Goal: Task Accomplishment & Management: Manage account settings

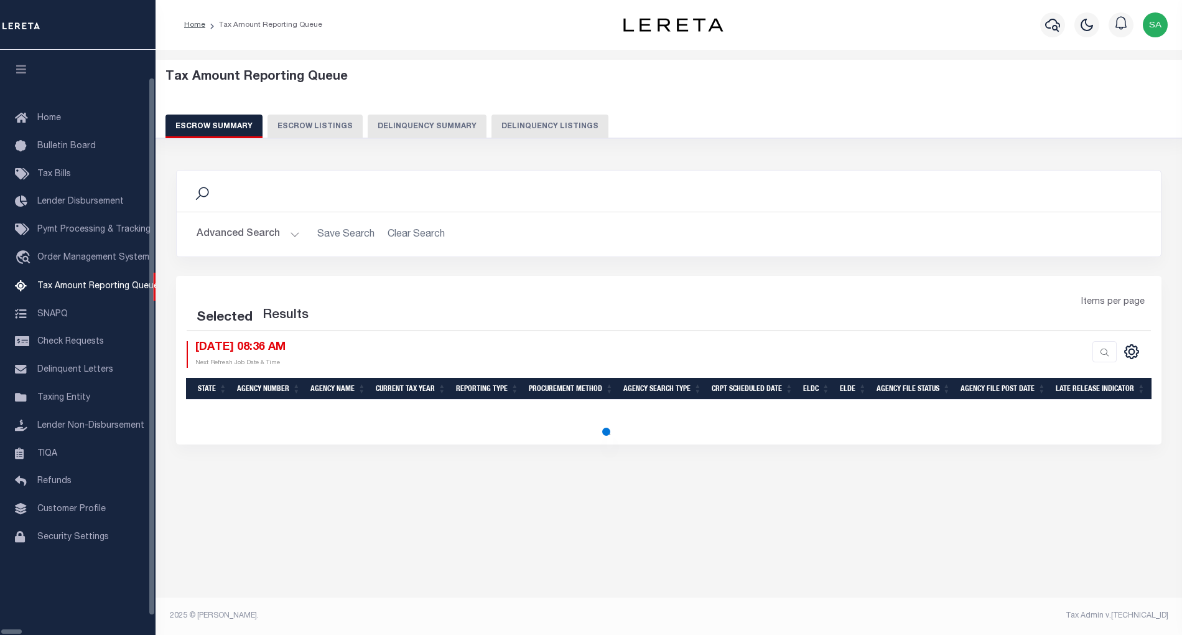
select select "100"
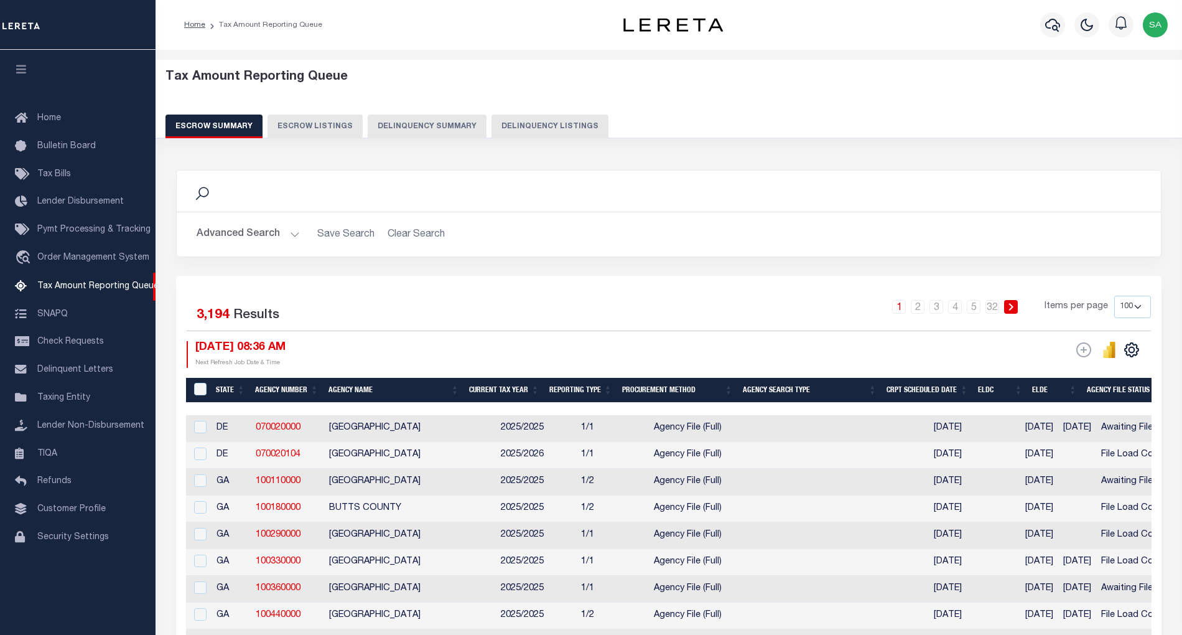
click at [540, 129] on button "Delinquency Listings" at bounding box center [550, 126] width 117 height 24
select select "100"
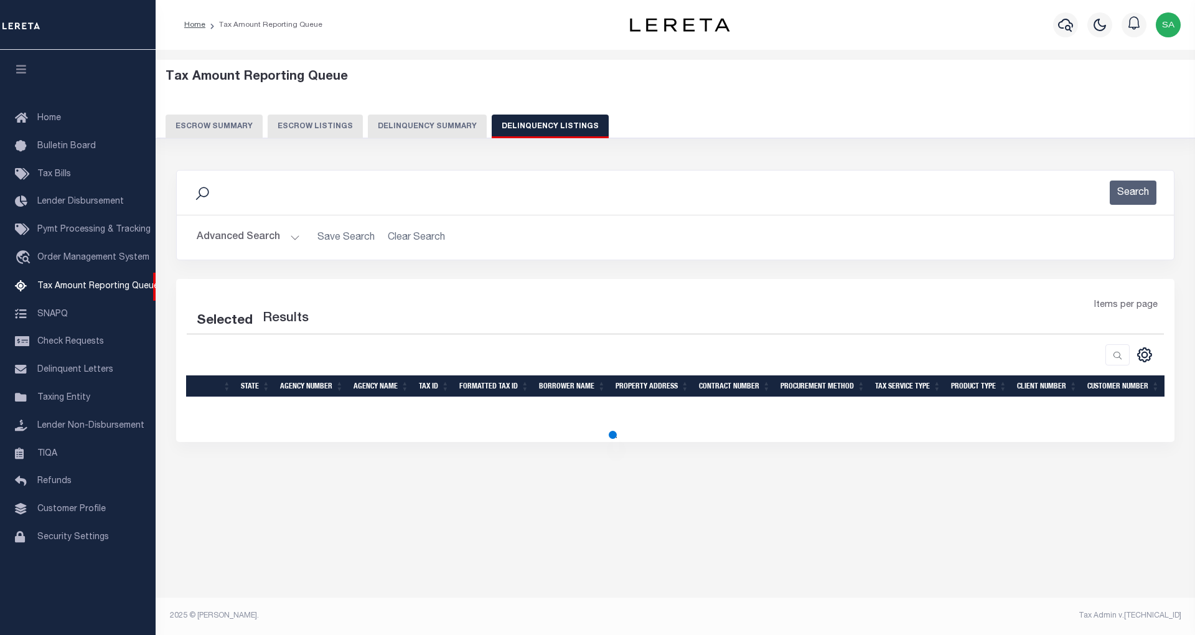
select select "100"
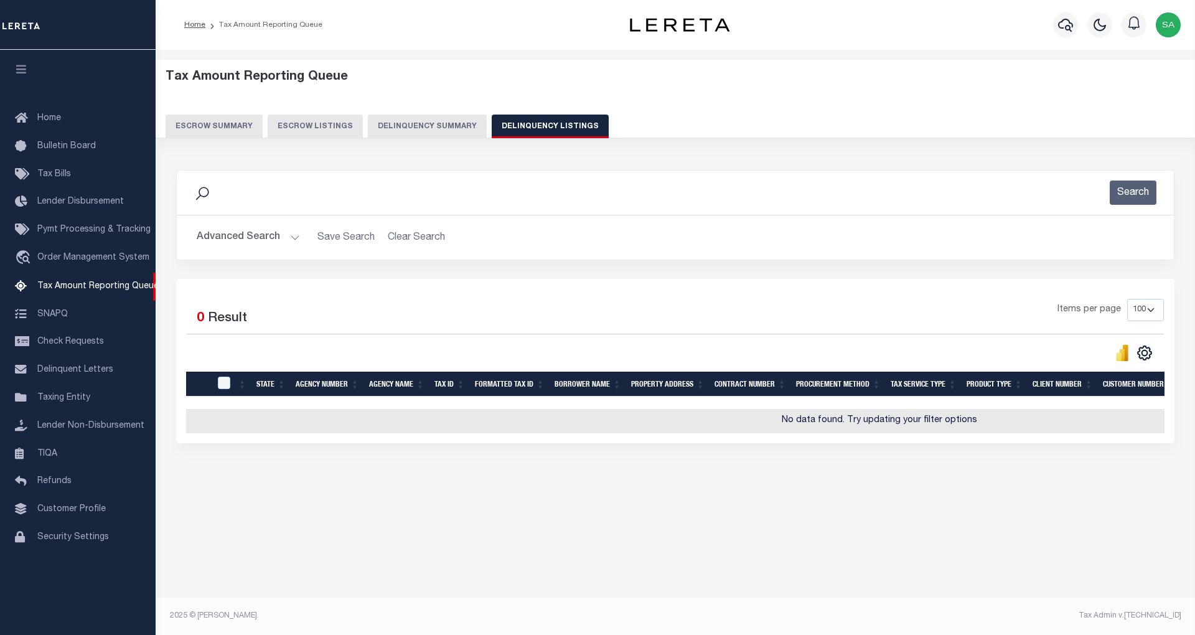
click at [292, 243] on button "Advanced Search" at bounding box center [248, 237] width 103 height 24
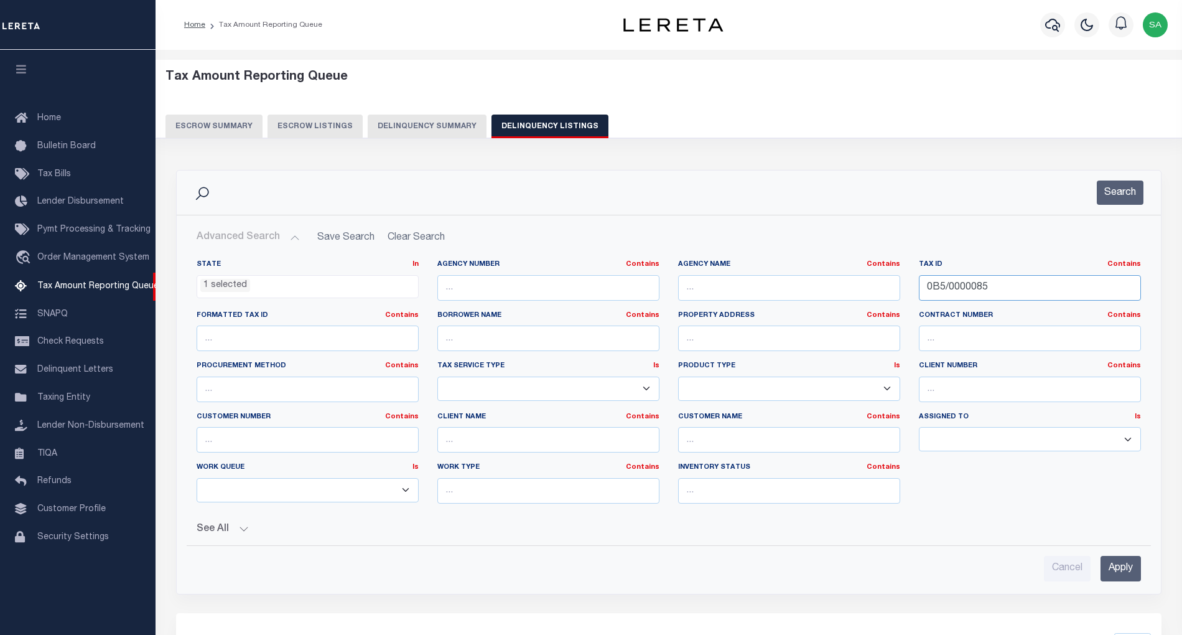
click at [1009, 289] on input "0B5/0000085" at bounding box center [1030, 288] width 222 height 26
drag, startPoint x: 1009, startPoint y: 289, endPoint x: 628, endPoint y: 299, distance: 380.3
click at [628, 299] on div "State In In AK AL AR AZ CA CO CT DC DE FL GA GU HI IA ID IL IN KS KY LA MA MD M…" at bounding box center [668, 386] width 963 height 254
paste input "9/0000096"
type input "0B9/0000096"
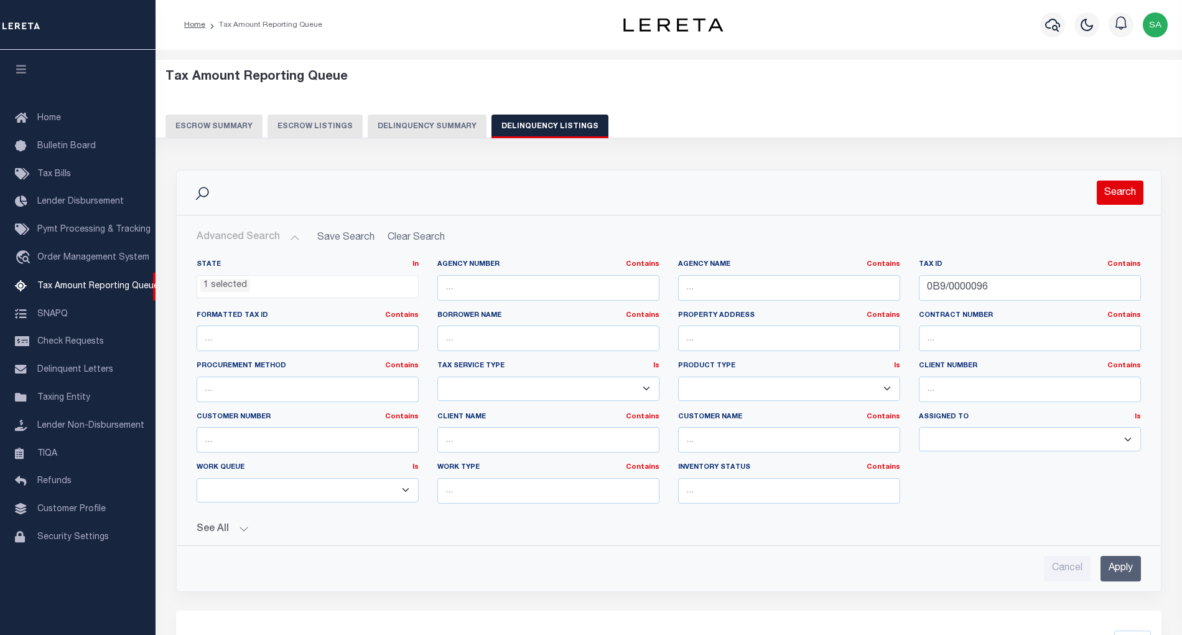
click at [1123, 192] on button "Search" at bounding box center [1120, 192] width 47 height 24
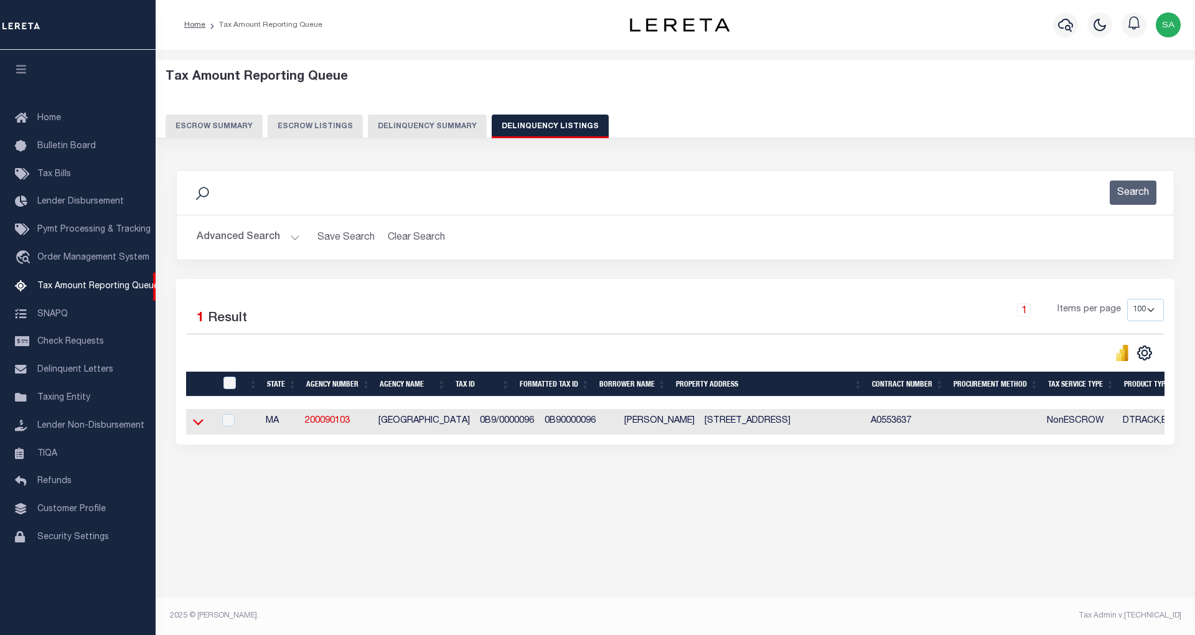
click at [202, 424] on icon at bounding box center [198, 422] width 11 height 6
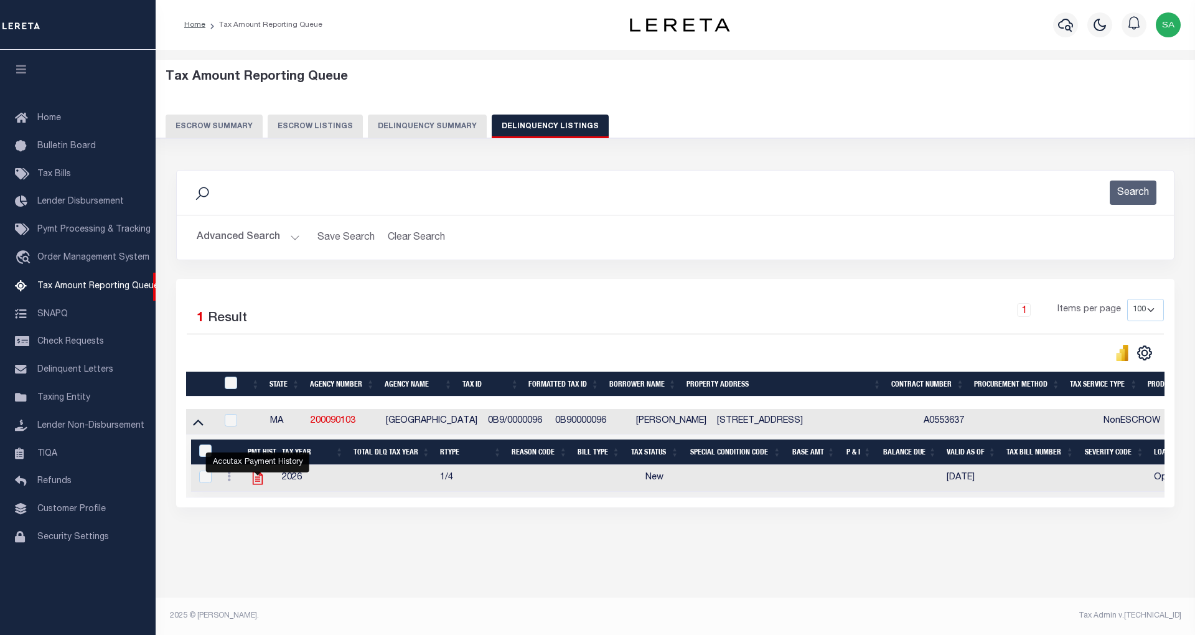
click at [259, 480] on icon "" at bounding box center [257, 478] width 10 height 13
checkbox input "true"
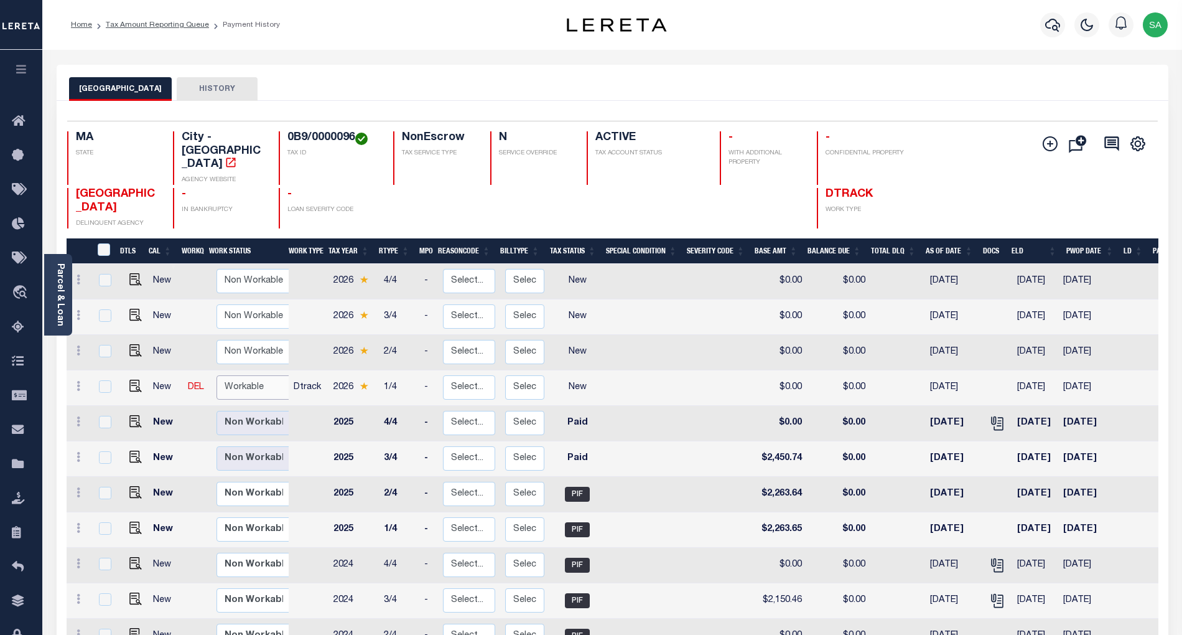
click at [261, 375] on select "Non Workable Workable" at bounding box center [254, 387] width 75 height 24
checkbox input "true"
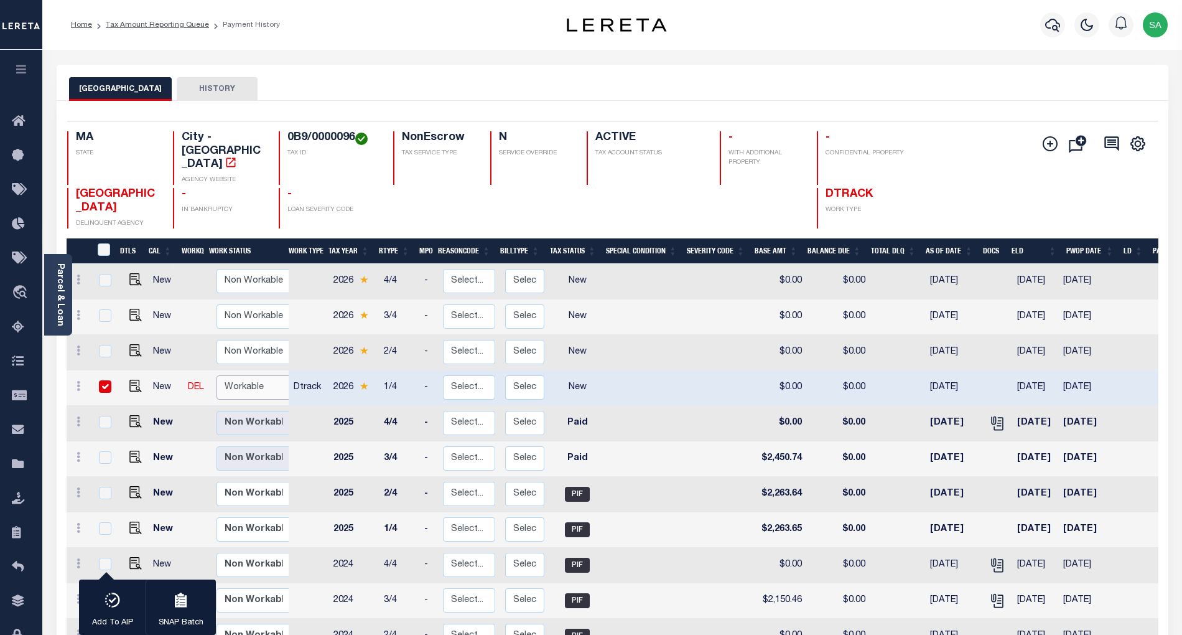
select select "true"
click at [217, 375] on select "Non Workable Workable" at bounding box center [254, 387] width 75 height 24
checkbox input "false"
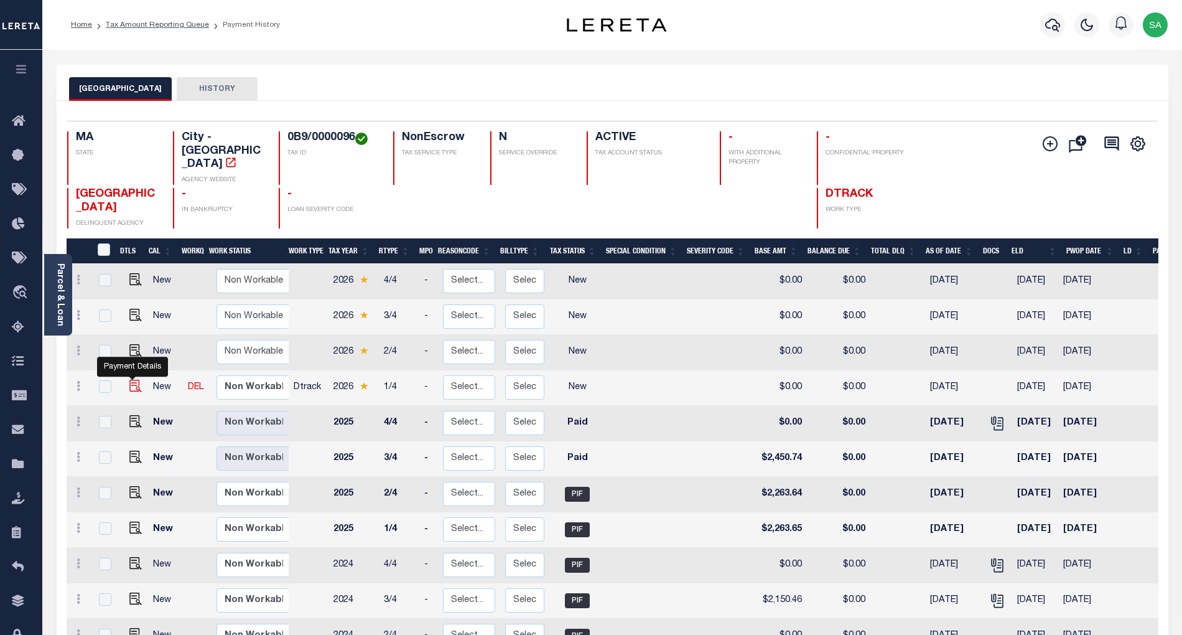
click at [134, 380] on img "" at bounding box center [135, 386] width 12 height 12
checkbox input "true"
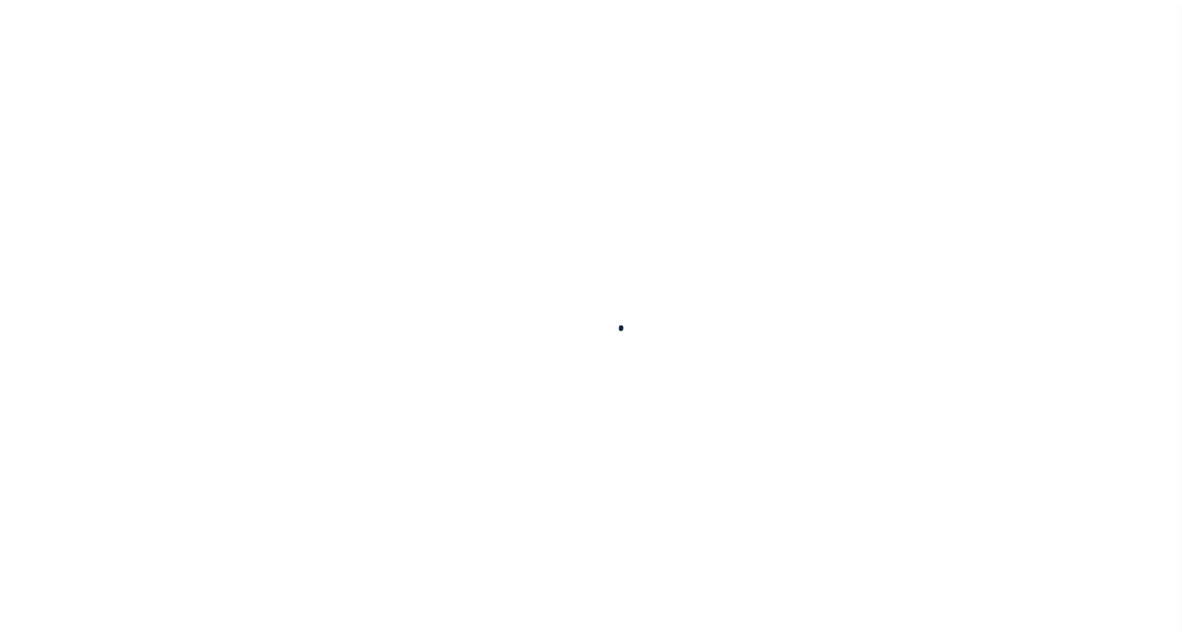
checkbox input "false"
type input "[DATE]"
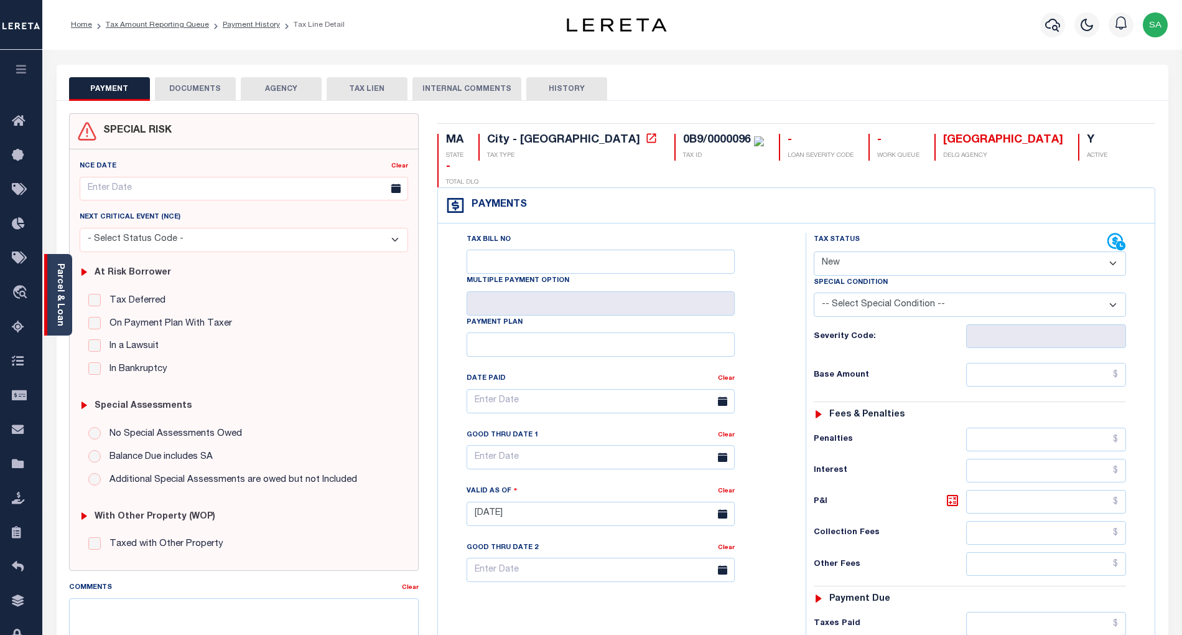
click at [66, 307] on div "Parcel & Loan" at bounding box center [58, 295] width 28 height 82
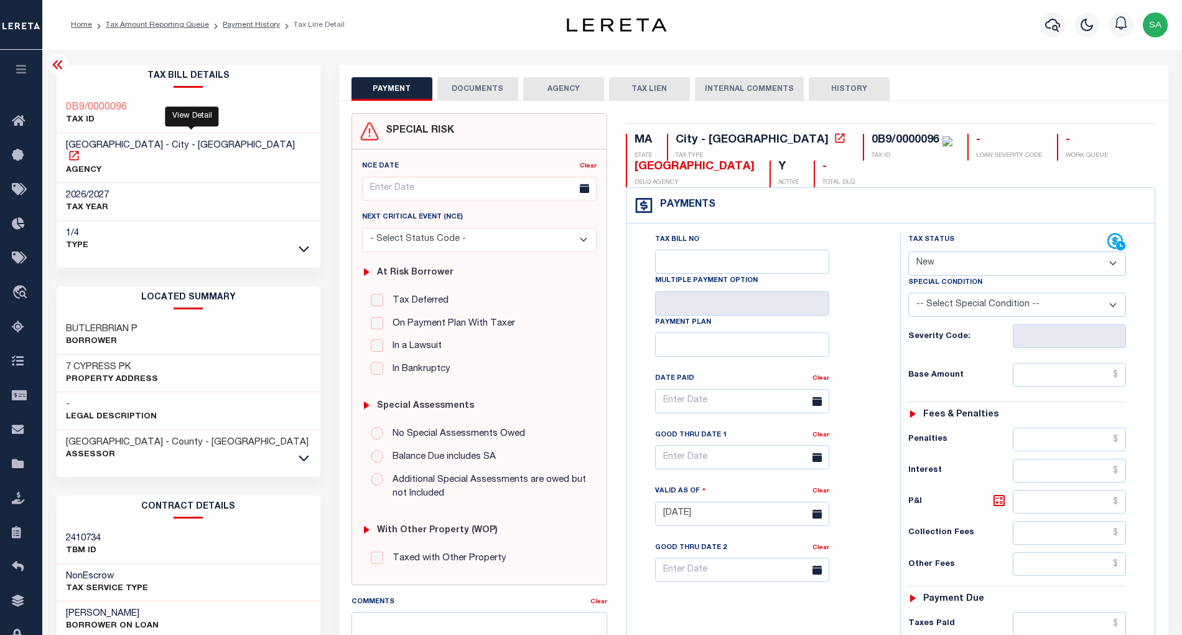
click at [80, 149] on icon at bounding box center [74, 155] width 12 height 12
drag, startPoint x: 66, startPoint y: 143, endPoint x: 110, endPoint y: 146, distance: 44.2
click at [110, 146] on span "MELROSE CITY - City - MA" at bounding box center [180, 145] width 229 height 9
click at [98, 149] on span "MELROSE CITY - City - MA" at bounding box center [180, 145] width 229 height 9
drag, startPoint x: 67, startPoint y: 147, endPoint x: 110, endPoint y: 145, distance: 43.0
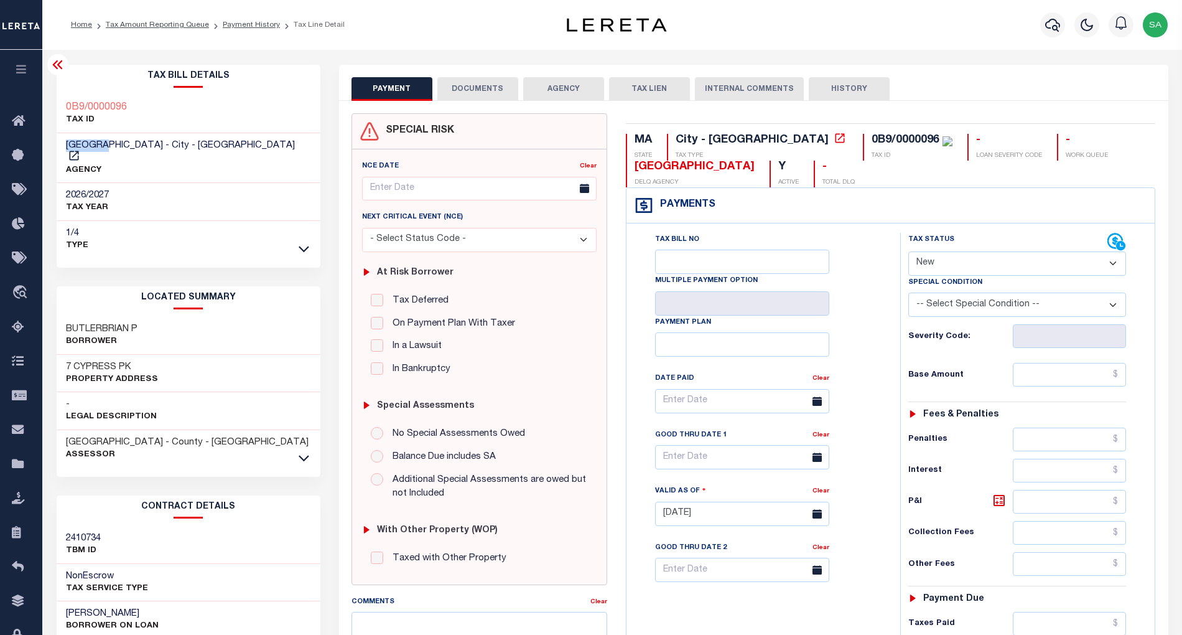
click at [110, 145] on div "MELROSE CITY - City - MA AGENCY" at bounding box center [189, 158] width 264 height 50
copy span "MELROSE"
drag, startPoint x: 151, startPoint y: 103, endPoint x: 60, endPoint y: 108, distance: 91.0
click at [60, 108] on div "0B9/0000096 TAX ID" at bounding box center [189, 114] width 264 height 38
copy h3 "0B9/0000096"
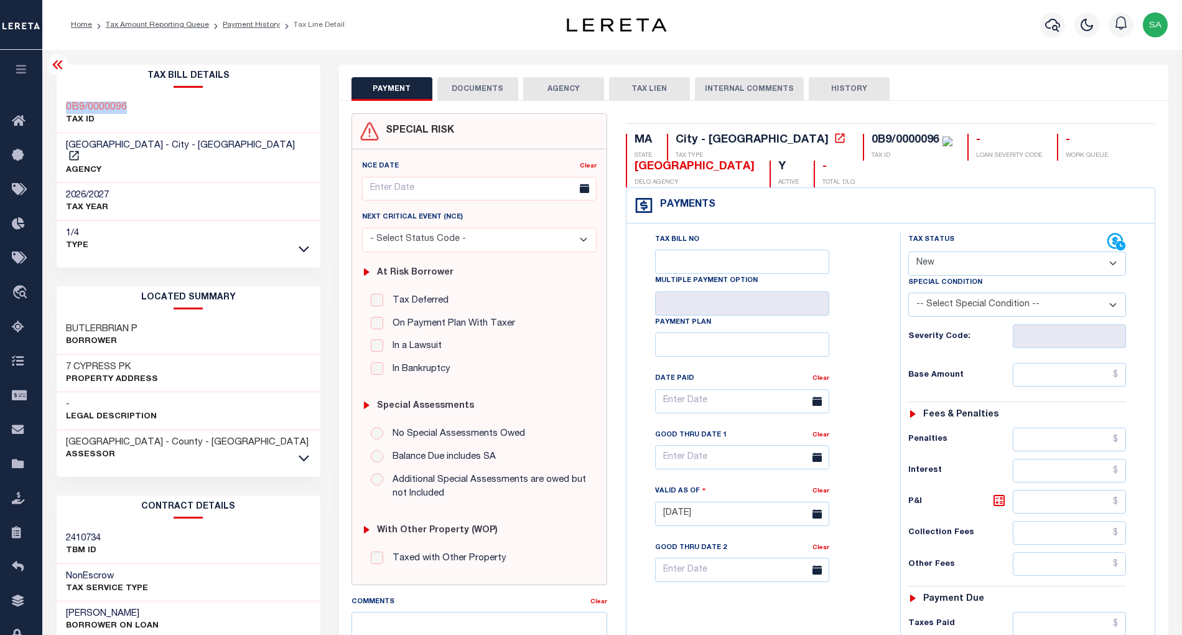
drag, startPoint x: 57, startPoint y: 65, endPoint x: 82, endPoint y: 76, distance: 27.0
click at [57, 65] on icon at bounding box center [57, 64] width 10 height 9
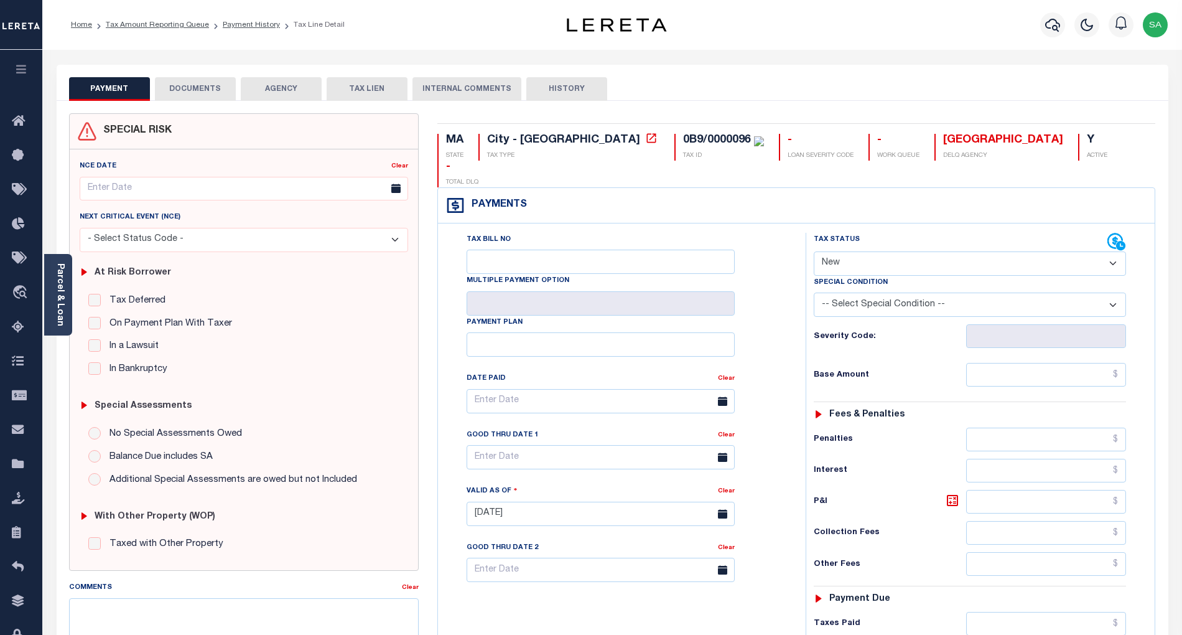
click at [892, 251] on select "- Select Status Code - Open Due/Unpaid Paid Incomplete No Tax Due Internal Refu…" at bounding box center [970, 263] width 312 height 24
select select "DUE"
click at [814, 251] on select "- Select Status Code - Open Due/Unpaid Paid Incomplete No Tax Due Internal Refu…" at bounding box center [970, 263] width 312 height 24
type input "[DATE]"
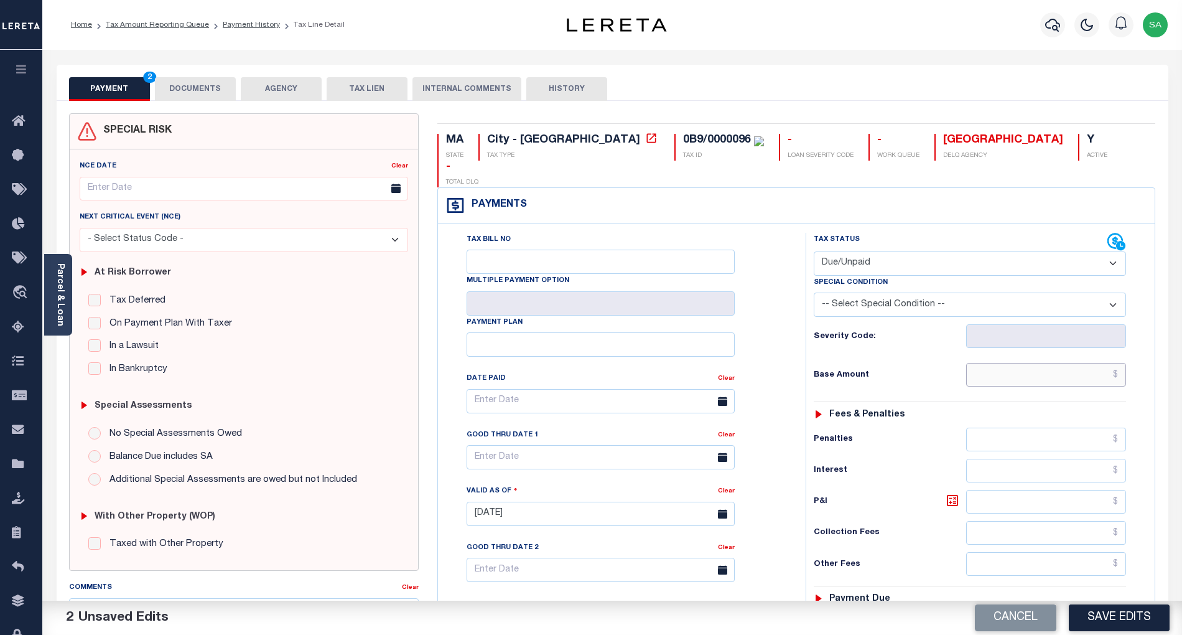
click at [1071, 363] on input "text" at bounding box center [1046, 375] width 161 height 24
click at [1023, 363] on input "text" at bounding box center [1046, 375] width 161 height 24
drag, startPoint x: 1028, startPoint y: 352, endPoint x: 1004, endPoint y: 305, distance: 52.6
click at [1028, 363] on input "text" at bounding box center [1046, 375] width 161 height 24
click at [1103, 363] on input "text" at bounding box center [1046, 375] width 161 height 24
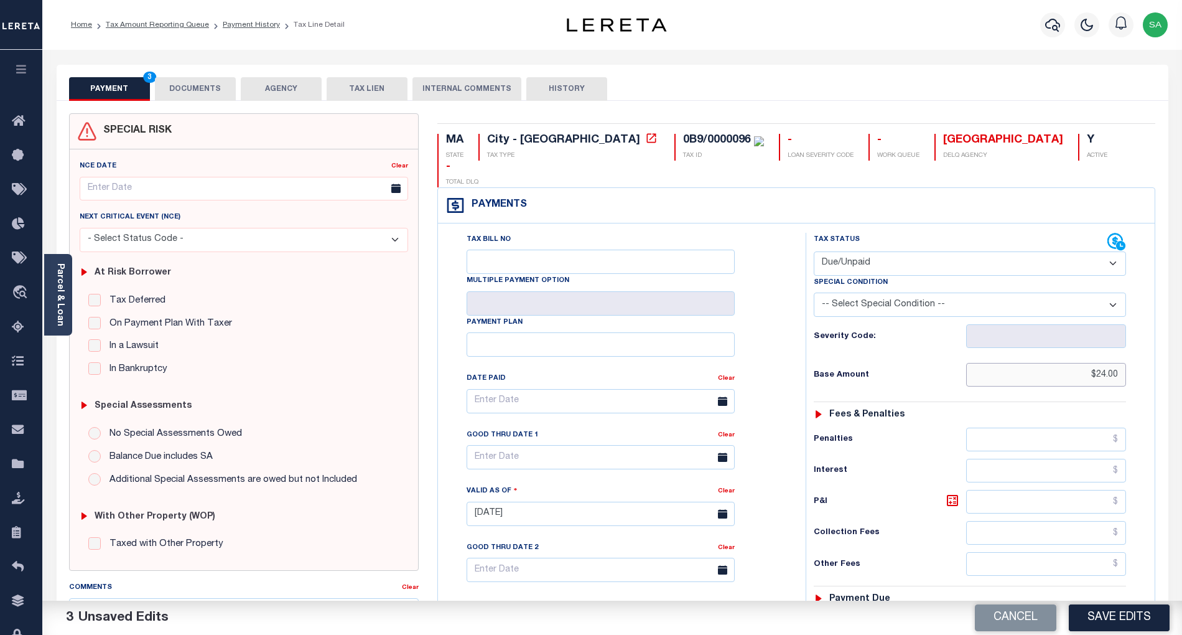
drag, startPoint x: 1105, startPoint y: 351, endPoint x: 1146, endPoint y: 350, distance: 41.1
click at [1146, 350] on div "Tax Status Status" at bounding box center [973, 507] width 355 height 549
drag, startPoint x: 1109, startPoint y: 352, endPoint x: 1155, endPoint y: 349, distance: 46.1
click at [1155, 349] on div "Tax Bill No Multiple Payment Option Payment Plan" at bounding box center [796, 507] width 717 height 568
type input "$2,416.12"
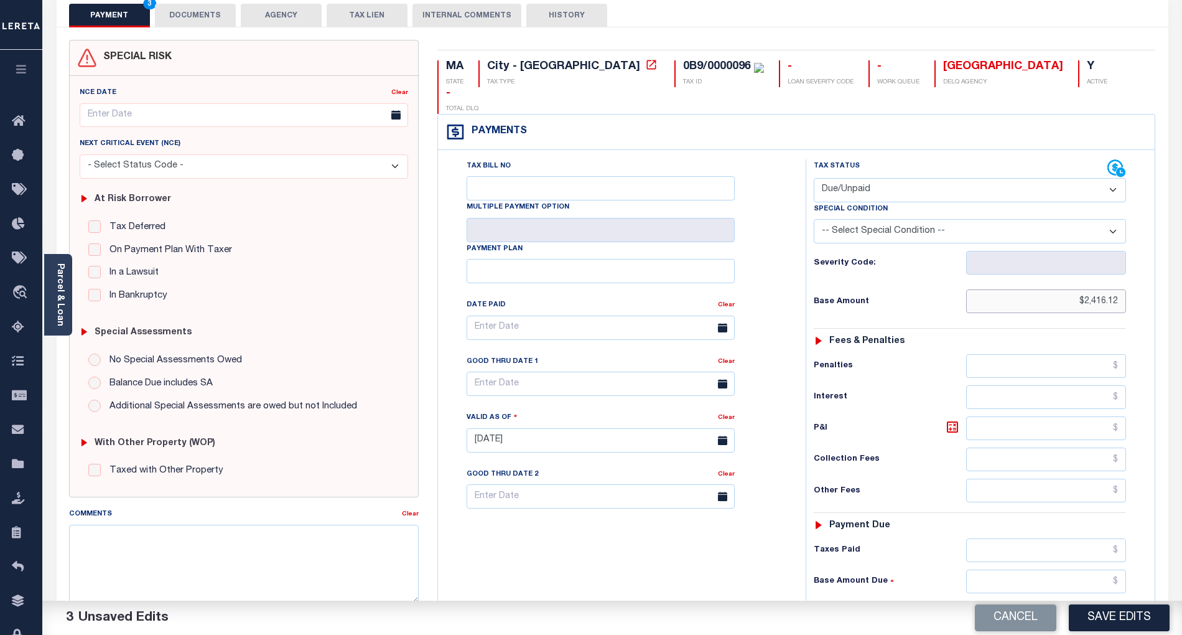
scroll to position [166, 0]
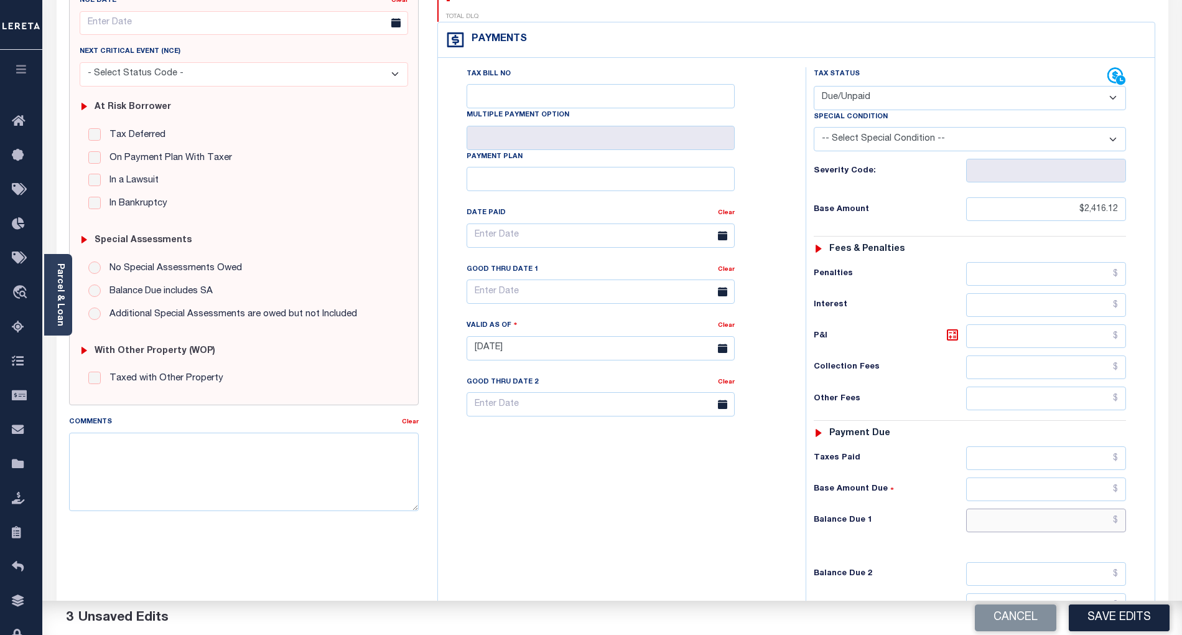
click at [1033, 508] on input "text" at bounding box center [1046, 520] width 161 height 24
paste input "2,455.97"
type input "$2,455.97"
drag, startPoint x: 650, startPoint y: 471, endPoint x: 620, endPoint y: 316, distance: 157.8
click at [650, 469] on div "Tax Bill No Multiple Payment Option Payment Plan Clear" at bounding box center [618, 341] width 355 height 549
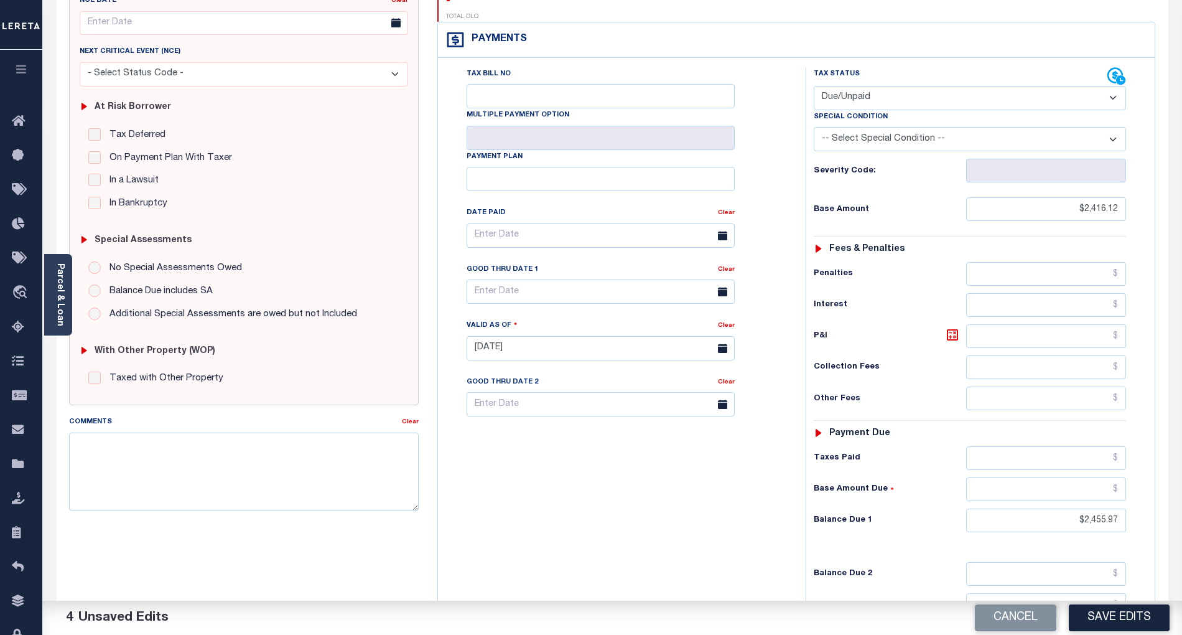
click at [722, 287] on icon at bounding box center [722, 291] width 9 height 9
click at [572, 279] on input "text" at bounding box center [601, 291] width 268 height 24
click at [506, 388] on span "15" at bounding box center [508, 389] width 24 height 24
type input "[DATE]"
click at [1002, 327] on div "Tax Status Status - Select Status Code -" at bounding box center [974, 341] width 337 height 549
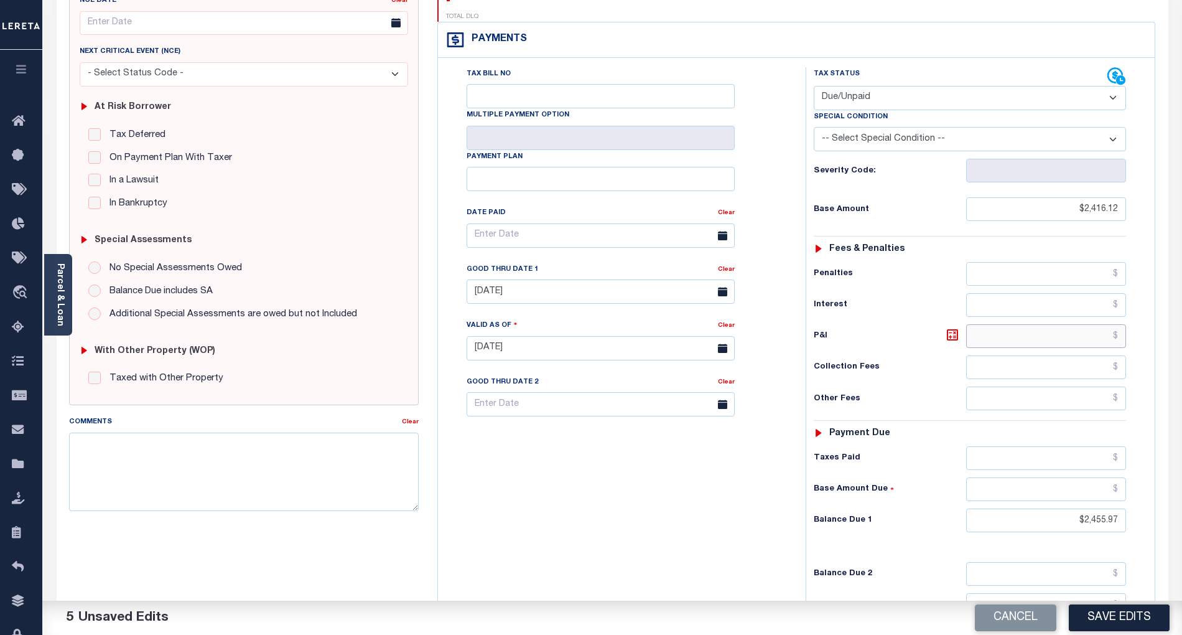
click at [1003, 324] on input "text" at bounding box center [1046, 336] width 161 height 24
click at [949, 327] on icon at bounding box center [952, 334] width 15 height 15
type input "$39.85"
click at [617, 530] on div "Tax Bill No Multiple Payment Option Payment Plan Clear" at bounding box center [618, 341] width 355 height 549
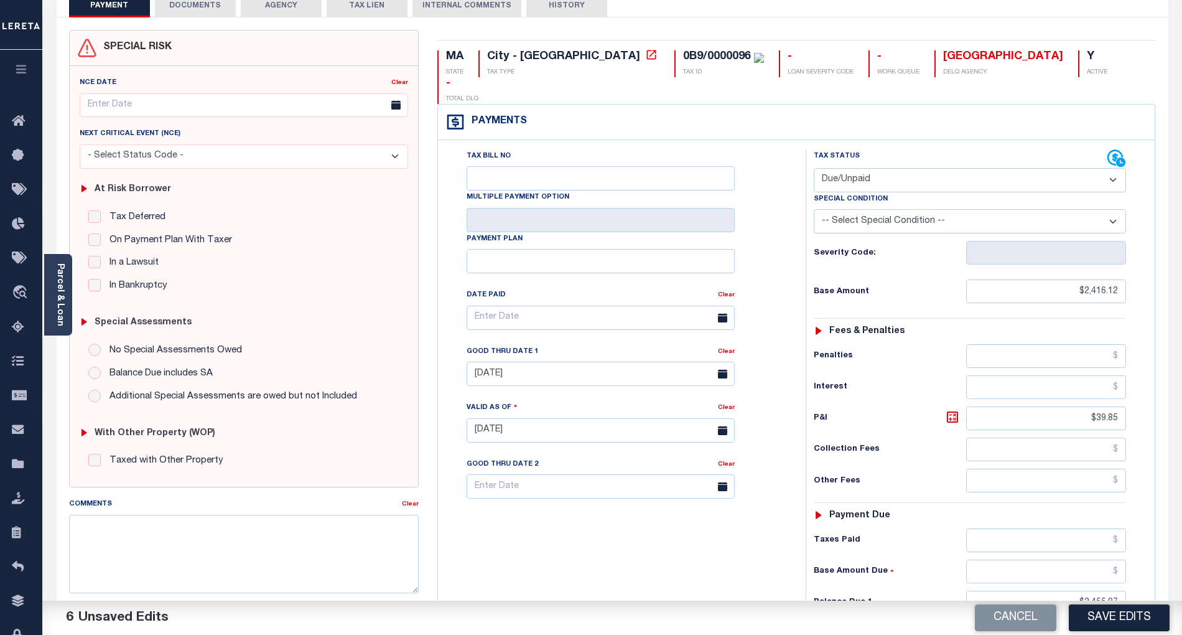
scroll to position [0, 0]
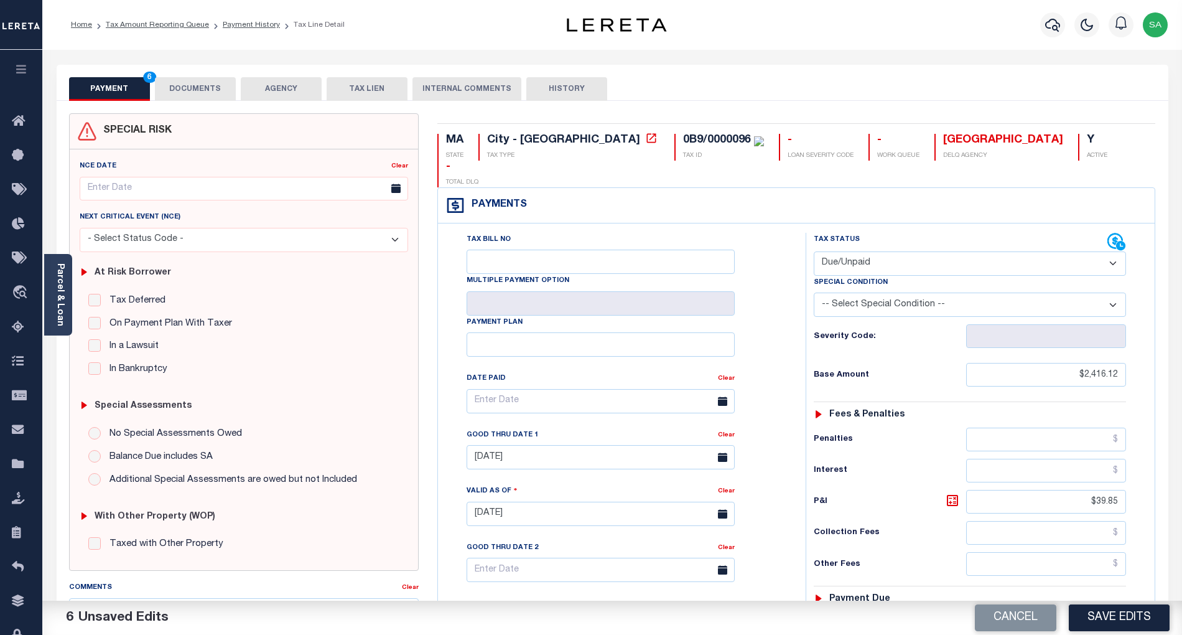
click at [177, 95] on button "DOCUMENTS" at bounding box center [195, 89] width 81 height 24
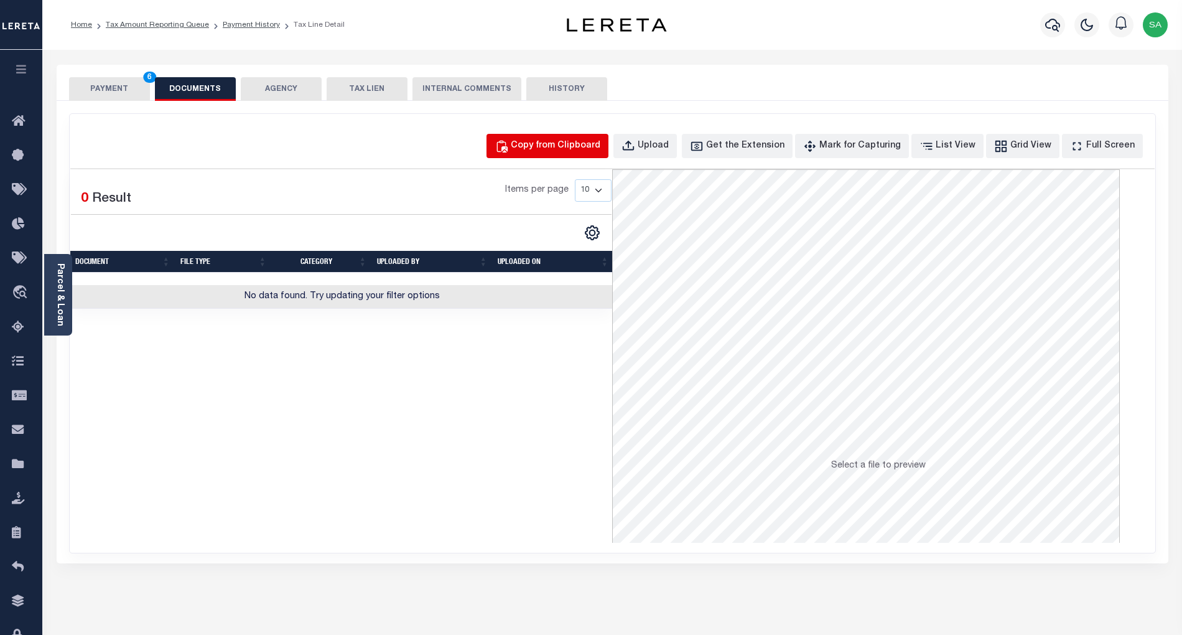
click at [544, 157] on button "Copy from Clipboard" at bounding box center [548, 146] width 122 height 24
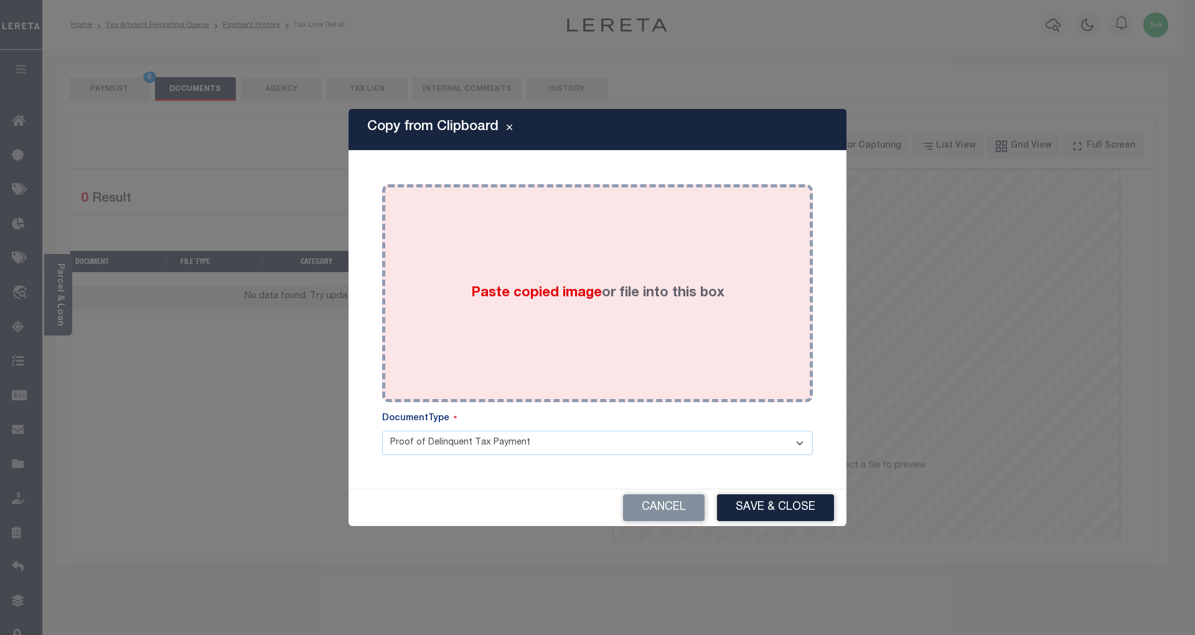
click at [539, 299] on span "Paste copied image" at bounding box center [536, 293] width 131 height 14
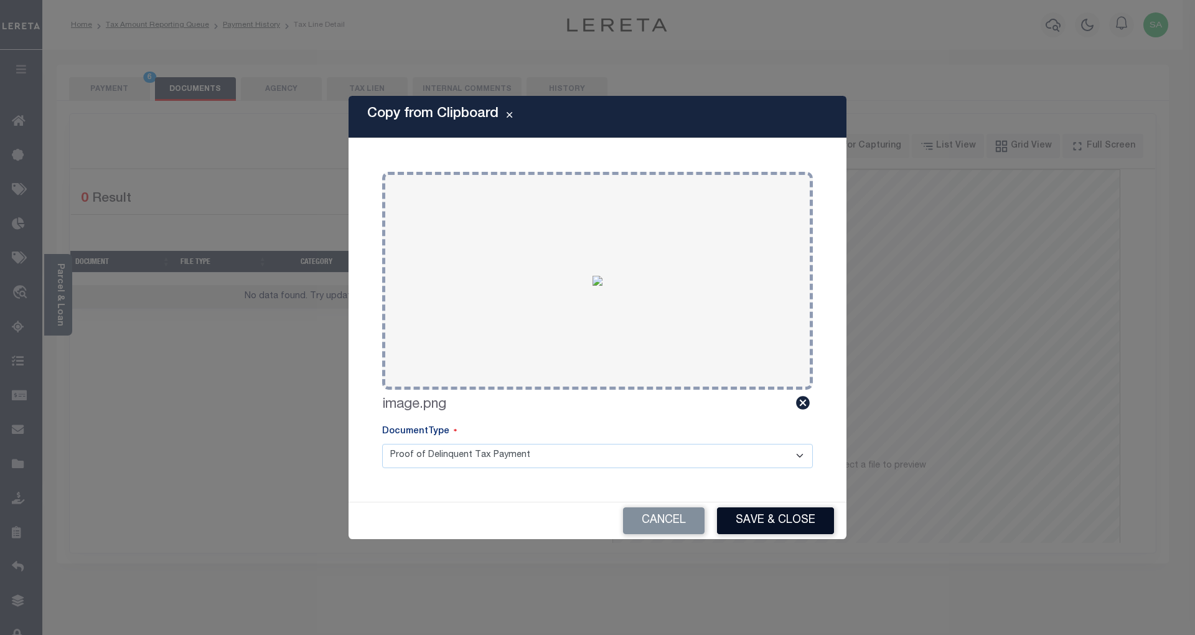
click at [737, 523] on button "Save & Close" at bounding box center [775, 520] width 117 height 27
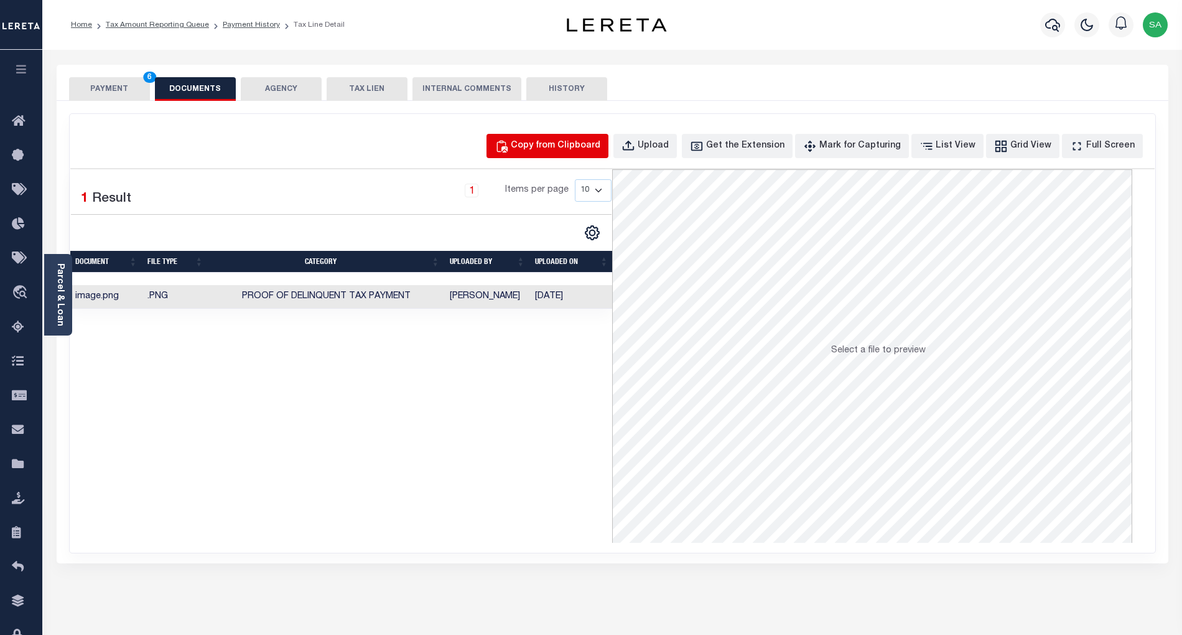
click at [591, 146] on div "Copy from Clipboard" at bounding box center [556, 146] width 90 height 14
select select "POP"
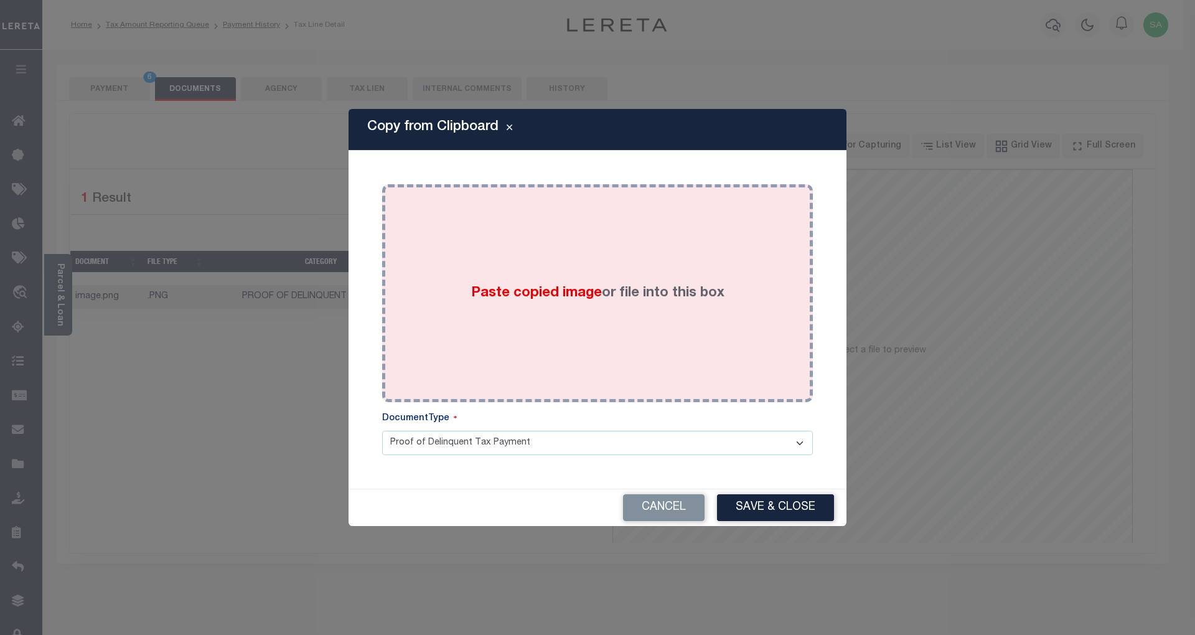
click at [605, 274] on div "Paste copied image or file into this box" at bounding box center [597, 293] width 412 height 199
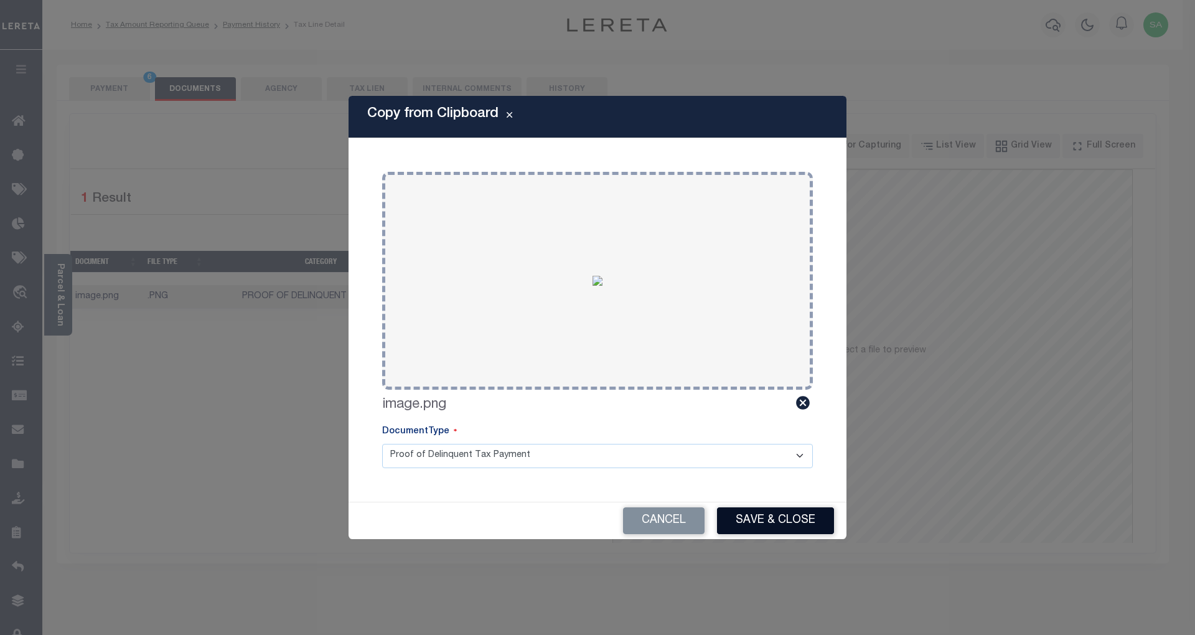
click at [777, 526] on button "Save & Close" at bounding box center [775, 520] width 117 height 27
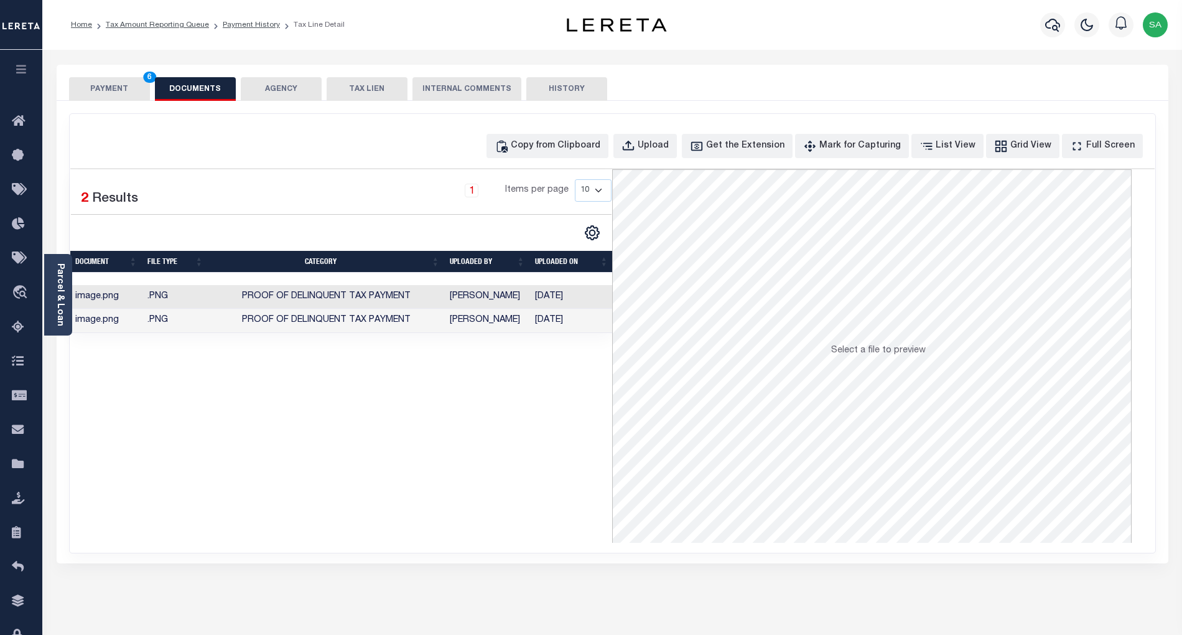
click at [83, 101] on div "SPECIAL RISK NCE Date Clear" at bounding box center [613, 332] width 1112 height 462
click at [82, 93] on button "PAYMENT 6" at bounding box center [109, 89] width 81 height 24
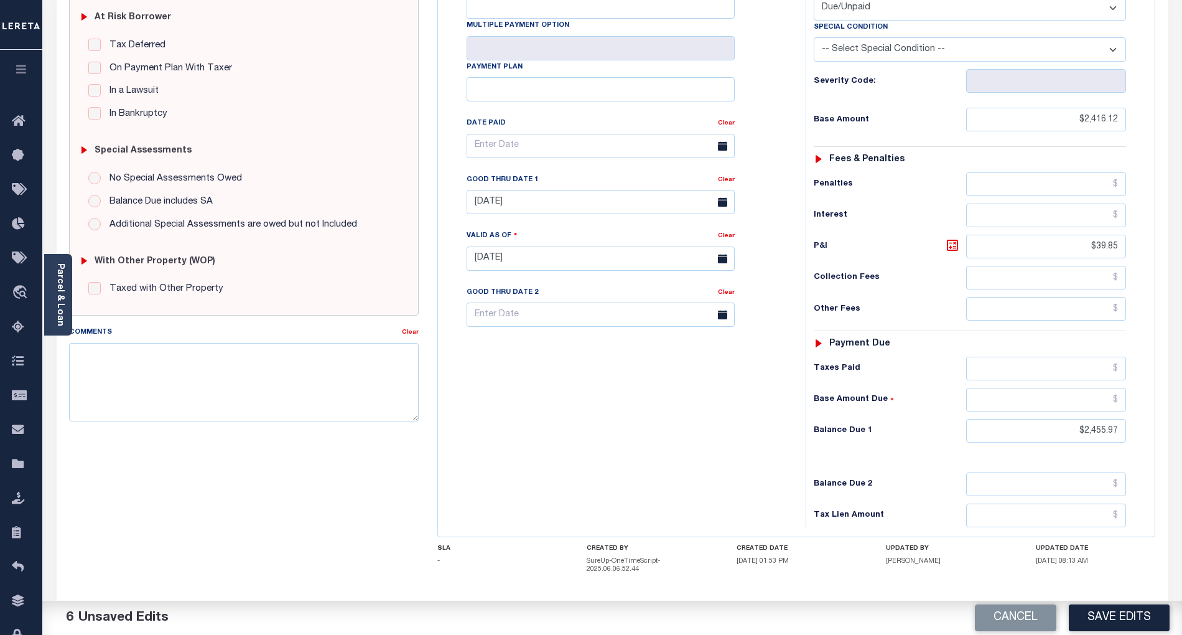
scroll to position [294, 0]
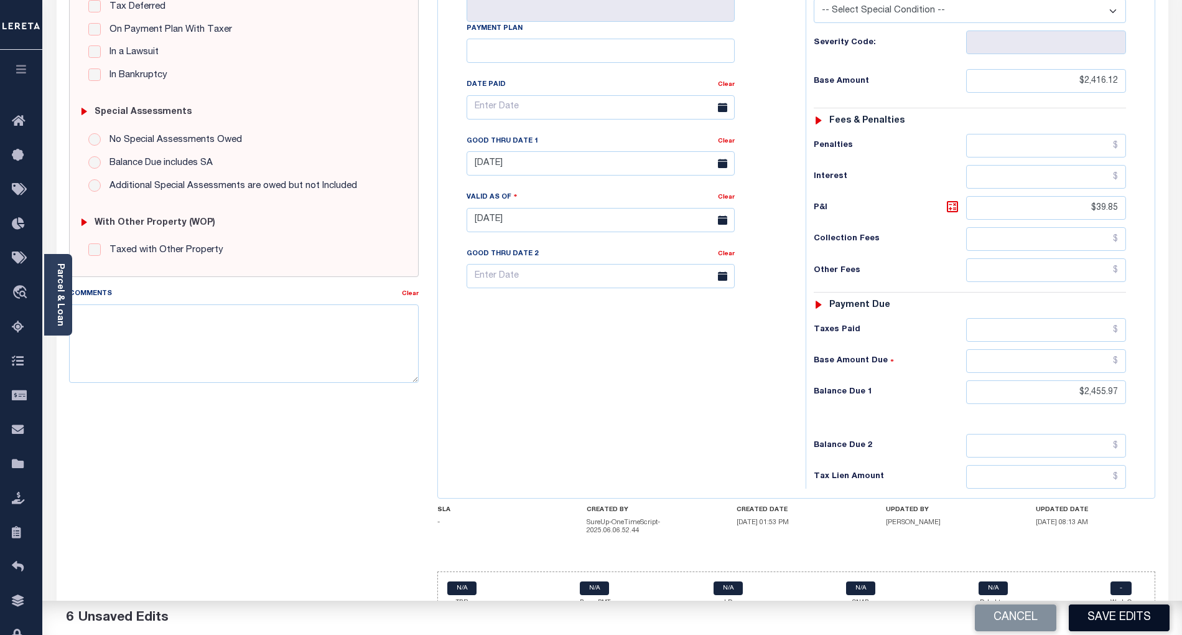
click at [1133, 615] on button "Save Edits" at bounding box center [1119, 617] width 101 height 27
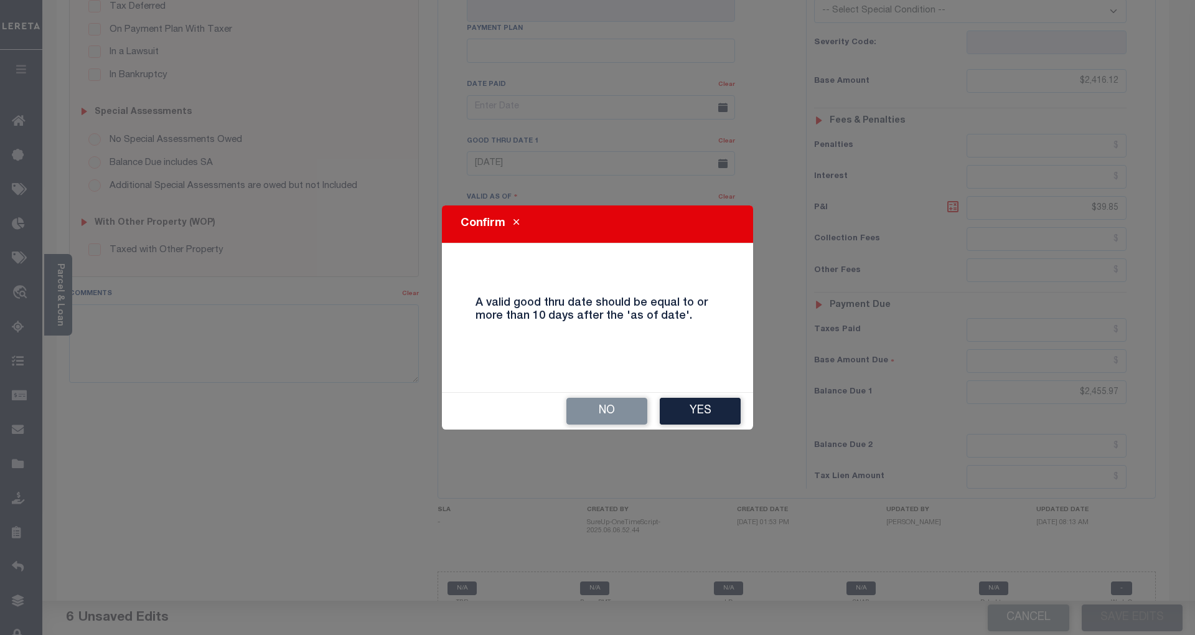
click at [684, 392] on div "No Yes" at bounding box center [597, 410] width 311 height 37
click at [701, 414] on button "Yes" at bounding box center [700, 411] width 81 height 27
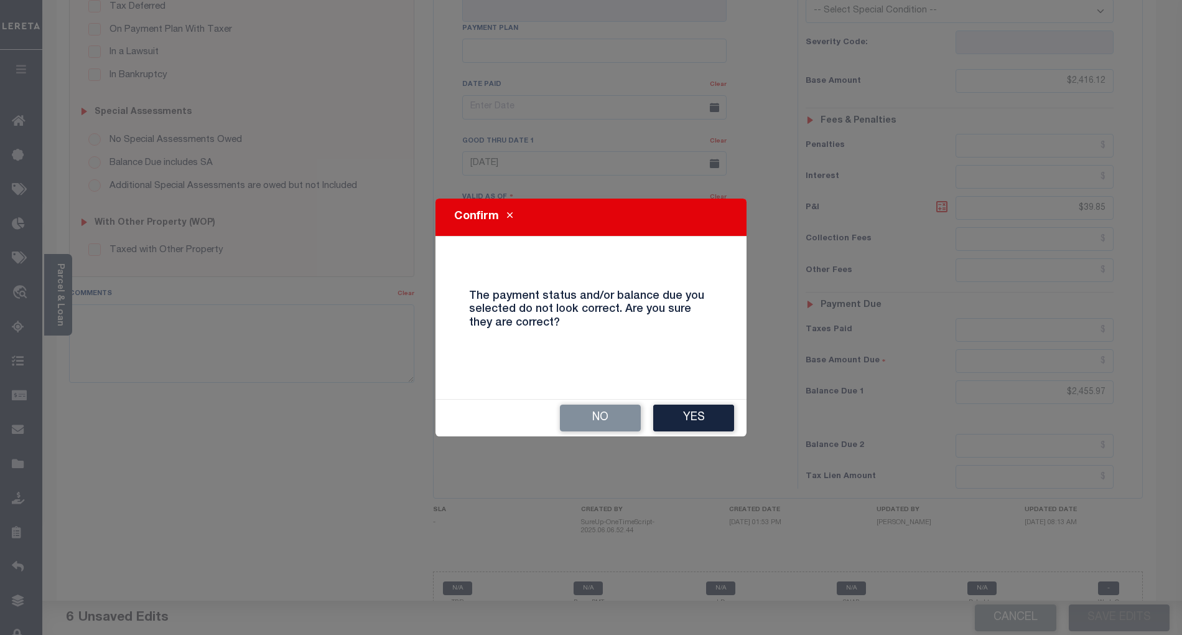
click at [701, 414] on button "Yes" at bounding box center [693, 417] width 81 height 27
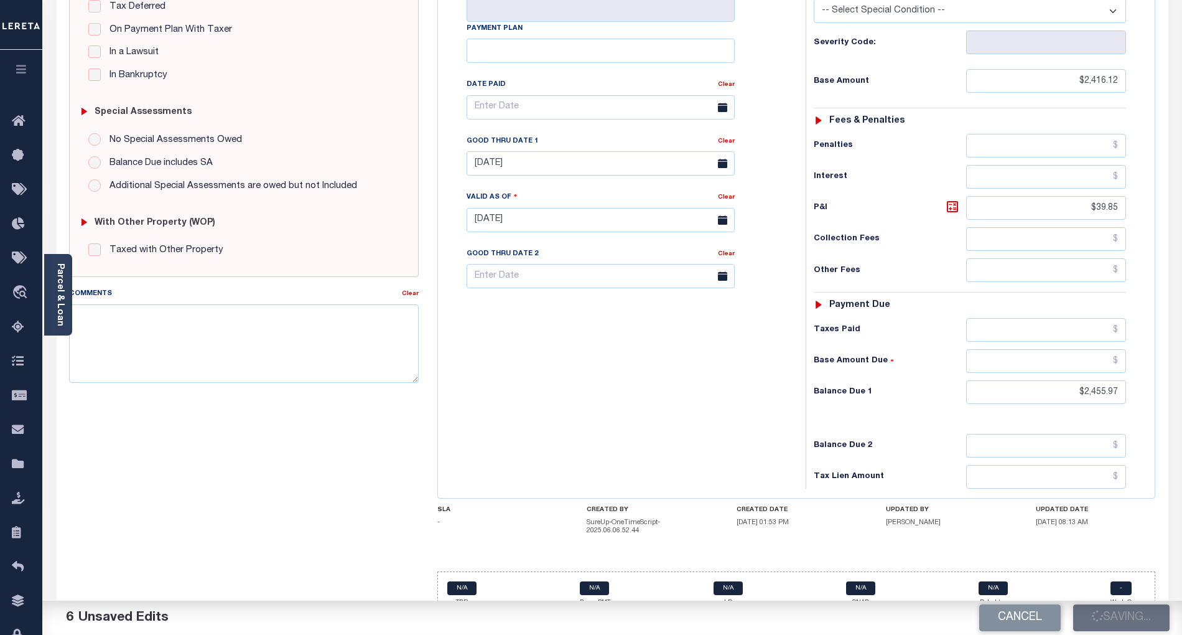
checkbox input "false"
type input "$2,416.12"
type input "$39.85"
type input "$2,455.97"
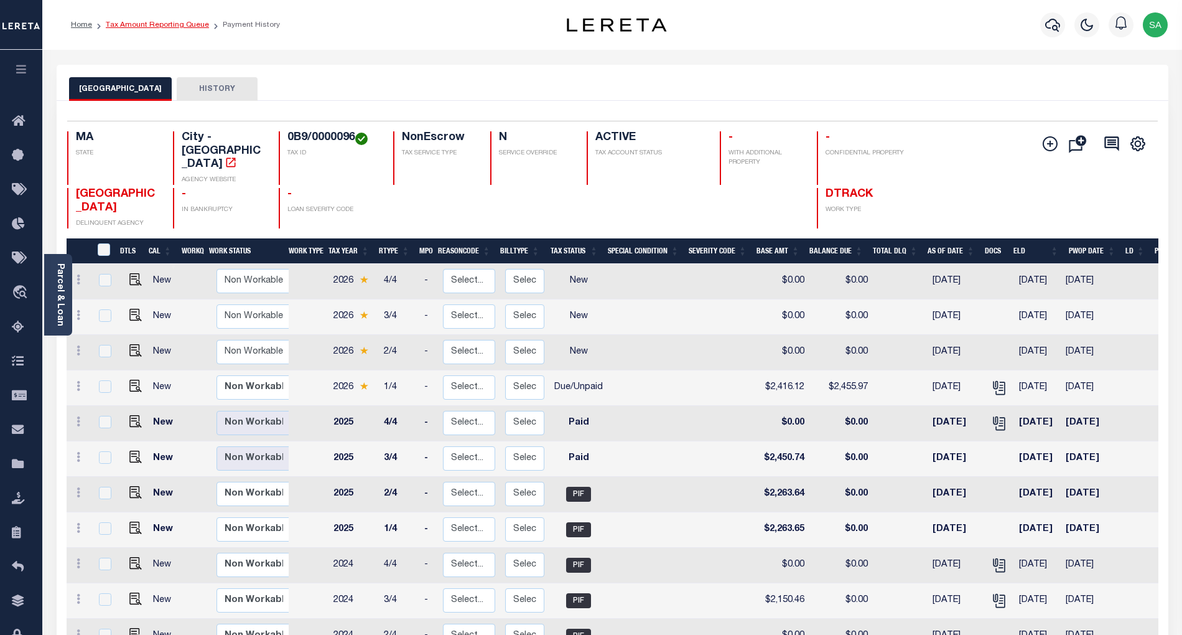
click at [175, 27] on link "Tax Amount Reporting Queue" at bounding box center [157, 24] width 103 height 7
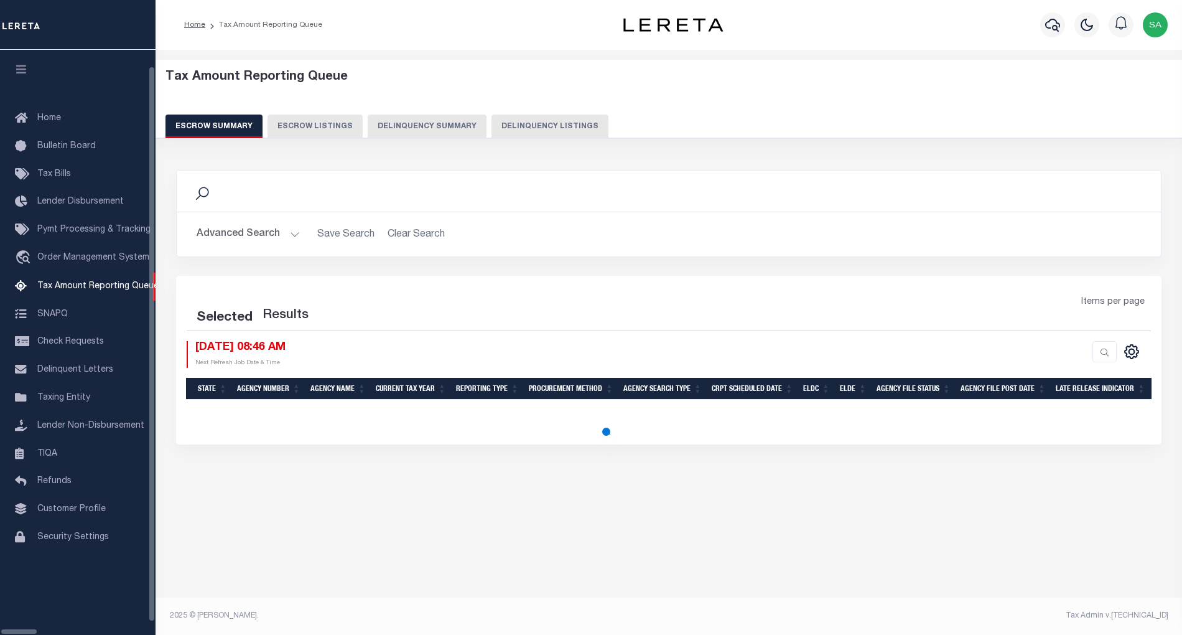
click at [495, 127] on button "Delinquency Listings" at bounding box center [550, 126] width 117 height 24
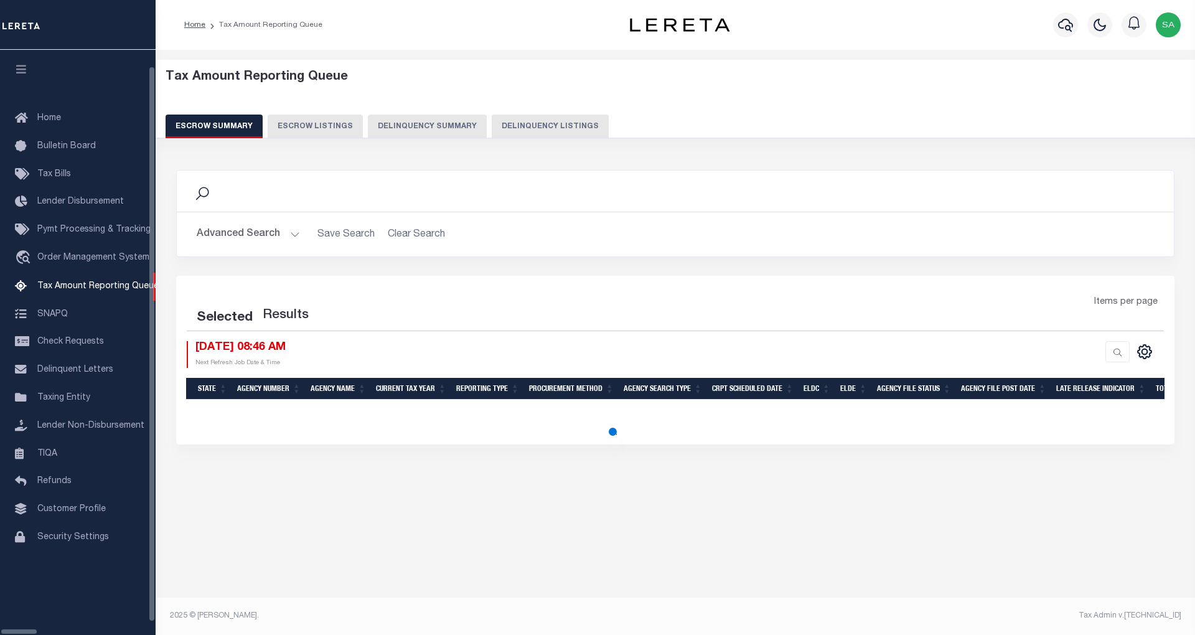
select select "100"
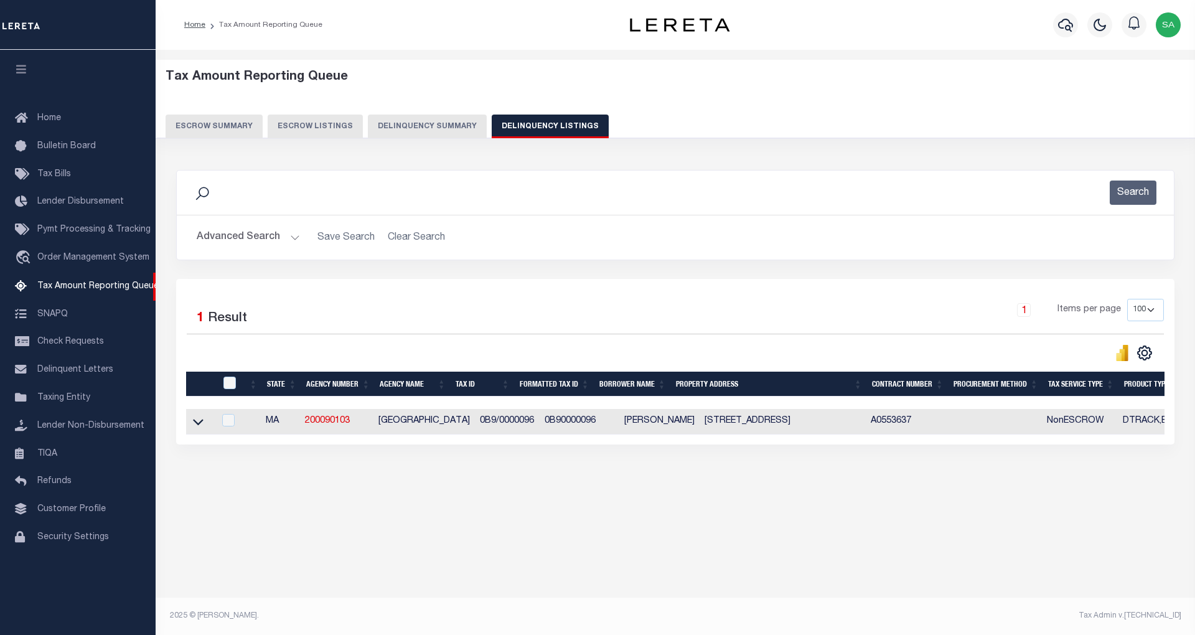
click at [253, 238] on button "Advanced Search" at bounding box center [248, 237] width 103 height 24
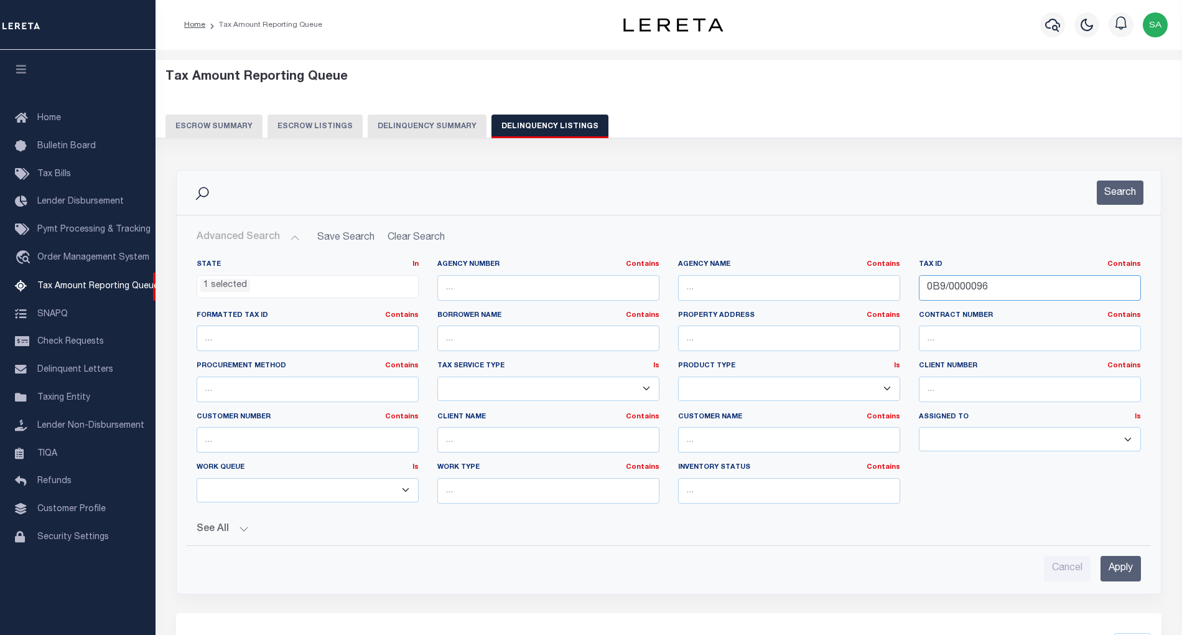
click at [1001, 289] on input "0B9/0000096" at bounding box center [1030, 288] width 222 height 26
drag, startPoint x: 1001, startPoint y: 289, endPoint x: 814, endPoint y: 286, distance: 186.7
click at [814, 286] on div "State In In AK AL AR AZ CA CO CT DC DE FL GA GU HI IA ID IL IN KS KY LA MA MD M…" at bounding box center [668, 386] width 963 height 254
paste input "C6/000001"
type input "0C6/0000016"
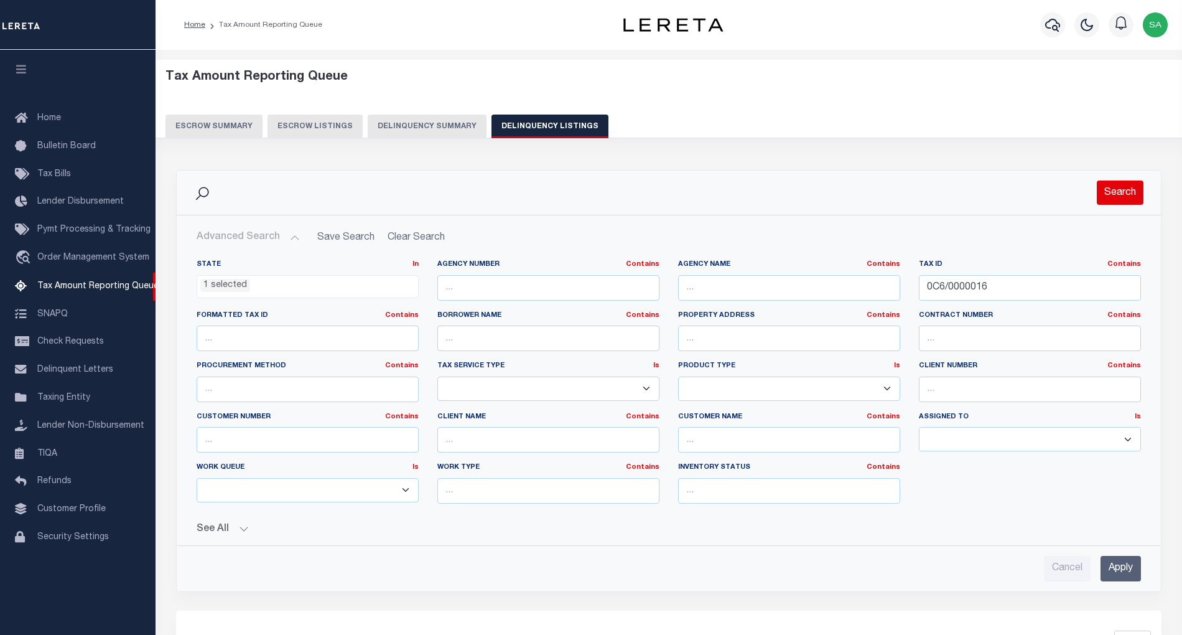
click at [1111, 192] on button "Search" at bounding box center [1120, 192] width 47 height 24
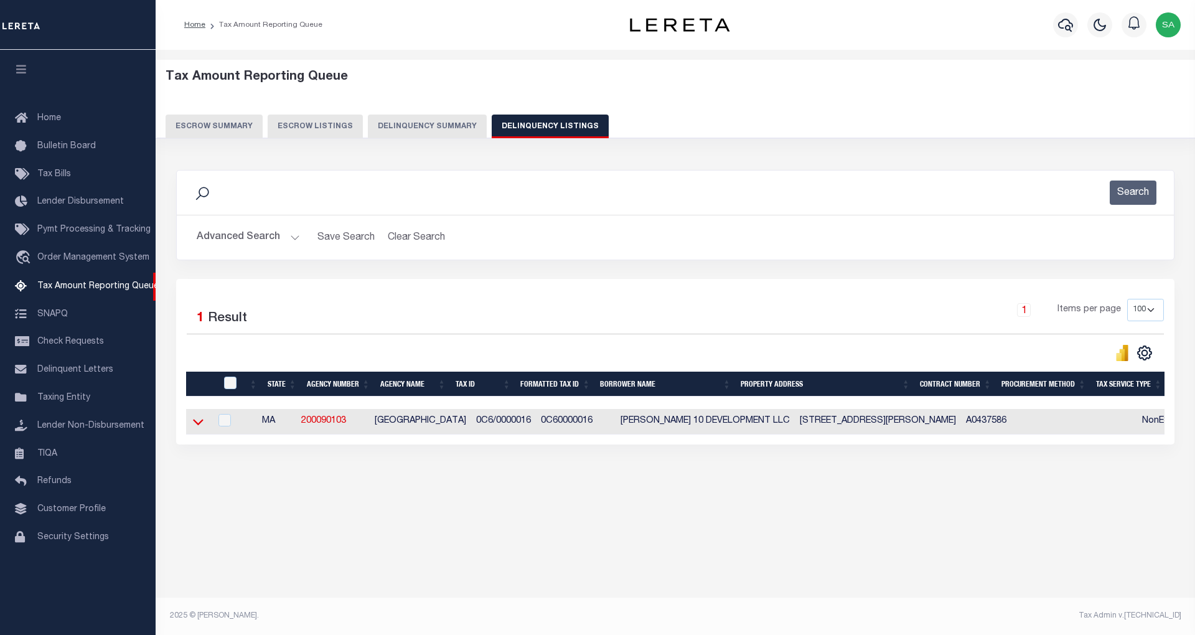
click at [199, 426] on icon at bounding box center [198, 422] width 11 height 6
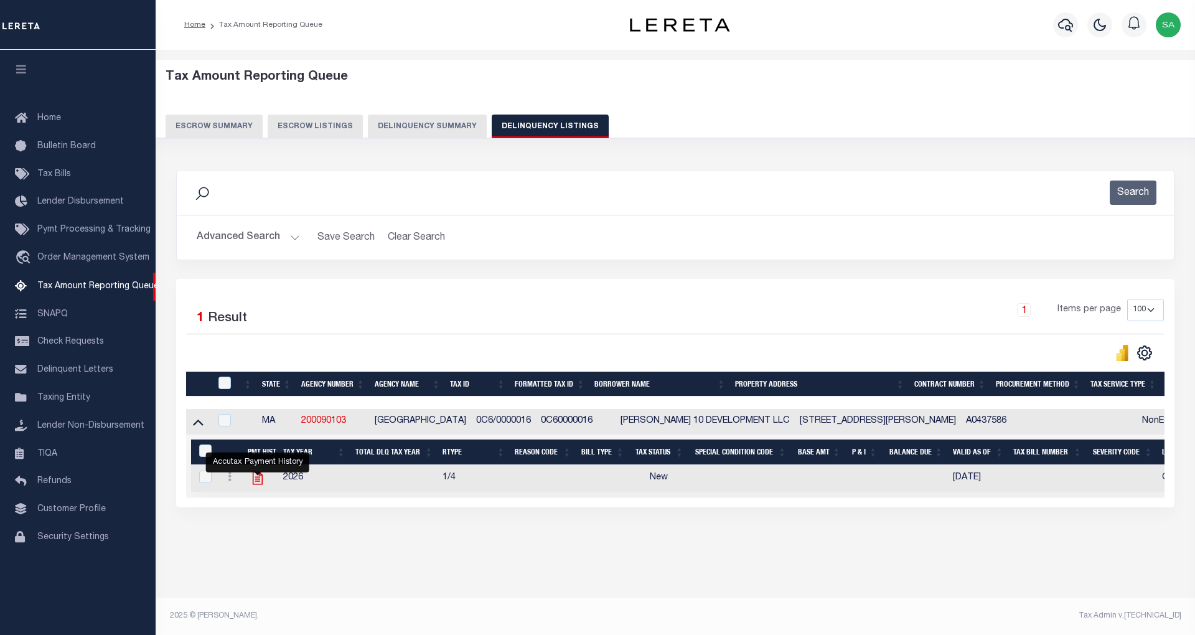
click at [255, 485] on icon "" at bounding box center [258, 478] width 10 height 13
checkbox input "true"
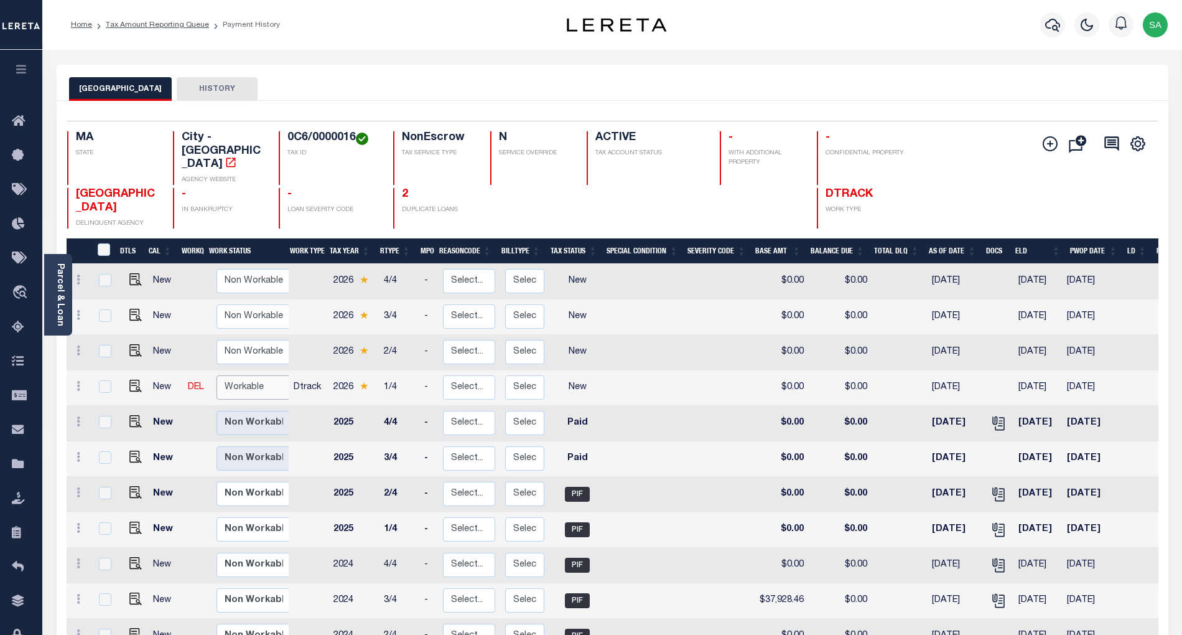
click at [250, 375] on select "Non Workable Workable" at bounding box center [254, 387] width 75 height 24
checkbox input "true"
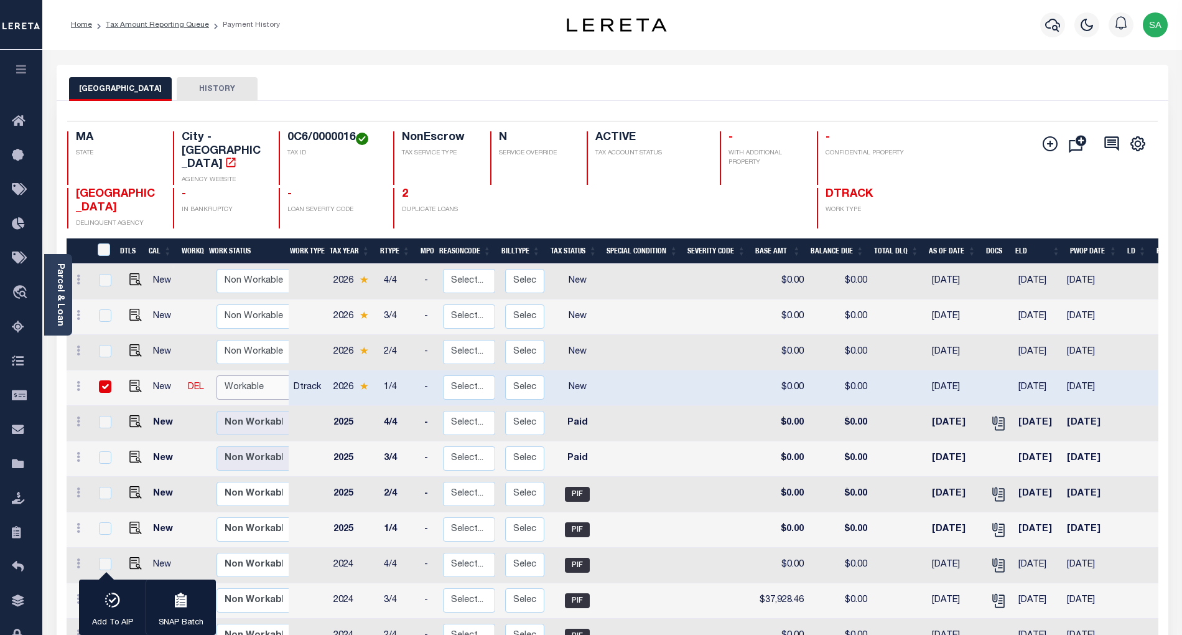
select select "true"
click at [217, 375] on select "Non Workable Workable" at bounding box center [254, 387] width 75 height 24
checkbox input "false"
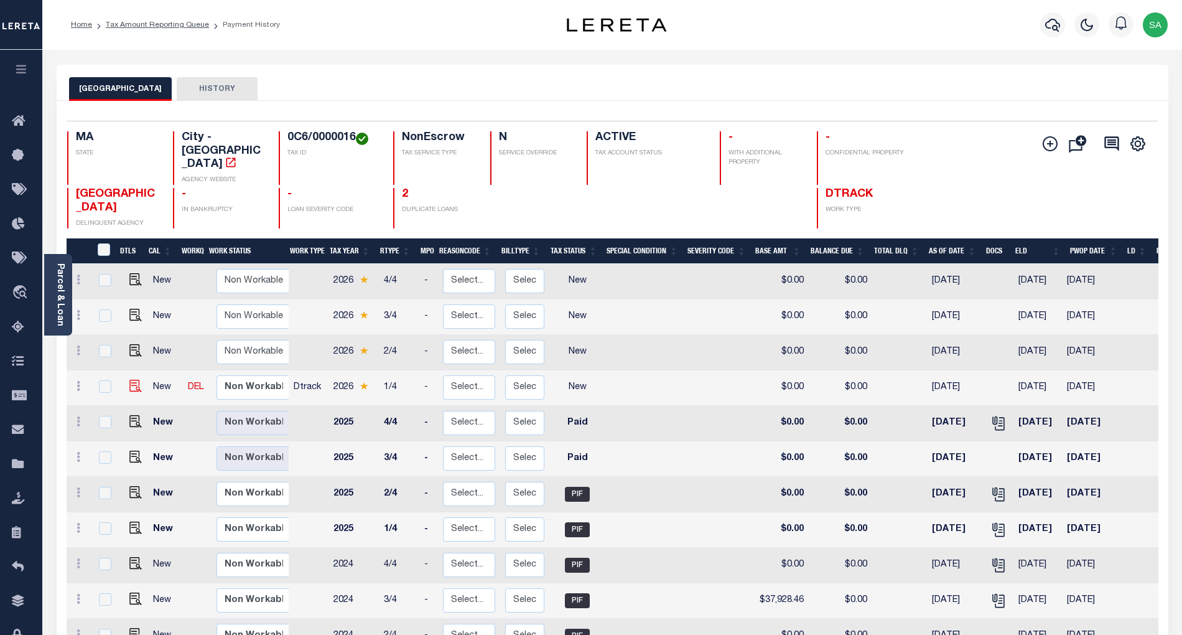
click at [134, 380] on img "" at bounding box center [135, 386] width 12 height 12
checkbox input "true"
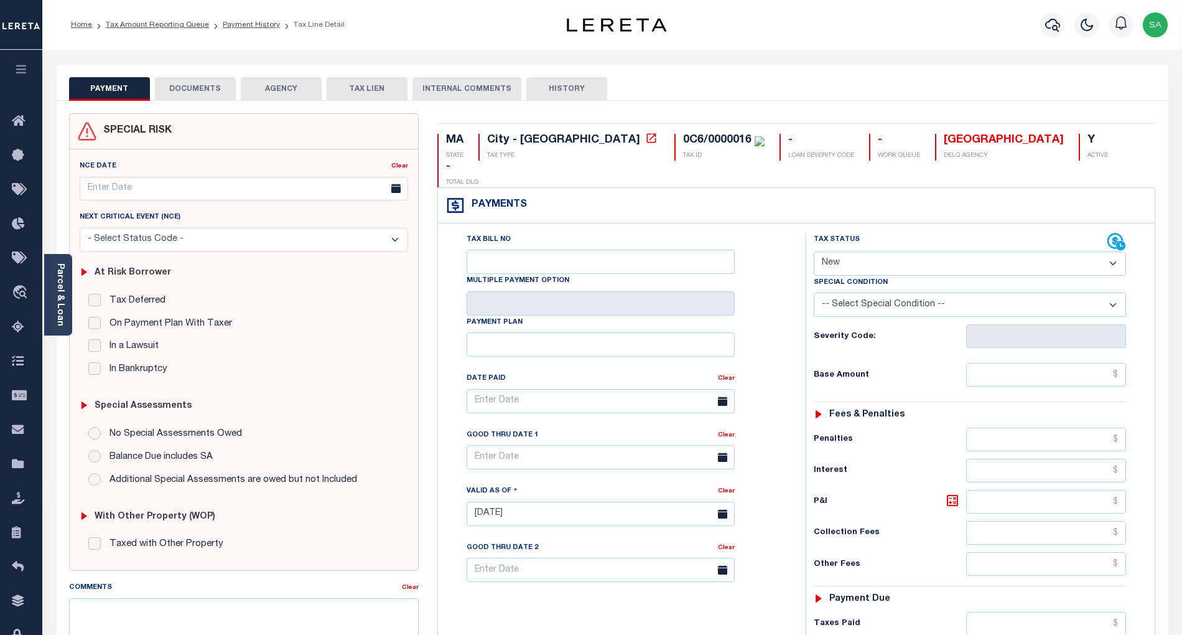
click at [897, 251] on select "- Select Status Code - Open Due/Unpaid Paid Incomplete No Tax Due Internal Refu…" at bounding box center [970, 263] width 312 height 24
select select "PYD"
click at [814, 251] on select "- Select Status Code - Open Due/Unpaid Paid Incomplete No Tax Due Internal Refu…" at bounding box center [970, 263] width 312 height 24
type input "[DATE]"
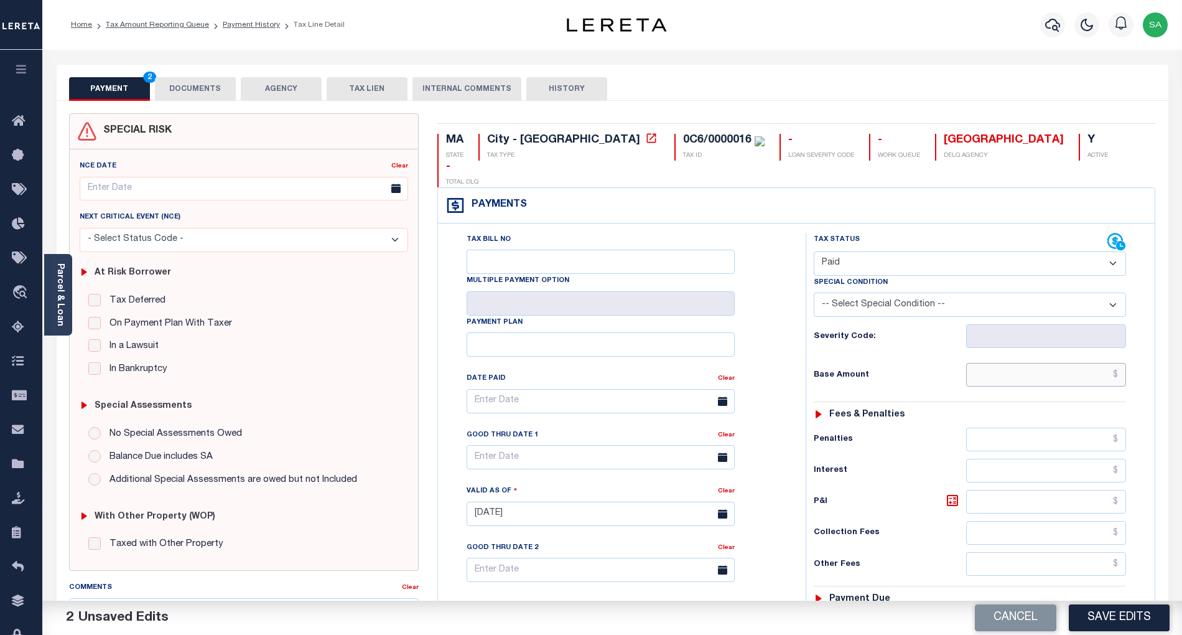
click at [1027, 363] on input "text" at bounding box center [1046, 375] width 161 height 24
type input "$0.00"
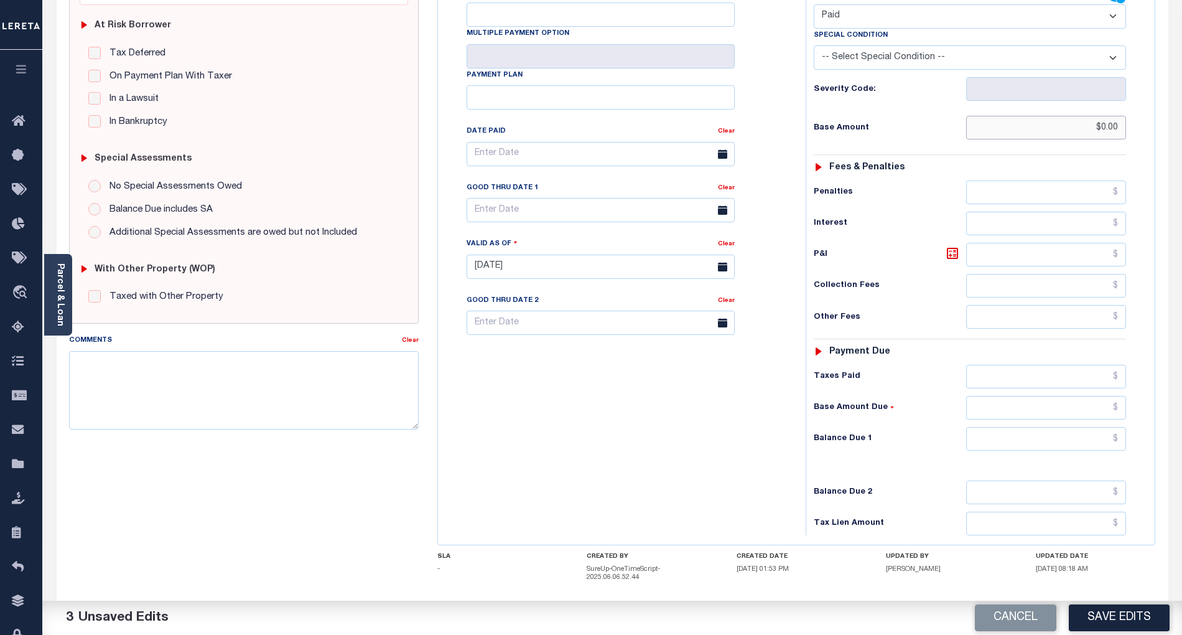
scroll to position [249, 0]
click at [994, 425] on input "text" at bounding box center [1046, 437] width 161 height 24
type input "$0.00"
click at [708, 463] on div "Tax Bill No Multiple Payment Option Payment Plan Clear" at bounding box center [618, 258] width 355 height 549
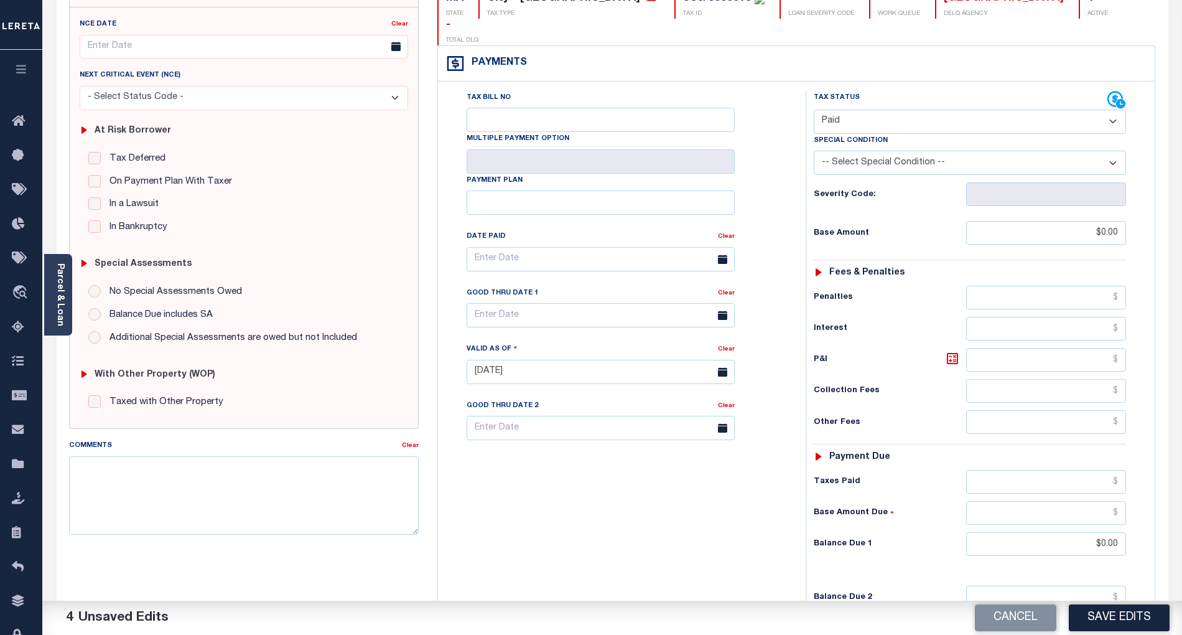
scroll to position [0, 0]
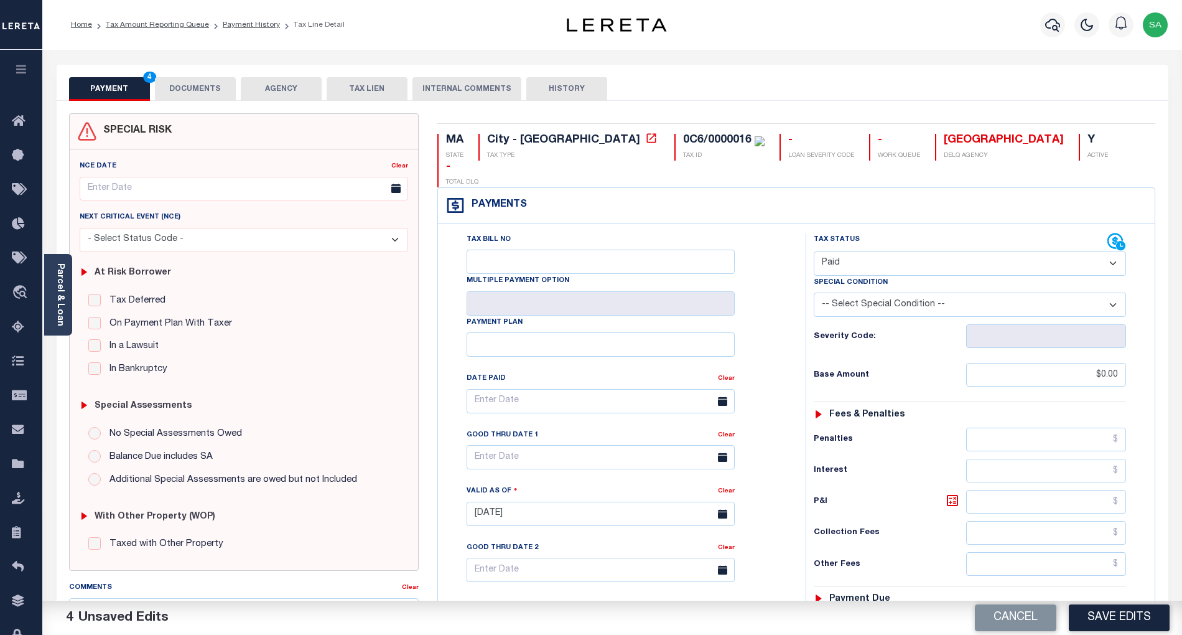
click at [178, 77] on button "DOCUMENTS" at bounding box center [195, 89] width 81 height 24
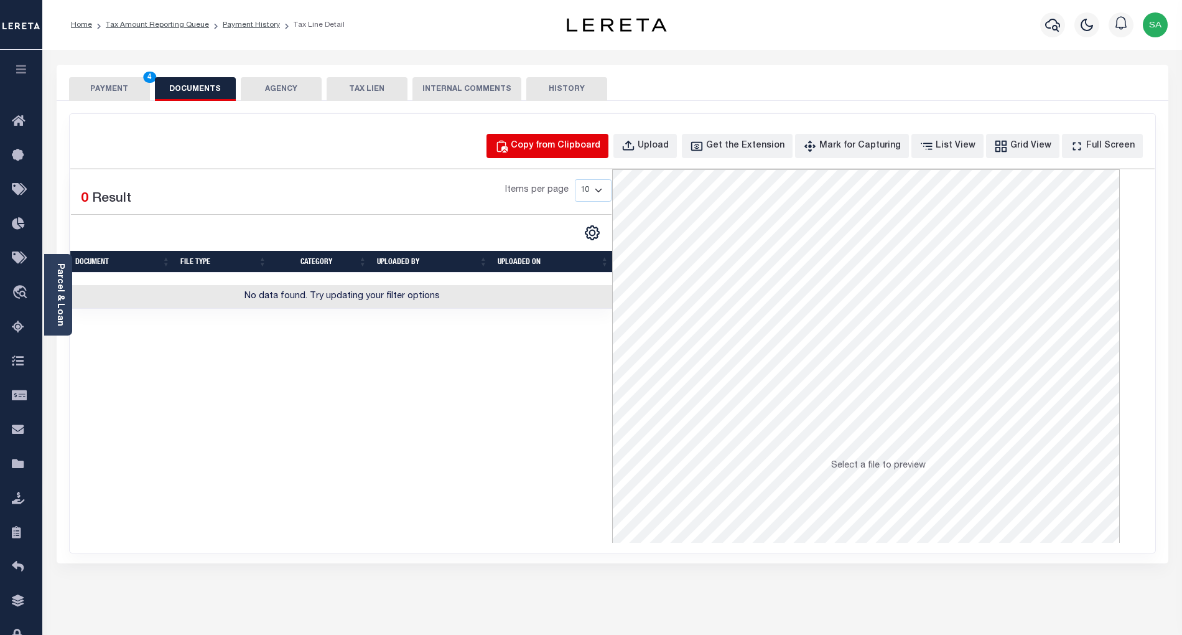
click at [572, 157] on button "Copy from Clipboard" at bounding box center [548, 146] width 122 height 24
select select "POP"
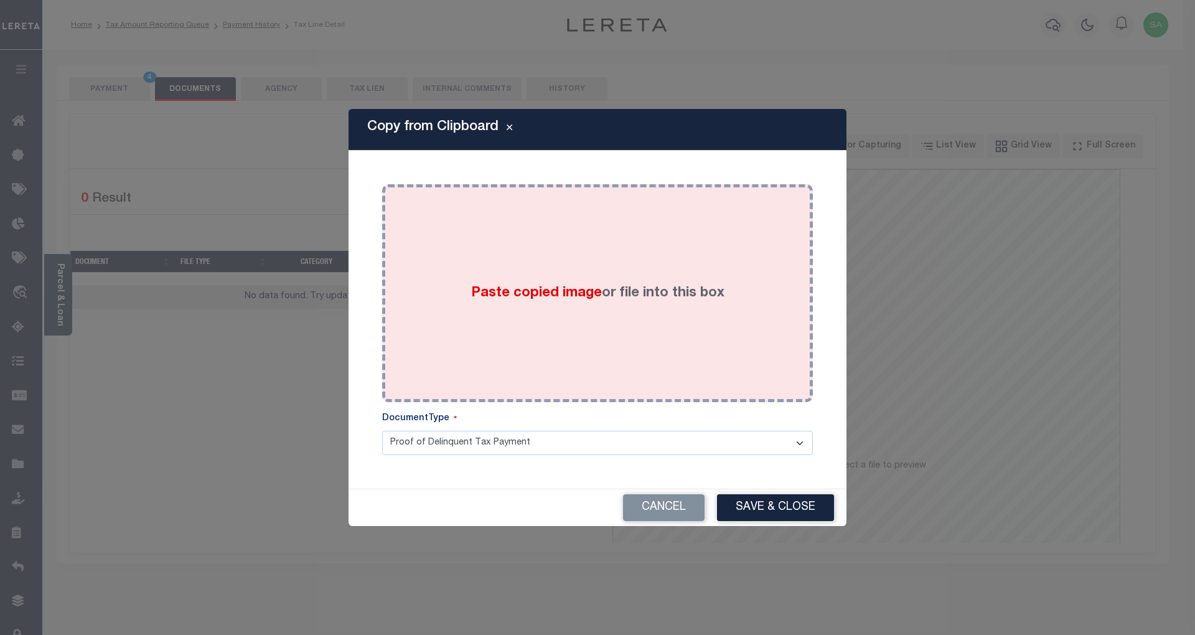
click at [652, 335] on div "Paste copied image or file into this box" at bounding box center [597, 293] width 412 height 199
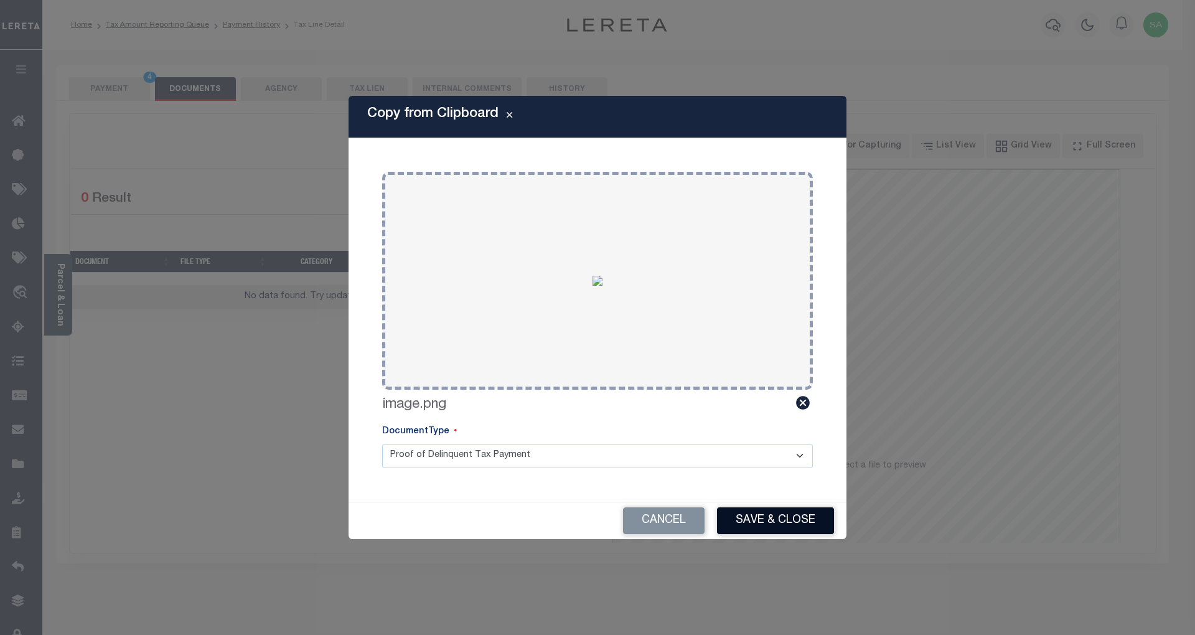
click at [749, 520] on button "Save & Close" at bounding box center [775, 520] width 117 height 27
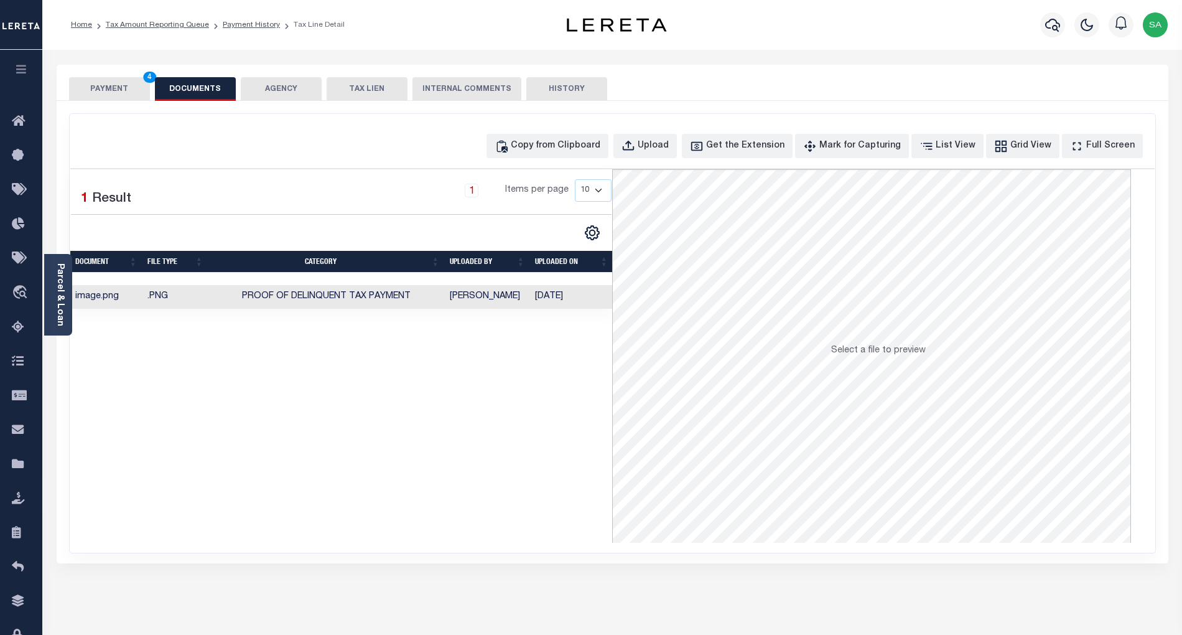
click at [130, 88] on button "PAYMENT 4" at bounding box center [109, 89] width 81 height 24
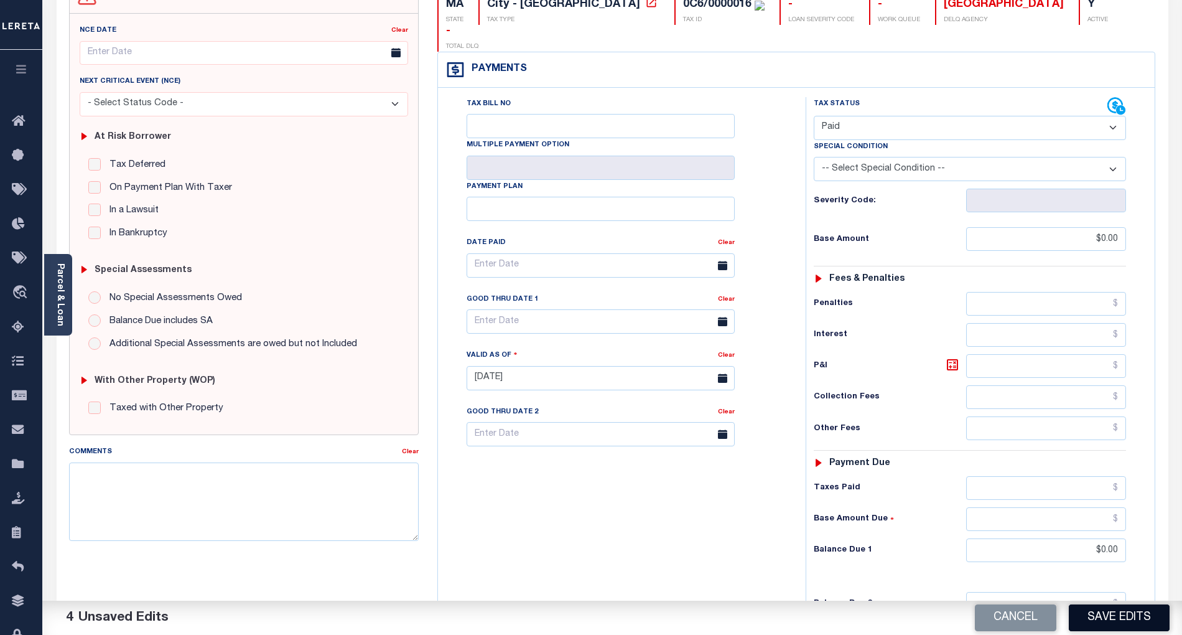
scroll to position [294, 0]
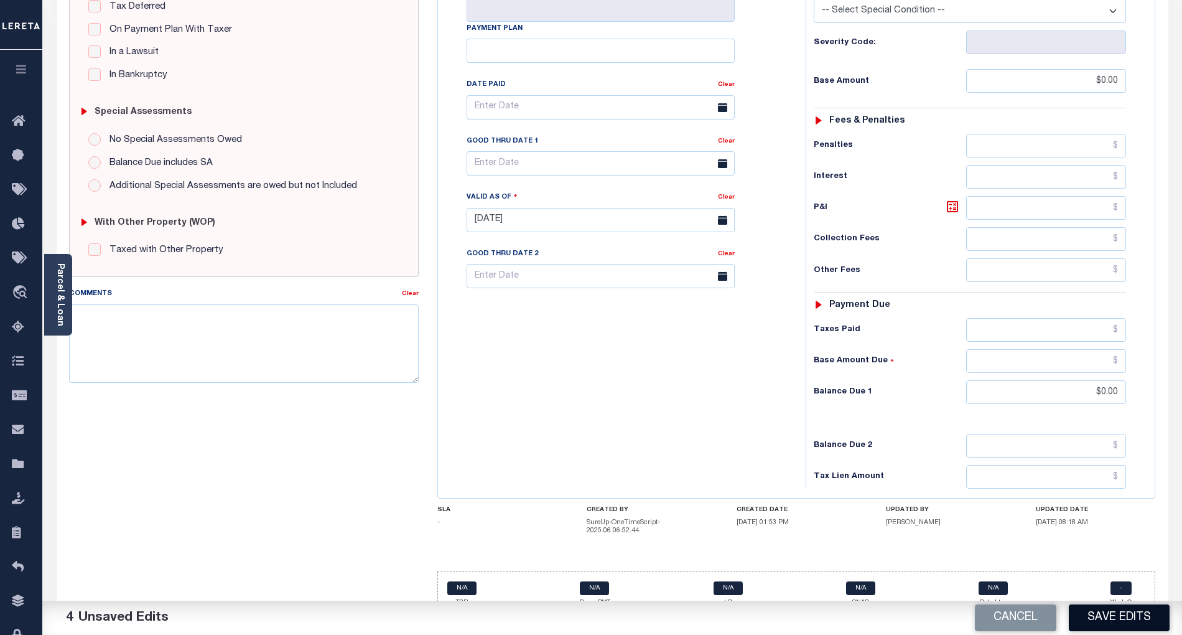
click at [1135, 615] on button "Save Edits" at bounding box center [1119, 617] width 101 height 27
checkbox input "false"
type input "$0"
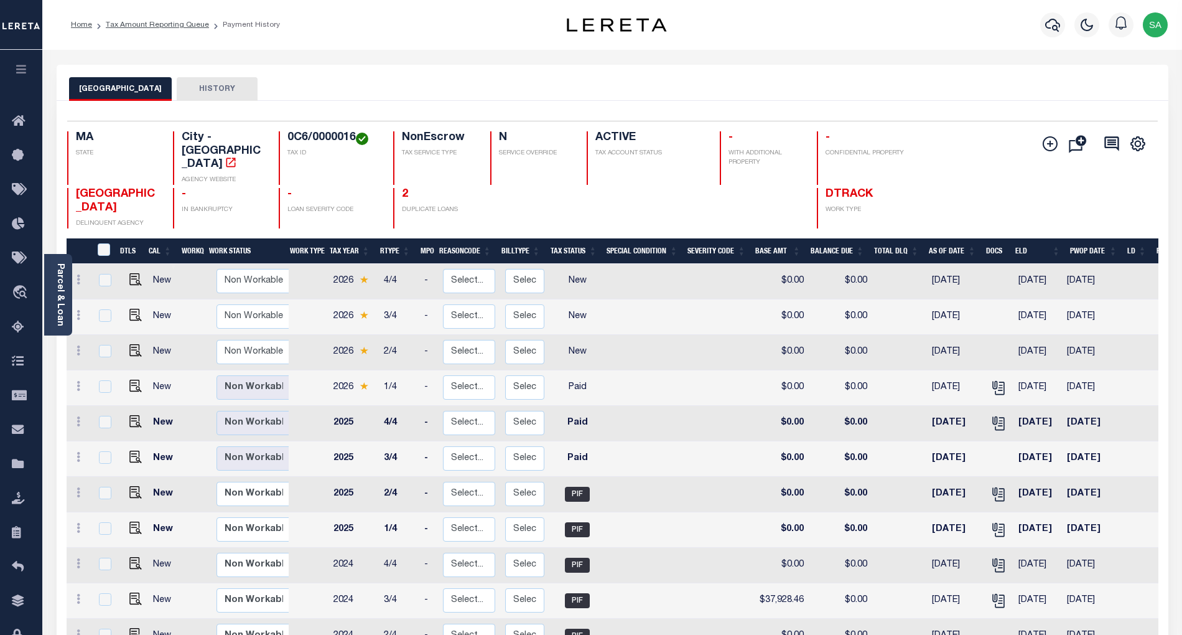
click at [167, 34] on ol "Home Tax Amount Reporting Queue Payment History" at bounding box center [175, 25] width 229 height 26
click at [172, 23] on link "Tax Amount Reporting Queue" at bounding box center [157, 24] width 103 height 7
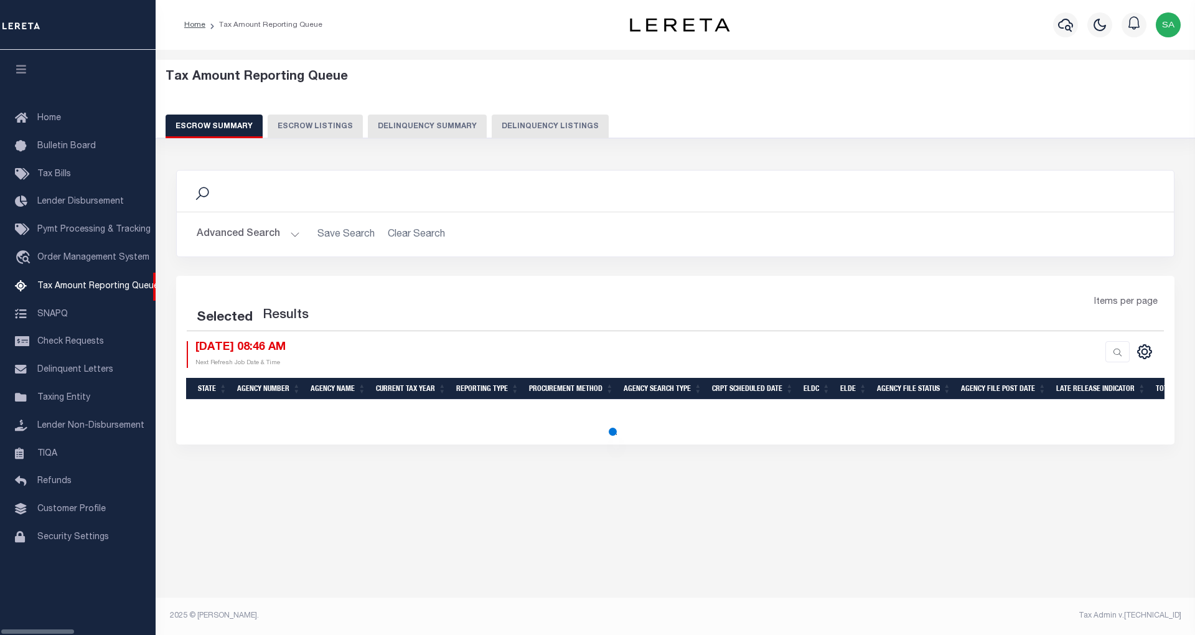
click at [509, 136] on button "Delinquency Listings" at bounding box center [550, 126] width 117 height 24
select select "MA"
select select "100"
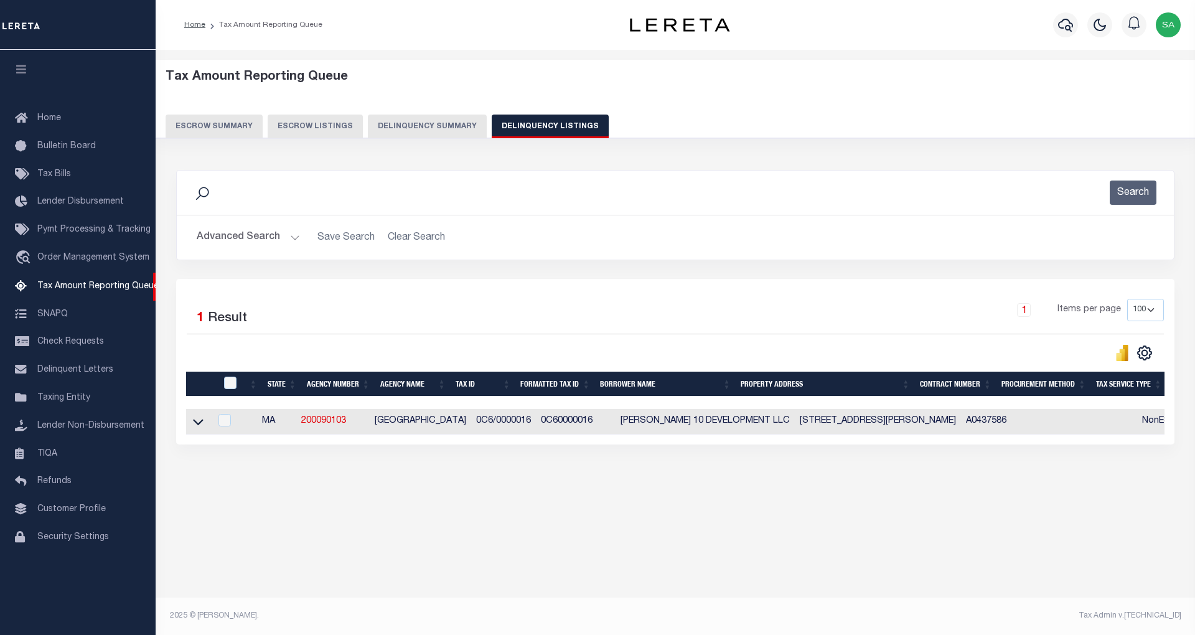
click at [260, 242] on button "Advanced Search" at bounding box center [248, 237] width 103 height 24
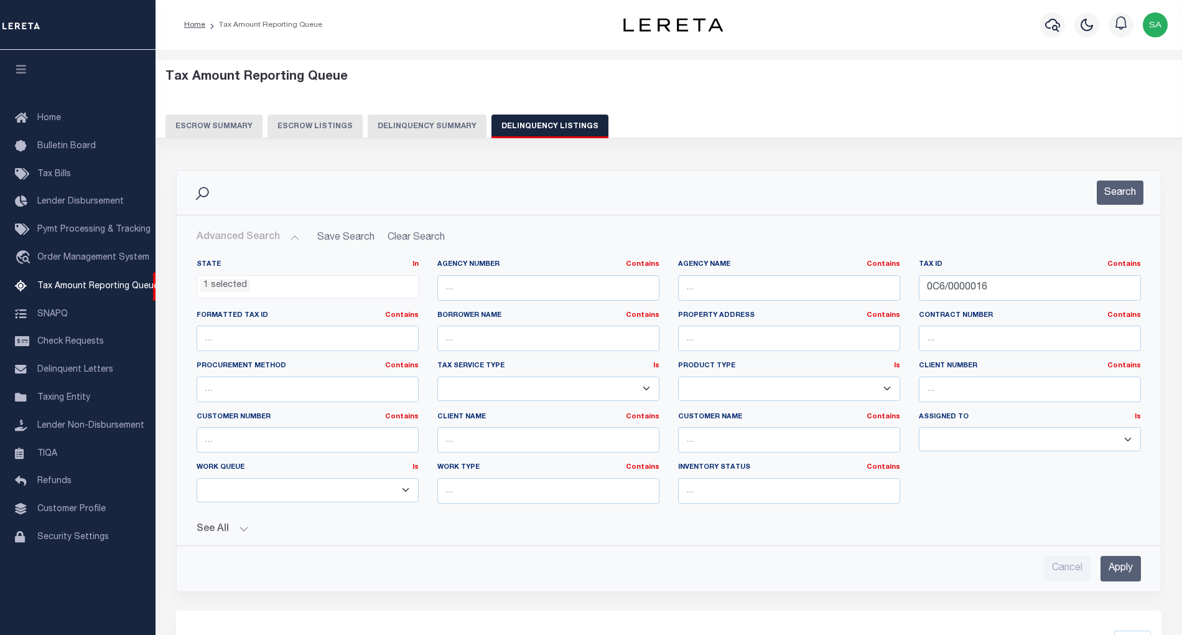
drag, startPoint x: 1022, startPoint y: 269, endPoint x: 1020, endPoint y: 275, distance: 6.3
click at [1020, 272] on div "Tax ID Contains Contains Is 0C6/0000016" at bounding box center [1030, 279] width 222 height 41
drag, startPoint x: 994, startPoint y: 291, endPoint x: 720, endPoint y: 284, distance: 274.5
click at [713, 284] on div "State In In AK AL AR AZ CA CO CT DC DE FL GA GU HI IA ID IL IN KS KY LA MA MD M…" at bounding box center [668, 386] width 963 height 254
paste input "7/00001-3"
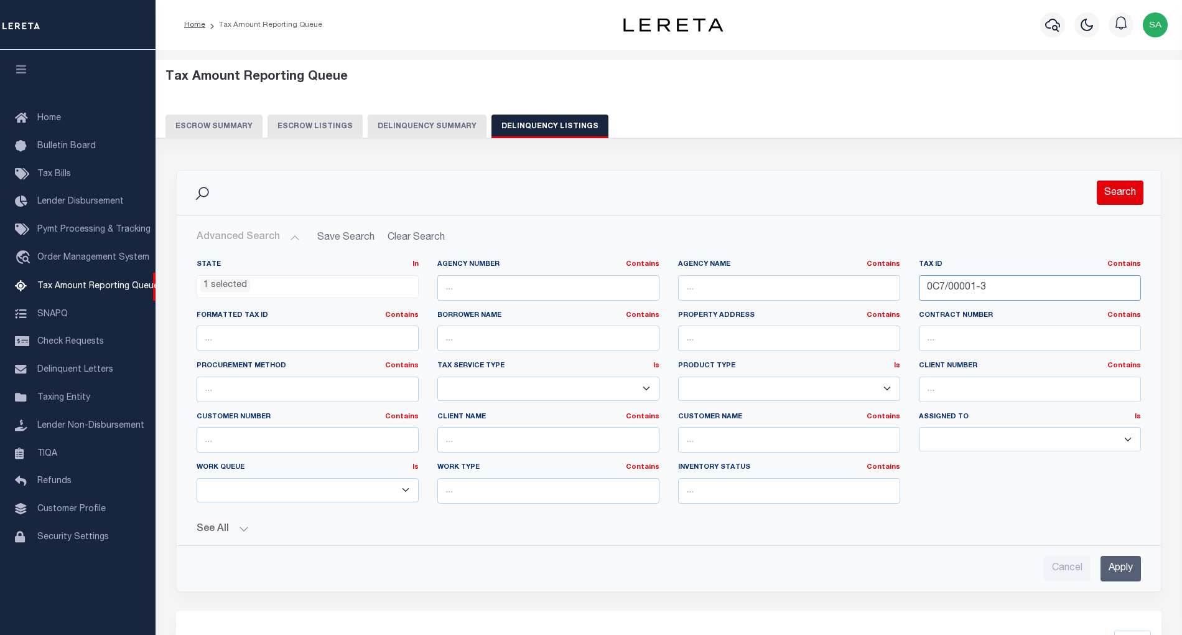
type input "0C7/00001-3"
click at [1106, 185] on button "Search" at bounding box center [1120, 192] width 47 height 24
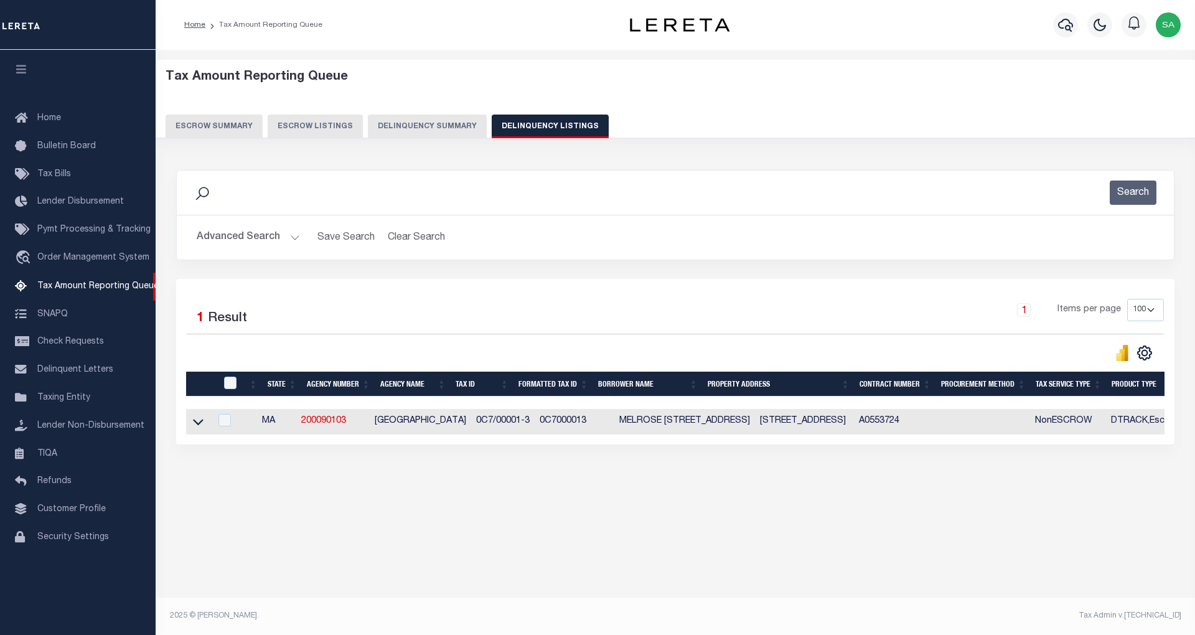
click at [205, 431] on td at bounding box center [198, 422] width 24 height 26
checkbox input "true"
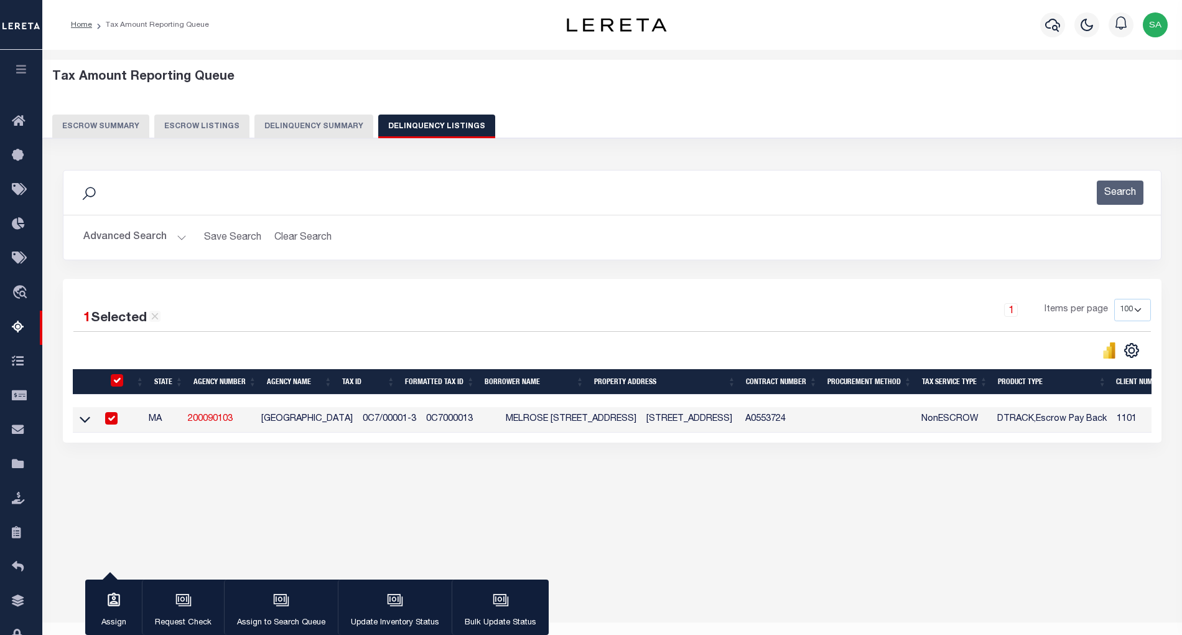
click at [110, 421] on div at bounding box center [110, 419] width 16 height 14
checkbox input "false"
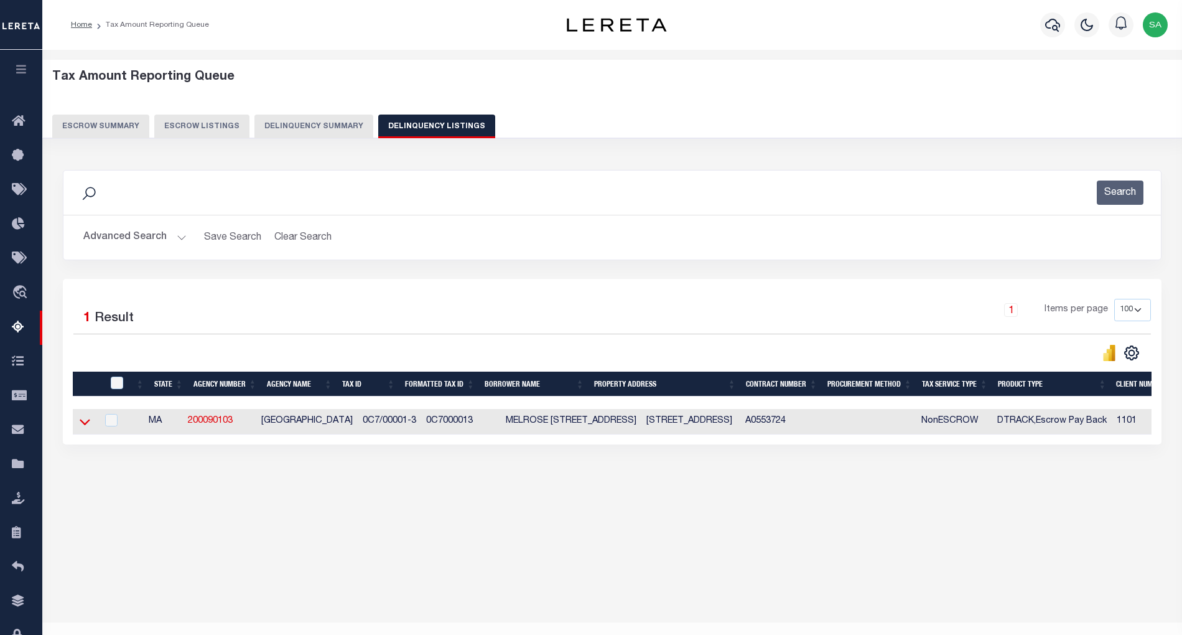
click at [83, 426] on icon at bounding box center [85, 421] width 11 height 13
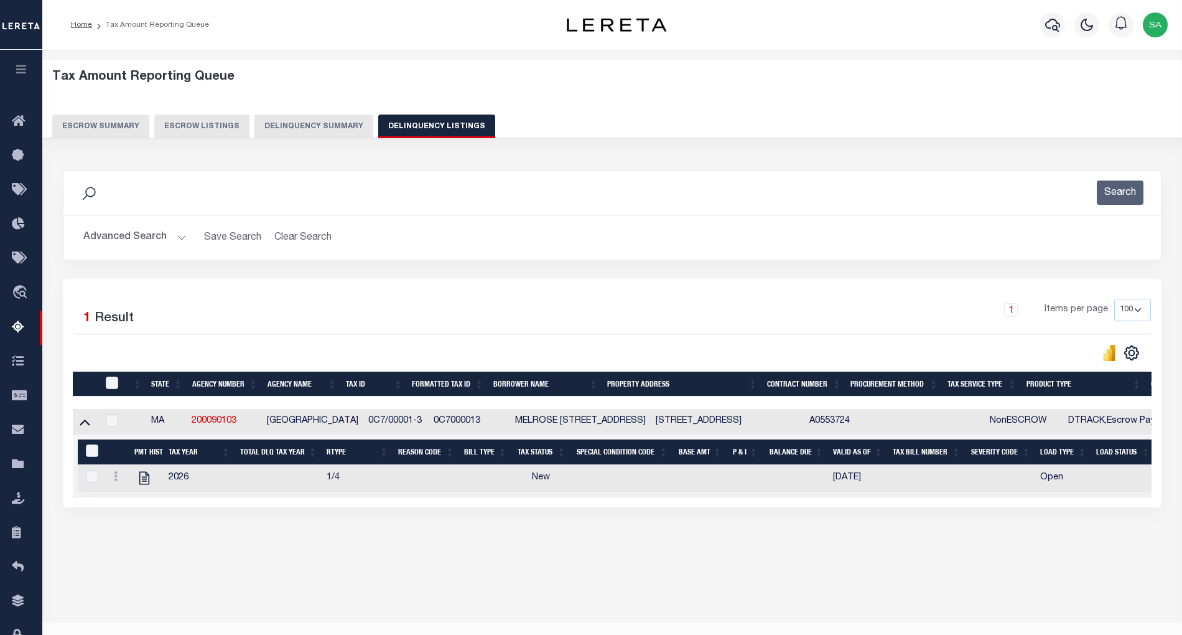
scroll to position [25, 0]
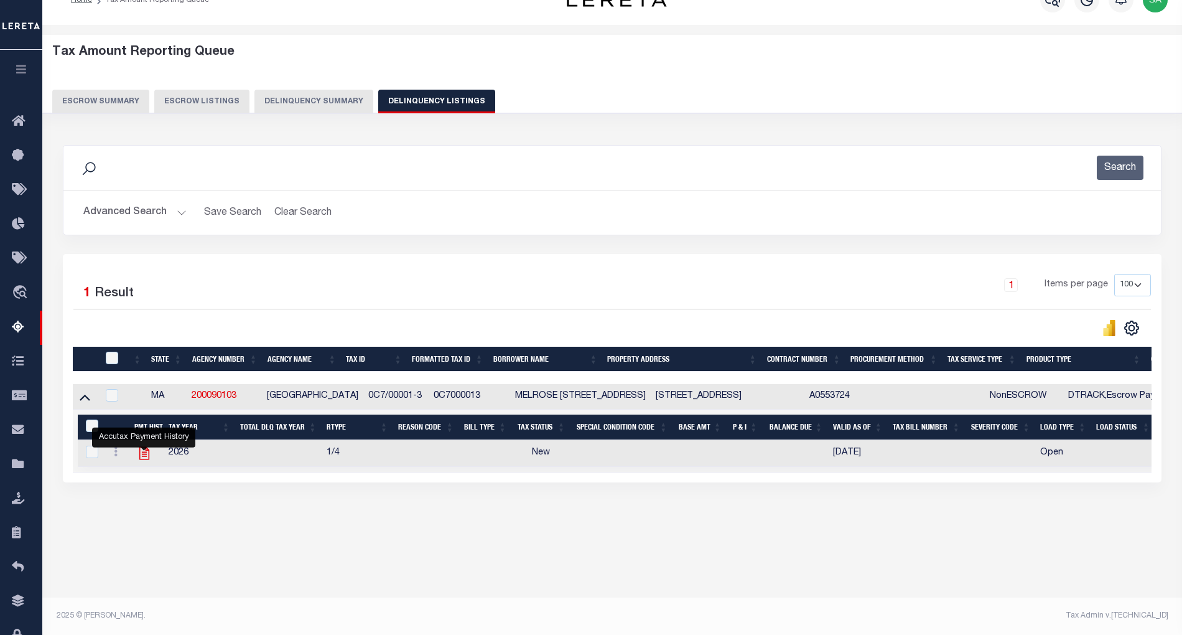
click at [148, 460] on icon "" at bounding box center [144, 453] width 10 height 13
checkbox input "true"
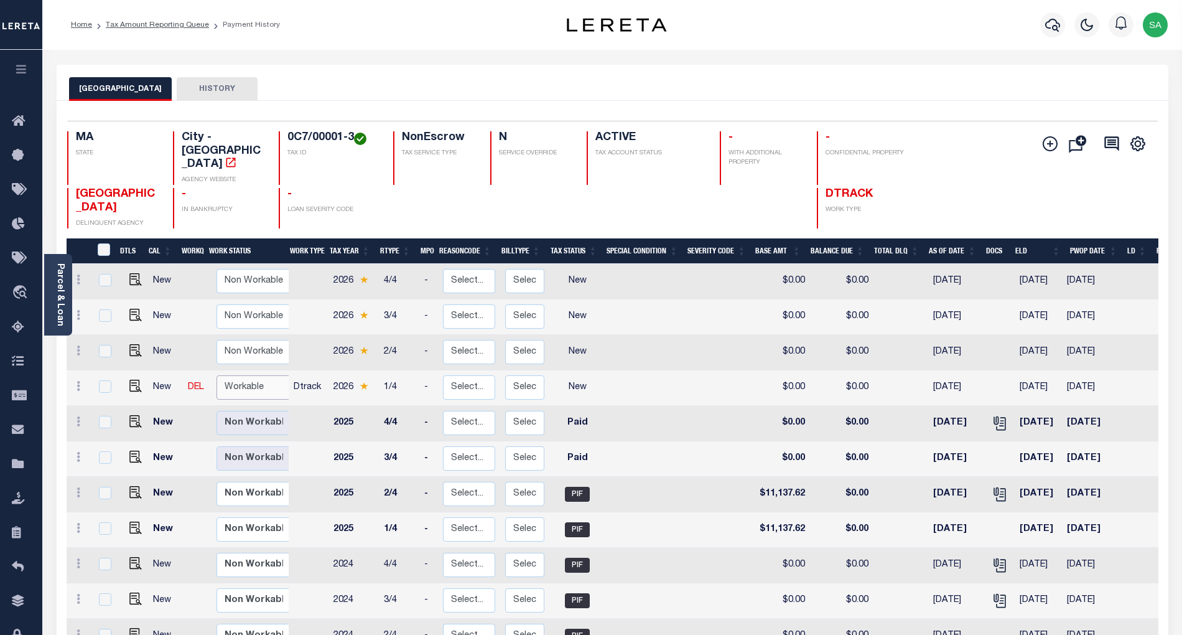
drag, startPoint x: 227, startPoint y: 367, endPoint x: 227, endPoint y: 376, distance: 9.3
click at [227, 375] on select "Non Workable Workable" at bounding box center [254, 387] width 75 height 24
checkbox input "true"
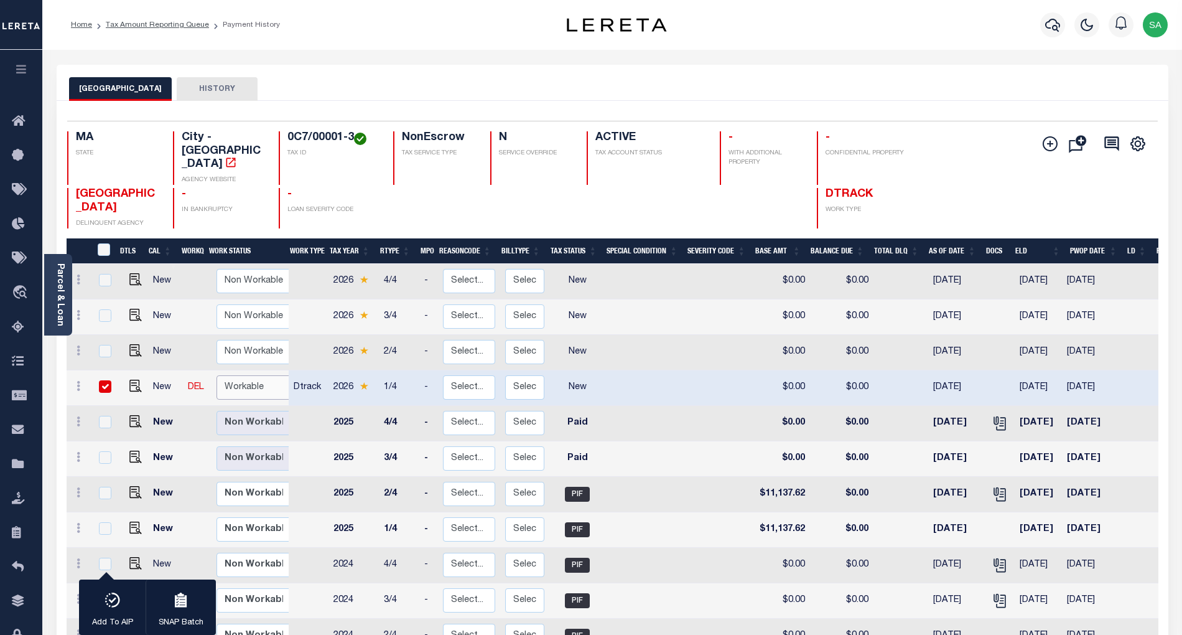
select select "true"
click at [217, 375] on select "Non Workable Workable" at bounding box center [254, 387] width 75 height 24
checkbox input "false"
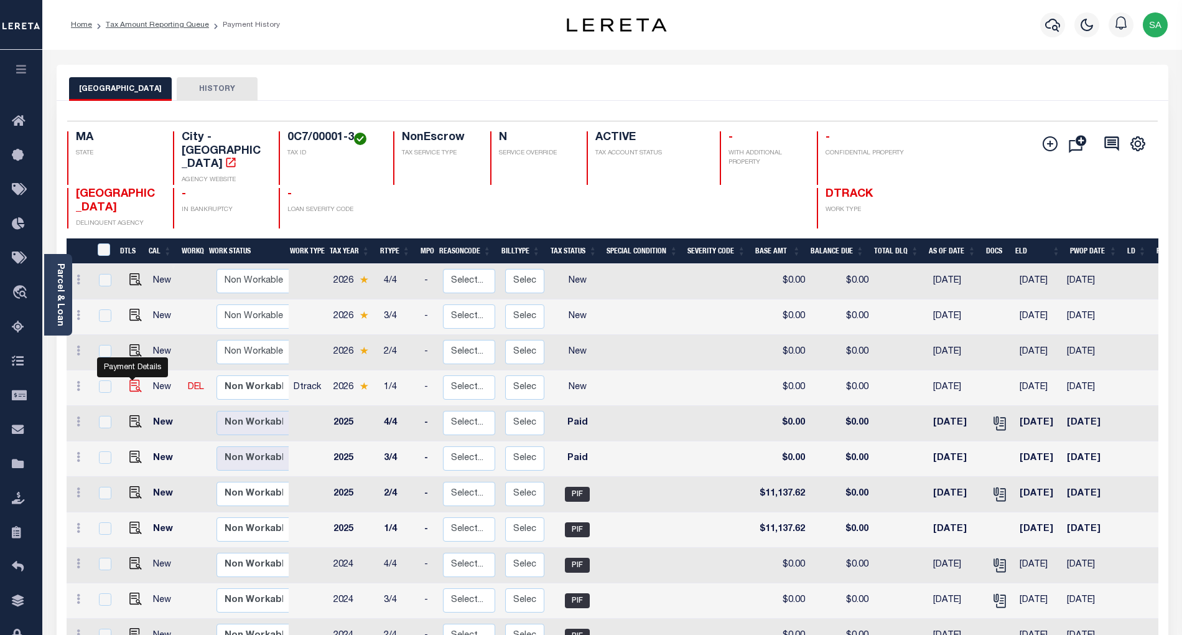
click at [133, 380] on img "" at bounding box center [135, 386] width 12 height 12
checkbox input "true"
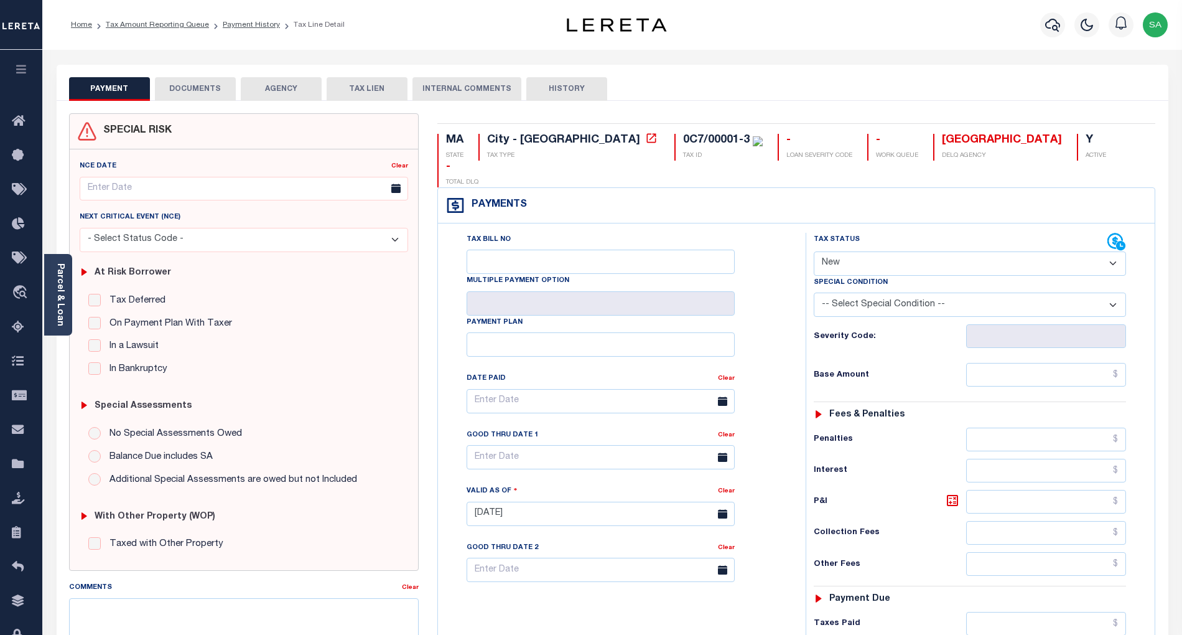
click at [865, 251] on select "- Select Status Code - Open Due/Unpaid Paid Incomplete No Tax Due Internal Refu…" at bounding box center [970, 263] width 312 height 24
select select "PYD"
click at [814, 251] on select "- Select Status Code - Open Due/Unpaid Paid Incomplete No Tax Due Internal Refu…" at bounding box center [970, 263] width 312 height 24
type input "[DATE]"
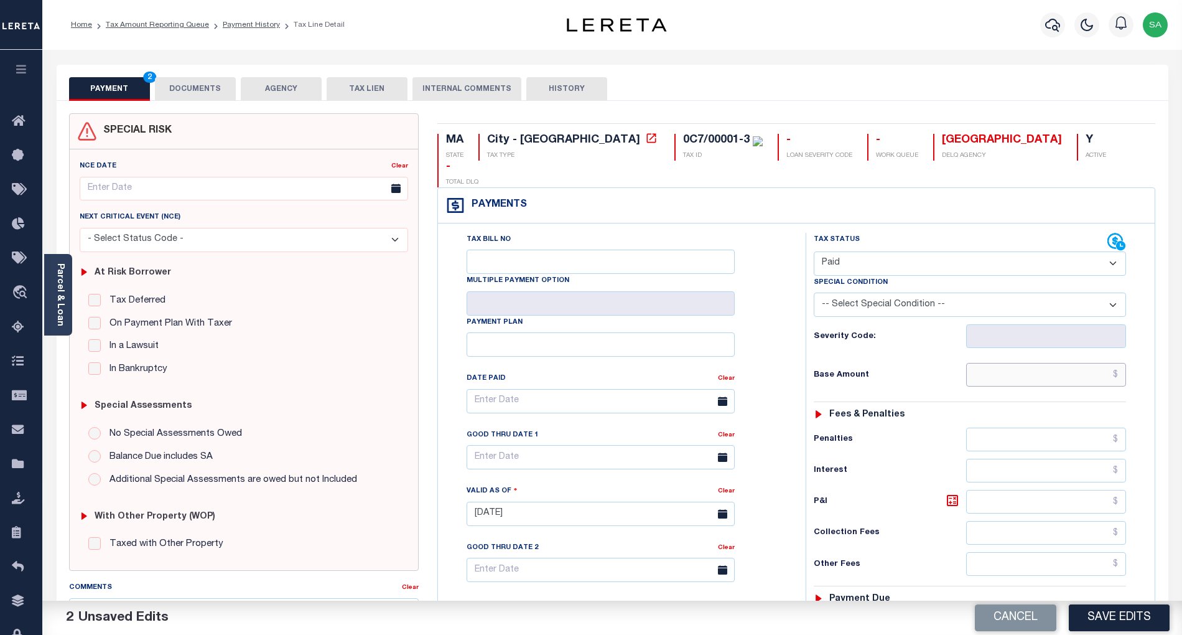
click at [998, 363] on input "text" at bounding box center [1046, 375] width 161 height 24
type input "$0.00"
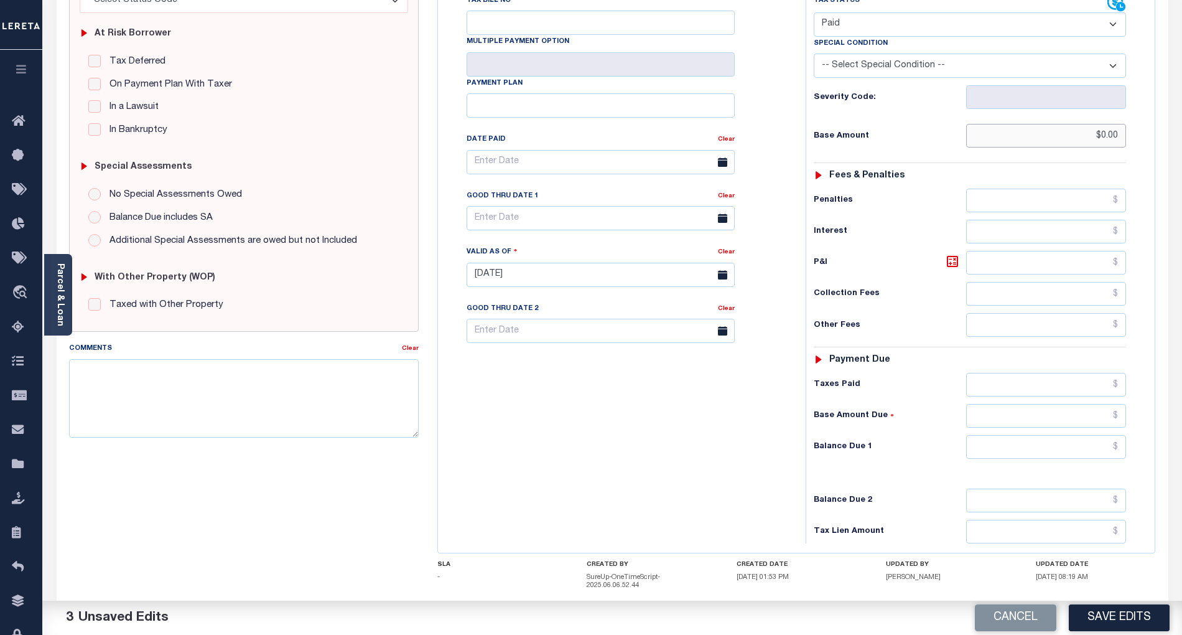
scroll to position [249, 0]
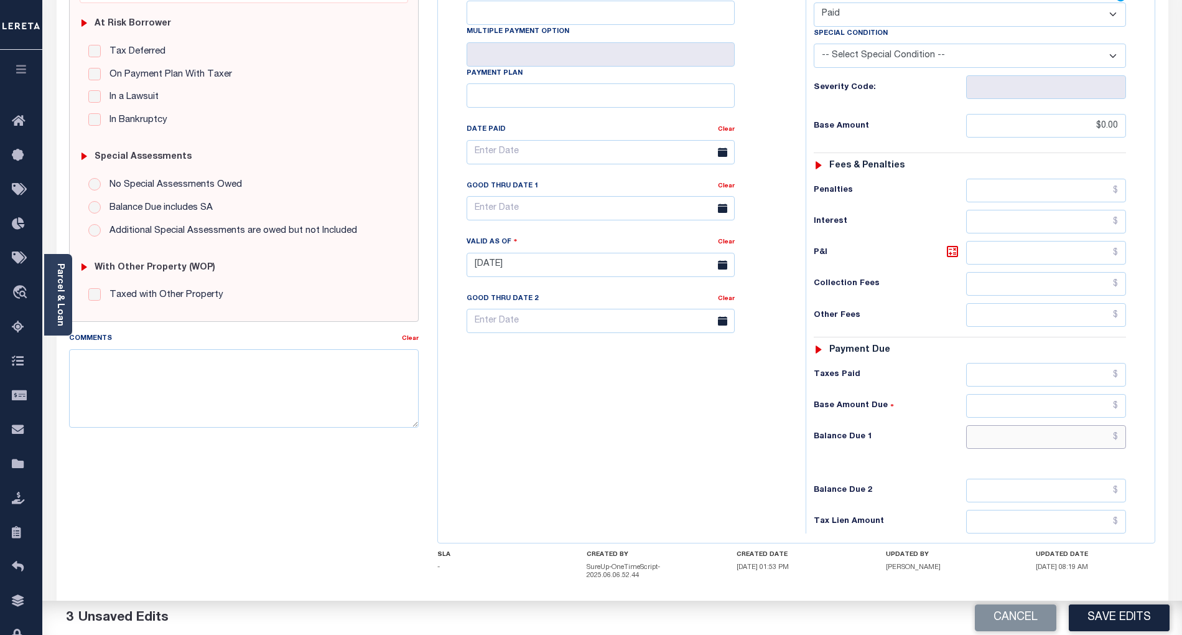
click at [998, 425] on input "text" at bounding box center [1046, 437] width 161 height 24
type input "$0.00"
click at [633, 421] on div "Tax Bill No Multiple Payment Option Payment Plan Clear" at bounding box center [618, 258] width 355 height 549
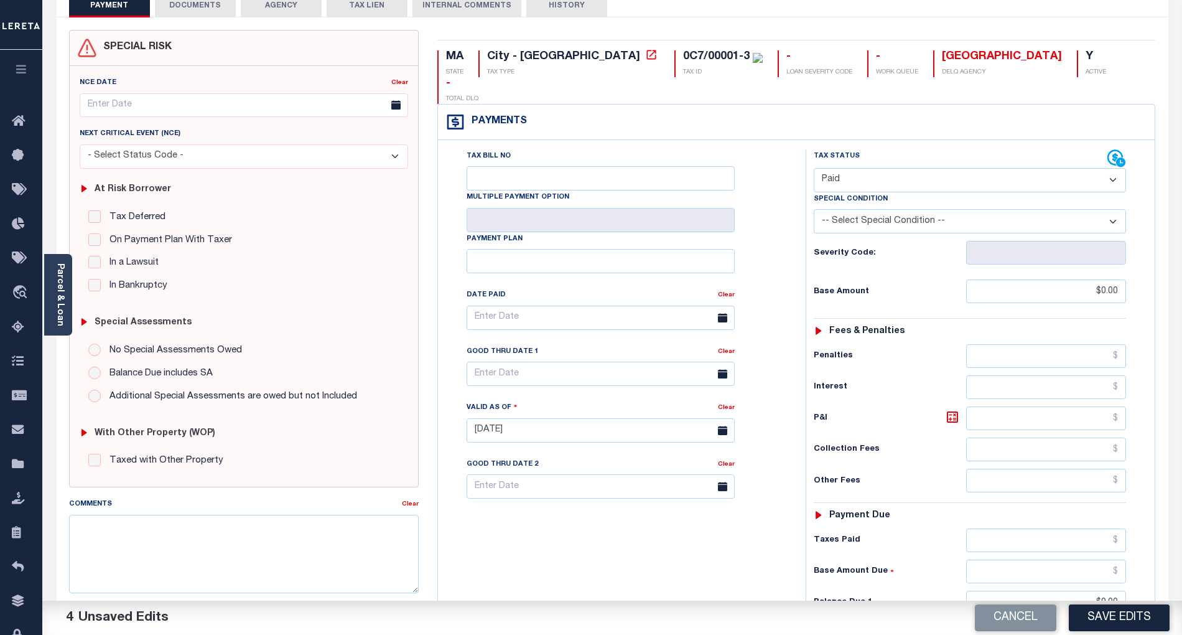
scroll to position [0, 0]
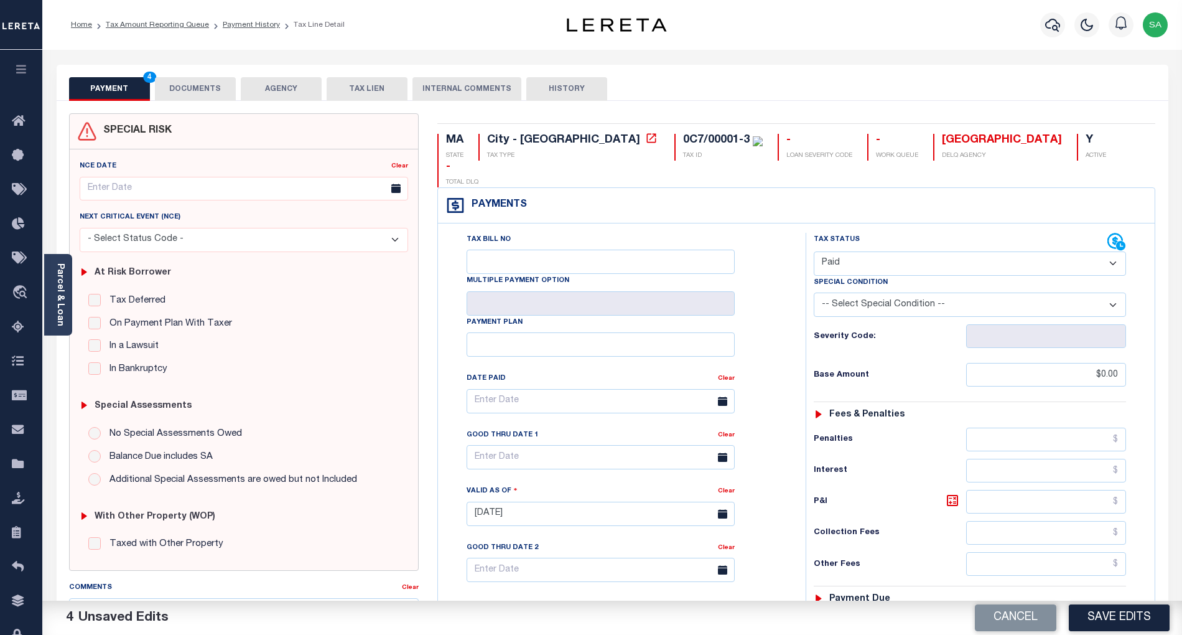
click at [204, 90] on button "DOCUMENTS" at bounding box center [195, 89] width 81 height 24
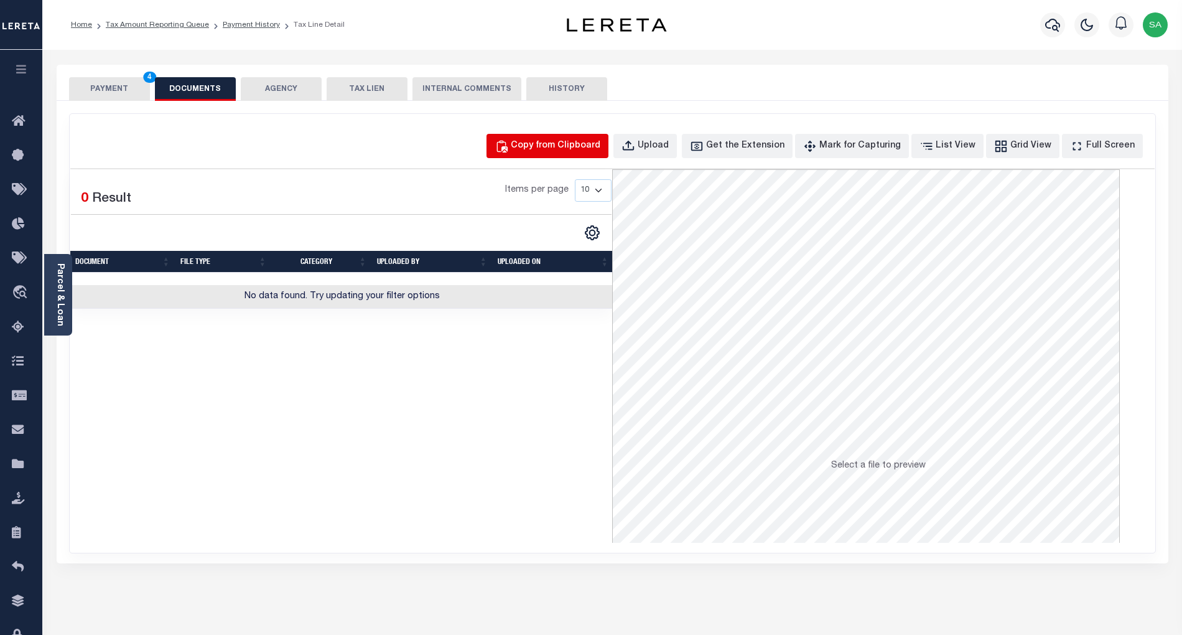
click at [585, 155] on button "Copy from Clipboard" at bounding box center [548, 146] width 122 height 24
select select "POP"
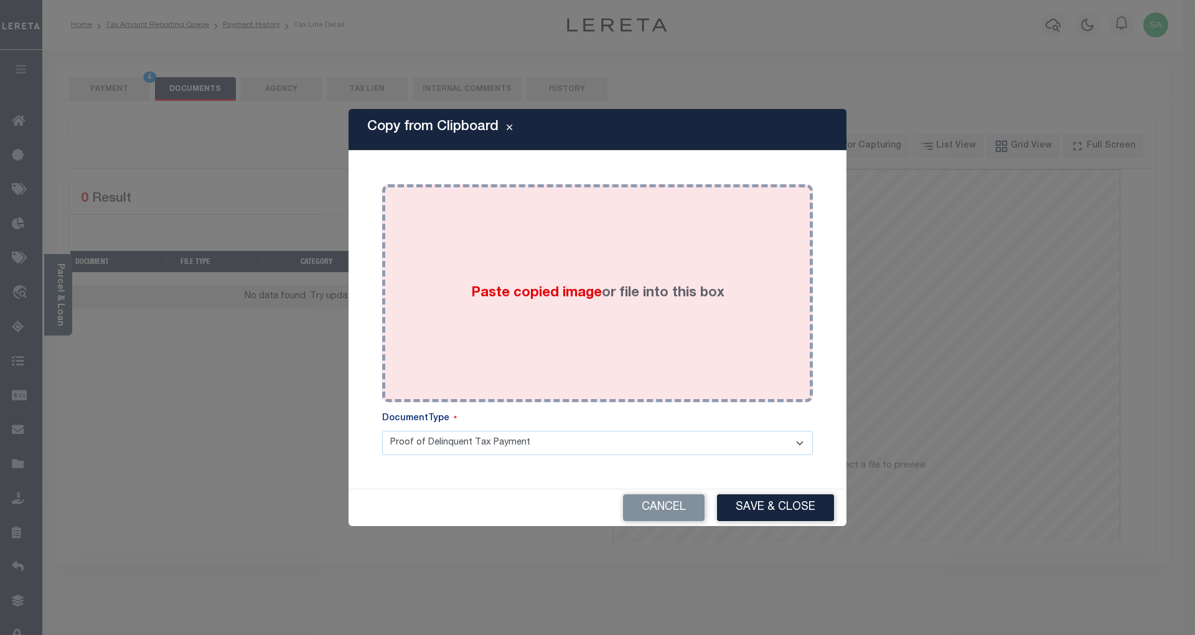
click at [579, 258] on div "Paste copied image or file into this box" at bounding box center [597, 293] width 412 height 199
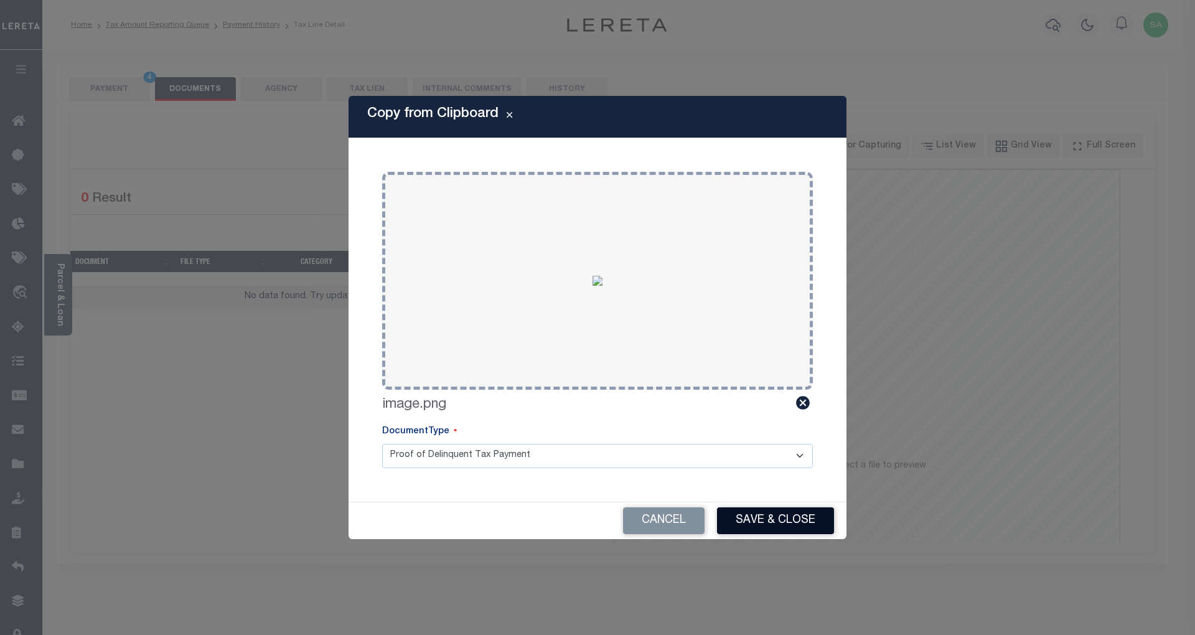
click at [770, 521] on button "Save & Close" at bounding box center [775, 520] width 117 height 27
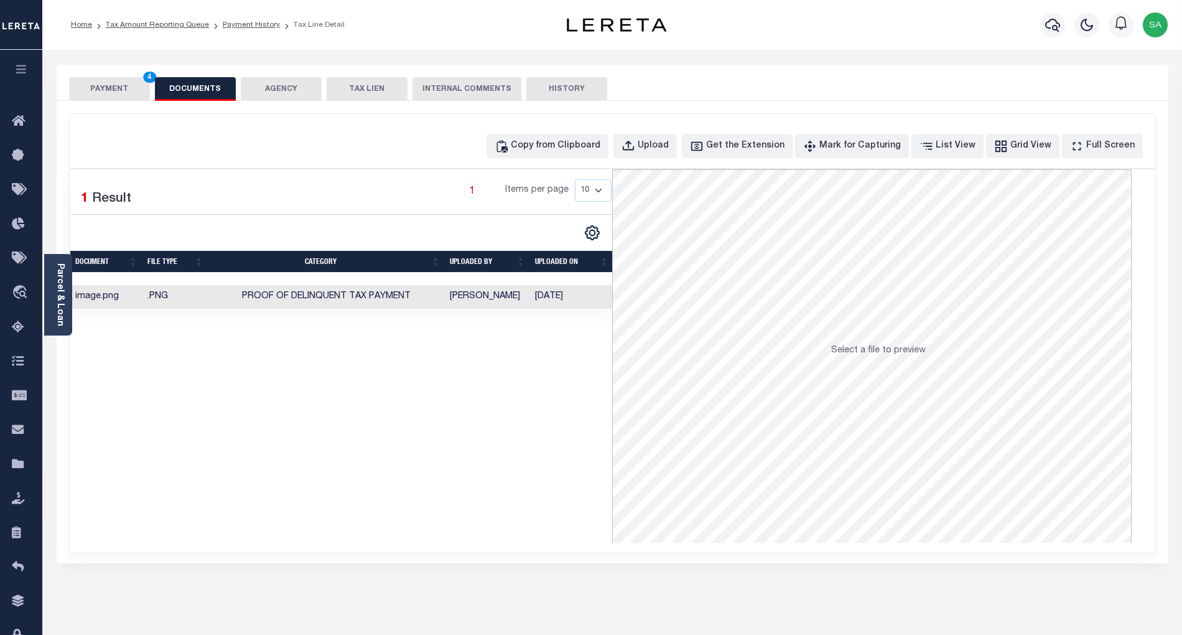
click at [107, 81] on button "PAYMENT 4" at bounding box center [109, 89] width 81 height 24
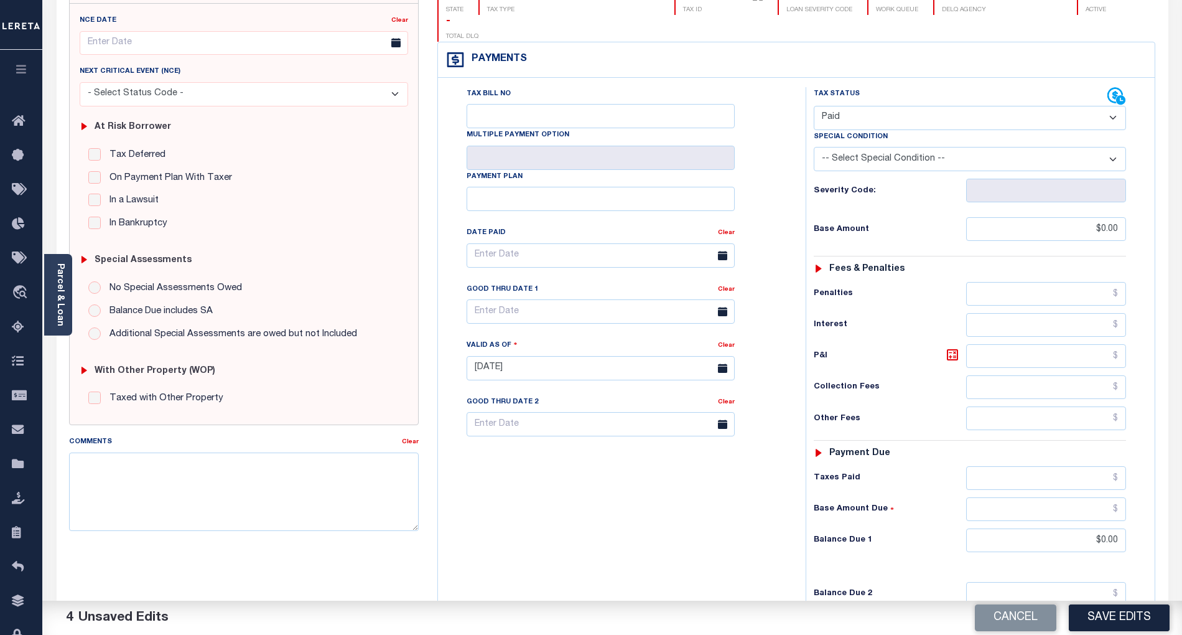
scroll to position [294, 0]
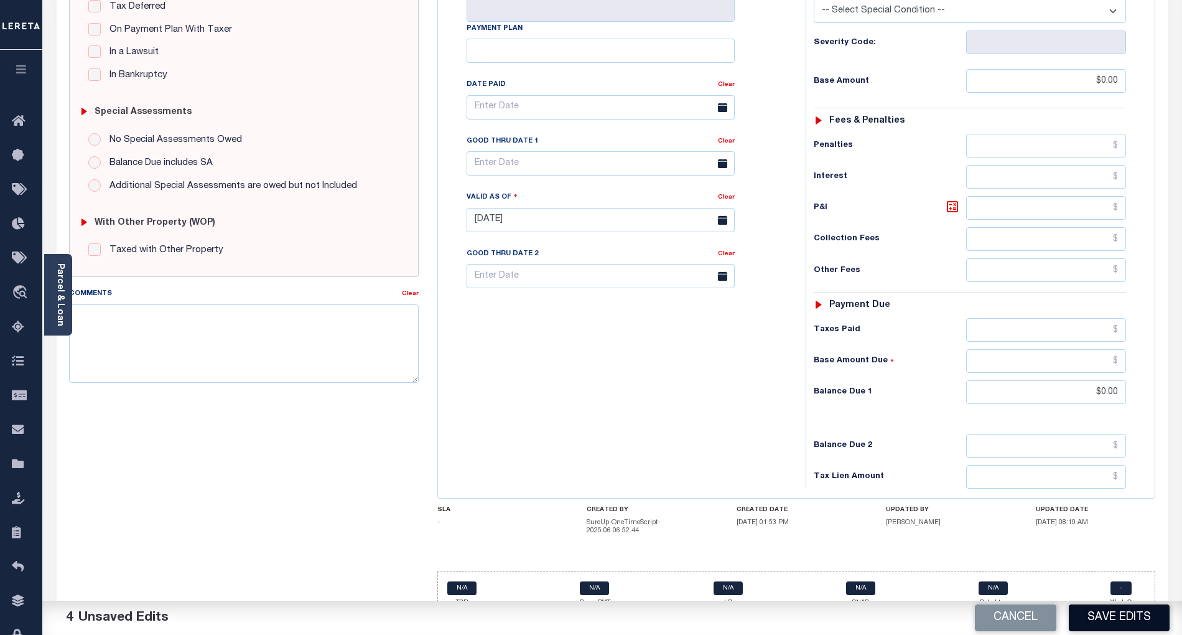
click at [1121, 612] on button "Save Edits" at bounding box center [1119, 617] width 101 height 27
checkbox input "false"
type input "$0"
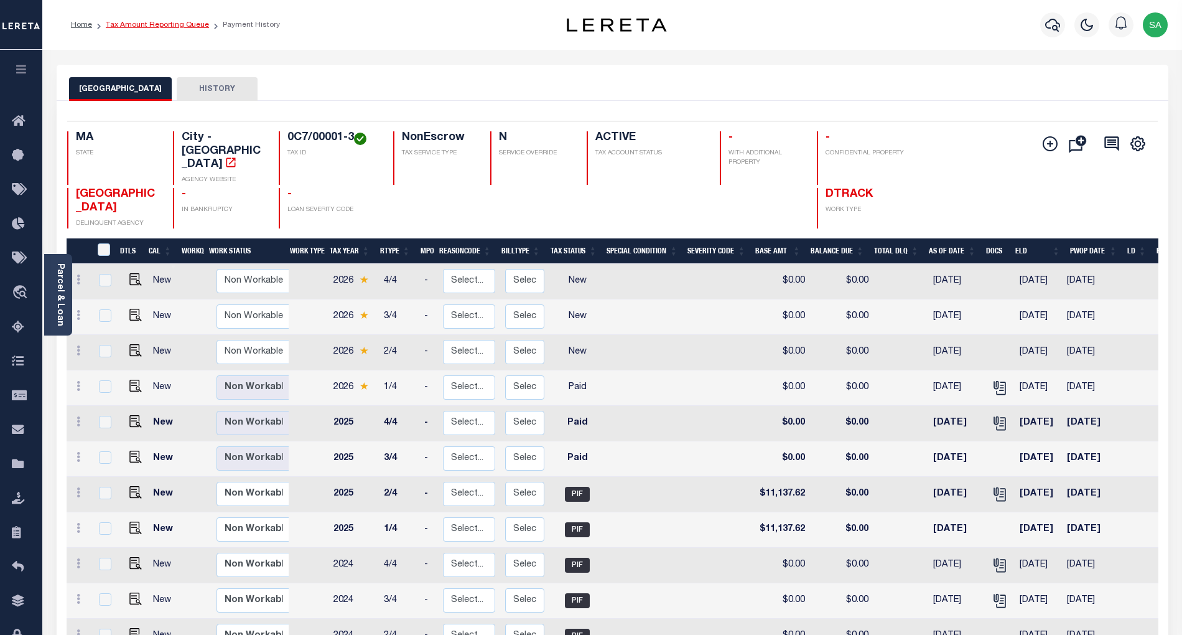
click at [172, 26] on link "Tax Amount Reporting Queue" at bounding box center [157, 24] width 103 height 7
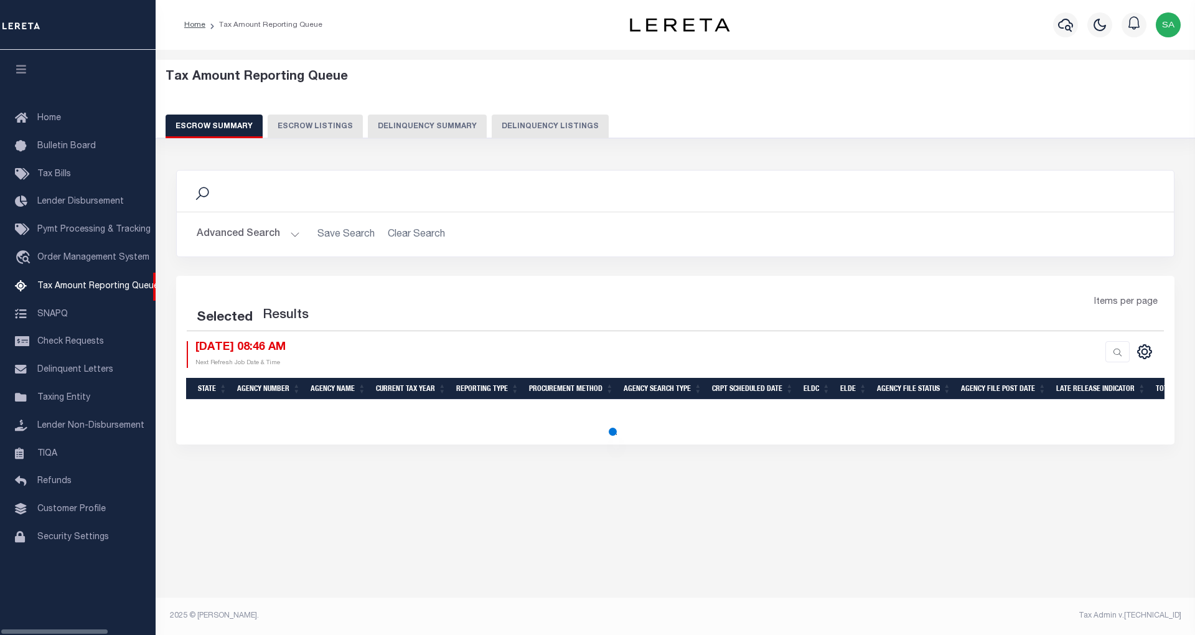
click at [555, 123] on button "Delinquency Listings" at bounding box center [550, 126] width 117 height 24
select select "100"
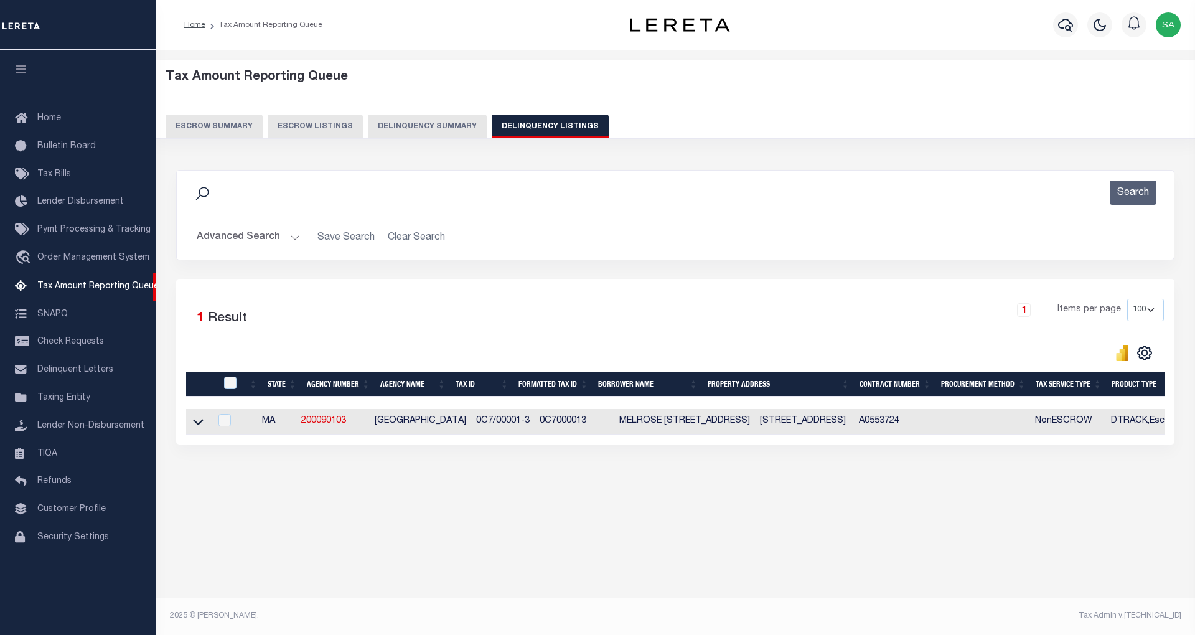
click at [277, 240] on button "Advanced Search" at bounding box center [248, 237] width 103 height 24
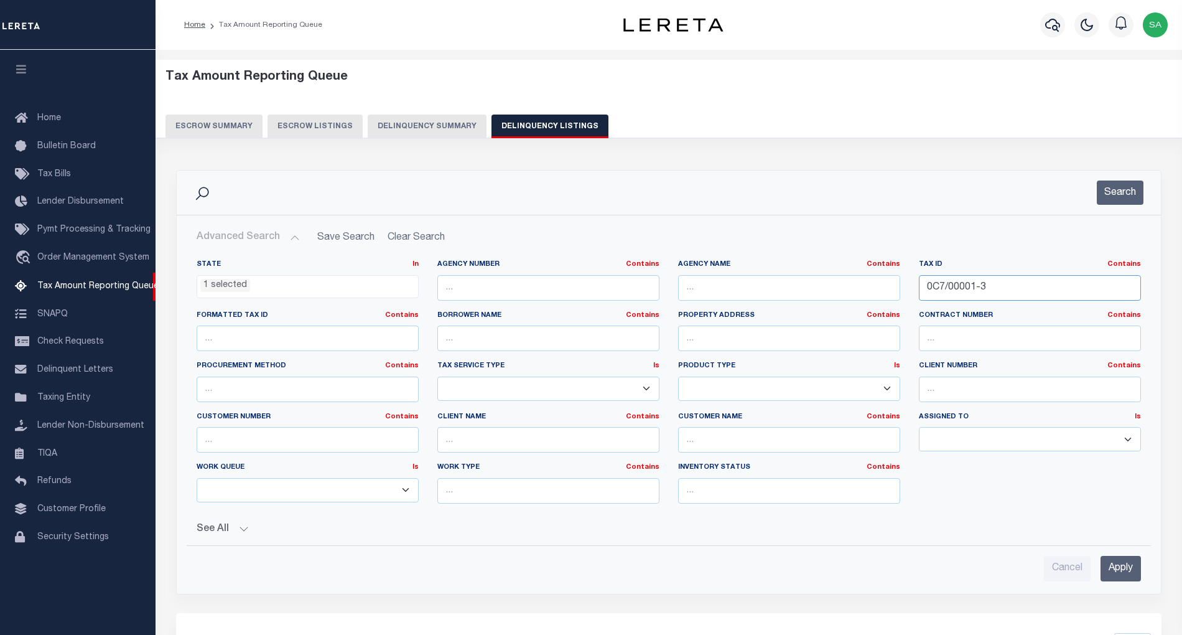
click at [1005, 289] on input "0C7/00001-3" at bounding box center [1030, 288] width 222 height 26
drag, startPoint x: 854, startPoint y: 269, endPoint x: 821, endPoint y: 264, distance: 33.3
click at [821, 264] on div "State In In AK AL AR AZ CA CO CT DC DE FL GA GU HI IA ID IL IN KS [GEOGRAPHIC_D…" at bounding box center [668, 386] width 963 height 254
paste input "1901"
type input "0C7/0001901"
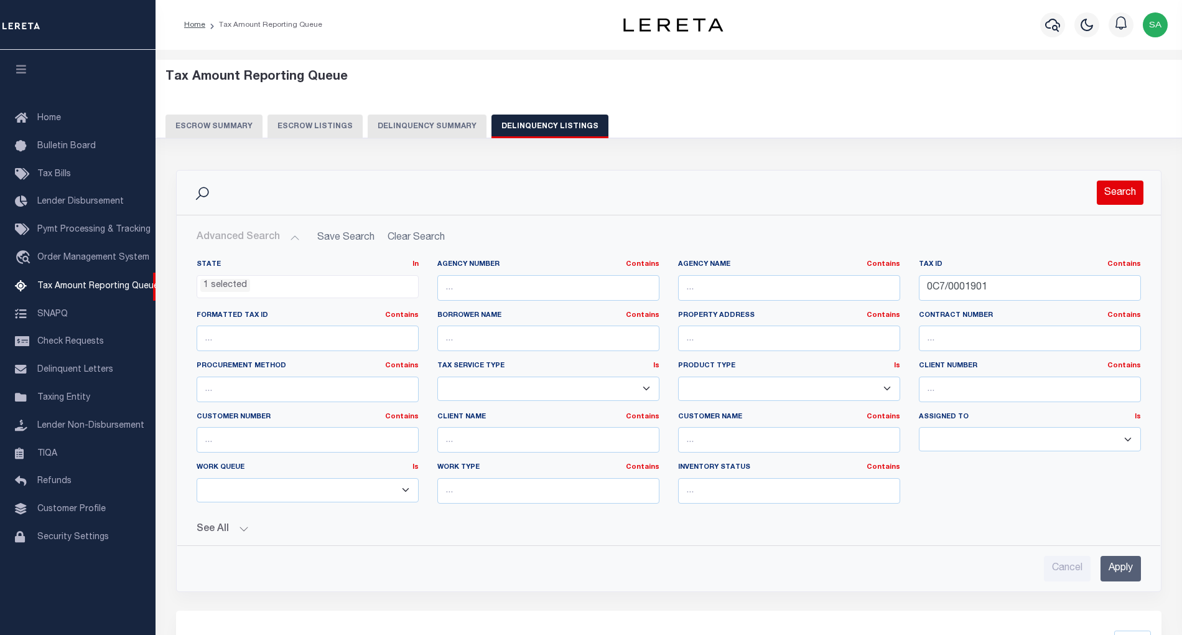
click at [1106, 200] on button "Search" at bounding box center [1120, 192] width 47 height 24
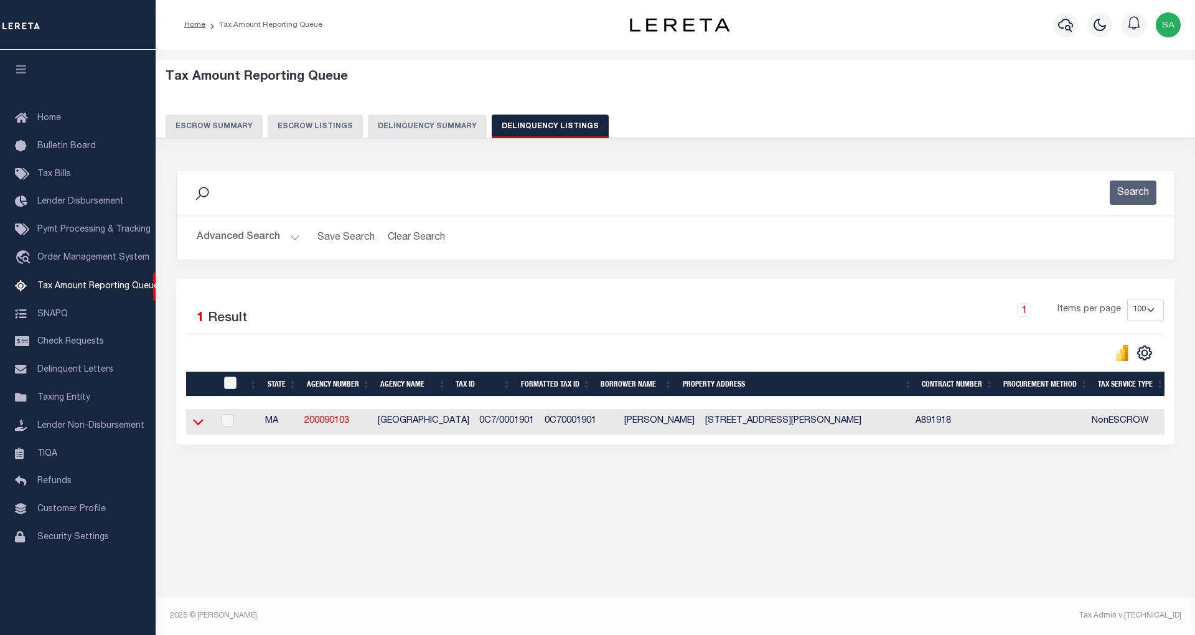
click at [195, 426] on icon at bounding box center [198, 422] width 11 height 6
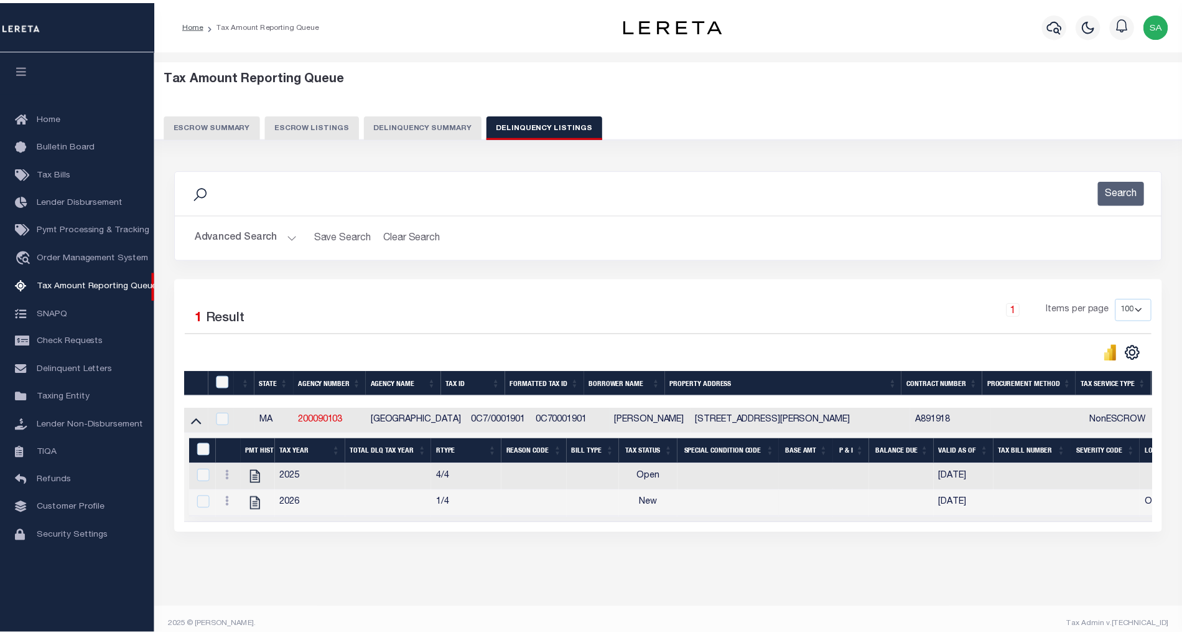
scroll to position [25, 0]
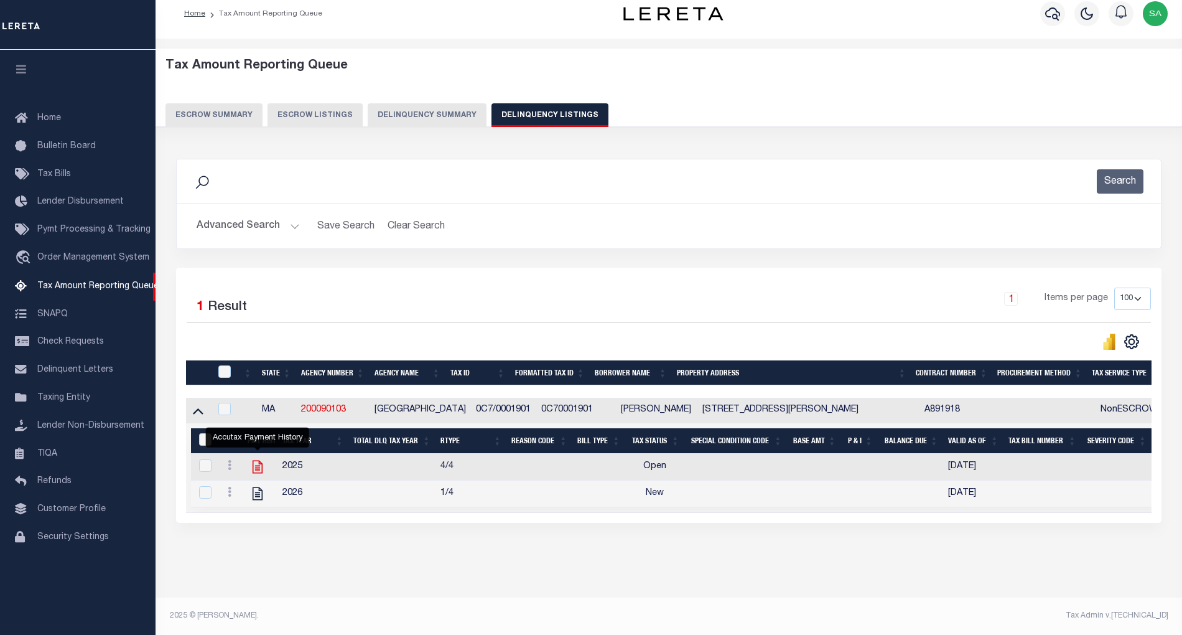
click at [259, 460] on icon "" at bounding box center [258, 466] width 10 height 13
checkbox input "true"
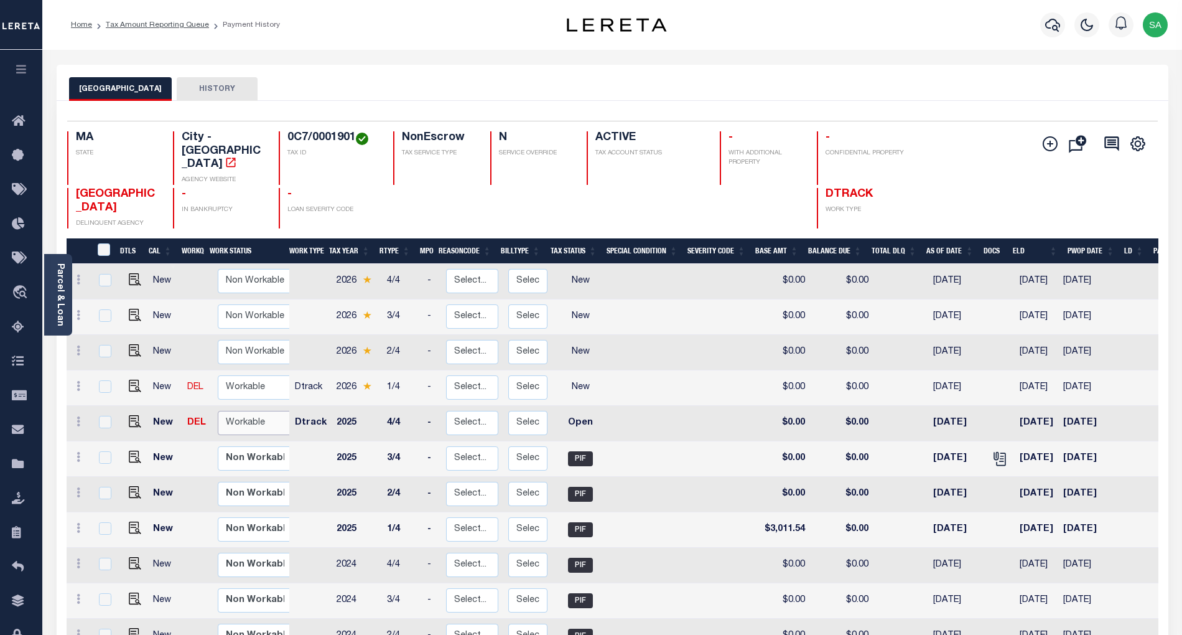
click at [250, 411] on select "Non Workable Workable" at bounding box center [255, 423] width 75 height 24
checkbox input "true"
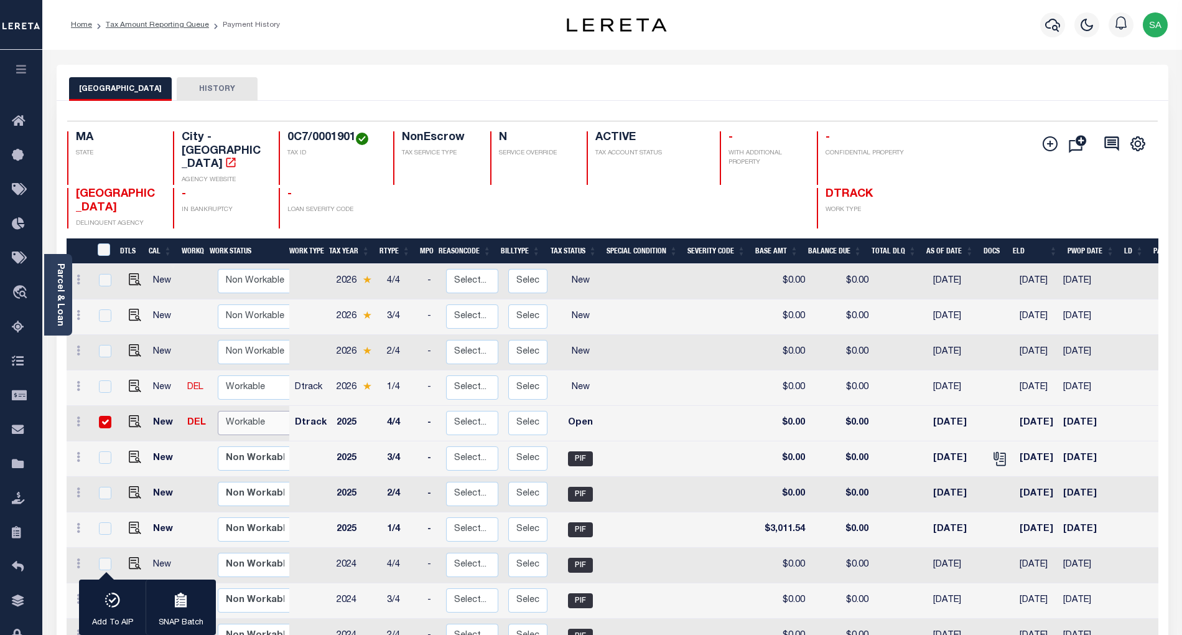
select select "true"
click at [218, 411] on select "Non Workable Workable" at bounding box center [255, 423] width 75 height 24
checkbox input "false"
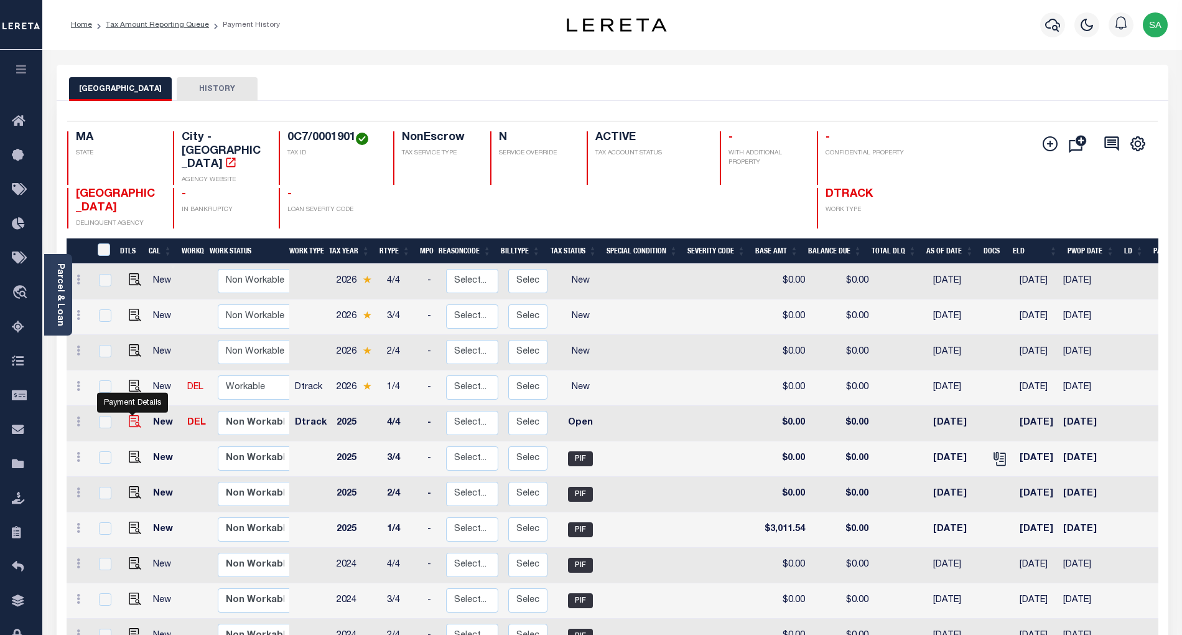
click at [129, 415] on img "" at bounding box center [135, 421] width 12 height 12
checkbox input "true"
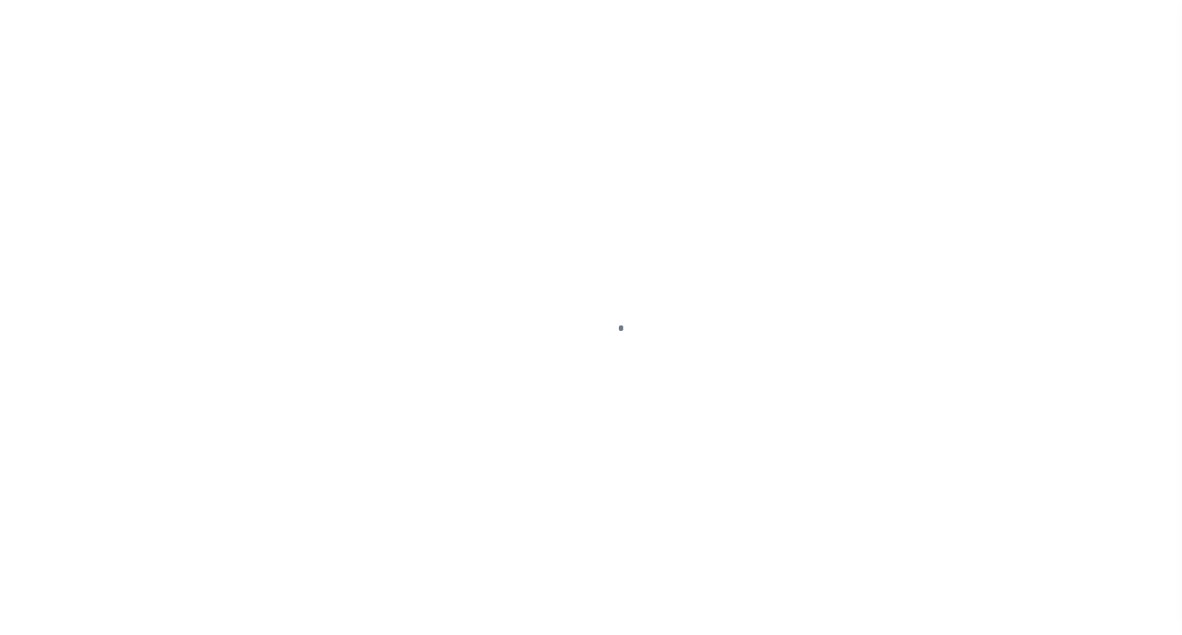
select select "OP2"
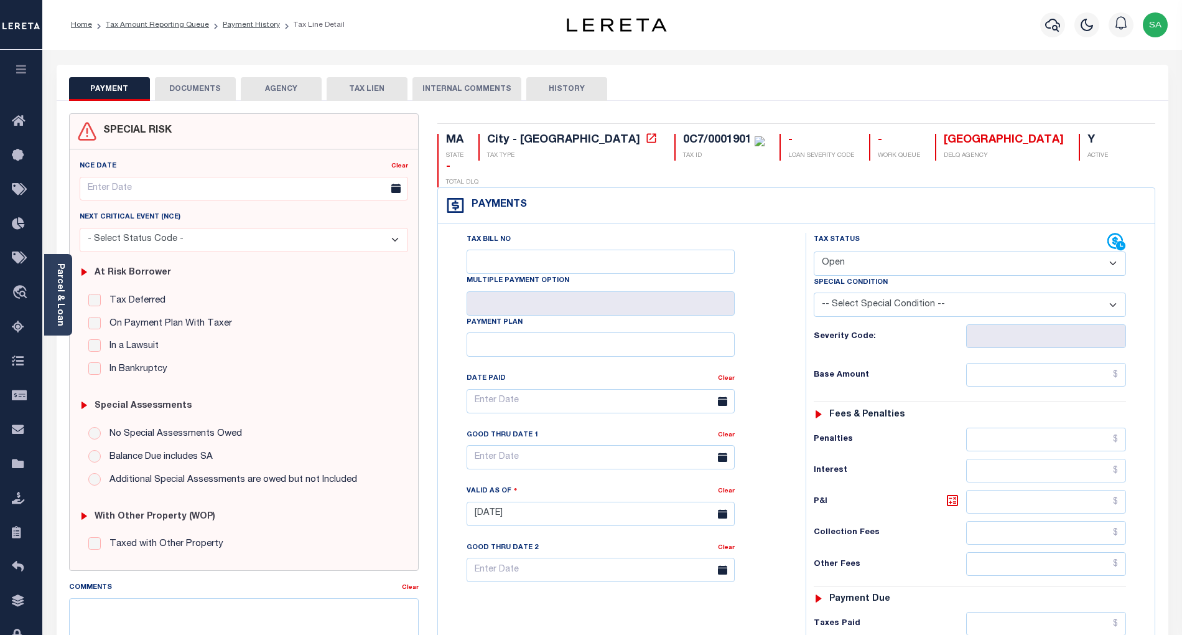
click at [188, 95] on button "DOCUMENTS" at bounding box center [195, 89] width 81 height 24
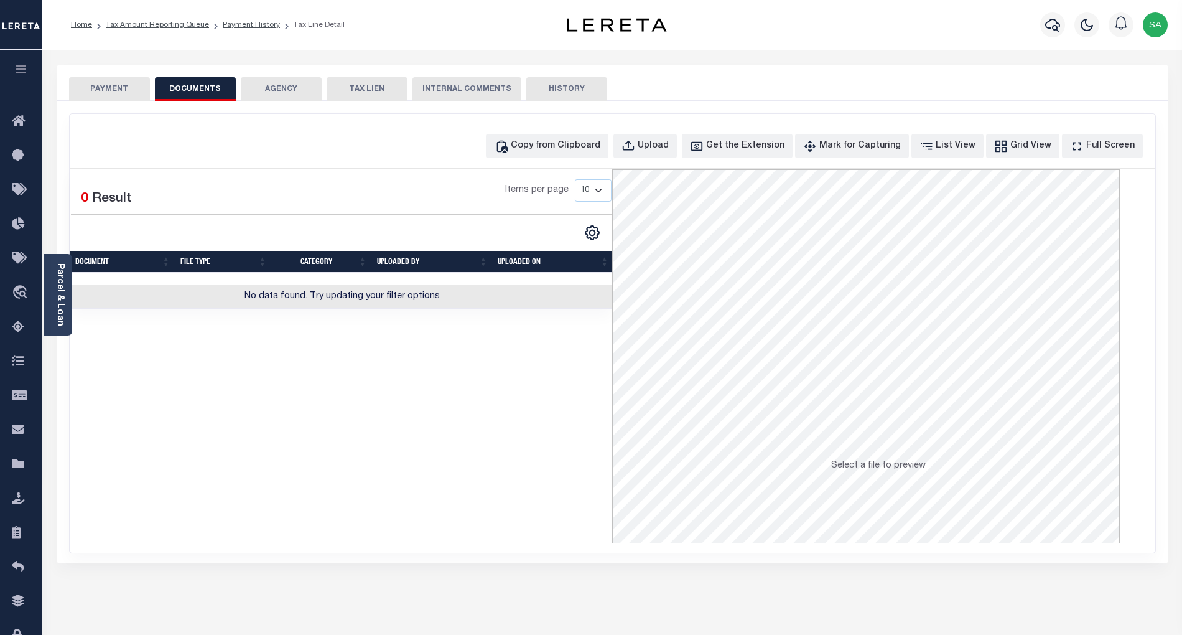
drag, startPoint x: 88, startPoint y: 83, endPoint x: 160, endPoint y: 1, distance: 109.3
click at [87, 85] on button "PAYMENT" at bounding box center [109, 89] width 81 height 24
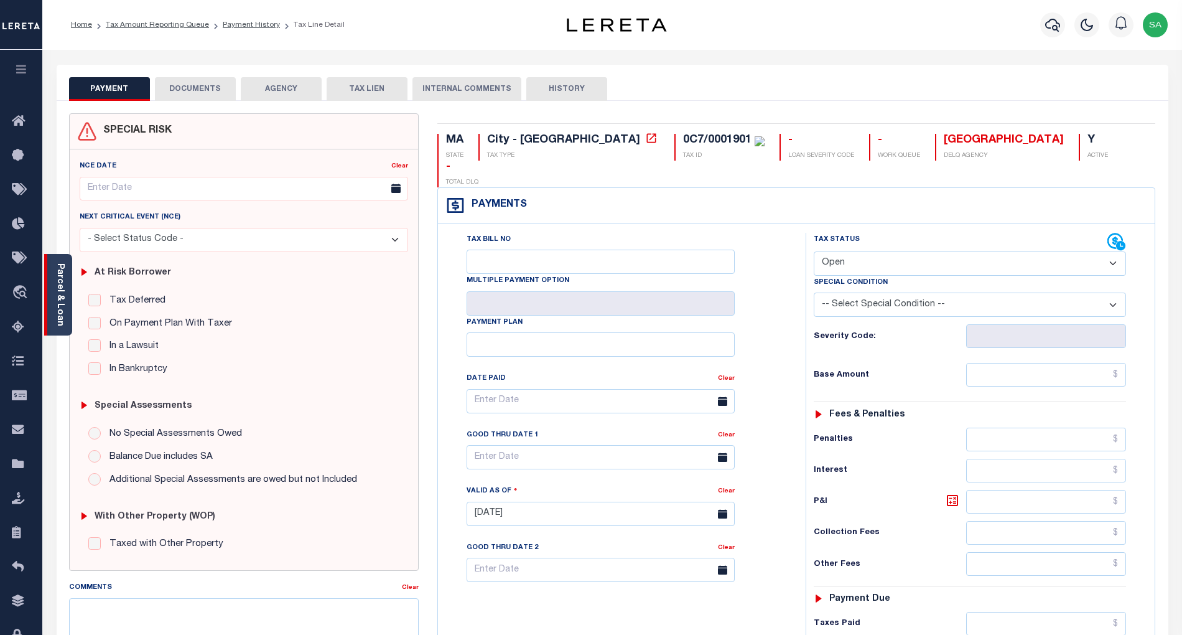
click at [68, 302] on div "Parcel & Loan" at bounding box center [58, 295] width 28 height 82
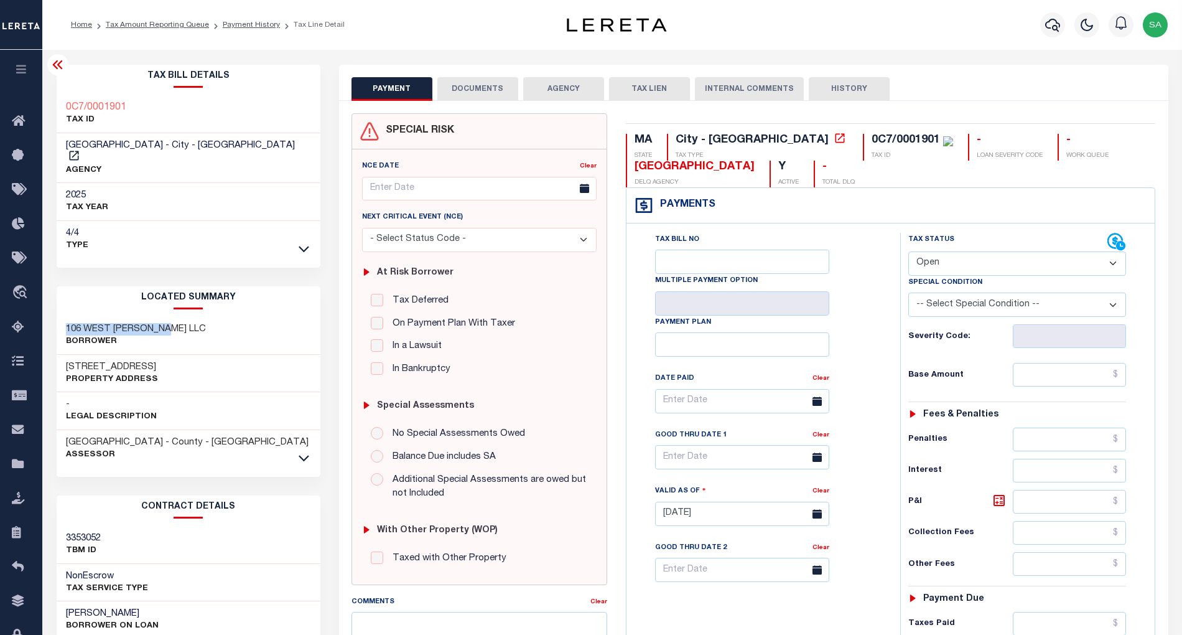
drag, startPoint x: 65, startPoint y: 317, endPoint x: 168, endPoint y: 321, distance: 102.7
click at [168, 321] on div "106 WEST FOSTER LLC Borrower" at bounding box center [189, 336] width 264 height 38
copy h3 "106 WEST FOSTER LLC"
click at [130, 21] on link "Tax Amount Reporting Queue" at bounding box center [157, 24] width 103 height 7
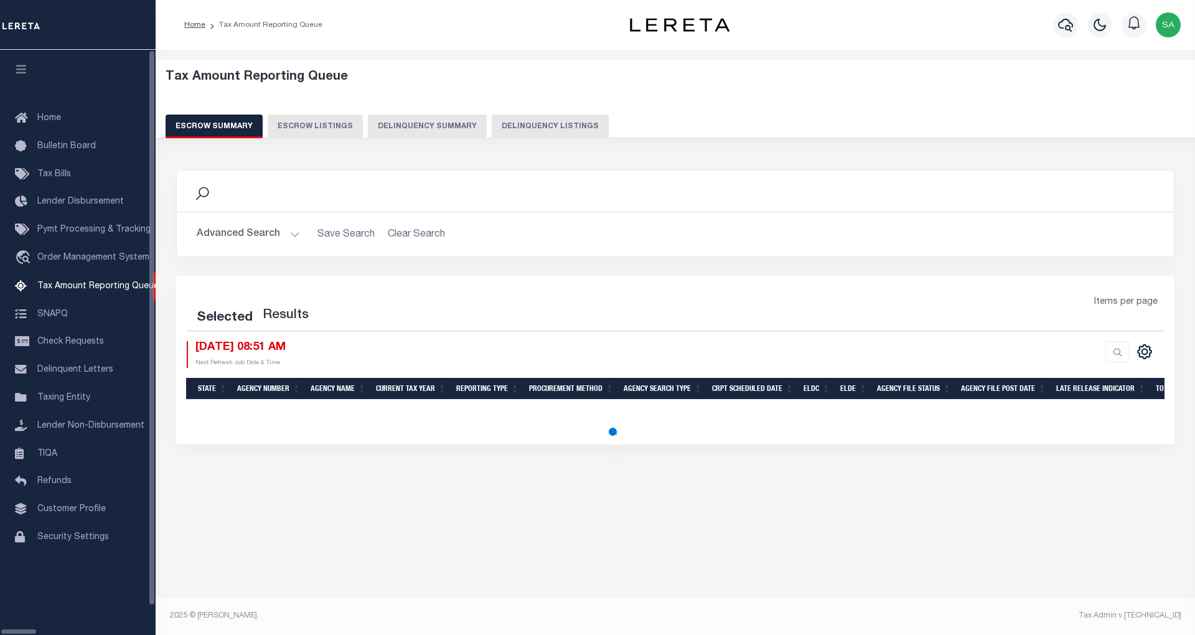
select select "100"
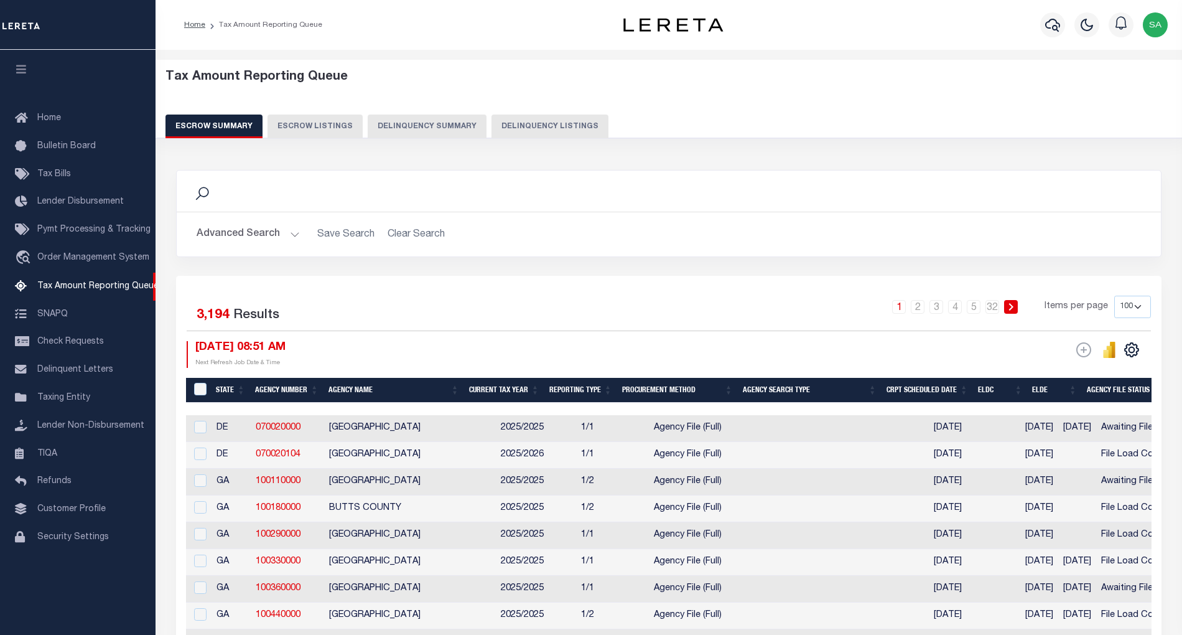
click at [553, 121] on button "Delinquency Listings" at bounding box center [550, 126] width 117 height 24
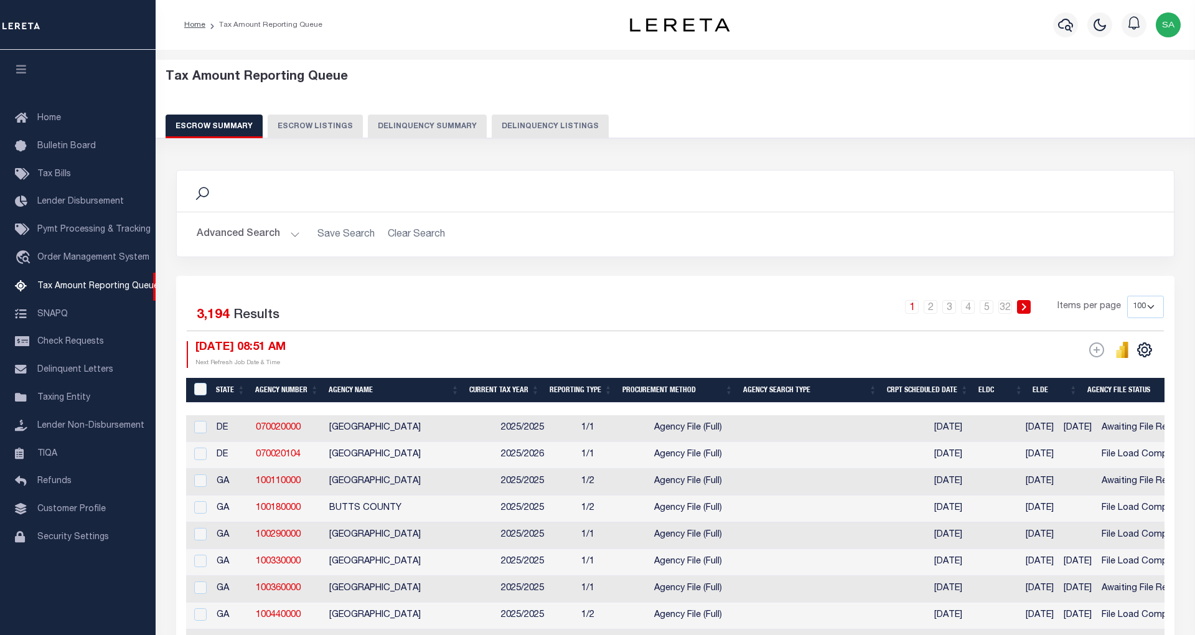
select select "MA"
select select "100"
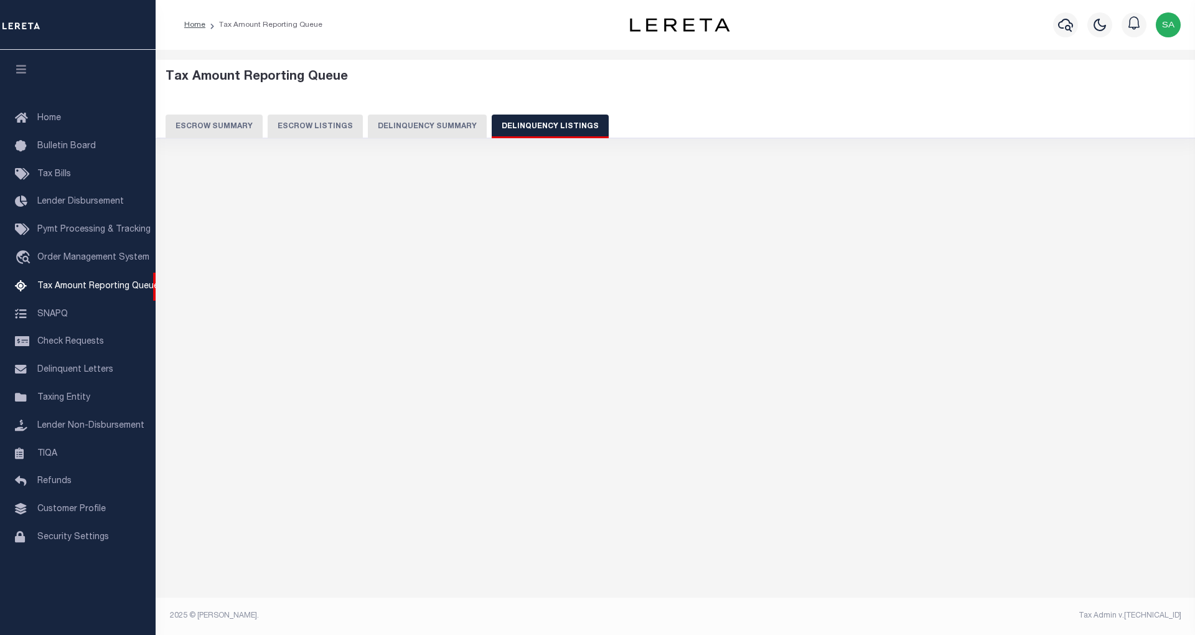
select select "100"
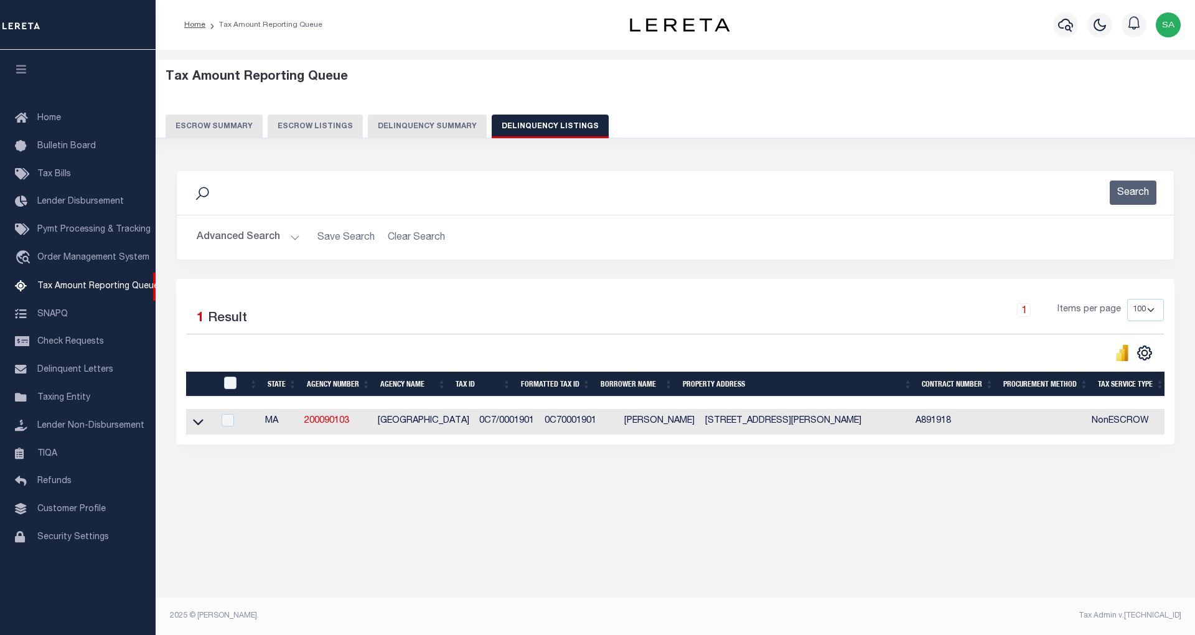
click at [228, 236] on button "Advanced Search" at bounding box center [248, 237] width 103 height 24
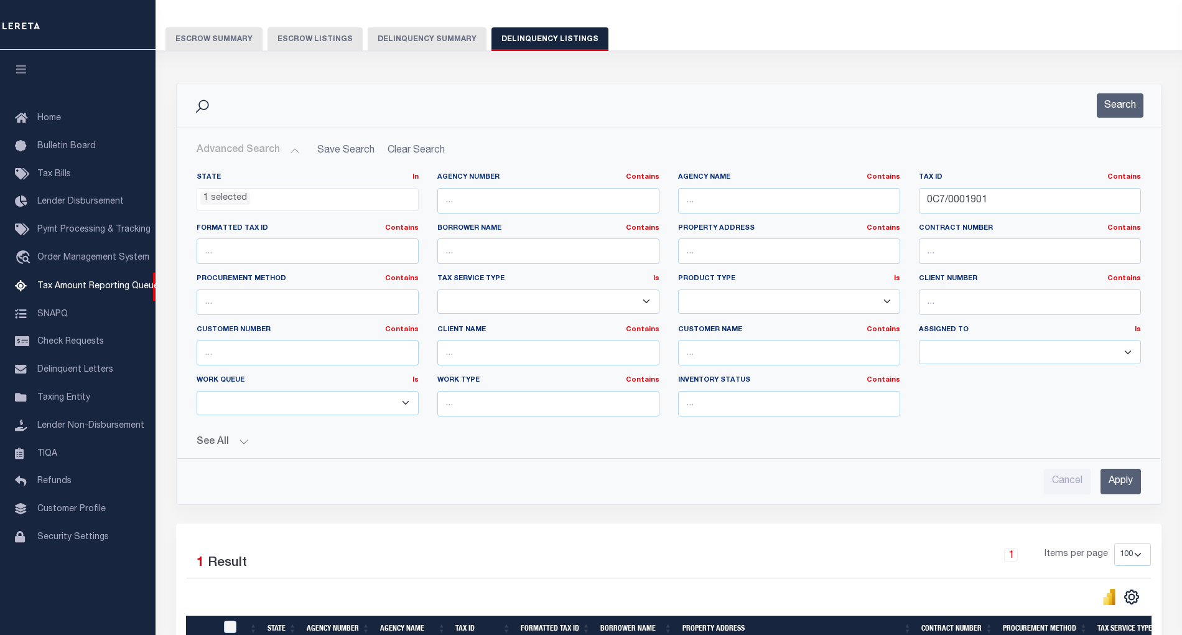
scroll to position [249, 0]
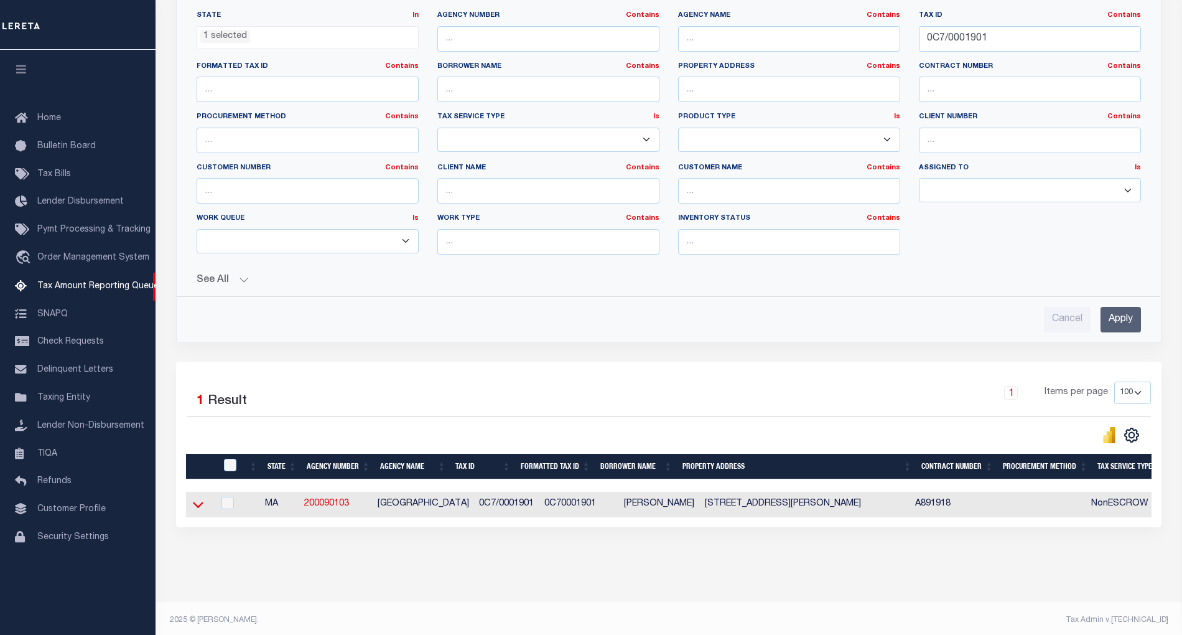
click at [195, 508] on icon at bounding box center [198, 505] width 11 height 6
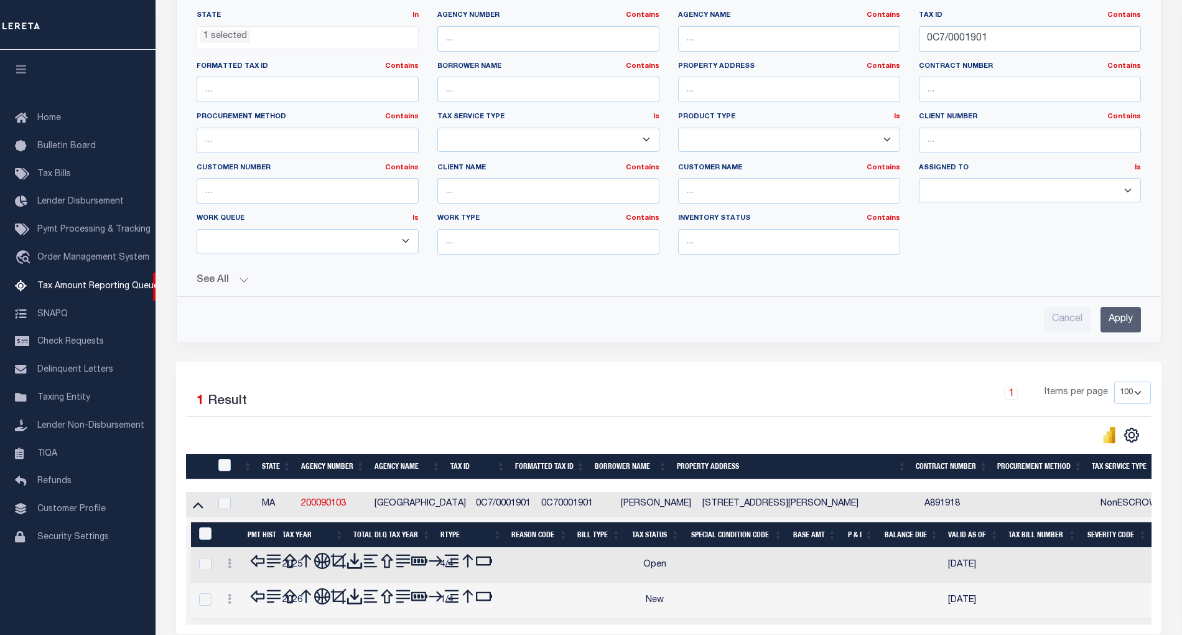
scroll to position [359, 0]
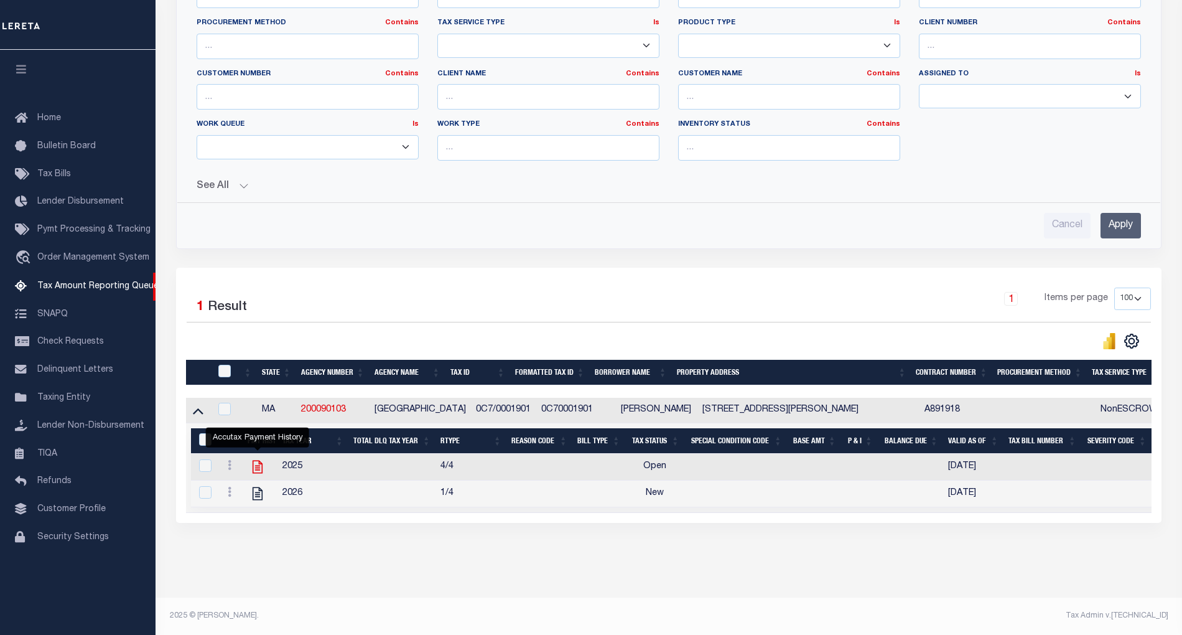
click at [259, 460] on icon "" at bounding box center [258, 466] width 10 height 13
checkbox input "true"
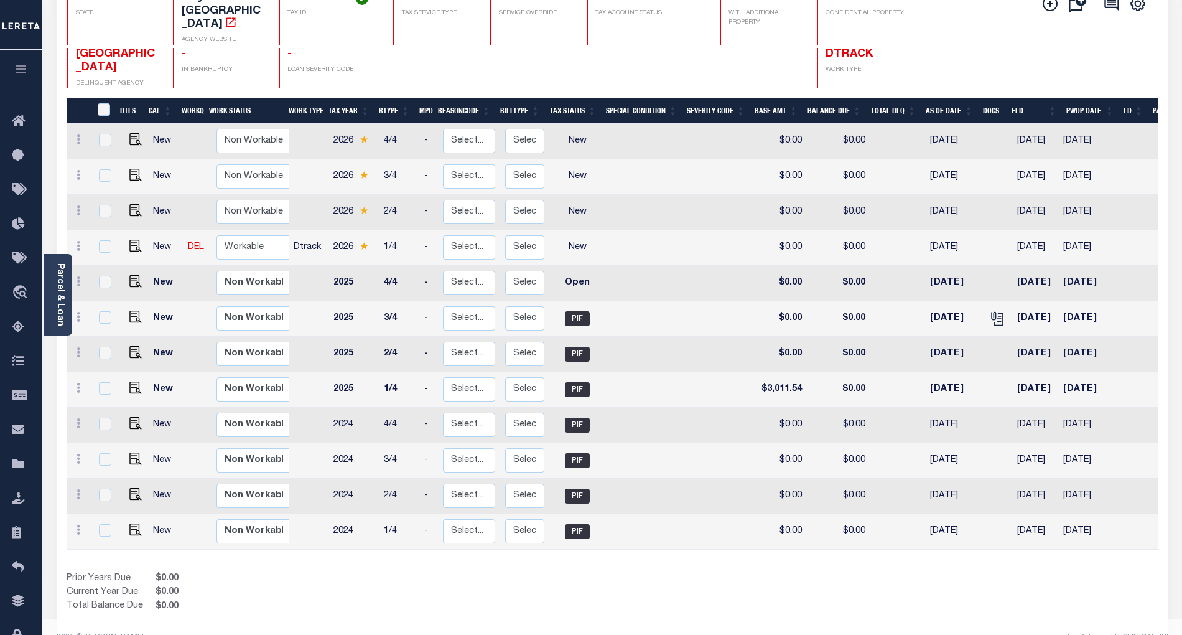
scroll to position [145, 0]
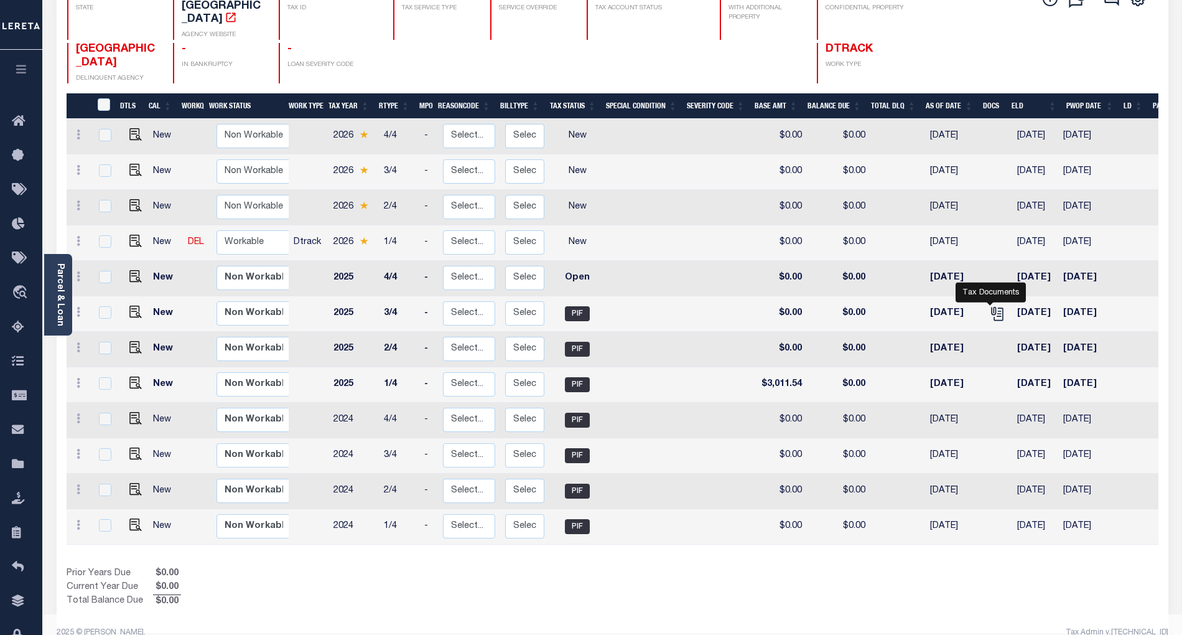
click at [991, 306] on icon "" at bounding box center [997, 314] width 16 height 16
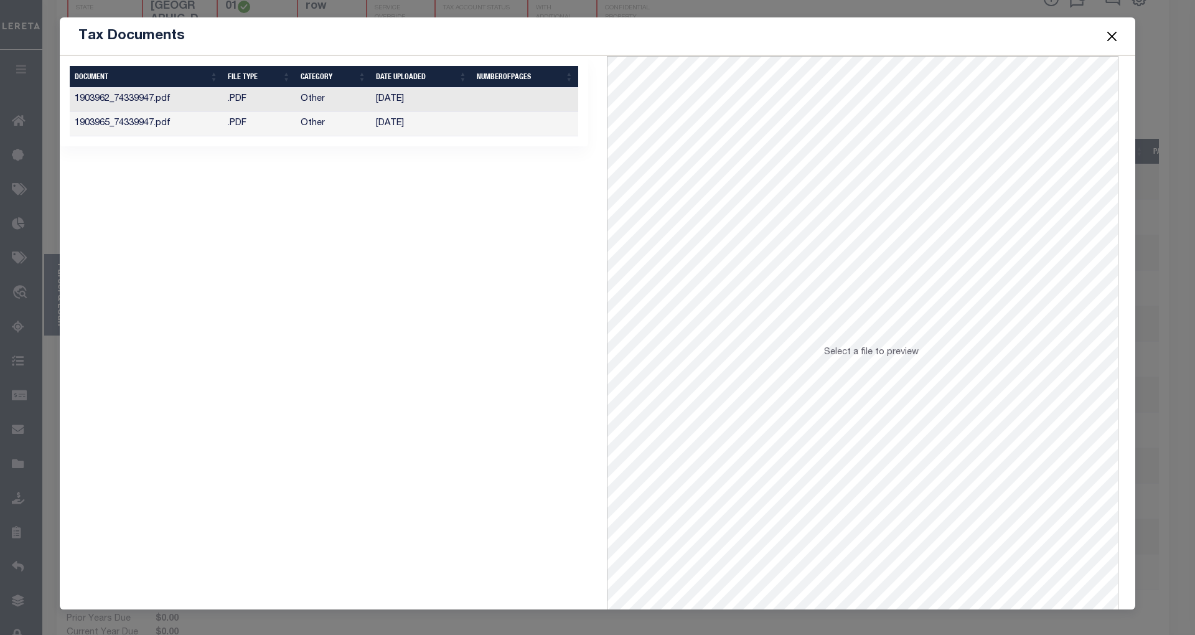
click at [108, 96] on td "1903962_74339947.pdf" at bounding box center [146, 100] width 153 height 24
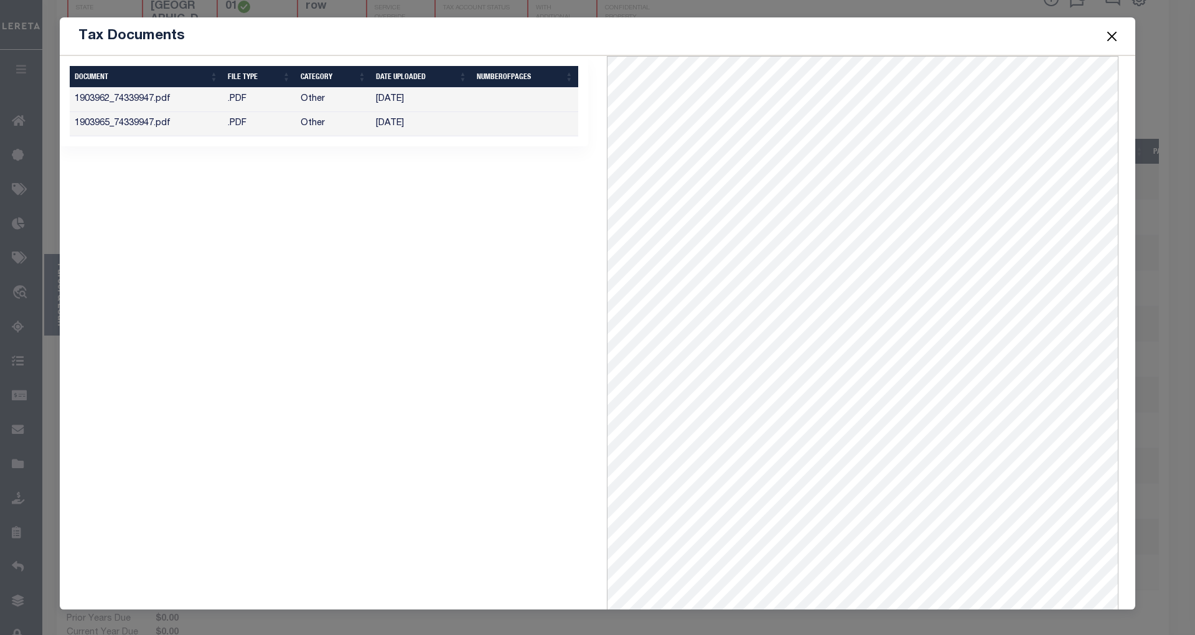
click at [317, 123] on td "Other" at bounding box center [334, 124] width 76 height 24
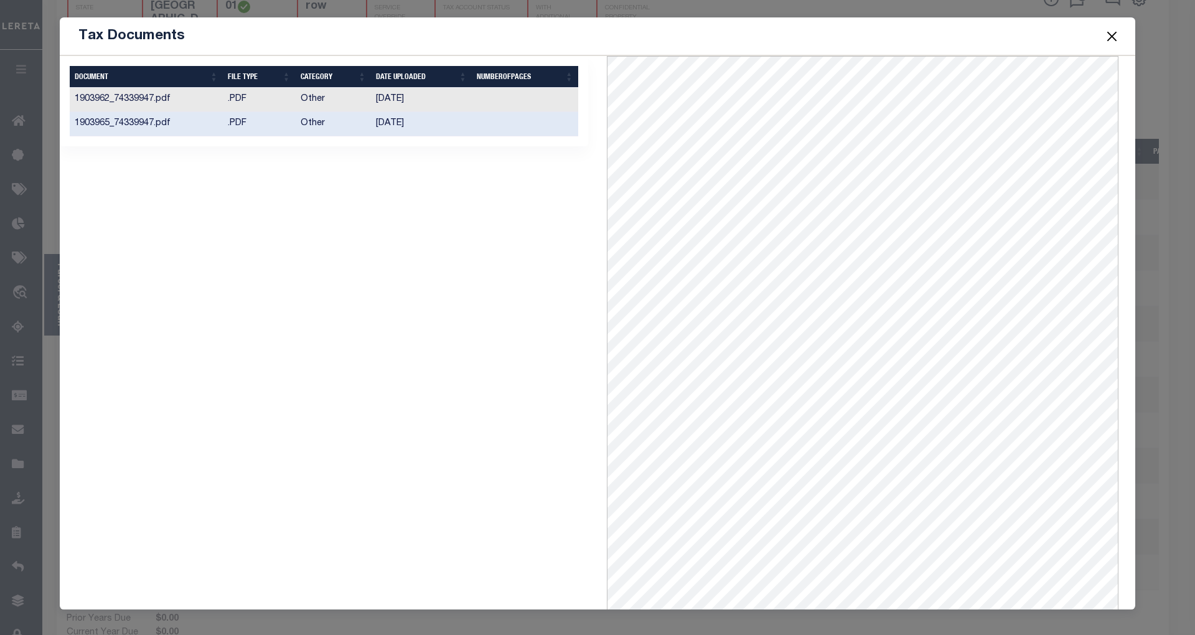
click at [1105, 35] on button "Close" at bounding box center [1112, 36] width 16 height 16
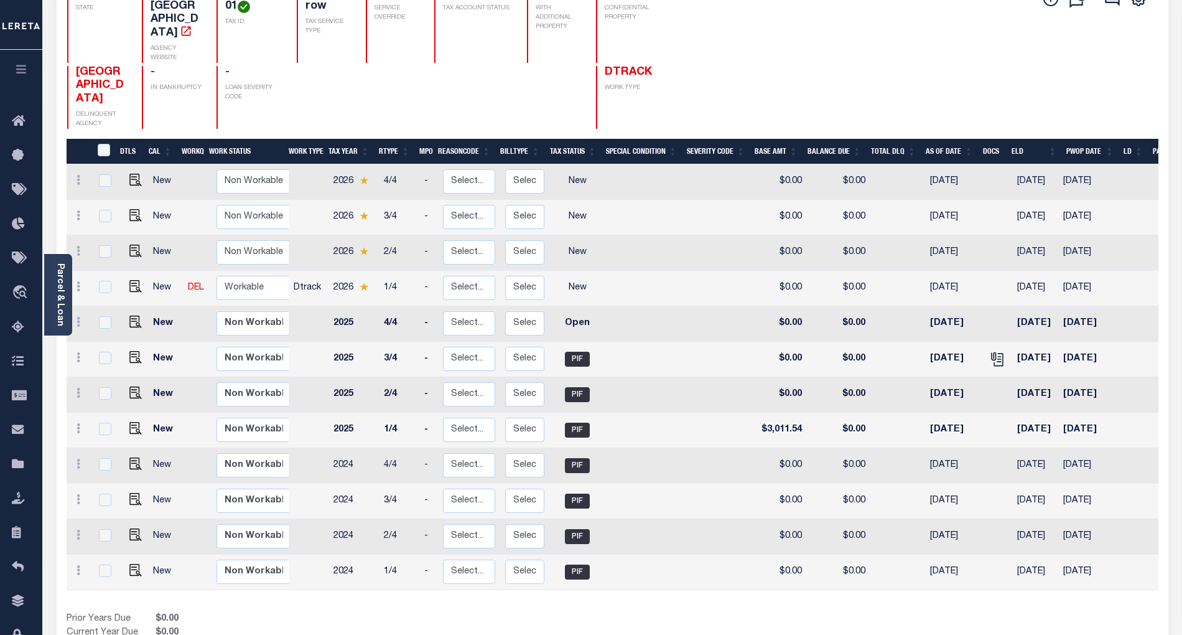
click at [1108, 35] on div "Add Installment Line Bad Parcel Request Check" at bounding box center [1091, 57] width 116 height 142
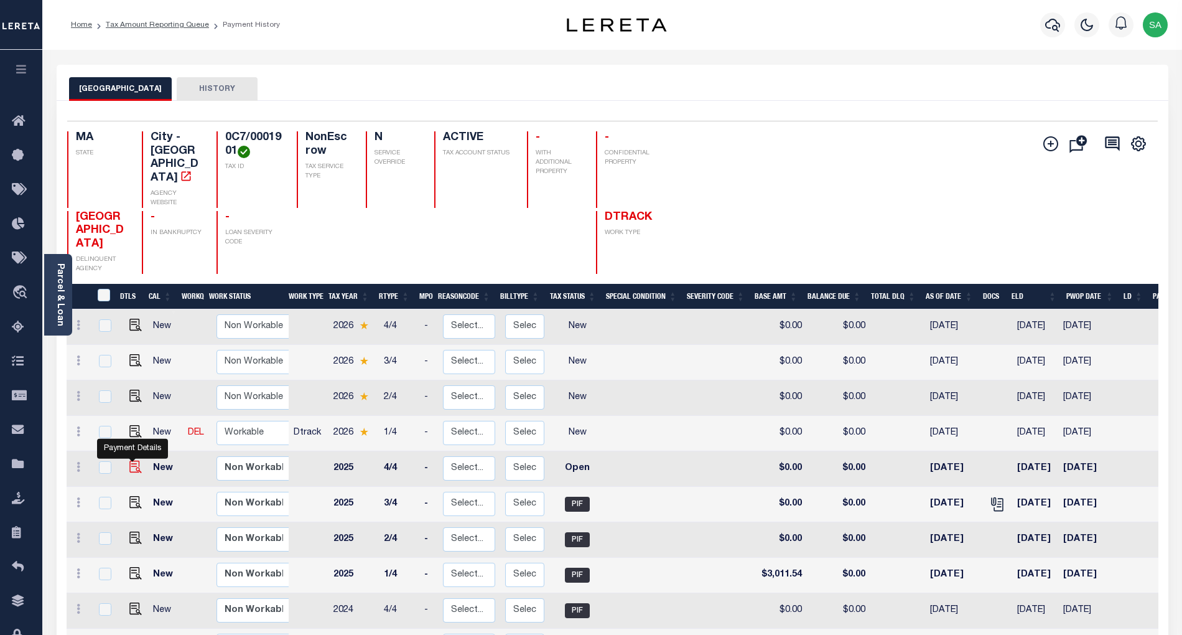
click at [130, 460] on img "" at bounding box center [135, 466] width 12 height 12
checkbox input "true"
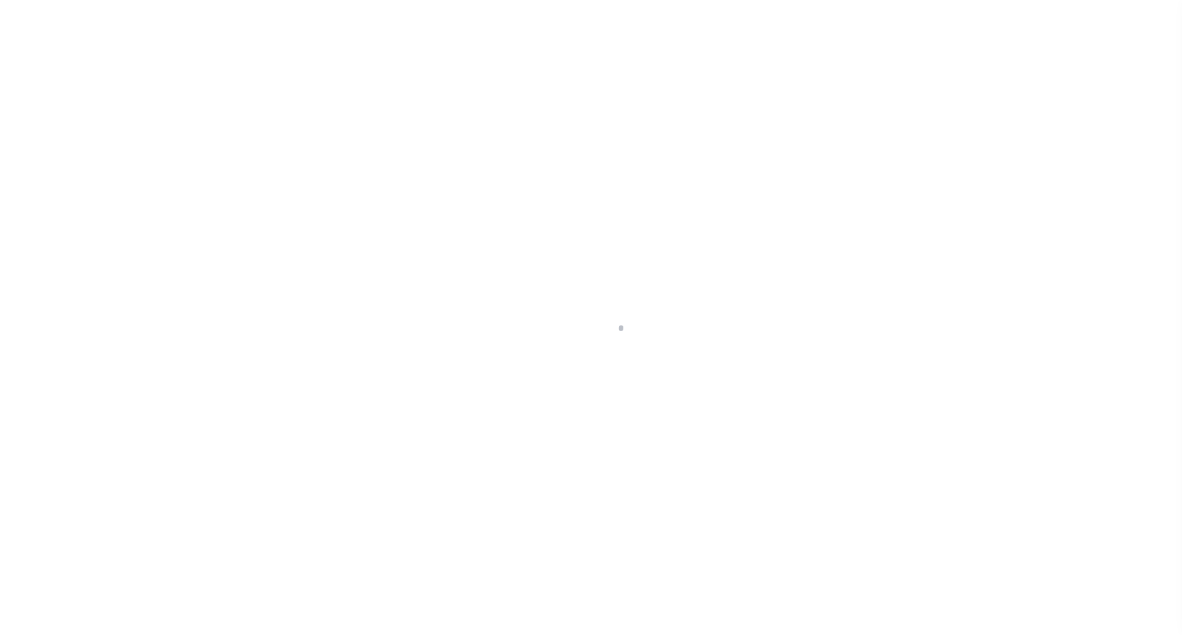
select select "OP2"
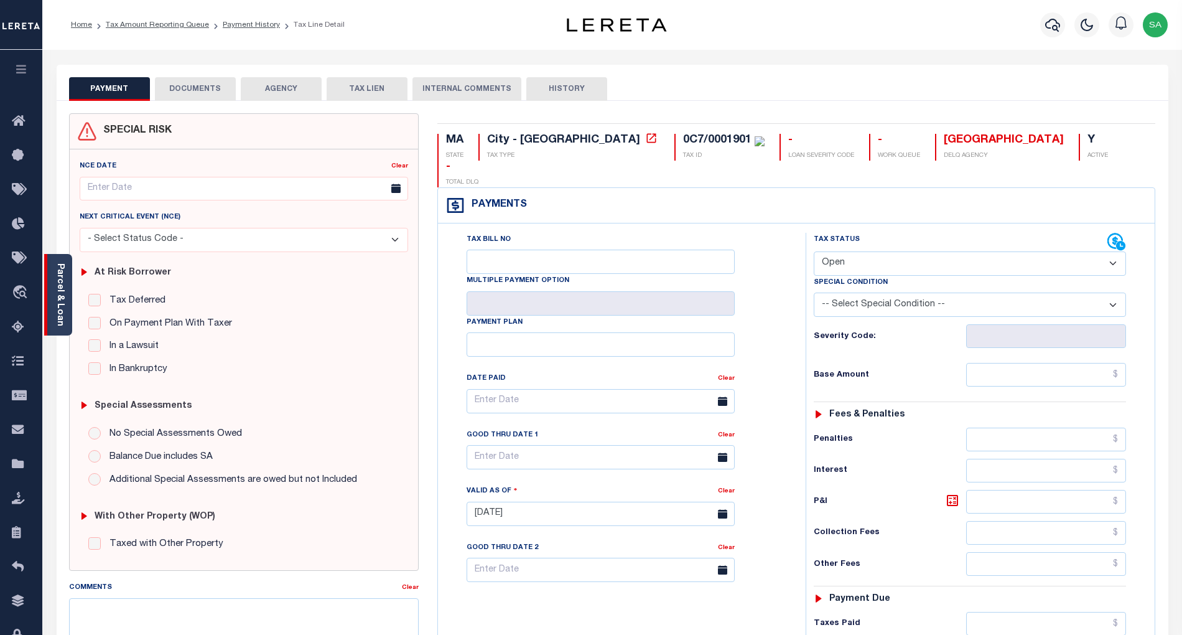
click at [68, 309] on div "Parcel & Loan" at bounding box center [58, 295] width 28 height 82
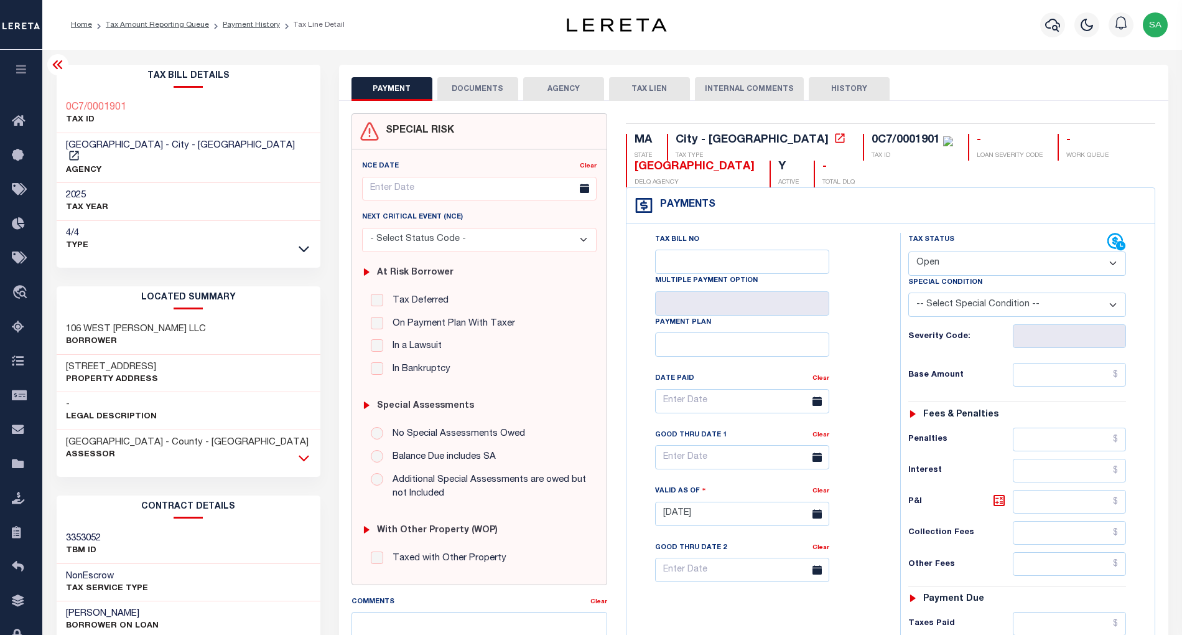
click at [304, 451] on icon at bounding box center [304, 457] width 11 height 13
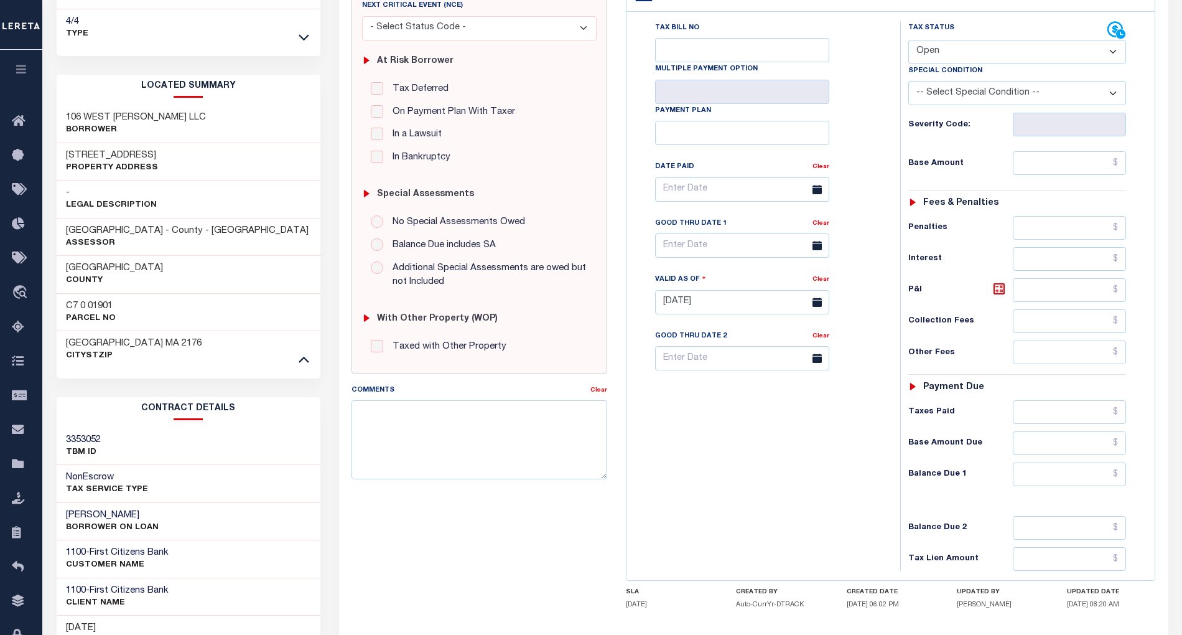
scroll to position [249, 0]
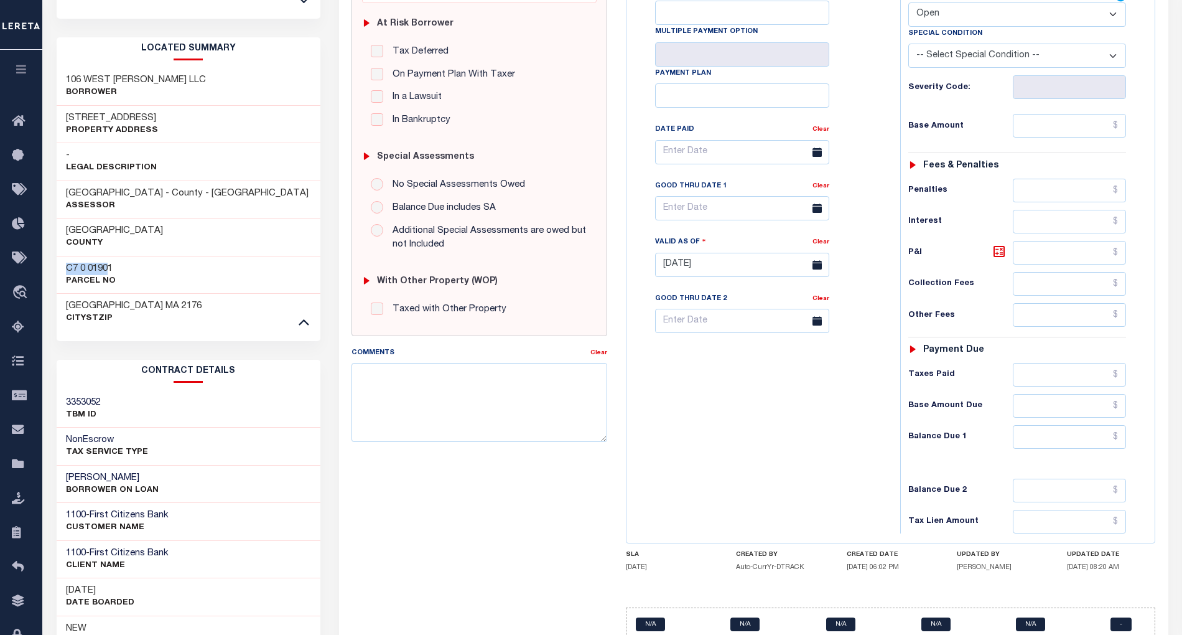
drag, startPoint x: 65, startPoint y: 261, endPoint x: 115, endPoint y: 252, distance: 50.6
click at [115, 256] on div "C7 0 01901 Parcel No" at bounding box center [189, 275] width 264 height 38
copy h3 "C7 0 01901"
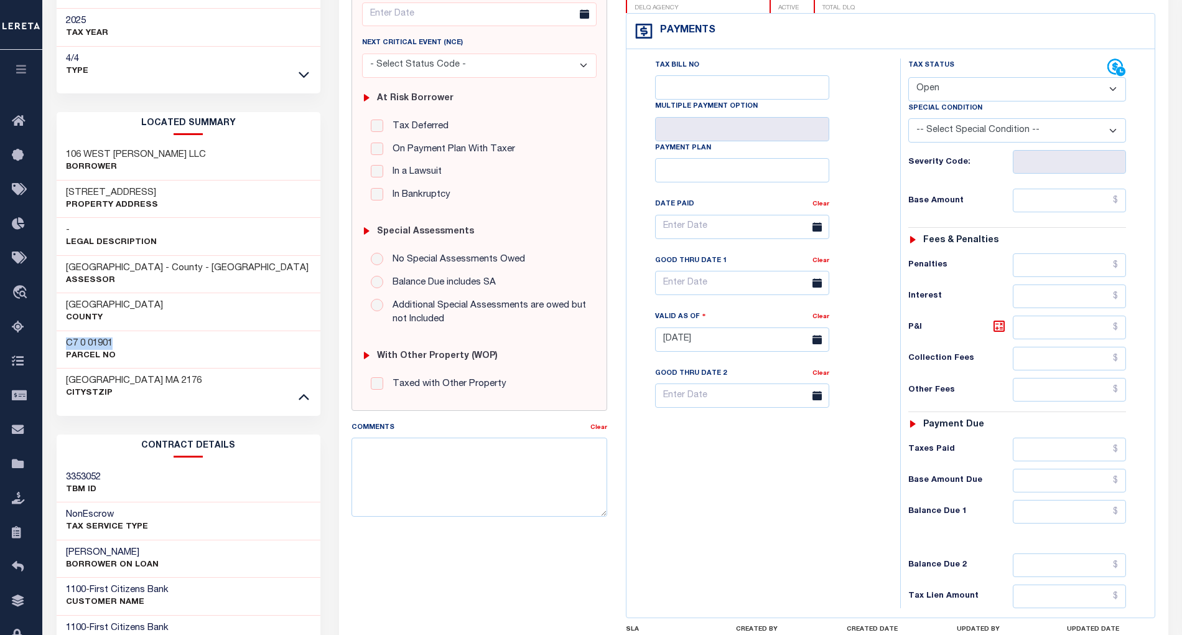
scroll to position [0, 0]
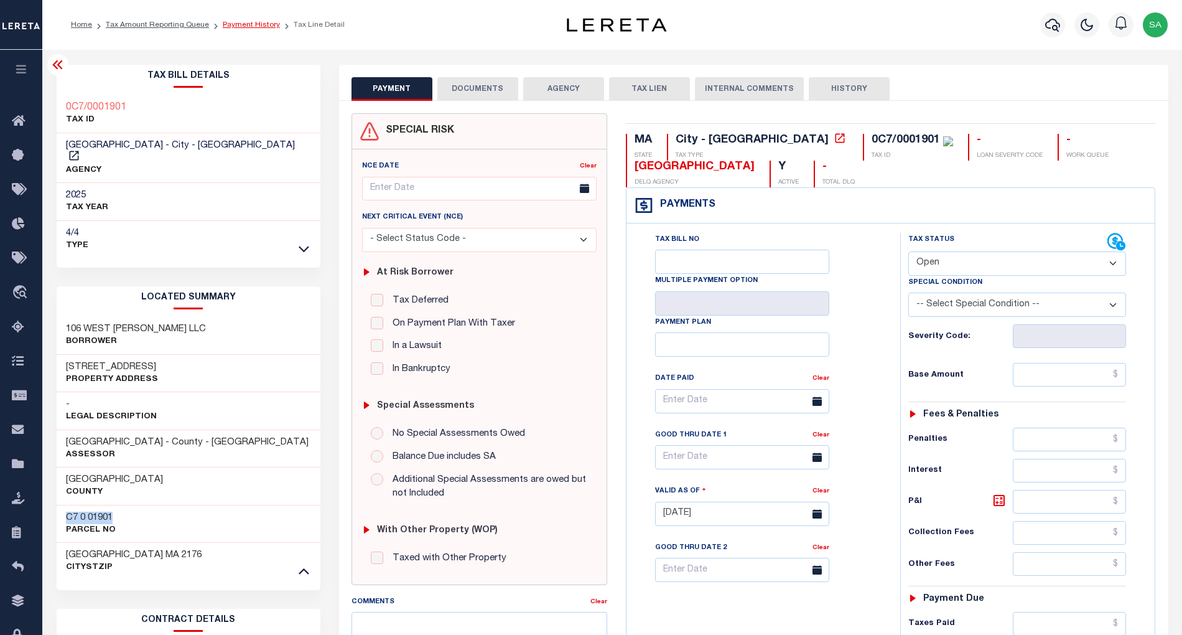
click at [255, 24] on link "Payment History" at bounding box center [251, 24] width 57 height 7
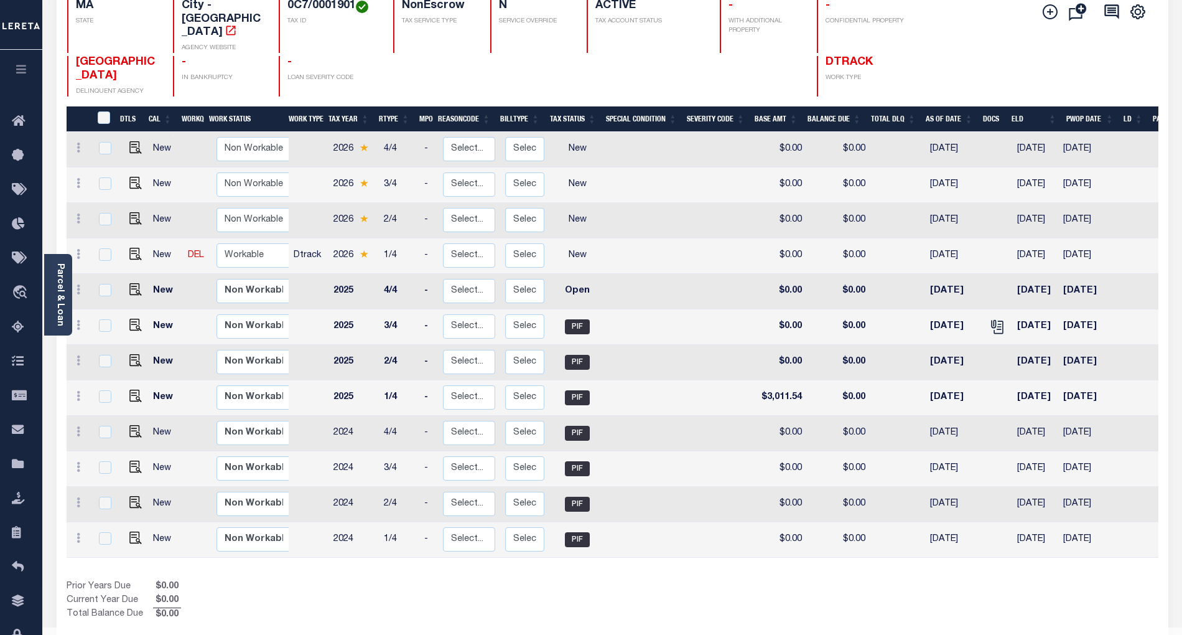
scroll to position [145, 0]
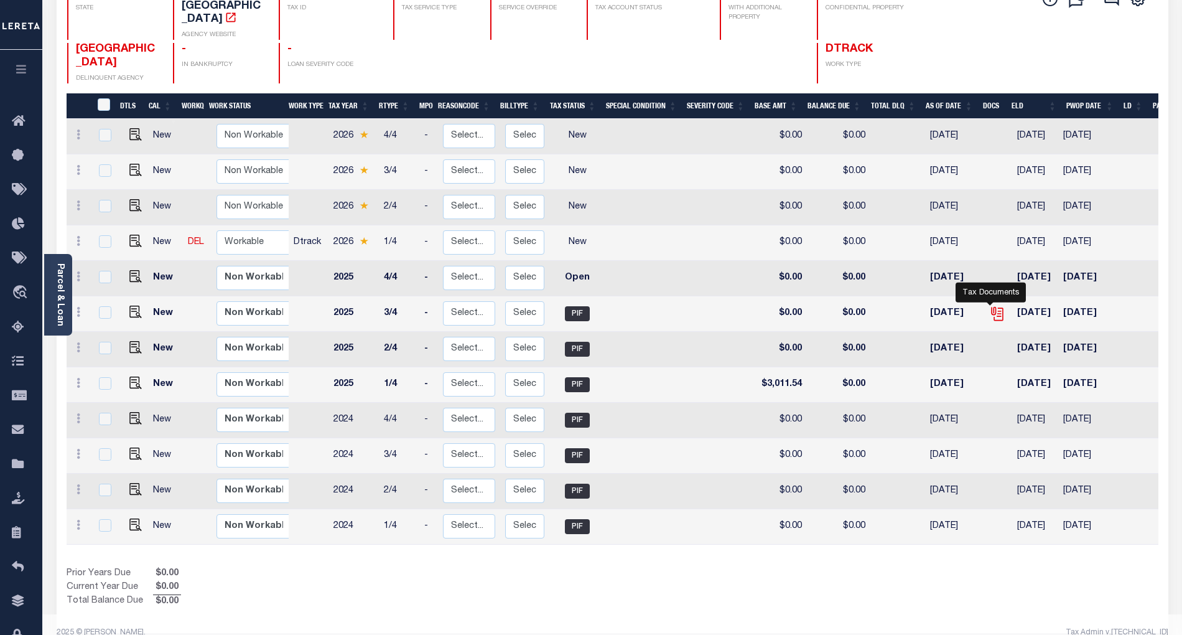
click at [989, 306] on icon "" at bounding box center [997, 314] width 16 height 16
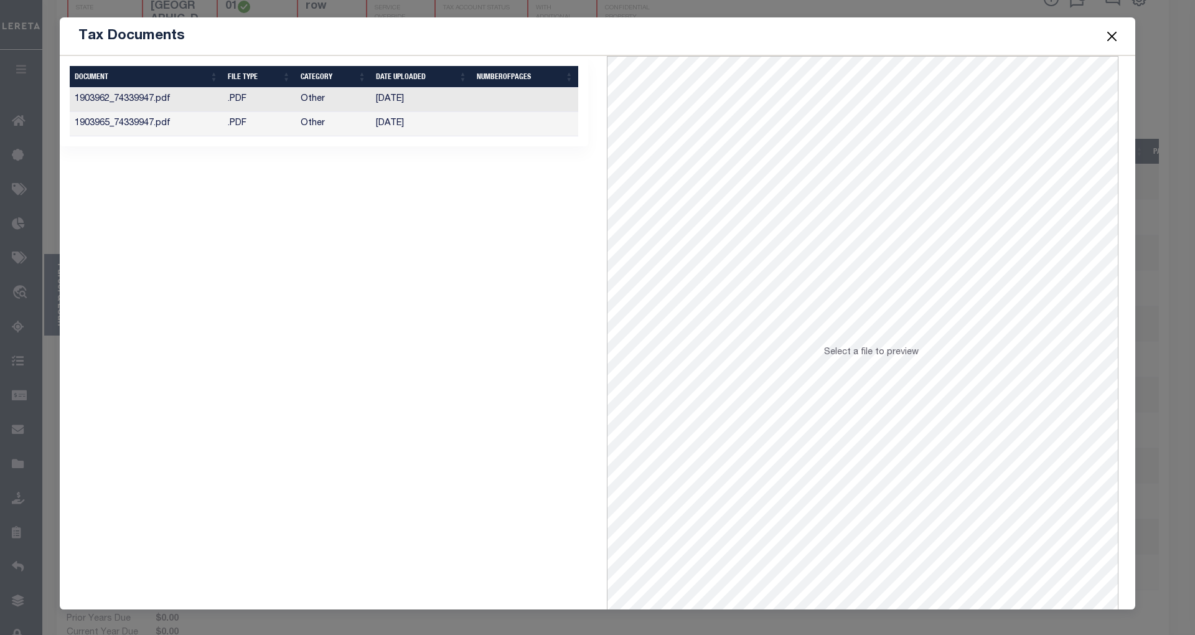
click at [205, 123] on td "1903965_74339947.pdf" at bounding box center [146, 124] width 153 height 24
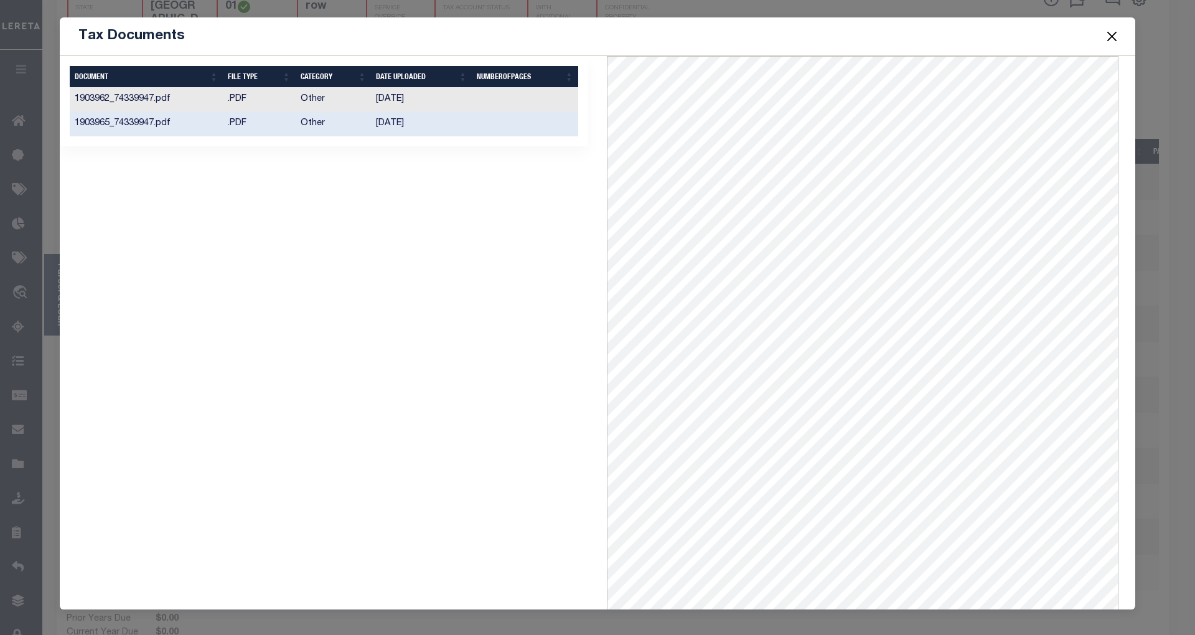
click at [1113, 36] on button "Close" at bounding box center [1112, 36] width 16 height 16
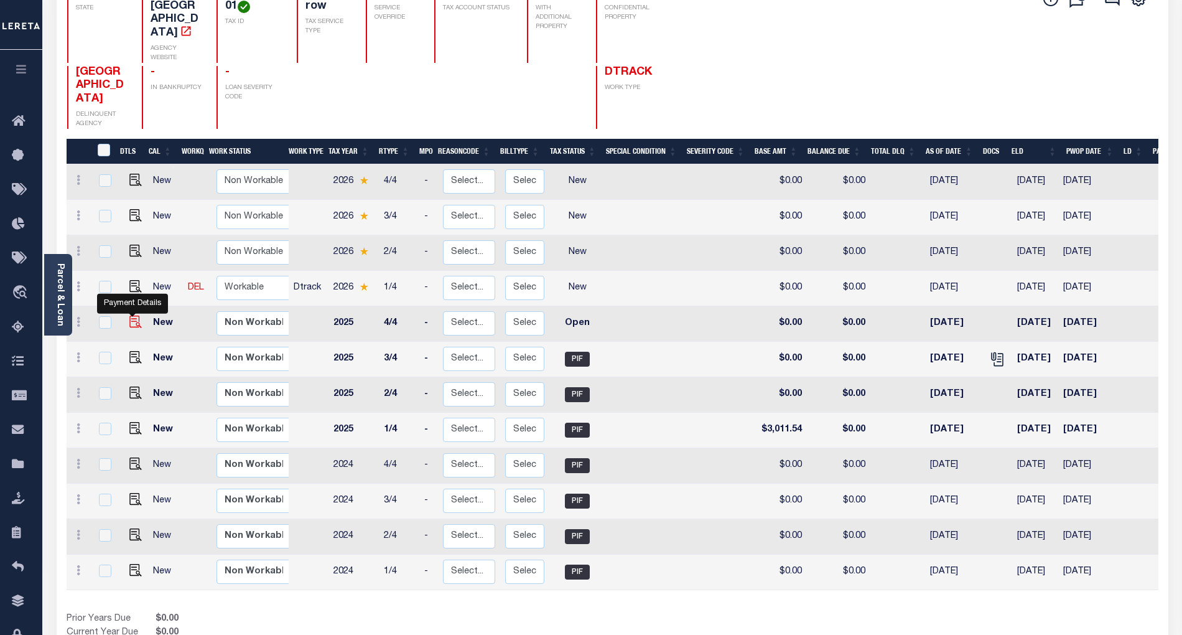
click at [130, 315] on img "" at bounding box center [135, 321] width 12 height 12
checkbox input "true"
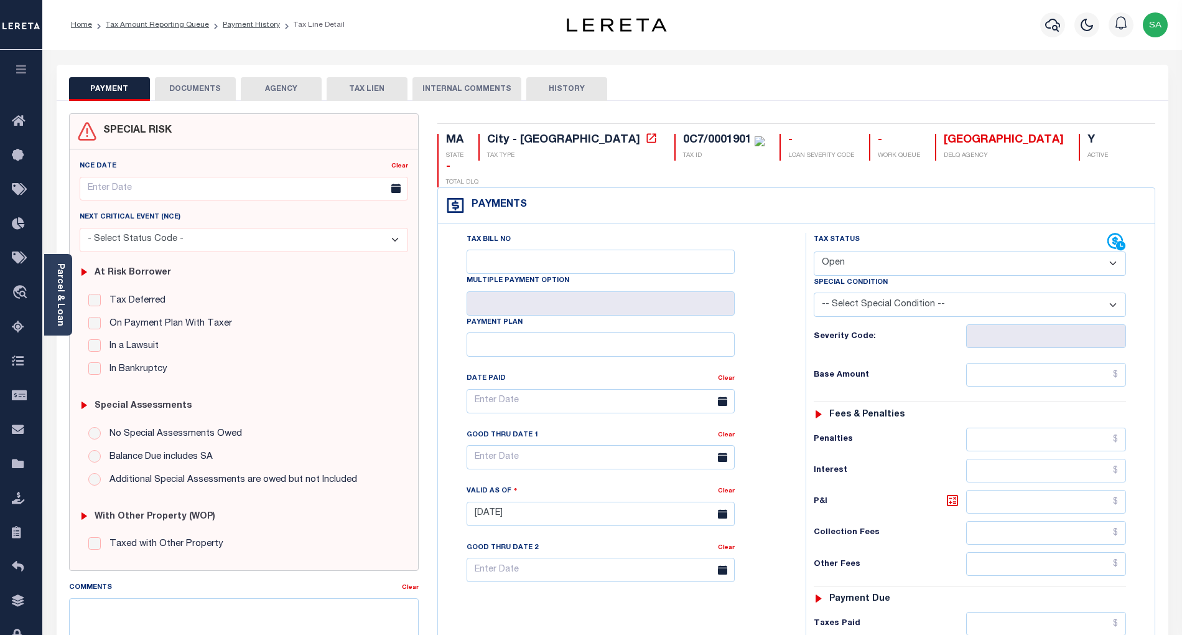
click at [862, 251] on select "- Select Status Code - Open Due/Unpaid Paid Incomplete No Tax Due Internal Refu…" at bounding box center [970, 263] width 312 height 24
select select "PYD"
click at [814, 251] on select "- Select Status Code - Open Due/Unpaid Paid Incomplete No Tax Due Internal Refu…" at bounding box center [970, 263] width 312 height 24
type input "[DATE]"
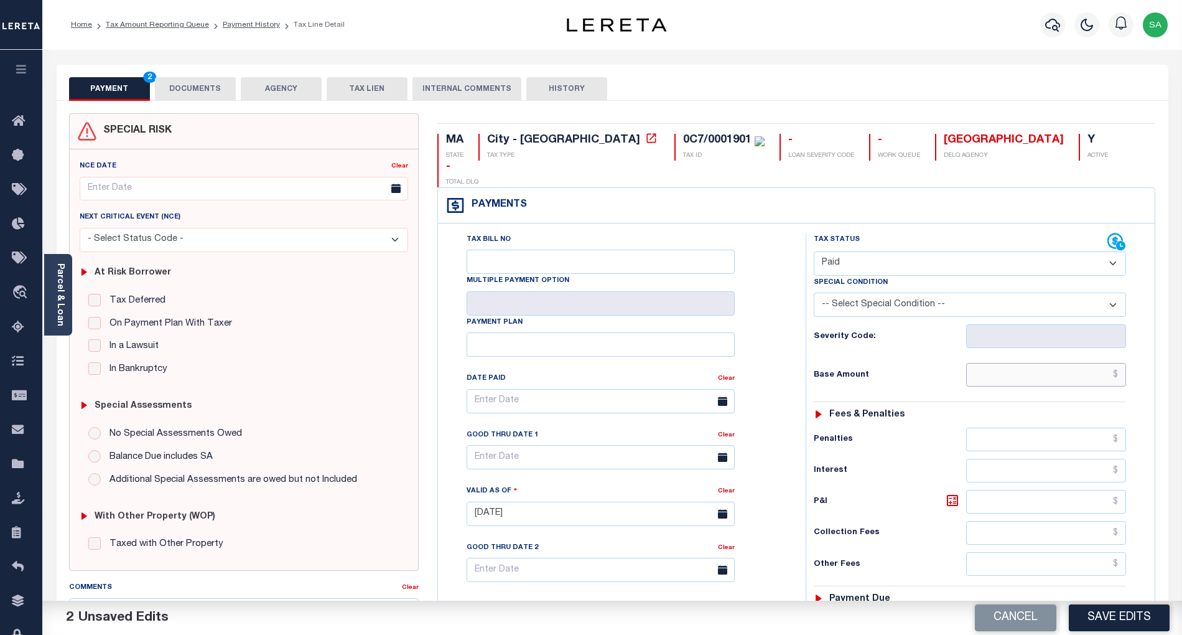
drag, startPoint x: 994, startPoint y: 353, endPoint x: 994, endPoint y: 364, distance: 10.6
click at [994, 363] on input "text" at bounding box center [1046, 375] width 161 height 24
type input "$0.00"
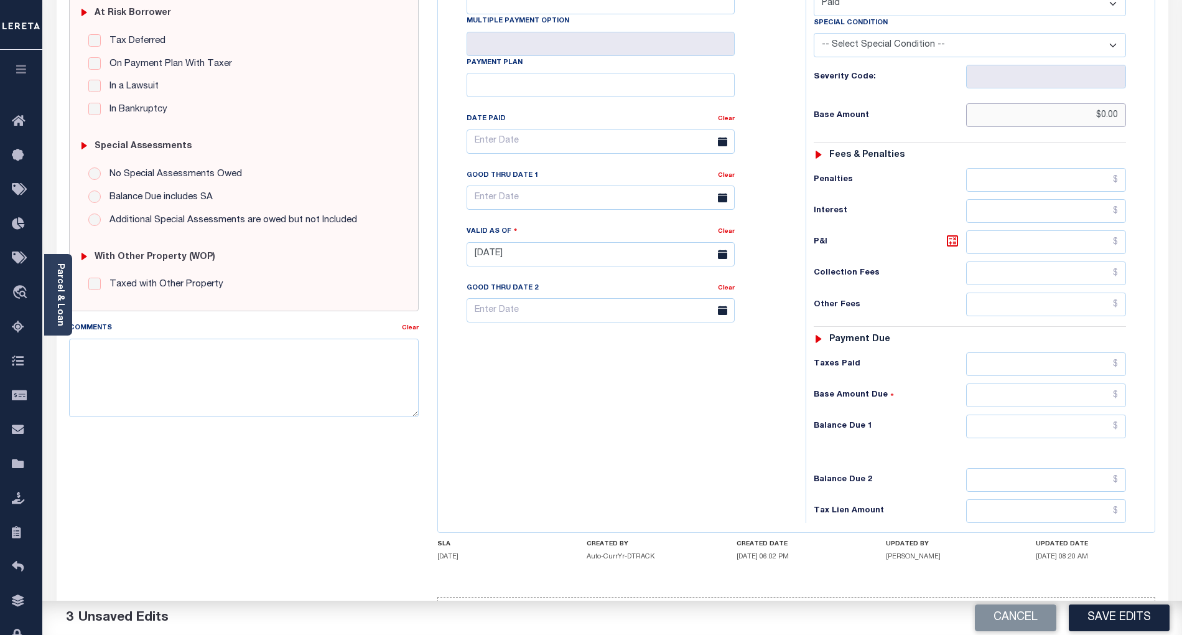
scroll to position [289, 0]
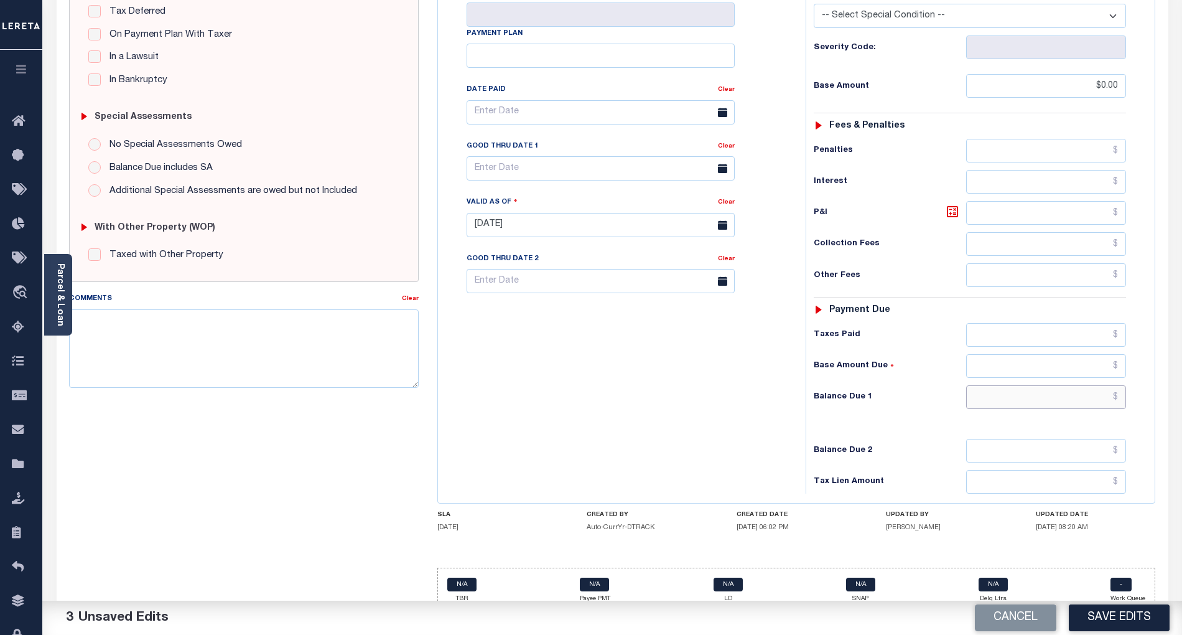
click at [992, 385] on input "text" at bounding box center [1046, 397] width 161 height 24
type input "$0.00"
click at [518, 391] on div "Tax Bill No Multiple Payment Option Payment Plan Clear" at bounding box center [618, 218] width 355 height 549
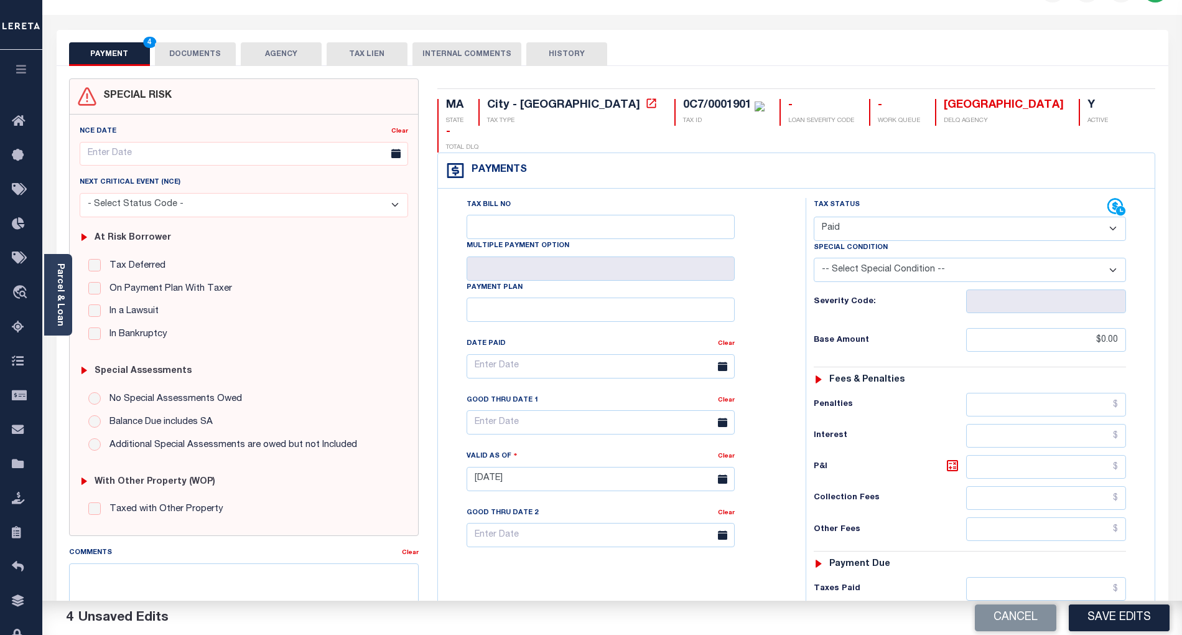
scroll to position [0, 0]
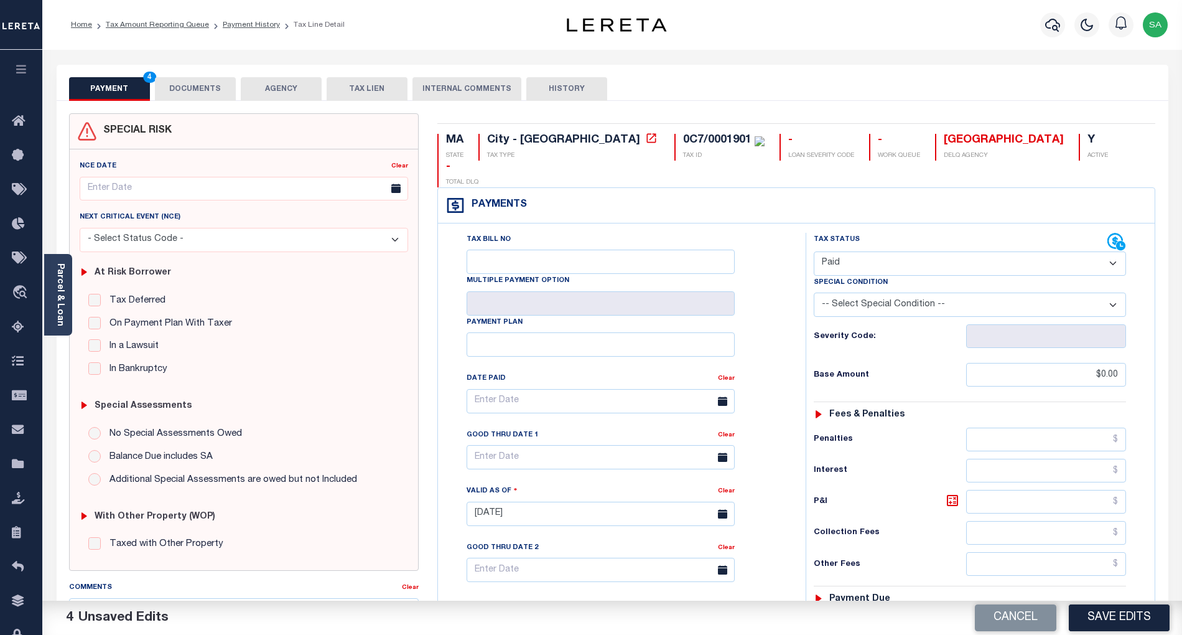
click at [210, 77] on button "DOCUMENTS" at bounding box center [195, 89] width 81 height 24
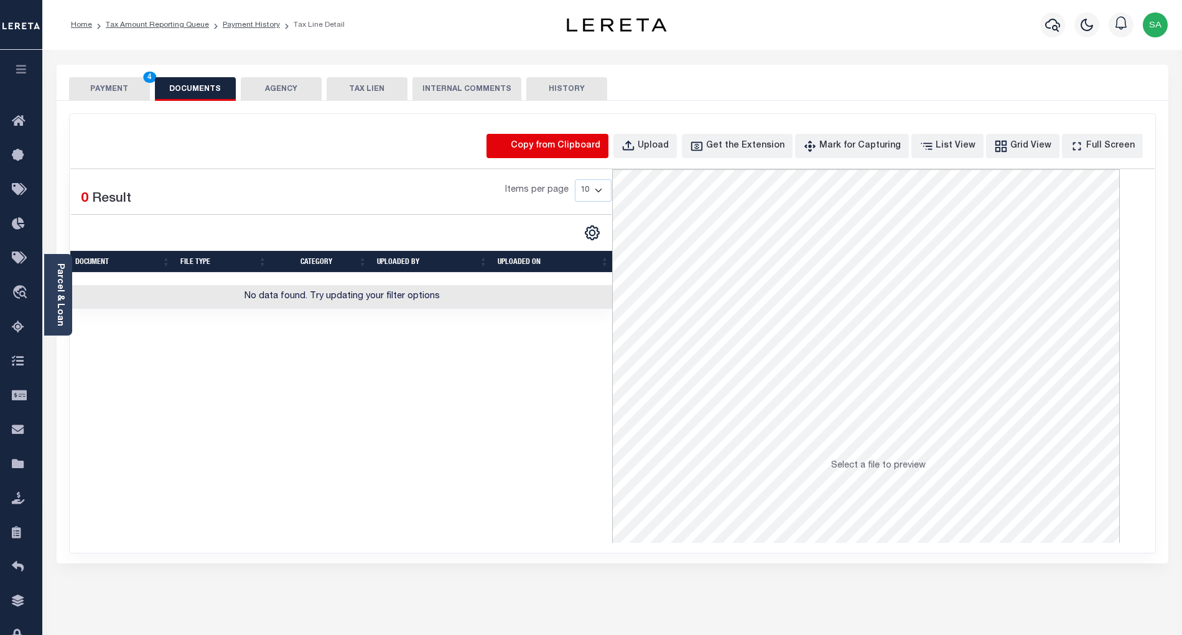
click at [508, 140] on icon "button" at bounding box center [502, 146] width 14 height 14
select select "POP"
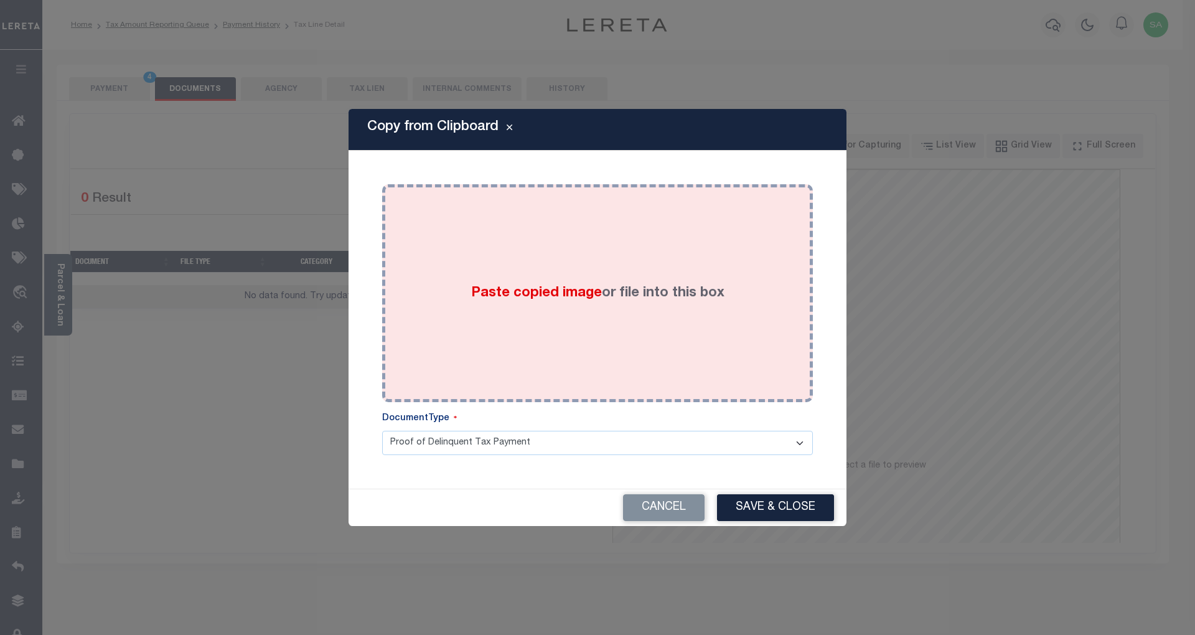
click at [621, 301] on label "Paste copied image or file into this box" at bounding box center [597, 293] width 253 height 21
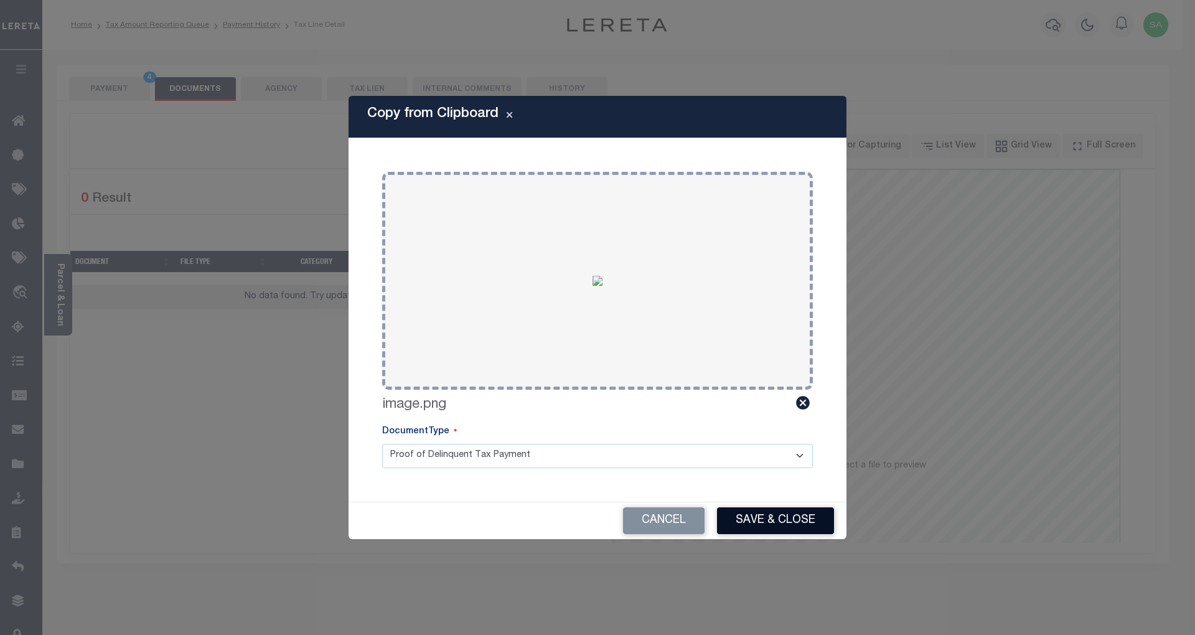
click at [738, 509] on button "Save & Close" at bounding box center [775, 520] width 117 height 27
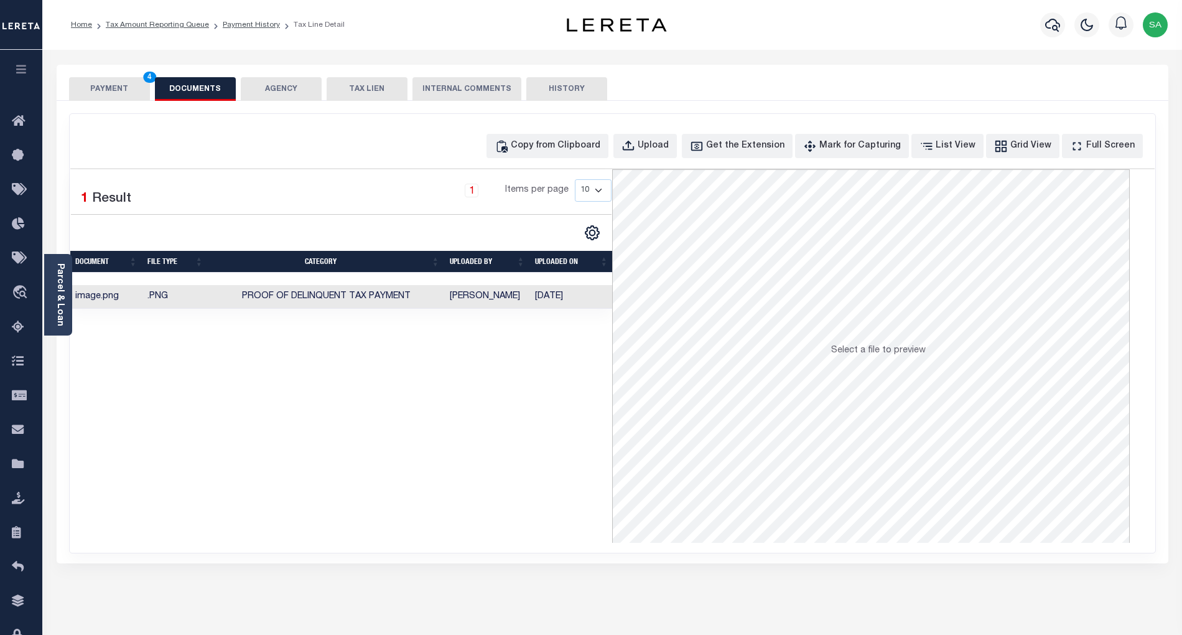
click at [98, 83] on button "PAYMENT 4" at bounding box center [109, 89] width 81 height 24
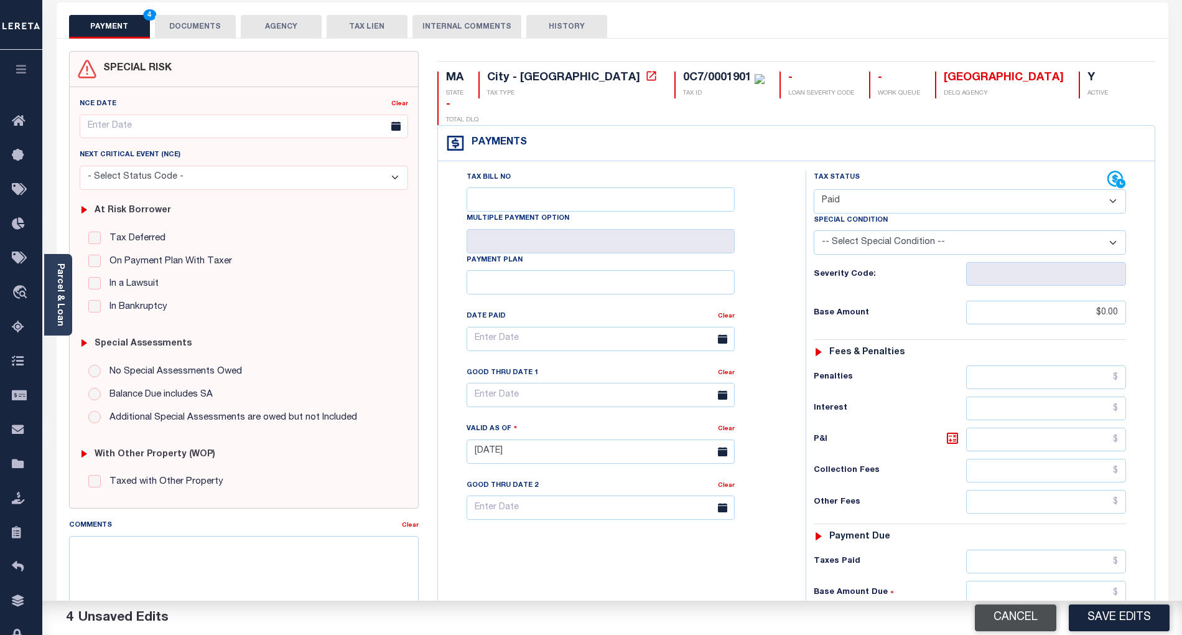
scroll to position [249, 0]
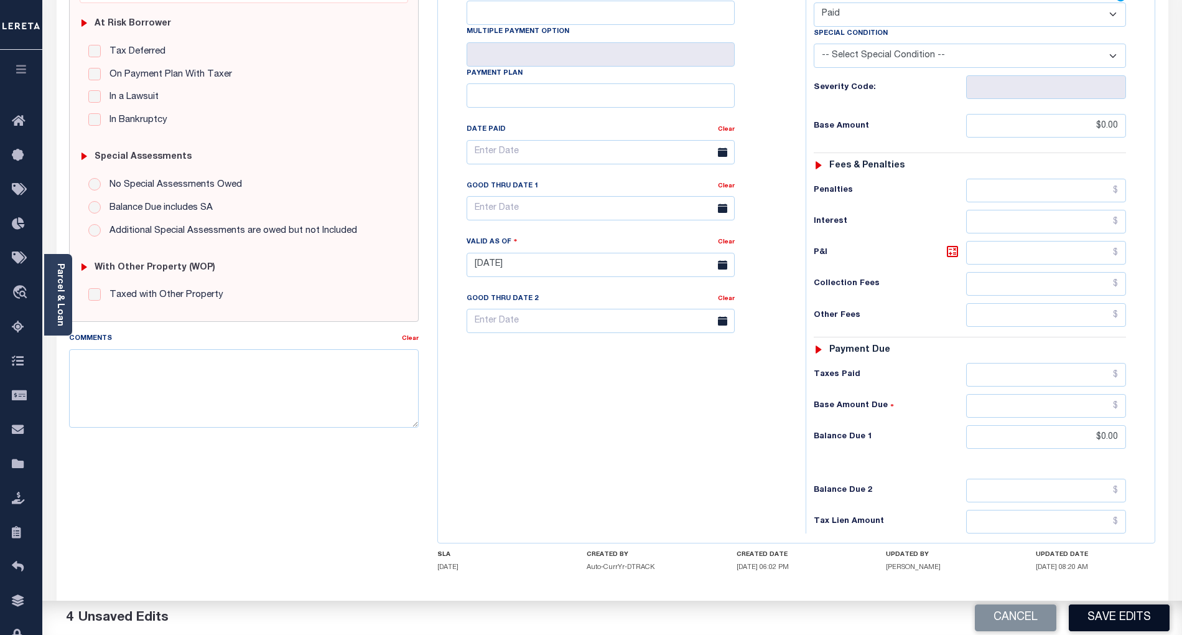
click at [1131, 623] on button "Save Edits" at bounding box center [1119, 617] width 101 height 27
checkbox input "false"
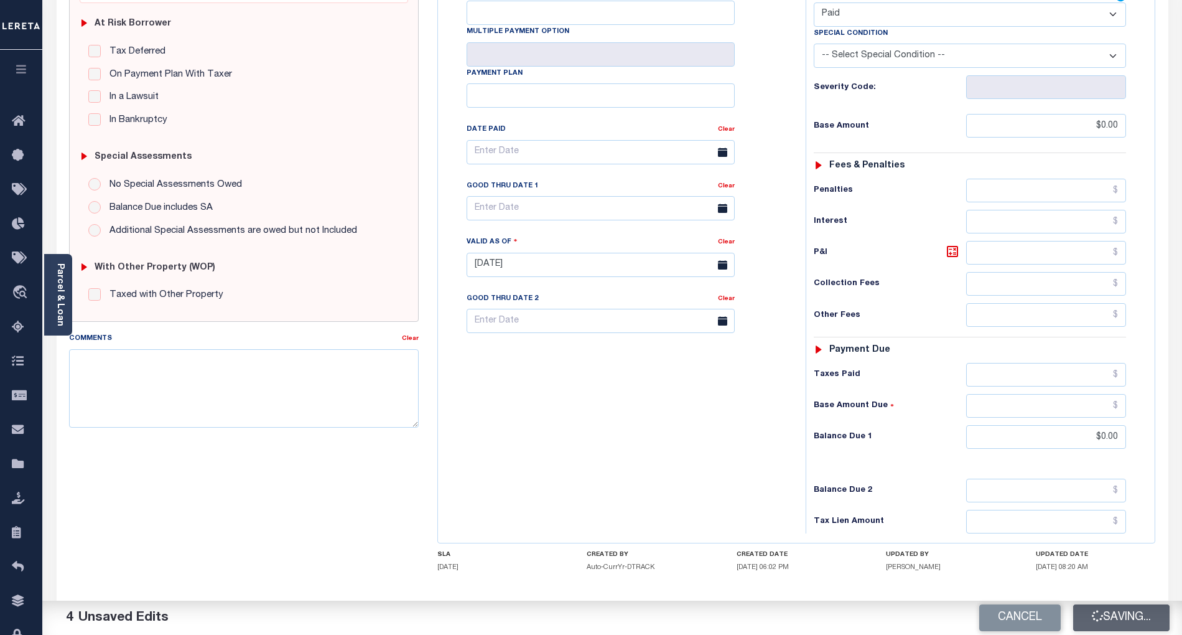
type input "$0"
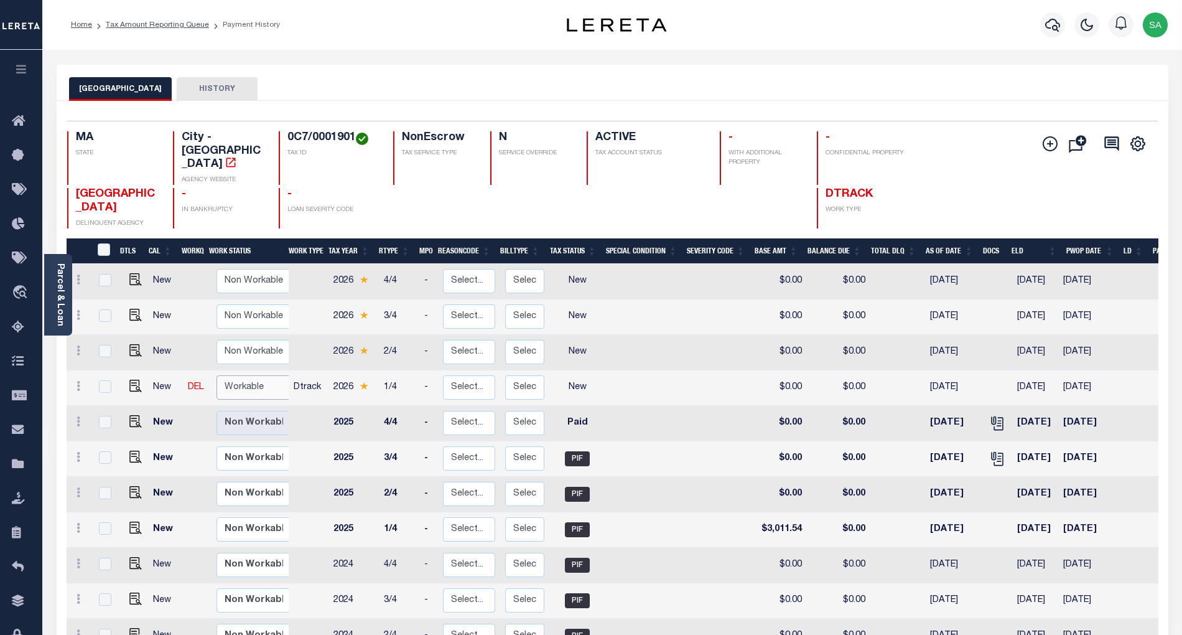
click at [225, 375] on select "Non Workable Workable" at bounding box center [254, 387] width 75 height 24
checkbox input "true"
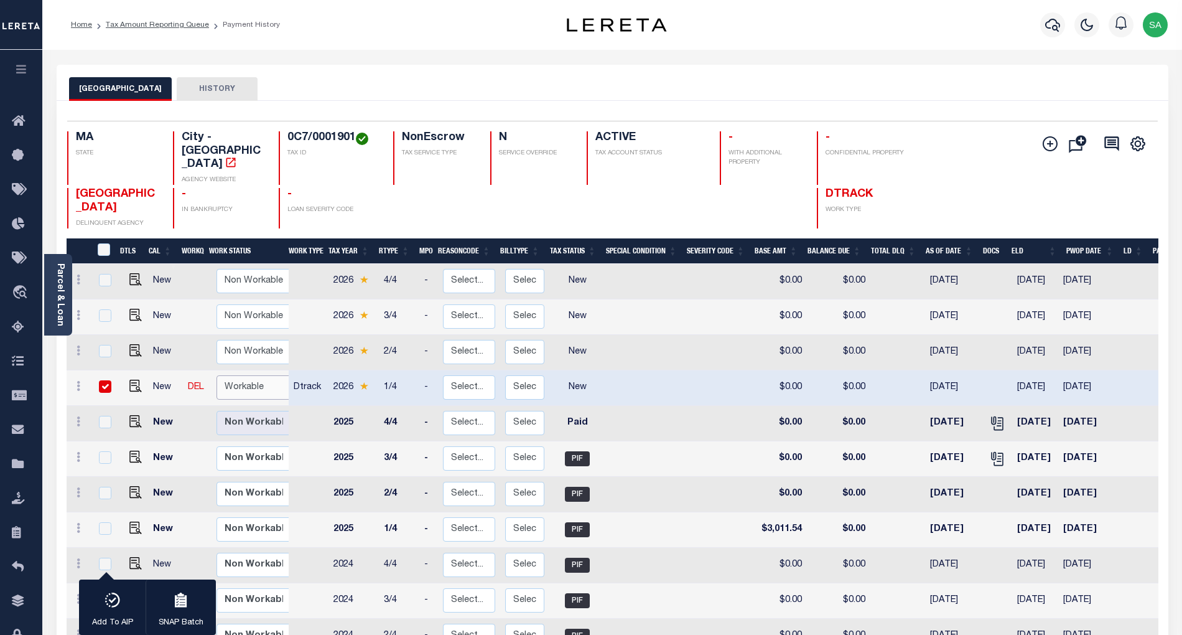
select select "true"
click at [217, 375] on select "Non Workable Workable" at bounding box center [254, 387] width 75 height 24
checkbox input "false"
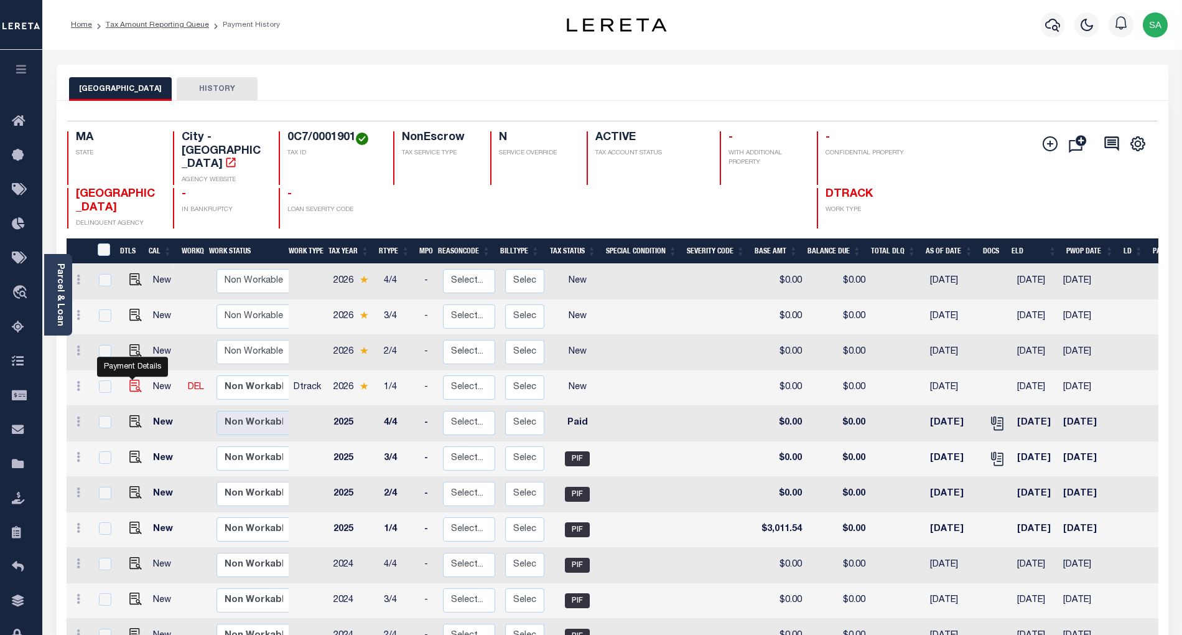
click at [133, 380] on img "" at bounding box center [135, 386] width 12 height 12
checkbox input "true"
click at [174, 26] on link "Tax Amount Reporting Queue" at bounding box center [157, 24] width 103 height 7
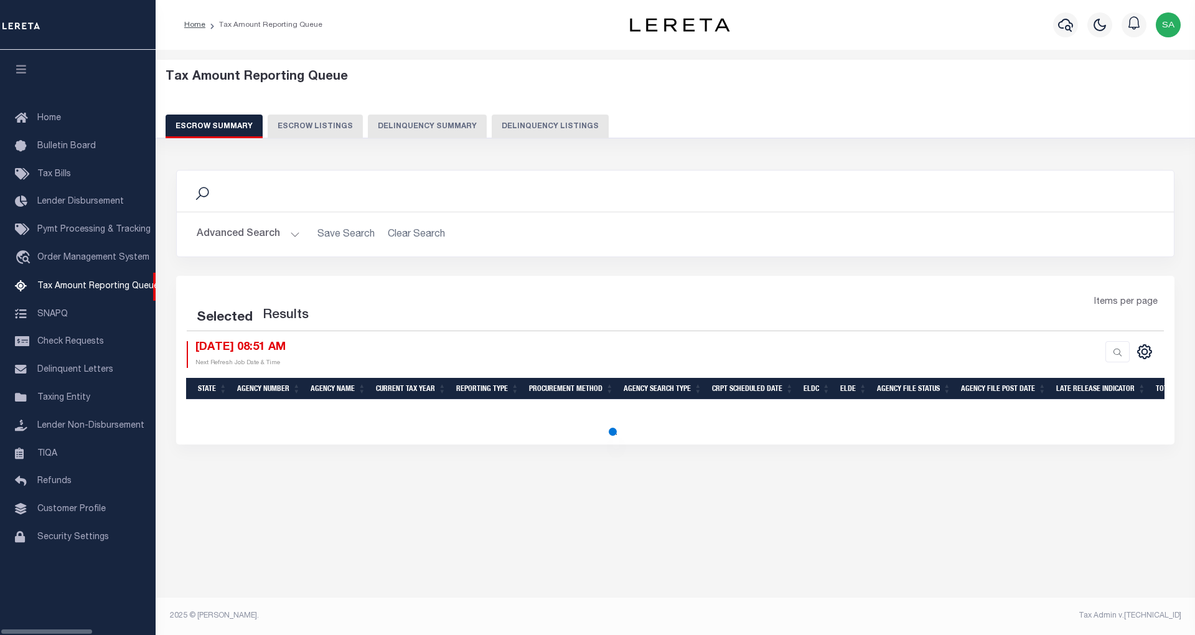
click at [516, 126] on button "Delinquency Listings" at bounding box center [550, 126] width 117 height 24
select select "100"
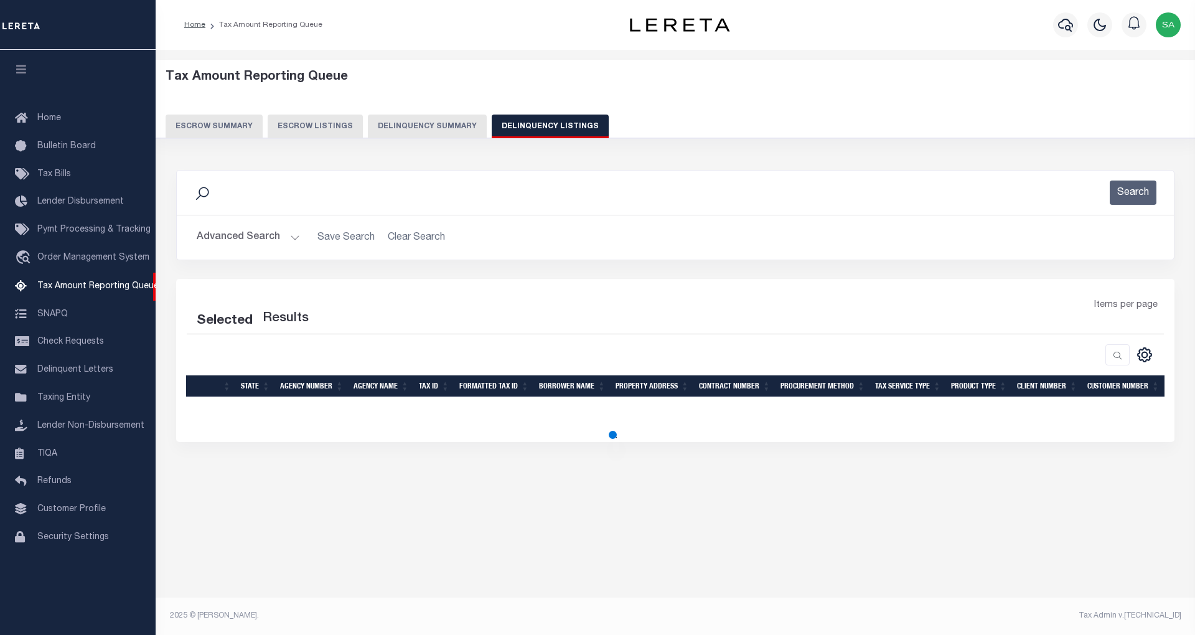
select select "100"
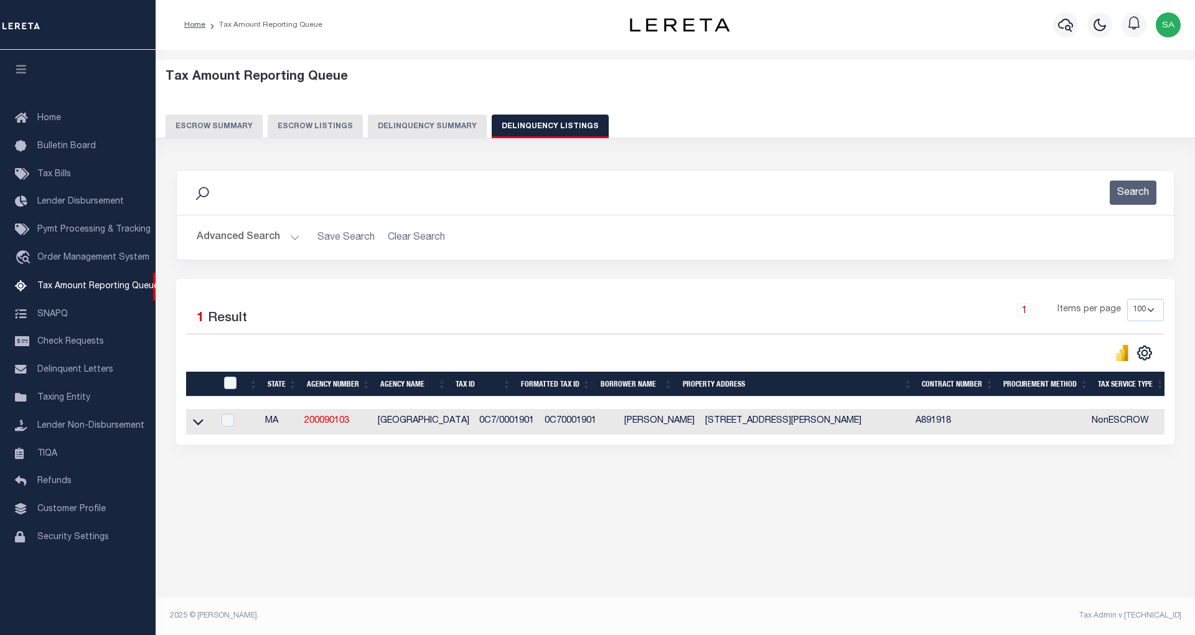
click at [271, 237] on button "Advanced Search" at bounding box center [248, 237] width 103 height 24
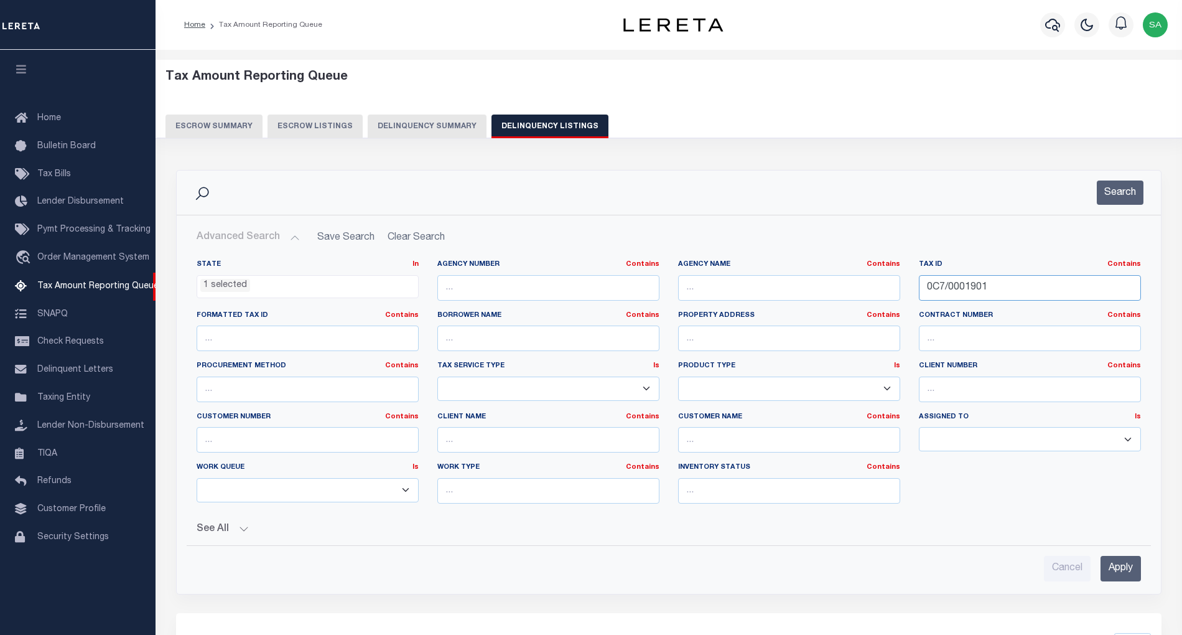
click at [1001, 291] on input "0C7/0001901" at bounding box center [1030, 288] width 222 height 26
drag, startPoint x: 857, startPoint y: 286, endPoint x: 842, endPoint y: 286, distance: 14.3
click at [842, 286] on div "State In In AK AL AR AZ CA CO CT DC DE FL GA GU HI IA ID IL IN KS KY LA MA MD M…" at bounding box center [668, 386] width 963 height 254
paste input "2"
type input "0C7/0001902"
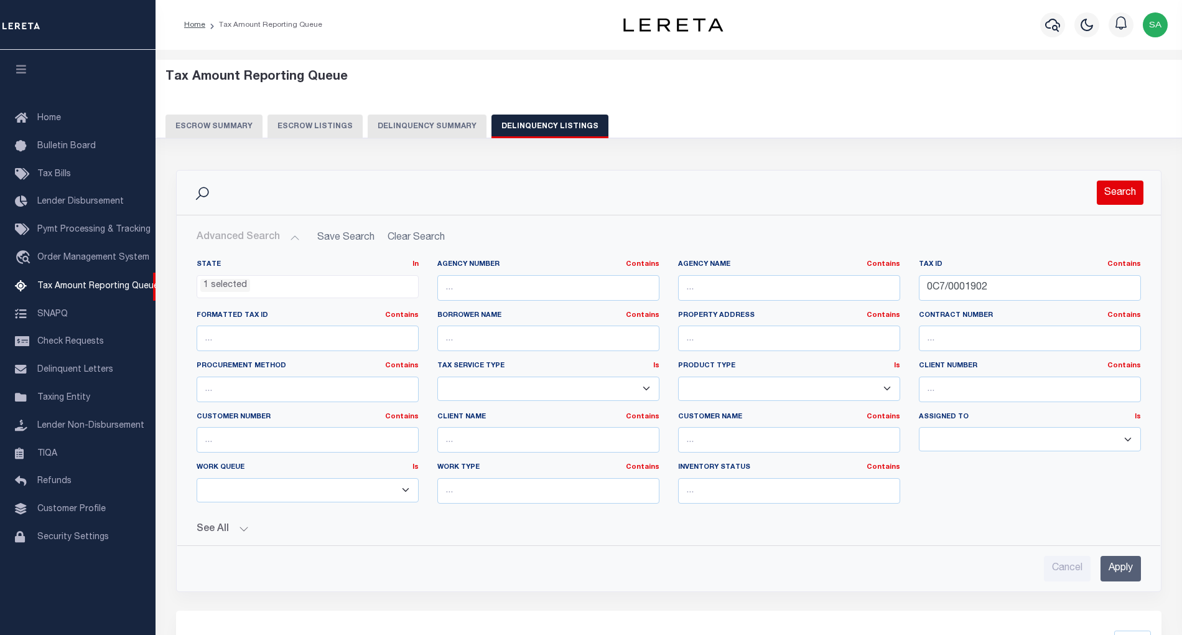
click at [1116, 195] on button "Search" at bounding box center [1120, 192] width 47 height 24
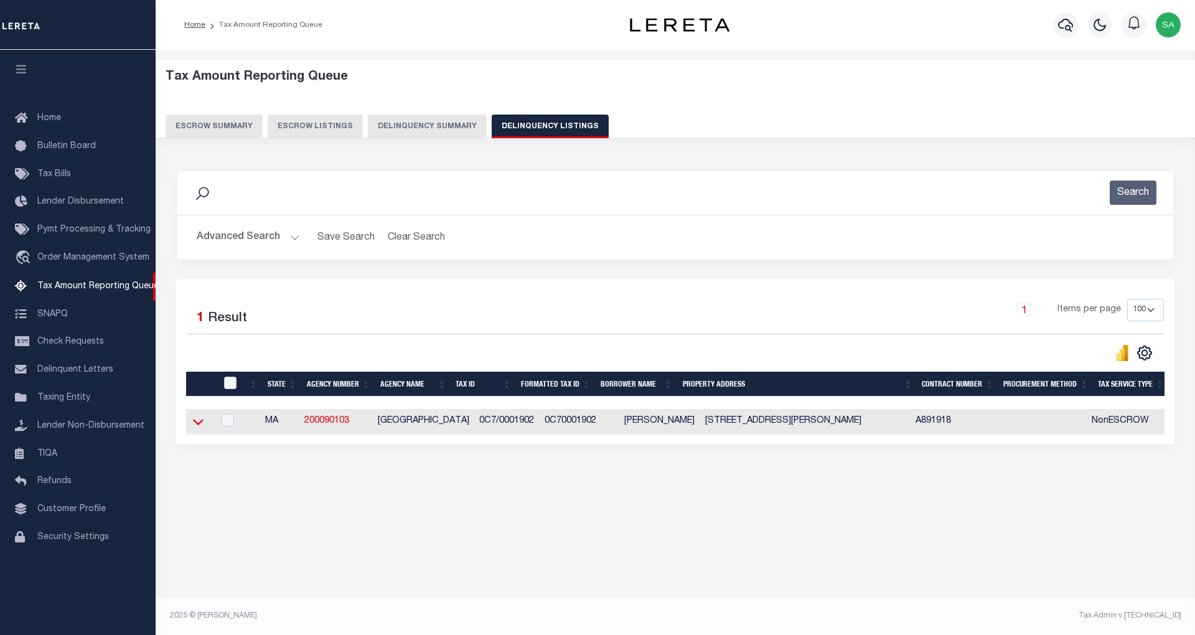
click at [200, 426] on icon at bounding box center [198, 422] width 11 height 6
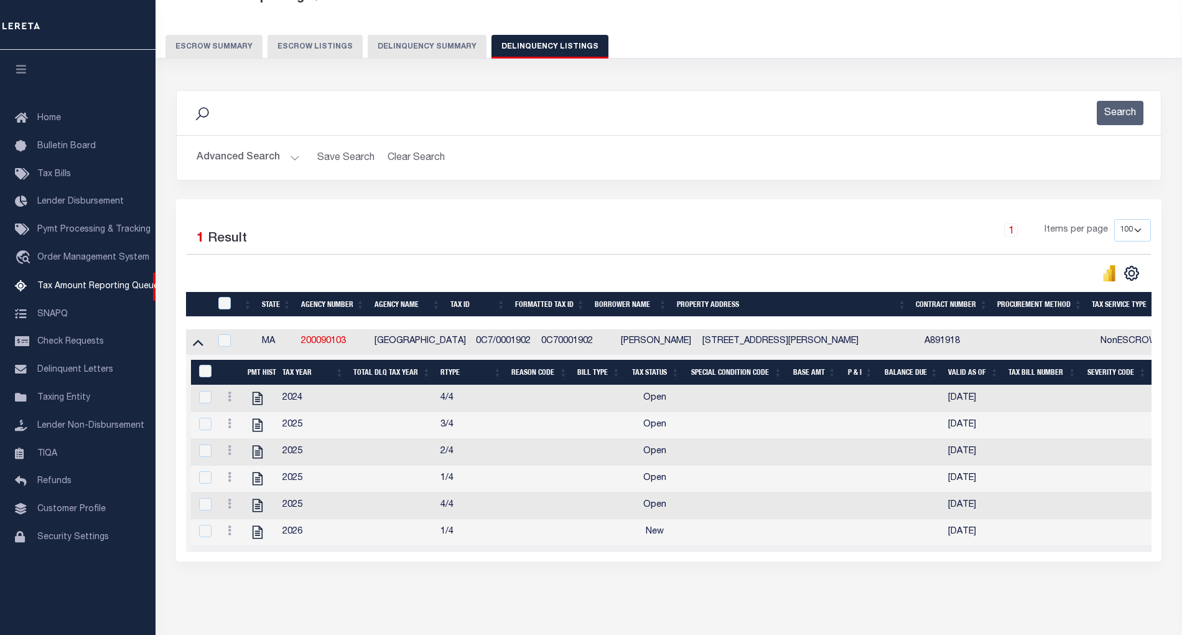
scroll to position [67, 0]
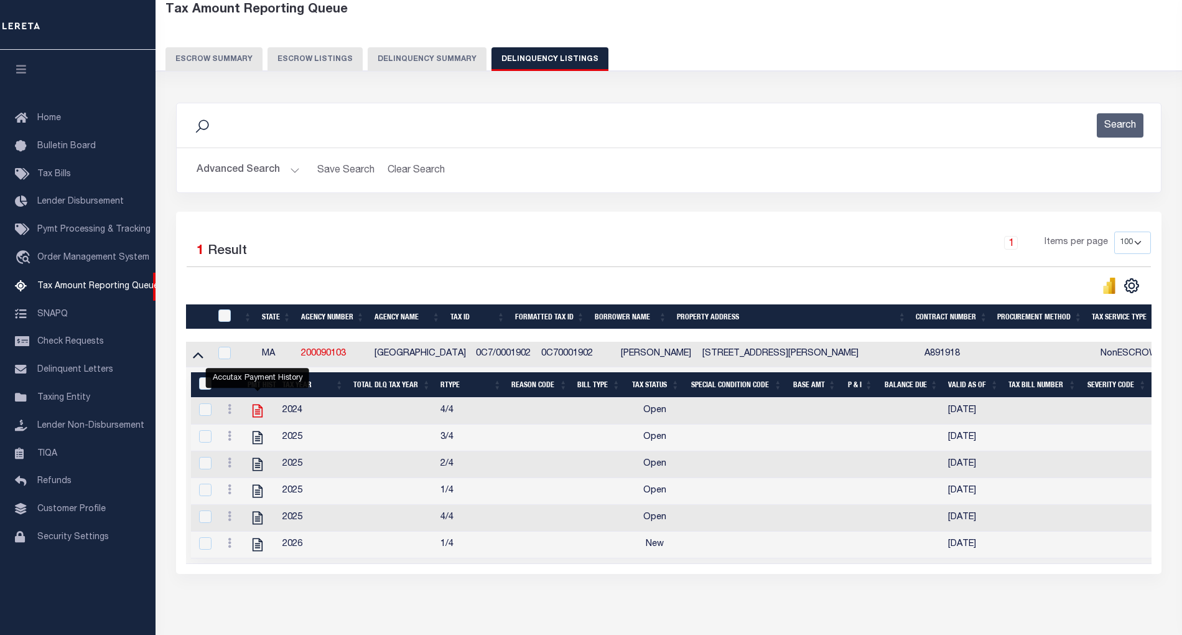
click at [259, 418] on icon "" at bounding box center [258, 411] width 16 height 16
checkbox input "true"
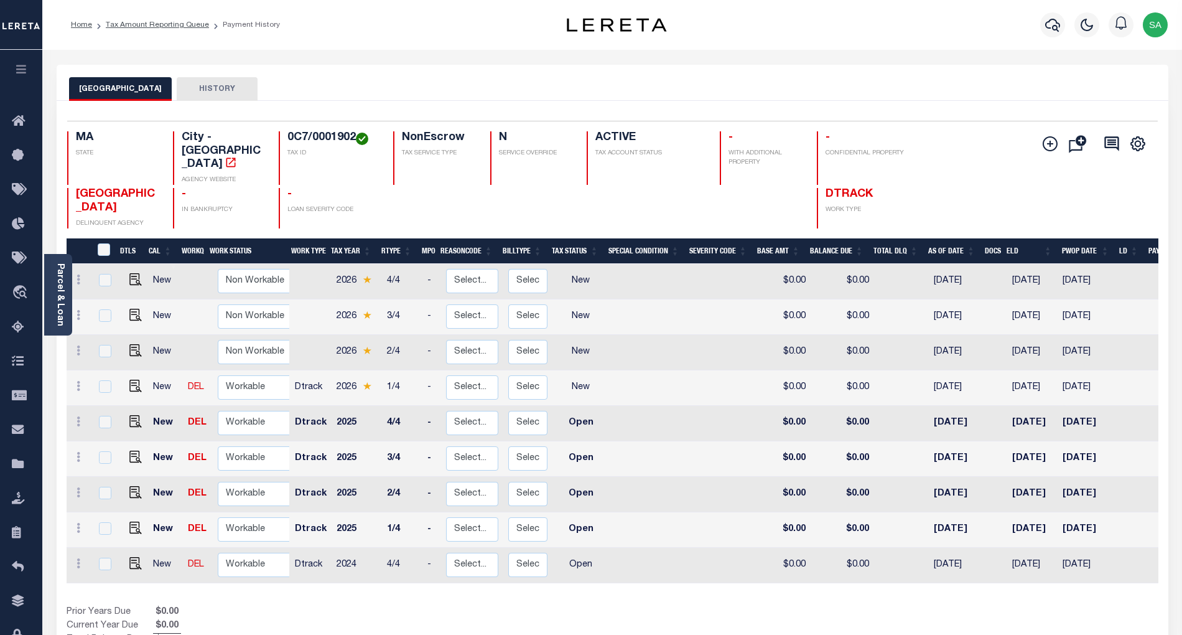
scroll to position [5, 0]
click at [247, 548] on select "Non Workable Workable" at bounding box center [255, 560] width 75 height 24
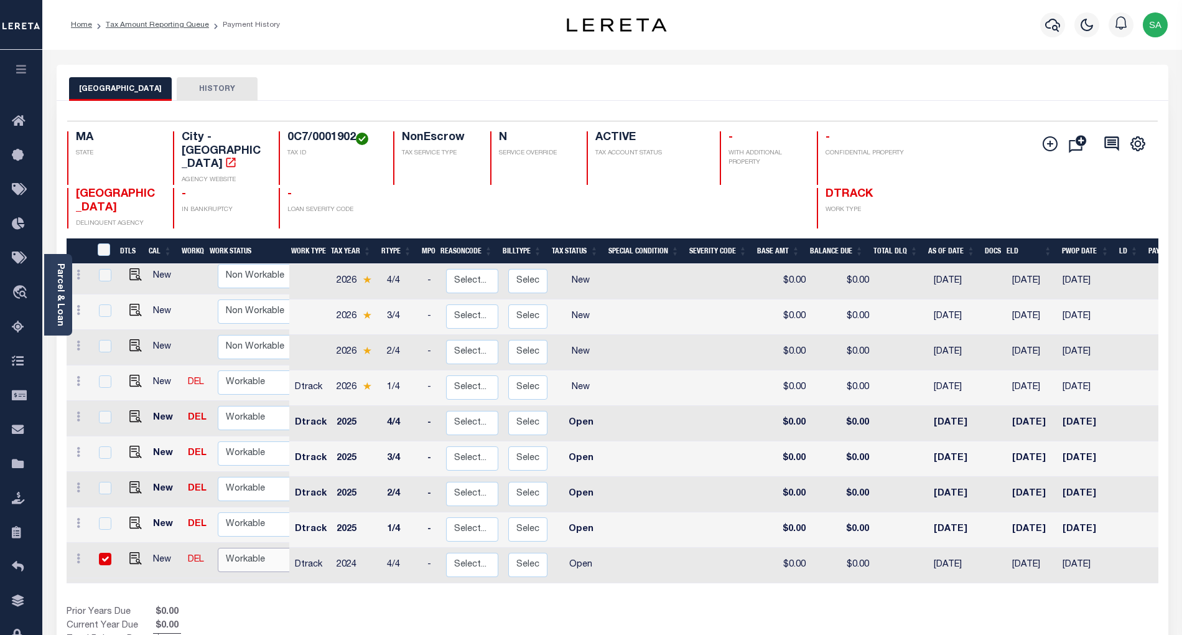
checkbox input "true"
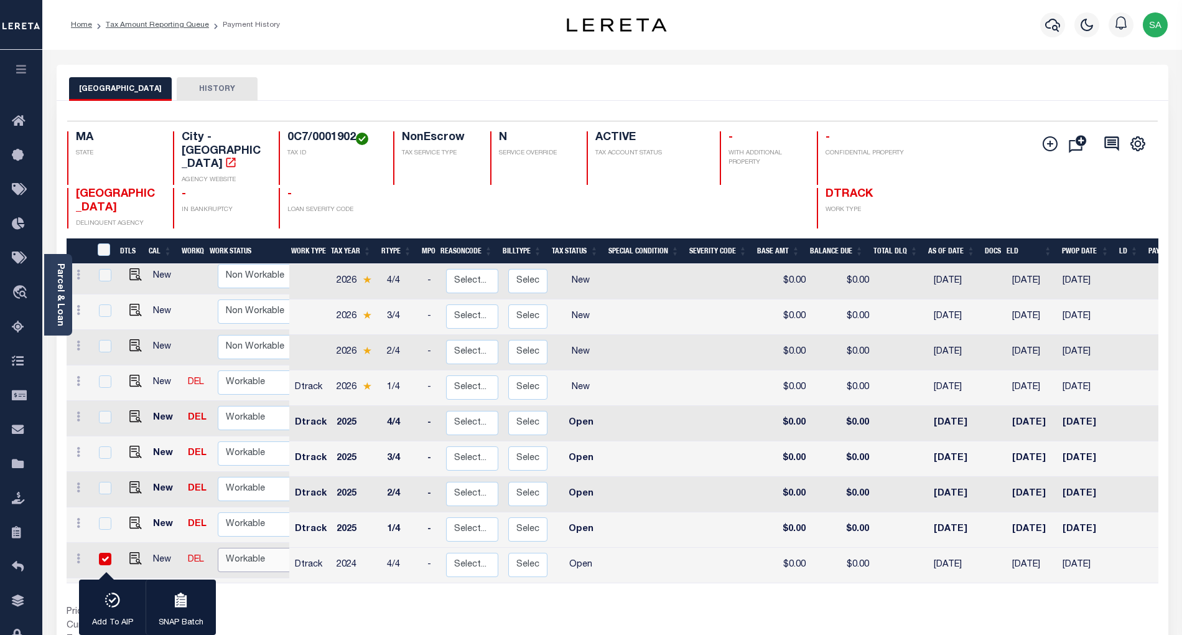
select select "true"
click at [218, 548] on select "Non Workable Workable" at bounding box center [255, 560] width 75 height 24
checkbox input "false"
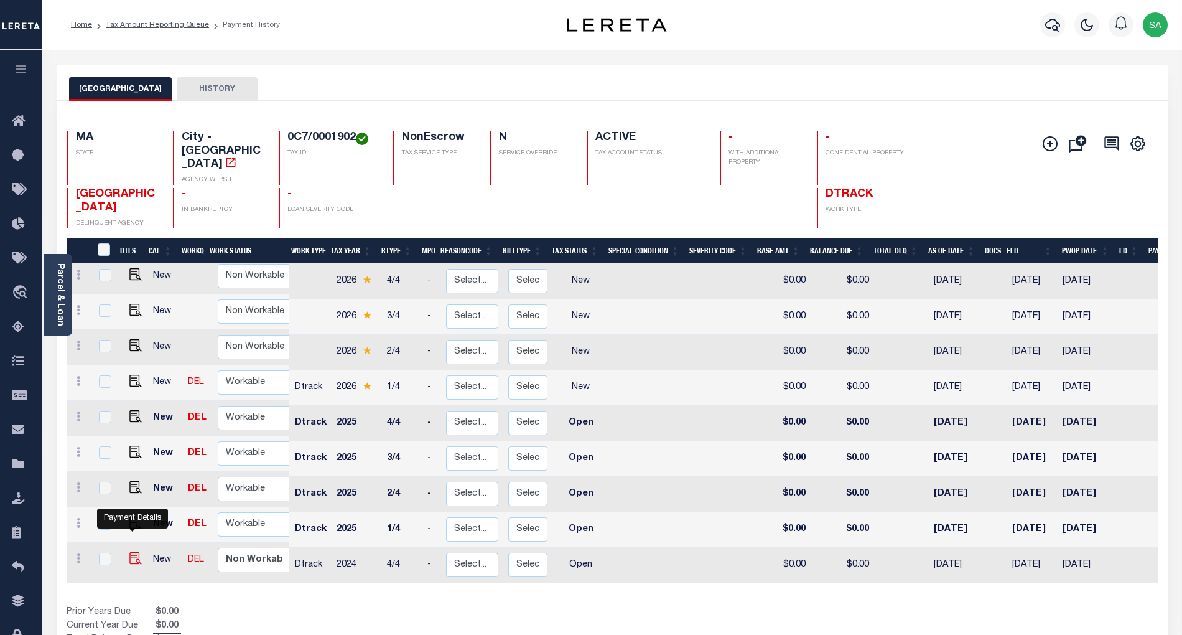
click at [133, 552] on img "" at bounding box center [135, 558] width 12 height 12
checkbox input "true"
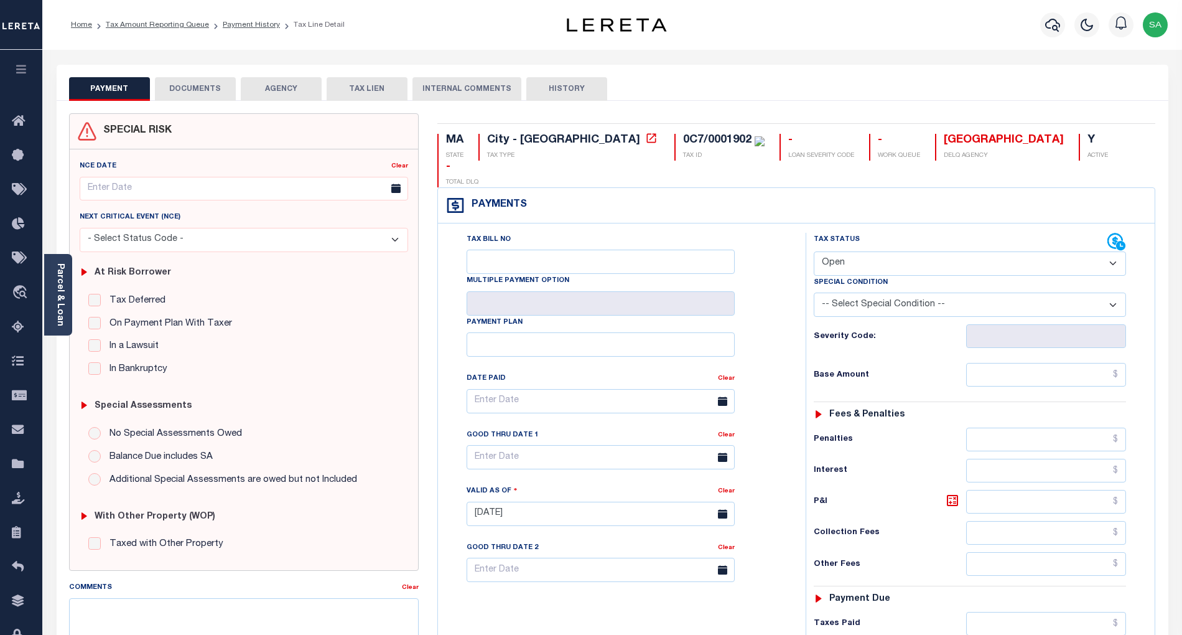
click at [869, 251] on select "- Select Status Code - Open Due/Unpaid Paid Incomplete No Tax Due Internal Refu…" at bounding box center [970, 263] width 312 height 24
select select "PYD"
click at [814, 251] on select "- Select Status Code - Open Due/Unpaid Paid Incomplete No Tax Due Internal Refu…" at bounding box center [970, 263] width 312 height 24
type input "[DATE]"
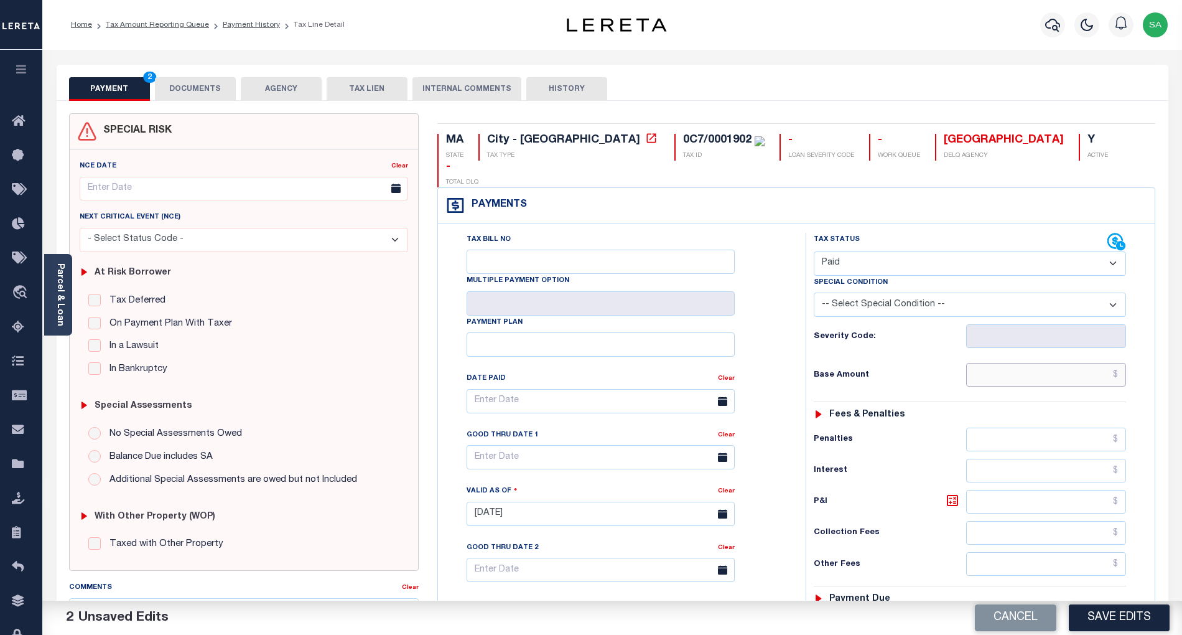
click at [986, 363] on input "text" at bounding box center [1046, 375] width 161 height 24
type input "$0.00"
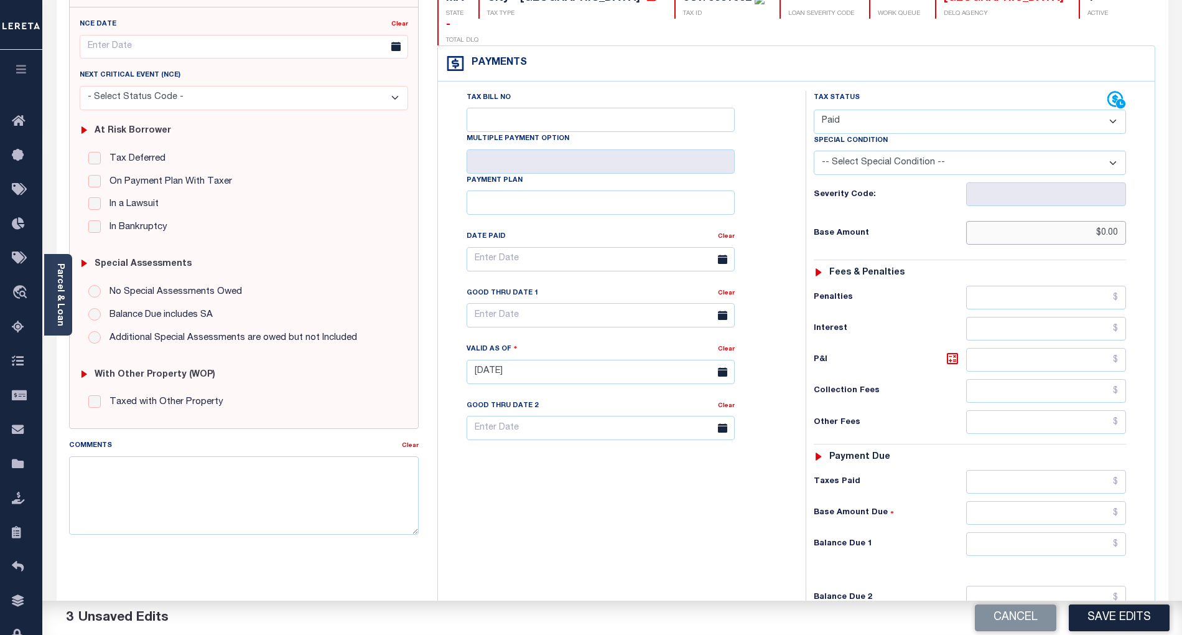
scroll to position [249, 0]
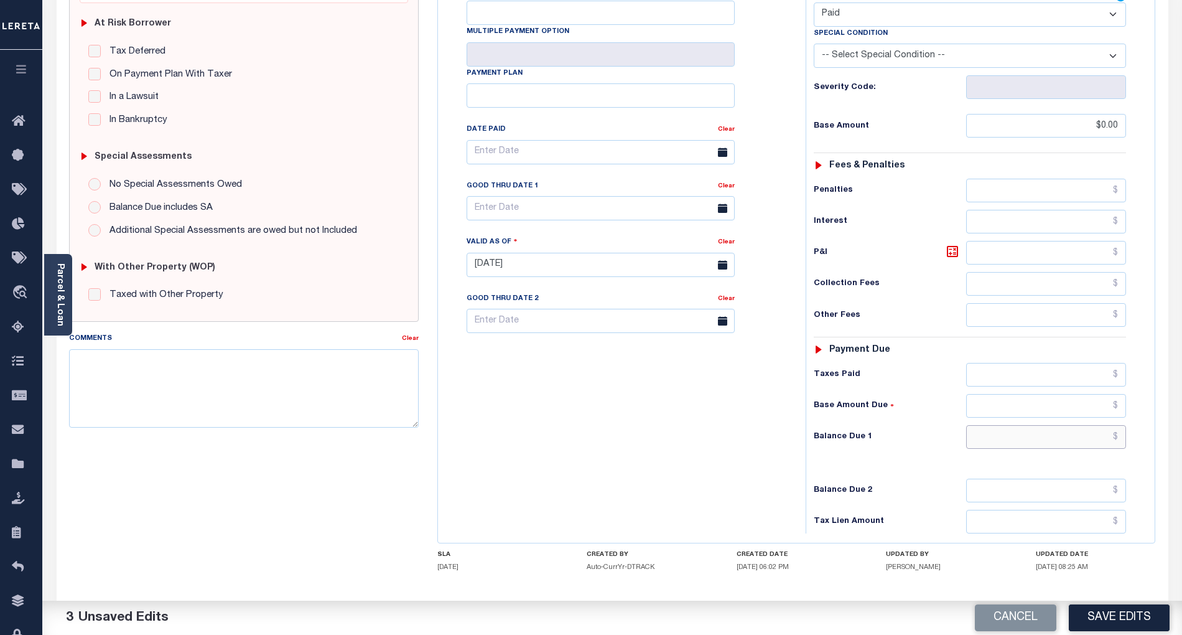
click at [1002, 425] on input "text" at bounding box center [1046, 437] width 161 height 24
type input "$0.00"
click at [581, 416] on div "Tax Bill No Multiple Payment Option Payment Plan Clear" at bounding box center [618, 258] width 355 height 549
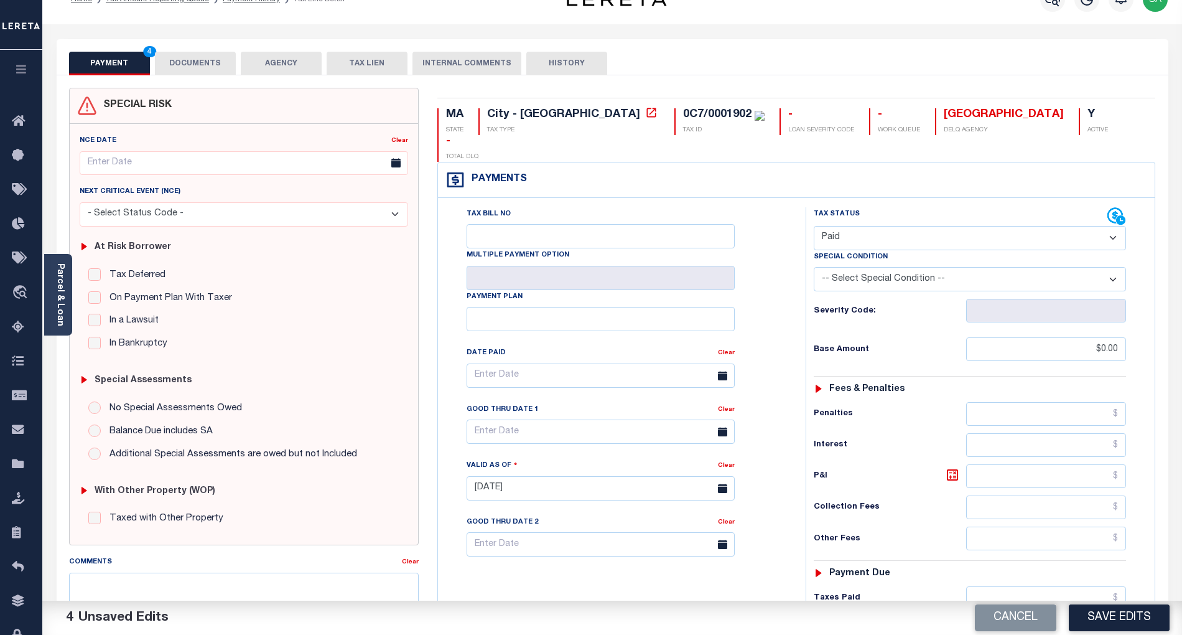
scroll to position [0, 0]
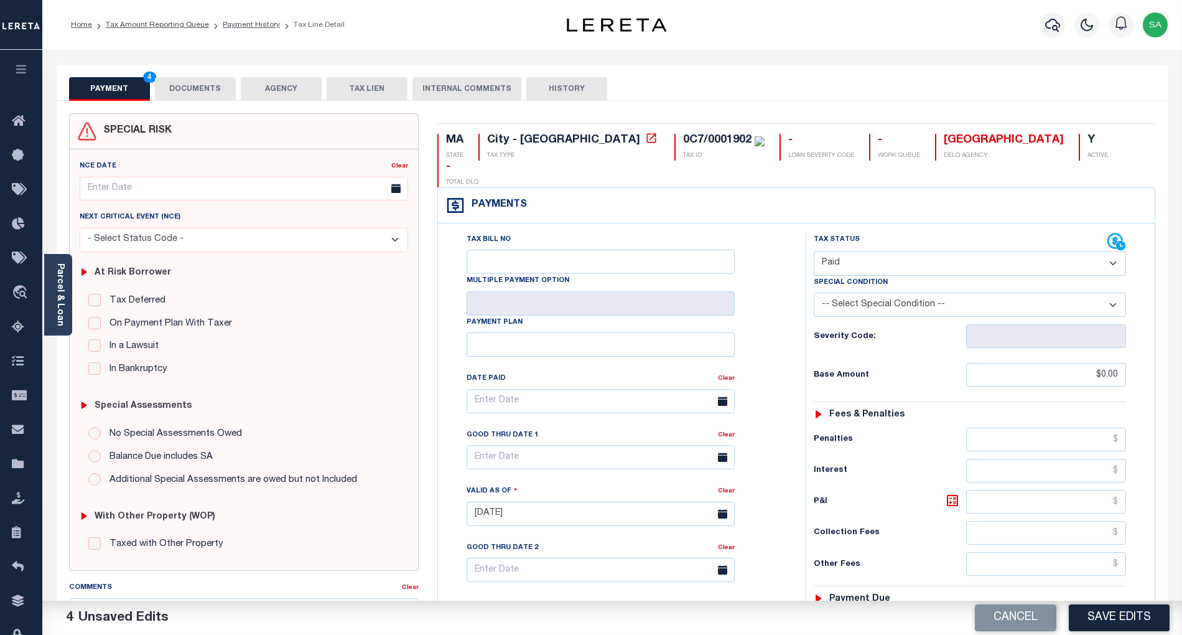
click at [229, 82] on button "DOCUMENTS" at bounding box center [195, 89] width 81 height 24
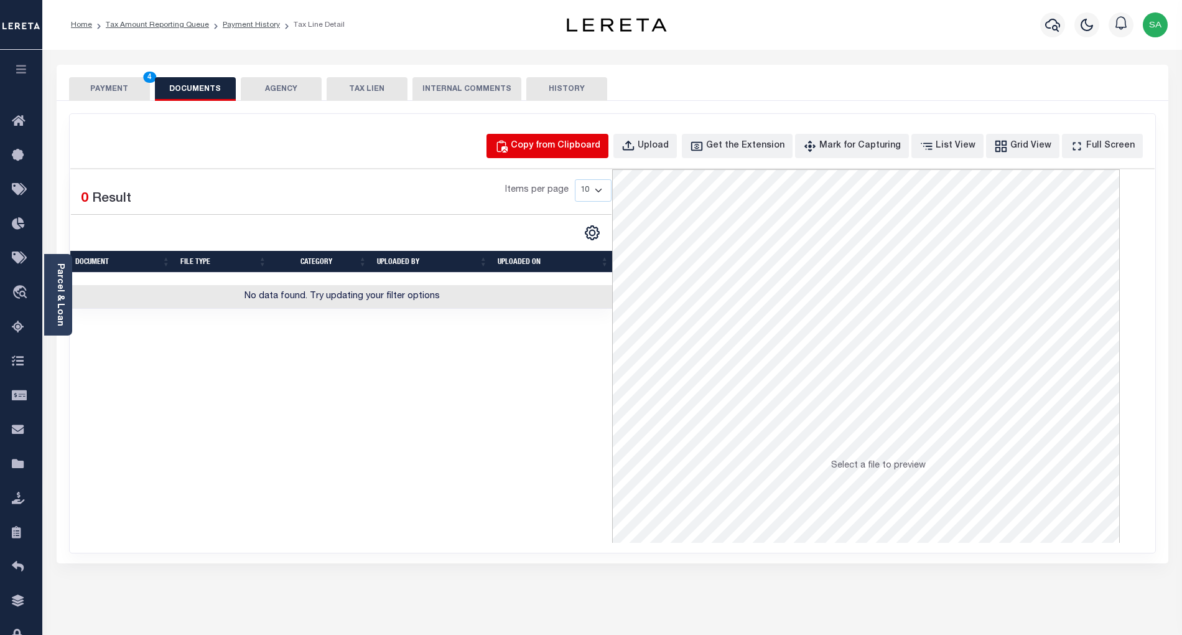
click at [546, 140] on div "Copy from Clipboard" at bounding box center [556, 146] width 90 height 14
select select "POP"
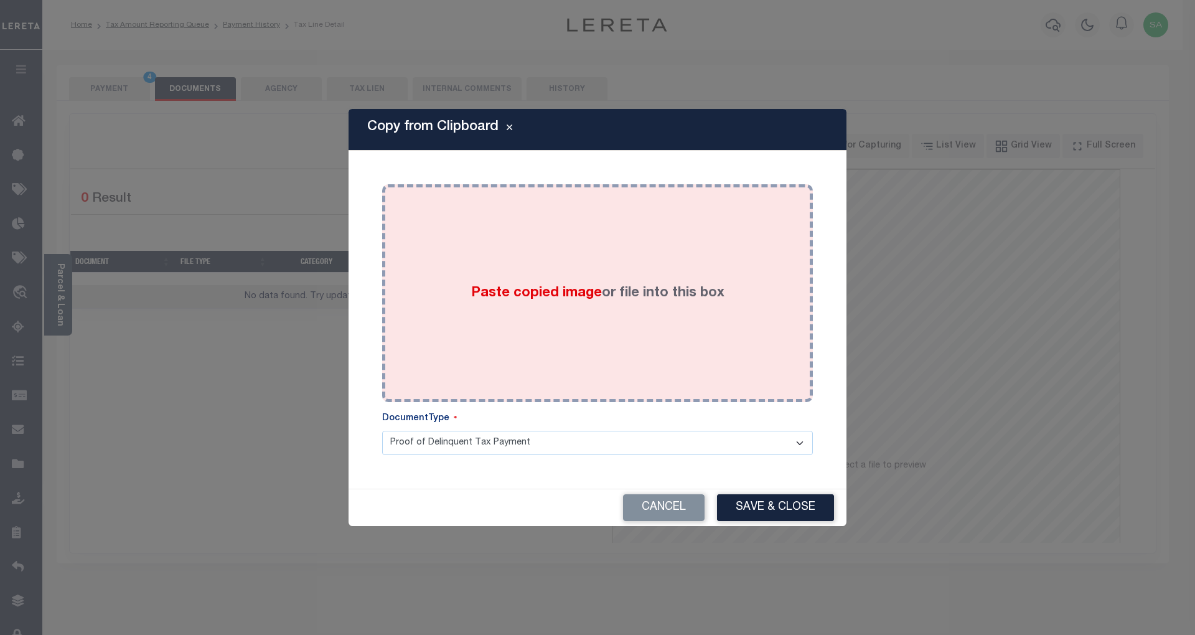
click at [695, 365] on div "Paste copied image or file into this box" at bounding box center [597, 293] width 412 height 199
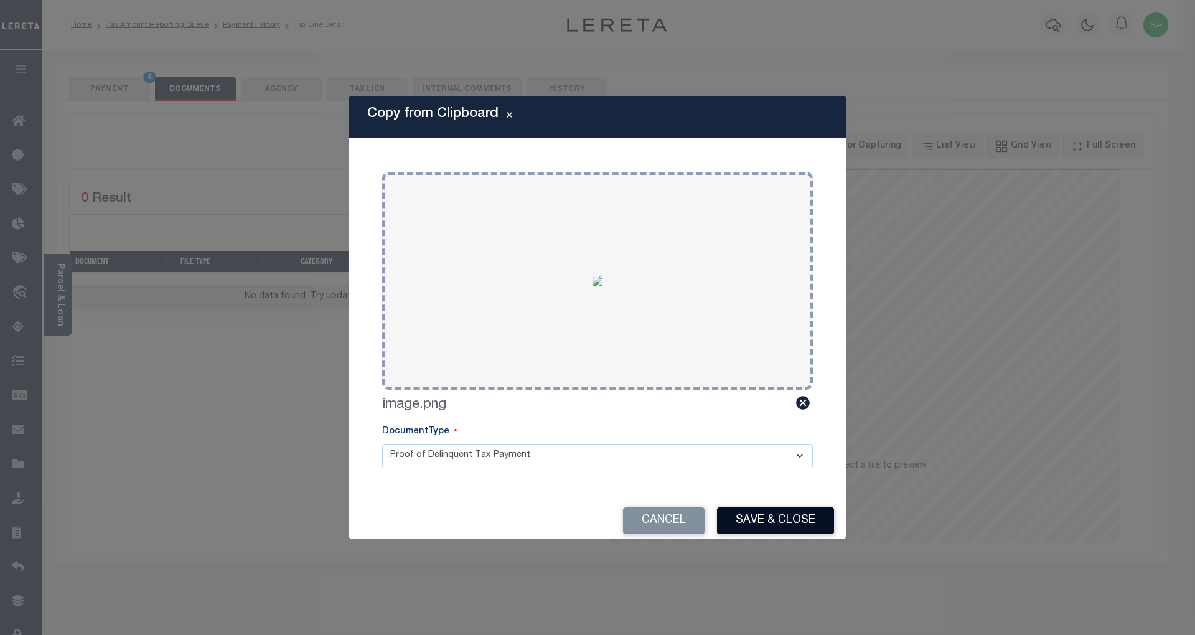
click at [777, 513] on button "Save & Close" at bounding box center [775, 520] width 117 height 27
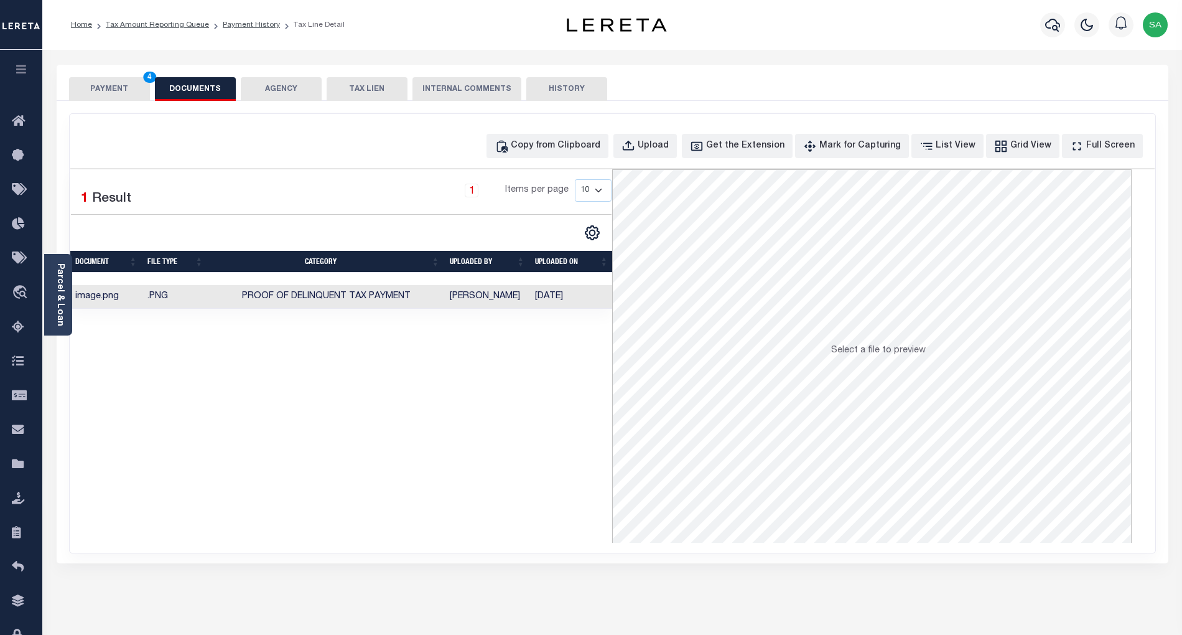
click at [121, 93] on button "PAYMENT 4" at bounding box center [109, 89] width 81 height 24
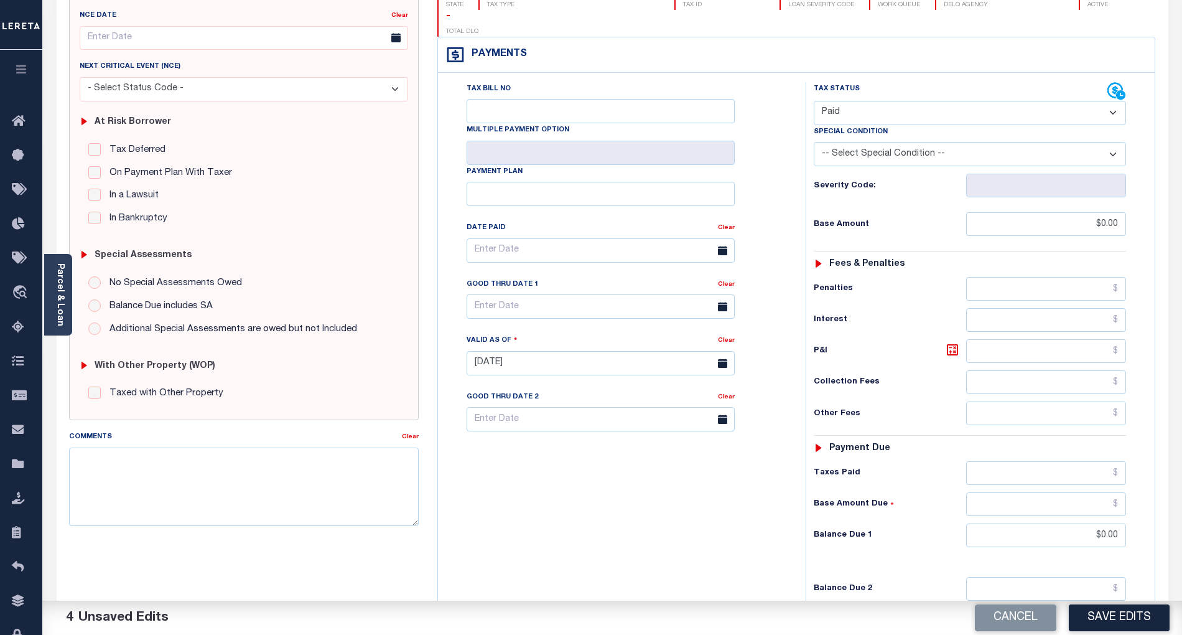
scroll to position [285, 0]
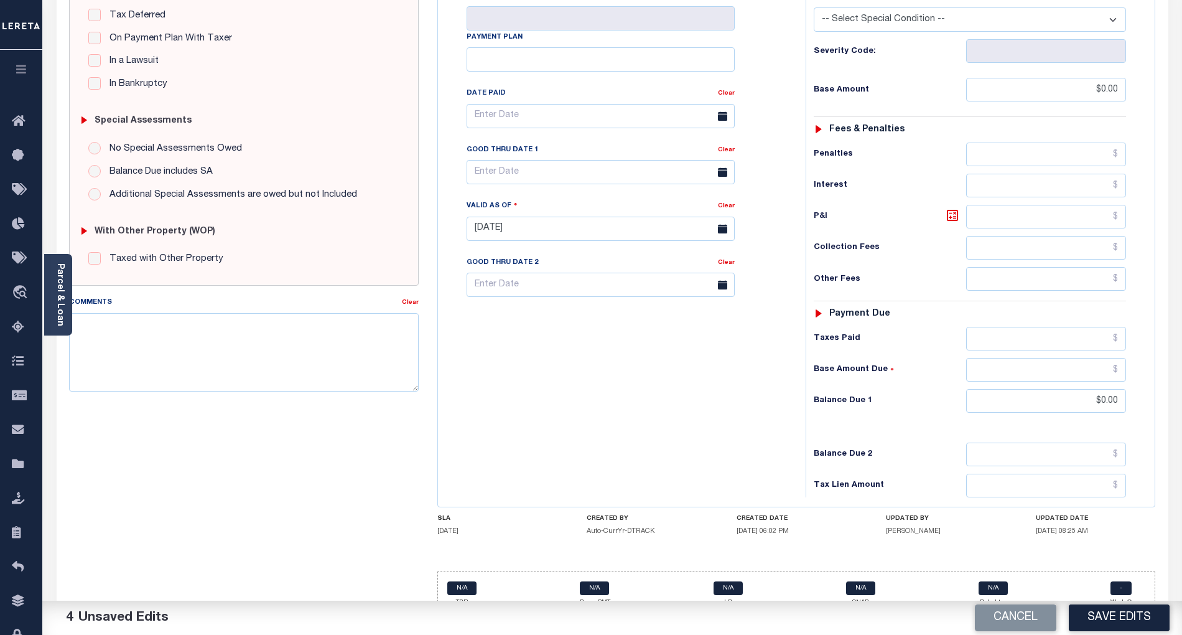
drag, startPoint x: 1114, startPoint y: 611, endPoint x: 946, endPoint y: 588, distance: 169.0
click at [1114, 611] on button "Save Edits" at bounding box center [1119, 617] width 101 height 27
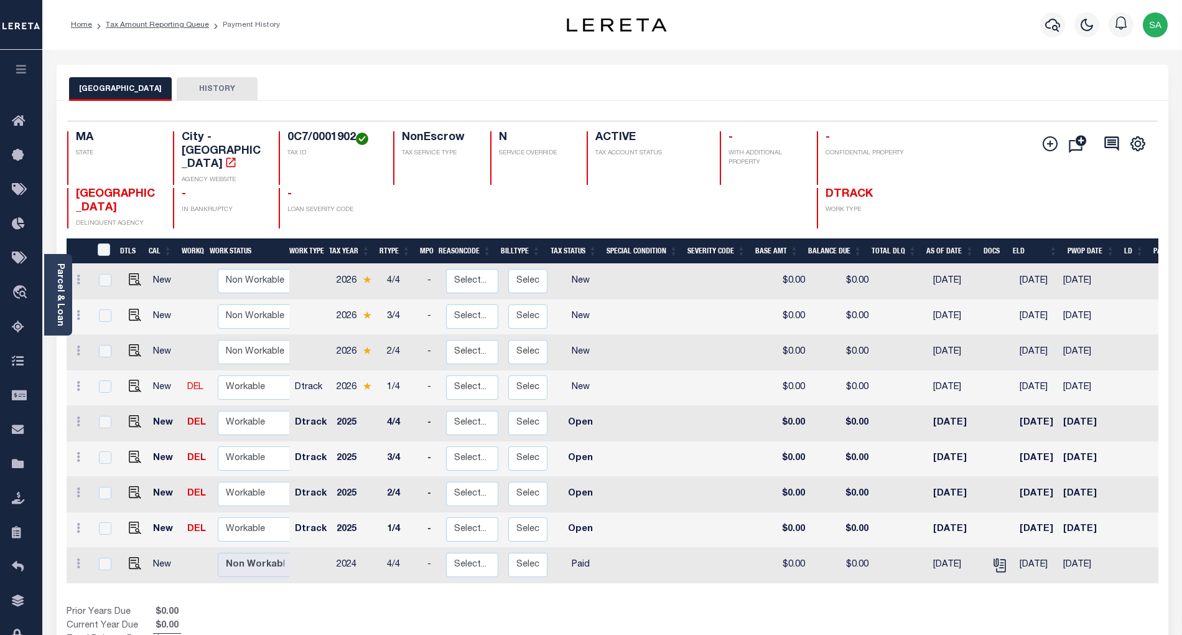
scroll to position [5, 0]
click at [251, 512] on select "Non Workable Workable" at bounding box center [255, 524] width 75 height 24
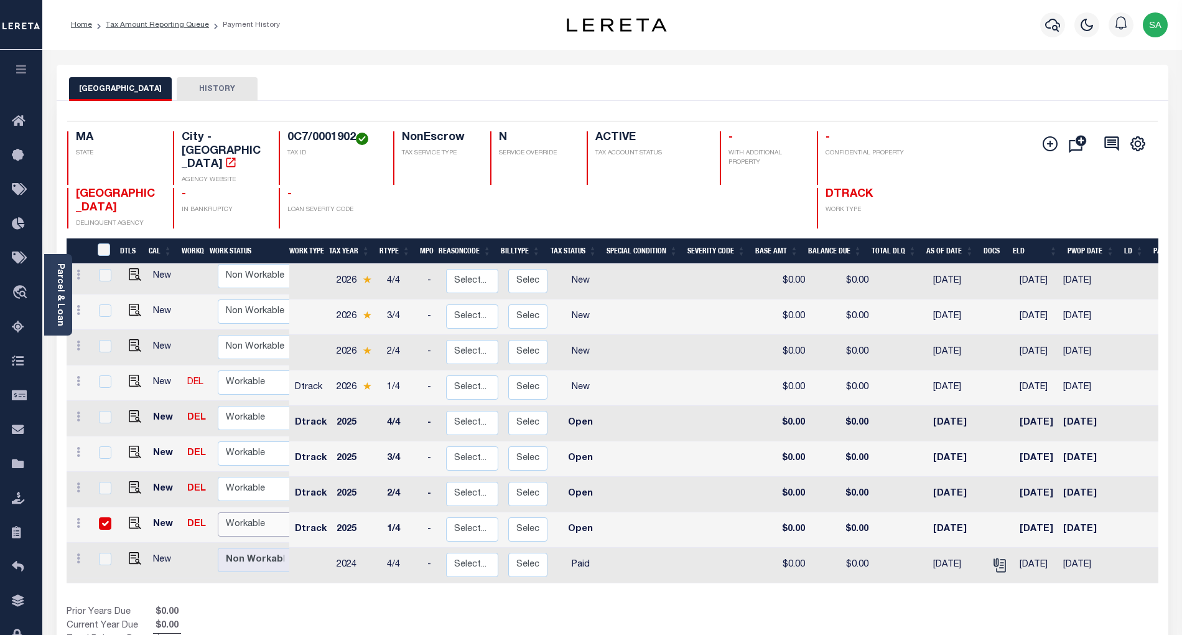
checkbox input "true"
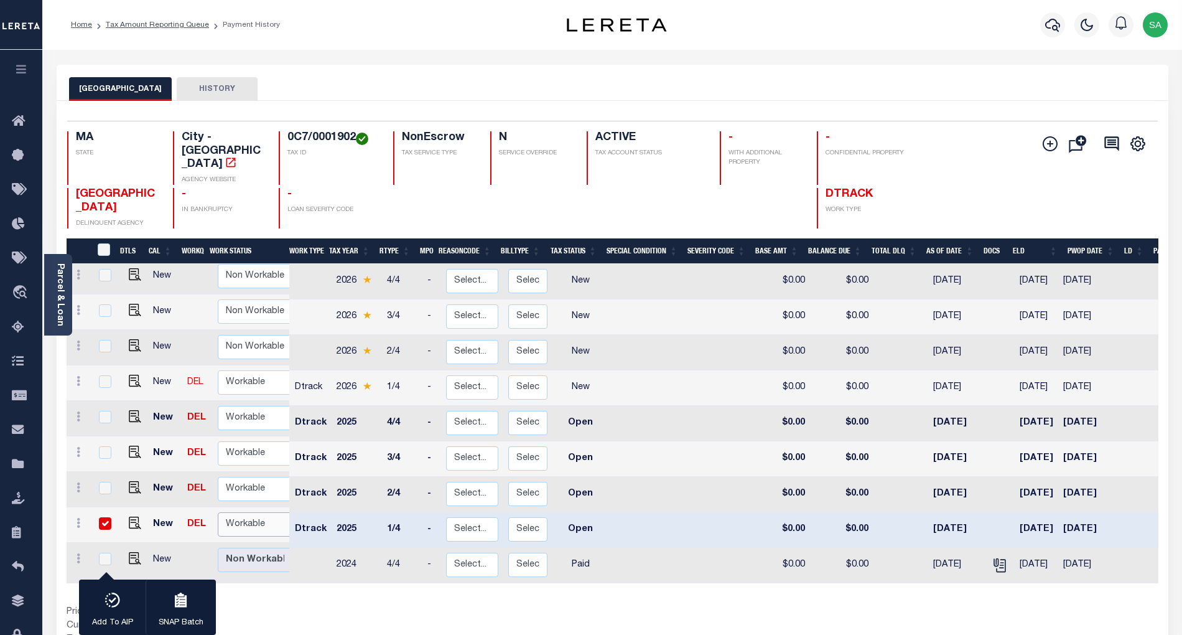
select select "true"
click at [218, 512] on select "Non Workable Workable" at bounding box center [255, 524] width 75 height 24
checkbox input "false"
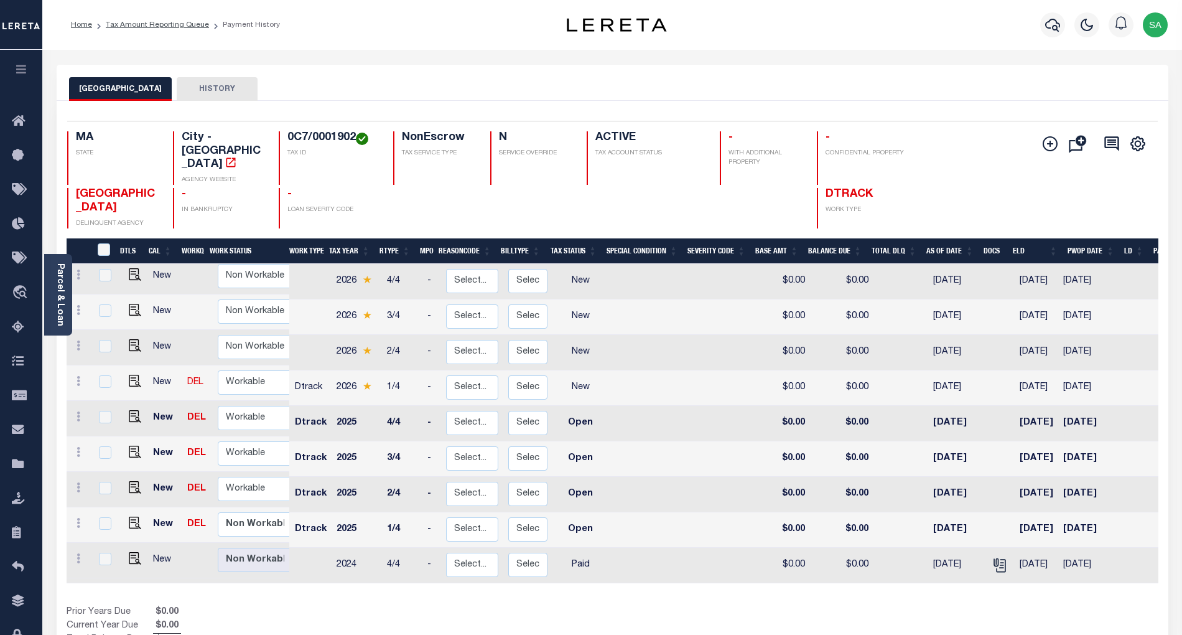
click at [140, 507] on td at bounding box center [133, 524] width 30 height 35
checkbox input "true"
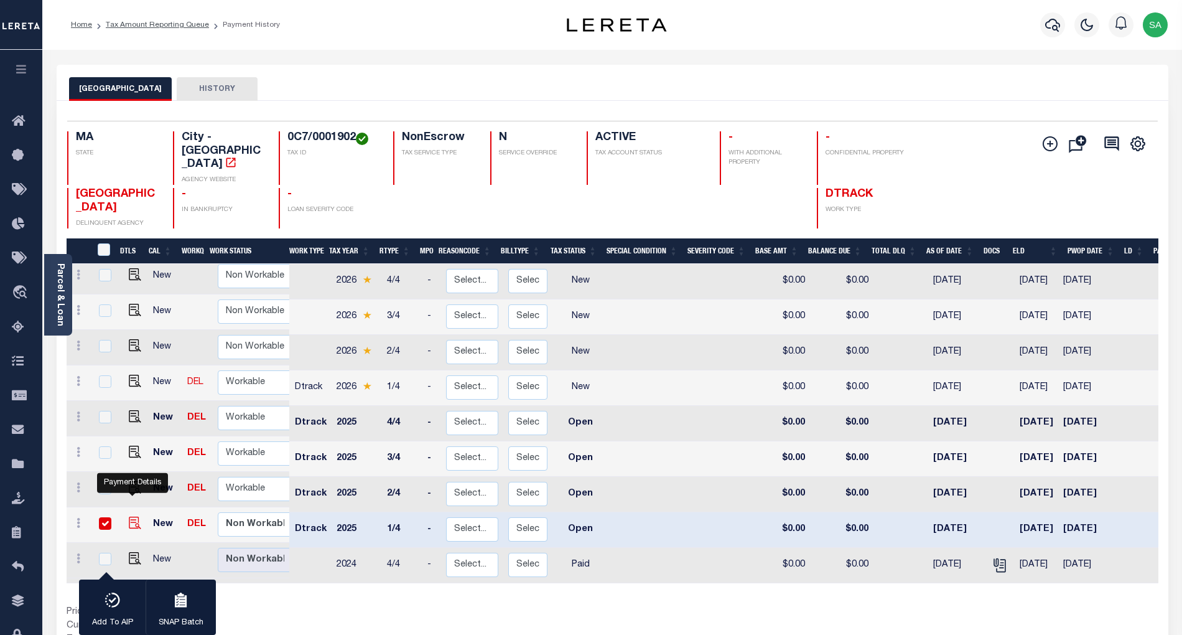
click at [134, 516] on img "" at bounding box center [135, 522] width 12 height 12
checkbox input "false"
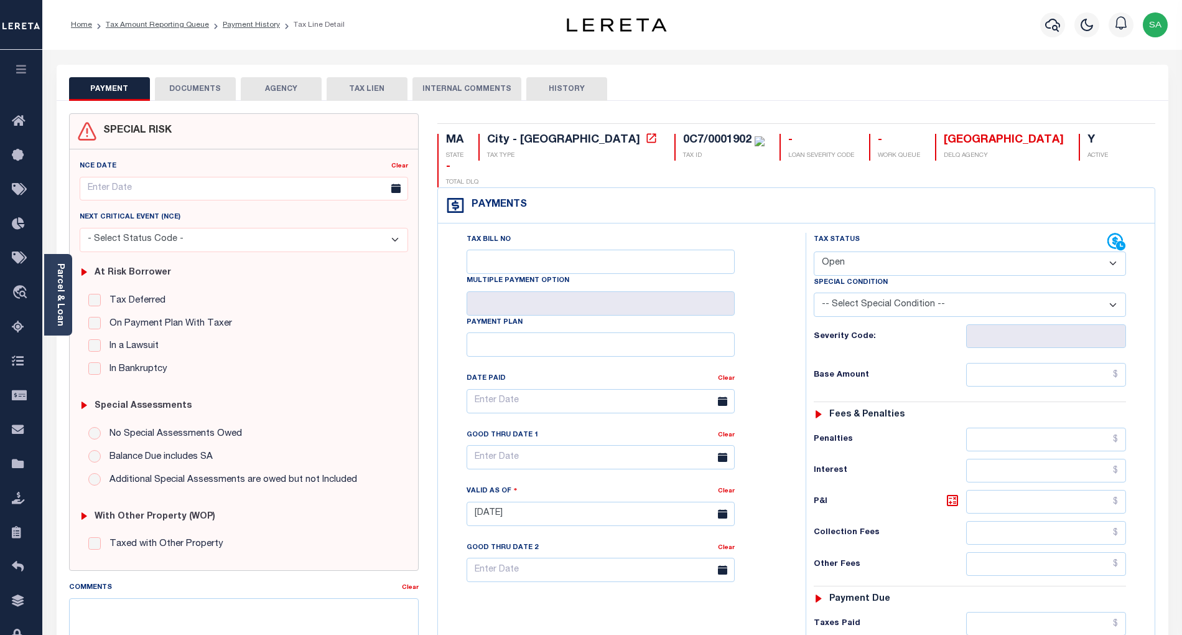
click at [864, 251] on select "- Select Status Code - Open Due/Unpaid Paid Incomplete No Tax Due Internal Refu…" at bounding box center [970, 263] width 312 height 24
select select "PYD"
click at [814, 251] on select "- Select Status Code - Open Due/Unpaid Paid Incomplete No Tax Due Internal Refu…" at bounding box center [970, 263] width 312 height 24
type input "[DATE]"
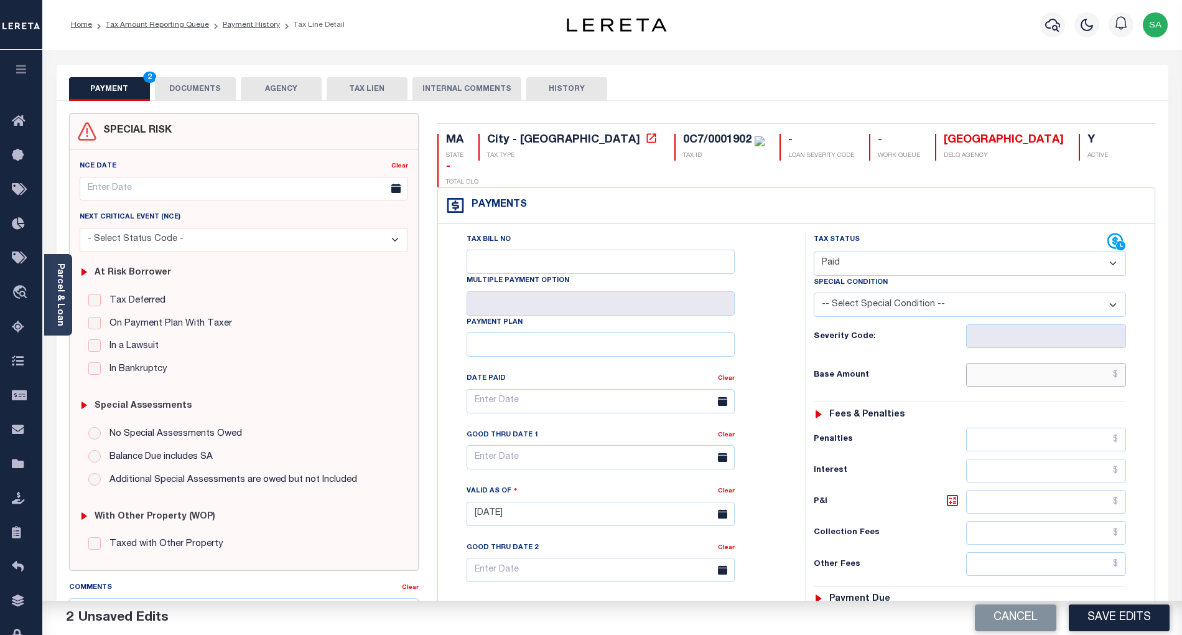
click at [998, 363] on input "text" at bounding box center [1046, 375] width 161 height 24
type input "$0.00"
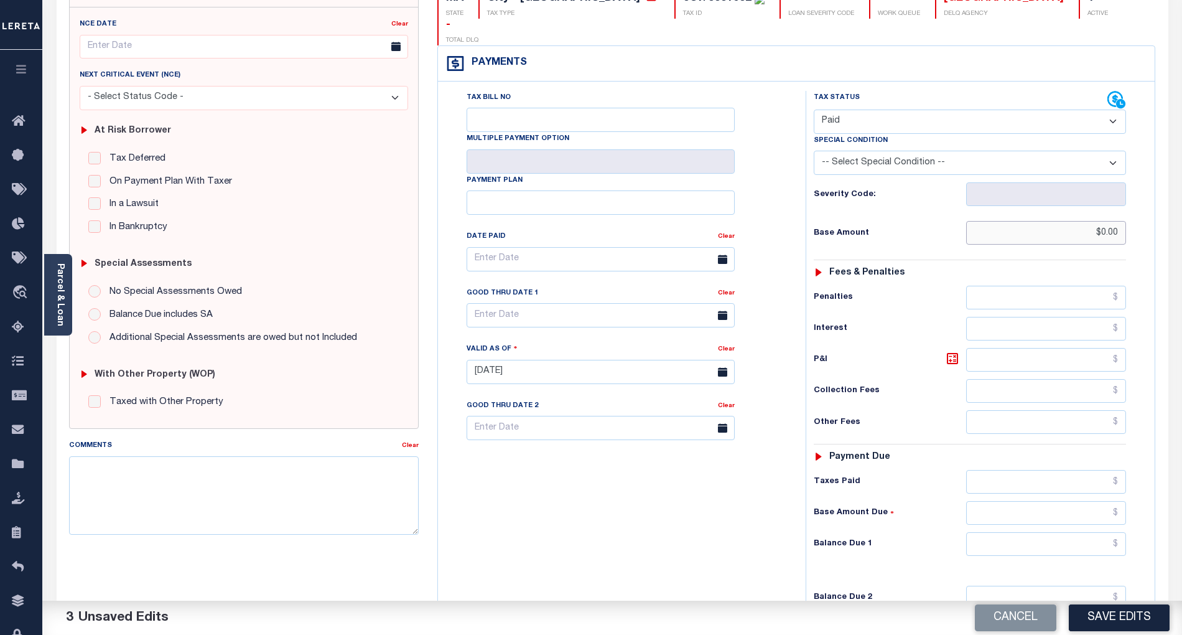
scroll to position [289, 0]
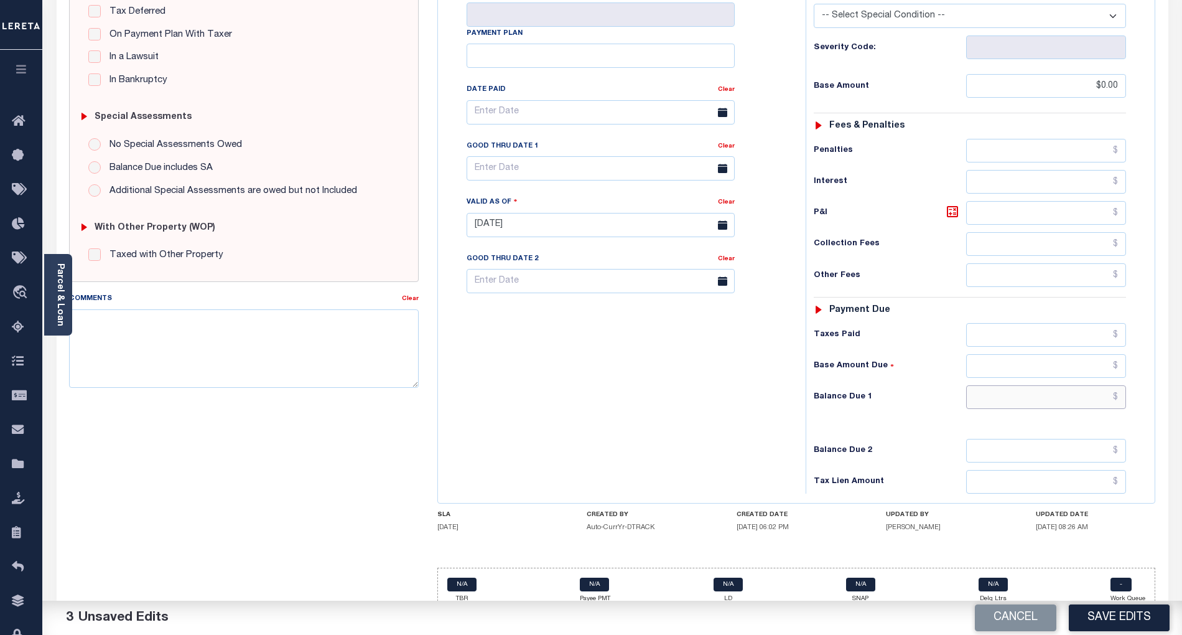
drag, startPoint x: 1014, startPoint y: 379, endPoint x: 1011, endPoint y: 389, distance: 10.4
click at [1014, 385] on input "text" at bounding box center [1046, 397] width 161 height 24
click at [508, 401] on div "Tax Bill No Multiple Payment Option Payment Plan Clear" at bounding box center [618, 218] width 355 height 549
click at [1015, 363] on div "Tax Status Status - Select Status Code -" at bounding box center [974, 218] width 337 height 549
click at [1013, 386] on input "text" at bounding box center [1046, 397] width 161 height 24
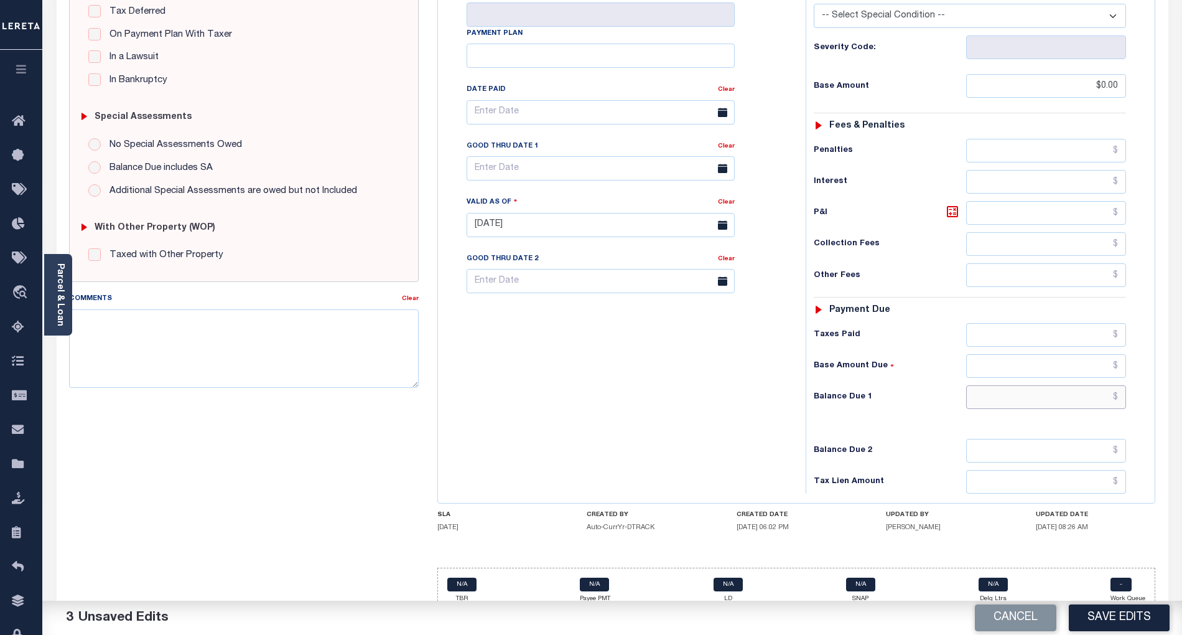
type input "$0.00"
click at [663, 384] on div "Tax Bill No Multiple Payment Option Payment Plan Clear" at bounding box center [618, 218] width 355 height 549
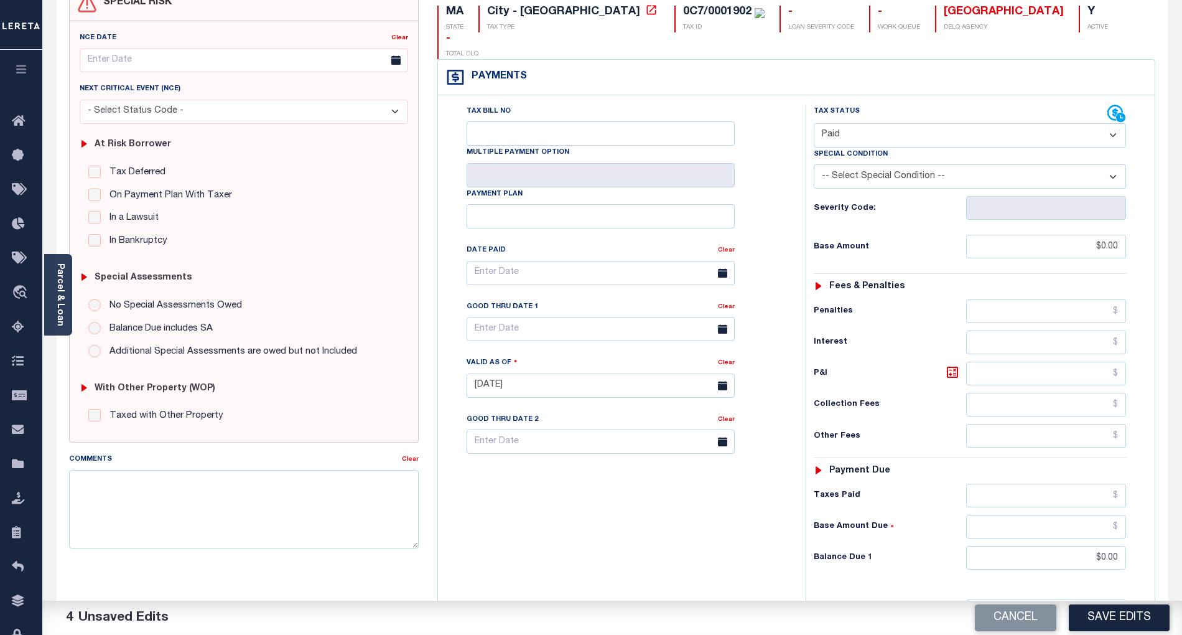
scroll to position [0, 0]
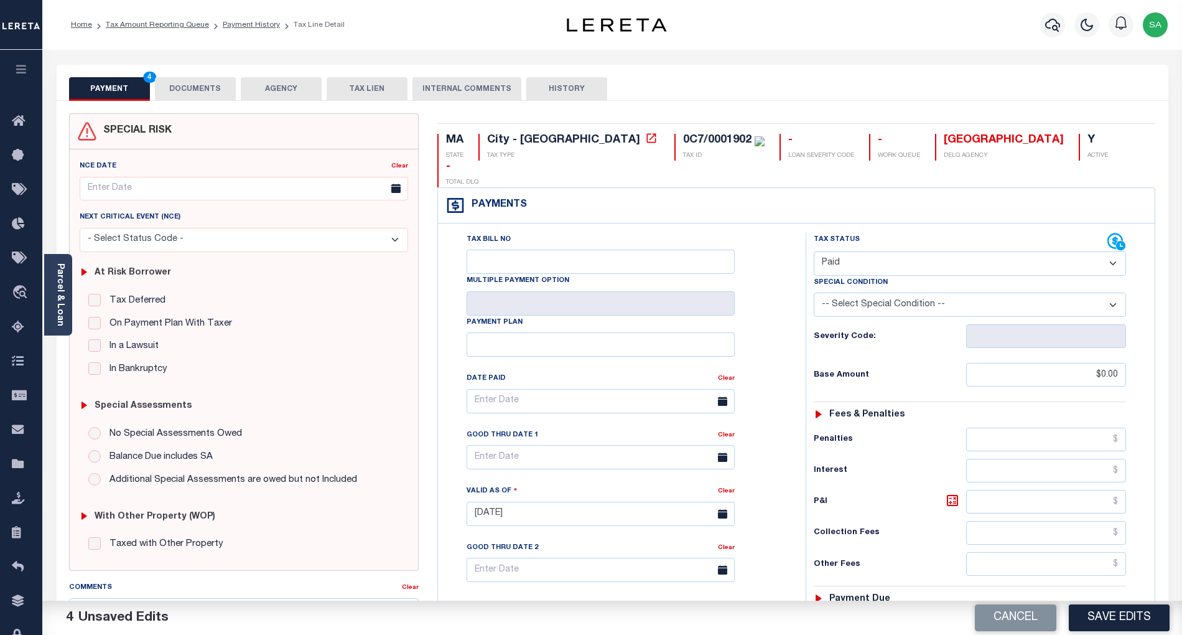
click at [203, 95] on button "DOCUMENTS" at bounding box center [195, 89] width 81 height 24
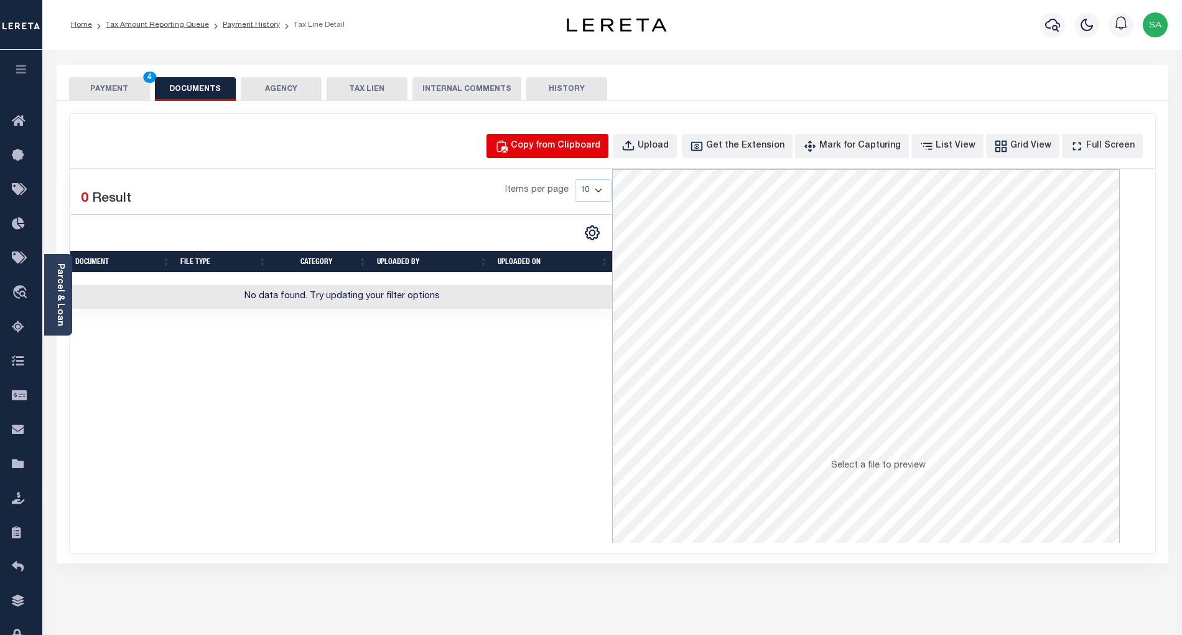
click at [553, 144] on div "Copy from Clipboard" at bounding box center [556, 146] width 90 height 14
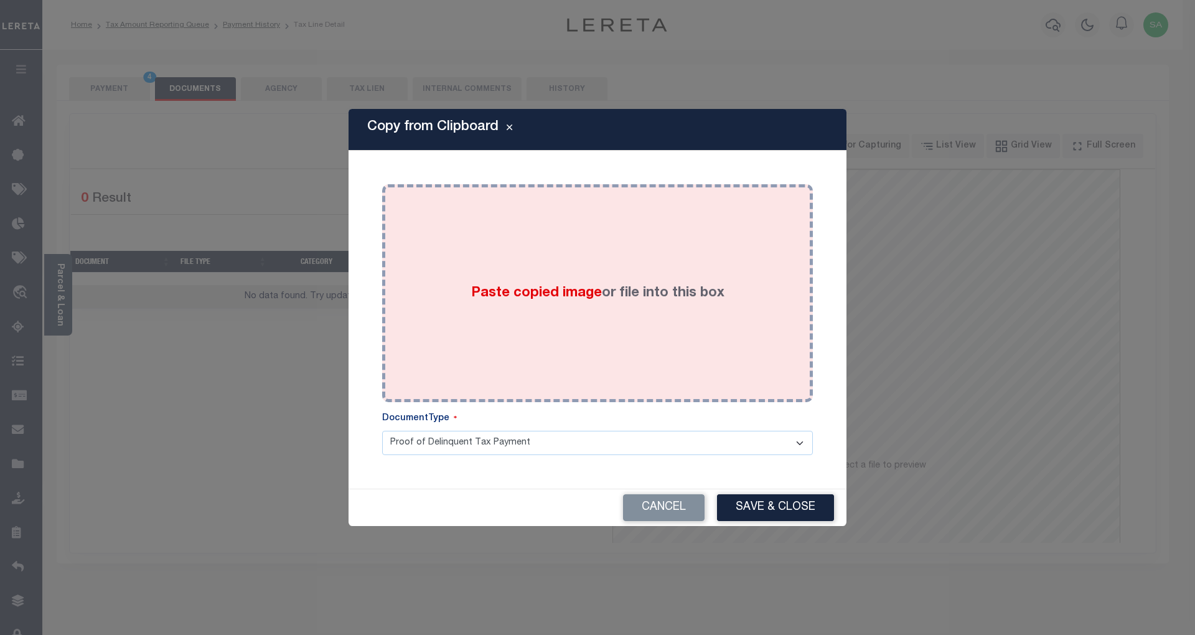
click at [677, 324] on div "Paste copied image or file into this box" at bounding box center [597, 293] width 412 height 199
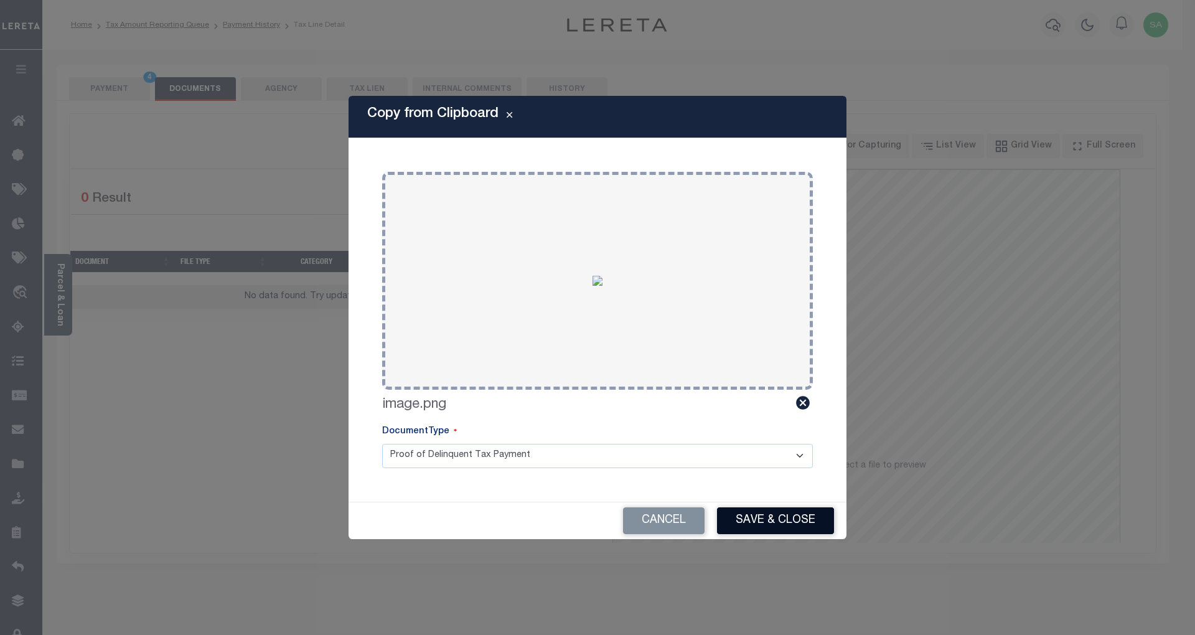
click at [804, 521] on button "Save & Close" at bounding box center [775, 520] width 117 height 27
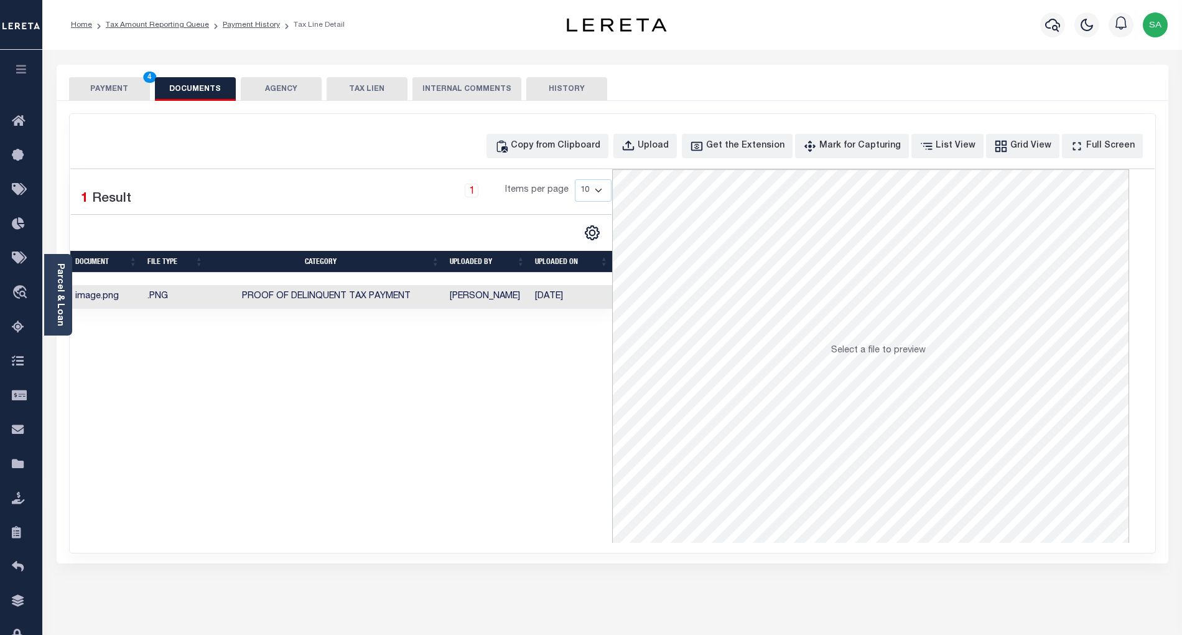
click at [118, 92] on button "PAYMENT 4" at bounding box center [109, 89] width 81 height 24
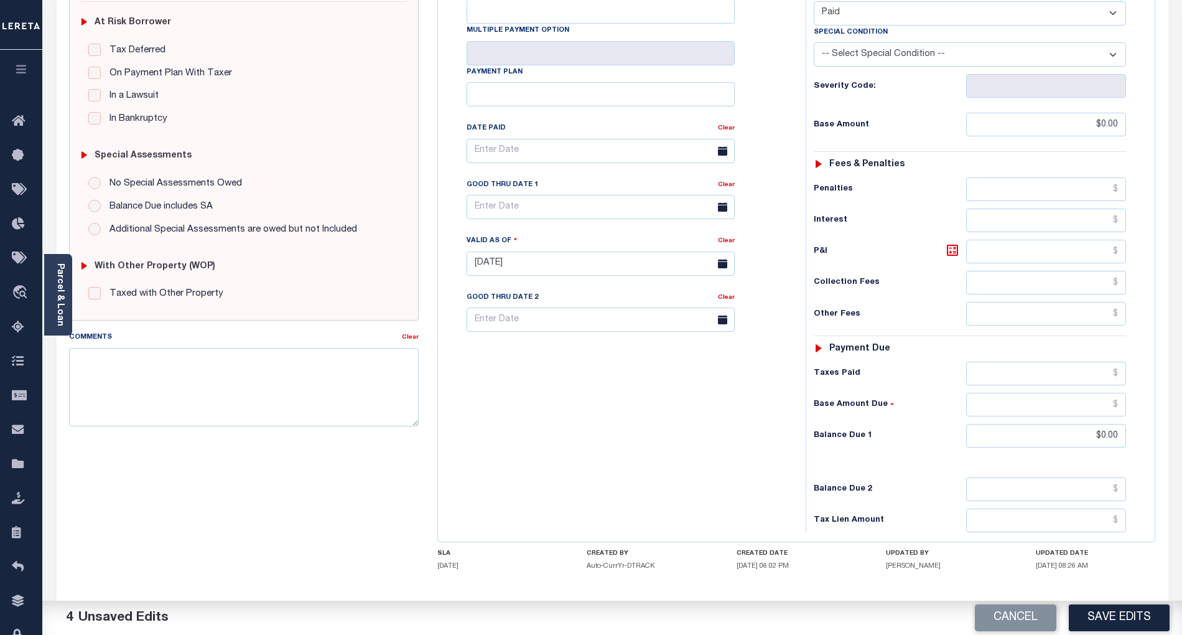
scroll to position [285, 0]
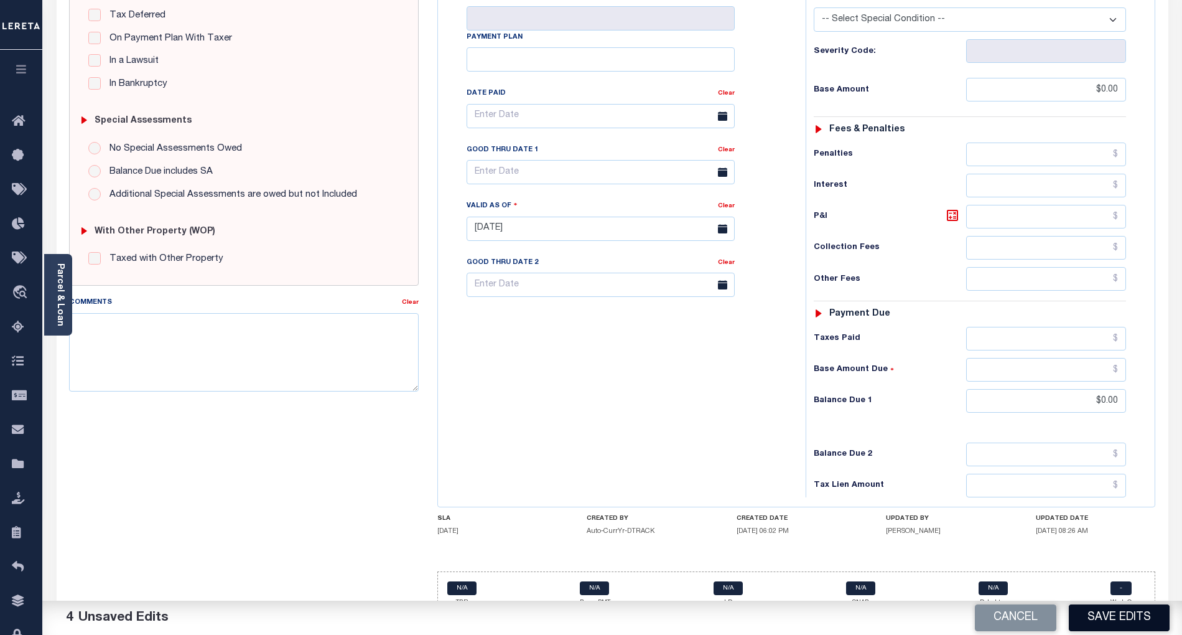
click at [1128, 627] on button "Save Edits" at bounding box center [1119, 617] width 101 height 27
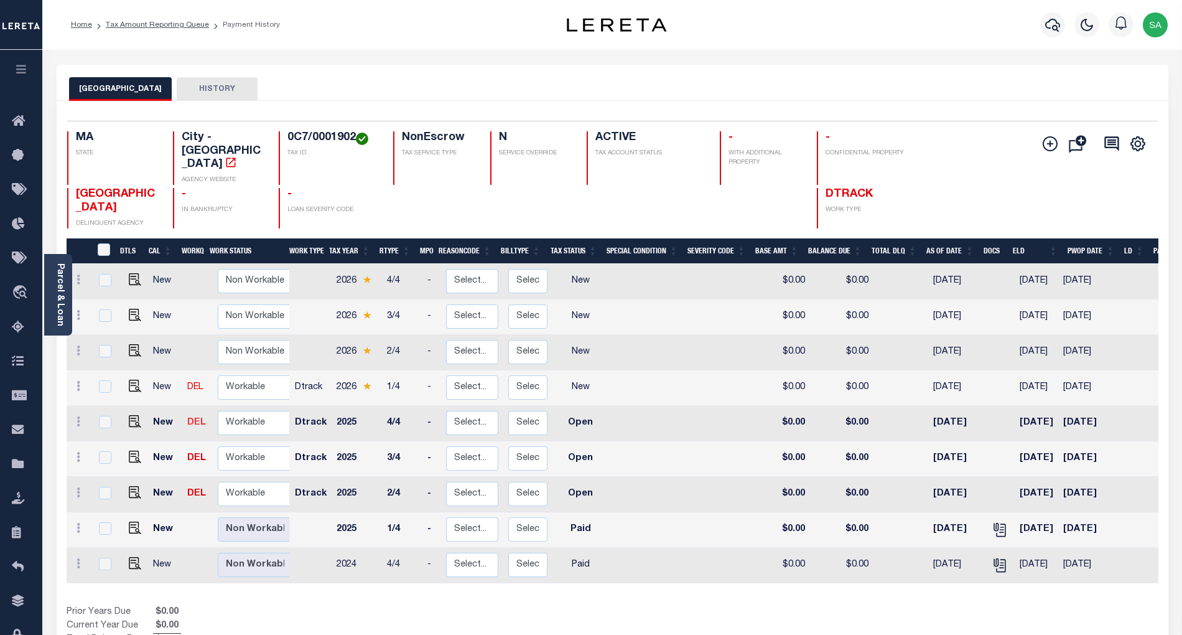
scroll to position [5, 0]
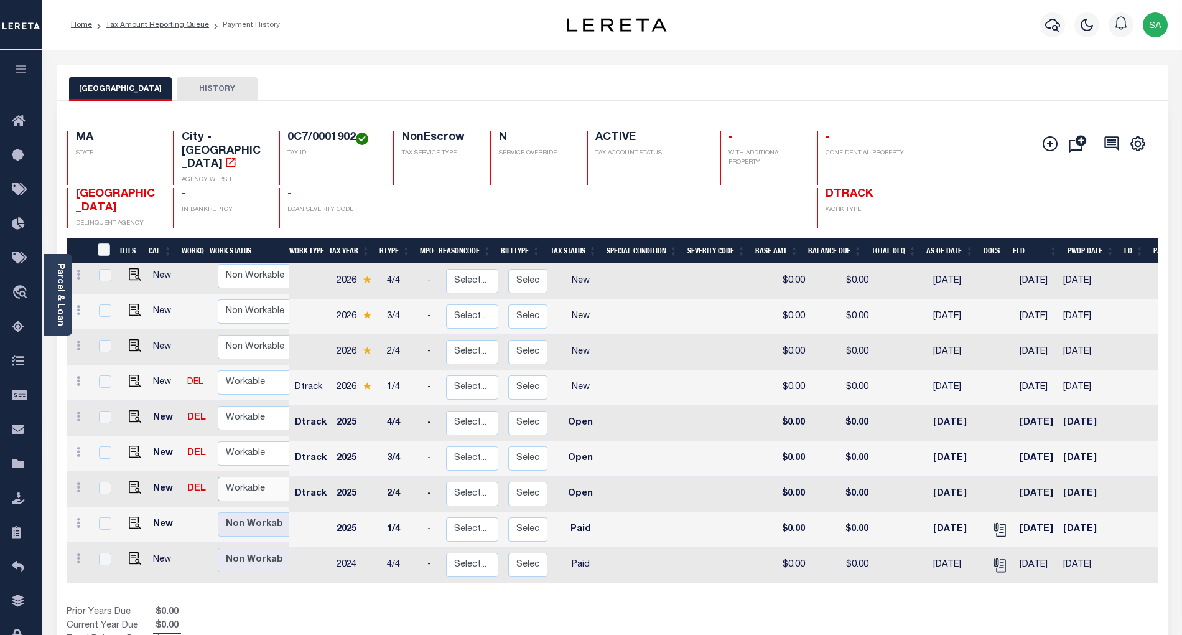
click at [242, 479] on select "Non Workable Workable" at bounding box center [255, 489] width 75 height 24
checkbox input "true"
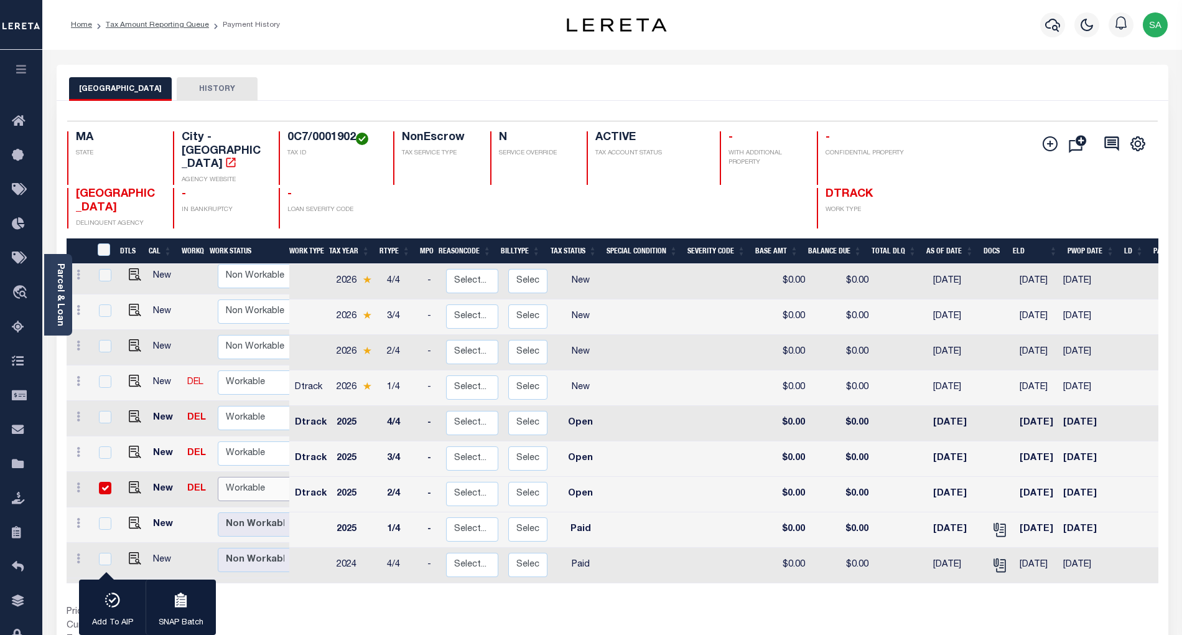
select select "true"
click at [218, 477] on select "Non Workable Workable" at bounding box center [255, 489] width 75 height 24
checkbox input "false"
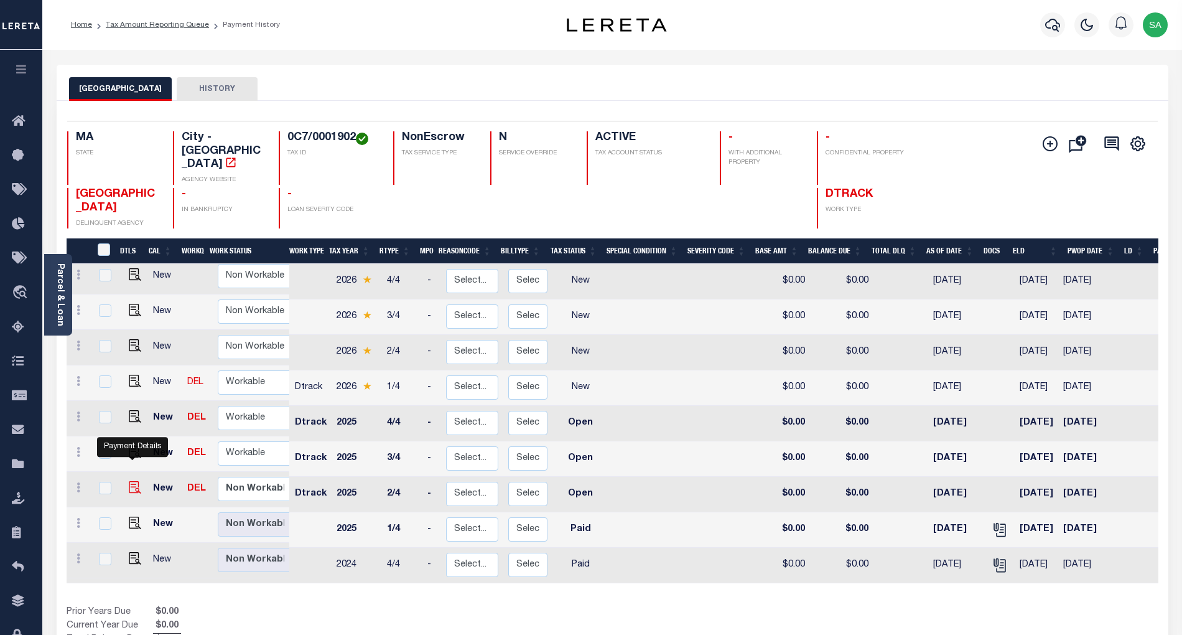
click at [129, 481] on img "" at bounding box center [135, 487] width 12 height 12
checkbox input "true"
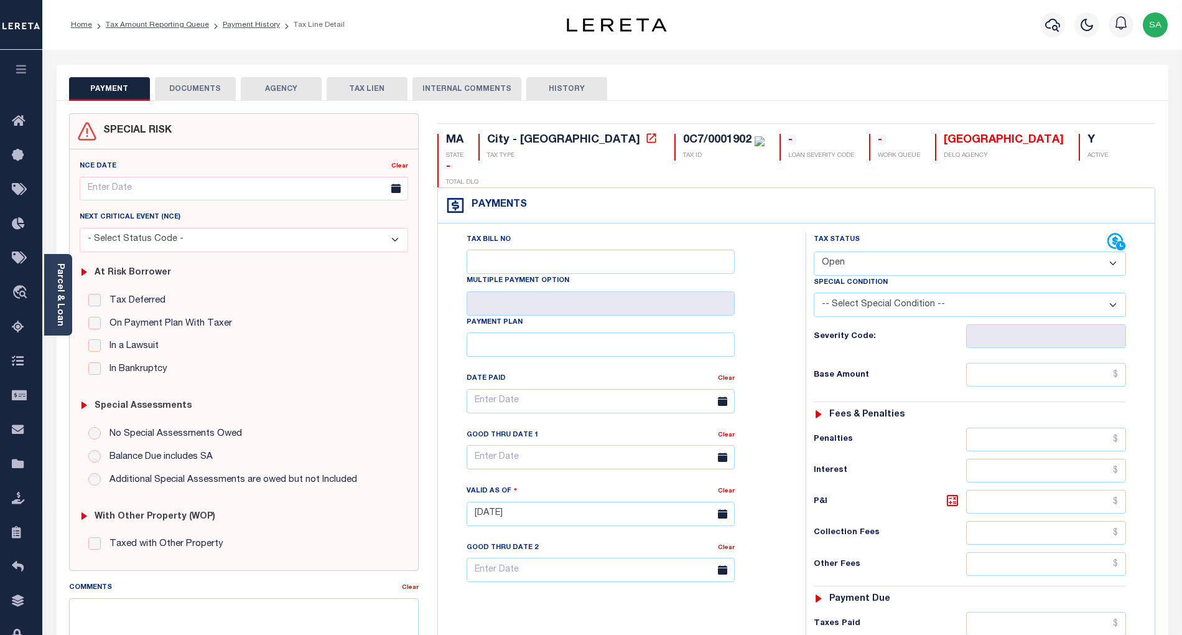
drag, startPoint x: 881, startPoint y: 234, endPoint x: 876, endPoint y: 250, distance: 16.9
click at [881, 251] on select "- Select Status Code - Open Due/Unpaid Paid Incomplete No Tax Due Internal Refu…" at bounding box center [970, 263] width 312 height 24
select select "PYD"
click at [814, 251] on select "- Select Status Code - Open Due/Unpaid Paid Incomplete No Tax Due Internal Refu…" at bounding box center [970, 263] width 312 height 24
type input "[DATE]"
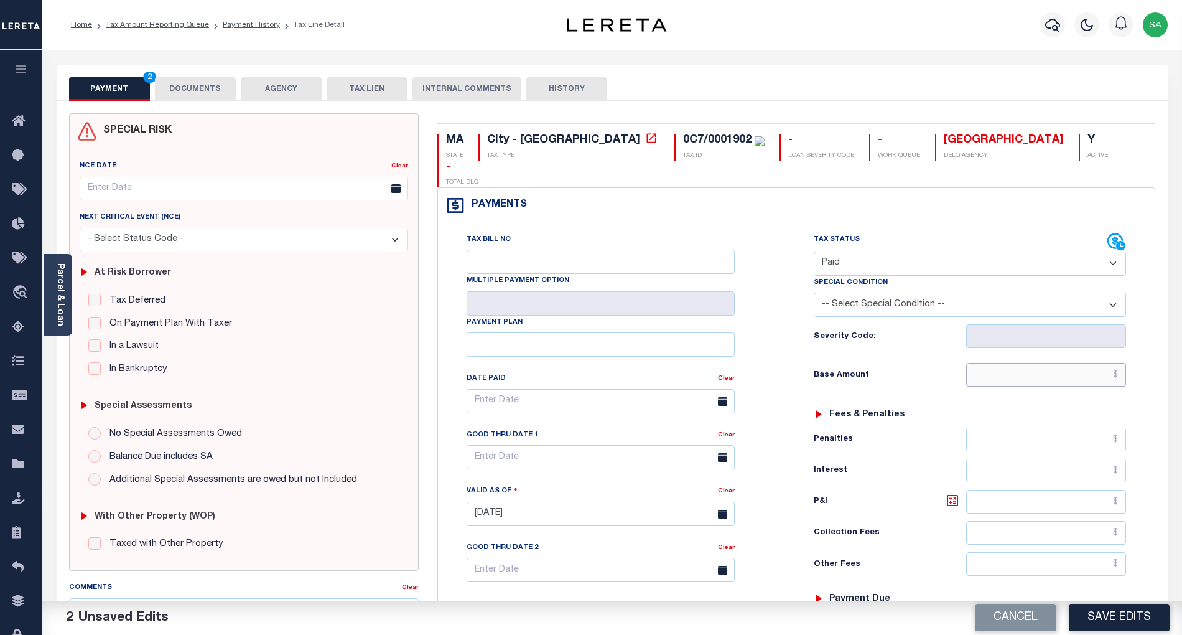
click at [987, 363] on input "text" at bounding box center [1046, 375] width 161 height 24
type input "$0.00"
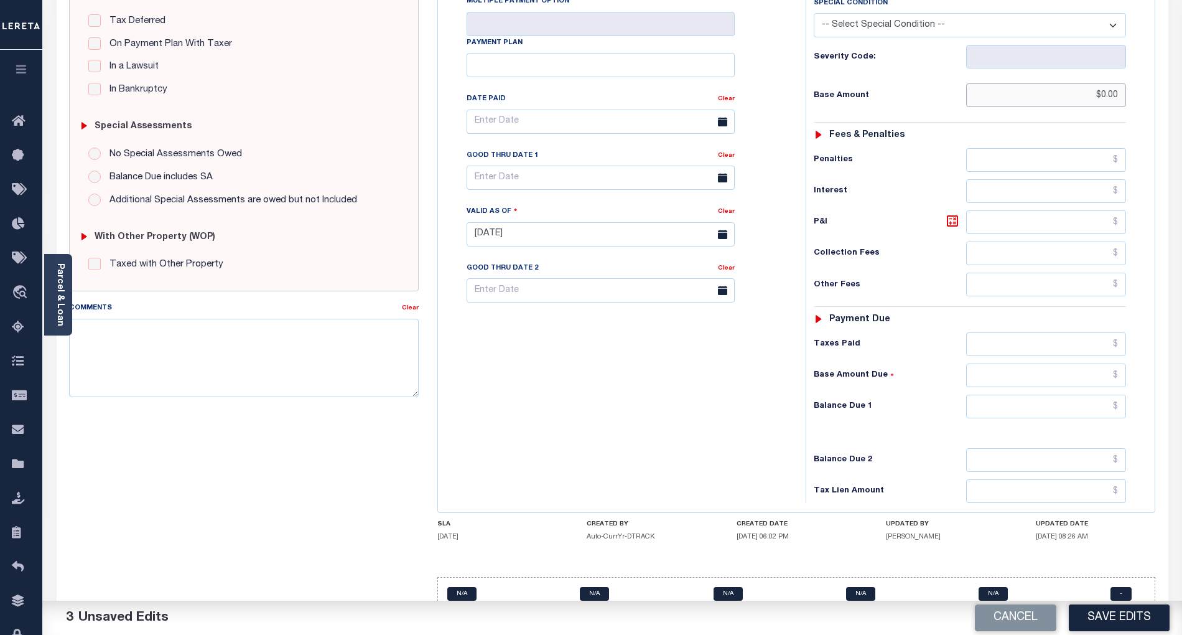
scroll to position [289, 0]
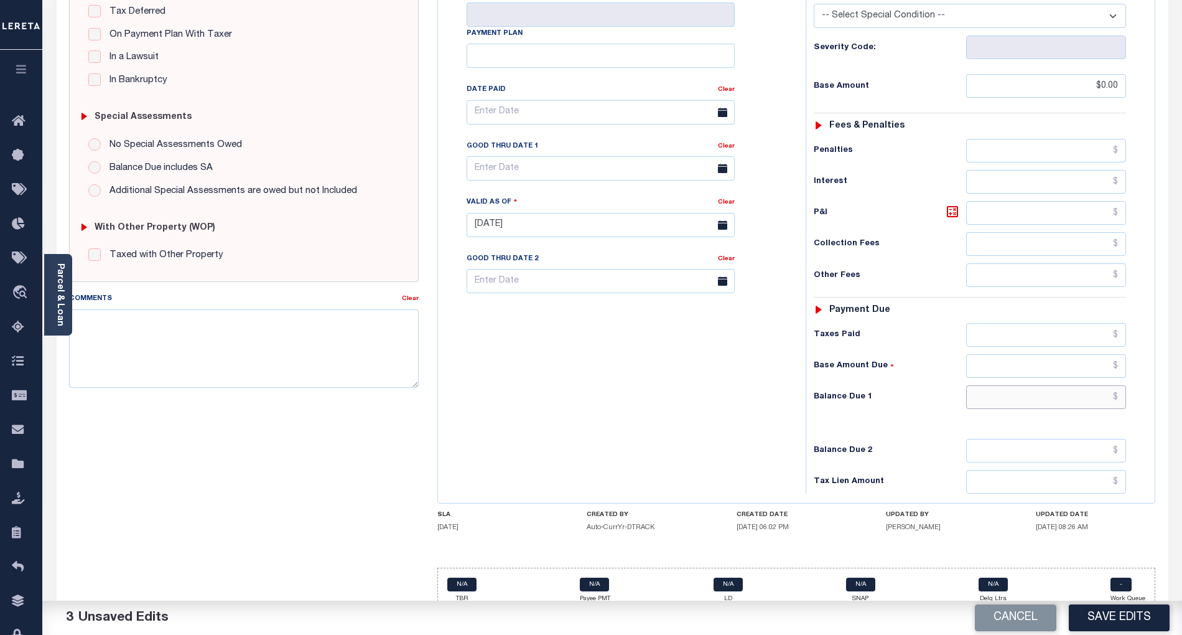
click at [1012, 385] on input "text" at bounding box center [1046, 397] width 161 height 24
type input "$0.00"
click at [678, 398] on div "Tax Bill No Multiple Payment Option Payment Plan Clear" at bounding box center [618, 218] width 355 height 549
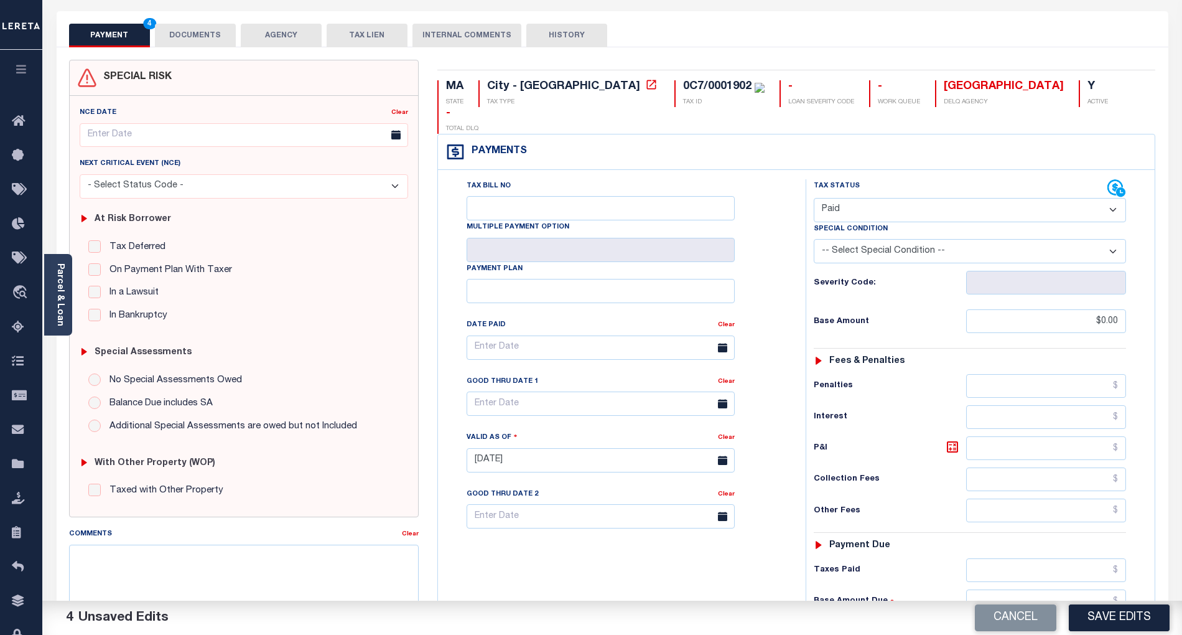
scroll to position [0, 0]
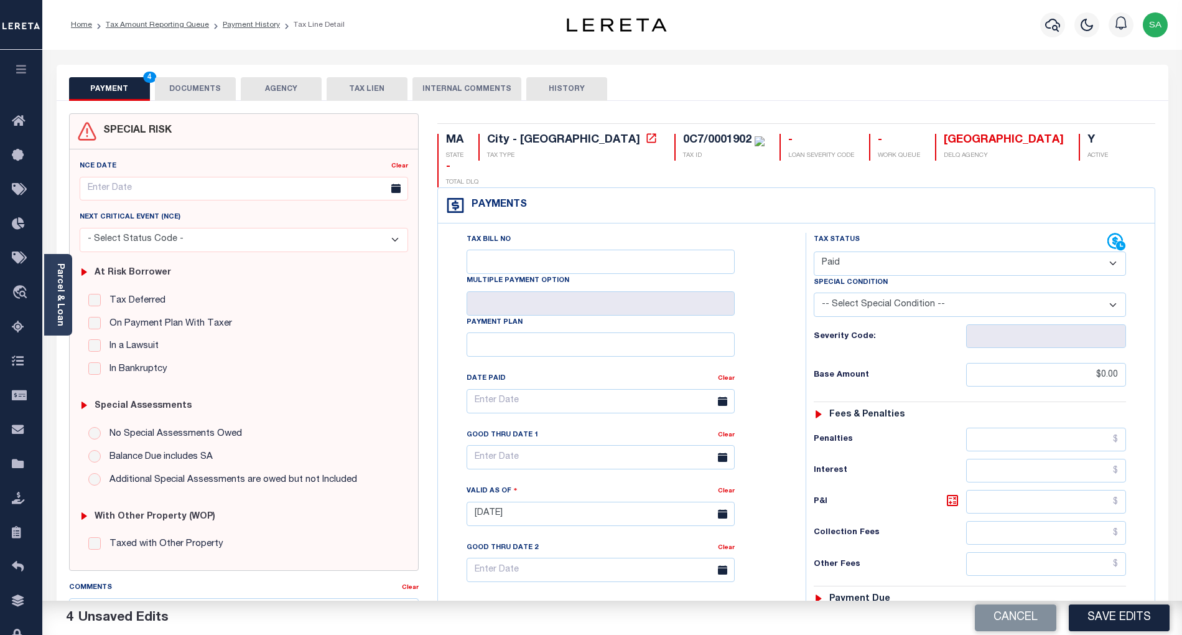
click at [212, 93] on button "DOCUMENTS" at bounding box center [195, 89] width 81 height 24
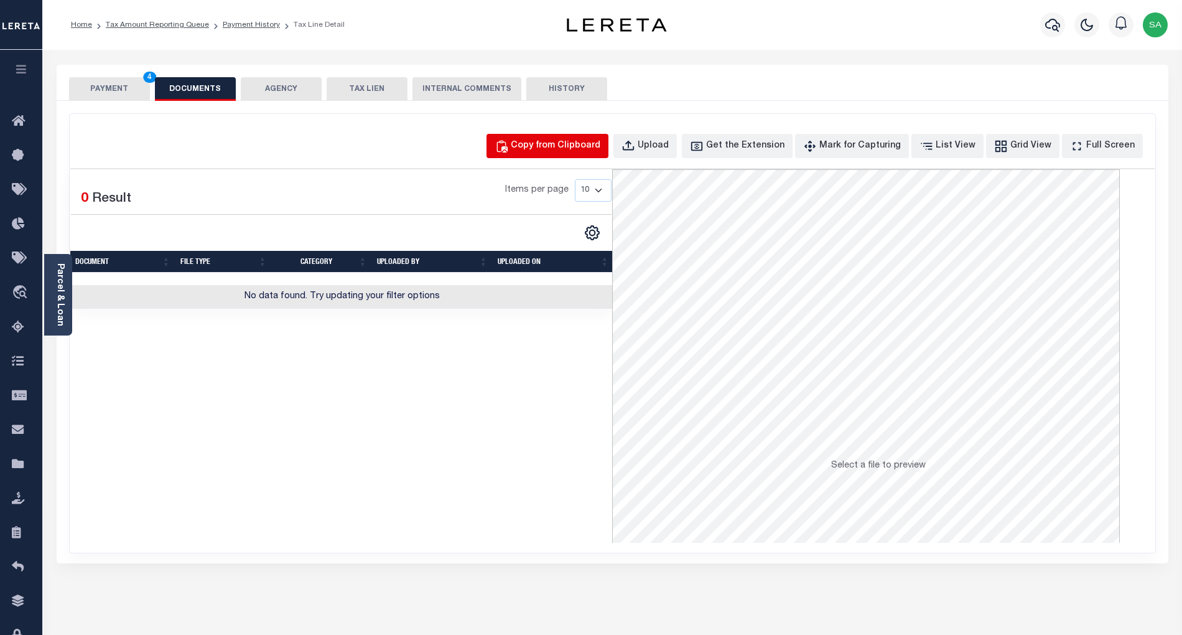
click at [553, 145] on div "Copy from Clipboard" at bounding box center [556, 146] width 90 height 14
select select "POP"
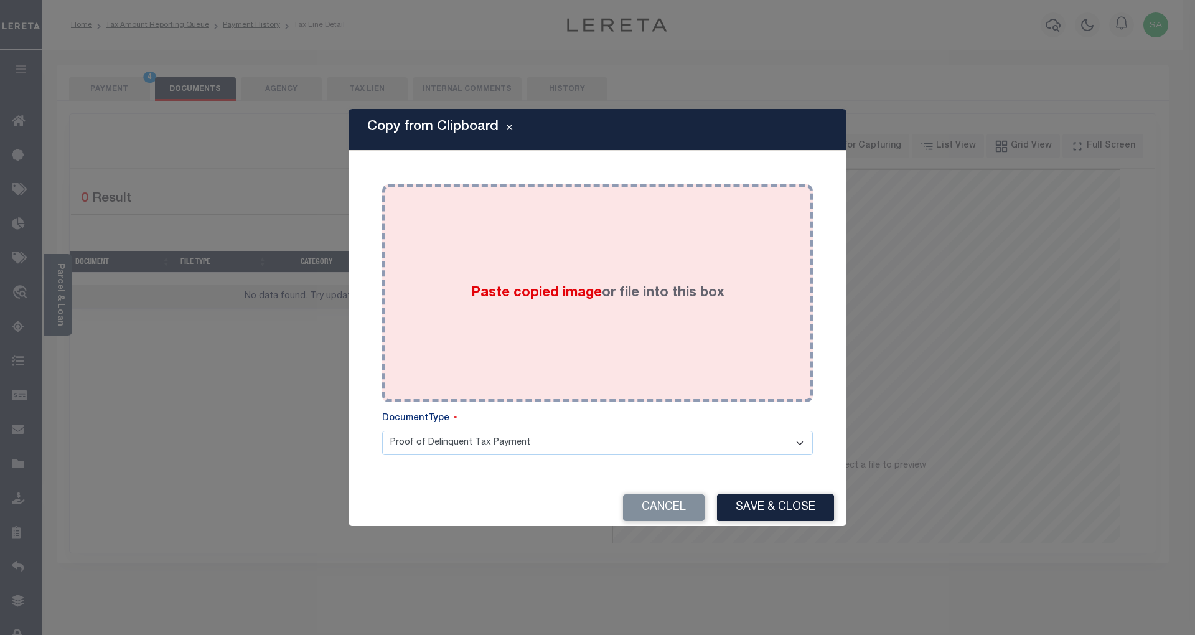
click at [665, 358] on div "Paste copied image or file into this box" at bounding box center [597, 293] width 412 height 199
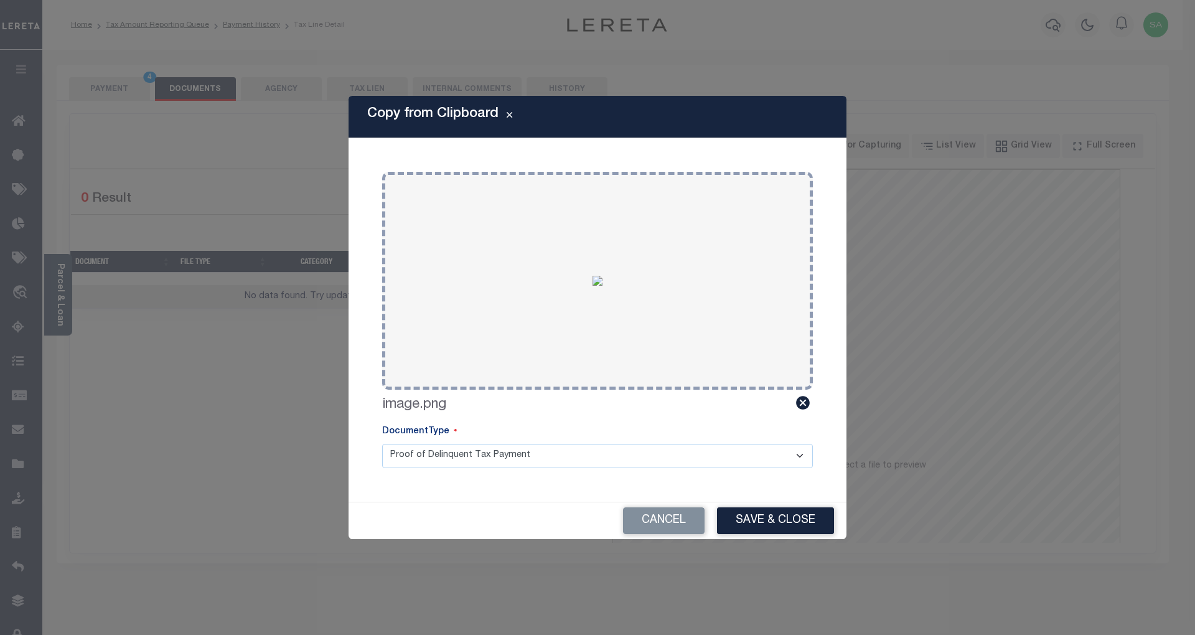
drag, startPoint x: 780, startPoint y: 514, endPoint x: 760, endPoint y: 515, distance: 20.6
click at [778, 515] on button "Save & Close" at bounding box center [775, 520] width 117 height 27
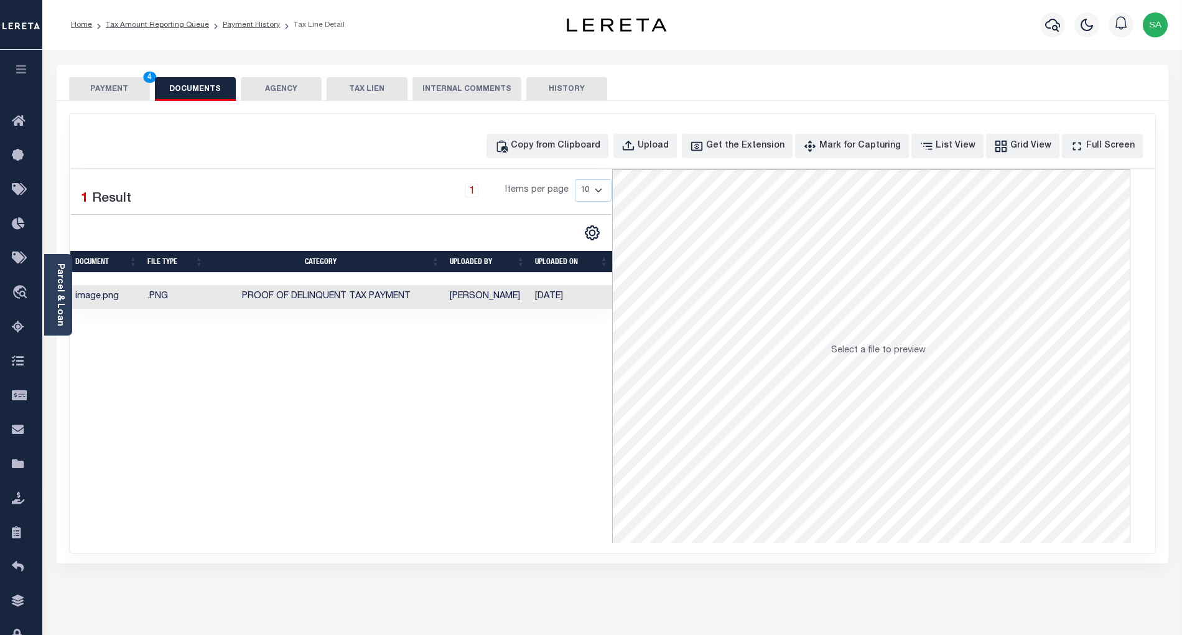
click at [111, 83] on button "PAYMENT 4" at bounding box center [109, 89] width 81 height 24
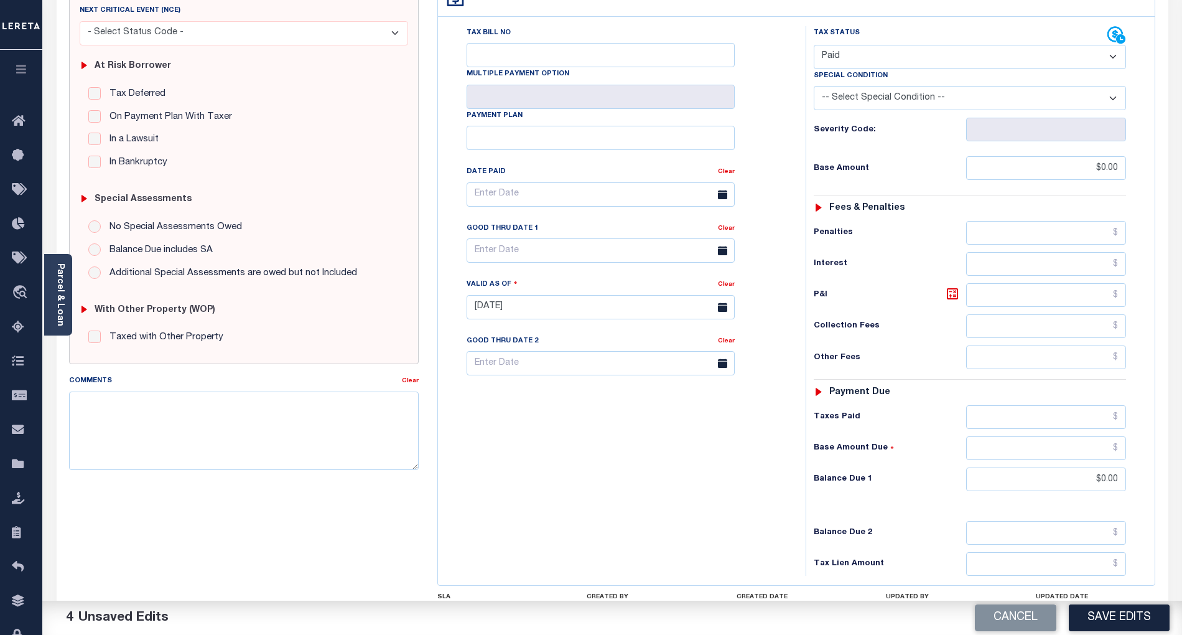
scroll to position [285, 0]
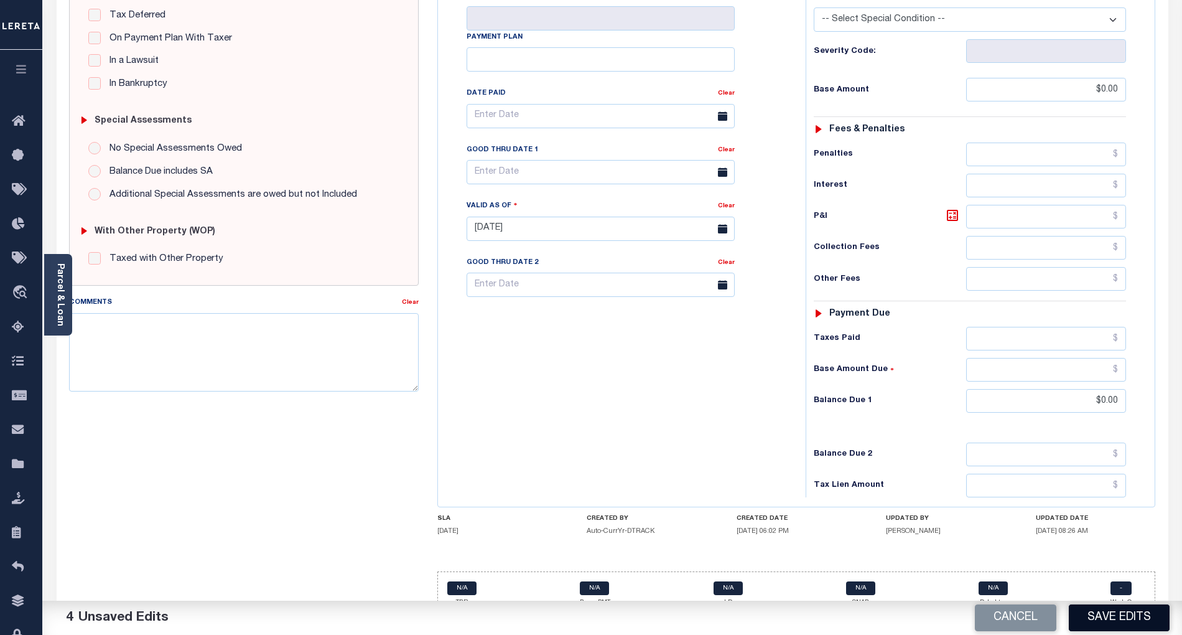
click at [1126, 618] on button "Save Edits" at bounding box center [1119, 617] width 101 height 27
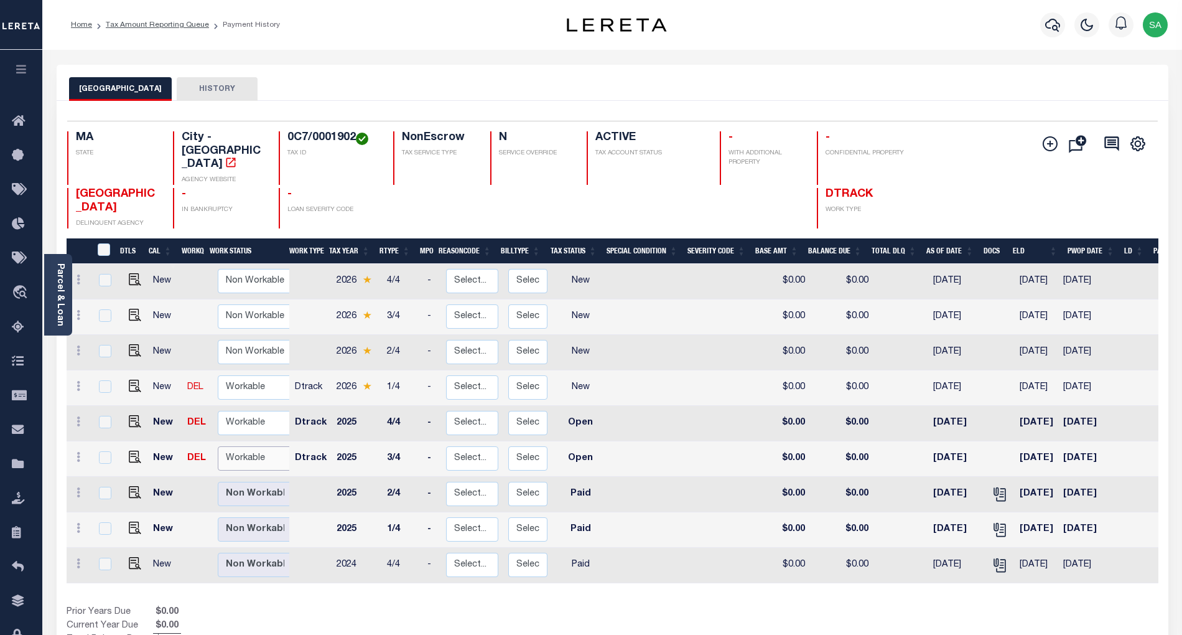
click at [230, 446] on select "Non Workable Workable" at bounding box center [255, 458] width 75 height 24
checkbox input "true"
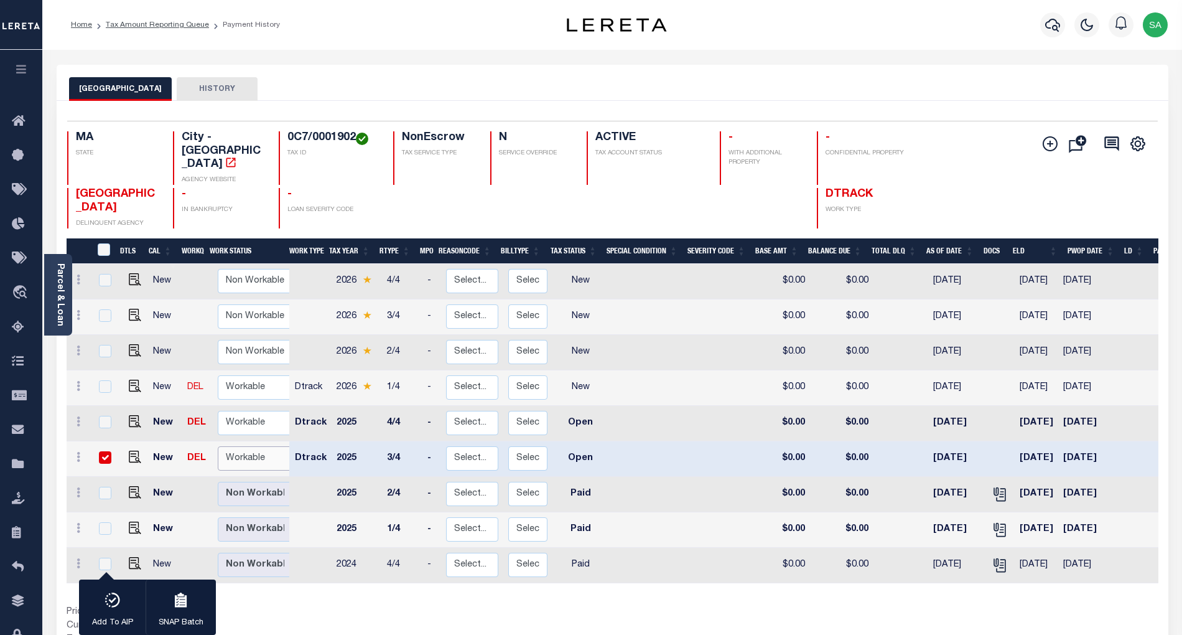
select select "true"
click at [218, 446] on select "Non Workable Workable" at bounding box center [255, 458] width 75 height 24
checkbox input "false"
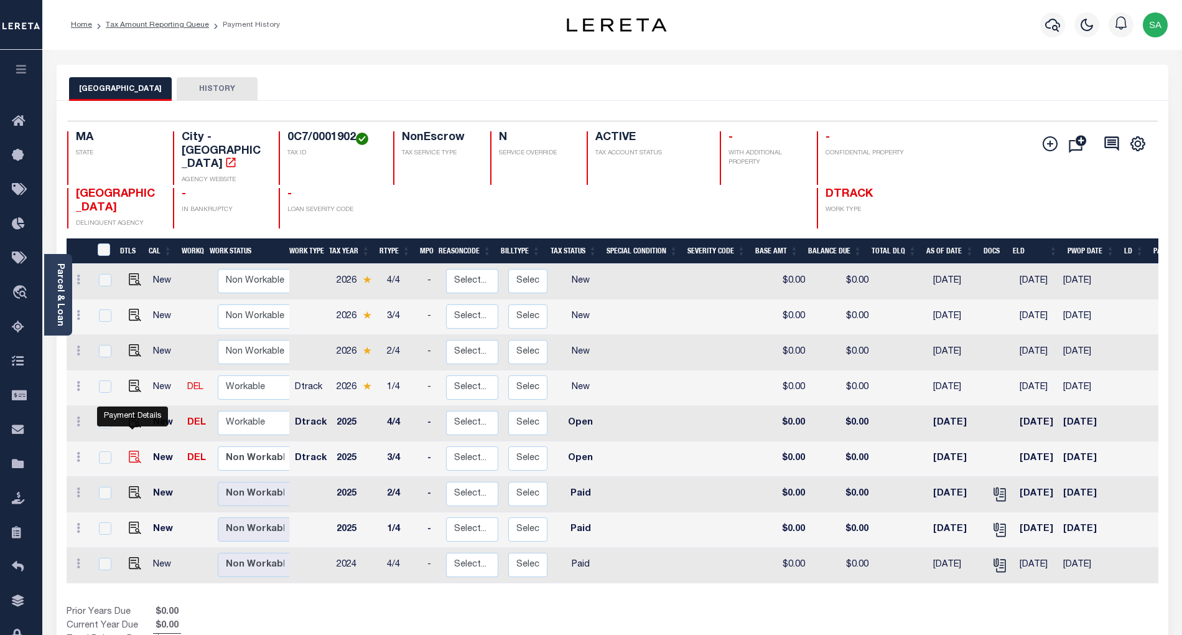
click at [135, 450] on img "" at bounding box center [135, 456] width 12 height 12
checkbox input "true"
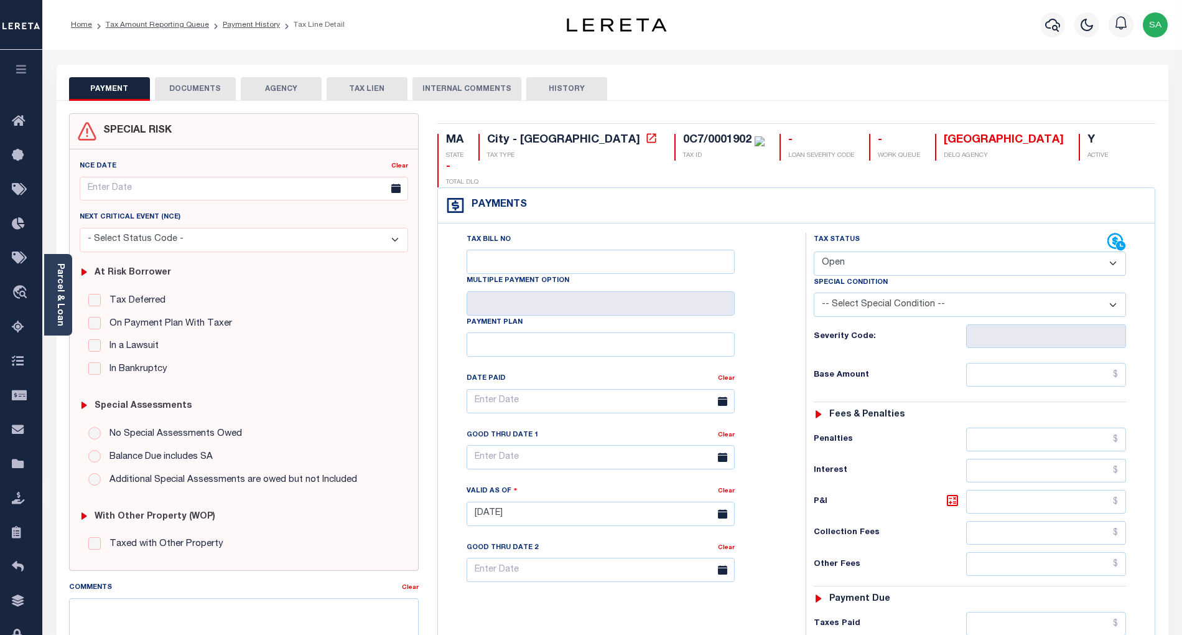
click at [890, 251] on select "- Select Status Code - Open Due/Unpaid Paid Incomplete No Tax Due Internal Refu…" at bounding box center [970, 263] width 312 height 24
select select "PYD"
click at [814, 251] on select "- Select Status Code - Open Due/Unpaid Paid Incomplete No Tax Due Internal Refu…" at bounding box center [970, 263] width 312 height 24
type input "[DATE]"
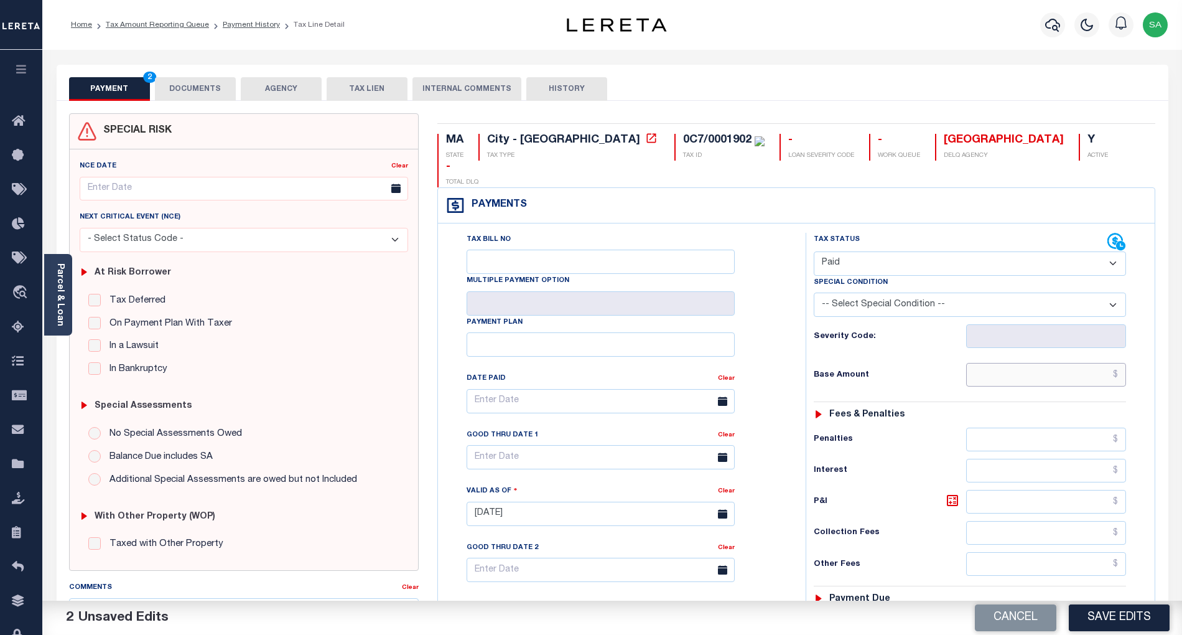
click at [1024, 363] on input "text" at bounding box center [1046, 375] width 161 height 24
type input "$0.00"
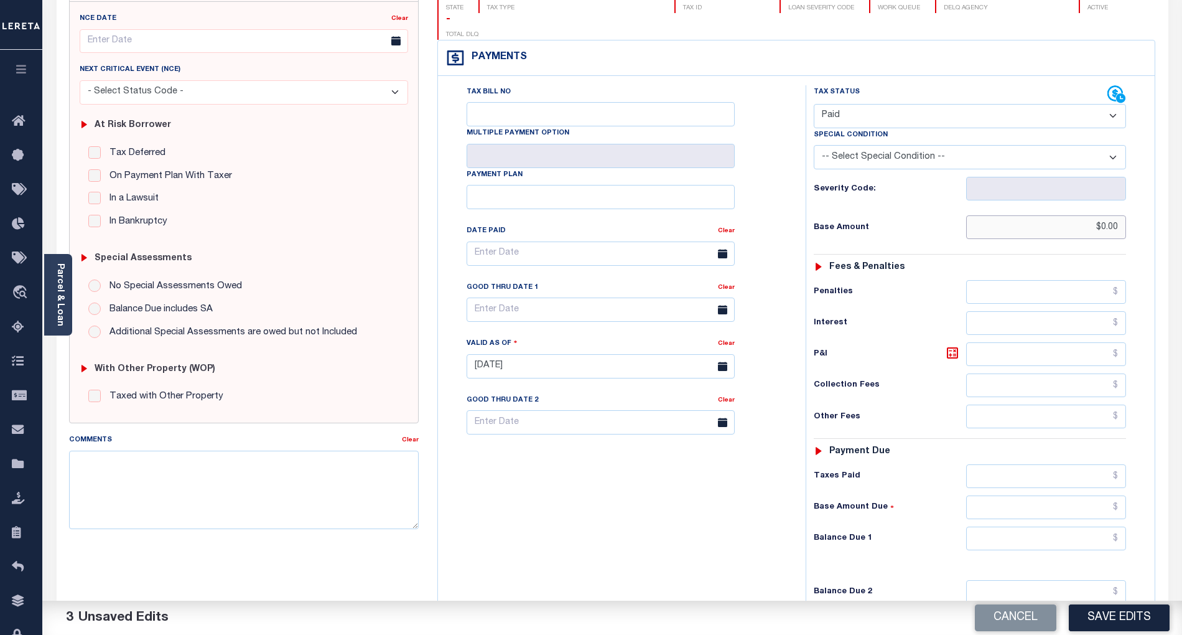
scroll to position [289, 0]
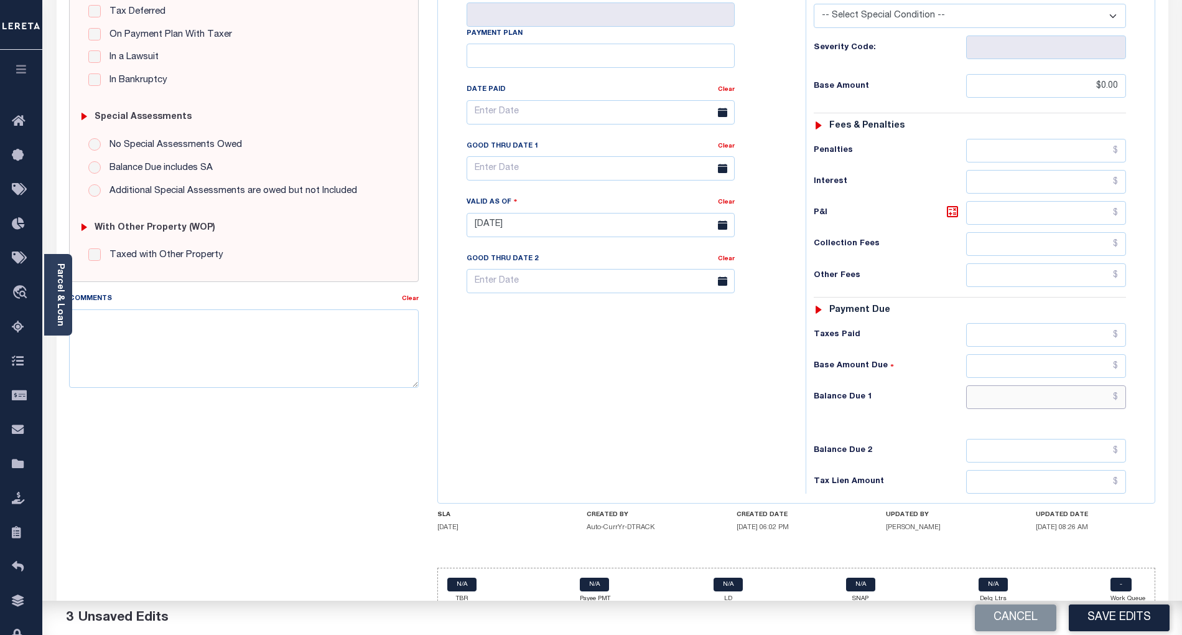
drag, startPoint x: 1004, startPoint y: 373, endPoint x: 999, endPoint y: 390, distance: 16.8
click at [1004, 385] on input "text" at bounding box center [1046, 397] width 161 height 24
type input "$0.00"
click at [636, 365] on div "Tax Bill No Multiple Payment Option Payment Plan Clear" at bounding box center [618, 218] width 355 height 549
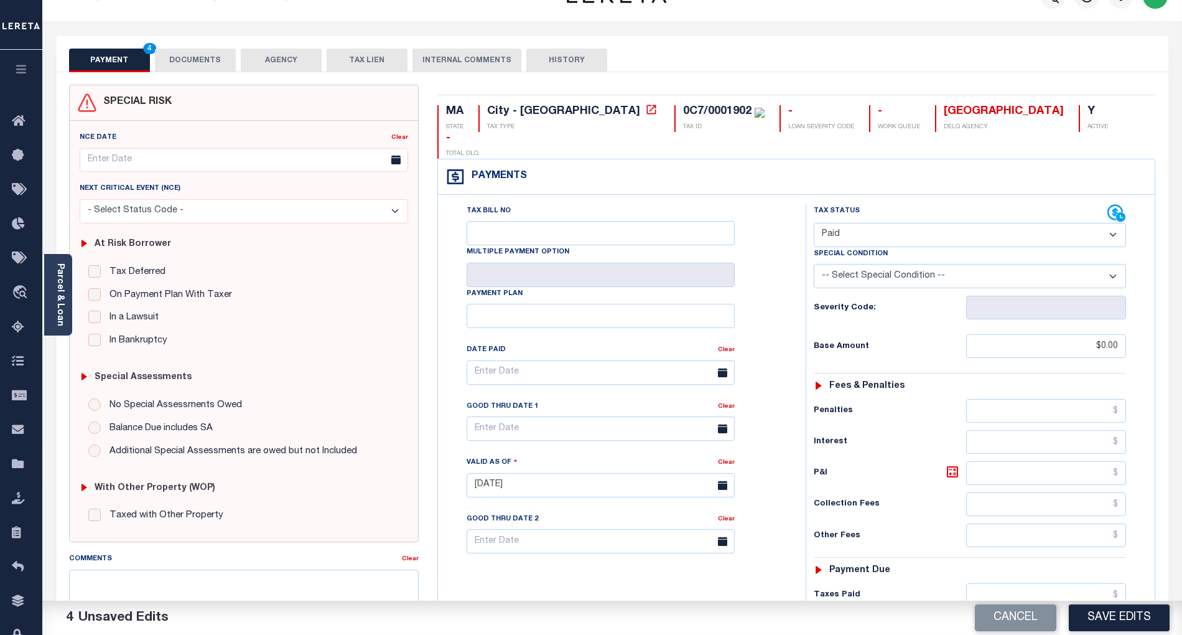
scroll to position [0, 0]
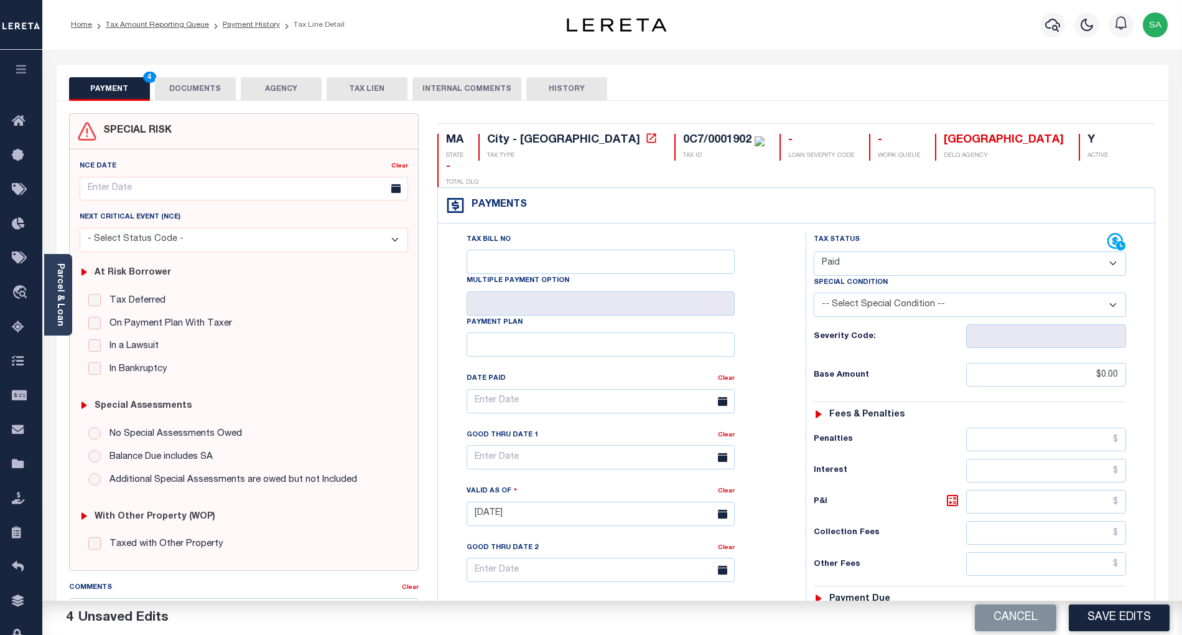
click at [212, 95] on button "DOCUMENTS" at bounding box center [195, 89] width 81 height 24
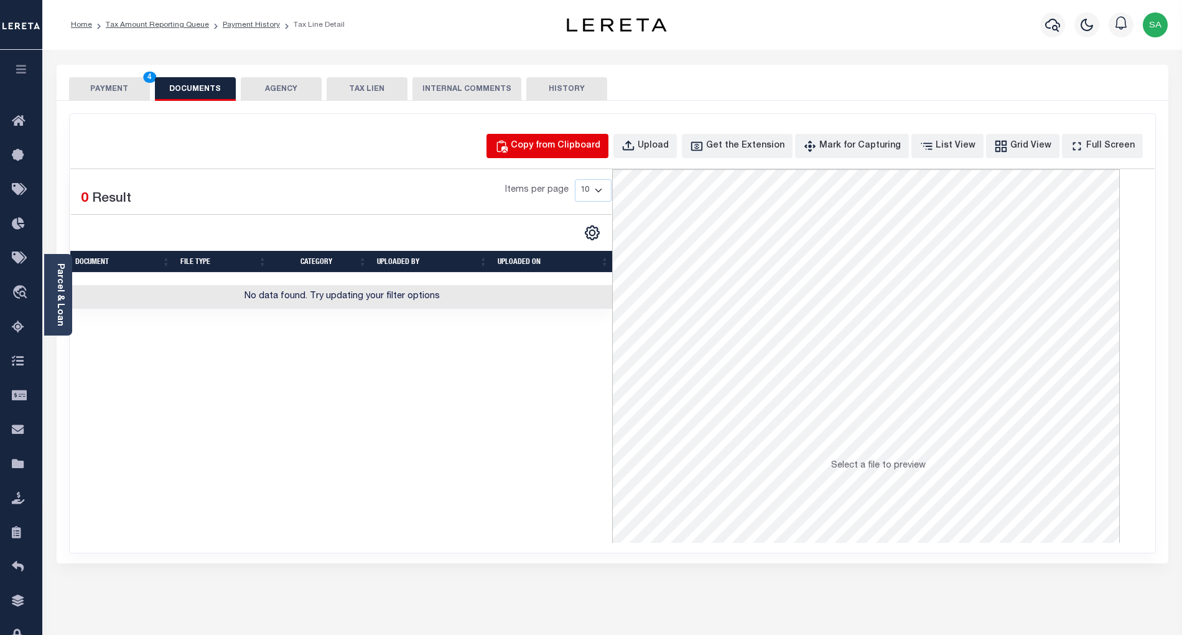
click at [558, 134] on button "Copy from Clipboard" at bounding box center [548, 146] width 122 height 24
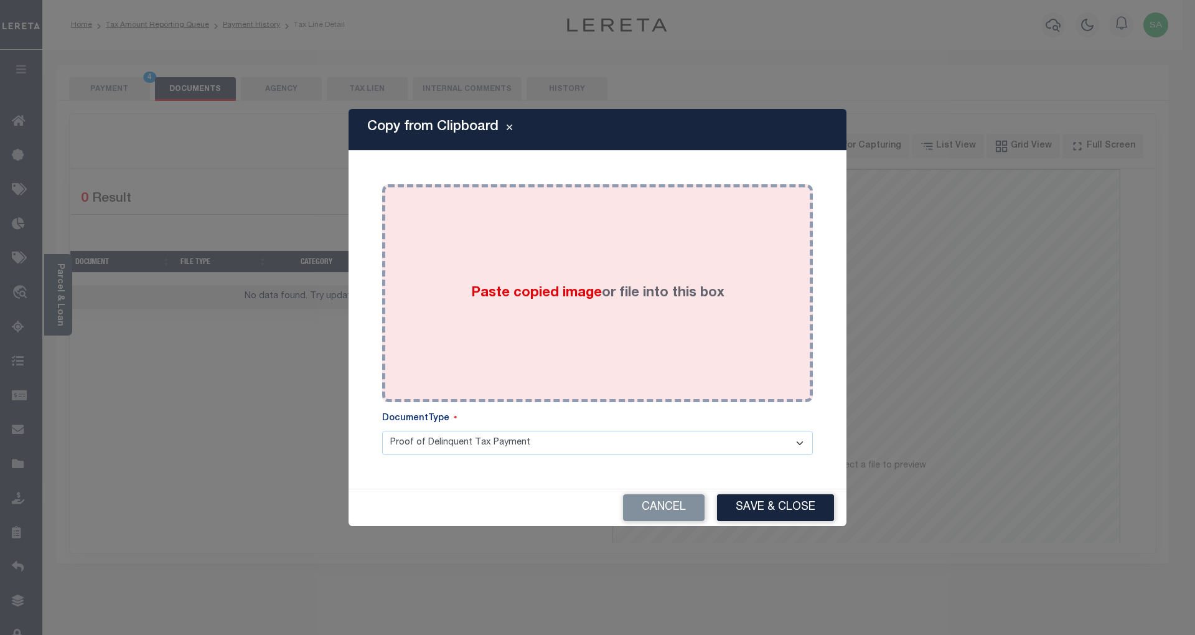
click at [688, 287] on label "Paste copied image or file into this box" at bounding box center [597, 293] width 253 height 21
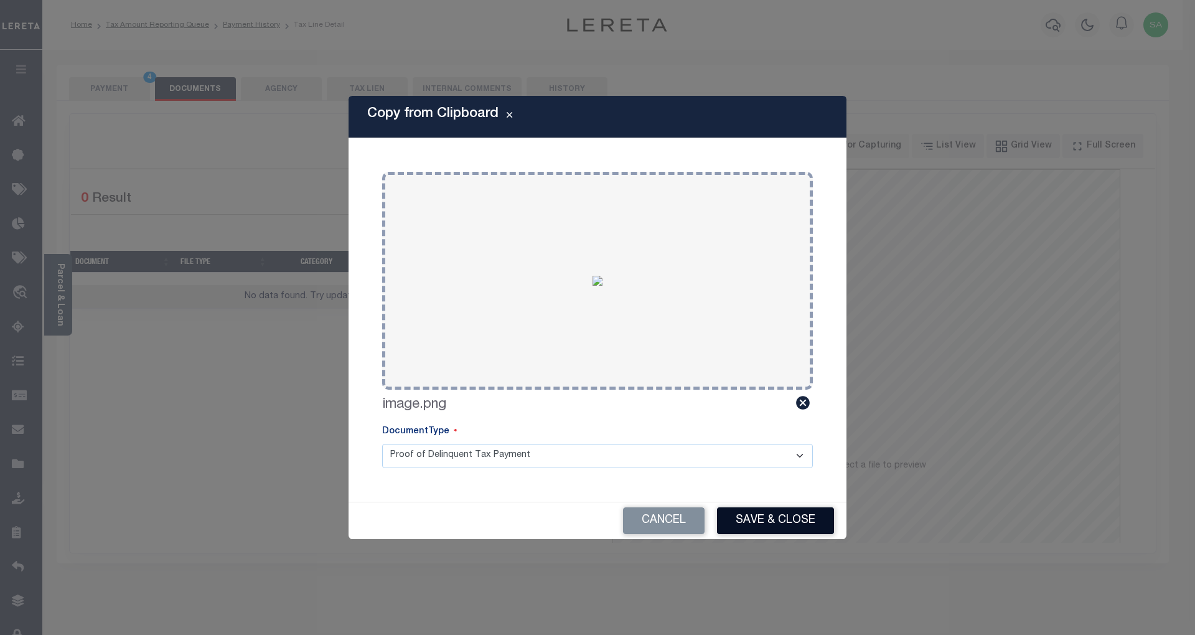
click at [814, 511] on button "Save & Close" at bounding box center [775, 520] width 117 height 27
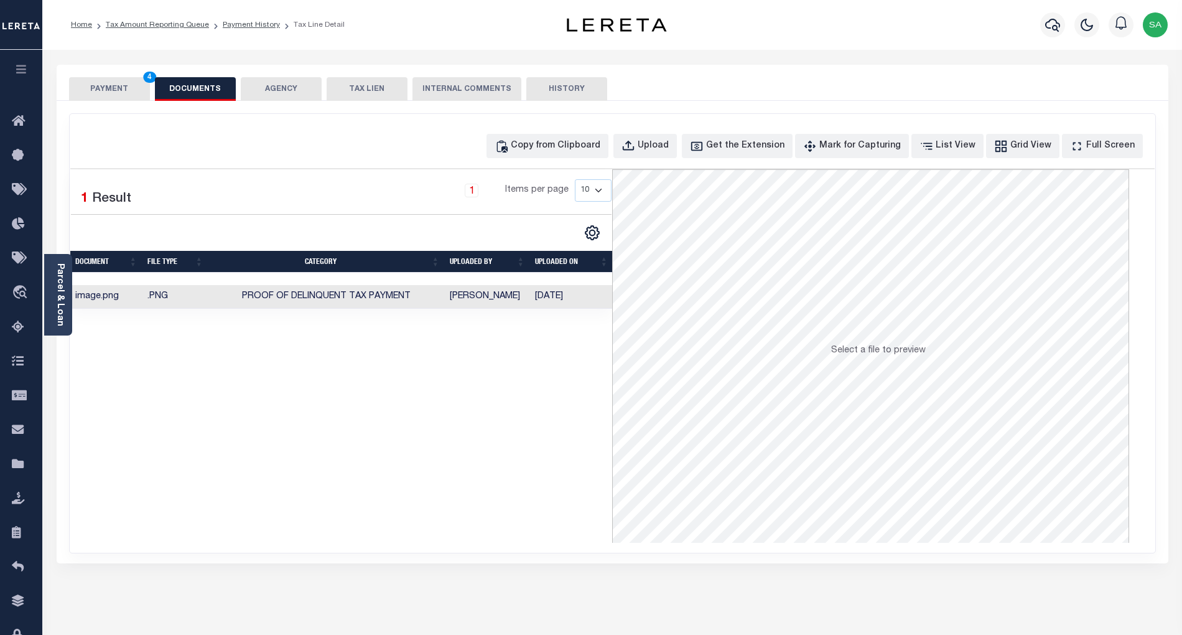
click at [123, 91] on button "PAYMENT 4" at bounding box center [109, 89] width 81 height 24
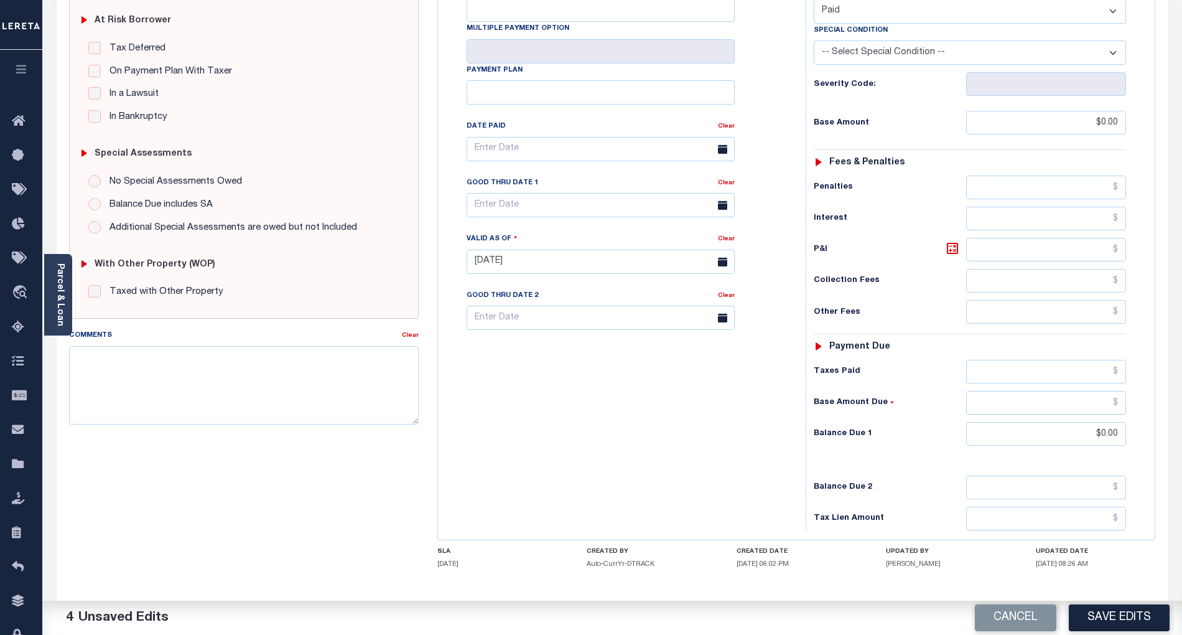
scroll to position [285, 0]
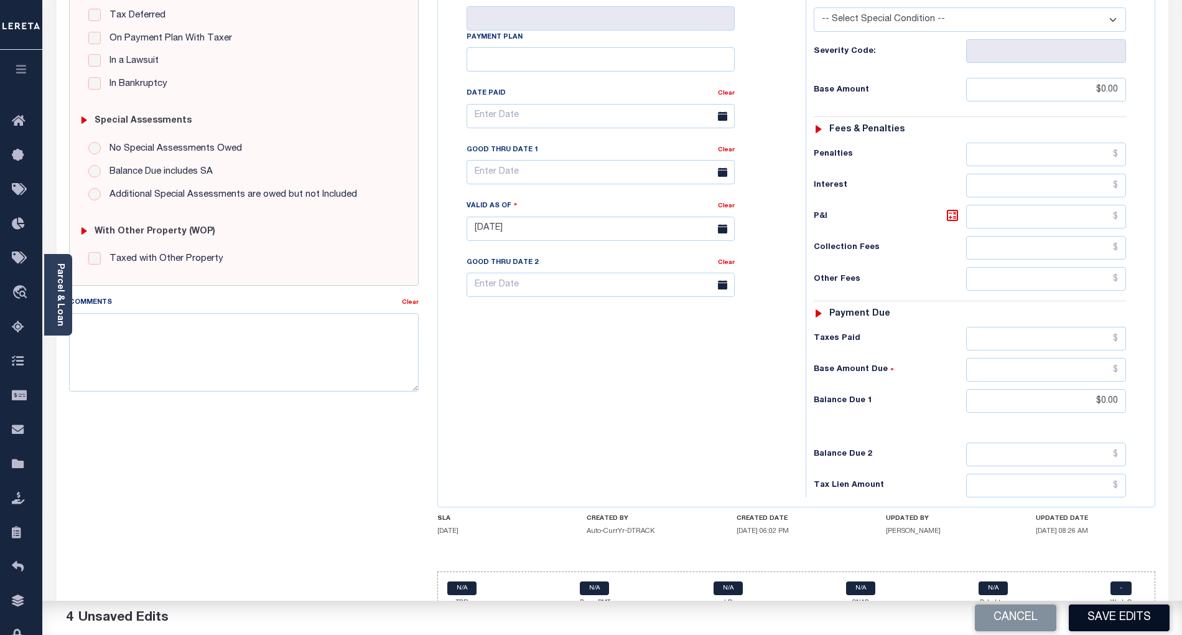
click at [1123, 615] on button "Save Edits" at bounding box center [1119, 617] width 101 height 27
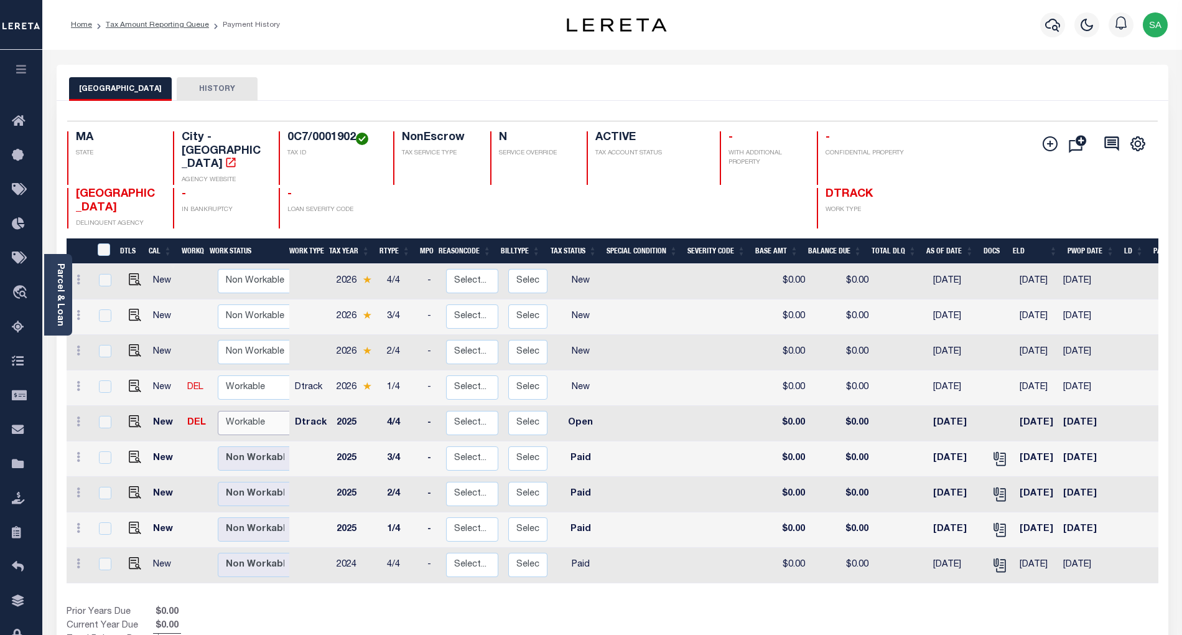
click at [240, 411] on select "Non Workable Workable" at bounding box center [255, 423] width 75 height 24
checkbox input "true"
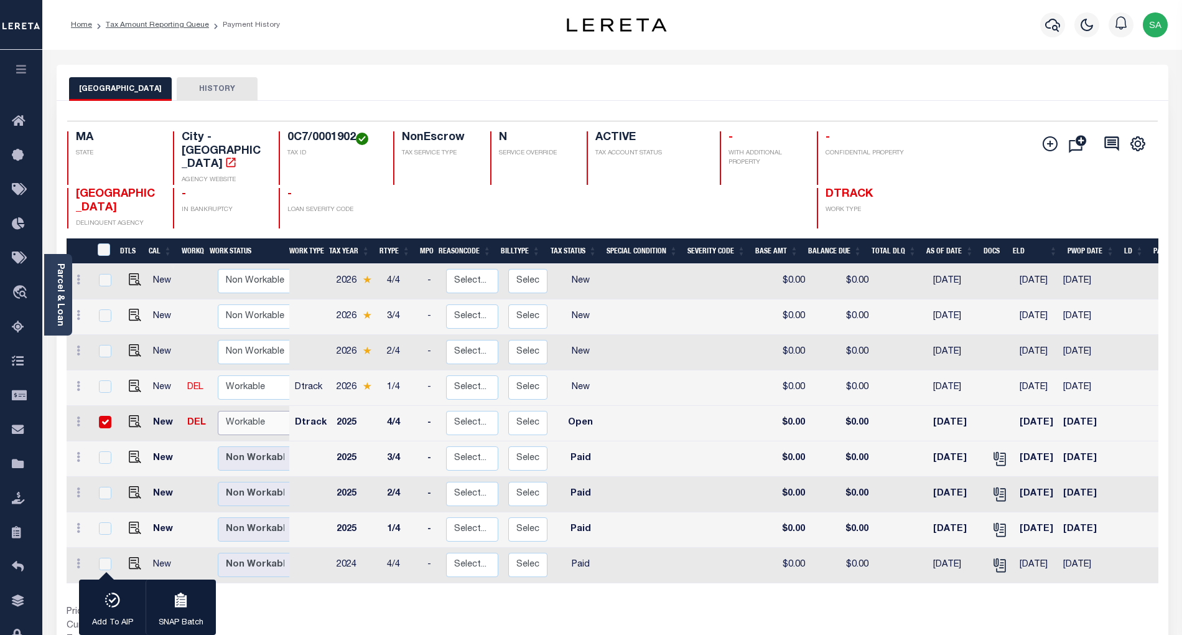
click at [218, 411] on select "Non Workable Workable" at bounding box center [255, 423] width 75 height 24
checkbox input "false"
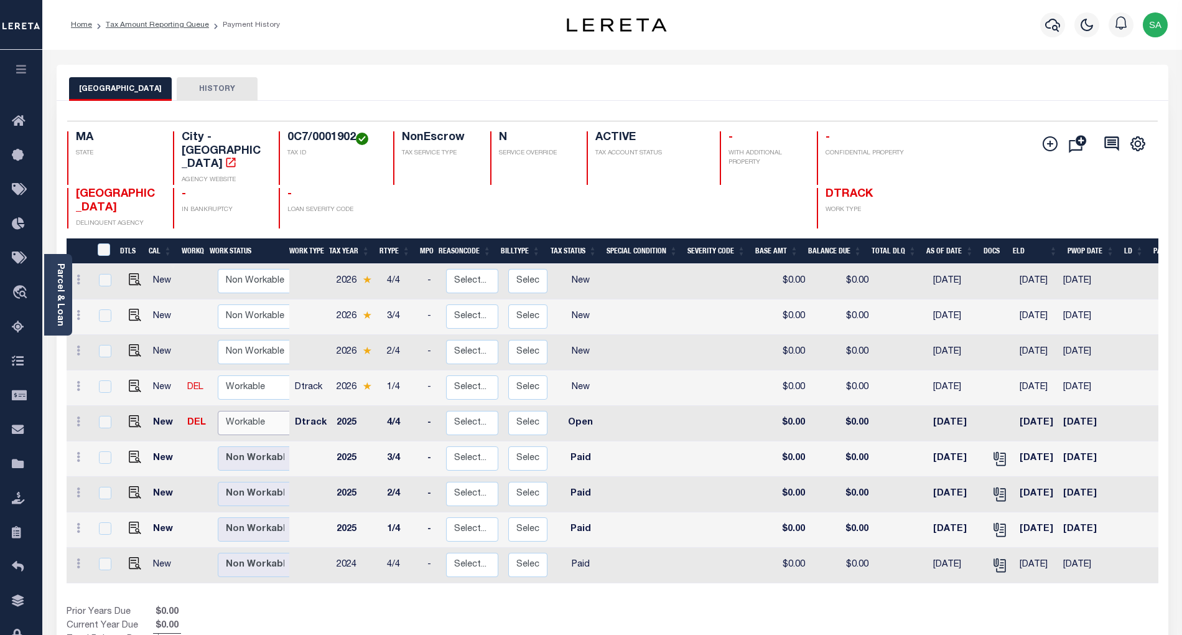
click at [254, 411] on select "Non Workable Workable" at bounding box center [255, 423] width 75 height 24
checkbox input "true"
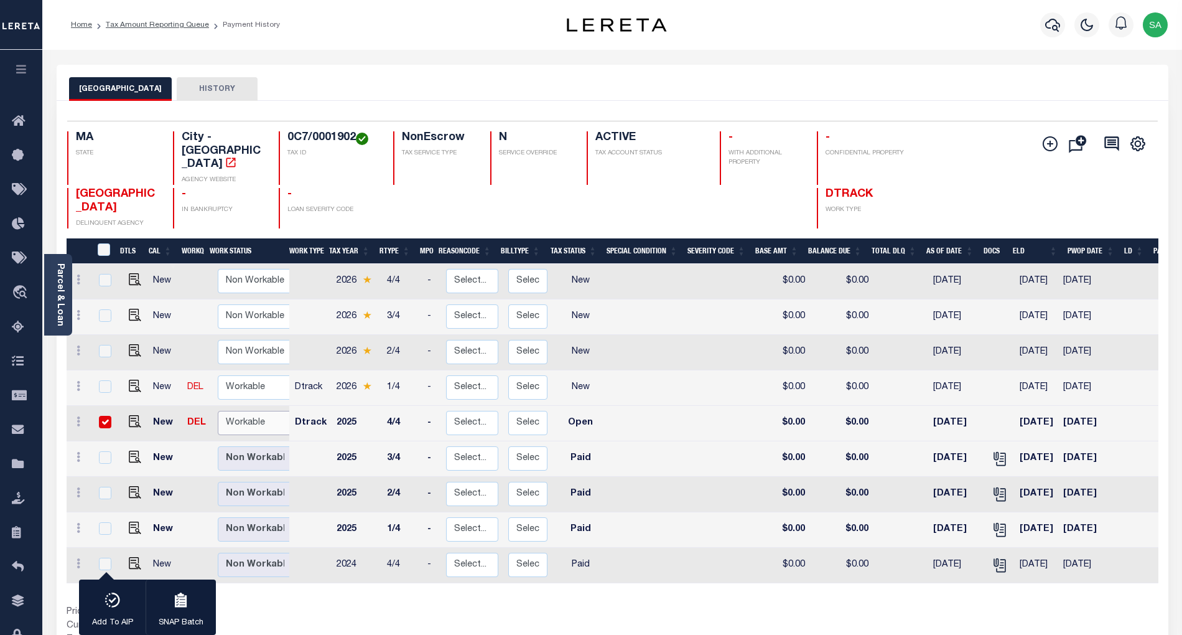
select select "true"
click at [218, 411] on select "Non Workable Workable" at bounding box center [255, 423] width 75 height 24
checkbox input "false"
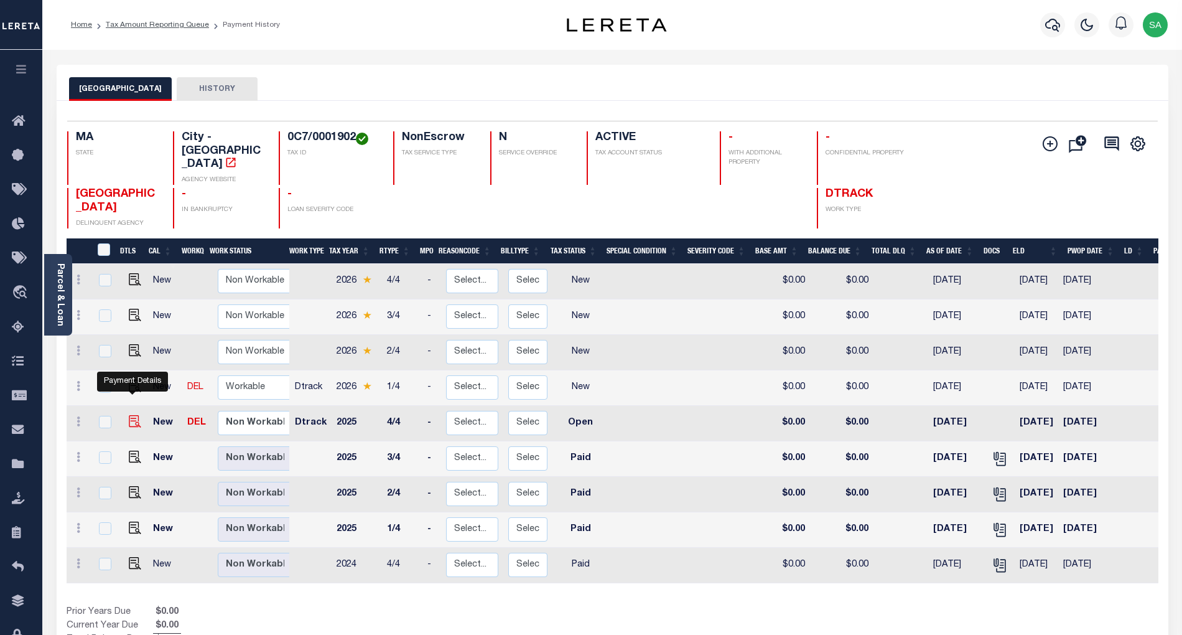
click at [131, 415] on img "" at bounding box center [135, 421] width 12 height 12
checkbox input "true"
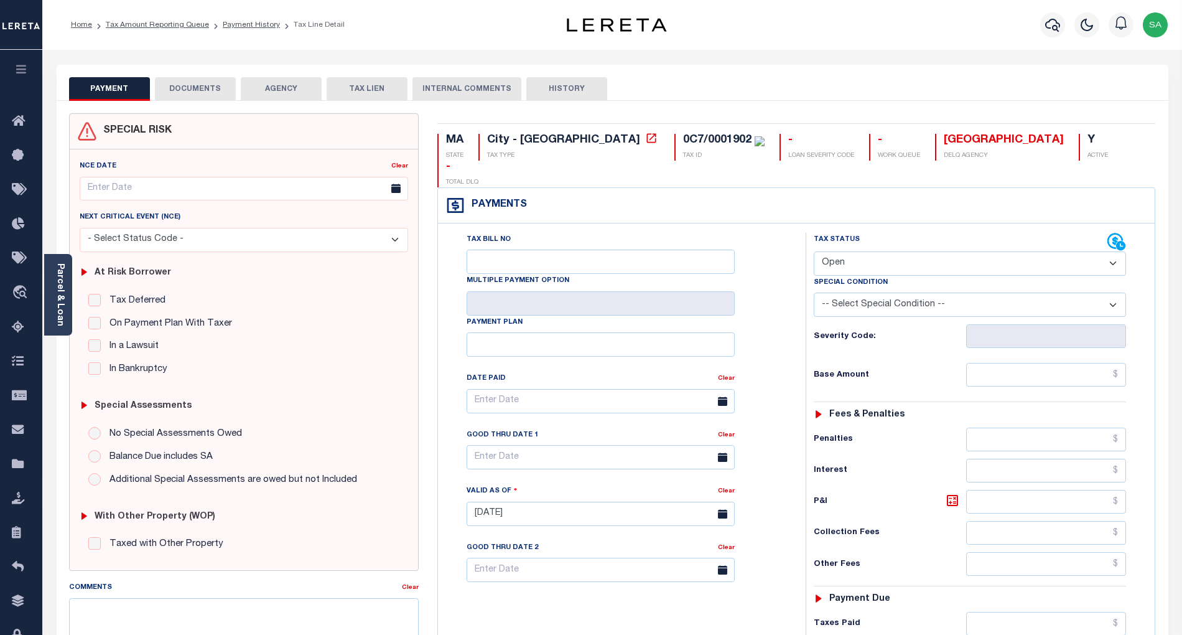
drag, startPoint x: 844, startPoint y: 244, endPoint x: 847, endPoint y: 250, distance: 6.7
click at [844, 251] on select "- Select Status Code - Open Due/Unpaid Paid Incomplete No Tax Due Internal Refu…" at bounding box center [970, 263] width 312 height 24
select select "PYD"
click at [814, 251] on select "- Select Status Code - Open Due/Unpaid Paid Incomplete No Tax Due Internal Refu…" at bounding box center [970, 263] width 312 height 24
type input "[DATE]"
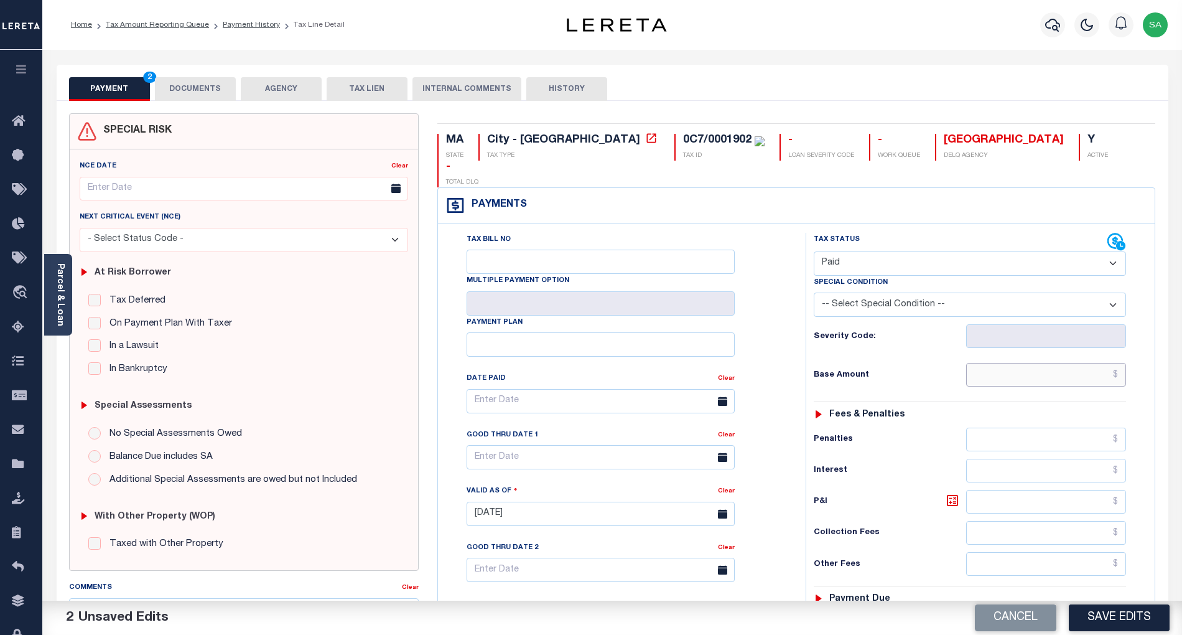
drag, startPoint x: 986, startPoint y: 340, endPoint x: 991, endPoint y: 354, distance: 15.0
click at [986, 363] on input "text" at bounding box center [1046, 375] width 161 height 24
type input "$0.00"
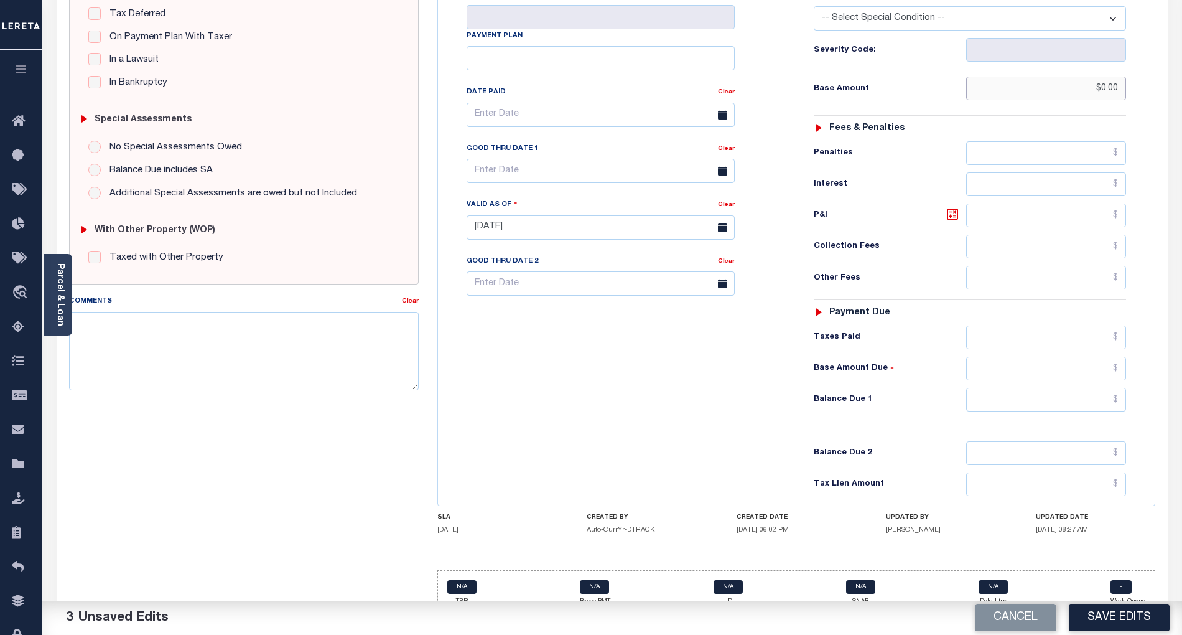
scroll to position [289, 0]
click at [1008, 385] on input "text" at bounding box center [1046, 397] width 161 height 24
type input "$0.00"
click at [521, 371] on div "Tax Bill No Multiple Payment Option Payment Plan Clear" at bounding box center [618, 218] width 355 height 549
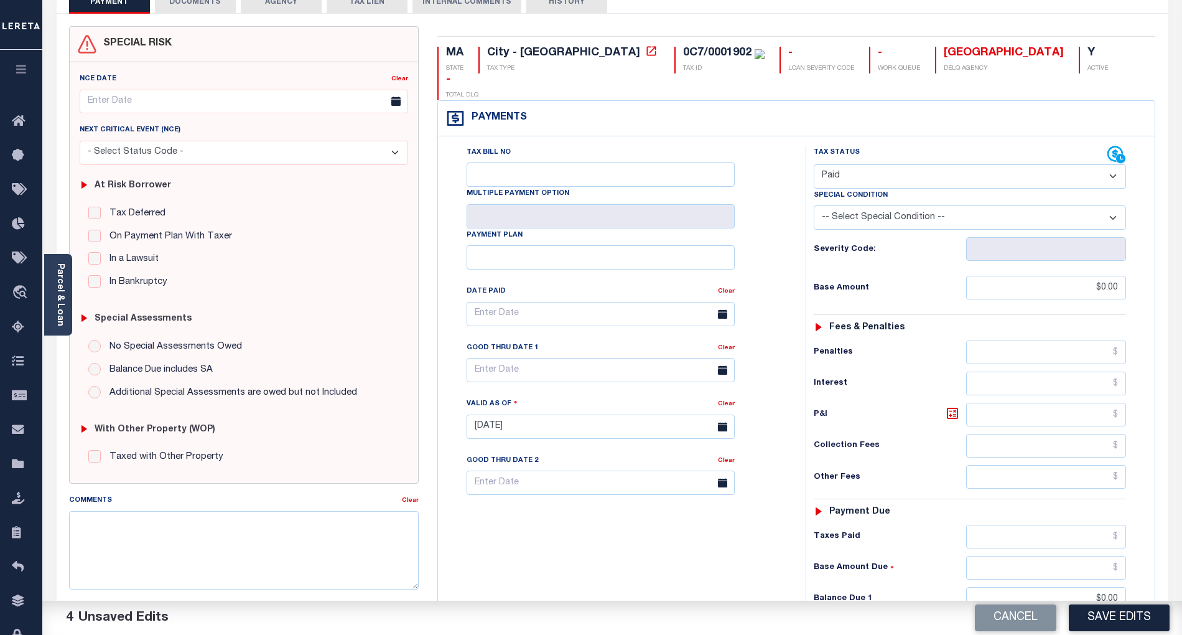
scroll to position [0, 0]
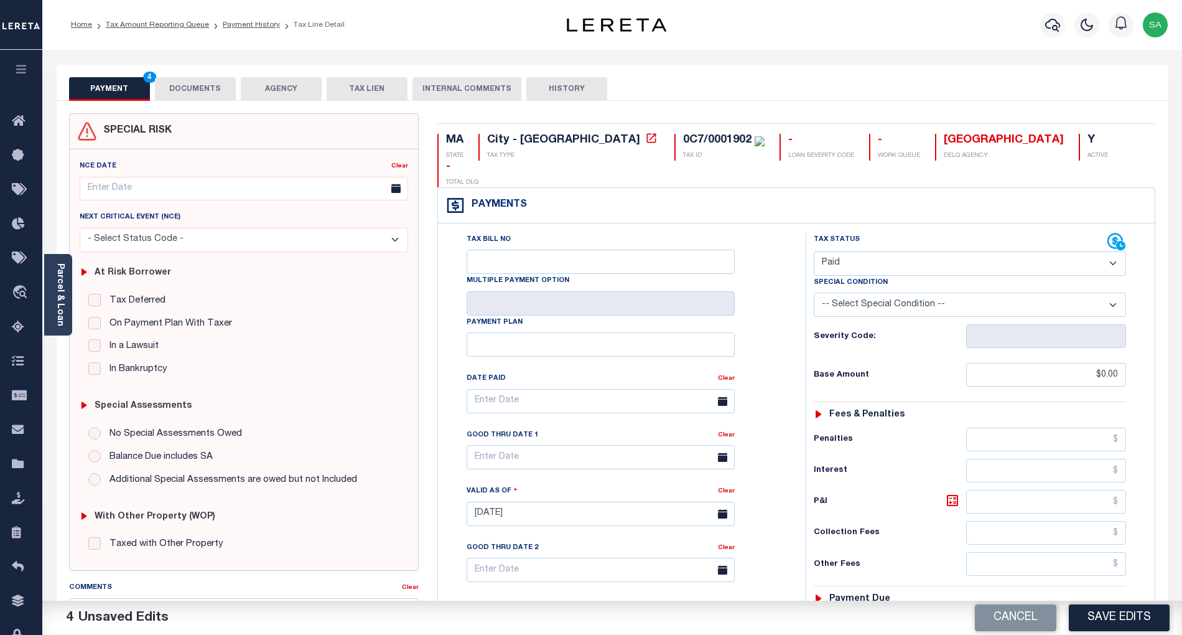
click at [205, 95] on button "DOCUMENTS" at bounding box center [195, 89] width 81 height 24
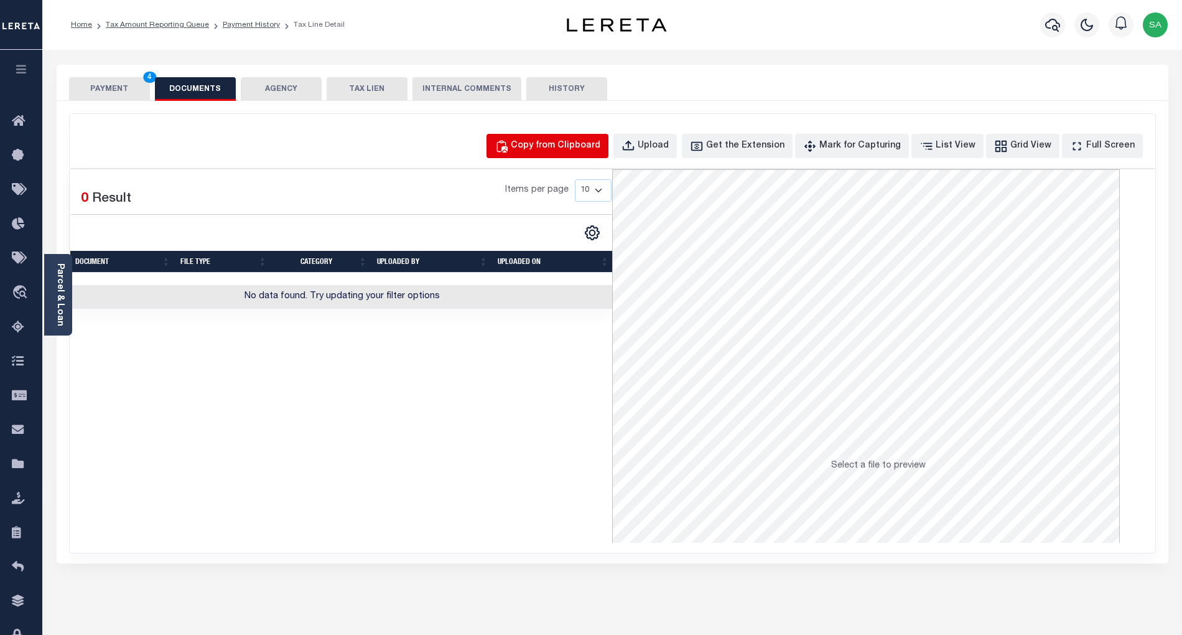
click at [567, 141] on div "Copy from Clipboard" at bounding box center [556, 146] width 90 height 14
select select "POP"
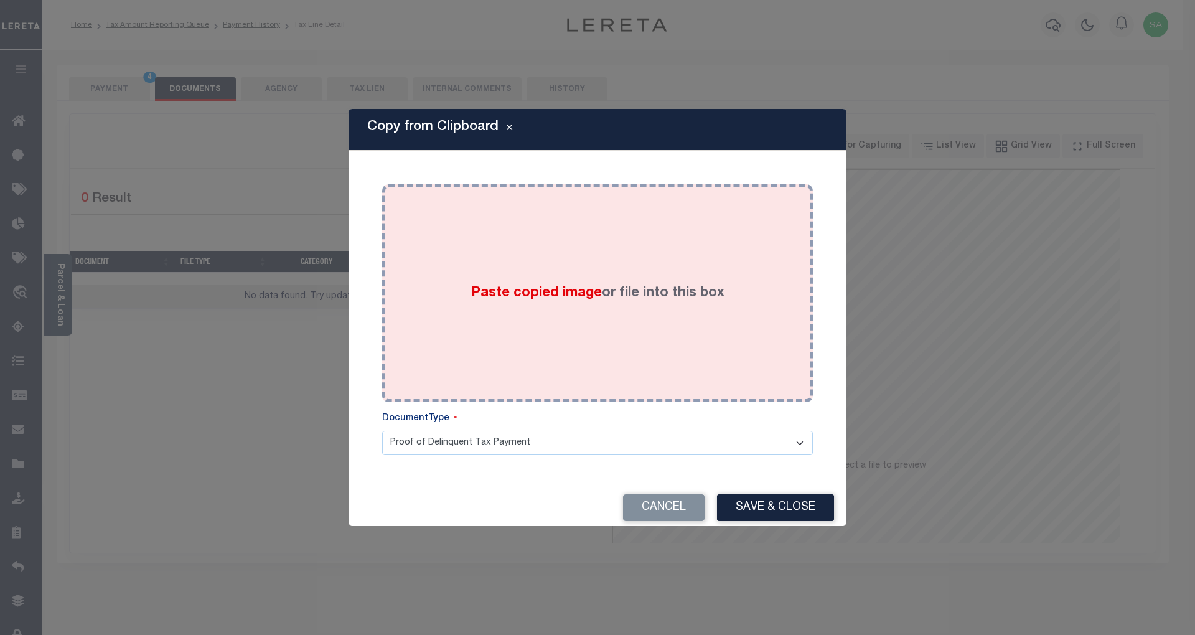
click at [651, 276] on div "Paste copied image or file into this box" at bounding box center [597, 293] width 412 height 199
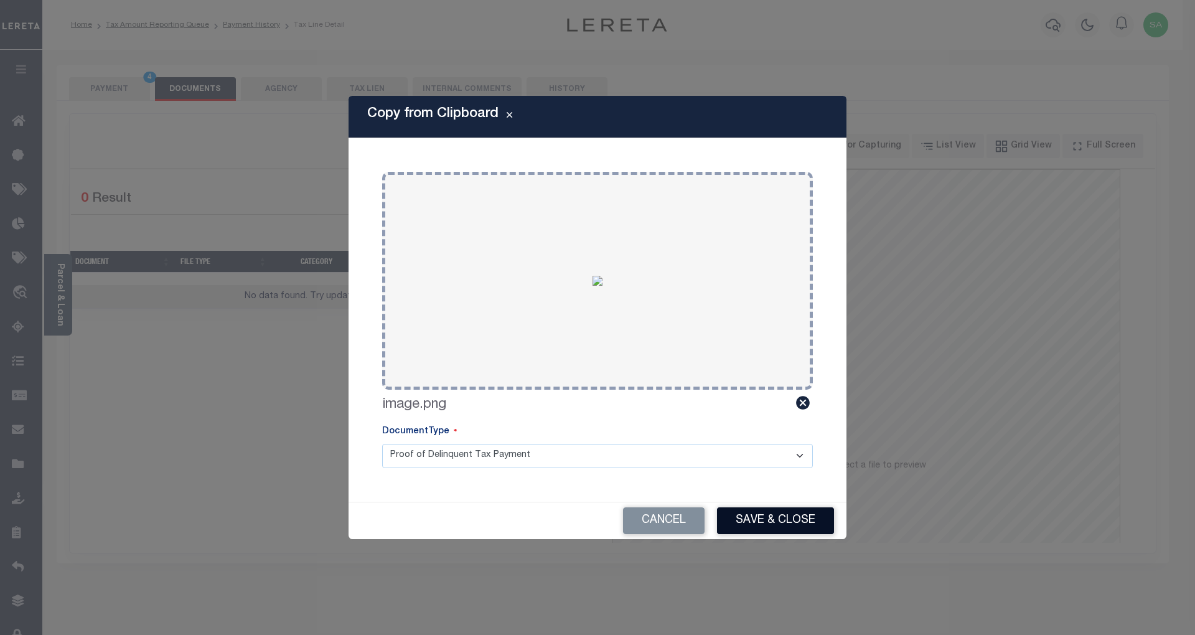
click at [772, 526] on button "Save & Close" at bounding box center [775, 520] width 117 height 27
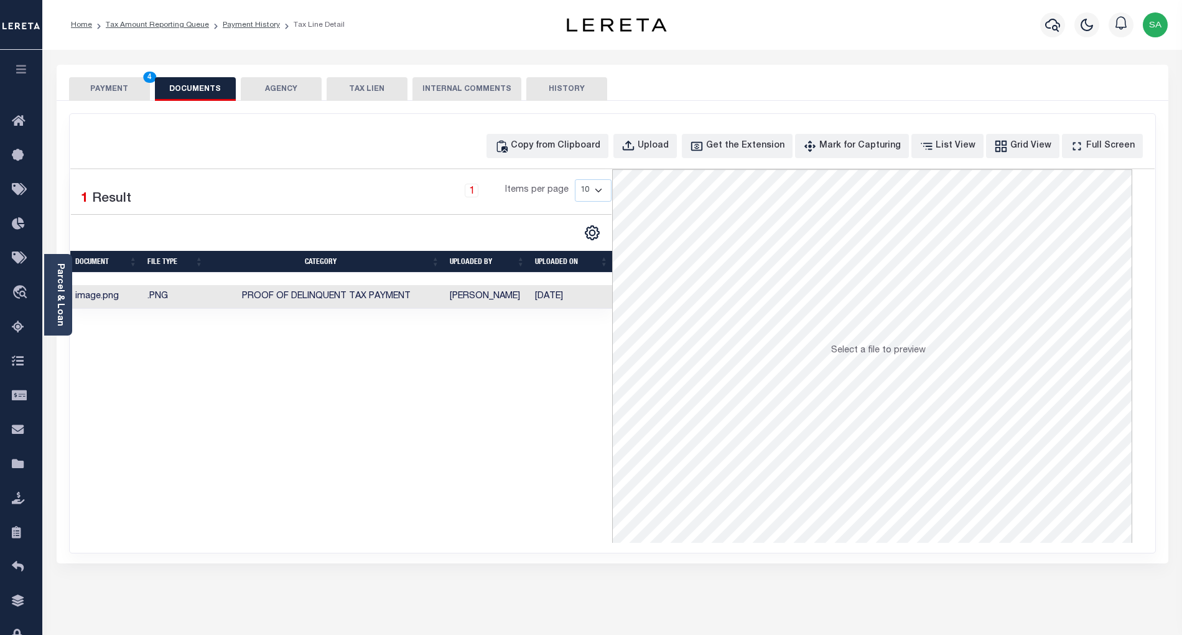
click at [106, 86] on button "PAYMENT 4" at bounding box center [109, 89] width 81 height 24
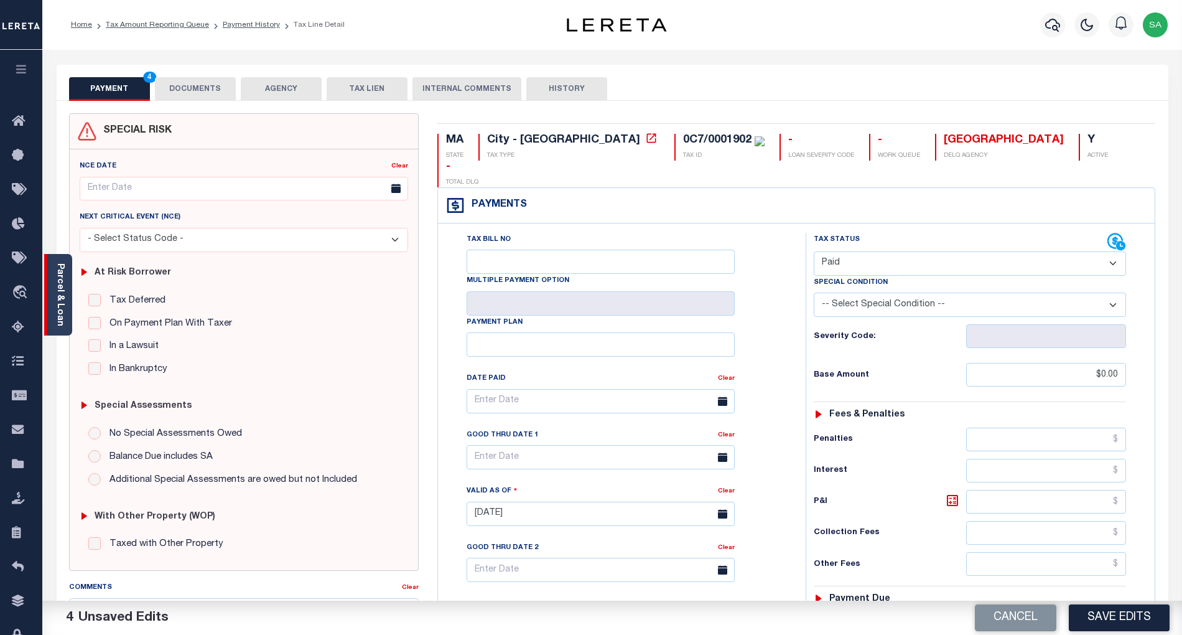
click at [63, 297] on link "Parcel & Loan" at bounding box center [59, 294] width 9 height 63
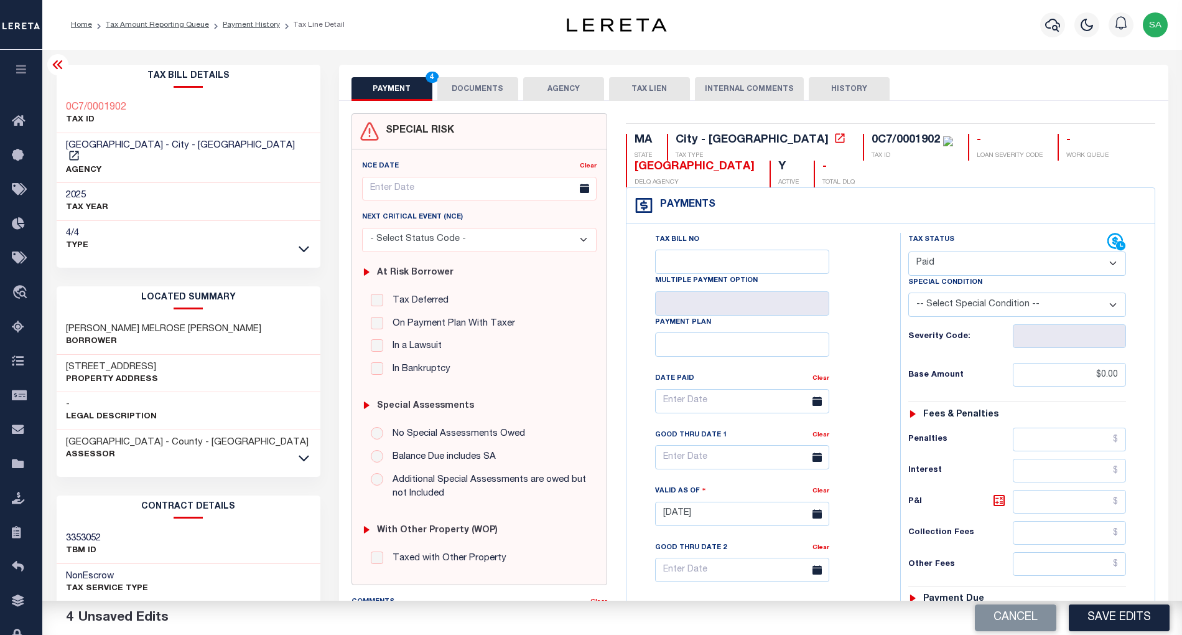
click at [55, 65] on icon at bounding box center [57, 64] width 15 height 15
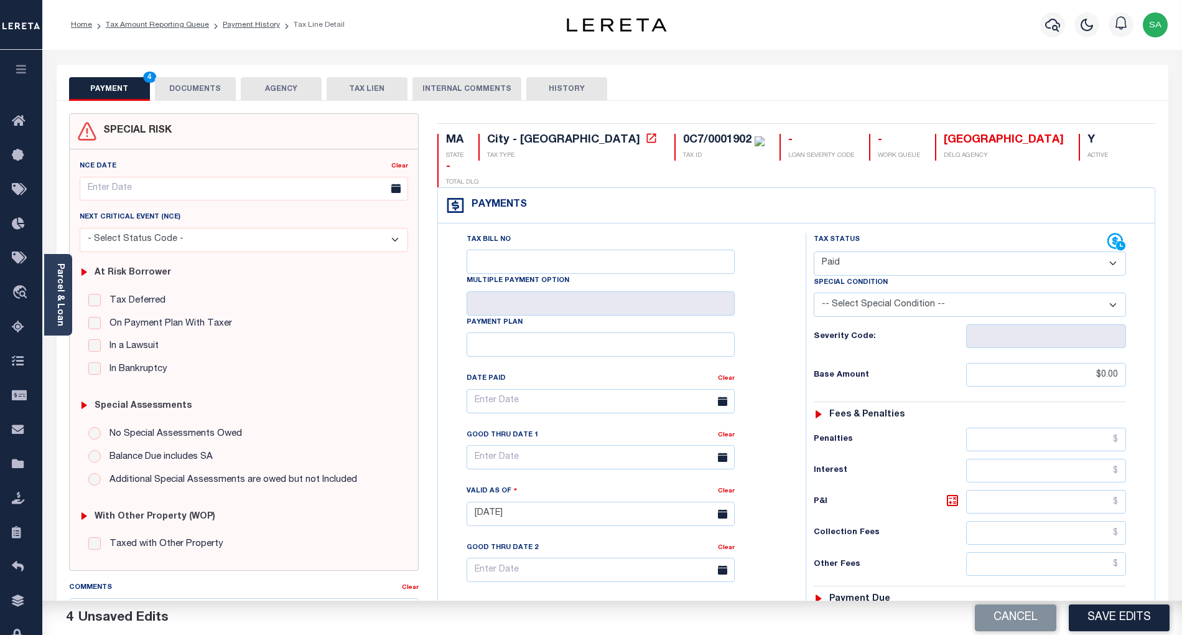
click at [195, 82] on button "DOCUMENTS" at bounding box center [195, 89] width 81 height 24
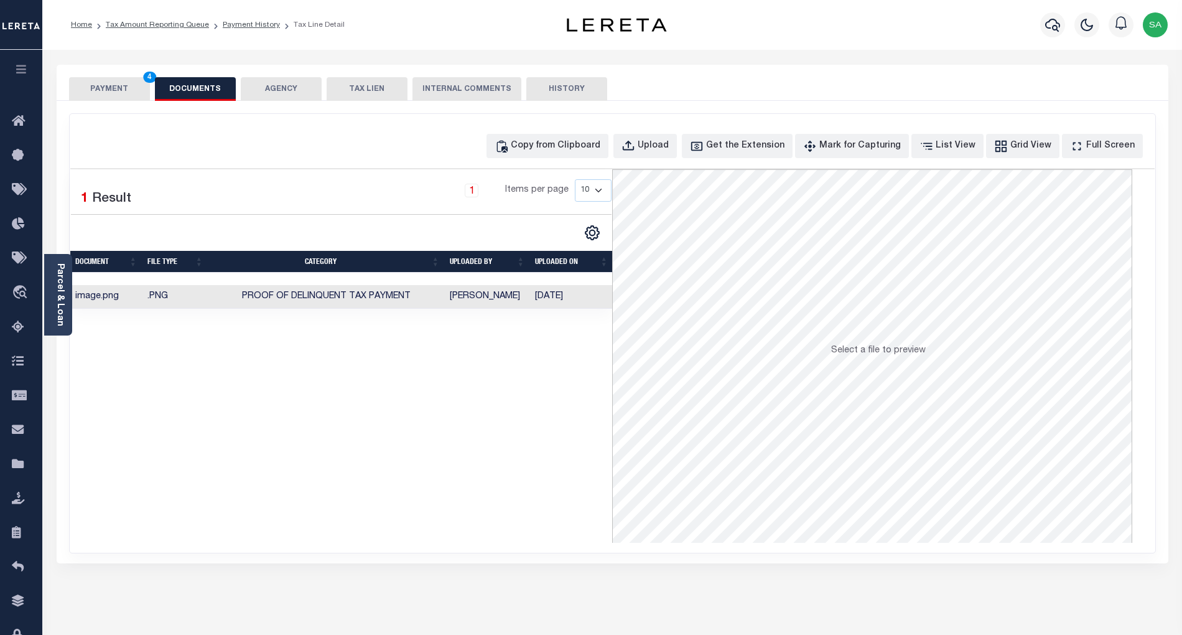
click at [75, 85] on button "PAYMENT 4" at bounding box center [109, 89] width 81 height 24
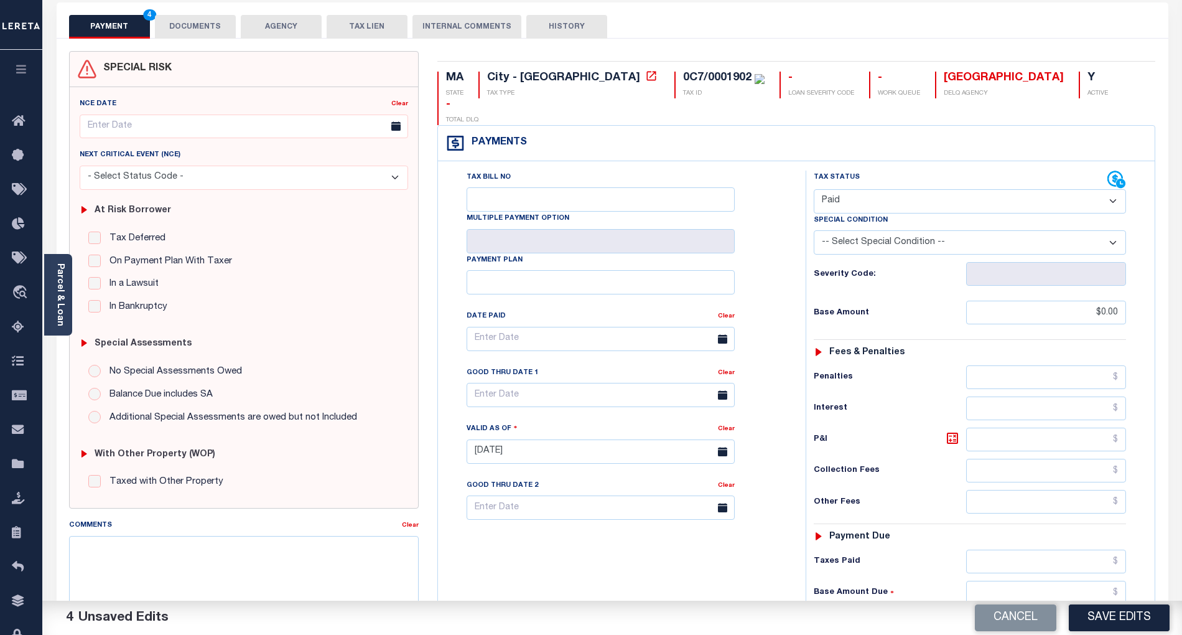
scroll to position [249, 0]
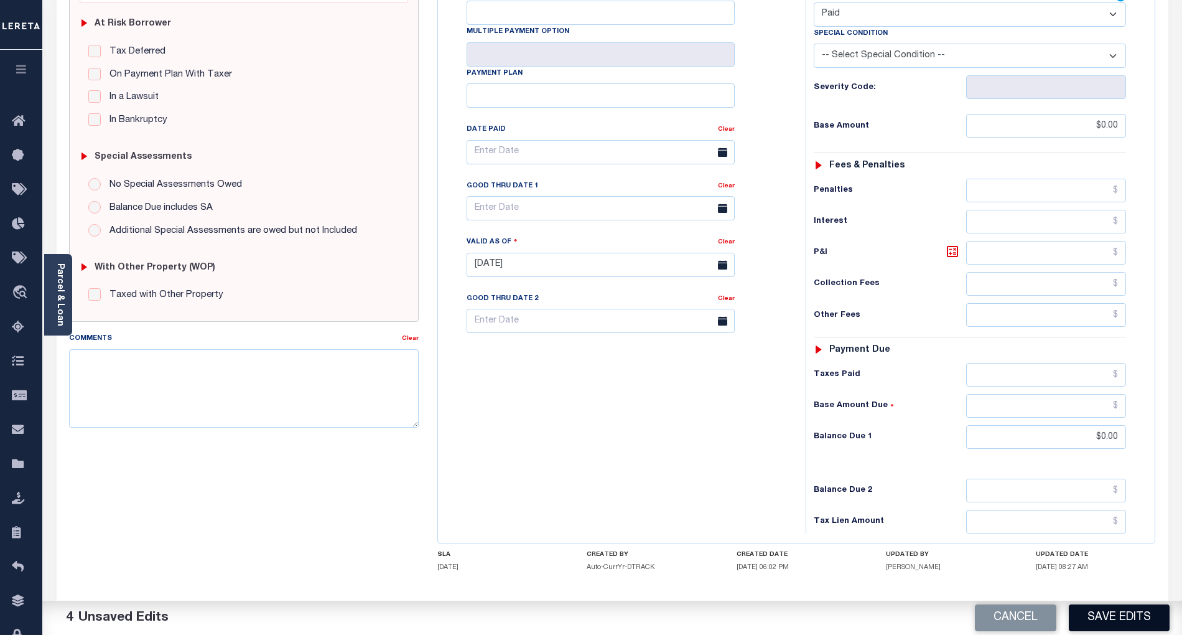
click at [1131, 623] on button "Save Edits" at bounding box center [1119, 617] width 101 height 27
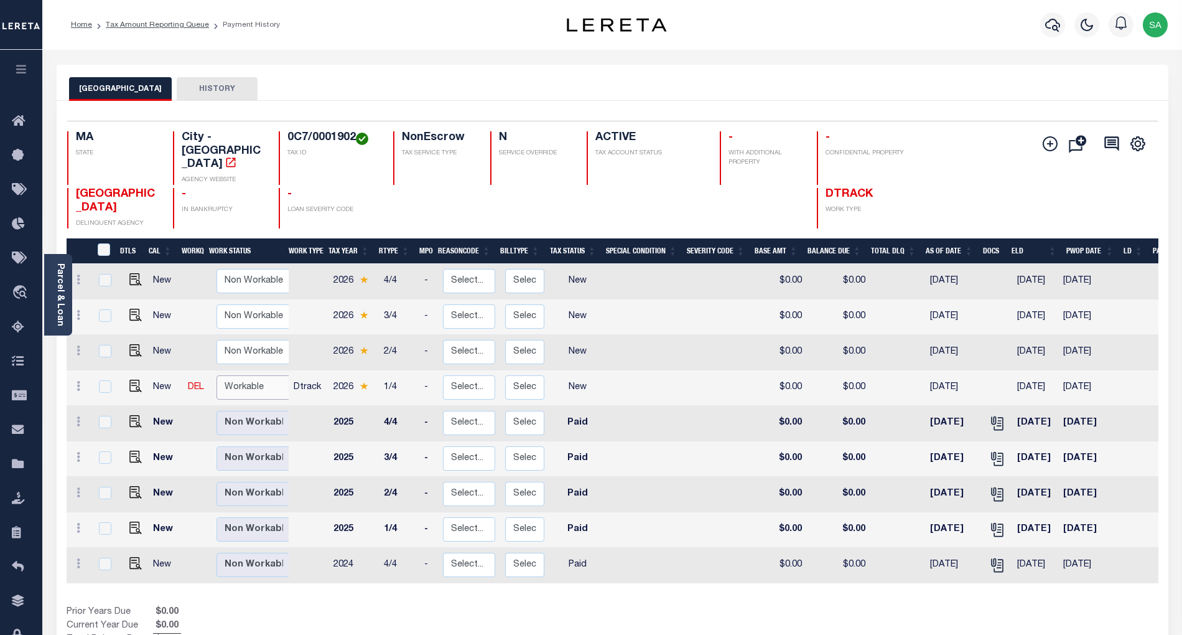
click at [245, 375] on select "Non Workable Workable" at bounding box center [254, 387] width 75 height 24
checkbox input "true"
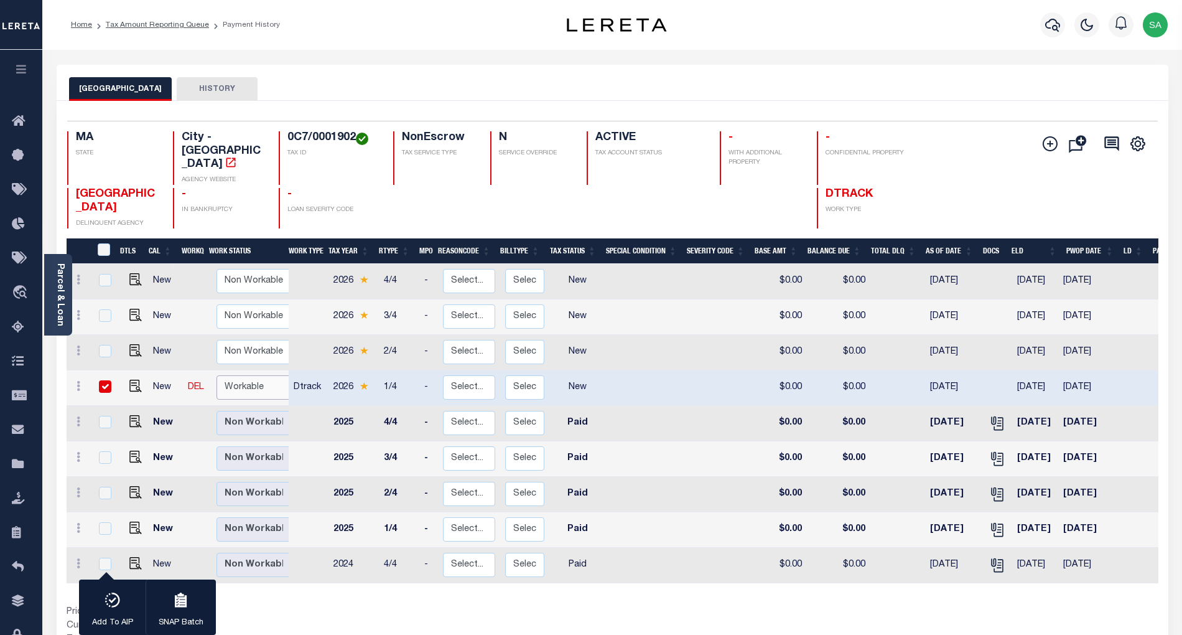
select select "true"
click at [217, 375] on select "Non Workable Workable" at bounding box center [254, 387] width 75 height 24
checkbox input "false"
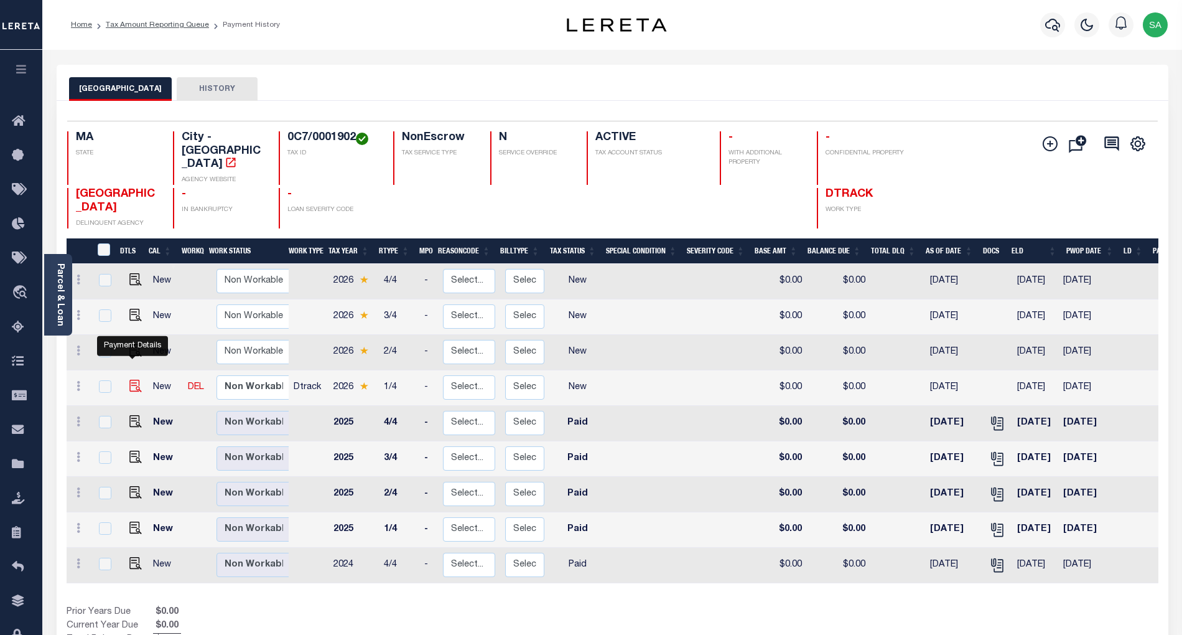
click at [133, 380] on img "" at bounding box center [135, 386] width 12 height 12
checkbox input "true"
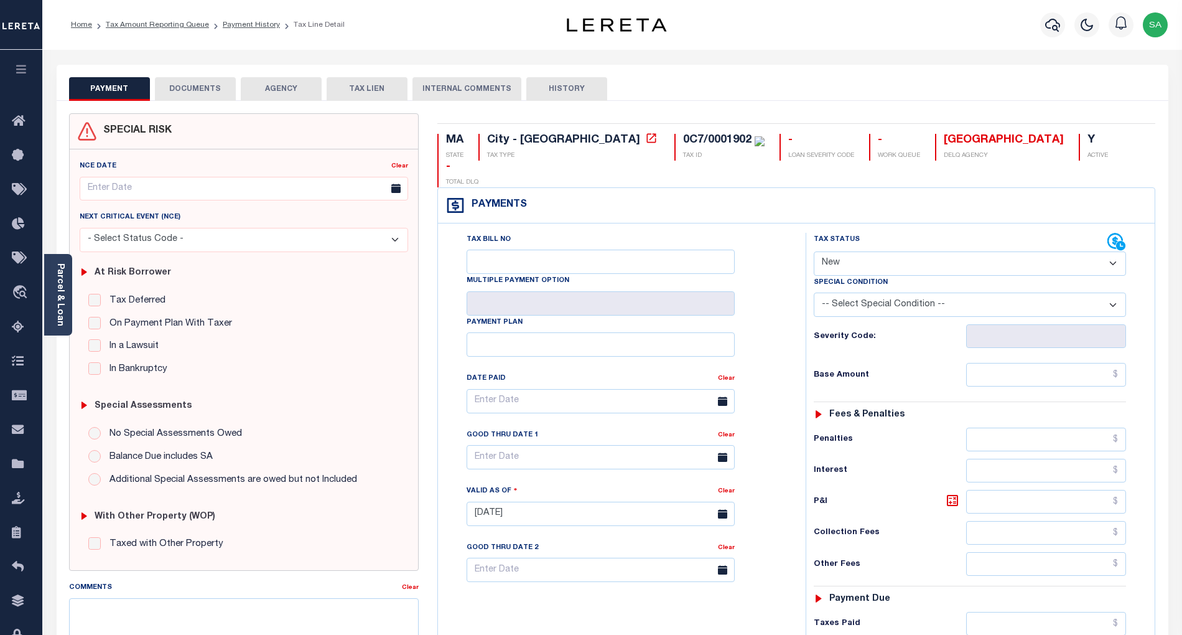
click at [984, 251] on select "- Select Status Code - Open Due/Unpaid Paid Incomplete No Tax Due Internal Refu…" at bounding box center [970, 263] width 312 height 24
select select "PYD"
click at [814, 251] on select "- Select Status Code - Open Due/Unpaid Paid Incomplete No Tax Due Internal Refu…" at bounding box center [970, 263] width 312 height 24
type input "09/15/2025"
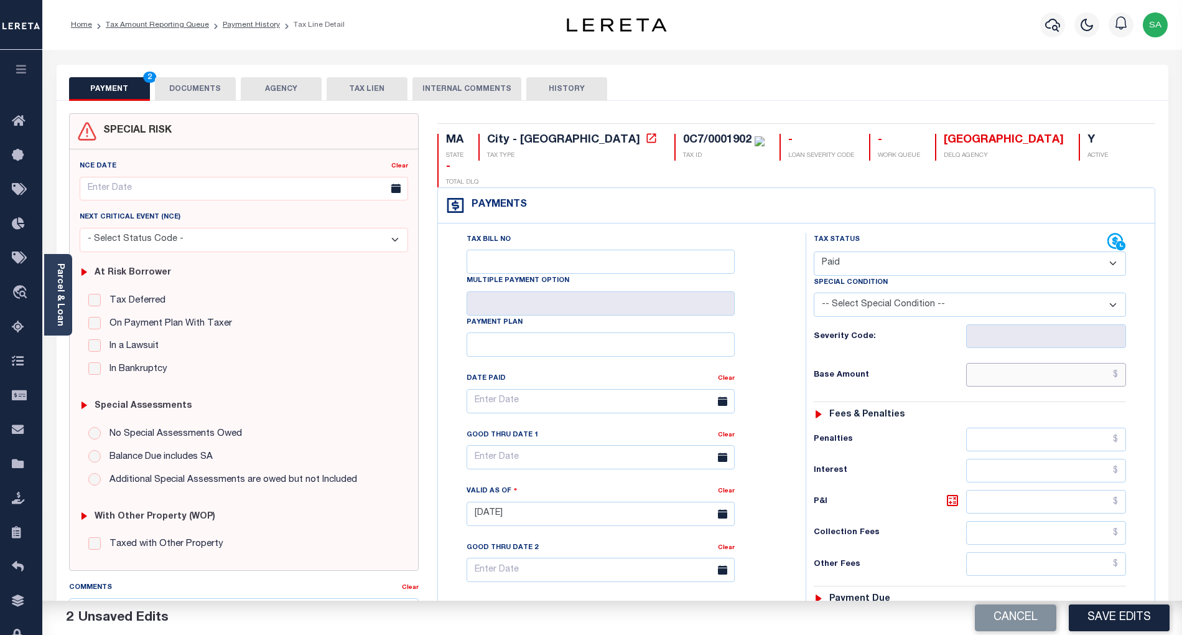
drag, startPoint x: 976, startPoint y: 351, endPoint x: 976, endPoint y: 358, distance: 7.5
click at [976, 363] on input "text" at bounding box center [1046, 375] width 161 height 24
type input "$0.00"
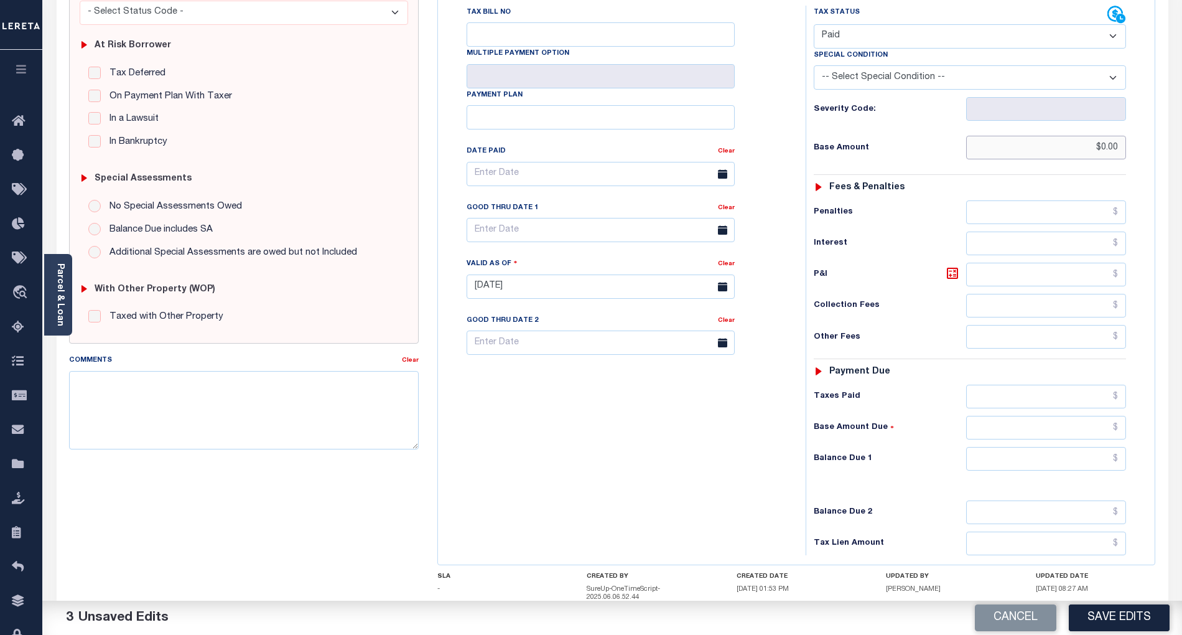
scroll to position [249, 0]
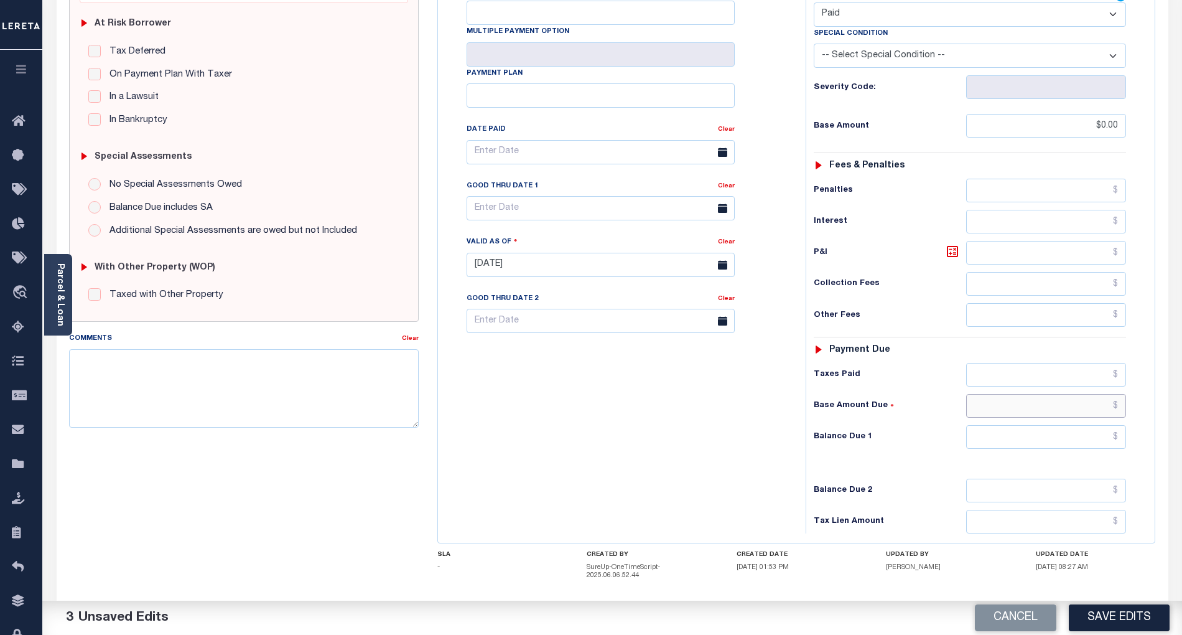
drag, startPoint x: 974, startPoint y: 397, endPoint x: 982, endPoint y: 421, distance: 25.6
click at [974, 397] on input "text" at bounding box center [1046, 406] width 161 height 24
click at [983, 425] on input "text" at bounding box center [1046, 437] width 161 height 24
type input "$0.00"
click at [593, 409] on div "Tax Bill No Multiple Payment Option Payment Plan Clear" at bounding box center [618, 258] width 355 height 549
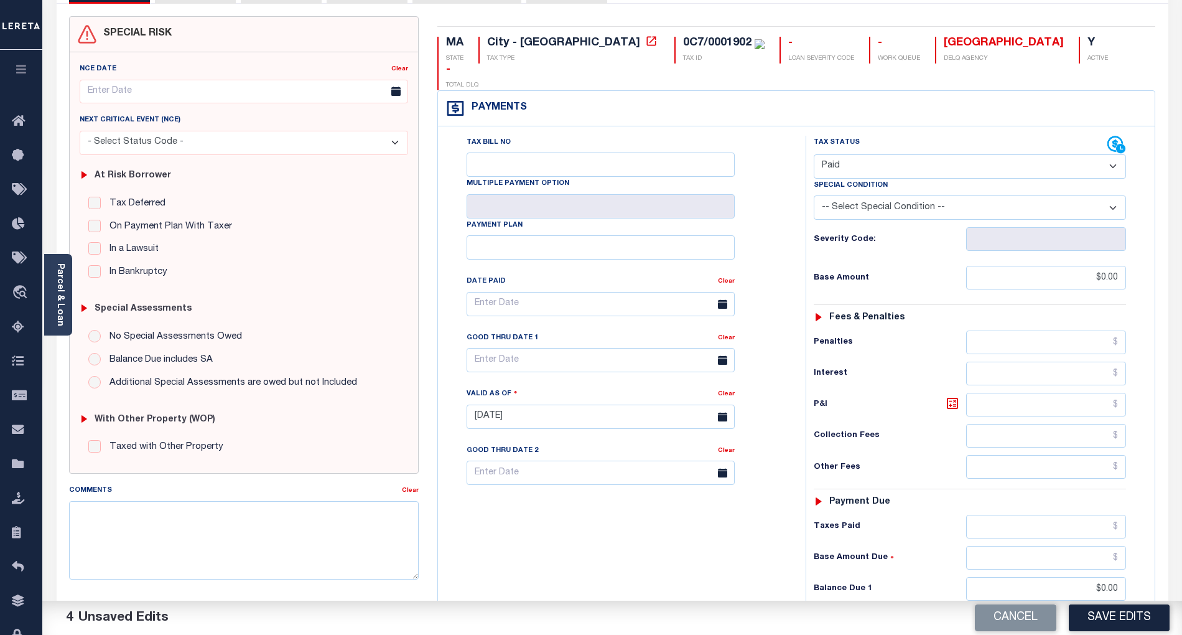
scroll to position [0, 0]
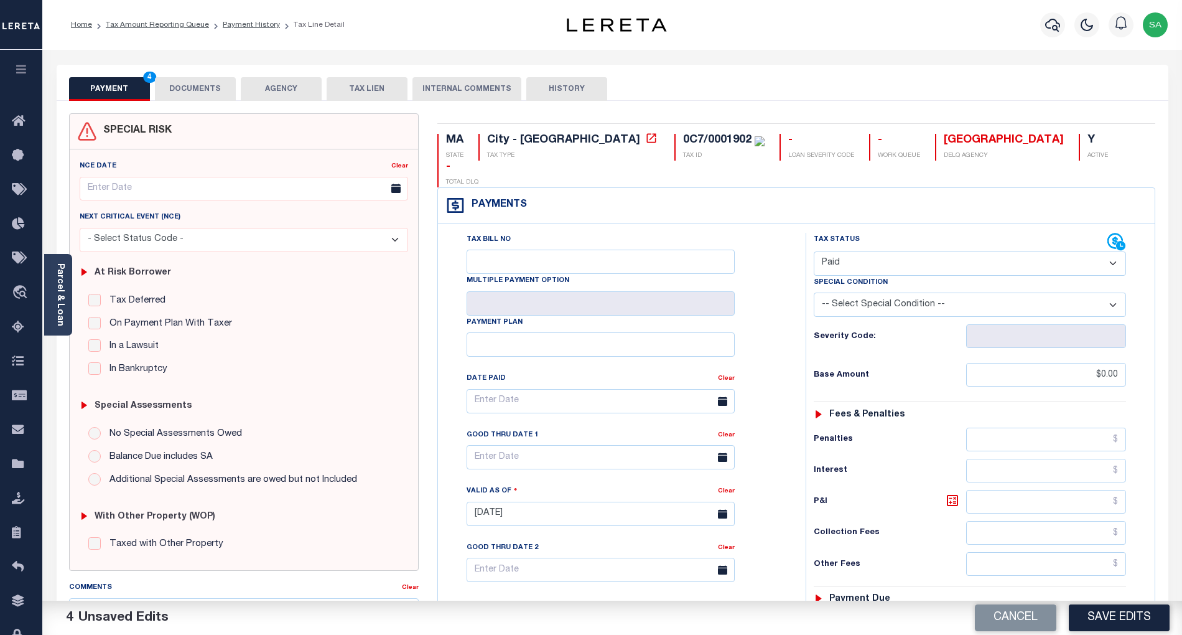
click at [225, 93] on button "DOCUMENTS" at bounding box center [195, 89] width 81 height 24
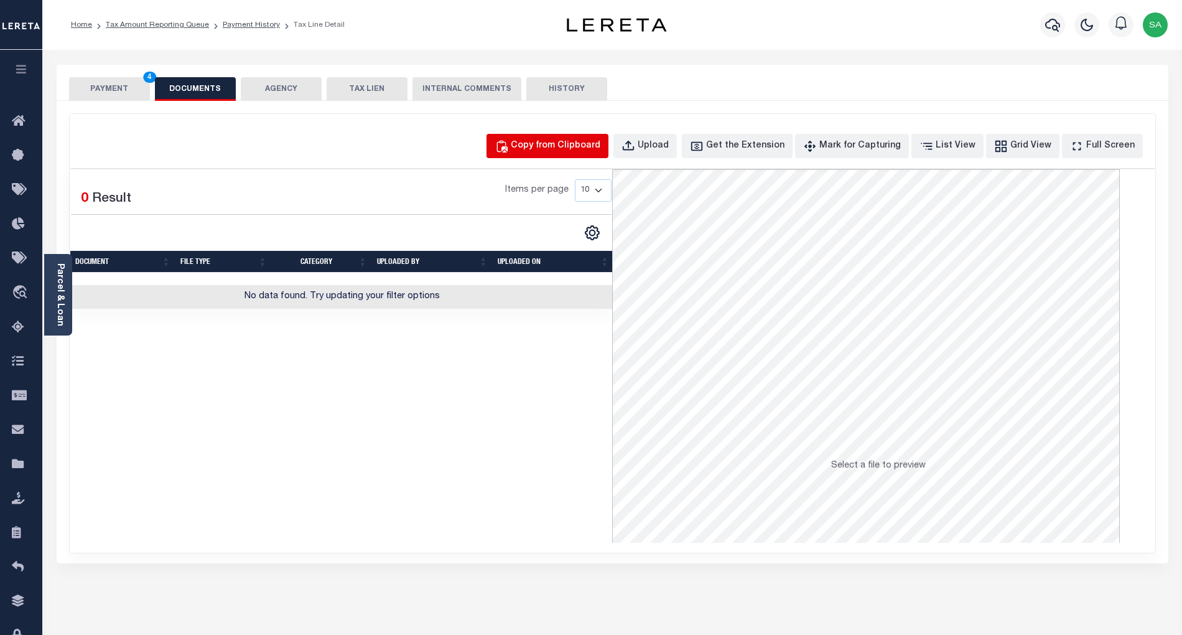
click at [600, 142] on div "Copy from Clipboard" at bounding box center [556, 146] width 90 height 14
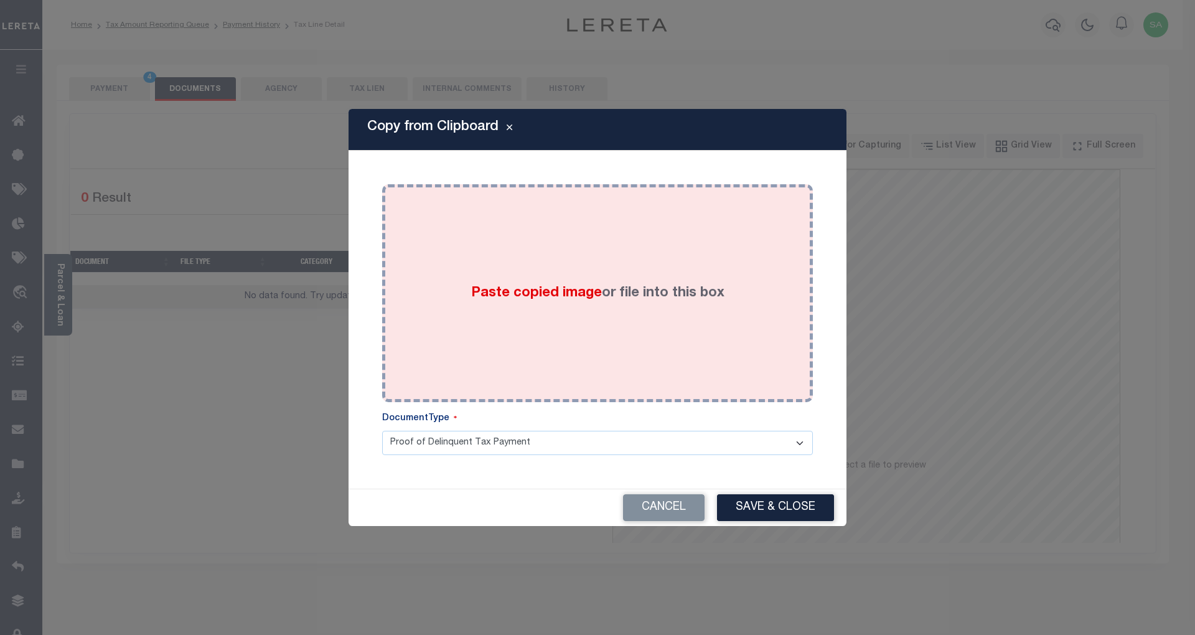
click at [721, 332] on div "Paste copied image or file into this box" at bounding box center [597, 293] width 412 height 199
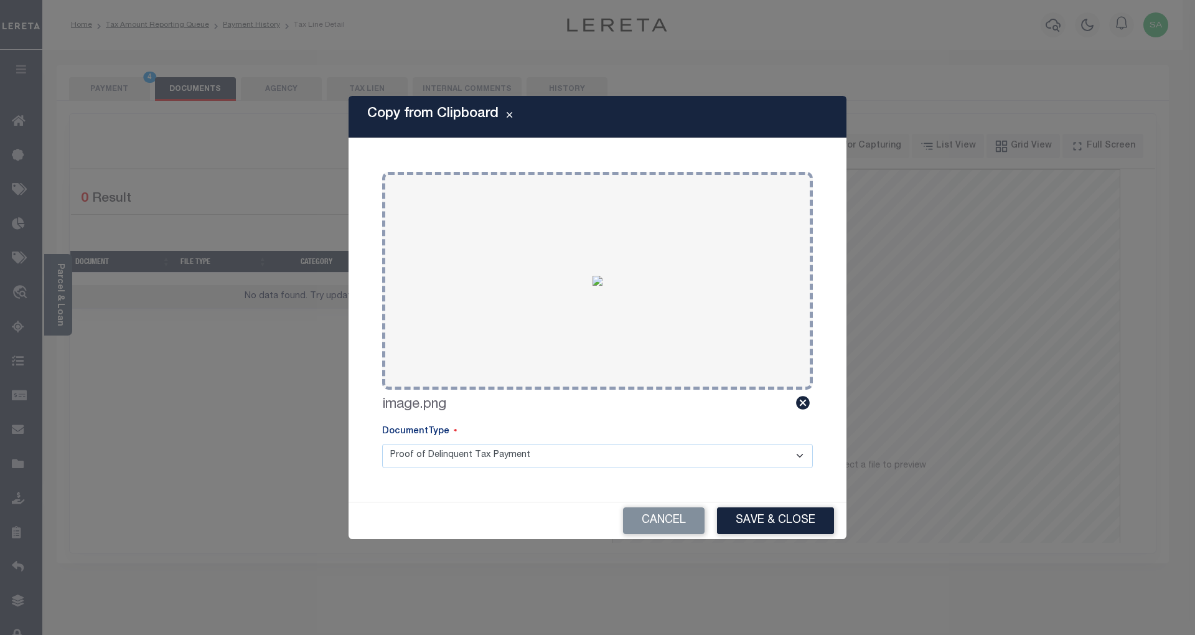
click at [794, 524] on button "Save & Close" at bounding box center [775, 520] width 117 height 27
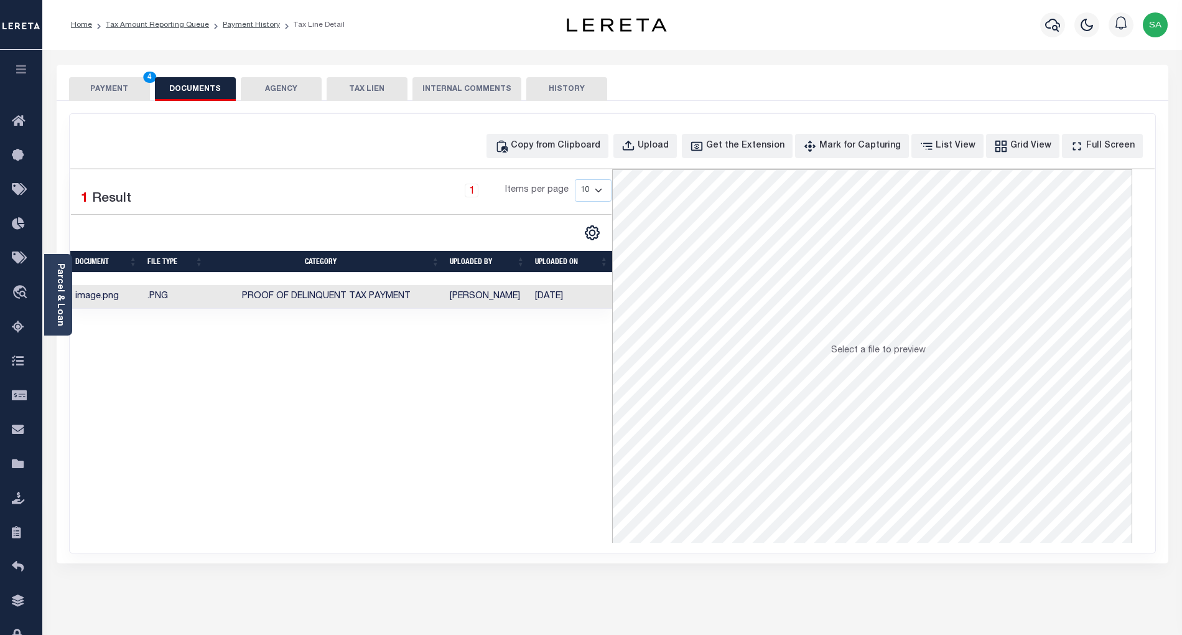
click at [100, 71] on div "PAYMENT 4 DOCUMENTS AGENCY DELINQUENT PAYEE TAX LIEN" at bounding box center [613, 83] width 1112 height 36
click at [96, 98] on button "PAYMENT 4" at bounding box center [109, 89] width 81 height 24
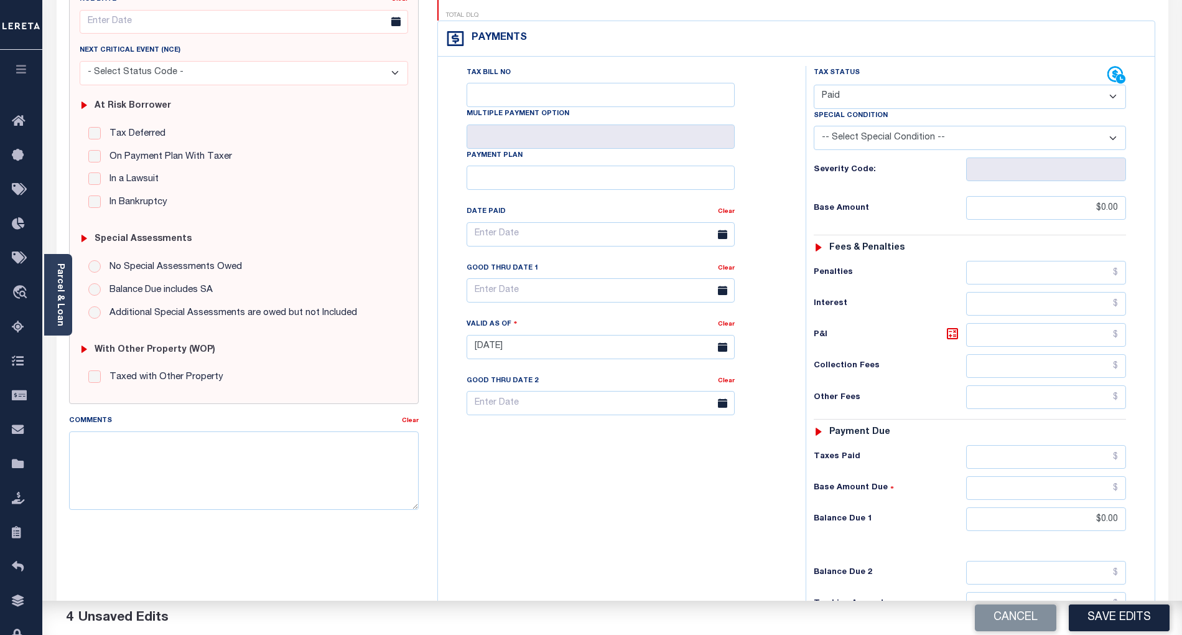
scroll to position [294, 0]
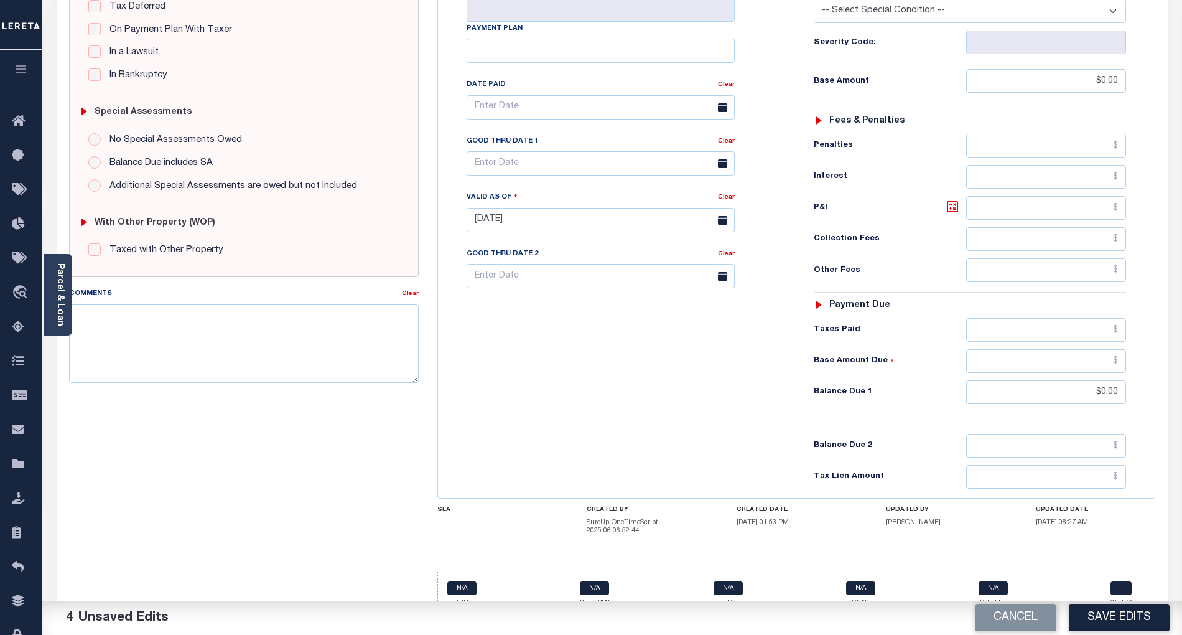
click at [1111, 618] on button "Save Edits" at bounding box center [1119, 617] width 101 height 27
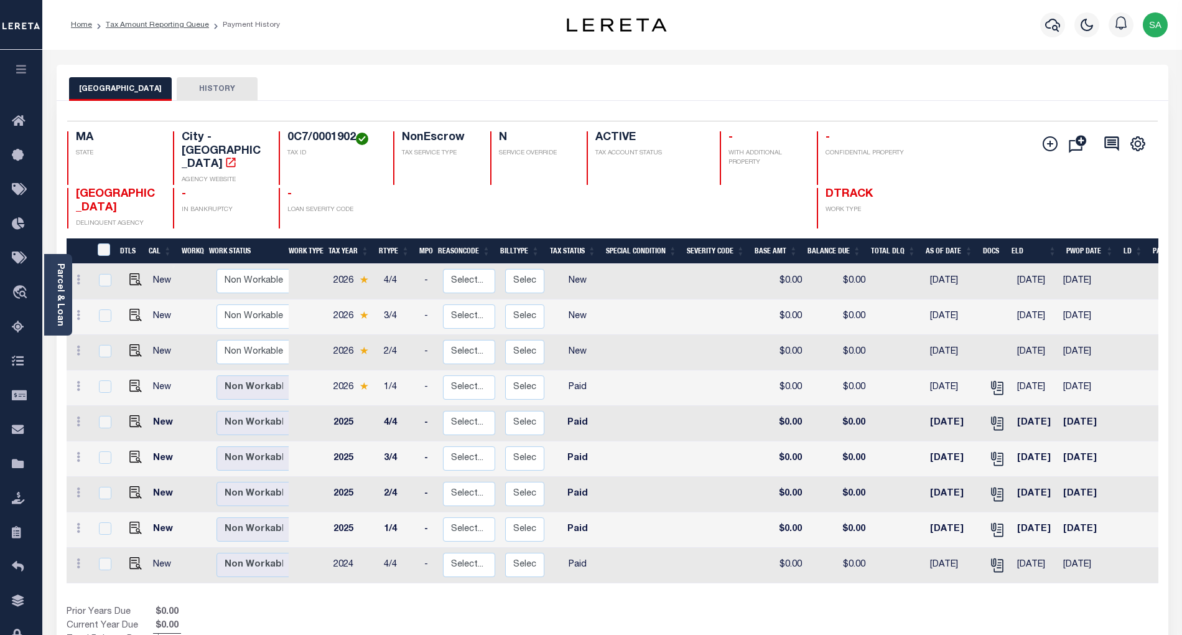
click at [285, 605] on div "Prior Years Due $0.00 Current Year Due $0.00 Total Balance Due $0.00" at bounding box center [340, 626] width 546 height 42
click at [159, 21] on link "Tax Amount Reporting Queue" at bounding box center [157, 24] width 103 height 7
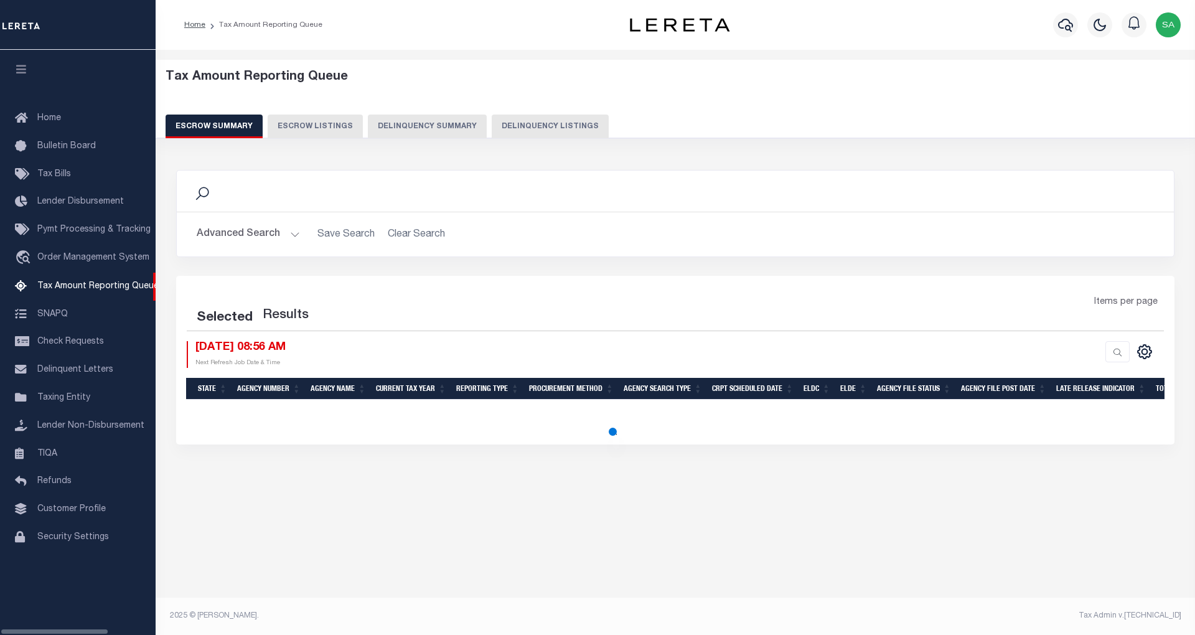
click at [546, 129] on button "Delinquency Listings" at bounding box center [550, 126] width 117 height 24
select select "100"
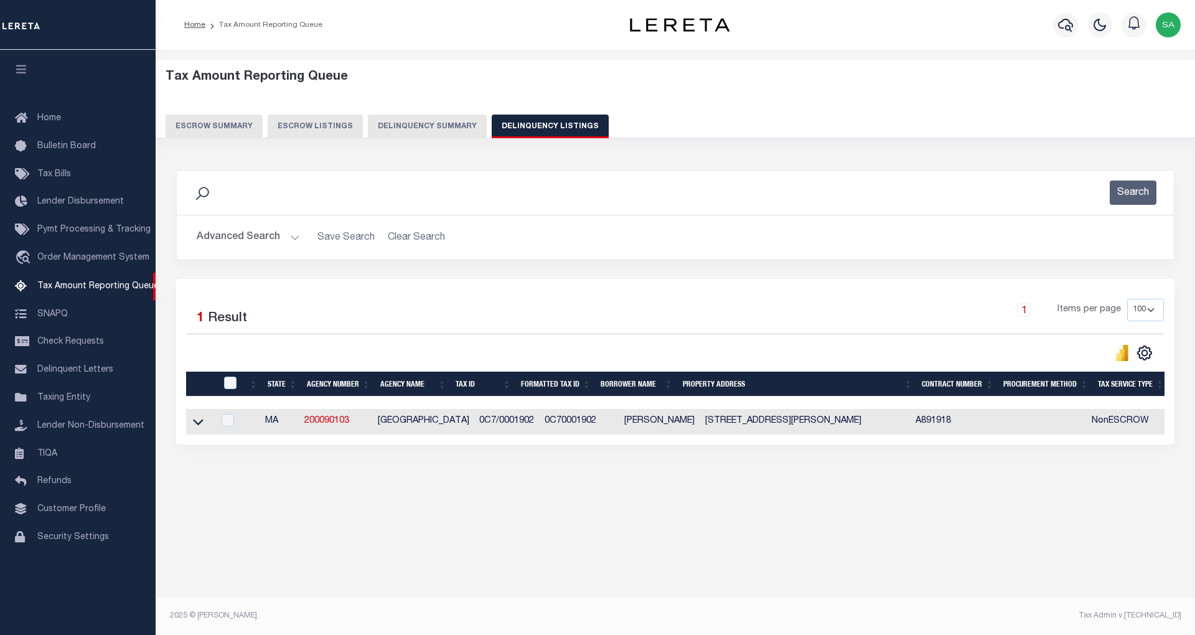
click at [256, 241] on button "Advanced Search" at bounding box center [248, 237] width 103 height 24
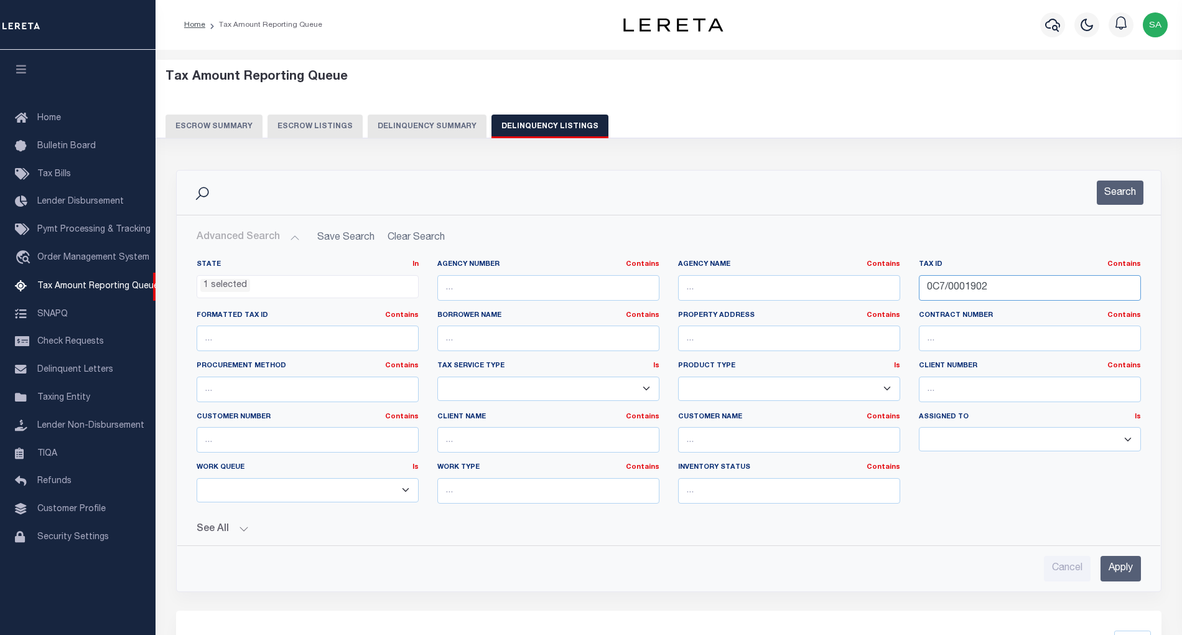
click at [983, 300] on input "0C7/0001902" at bounding box center [1030, 288] width 222 height 26
drag, startPoint x: 993, startPoint y: 286, endPoint x: 834, endPoint y: 270, distance: 159.5
click at [834, 270] on div "State In In AK AL AR AZ CA CO CT DC DE FL GA GU HI IA ID IL IN KS KY LA MA MD M…" at bounding box center [668, 386] width 963 height 254
paste input "747-117-011-0"
type input "747-117-011-0"
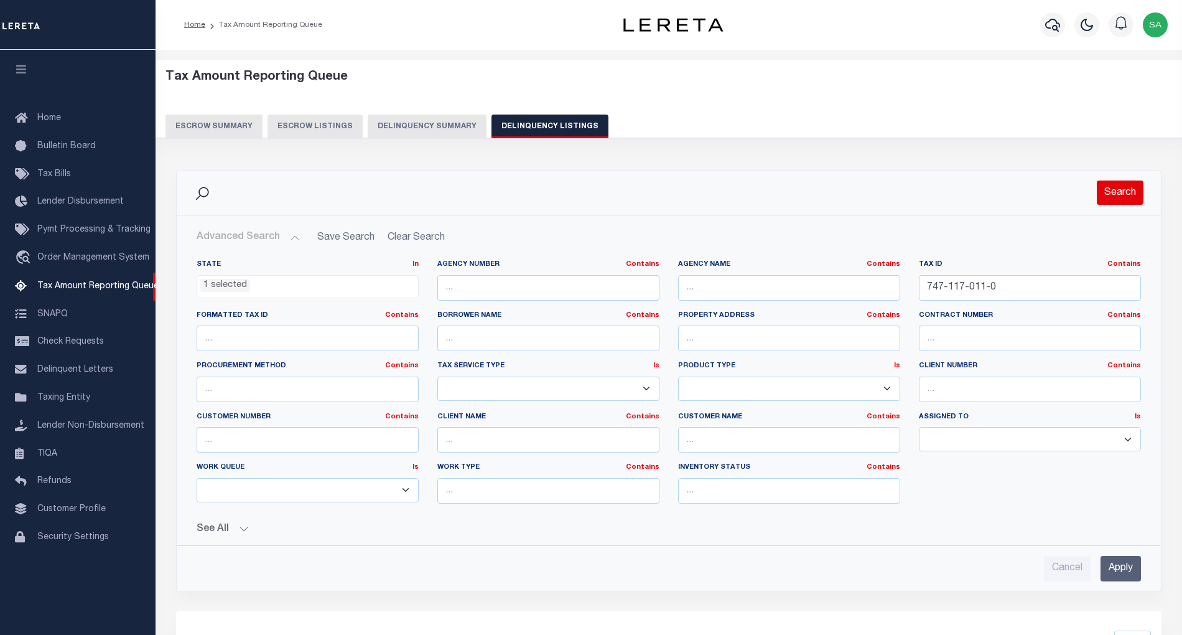
click at [1131, 197] on button "Search" at bounding box center [1120, 192] width 47 height 24
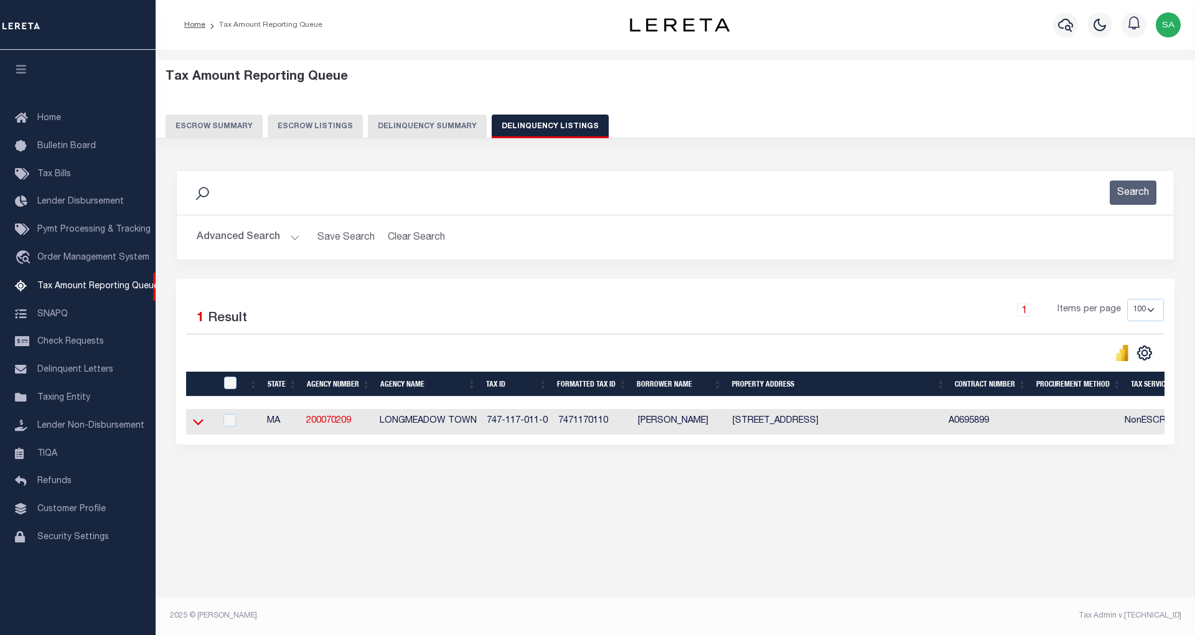
click at [199, 426] on icon at bounding box center [198, 421] width 11 height 13
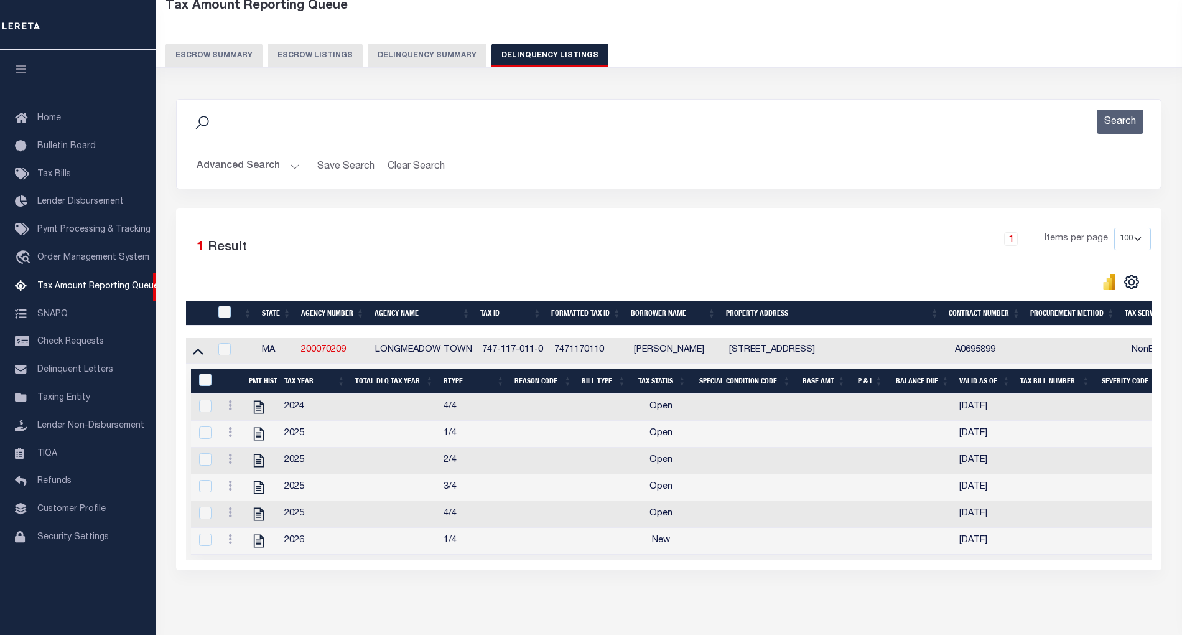
scroll to position [136, 0]
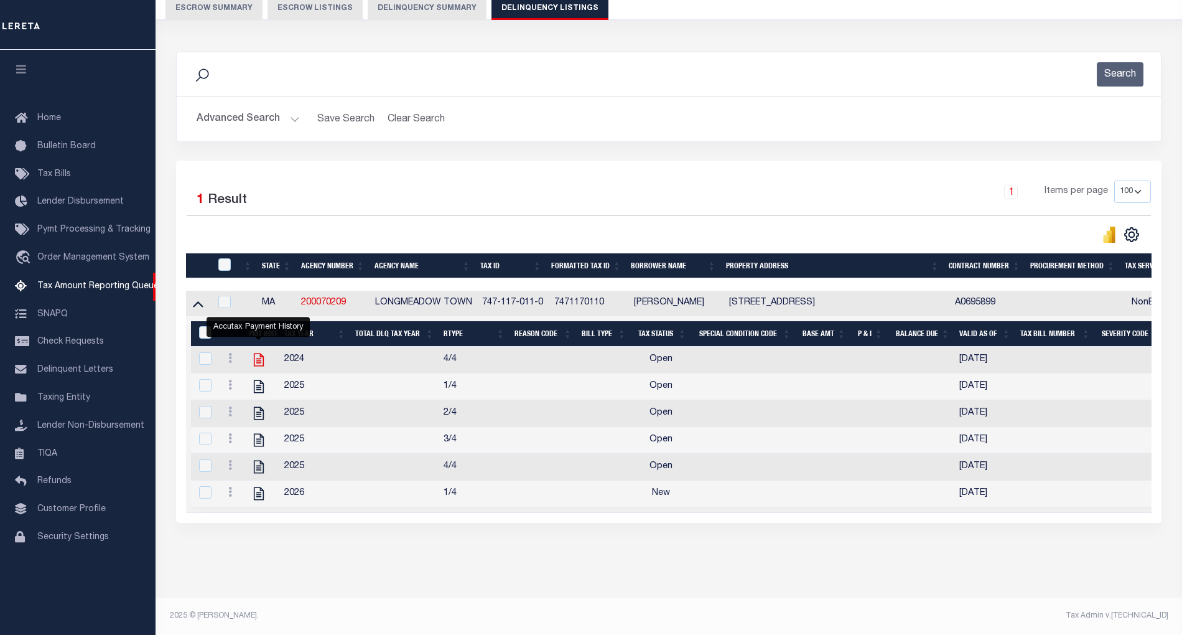
click at [257, 352] on icon "" at bounding box center [259, 360] width 16 height 16
checkbox input "true"
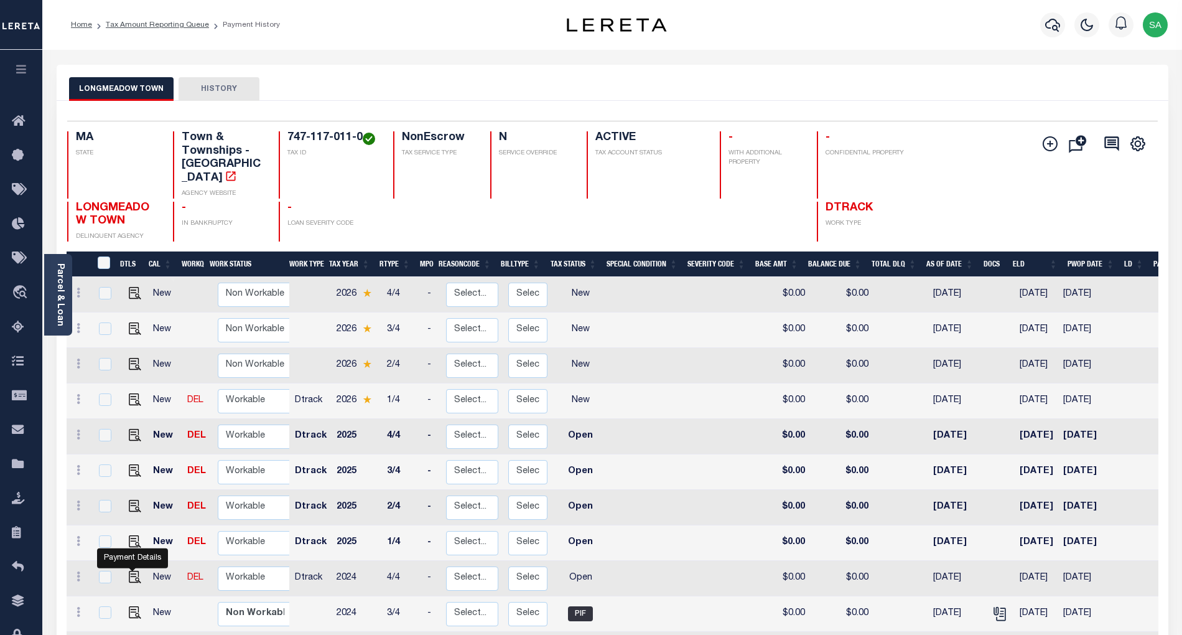
drag, startPoint x: 130, startPoint y: 562, endPoint x: 148, endPoint y: 558, distance: 18.6
click at [130, 571] on img "" at bounding box center [135, 577] width 12 height 12
checkbox input "true"
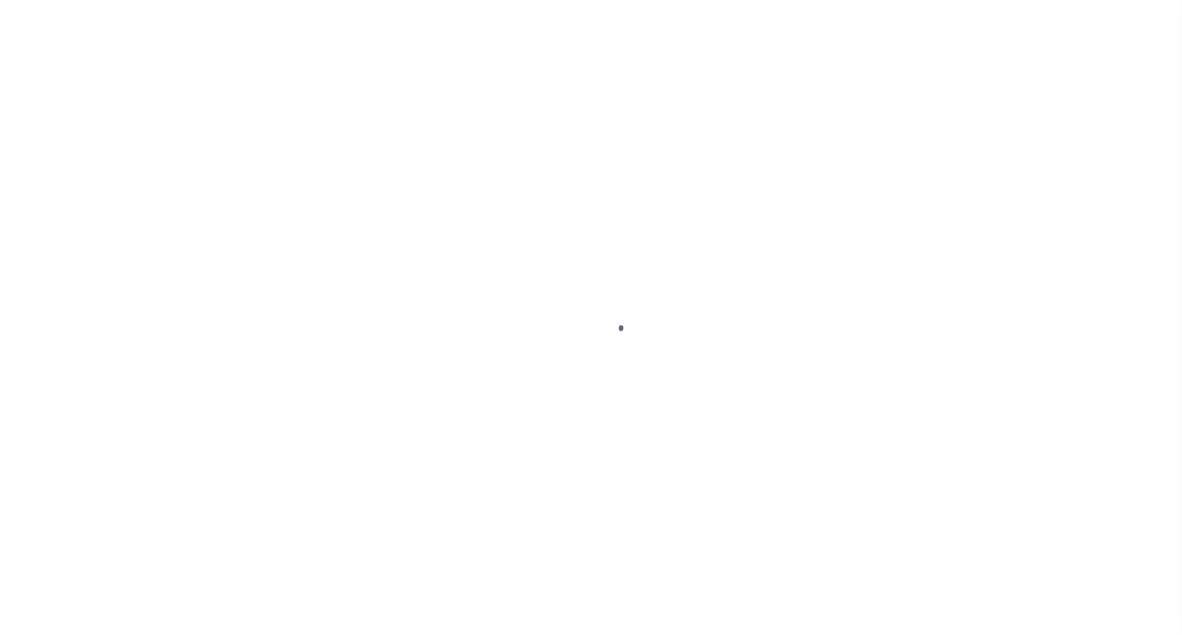
select select "OP2"
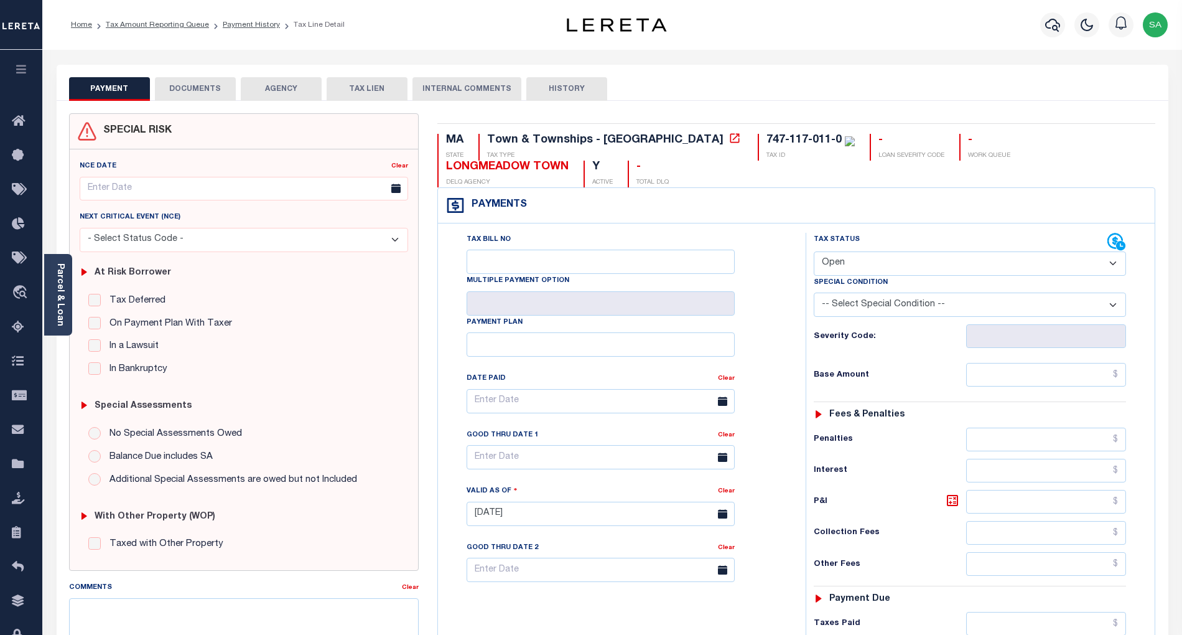
click at [72, 286] on div "NCE Date Clear Next Critical Event (NCE)" at bounding box center [244, 359] width 348 height 421
click at [67, 286] on div "Parcel & Loan" at bounding box center [58, 295] width 28 height 82
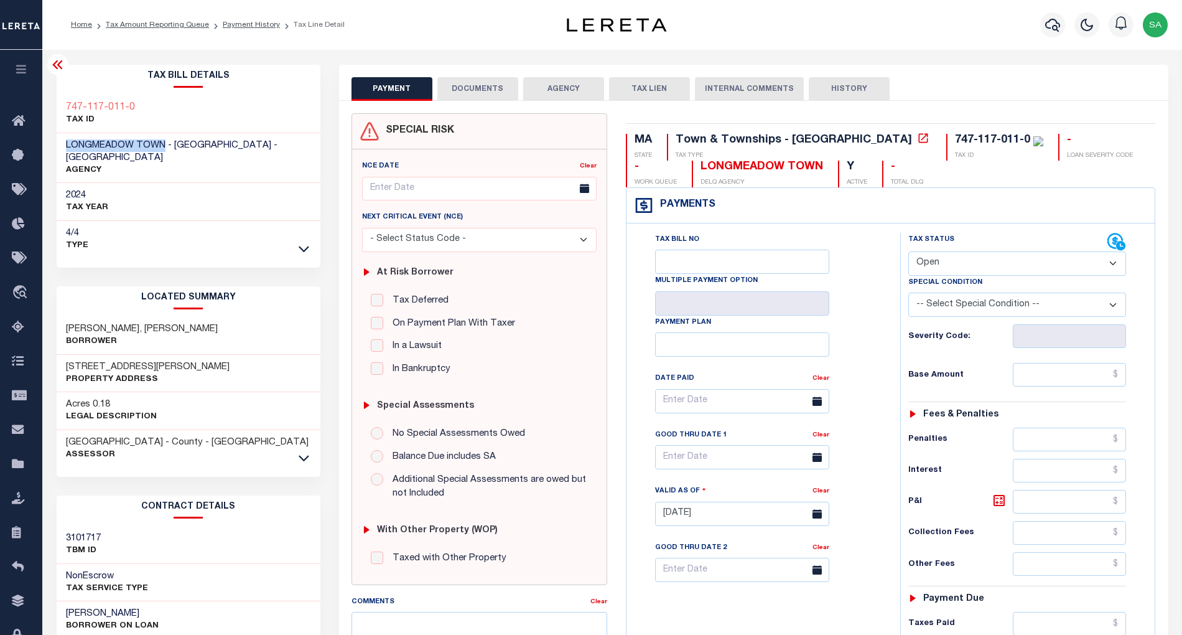
drag, startPoint x: 63, startPoint y: 146, endPoint x: 162, endPoint y: 146, distance: 98.3
click at [162, 146] on div "LONGMEADOW TOWN - [GEOGRAPHIC_DATA] - [GEOGRAPHIC_DATA] AGENCY" at bounding box center [189, 158] width 264 height 50
copy span "LONGMEADOW TOWN"
drag, startPoint x: 78, startPoint y: 352, endPoint x: 155, endPoint y: 357, distance: 77.3
click at [155, 361] on h3 "[STREET_ADDRESS][PERSON_NAME]" at bounding box center [148, 367] width 164 height 12
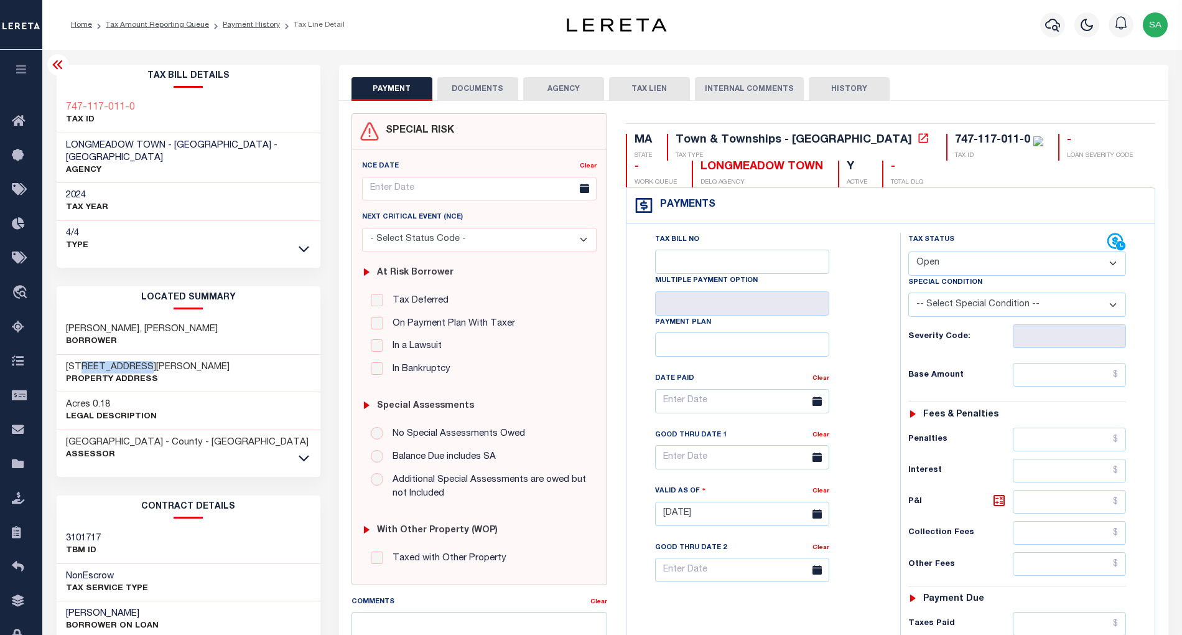
copy h3 "[PERSON_NAME]"
drag, startPoint x: 60, startPoint y: 312, endPoint x: 114, endPoint y: 319, distance: 54.6
click at [114, 319] on div "[PERSON_NAME], [PERSON_NAME]" at bounding box center [189, 336] width 264 height 38
copy h3 "[PERSON_NAME]"
click at [119, 335] on p "Borrower" at bounding box center [142, 341] width 152 height 12
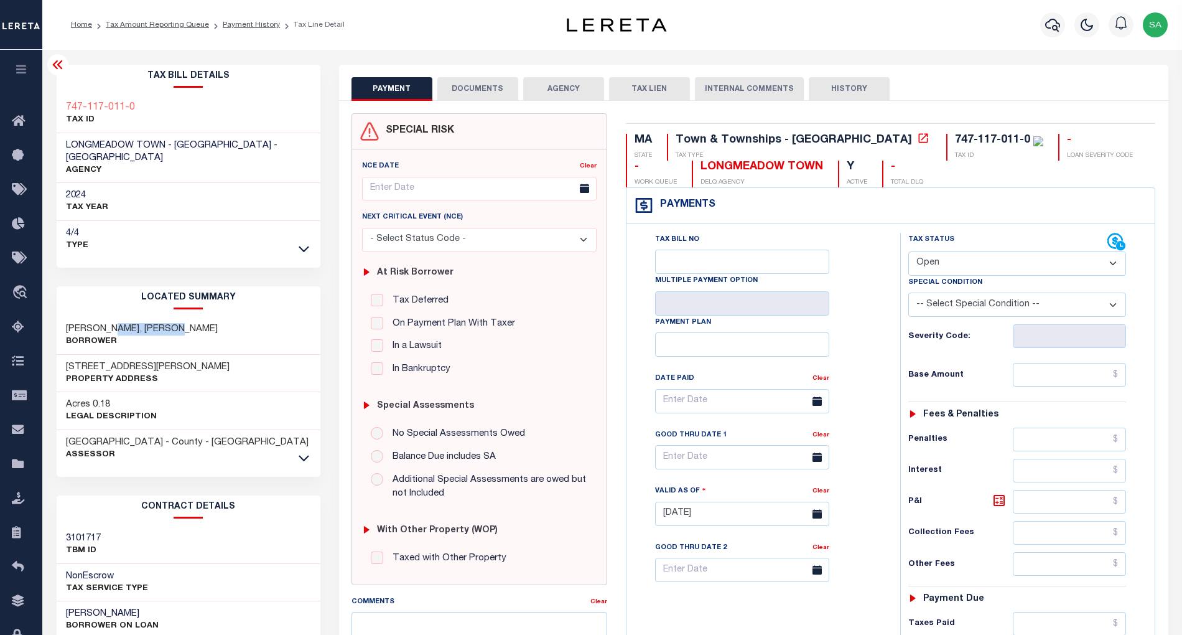
drag, startPoint x: 119, startPoint y: 317, endPoint x: 193, endPoint y: 314, distance: 73.5
click at [193, 317] on div "[PERSON_NAME], [PERSON_NAME]" at bounding box center [189, 336] width 264 height 38
copy h3 "[PERSON_NAME]"
click at [97, 361] on h3 "[STREET_ADDRESS][PERSON_NAME]" at bounding box center [148, 367] width 164 height 12
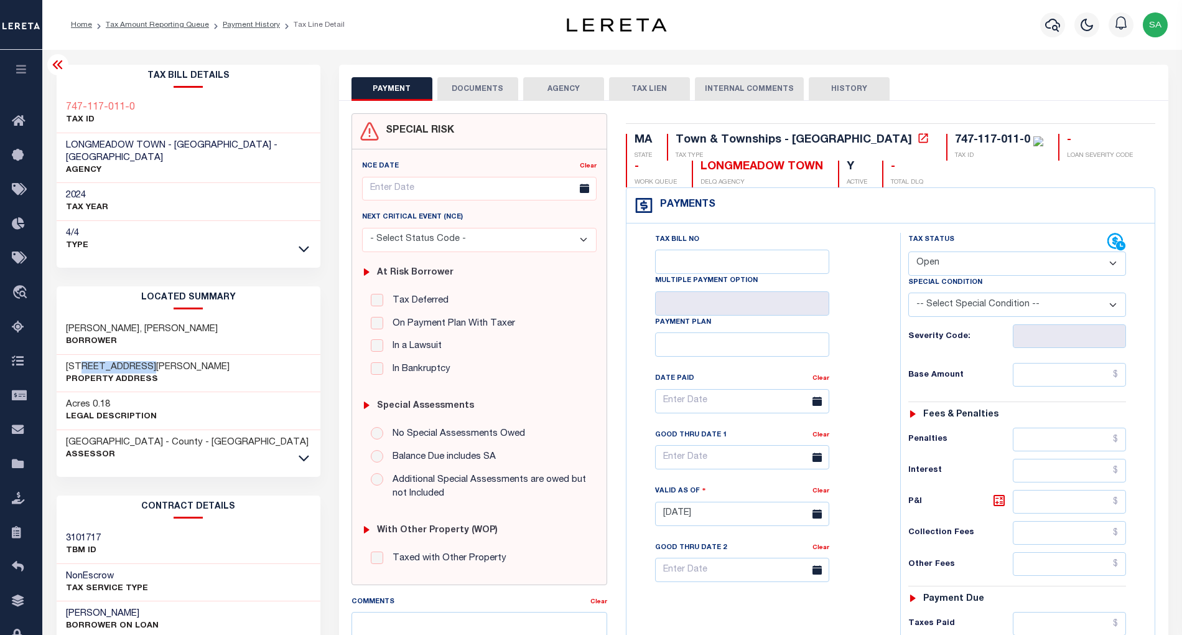
copy h3 "[PERSON_NAME]"
click at [97, 361] on h3 "[STREET_ADDRESS][PERSON_NAME]" at bounding box center [148, 367] width 164 height 12
drag, startPoint x: 80, startPoint y: 354, endPoint x: 188, endPoint y: 362, distance: 108.5
click at [188, 362] on div "[STREET_ADDRESS][PERSON_NAME] Property Address" at bounding box center [189, 374] width 264 height 38
drag, startPoint x: 164, startPoint y: 352, endPoint x: 157, endPoint y: 352, distance: 6.8
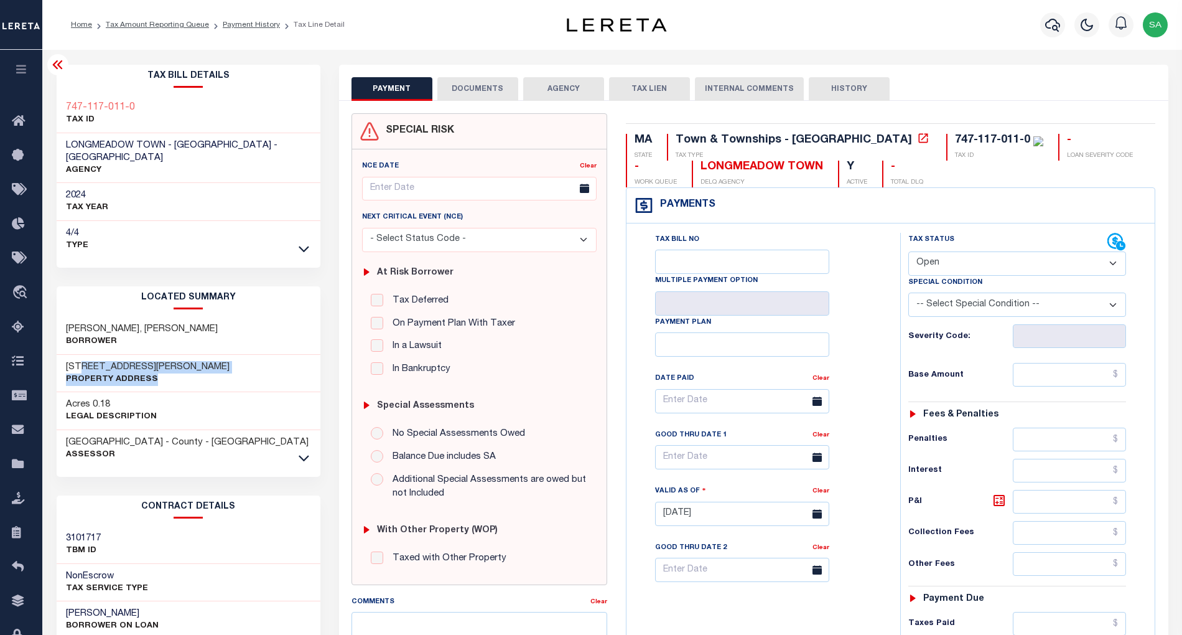
click at [162, 361] on h3 "[STREET_ADDRESS][PERSON_NAME]" at bounding box center [148, 367] width 164 height 12
click at [80, 361] on h3 "[STREET_ADDRESS][PERSON_NAME]" at bounding box center [148, 367] width 164 height 12
drag, startPoint x: 80, startPoint y: 354, endPoint x: 178, endPoint y: 355, distance: 98.3
click at [178, 355] on div "[STREET_ADDRESS][PERSON_NAME] Property Address" at bounding box center [189, 374] width 264 height 38
copy h3 "[PERSON_NAME]"
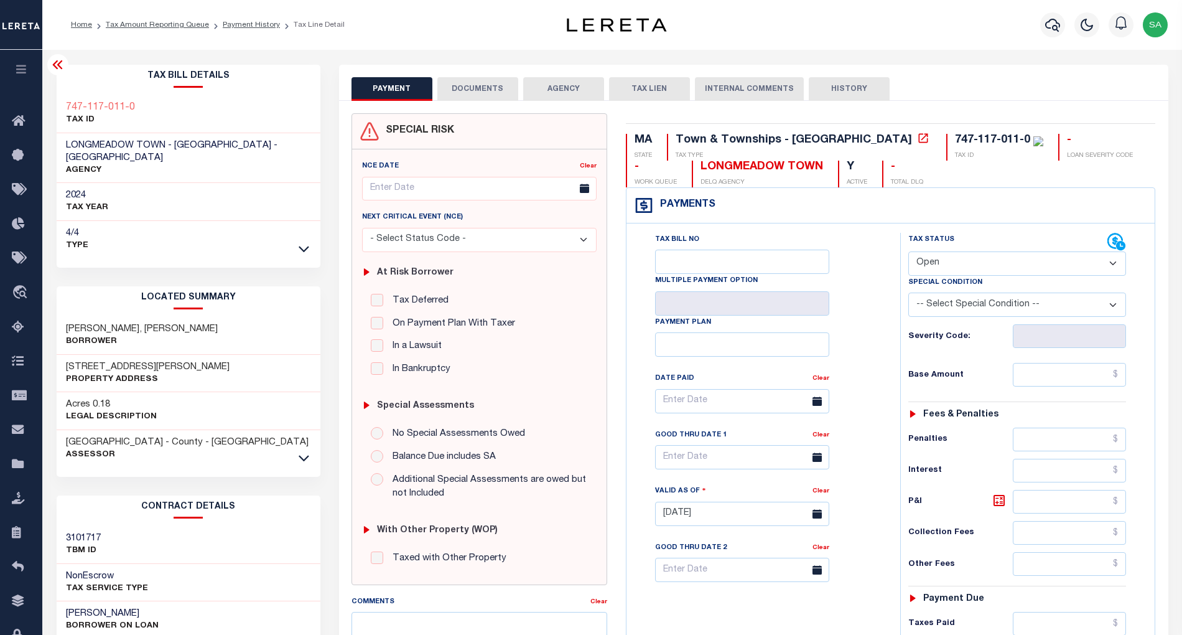
click at [87, 323] on h3 "STANAWAY, ELLEN PATTON" at bounding box center [142, 329] width 152 height 12
copy h3 "STANAWAY"
drag, startPoint x: 119, startPoint y: 304, endPoint x: 143, endPoint y: 326, distance: 32.1
click at [121, 317] on div "STANAWAY, ELLEN PATTON Borrower" at bounding box center [189, 336] width 264 height 38
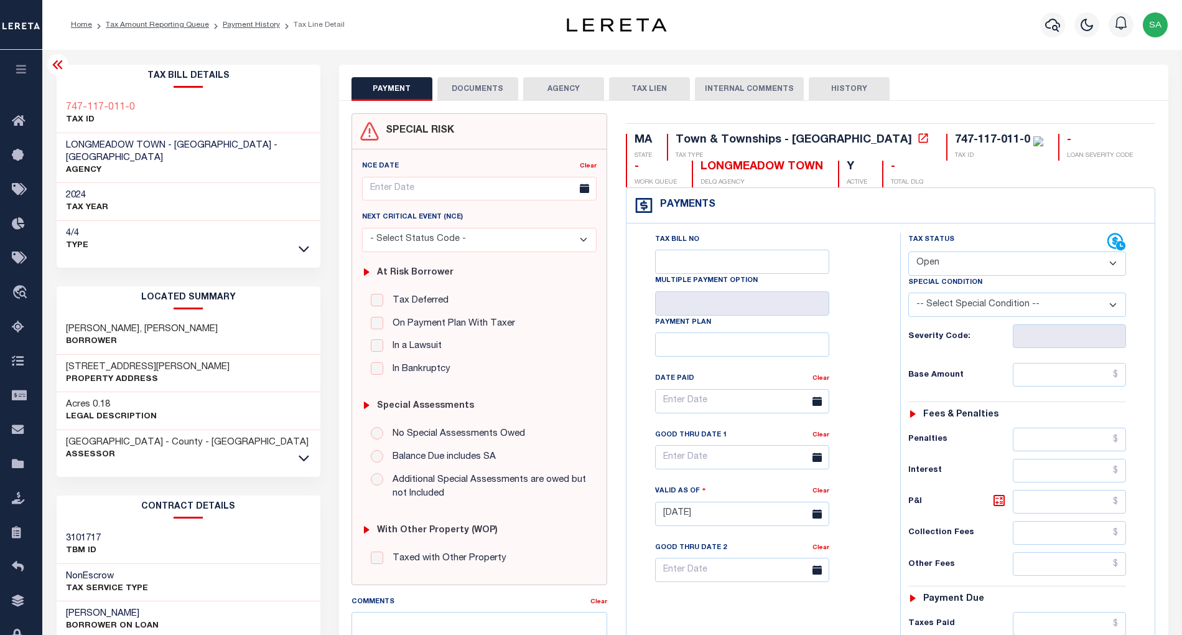
click at [135, 323] on h3 "STANAWAY, ELLEN PATTON" at bounding box center [142, 329] width 152 height 12
drag, startPoint x: 122, startPoint y: 317, endPoint x: 205, endPoint y: 317, distance: 83.4
click at [205, 317] on div "STANAWAY, ELLEN PATTON Borrower" at bounding box center [189, 336] width 264 height 38
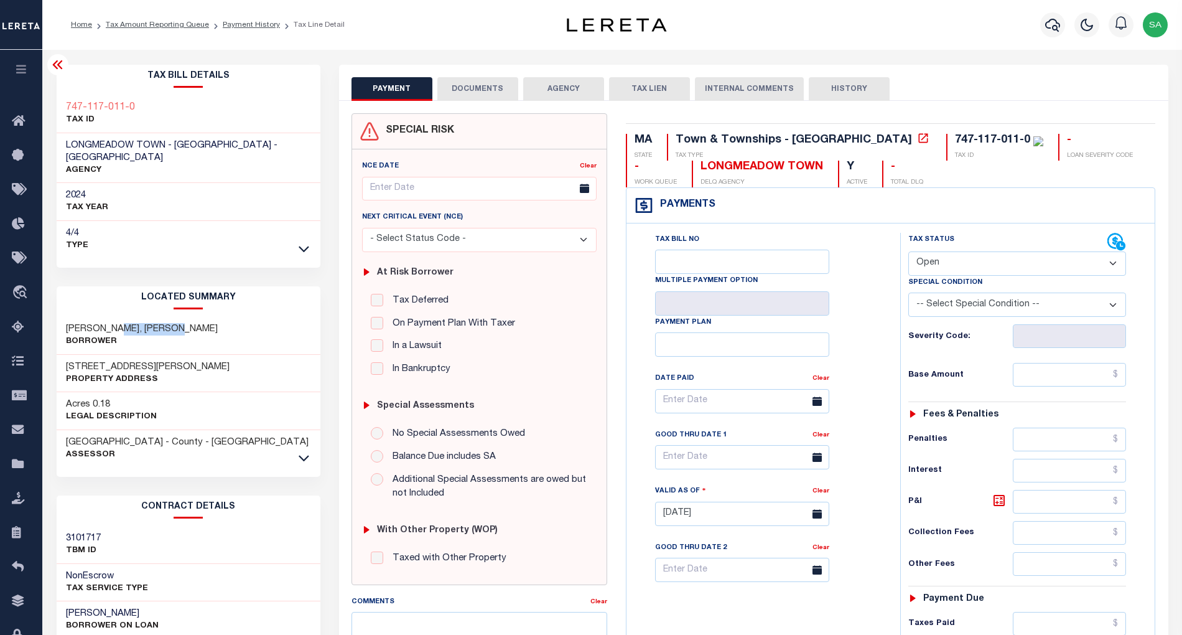
click at [162, 323] on h3 "STANAWAY, ELLEN PATTON" at bounding box center [142, 329] width 152 height 12
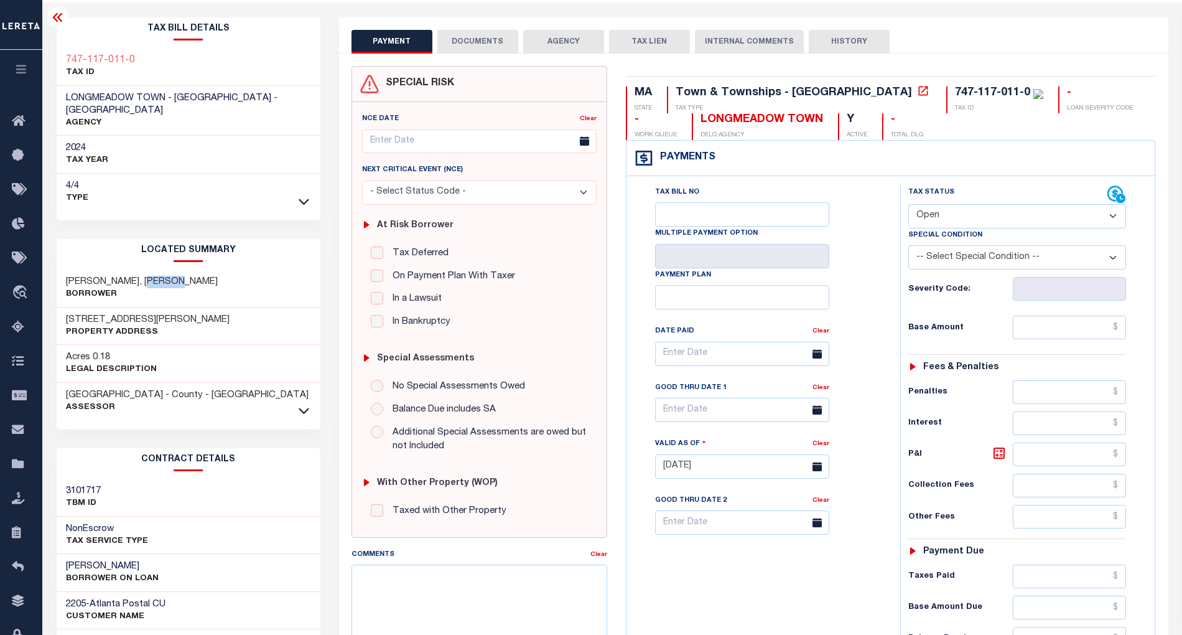
scroll to position [249, 0]
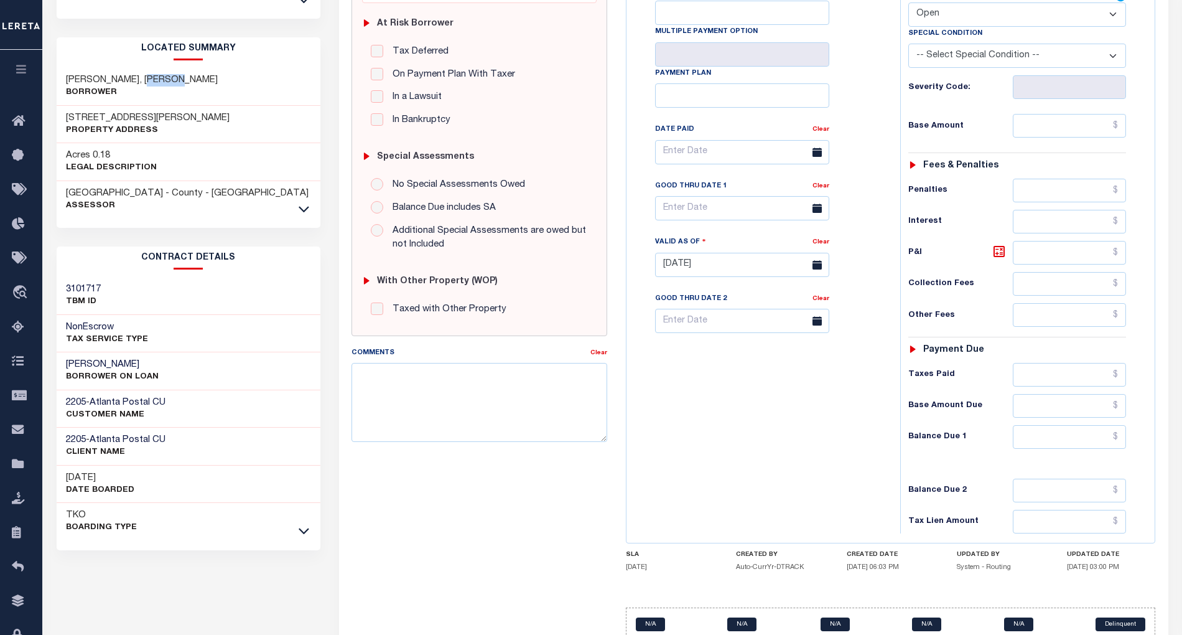
drag, startPoint x: 63, startPoint y: 354, endPoint x: 156, endPoint y: 347, distance: 93.0
click at [156, 352] on div "STANAWAY , ELLEN BORROWER ON LOAN" at bounding box center [189, 371] width 264 height 38
copy h3 "[PERSON_NAME]"
click at [138, 358] on h3 "[PERSON_NAME]" at bounding box center [112, 364] width 93 height 12
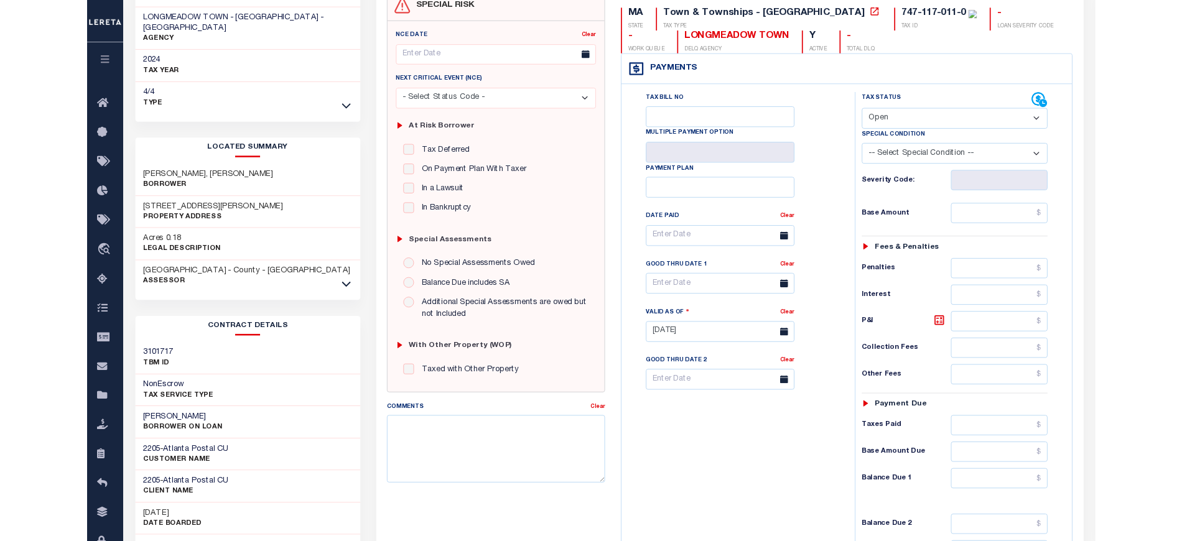
scroll to position [0, 0]
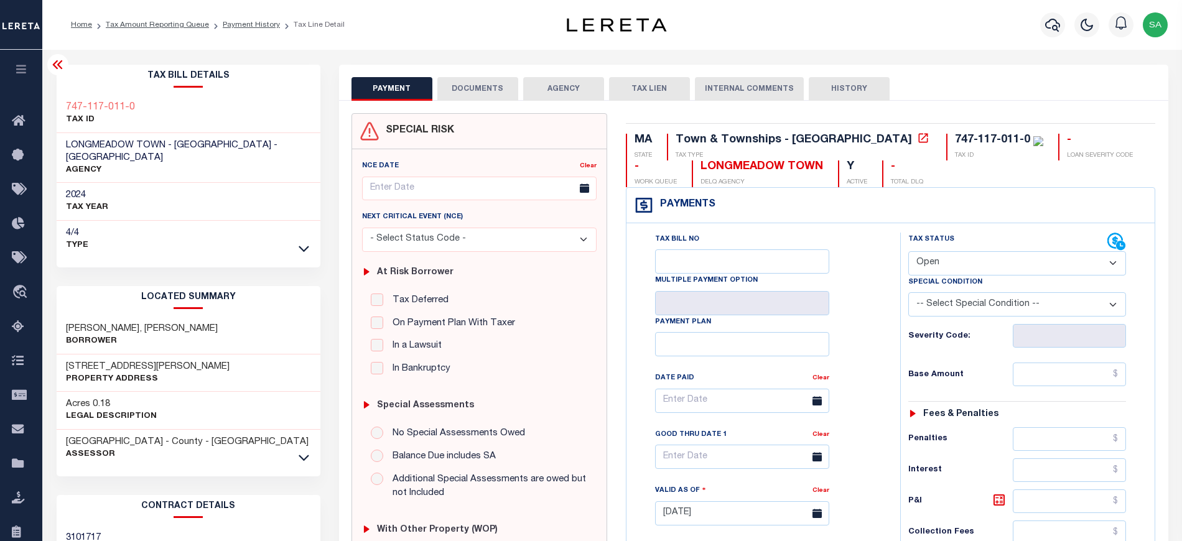
click at [348, 465] on div "SPECIAL RISK NCE Date Clear - Select Status Code -" at bounding box center [479, 512] width 274 height 799
click at [54, 62] on icon at bounding box center [57, 64] width 15 height 15
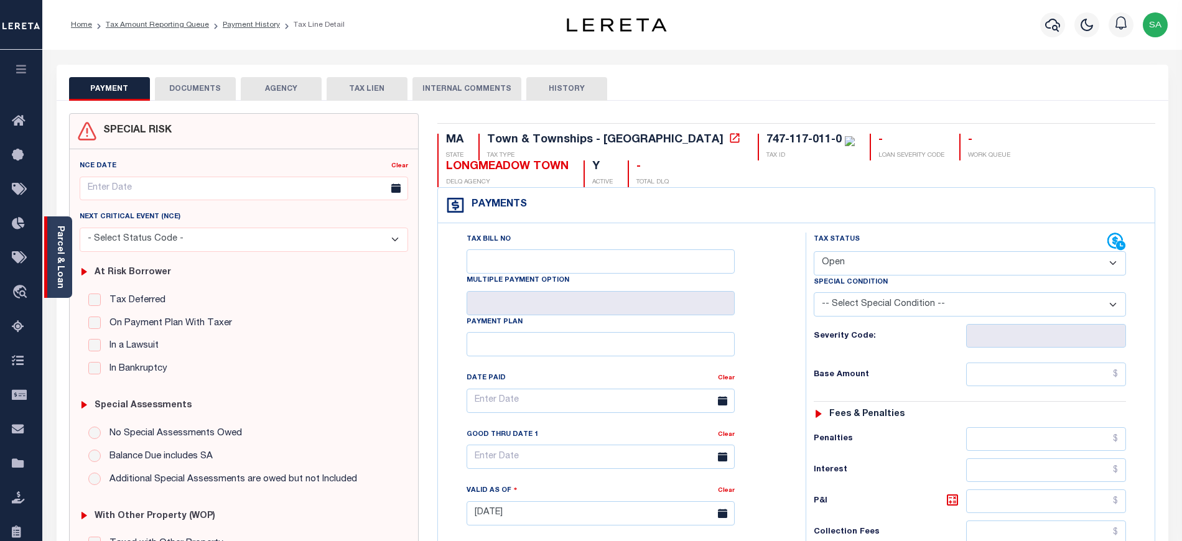
click at [66, 253] on div "Parcel & Loan" at bounding box center [58, 258] width 28 height 82
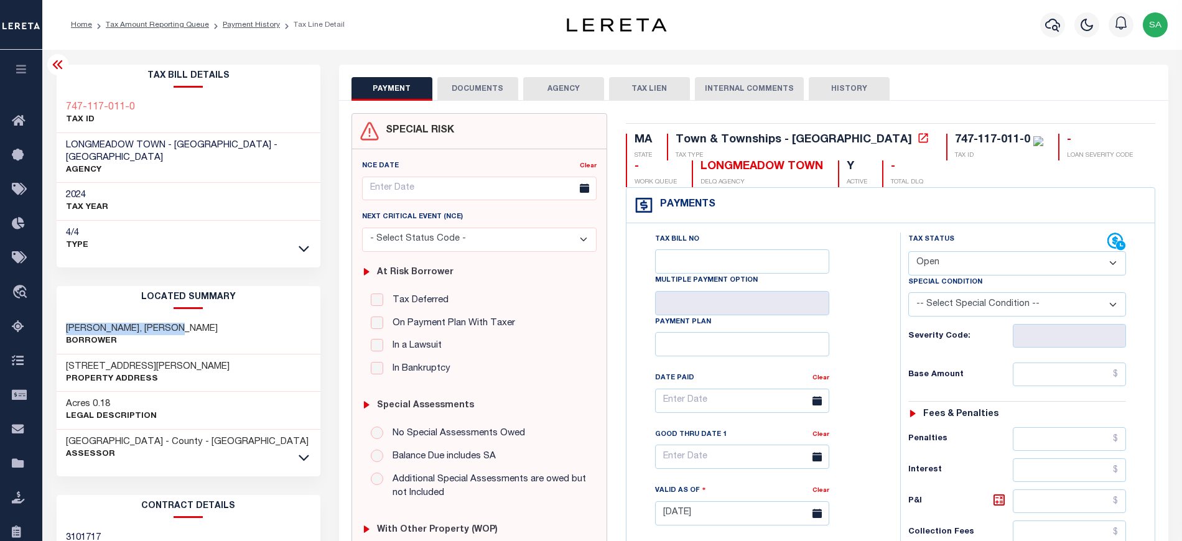
drag, startPoint x: 70, startPoint y: 316, endPoint x: 194, endPoint y: 312, distance: 123.9
click at [194, 317] on div "STANAWAY, ELLEN PATTON Borrower" at bounding box center [189, 336] width 264 height 38
copy h3 "STANAWAY, ELLEN PATTON"
drag, startPoint x: 65, startPoint y: 352, endPoint x: 187, endPoint y: 352, distance: 122.0
click at [187, 355] on div "93 WESTMORELAND AV Property Address" at bounding box center [189, 374] width 264 height 38
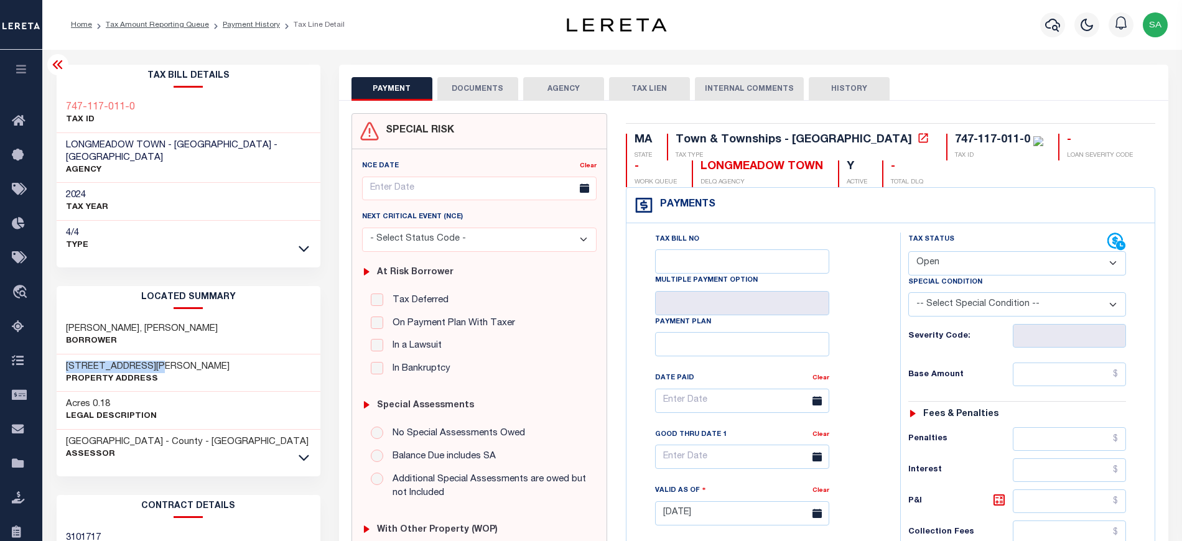
copy h3 "93 WESTMORELAND AV"
click at [177, 26] on link "Tax Amount Reporting Queue" at bounding box center [157, 24] width 103 height 7
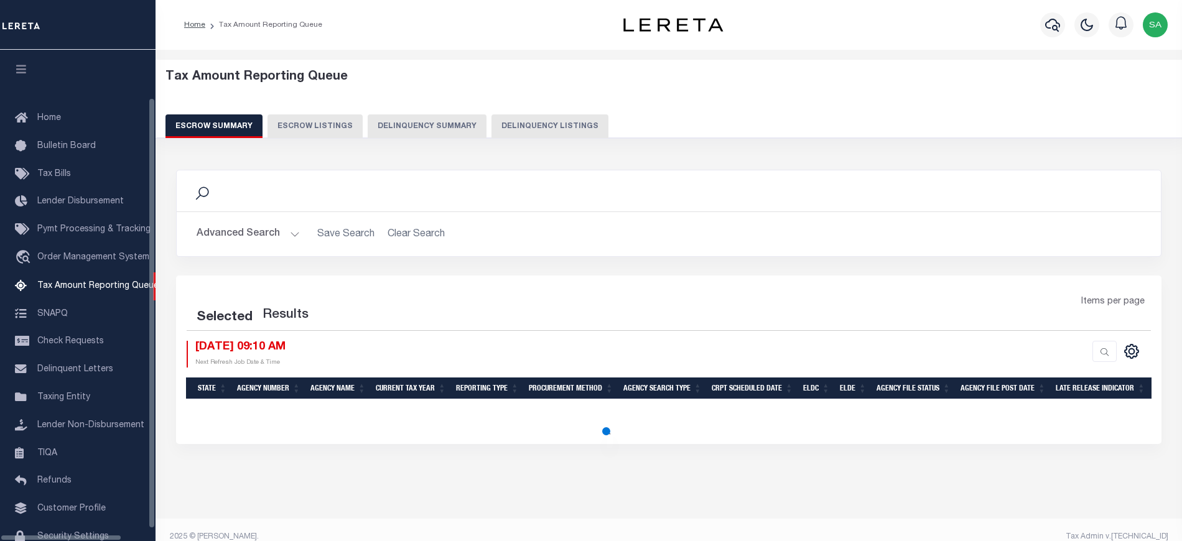
select select "100"
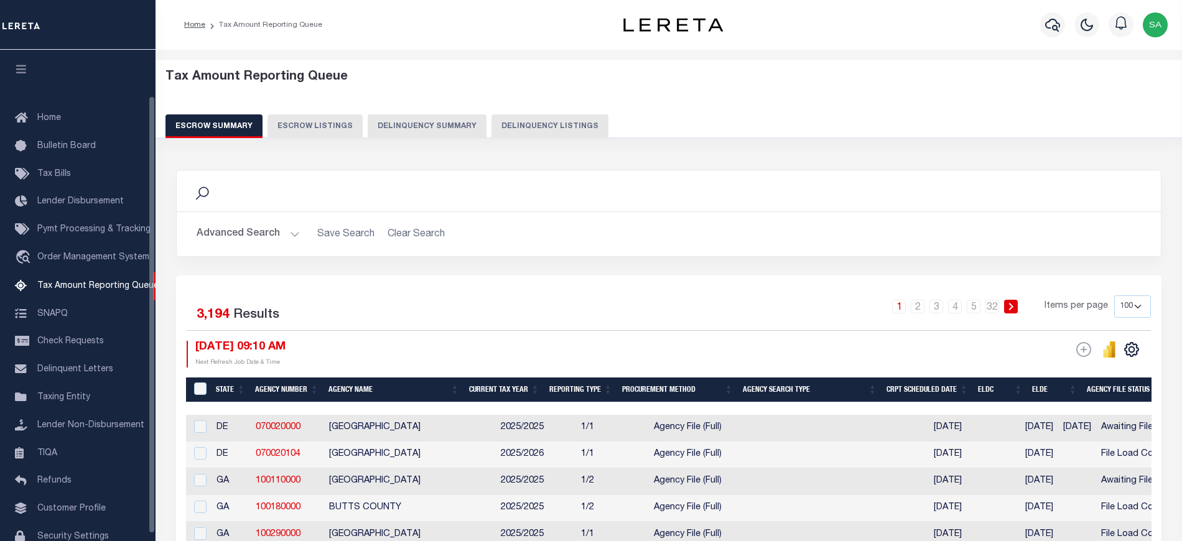
scroll to position [52, 0]
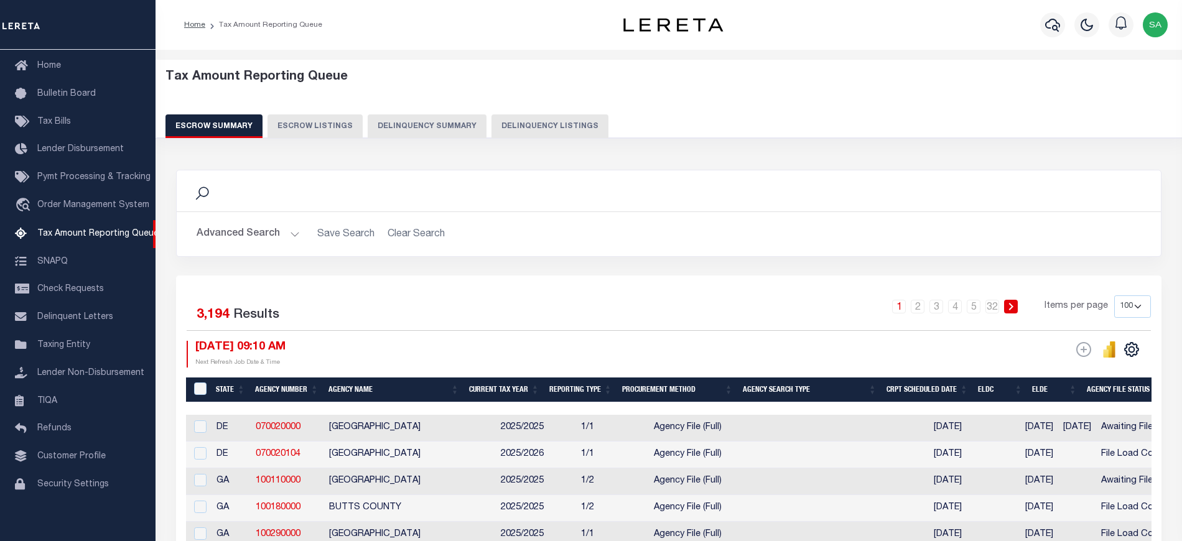
click at [514, 131] on button "Delinquency Listings" at bounding box center [550, 126] width 117 height 24
select select "100"
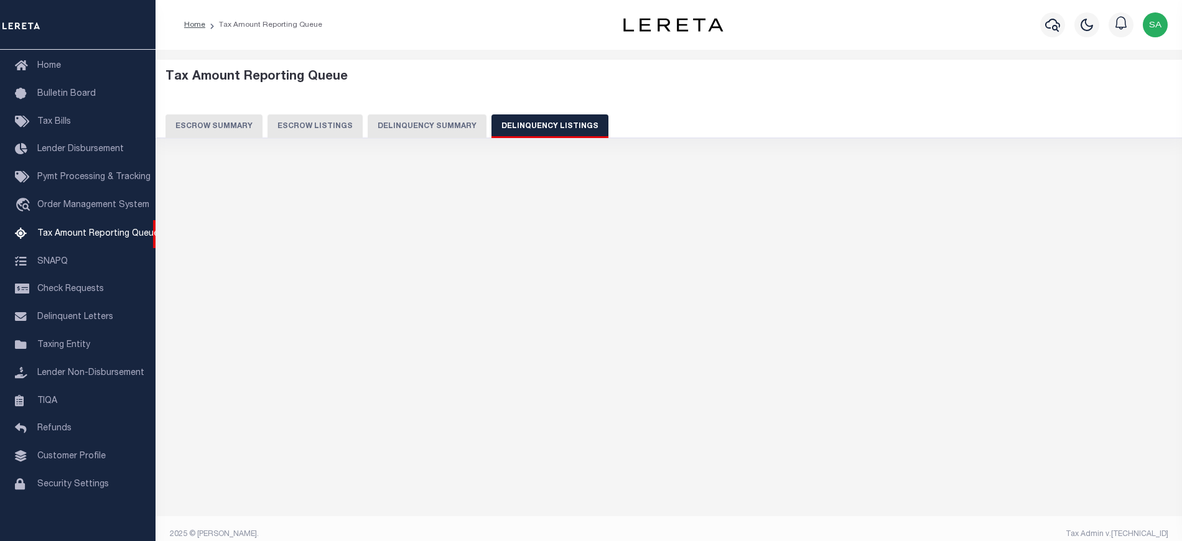
select select "100"
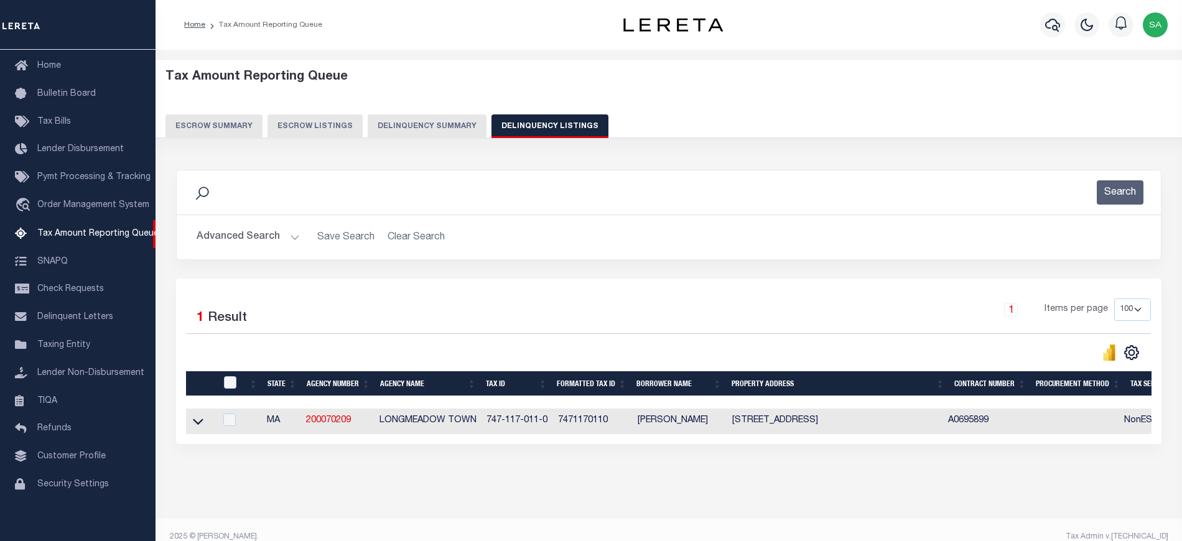
click at [261, 238] on button "Advanced Search" at bounding box center [248, 237] width 103 height 24
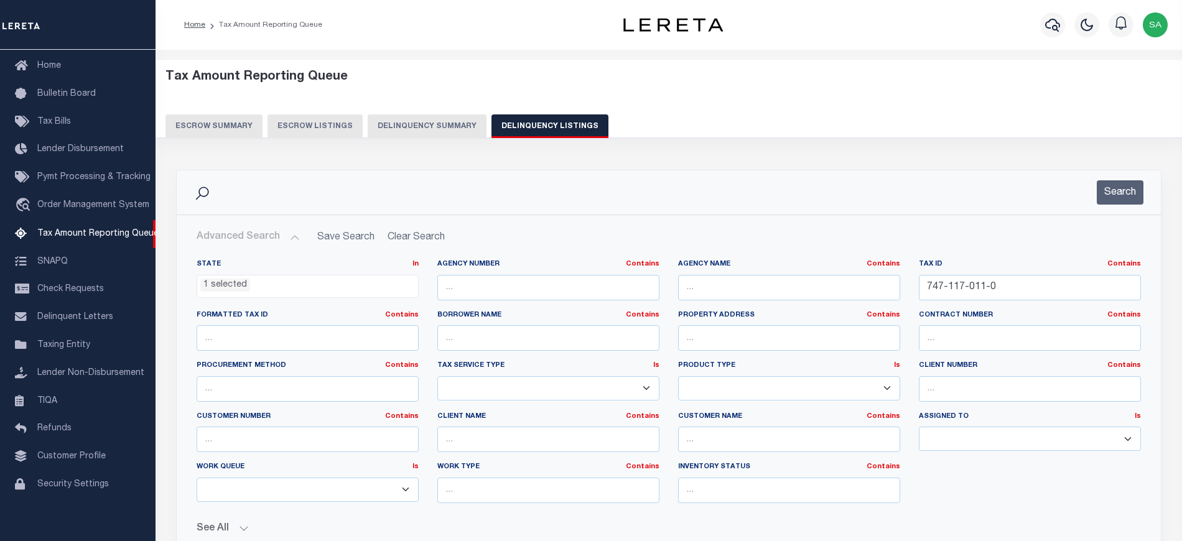
drag, startPoint x: 1016, startPoint y: 307, endPoint x: 1016, endPoint y: 289, distance: 18.7
click at [1016, 306] on div "Tax ID Contains Contains Is 747-117-011-0" at bounding box center [1030, 284] width 241 height 51
drag, startPoint x: 1016, startPoint y: 285, endPoint x: 831, endPoint y: 269, distance: 185.4
click at [831, 269] on div "State In In AK AL AR AZ CA CO CT DC DE FL GA GU HI IA ID IL IN KS KY LA MA MD M…" at bounding box center [668, 386] width 963 height 254
paste input "43-055"
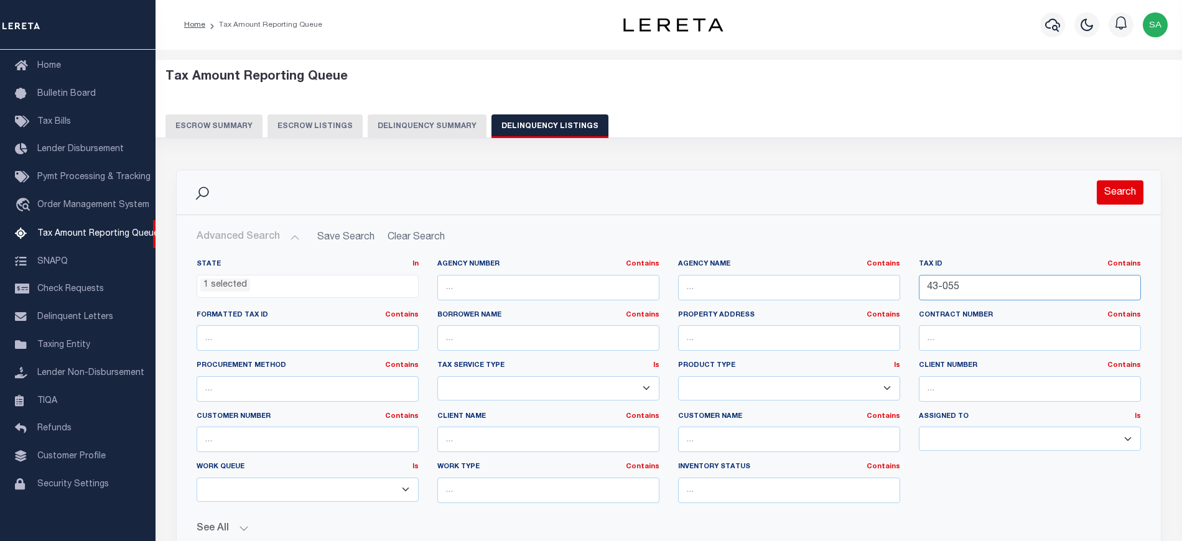
type input "43-055"
click at [1114, 197] on button "Search" at bounding box center [1120, 192] width 47 height 24
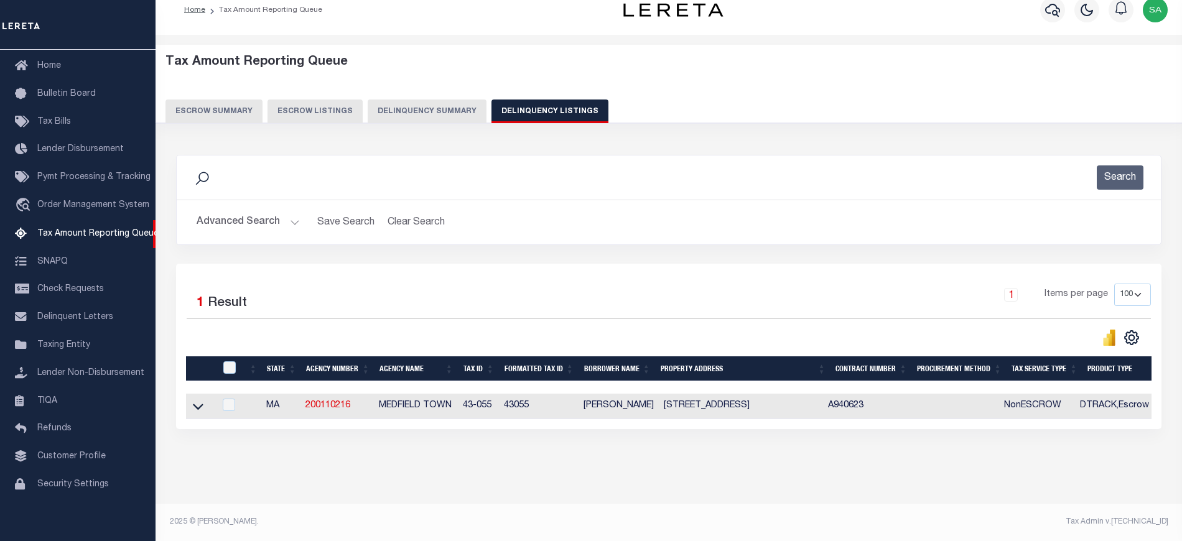
scroll to position [26, 0]
click at [198, 400] on icon at bounding box center [198, 406] width 11 height 13
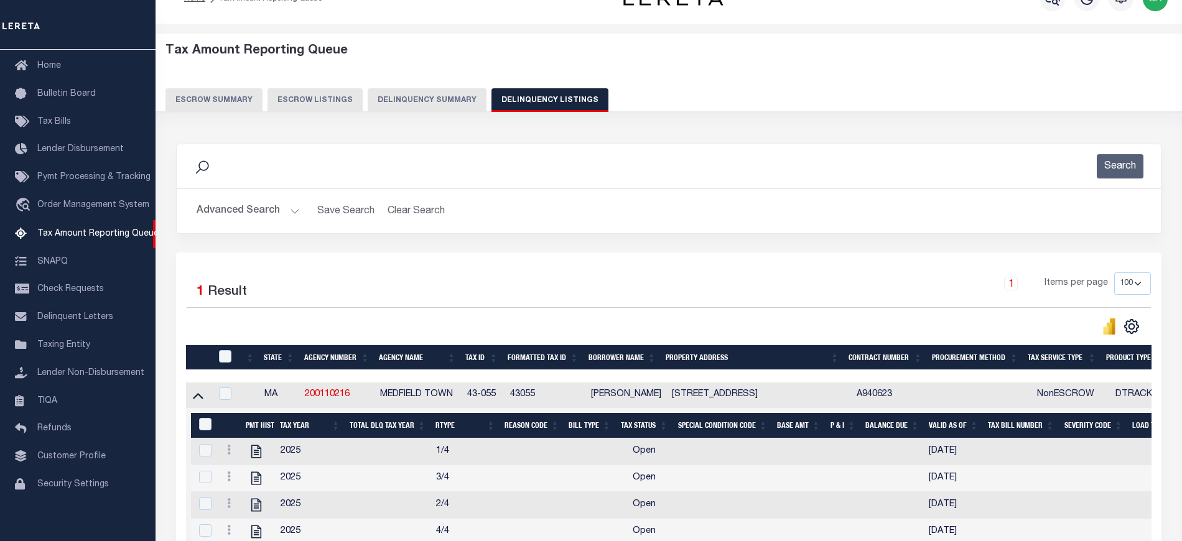
scroll to position [192, 0]
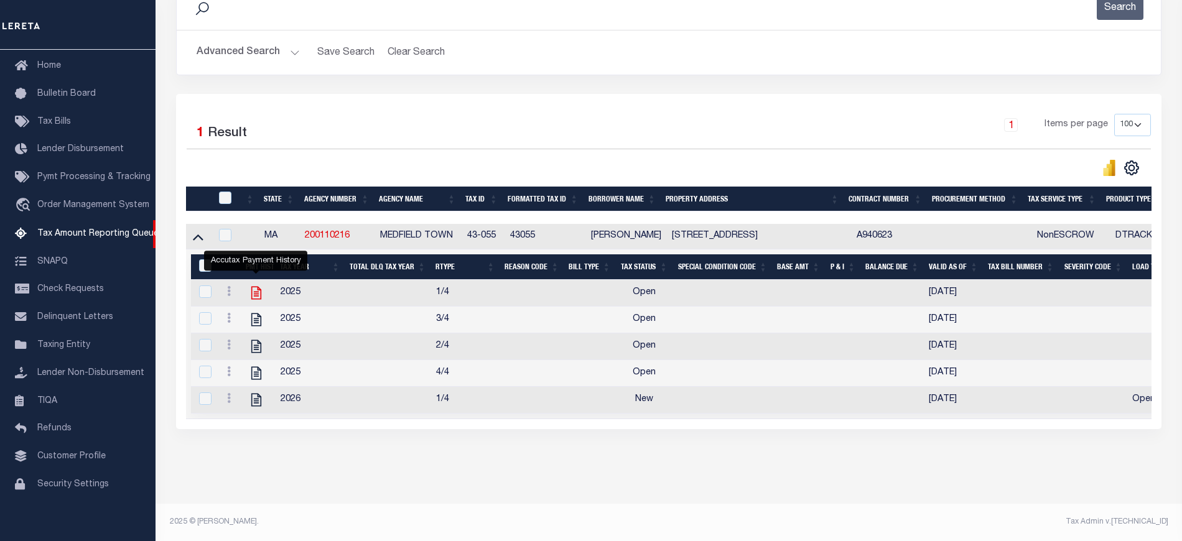
click at [259, 287] on icon "" at bounding box center [256, 293] width 10 height 13
checkbox input "true"
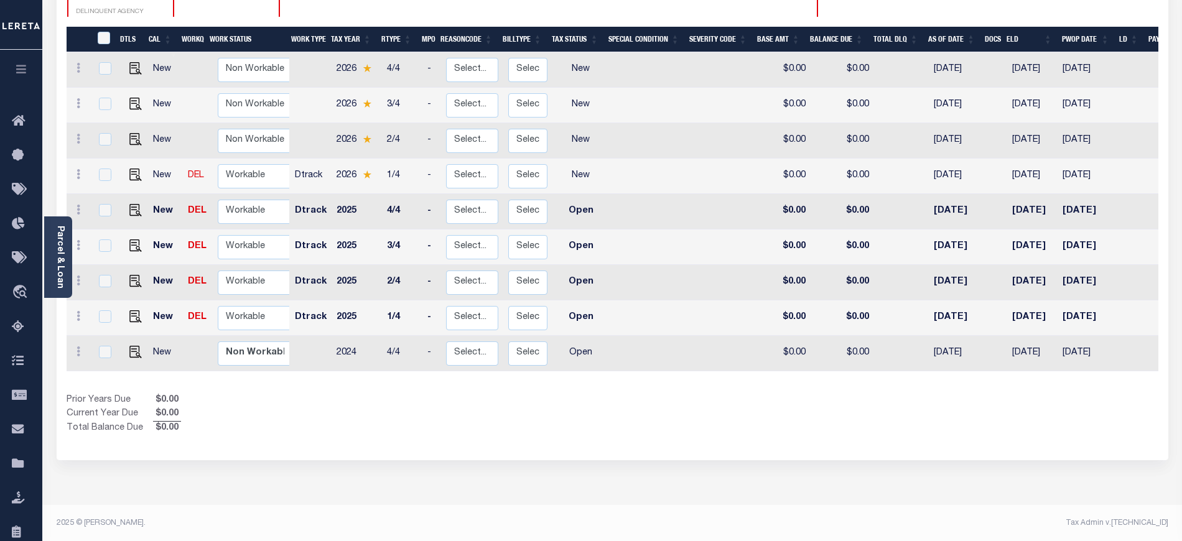
scroll to position [230, 0]
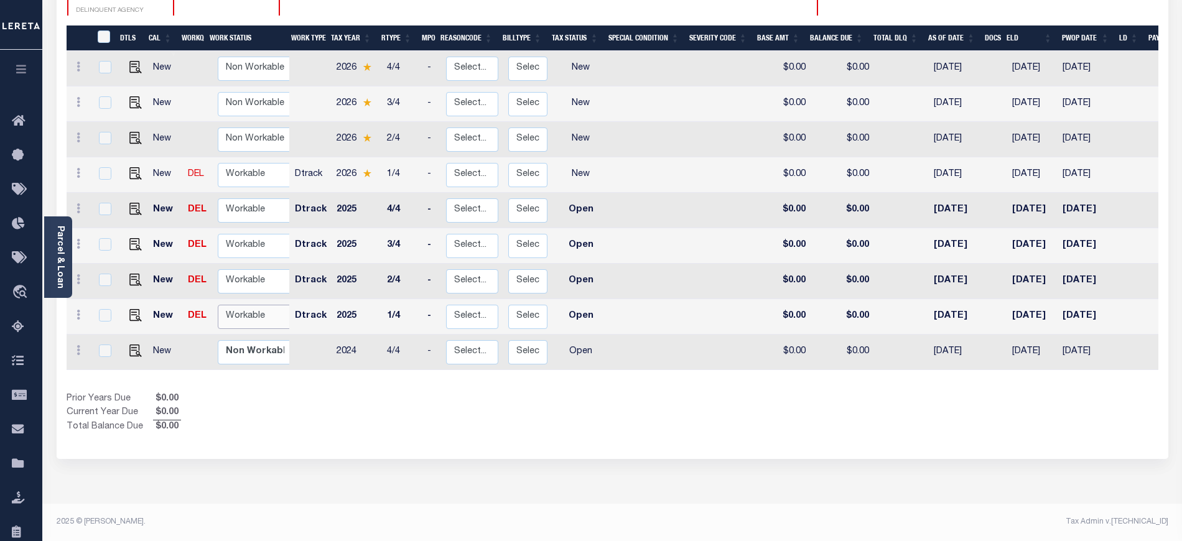
click at [254, 305] on select "Non Workable Workable" at bounding box center [255, 317] width 75 height 24
checkbox input "true"
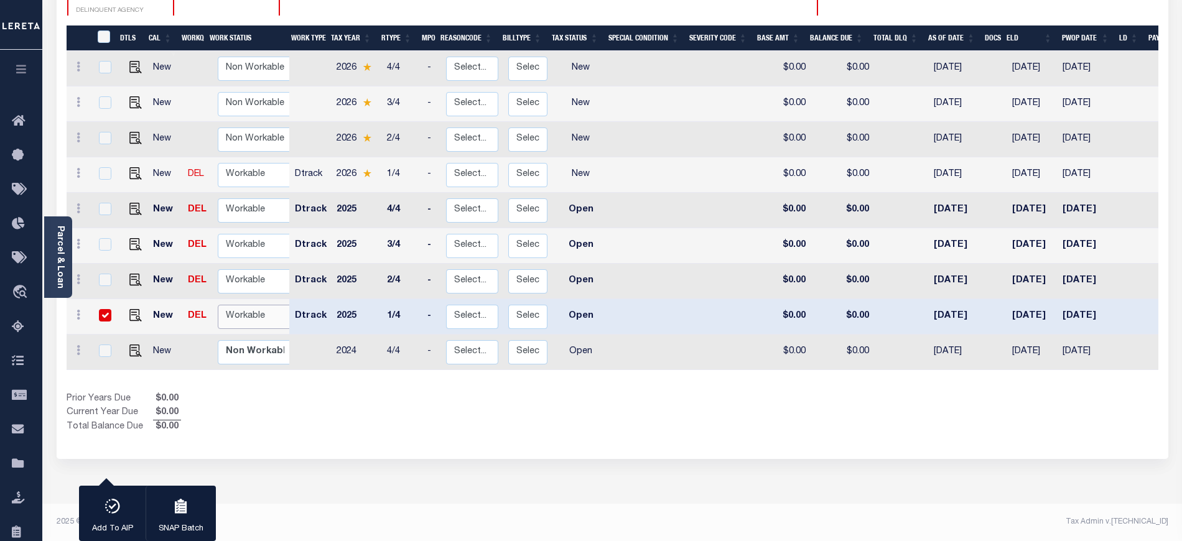
select select "true"
click at [218, 305] on select "Non Workable Workable" at bounding box center [255, 317] width 75 height 24
checkbox input "false"
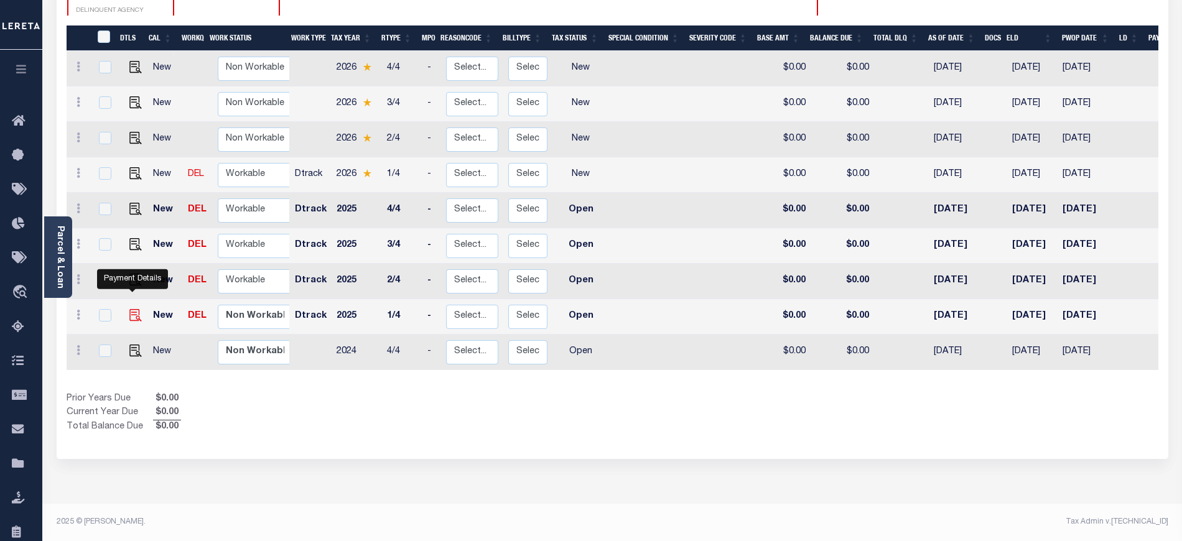
click at [134, 309] on img "" at bounding box center [135, 315] width 12 height 12
checkbox input "true"
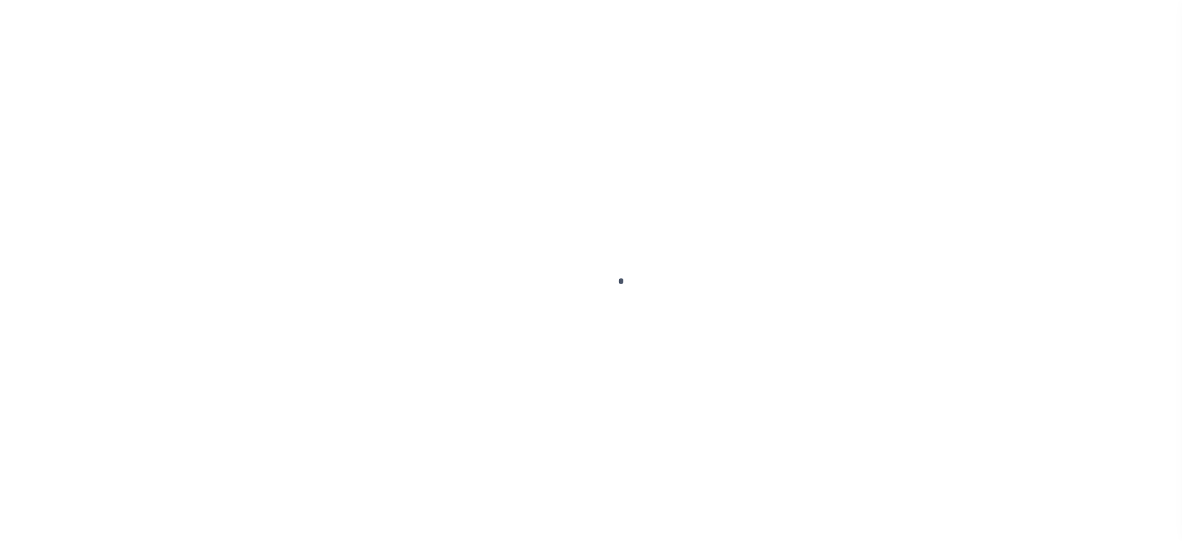
select select "OP2"
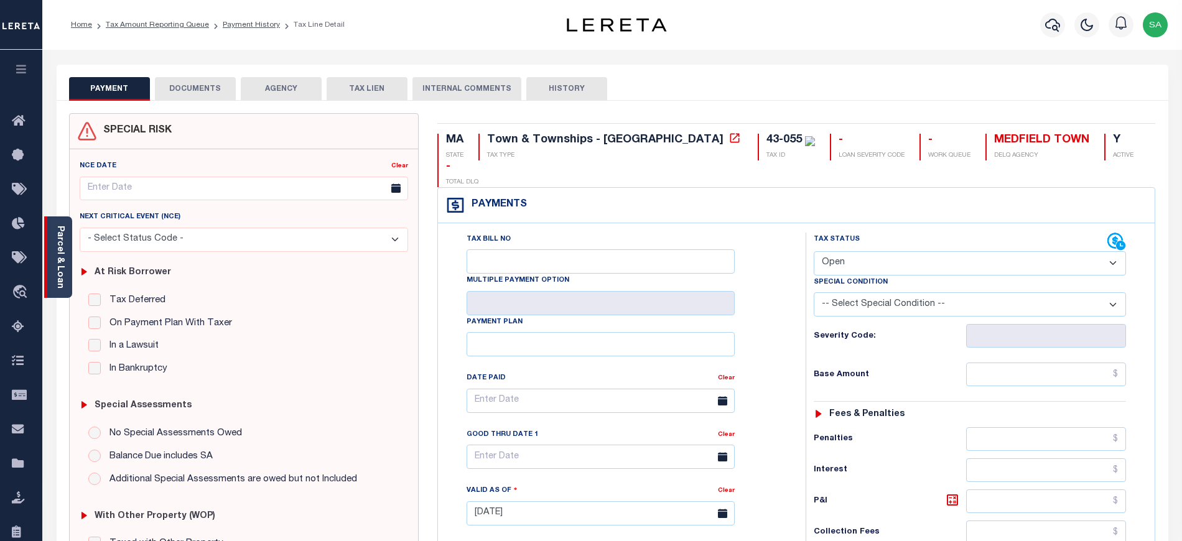
click at [66, 263] on div "Parcel & Loan" at bounding box center [58, 258] width 28 height 82
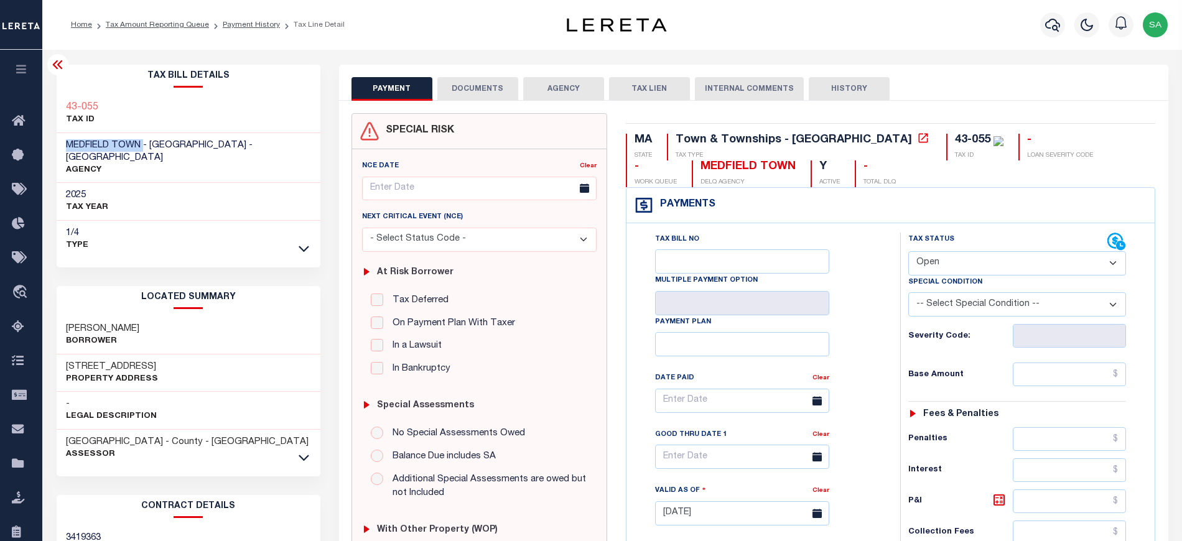
drag, startPoint x: 60, startPoint y: 145, endPoint x: 143, endPoint y: 145, distance: 82.8
click at [143, 145] on div "MEDFIELD TOWN - Town & Townships - MA AGENCY" at bounding box center [189, 158] width 264 height 50
copy span "MEDFIELD TOWN"
click at [82, 146] on span "MEDFIELD TOWN - [GEOGRAPHIC_DATA] - [GEOGRAPHIC_DATA]" at bounding box center [159, 152] width 187 height 22
click at [82, 146] on span "MEDFIELD TOWN - Town & Townships - MA" at bounding box center [159, 152] width 187 height 22
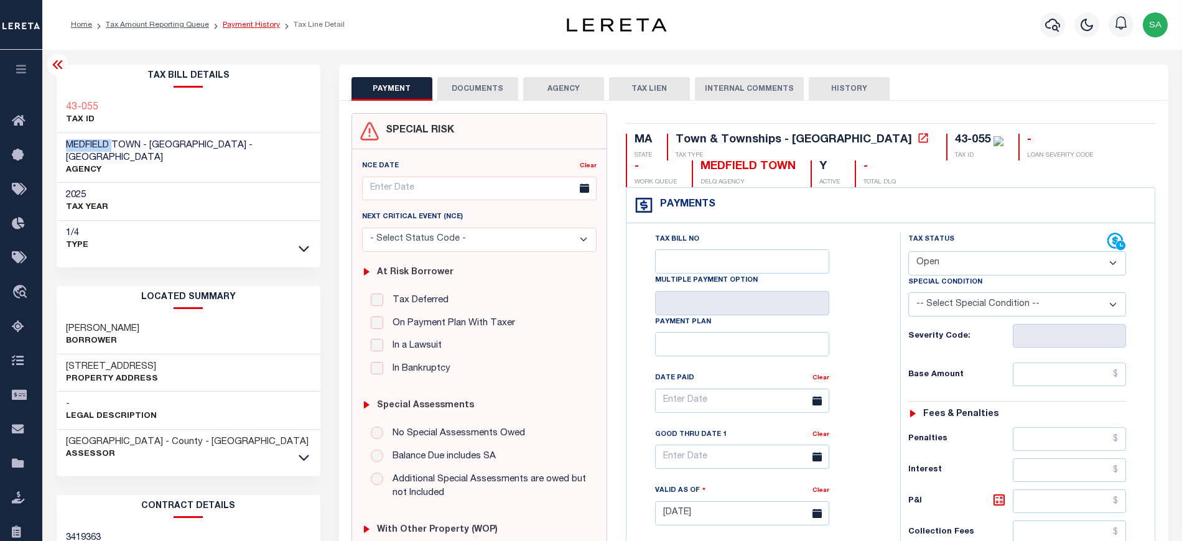
click at [241, 22] on link "Payment History" at bounding box center [251, 24] width 57 height 7
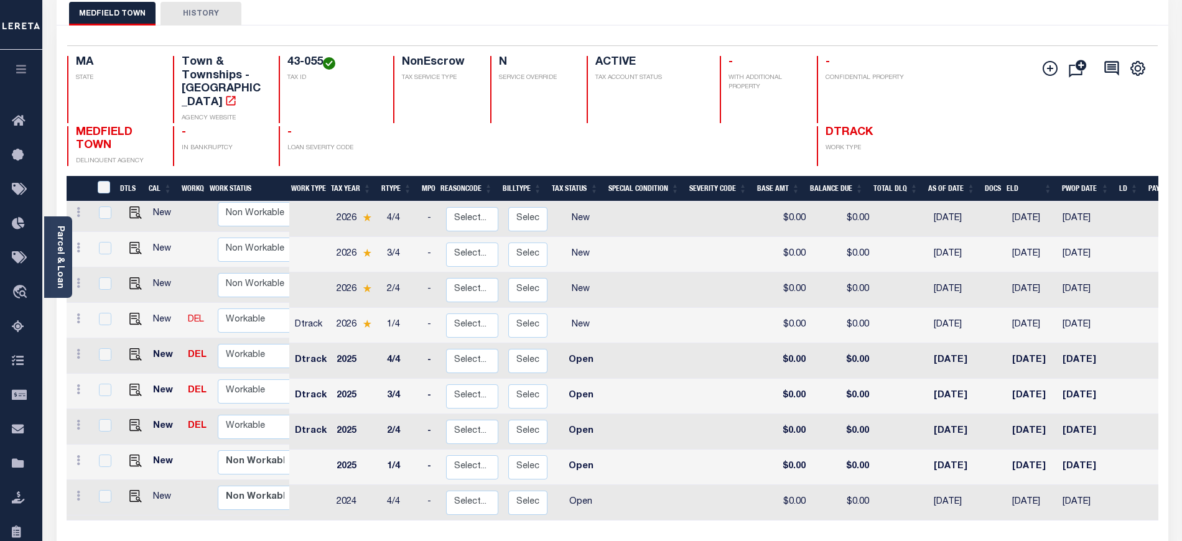
scroll to position [230, 0]
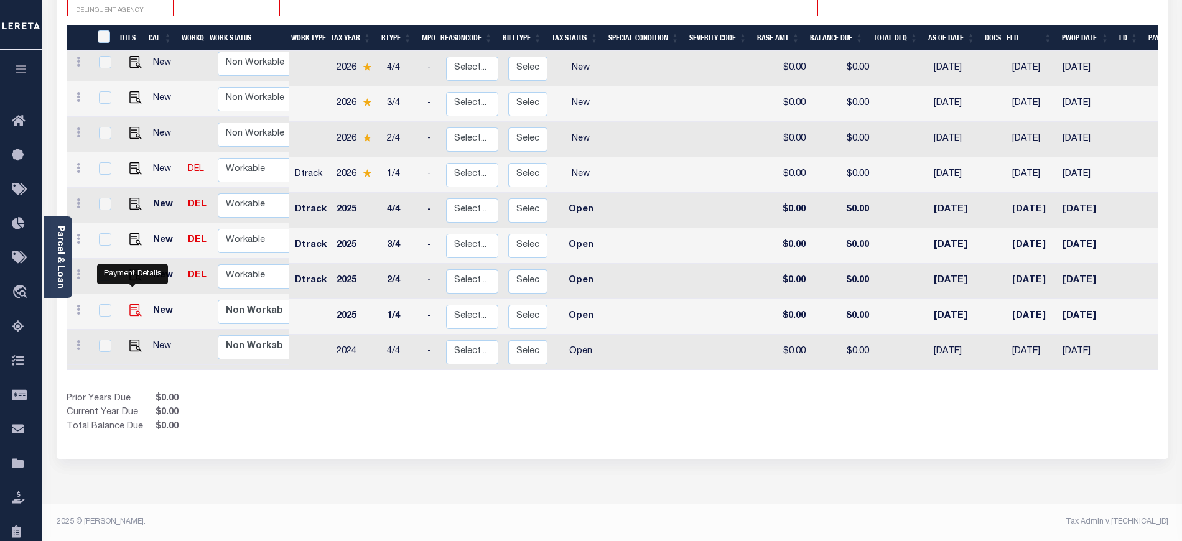
click at [129, 304] on img "" at bounding box center [135, 310] width 12 height 12
checkbox input "true"
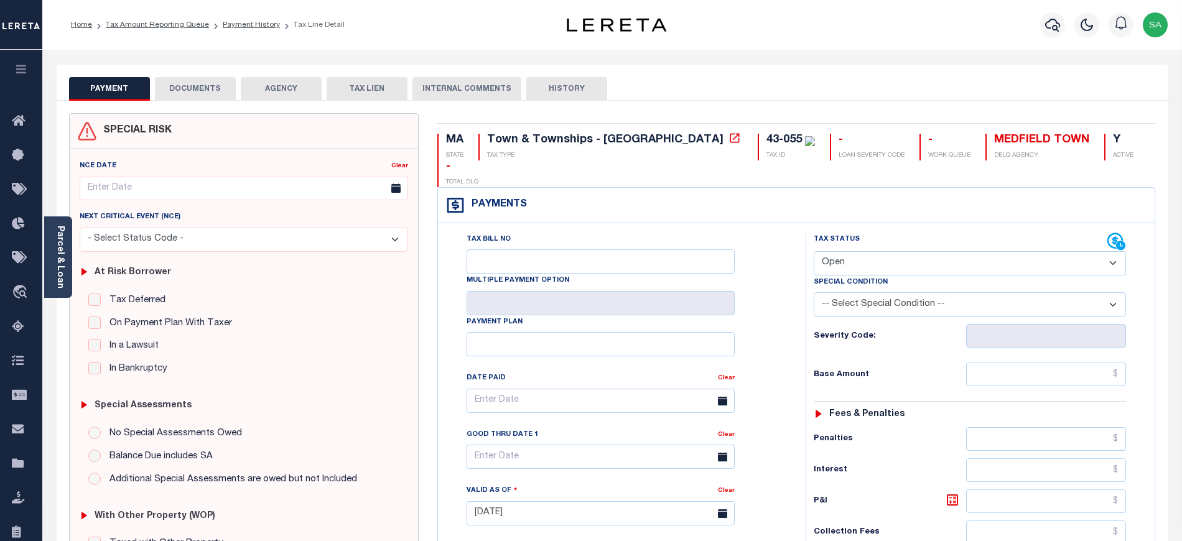
click at [897, 251] on select "- Select Status Code - Open Due/Unpaid Paid Incomplete No Tax Due Internal Refu…" at bounding box center [970, 263] width 312 height 24
select select "PYD"
click at [814, 251] on select "- Select Status Code - Open Due/Unpaid Paid Incomplete No Tax Due Internal Refu…" at bounding box center [970, 263] width 312 height 24
type input "[DATE]"
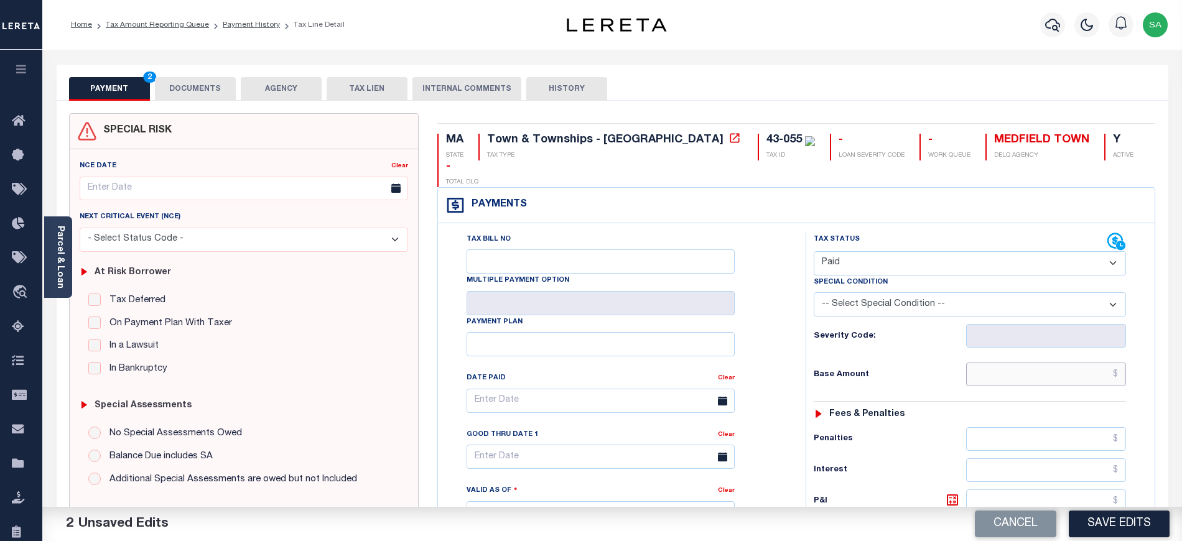
drag, startPoint x: 999, startPoint y: 351, endPoint x: 1001, endPoint y: 364, distance: 13.2
click at [999, 363] on input "text" at bounding box center [1046, 375] width 161 height 24
type input "$0.00"
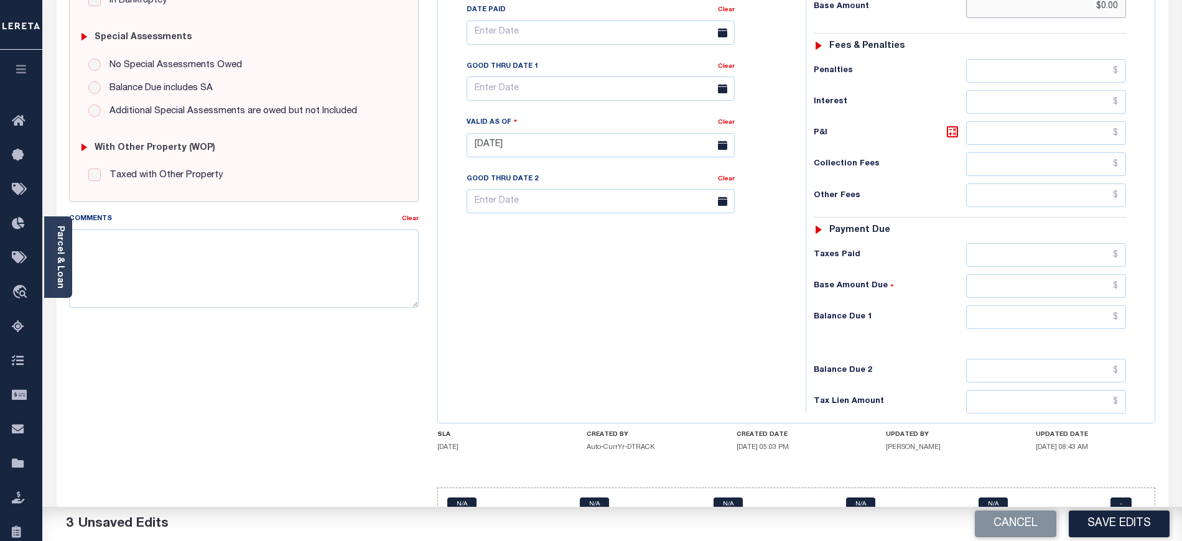
scroll to position [381, 0]
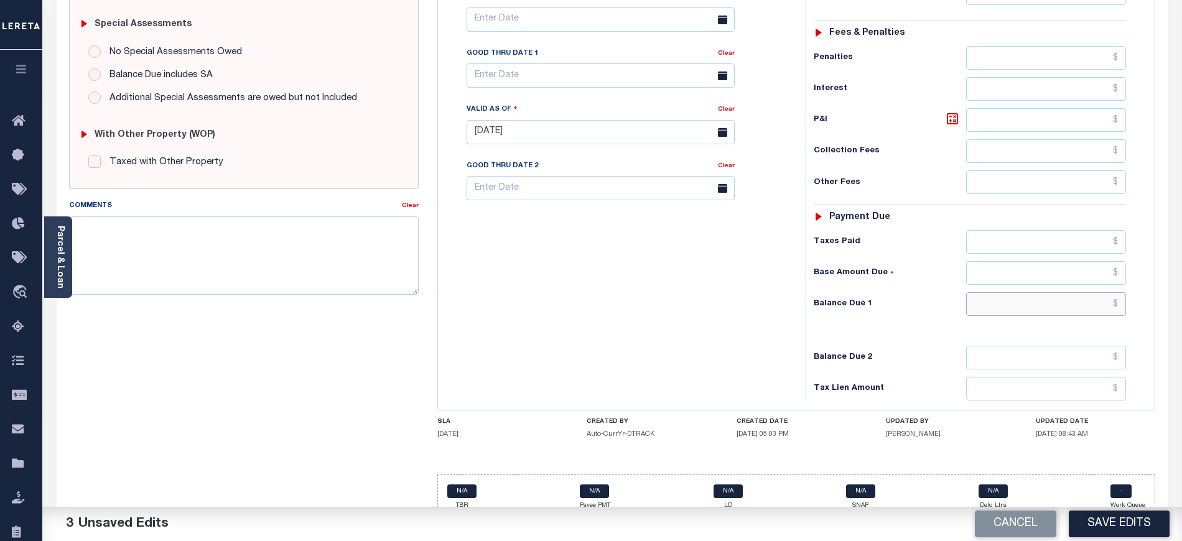
click at [1004, 292] on input "text" at bounding box center [1046, 304] width 161 height 24
type input "$0.00"
click at [847, 301] on div "Tax Status Status - Select Status Code -" at bounding box center [974, 125] width 337 height 549
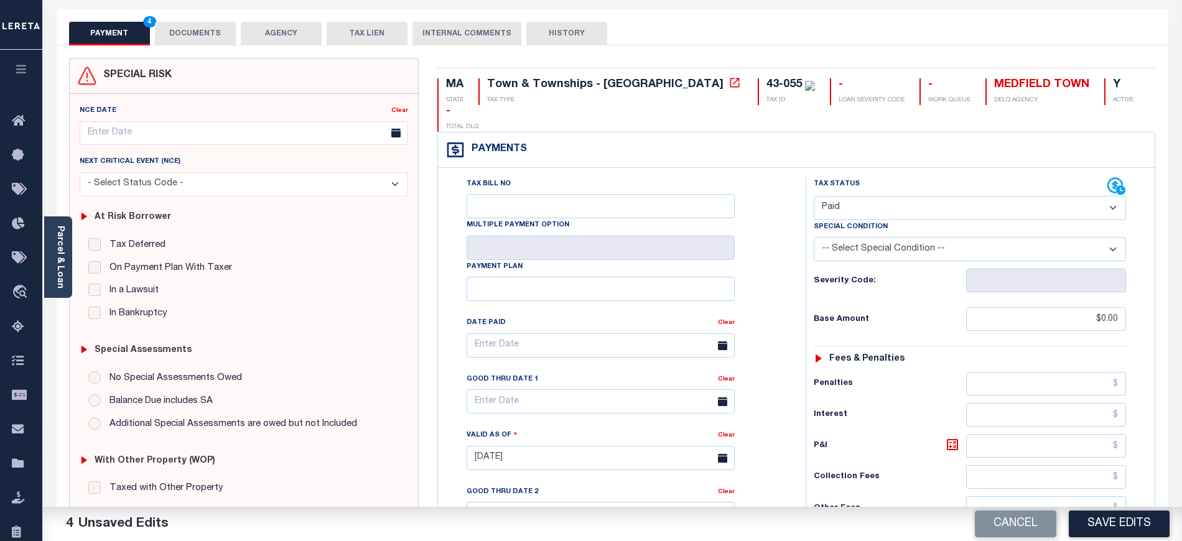
scroll to position [0, 0]
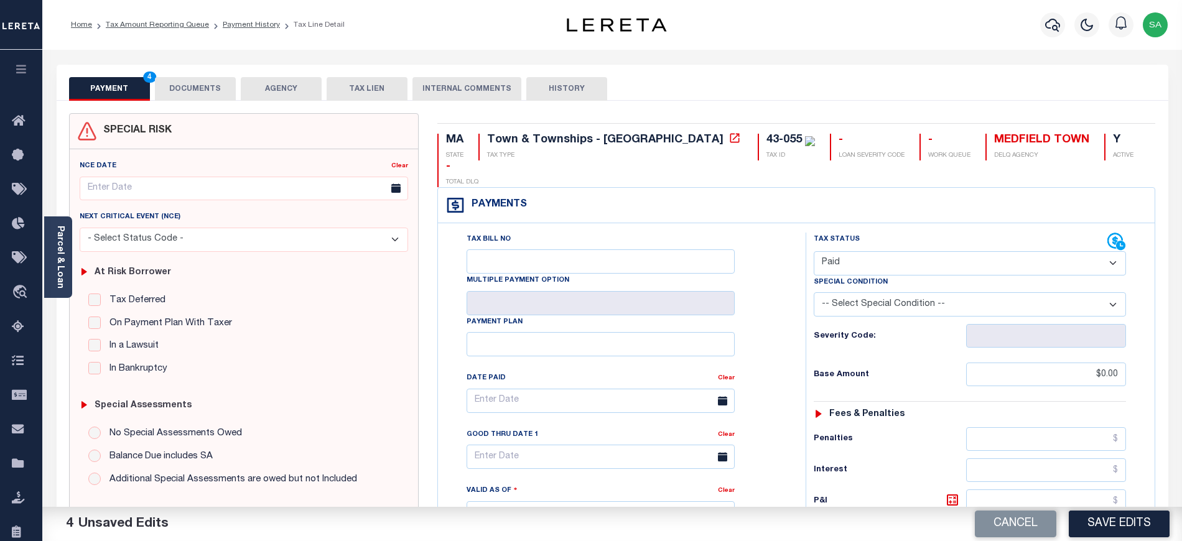
click at [207, 92] on button "DOCUMENTS" at bounding box center [195, 89] width 81 height 24
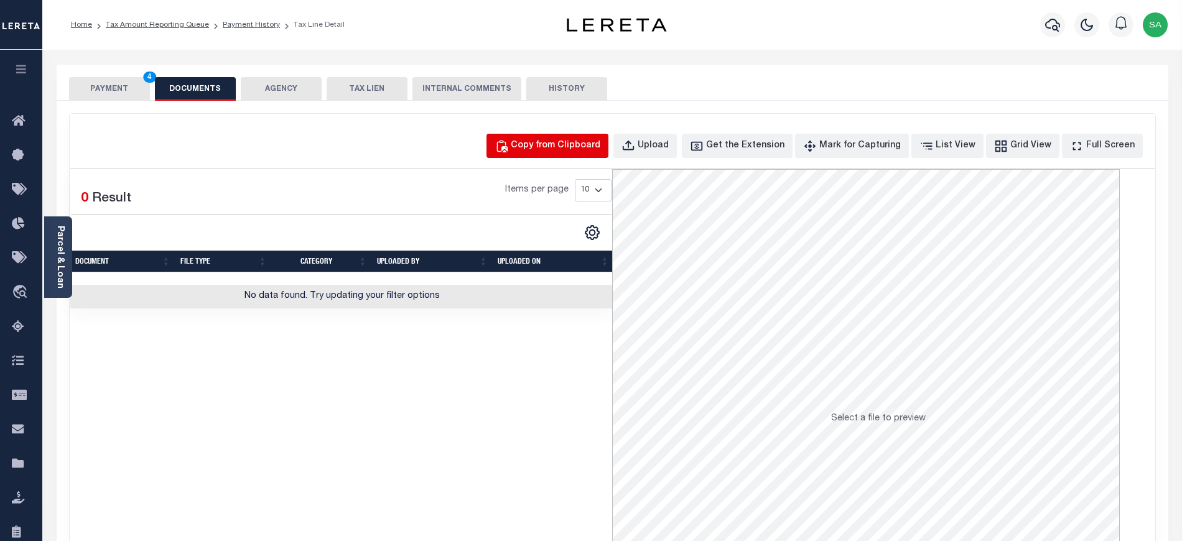
click at [582, 148] on div "Copy from Clipboard" at bounding box center [556, 146] width 90 height 14
select select "POP"
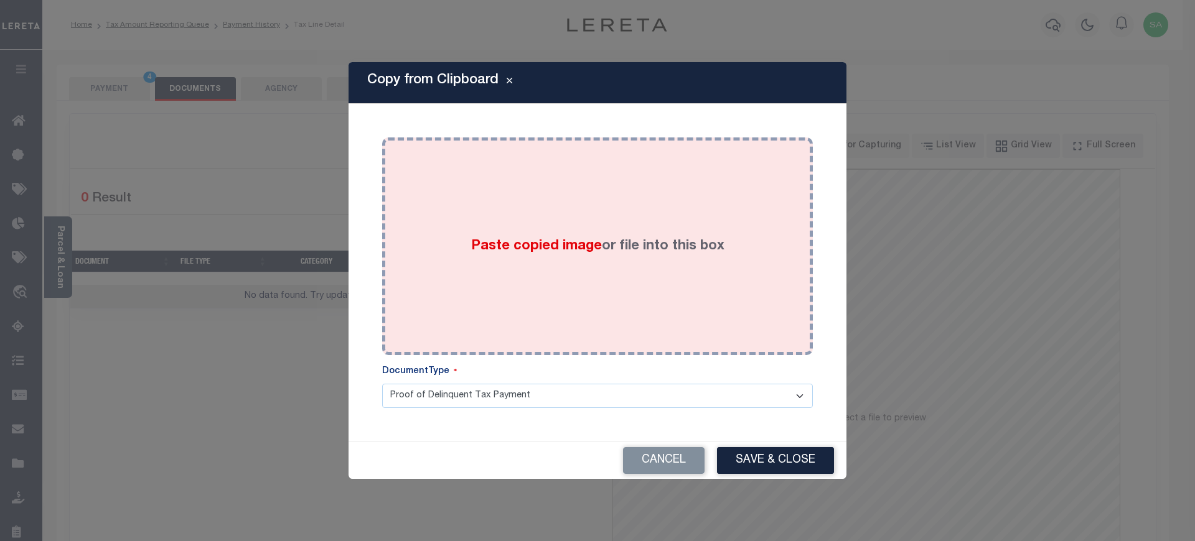
drag, startPoint x: 650, startPoint y: 260, endPoint x: 724, endPoint y: 338, distance: 108.3
click at [650, 262] on div "Paste copied image or file into this box" at bounding box center [597, 246] width 412 height 199
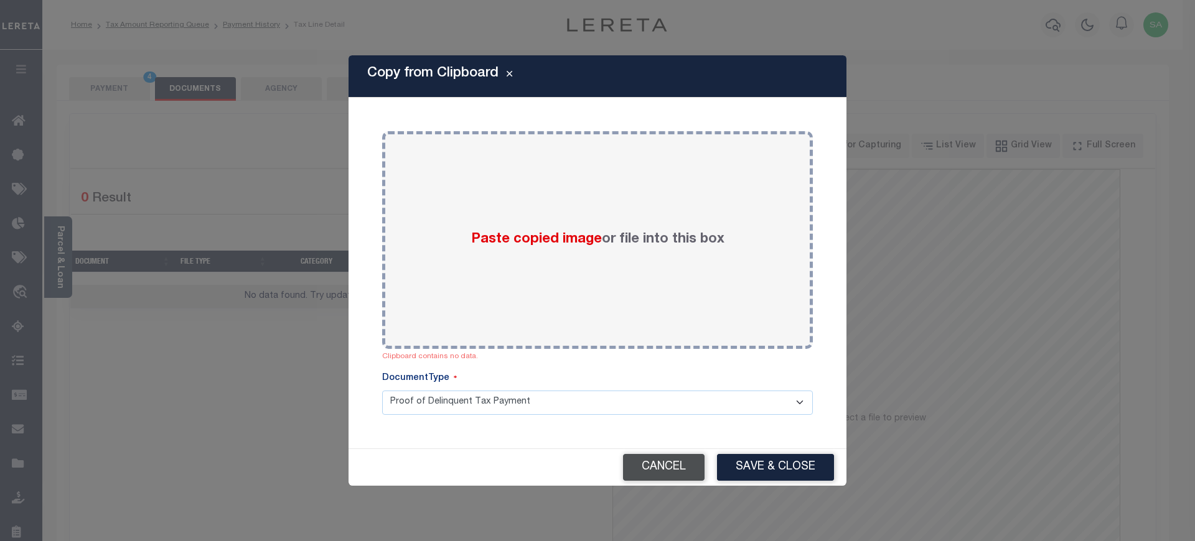
click at [673, 466] on button "Cancel" at bounding box center [664, 467] width 82 height 27
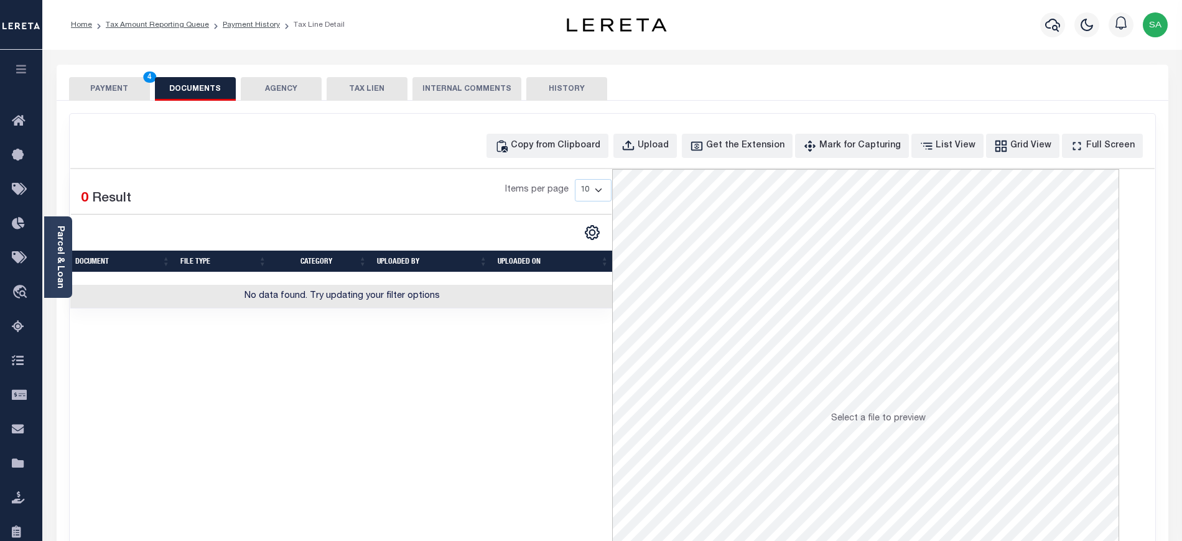
click at [114, 92] on button "PAYMENT 4" at bounding box center [109, 89] width 81 height 24
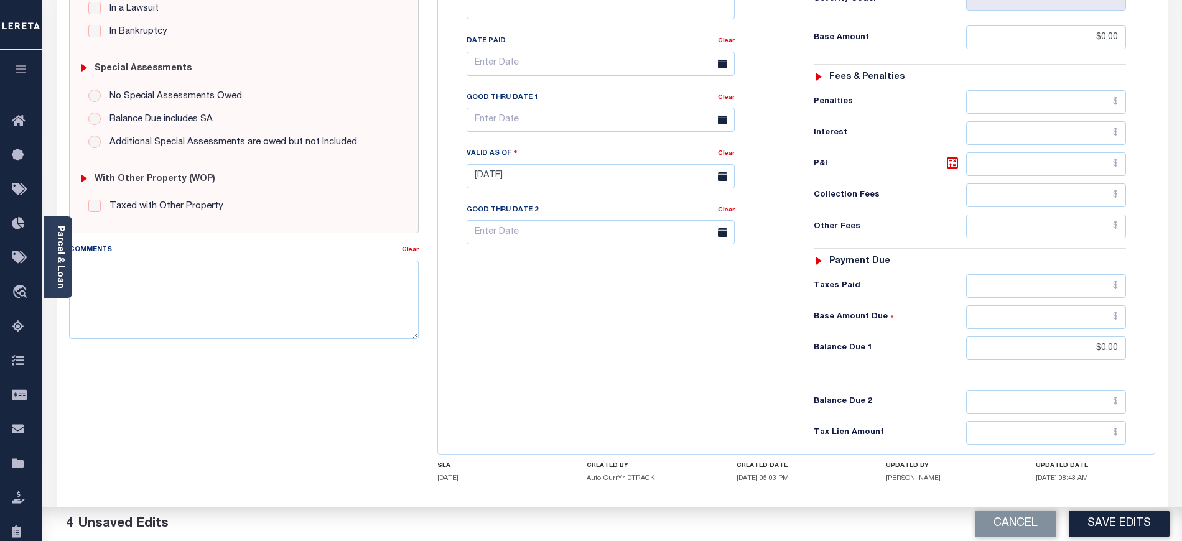
scroll to position [378, 0]
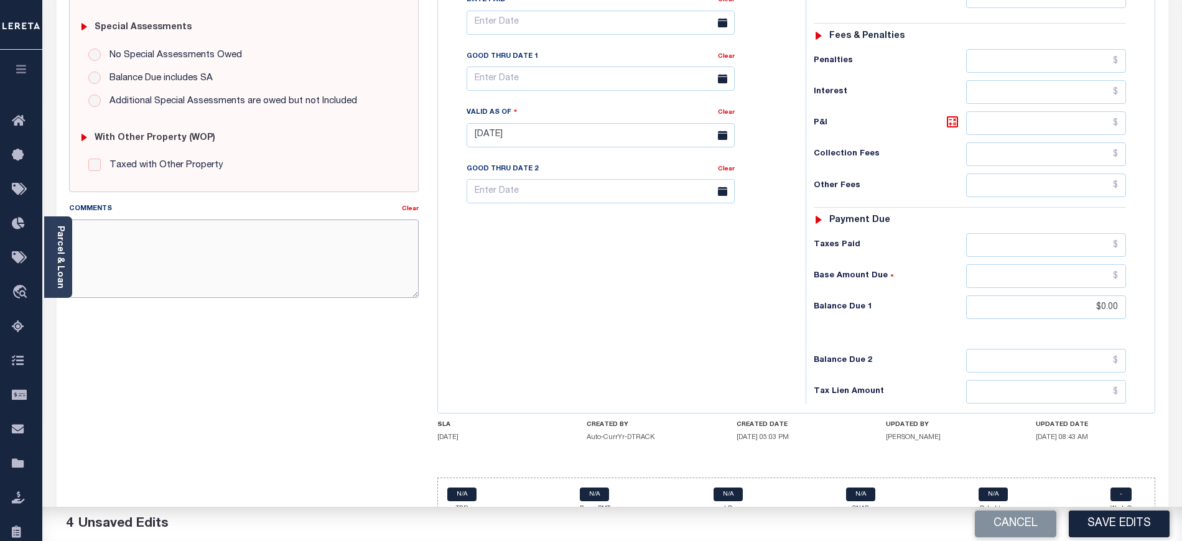
click at [175, 225] on textarea "Comments" at bounding box center [244, 259] width 350 height 78
paste textarea "[DATE] - As per tax collector [US_STATE] no unpaid taxes no delinquenct taxes. …"
click at [575, 325] on div "Tax Bill No Multiple Payment Option Payment Plan Clear" at bounding box center [618, 128] width 355 height 549
drag, startPoint x: 358, startPoint y: 240, endPoint x: 324, endPoint y: 266, distance: 43.1
click at [324, 266] on textarea "[DATE] - As per tax collector [US_STATE] no unpaid taxes no delinquenct taxes. …" at bounding box center [244, 259] width 350 height 78
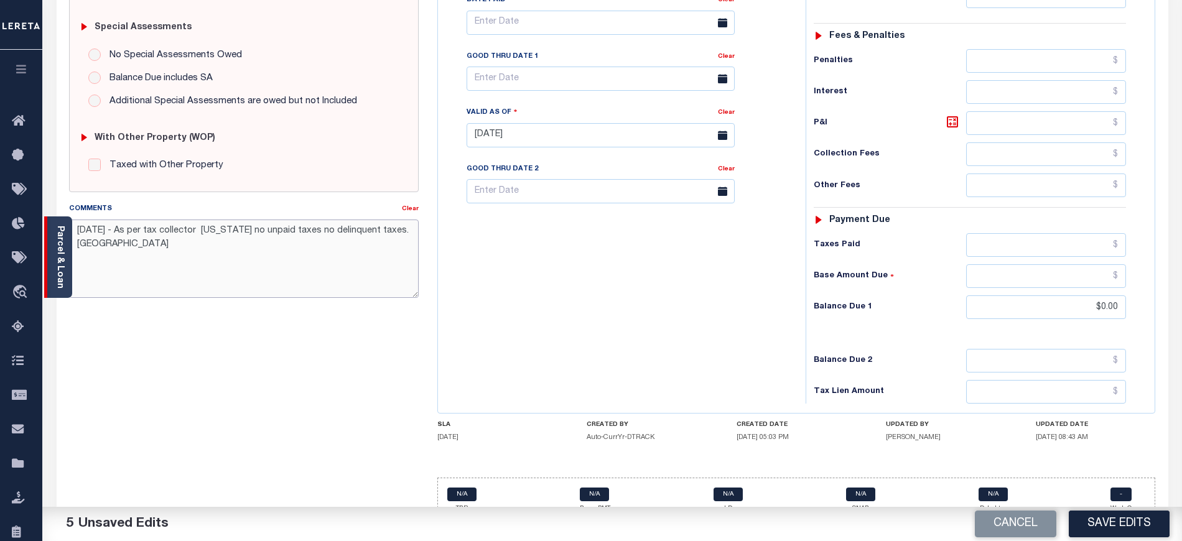
drag, startPoint x: 162, startPoint y: 246, endPoint x: 54, endPoint y: 220, distance: 111.4
click at [54, 220] on div "Parcel & Loan Tax Bill Details 43-055 TAX ID AGENCY 2025 TAX YEAR [DATE] 1/4 -" at bounding box center [612, 114] width 1131 height 887
type textarea "[DATE] - As per tax collector [US_STATE] no unpaid taxes no delinquent taxes. […"
click at [1100, 516] on button "Save Edits" at bounding box center [1119, 524] width 101 height 27
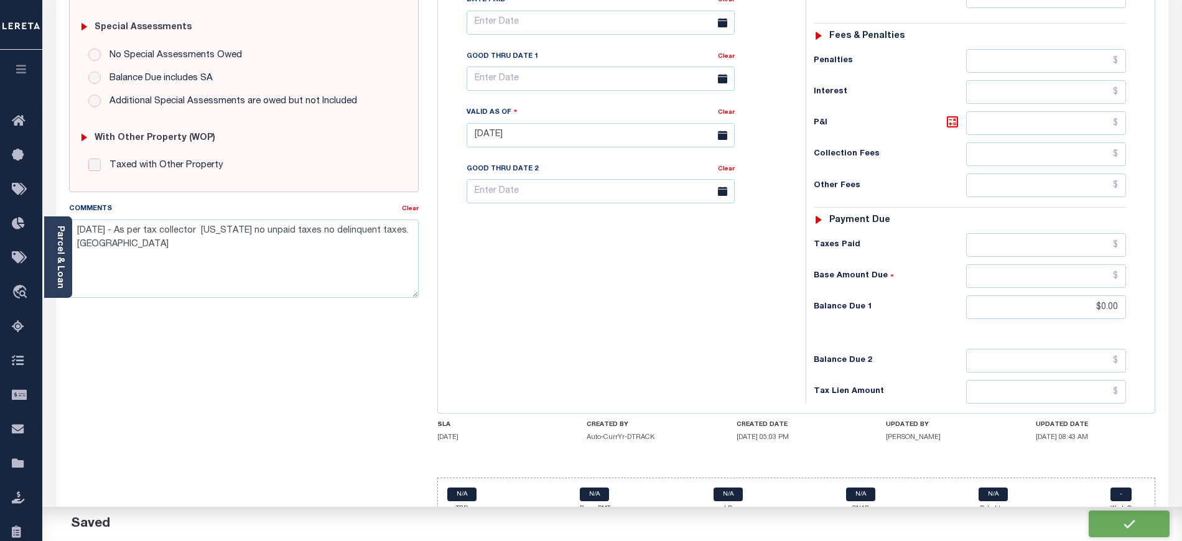
checkbox input "false"
type input "$0"
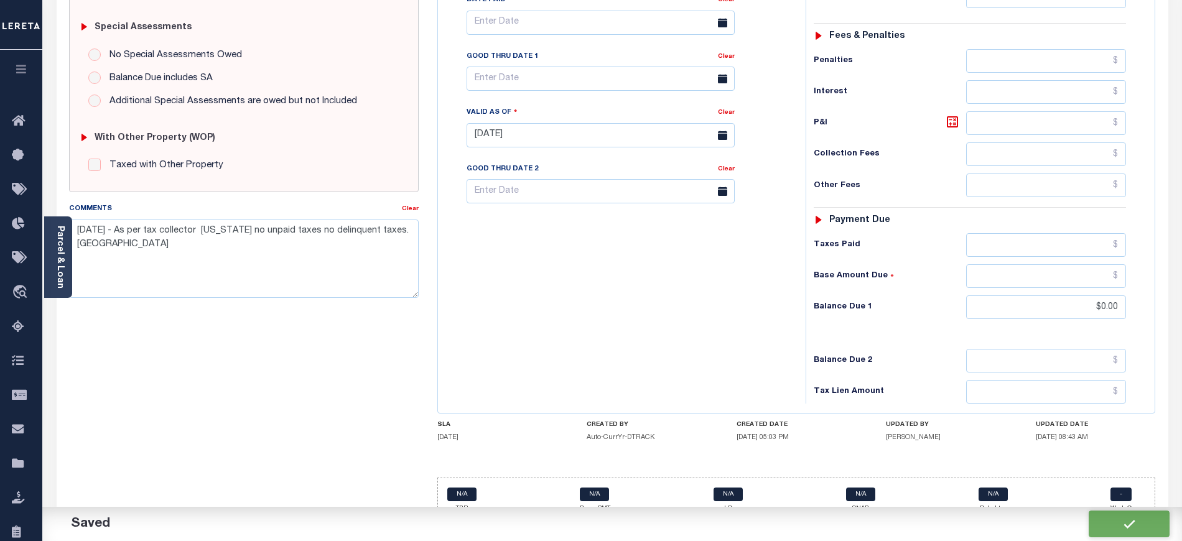
type input "$0"
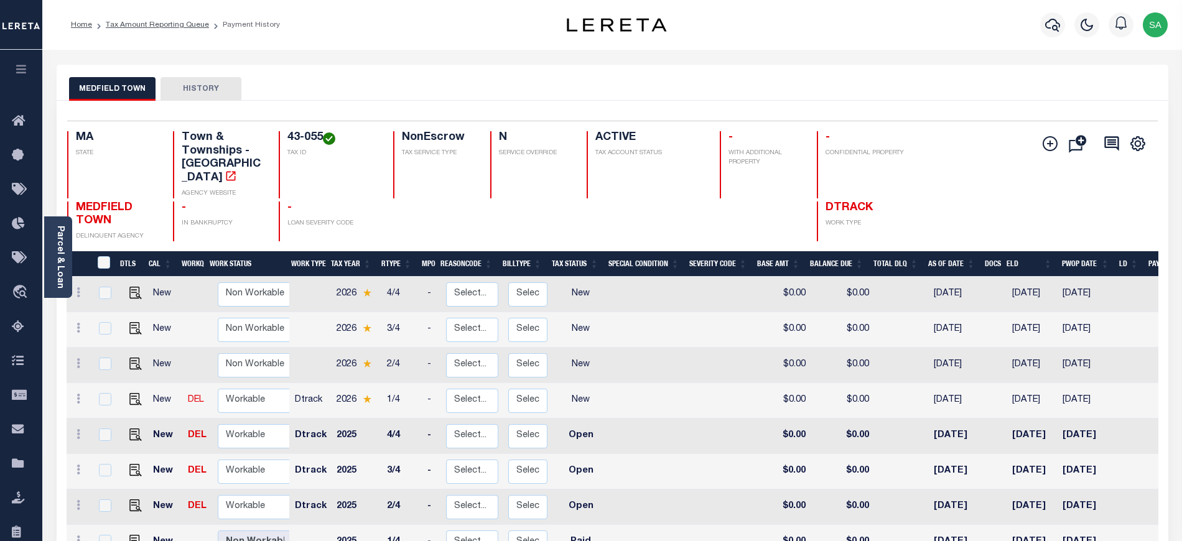
click at [459, 85] on div "MEDFIELD TOWN HISTORY" at bounding box center [612, 88] width 1087 height 23
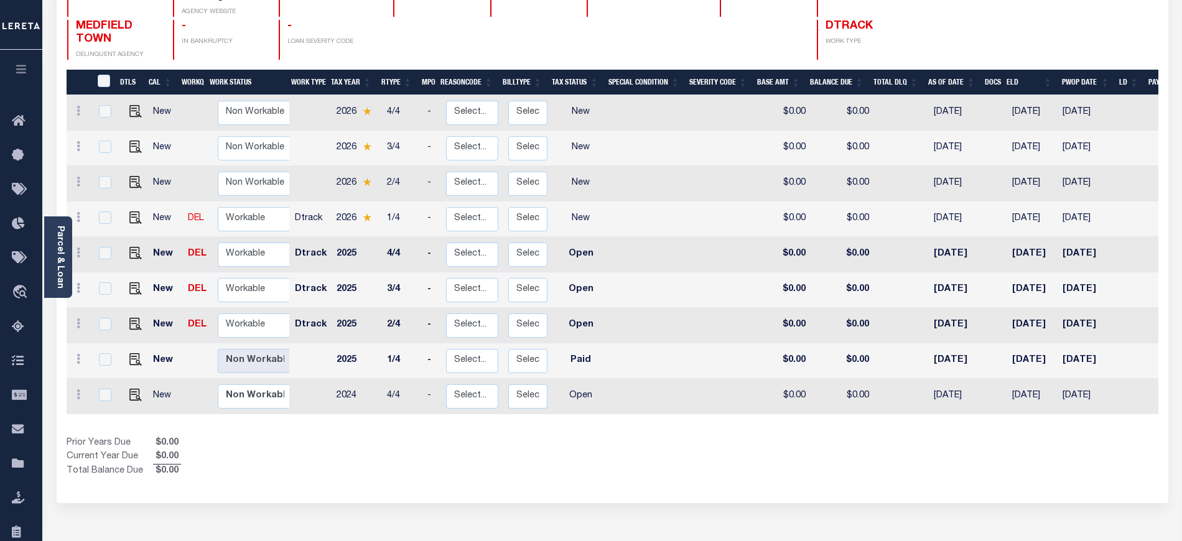
scroll to position [230, 0]
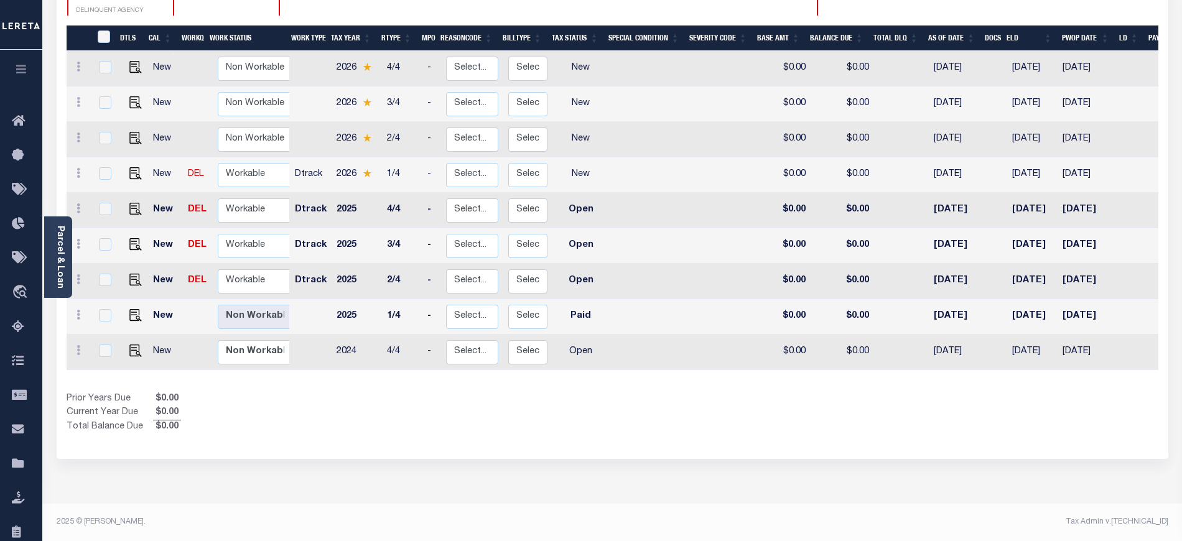
click at [244, 264] on td "Non Workable Workable" at bounding box center [257, 281] width 89 height 35
checkbox input "true"
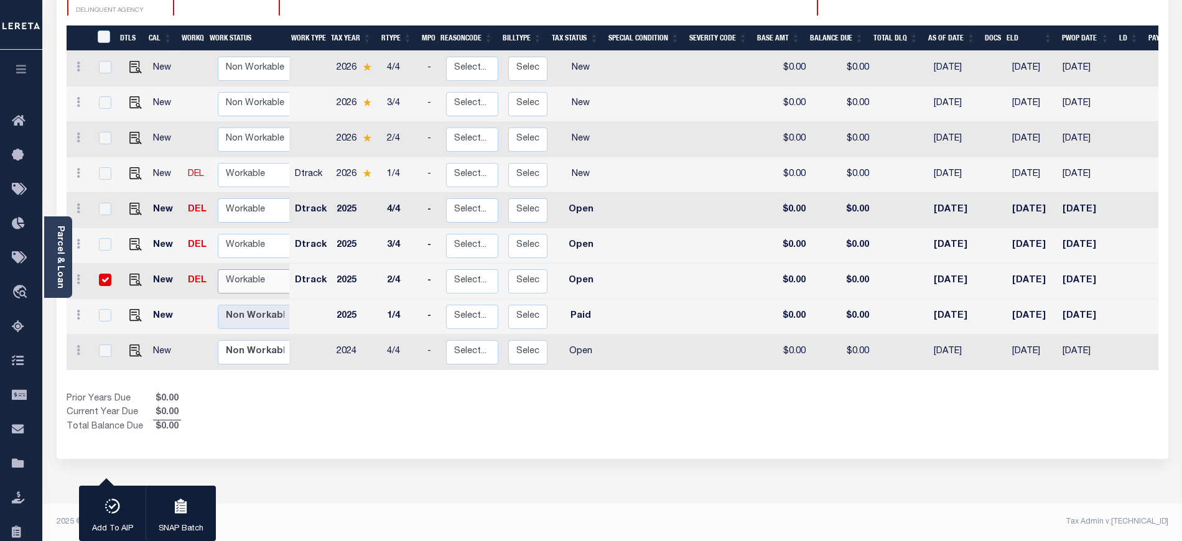
click at [243, 269] on select "Non Workable Workable" at bounding box center [255, 281] width 75 height 24
checkbox input "false"
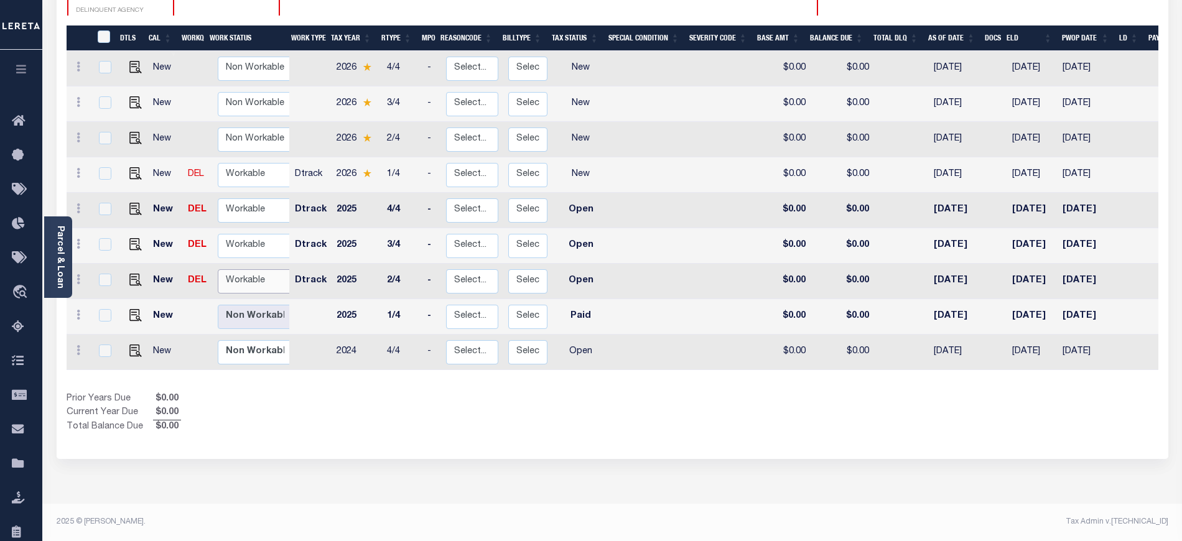
select select "true"
click at [218, 269] on select "Non Workable Workable" at bounding box center [255, 281] width 75 height 24
checkbox input "true"
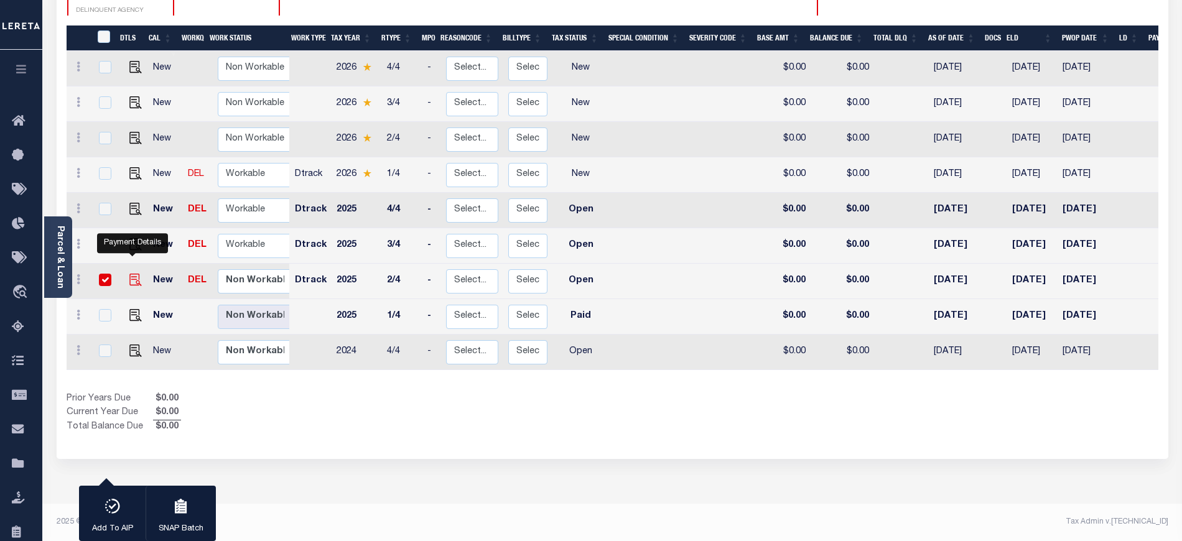
click at [133, 274] on img "" at bounding box center [135, 280] width 12 height 12
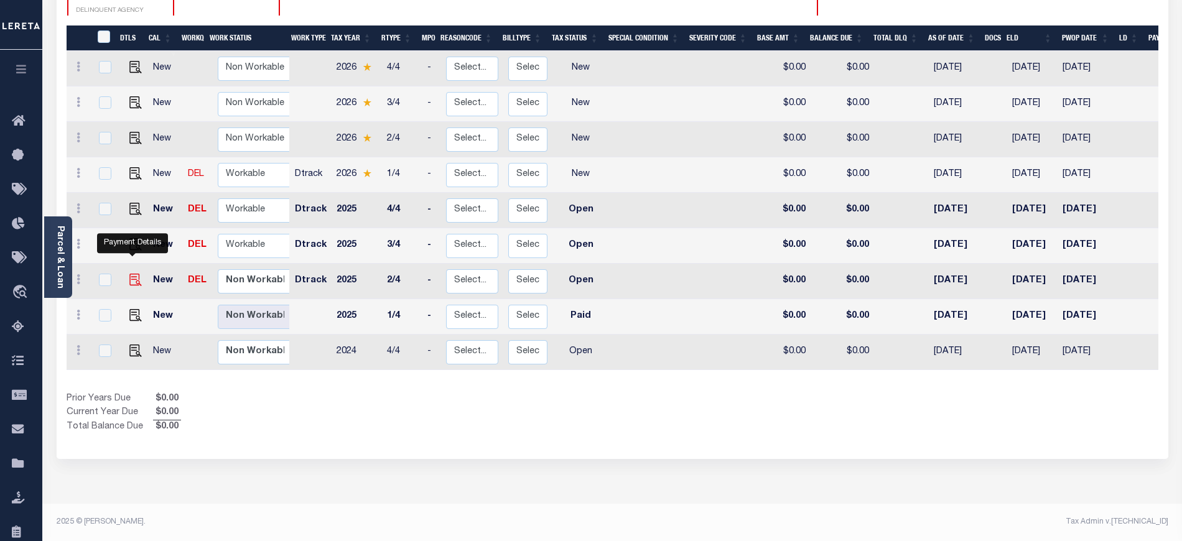
checkbox input "false"
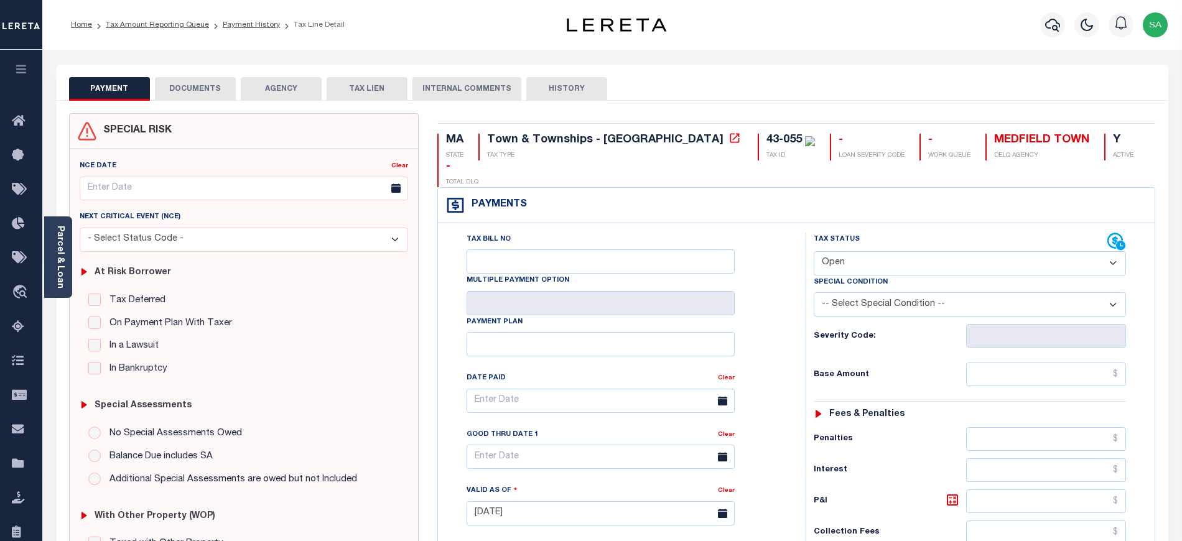
click at [877, 251] on select "- Select Status Code - Open Due/Unpaid Paid Incomplete No Tax Due Internal Refu…" at bounding box center [970, 263] width 312 height 24
select select "PYD"
click at [814, 251] on select "- Select Status Code - Open Due/Unpaid Paid Incomplete No Tax Due Internal Refu…" at bounding box center [970, 263] width 312 height 24
type input "[DATE]"
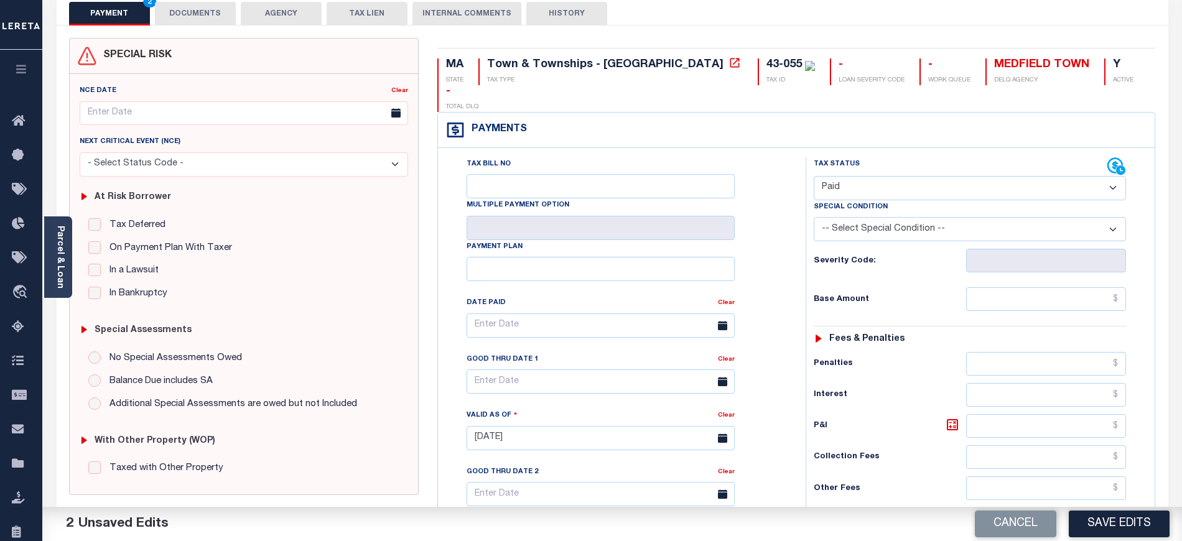
scroll to position [166, 0]
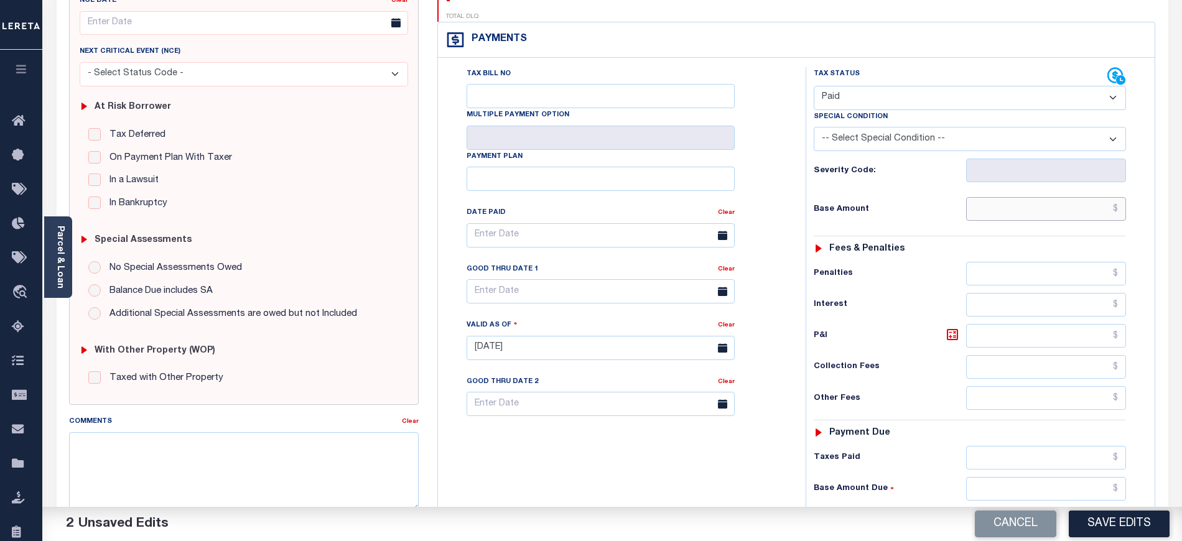
click at [1006, 197] on input "text" at bounding box center [1046, 209] width 161 height 24
type input "$0.00"
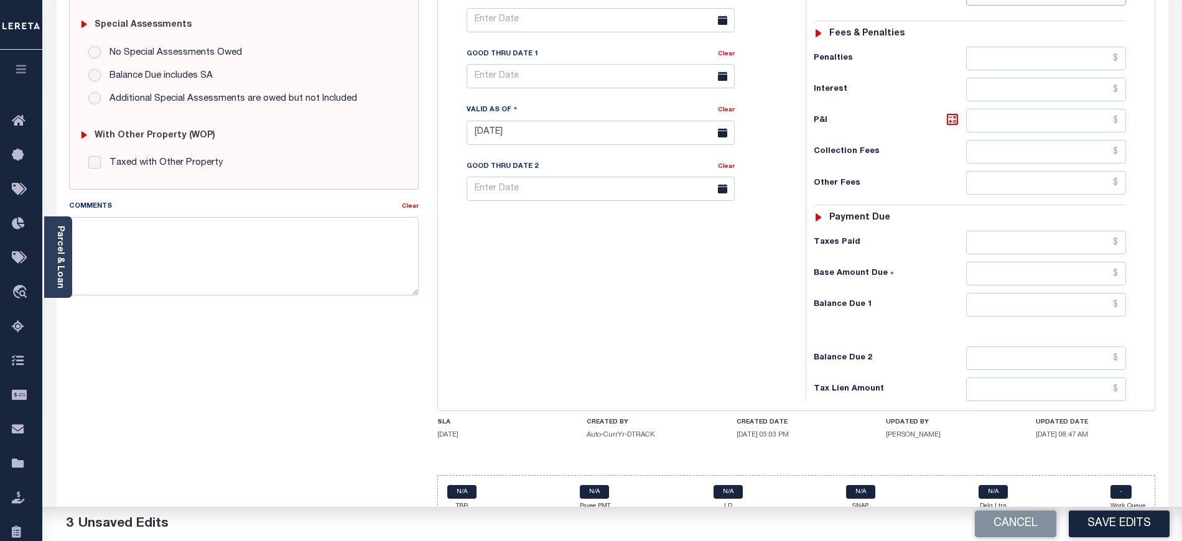
scroll to position [381, 0]
drag, startPoint x: 987, startPoint y: 276, endPoint x: 986, endPoint y: 297, distance: 20.6
click at [987, 292] on input "text" at bounding box center [1046, 304] width 161 height 24
type input "$0.00"
click at [640, 312] on div "Tax Bill No Multiple Payment Option Payment Plan Clear" at bounding box center [618, 125] width 355 height 549
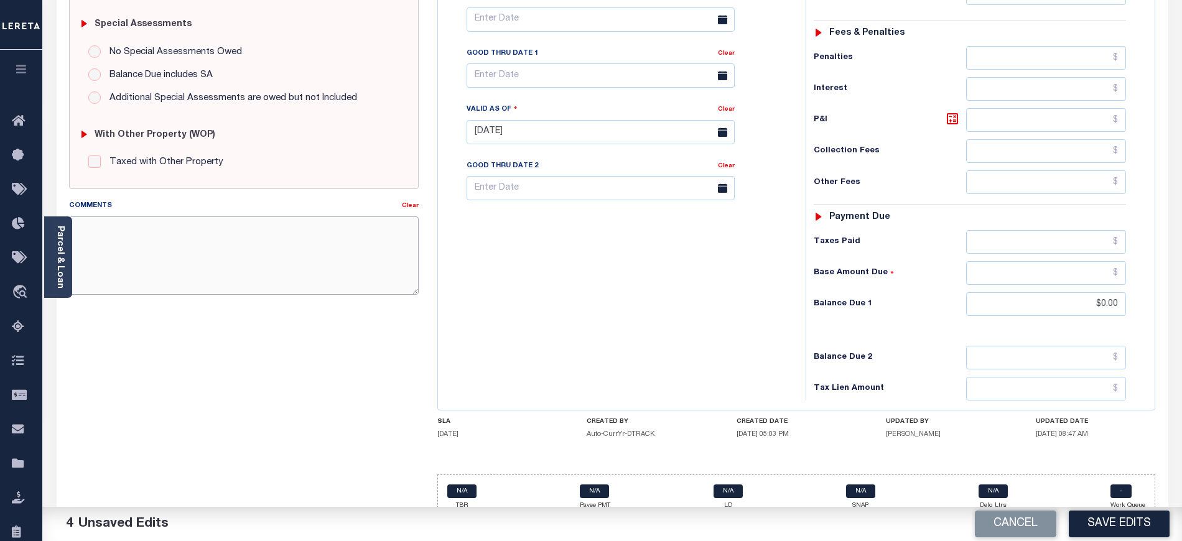
click at [209, 263] on textarea "Comments" at bounding box center [244, 256] width 350 height 78
paste textarea "09/15/2025 - As per tax collector GEORGIA no unpaid taxes no delinquent taxes. …"
type textarea "09/15/2025 - As per tax collector GEORGIA no unpaid taxes no delinquent taxes. …"
click at [1145, 526] on button "Save Edits" at bounding box center [1119, 524] width 101 height 27
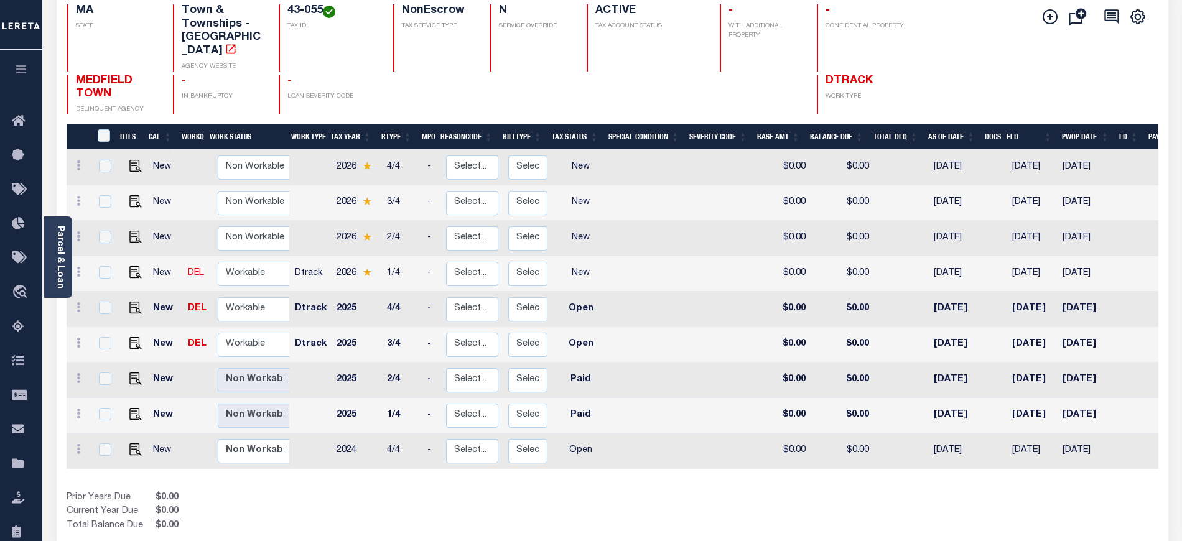
scroll to position [230, 0]
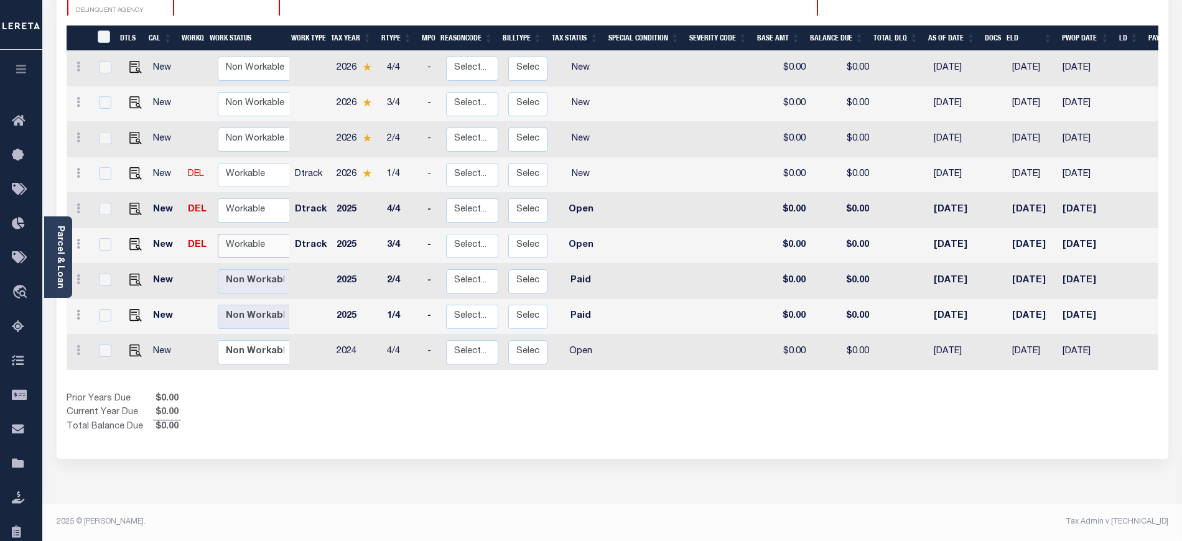
click at [248, 234] on select "Non Workable Workable" at bounding box center [255, 246] width 75 height 24
checkbox input "true"
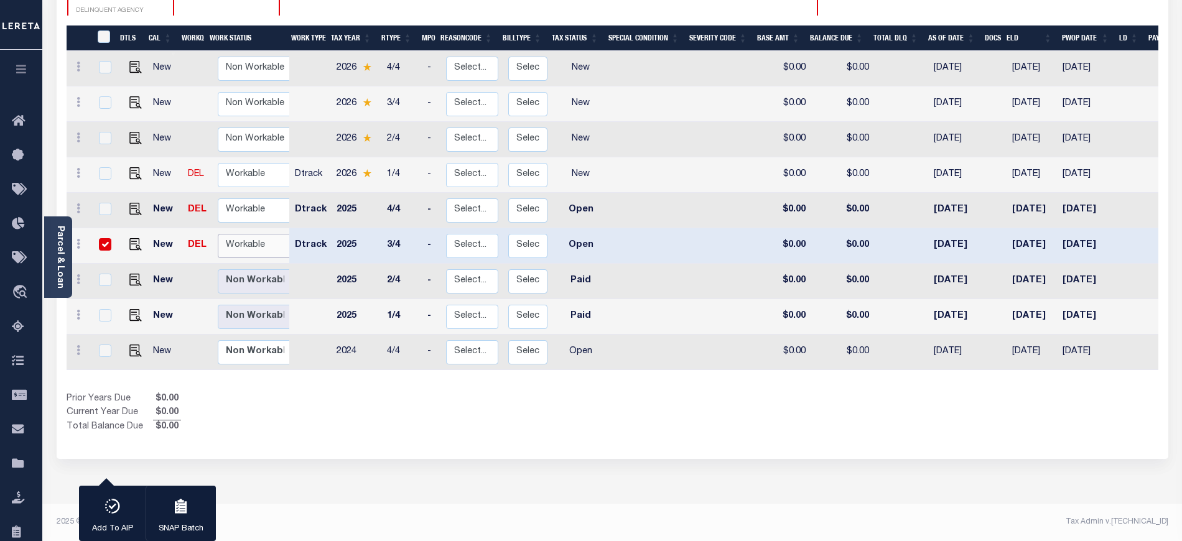
select select "true"
click at [218, 234] on select "Non Workable Workable" at bounding box center [255, 246] width 75 height 24
checkbox input "false"
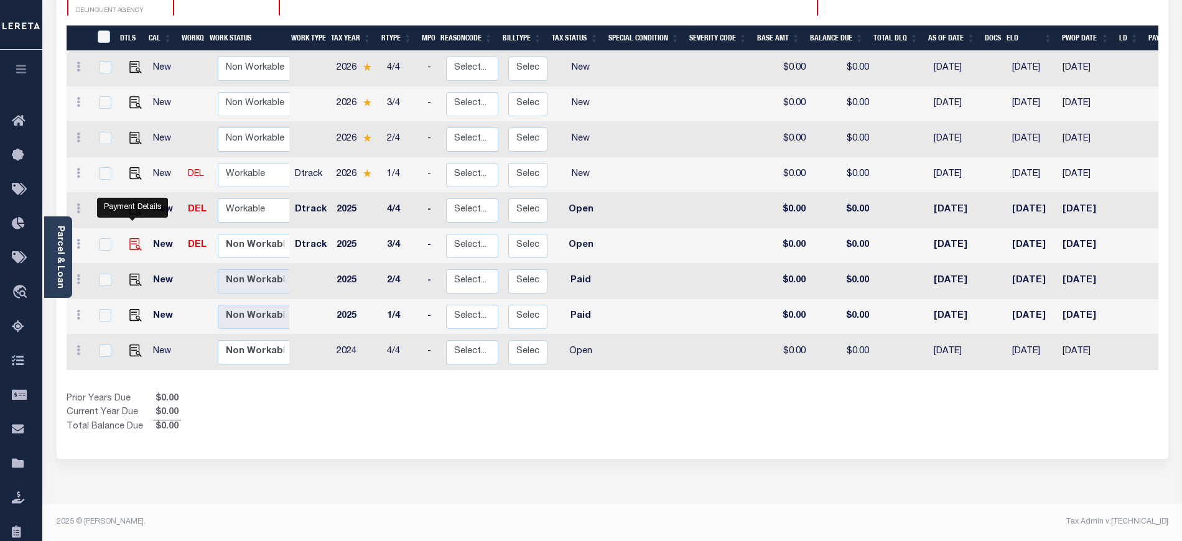
click at [138, 238] on img "" at bounding box center [135, 244] width 12 height 12
checkbox input "true"
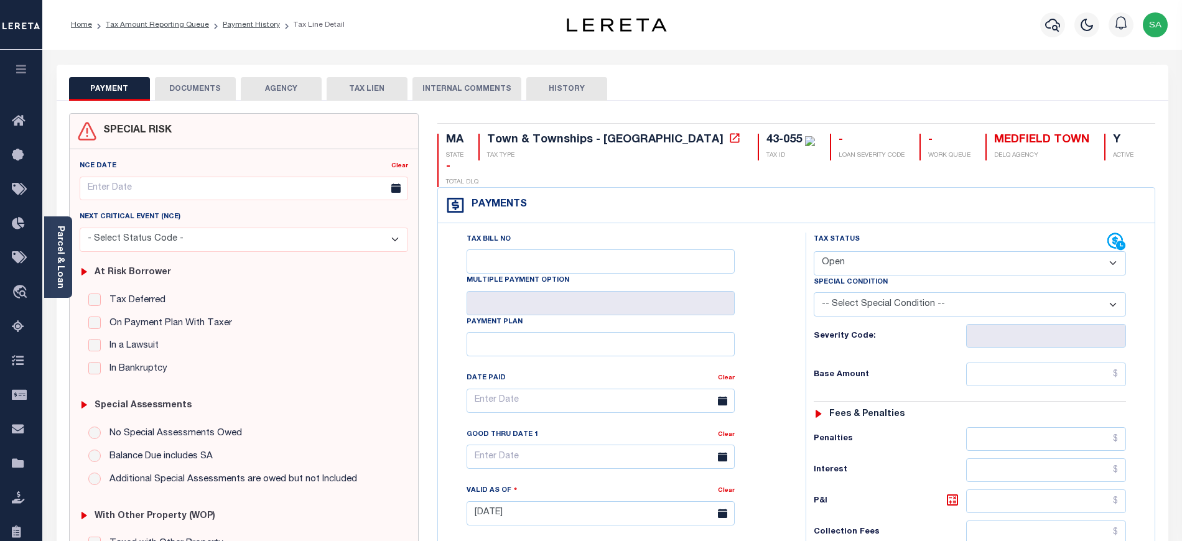
click at [897, 251] on select "- Select Status Code - Open Due/Unpaid Paid Incomplete No Tax Due Internal Refu…" at bounding box center [970, 263] width 312 height 24
select select "PYD"
click at [814, 251] on select "- Select Status Code - Open Due/Unpaid Paid Incomplete No Tax Due Internal Refu…" at bounding box center [970, 263] width 312 height 24
type input "[DATE]"
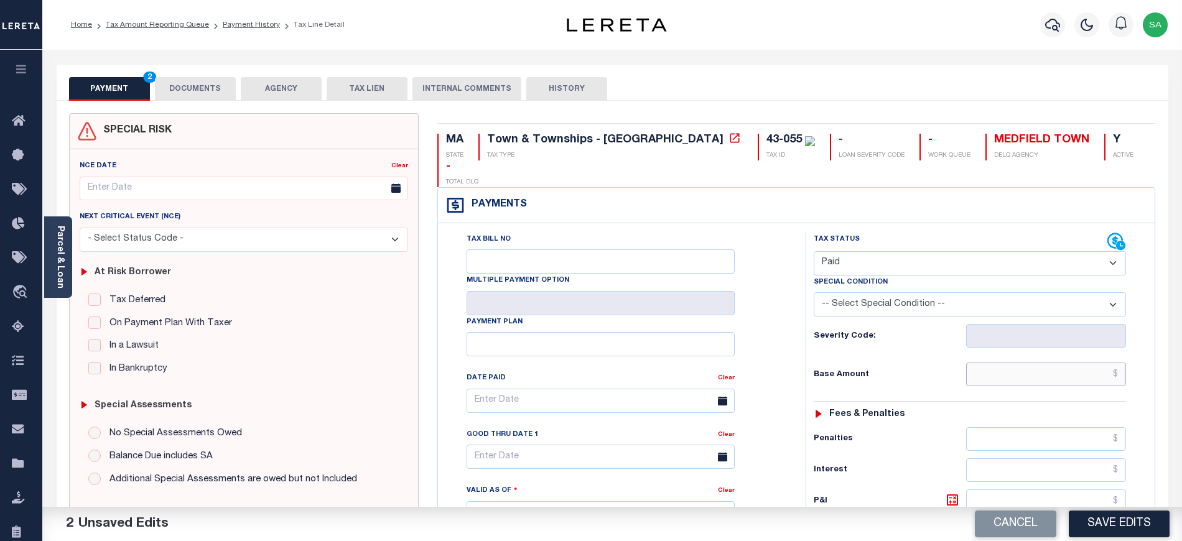
drag, startPoint x: 996, startPoint y: 352, endPoint x: 986, endPoint y: 363, distance: 15.0
click at [996, 363] on input "text" at bounding box center [1046, 375] width 161 height 24
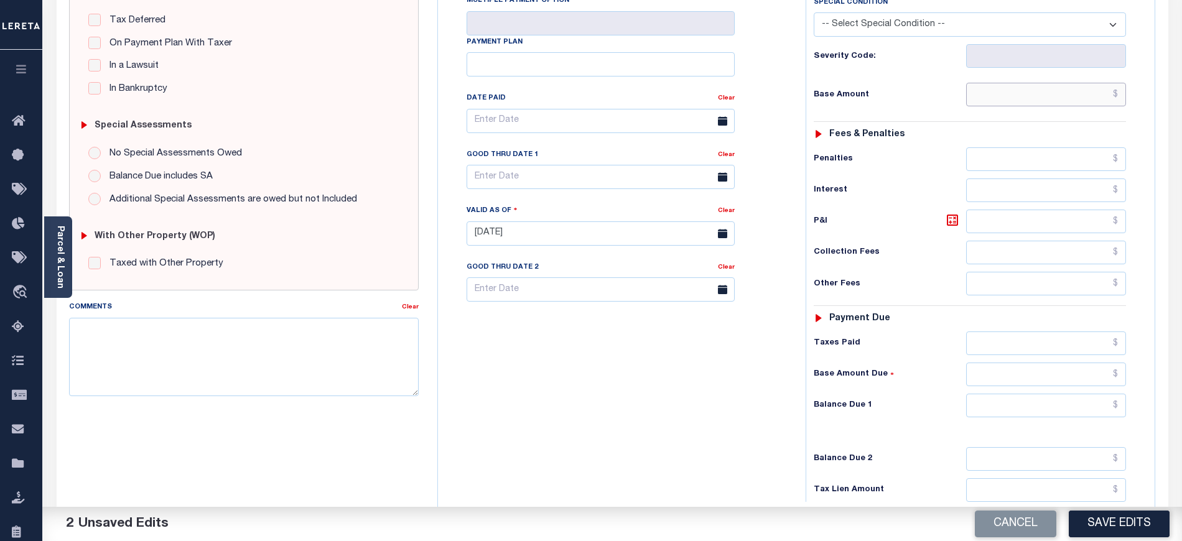
scroll to position [332, 0]
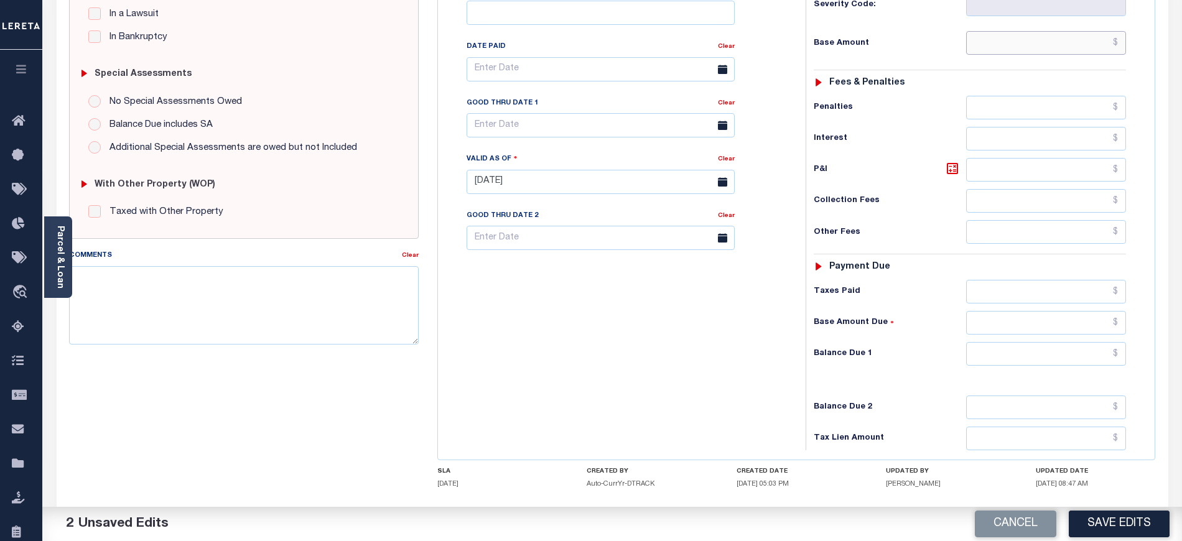
click at [1019, 31] on input "text" at bounding box center [1046, 43] width 161 height 24
type input "$0.00"
drag, startPoint x: 984, startPoint y: 325, endPoint x: 982, endPoint y: 338, distance: 13.8
click at [984, 342] on input "text" at bounding box center [1046, 354] width 161 height 24
type input "$0.00"
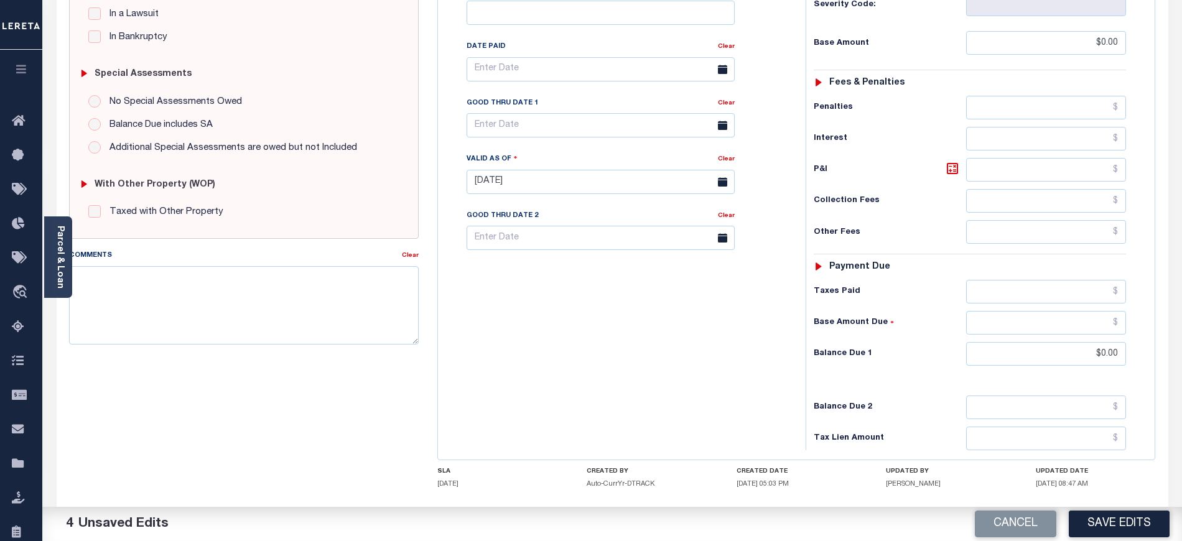
click at [556, 315] on div "Tax Bill No Multiple Payment Option Payment Plan Clear" at bounding box center [618, 175] width 355 height 549
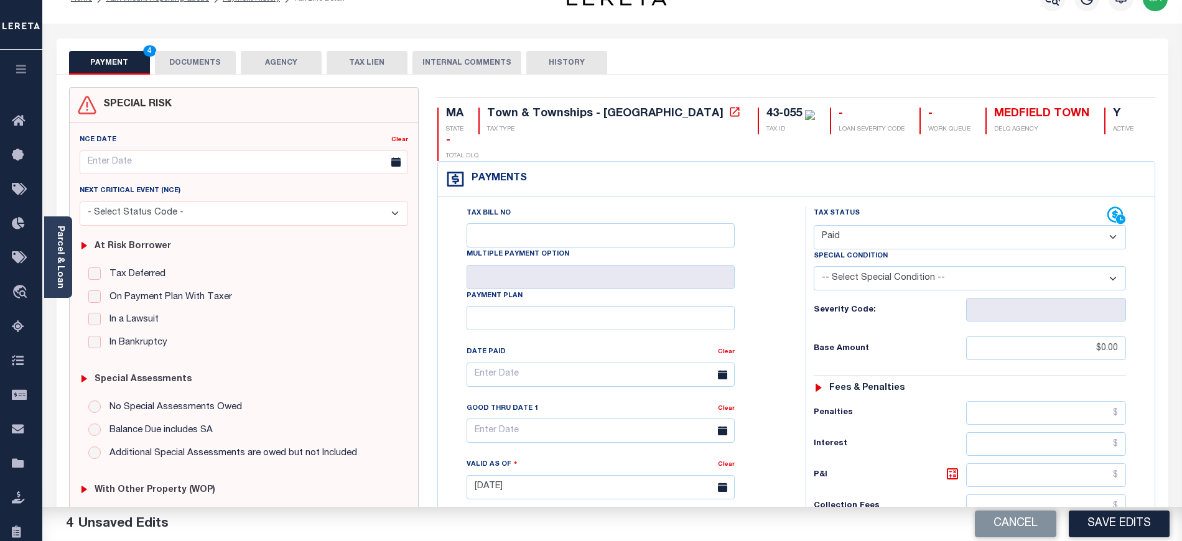
scroll to position [0, 0]
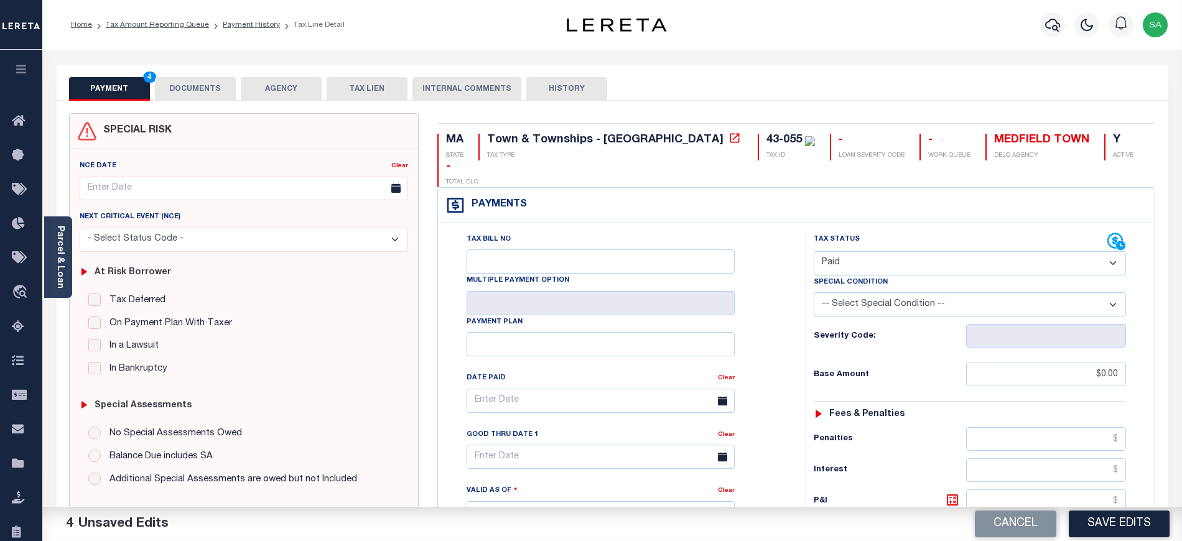
click at [207, 88] on button "DOCUMENTS" at bounding box center [195, 89] width 81 height 24
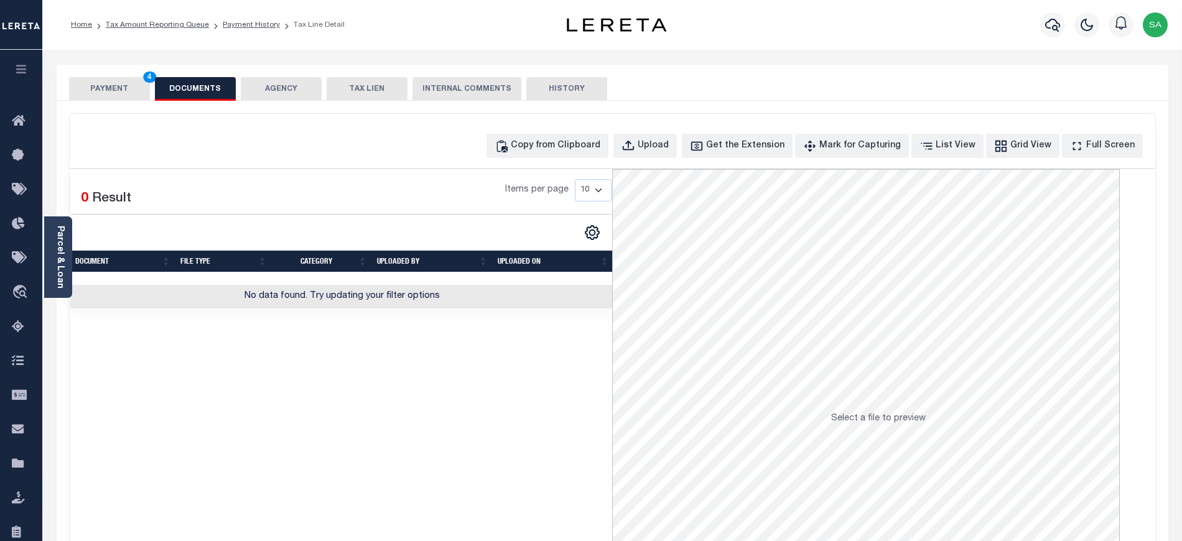
click at [119, 85] on button "PAYMENT 4" at bounding box center [109, 89] width 81 height 24
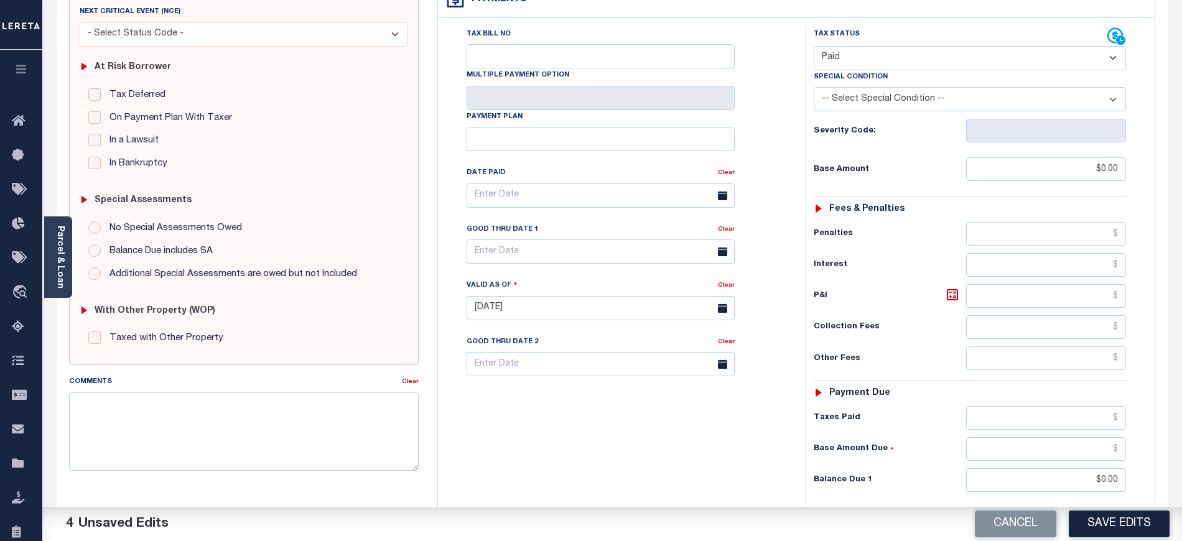
scroll to position [378, 0]
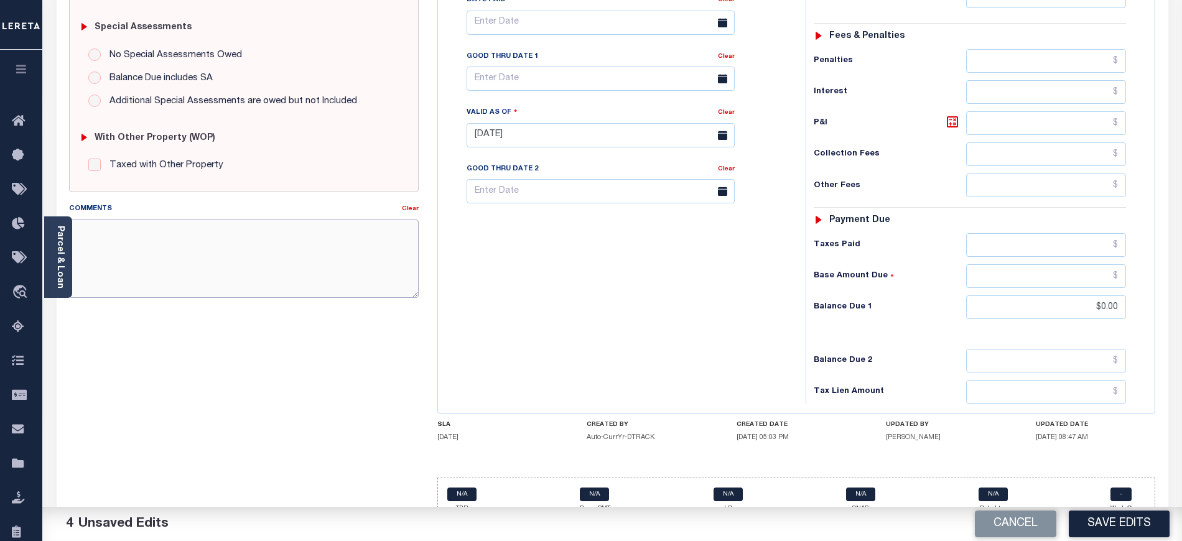
click at [202, 268] on textarea "Comments" at bounding box center [244, 259] width 350 height 78
paste textarea "[DATE] - As per tax collector [US_STATE] no unpaid taxes no delinquent taxes. […"
type textarea "[DATE] - As per tax collector [US_STATE] no unpaid taxes no delinquent taxes. […"
click at [1170, 533] on div "Cancel Save Edits" at bounding box center [897, 524] width 570 height 35
click at [1134, 526] on button "Save Edits" at bounding box center [1119, 524] width 101 height 27
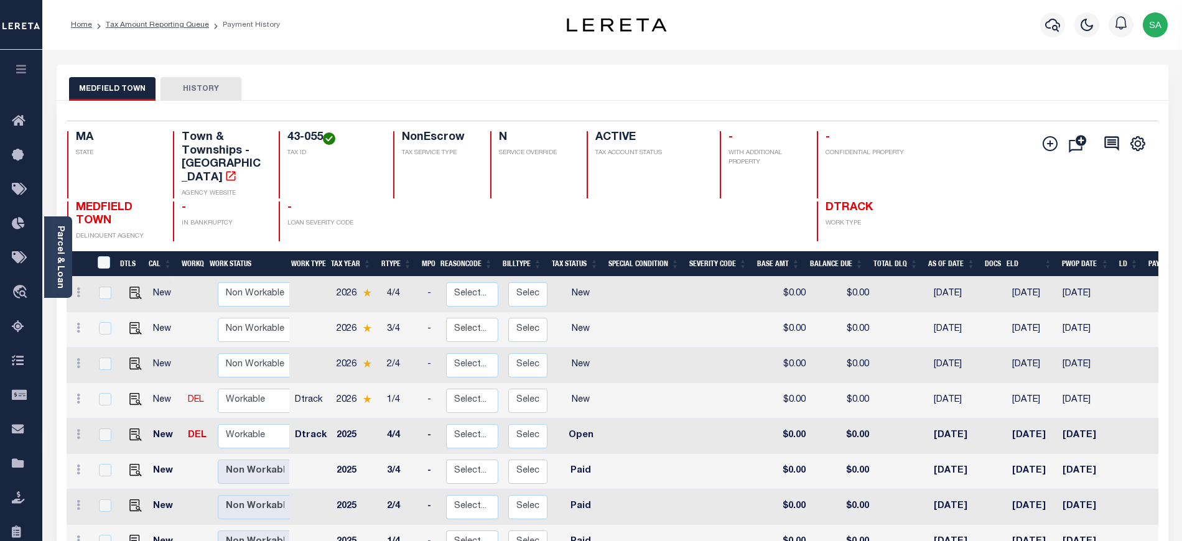
click at [281, 60] on div "Parcel & Loan Loan Details 910013044563 LOAN NO" at bounding box center [612, 408] width 1131 height 717
click at [267, 434] on select "Non Workable Workable" at bounding box center [255, 436] width 75 height 24
checkbox input "true"
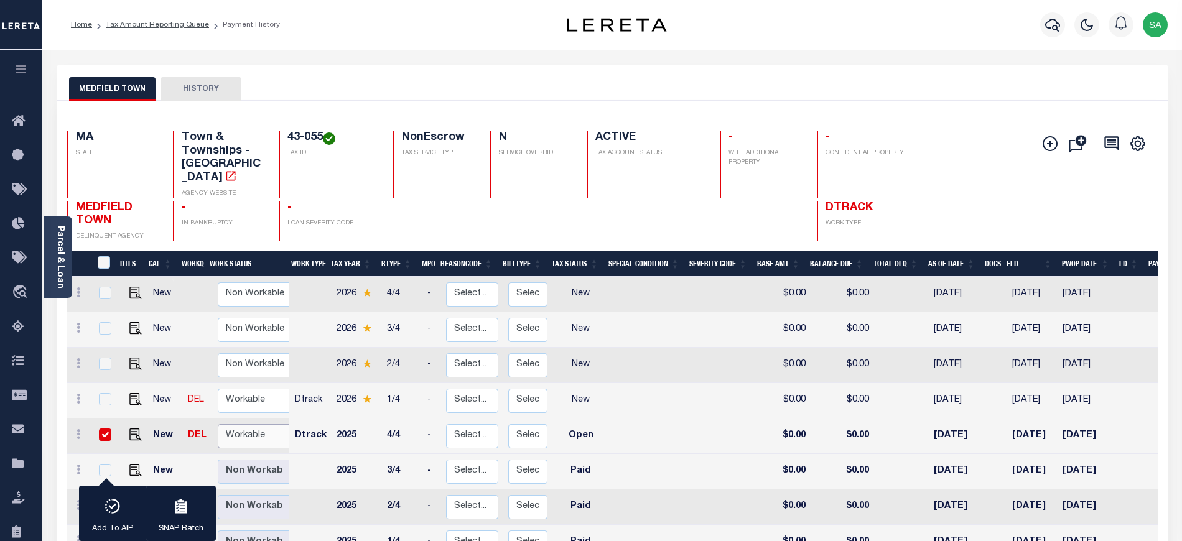
select select "true"
click at [218, 424] on select "Non Workable Workable" at bounding box center [255, 436] width 75 height 24
checkbox input "false"
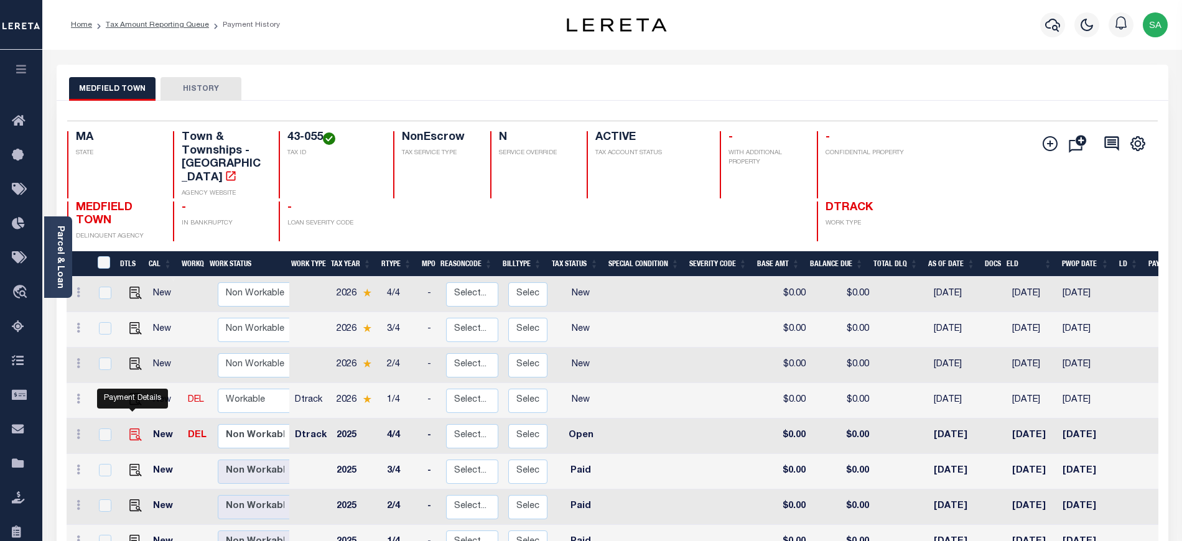
click at [138, 429] on img "" at bounding box center [135, 435] width 12 height 12
checkbox input "true"
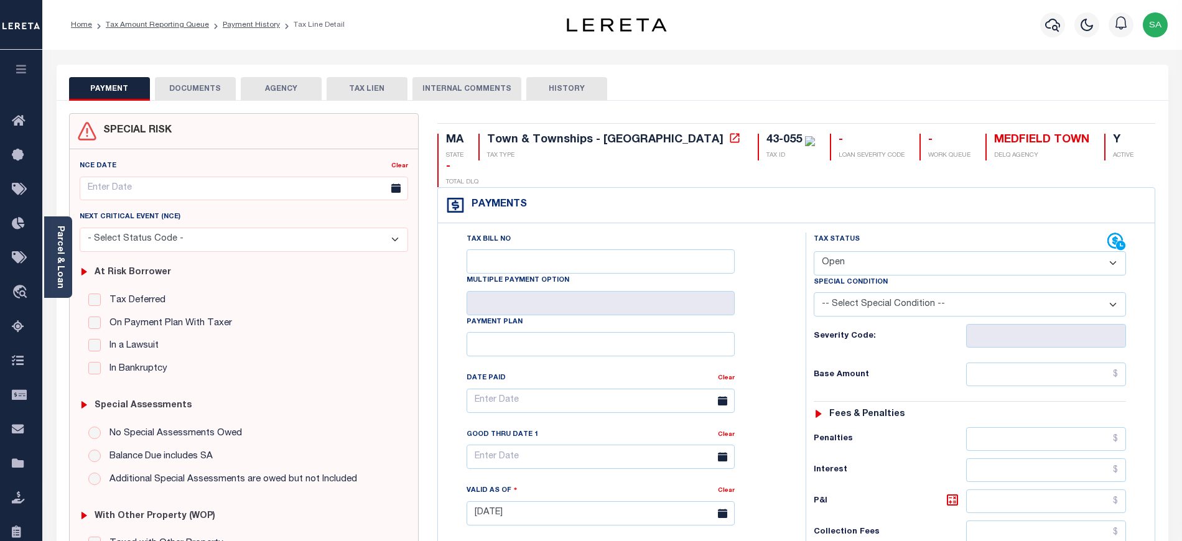
click at [899, 251] on select "- Select Status Code - Open Due/Unpaid Paid Incomplete No Tax Due Internal Refu…" at bounding box center [970, 263] width 312 height 24
select select "PYD"
click at [814, 251] on select "- Select Status Code - Open Due/Unpaid Paid Incomplete No Tax Due Internal Refu…" at bounding box center [970, 263] width 312 height 24
type input "[DATE]"
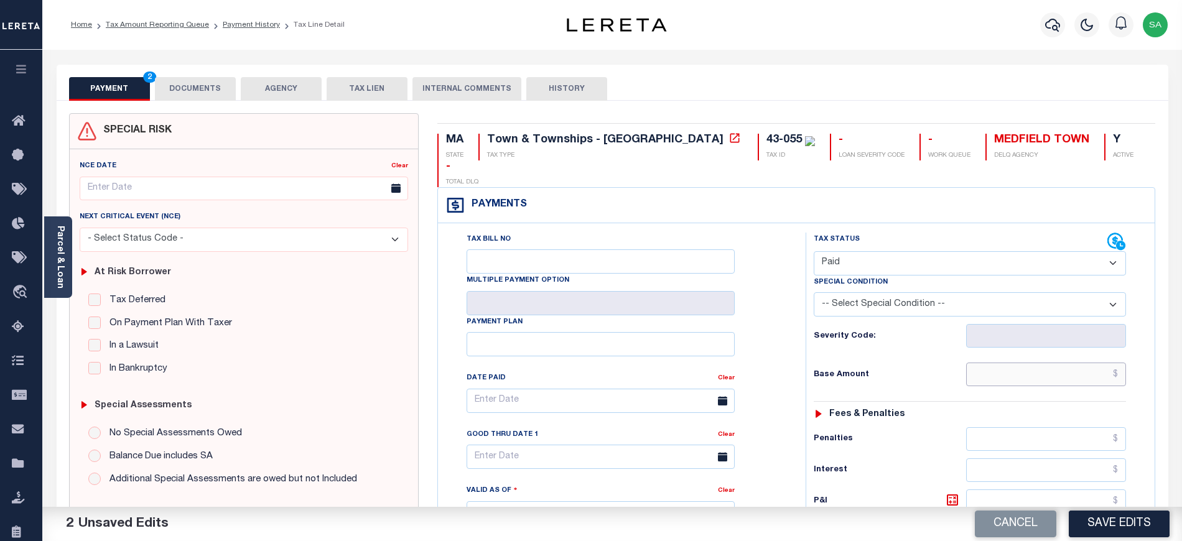
click at [1014, 363] on input "text" at bounding box center [1046, 375] width 161 height 24
type input "$0.00"
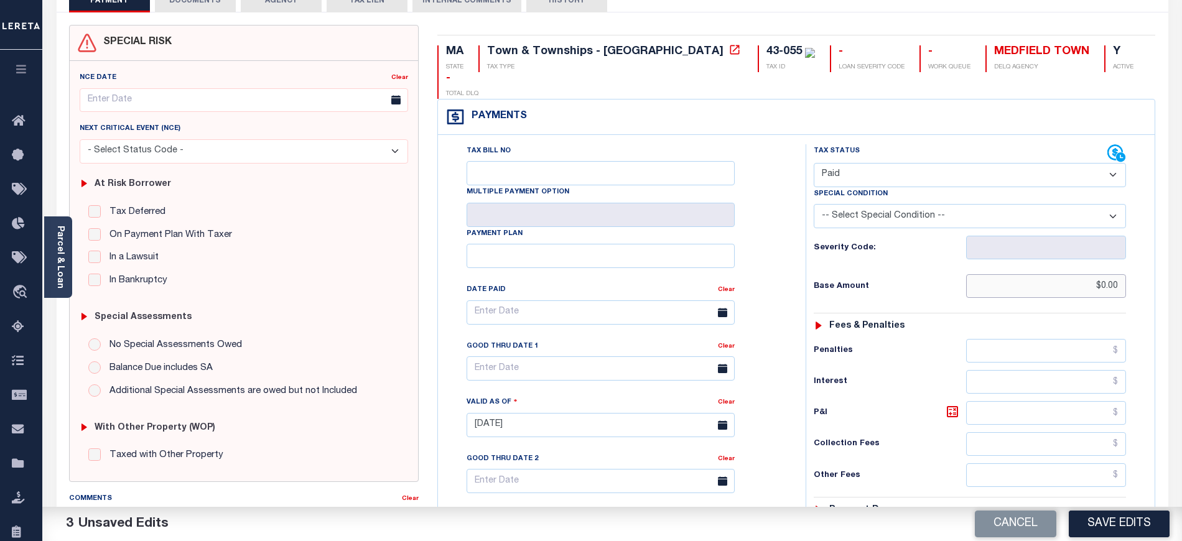
scroll to position [332, 0]
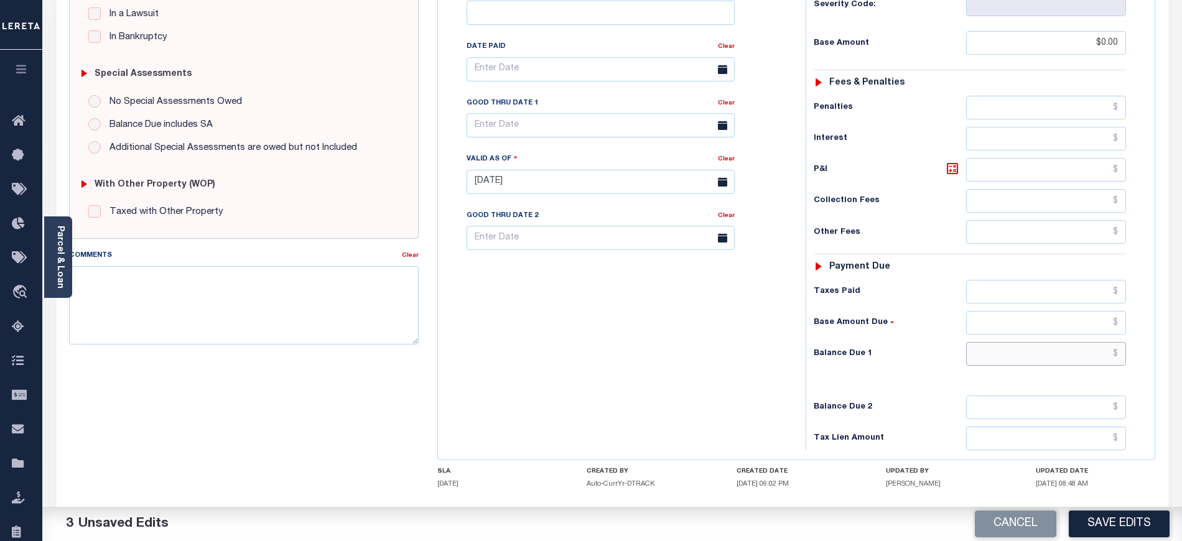
click at [1060, 342] on input "text" at bounding box center [1046, 354] width 161 height 24
type input "$0.00"
click at [421, 311] on div "Comments Clear" at bounding box center [244, 302] width 368 height 106
drag, startPoint x: 384, startPoint y: 296, endPoint x: 388, endPoint y: 287, distance: 10.3
click at [383, 296] on textarea "Comments" at bounding box center [244, 305] width 350 height 78
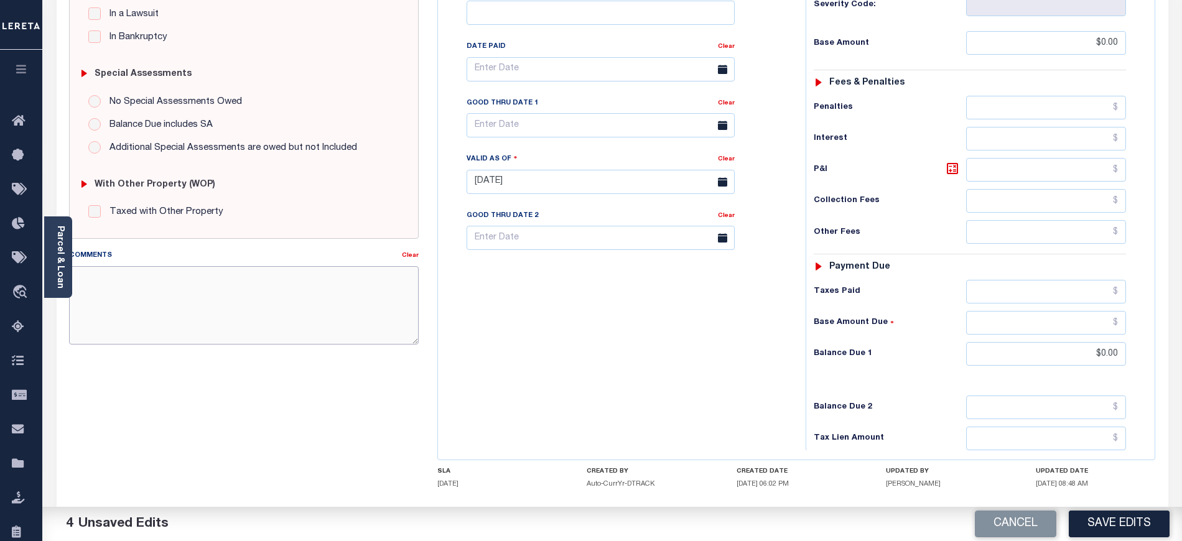
paste textarea "[DATE] - As per tax collector [US_STATE] no unpaid taxes no delinquent taxes. […"
type textarea "[DATE] - As per tax collector [US_STATE] no unpaid taxes no delinquent taxes. […"
click at [640, 348] on div "Tax Bill No Multiple Payment Option Payment Plan Clear" at bounding box center [618, 175] width 355 height 549
click at [1108, 523] on button "Save Edits" at bounding box center [1119, 524] width 101 height 27
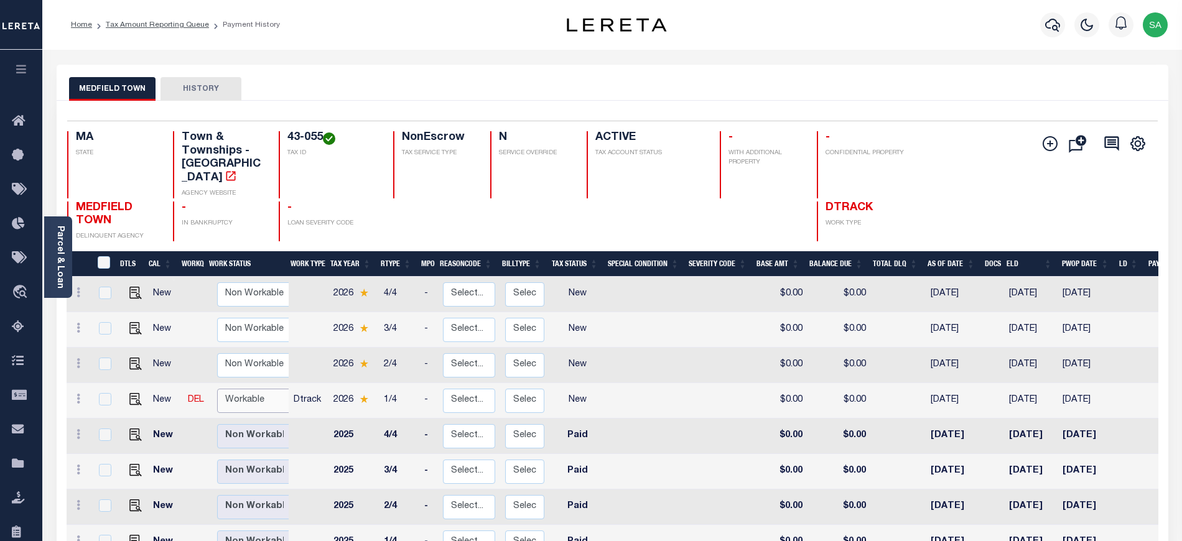
click at [247, 389] on select "Non Workable Workable" at bounding box center [254, 401] width 75 height 24
checkbox input "true"
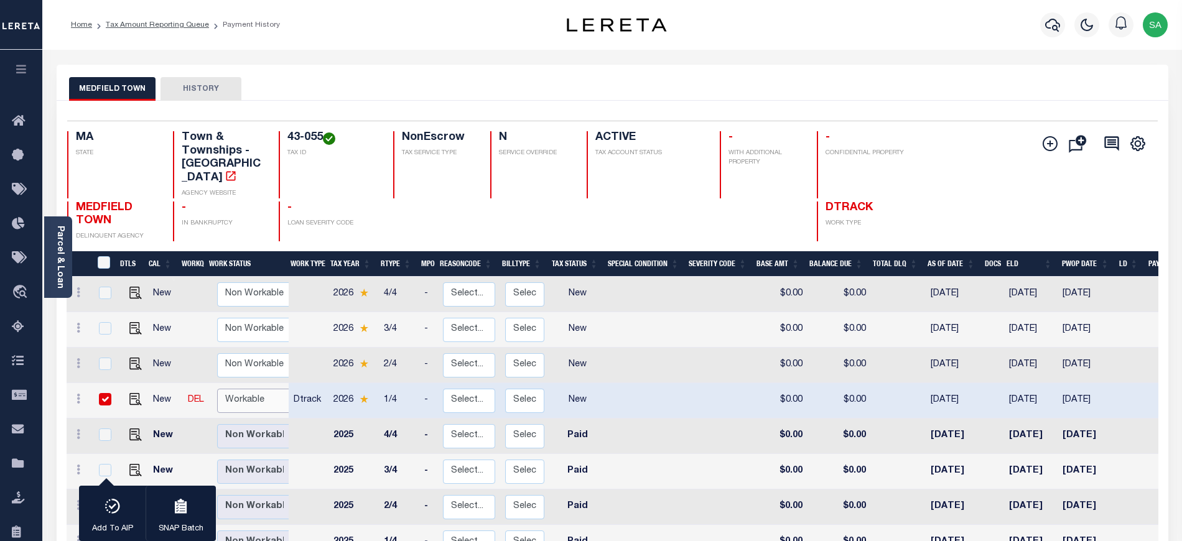
select select "true"
click at [217, 389] on select "Non Workable Workable" at bounding box center [254, 401] width 75 height 24
checkbox input "false"
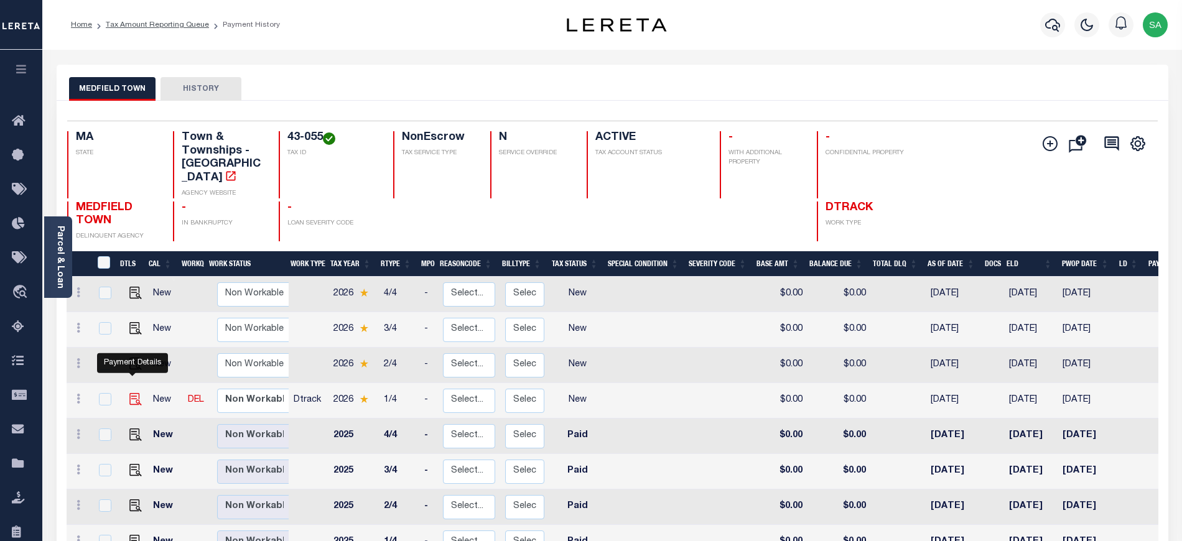
click at [129, 393] on img "" at bounding box center [135, 399] width 12 height 12
checkbox input "true"
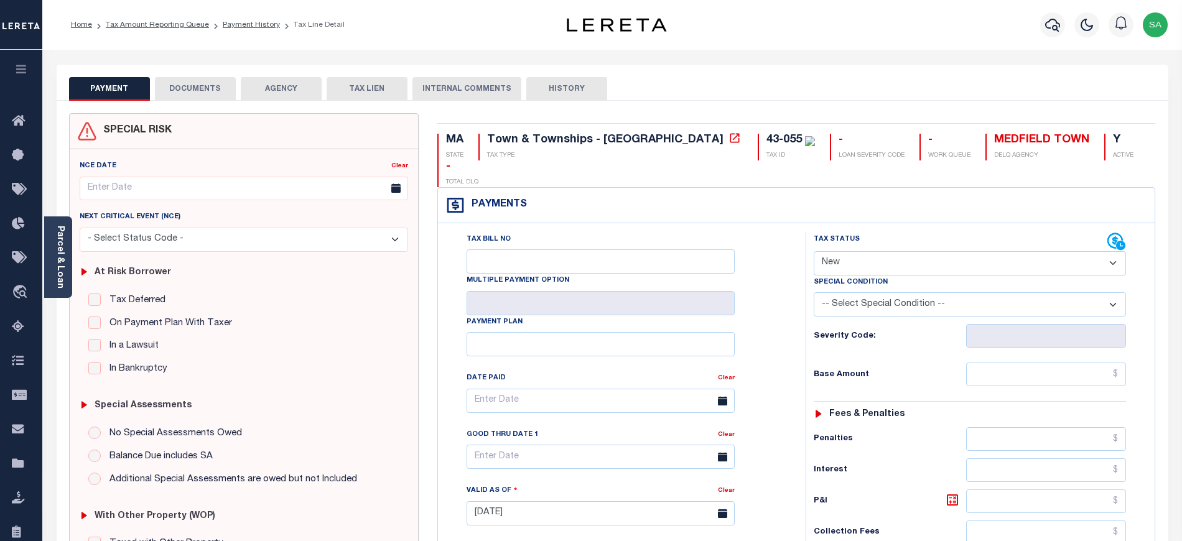
click at [879, 233] on div "Tax Status Status" at bounding box center [961, 242] width 294 height 19
click at [879, 251] on select "- Select Status Code - Open Due/Unpaid Paid Incomplete No Tax Due Internal Refu…" at bounding box center [970, 263] width 312 height 24
select select "PYD"
click at [814, 251] on select "- Select Status Code - Open Due/Unpaid Paid Incomplete No Tax Due Internal Refu…" at bounding box center [970, 263] width 312 height 24
type input "[DATE]"
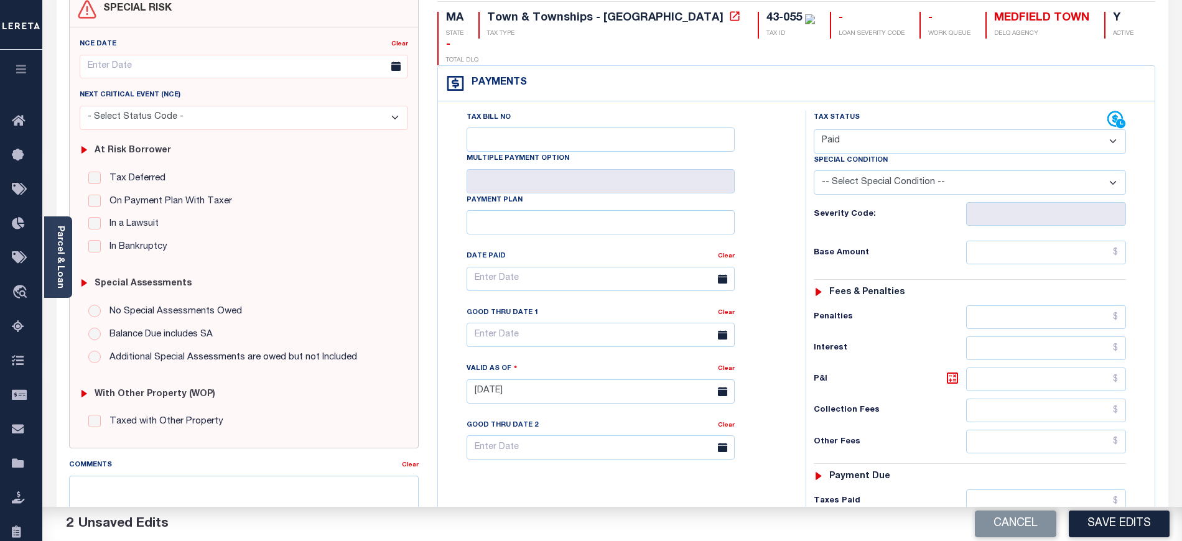
scroll to position [166, 0]
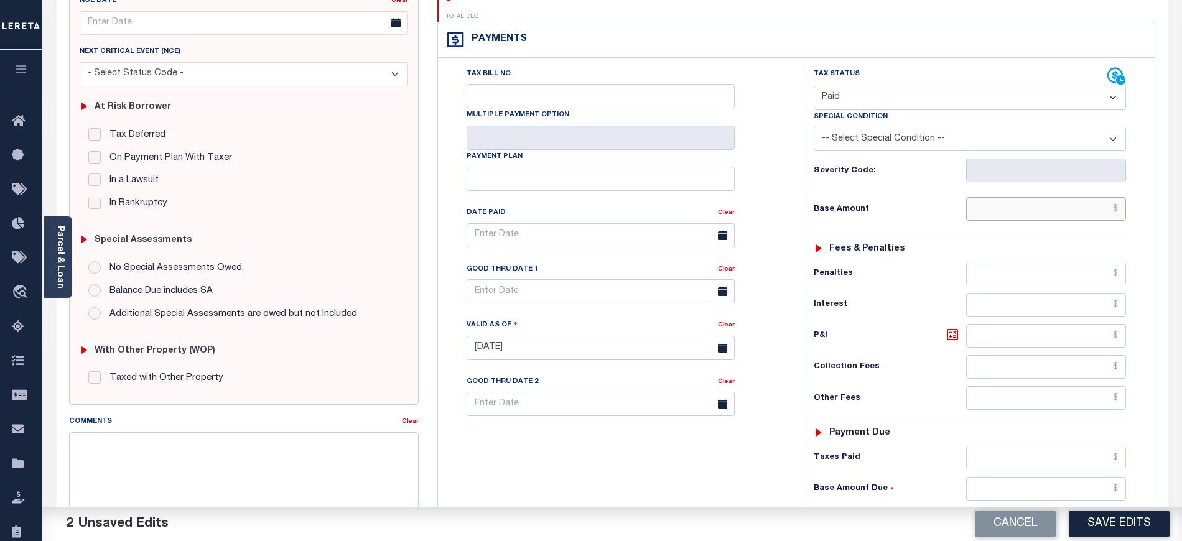
click at [1009, 197] on input "text" at bounding box center [1046, 209] width 161 height 24
type input "$0.00"
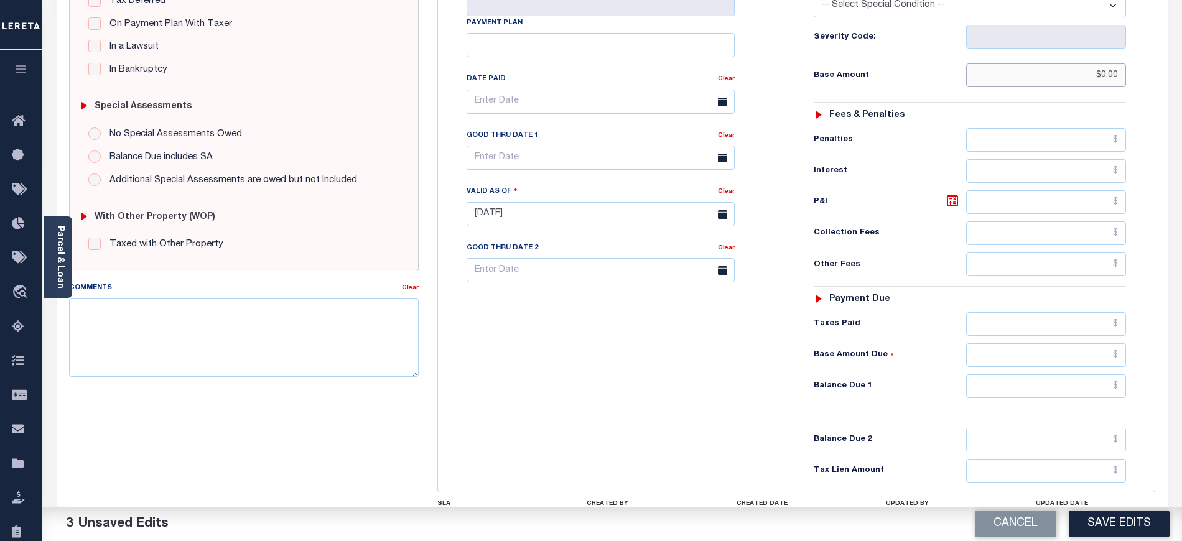
scroll to position [390, 0]
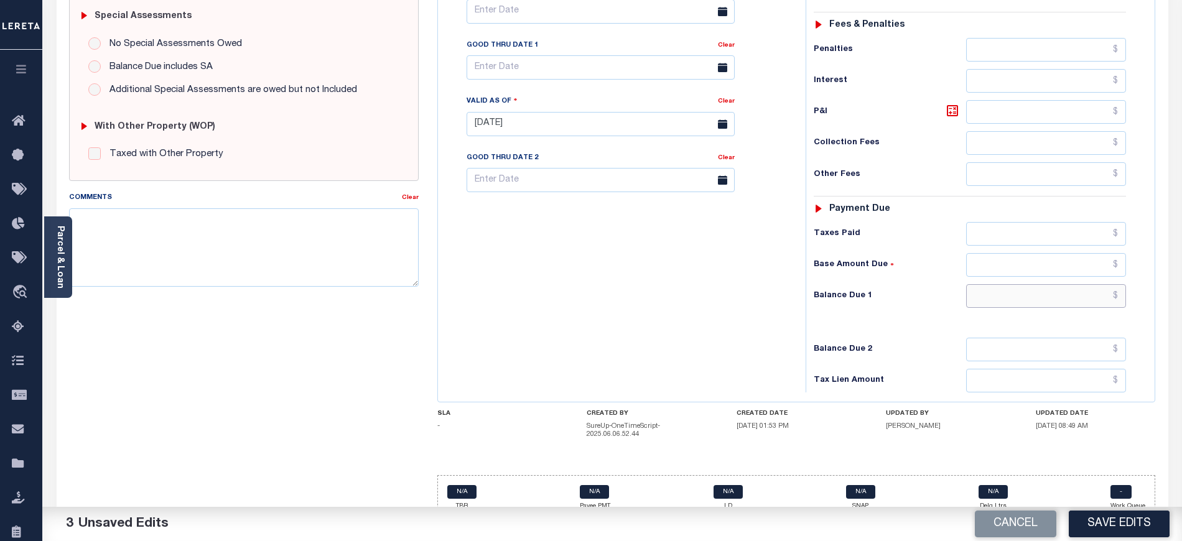
drag, startPoint x: 1010, startPoint y: 282, endPoint x: 1009, endPoint y: 289, distance: 7.0
click at [1010, 284] on input "text" at bounding box center [1046, 296] width 161 height 24
type input "$0.00"
click at [229, 245] on textarea "Comments" at bounding box center [244, 247] width 350 height 78
paste textarea "[DATE] - As per tax collector [US_STATE] no unpaid taxes no delinquent taxes. […"
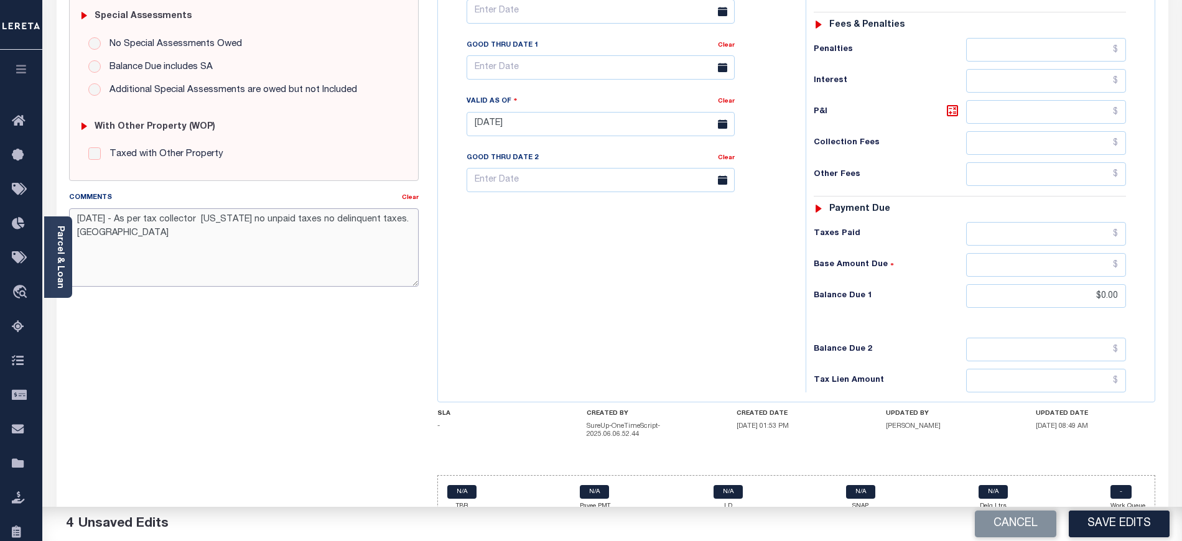
type textarea "[DATE] - As per tax collector [US_STATE] no unpaid taxes no delinquent taxes. […"
click at [513, 279] on div "Tax Bill No Multiple Payment Option Payment Plan Clear" at bounding box center [618, 117] width 355 height 549
click at [1093, 516] on button "Save Edits" at bounding box center [1119, 524] width 101 height 27
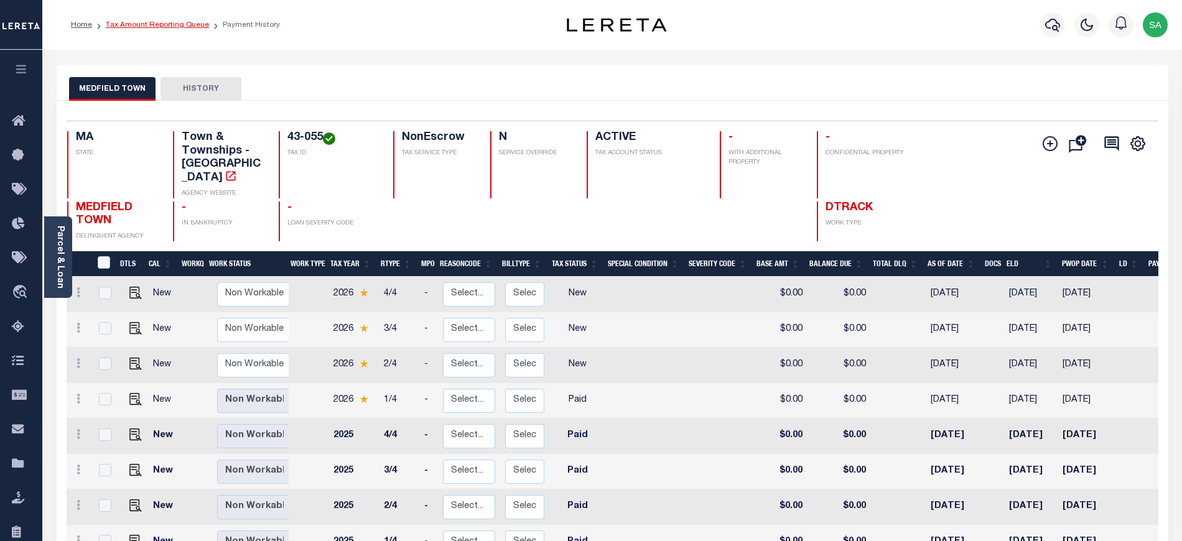
click at [177, 21] on link "Tax Amount Reporting Queue" at bounding box center [157, 24] width 103 height 7
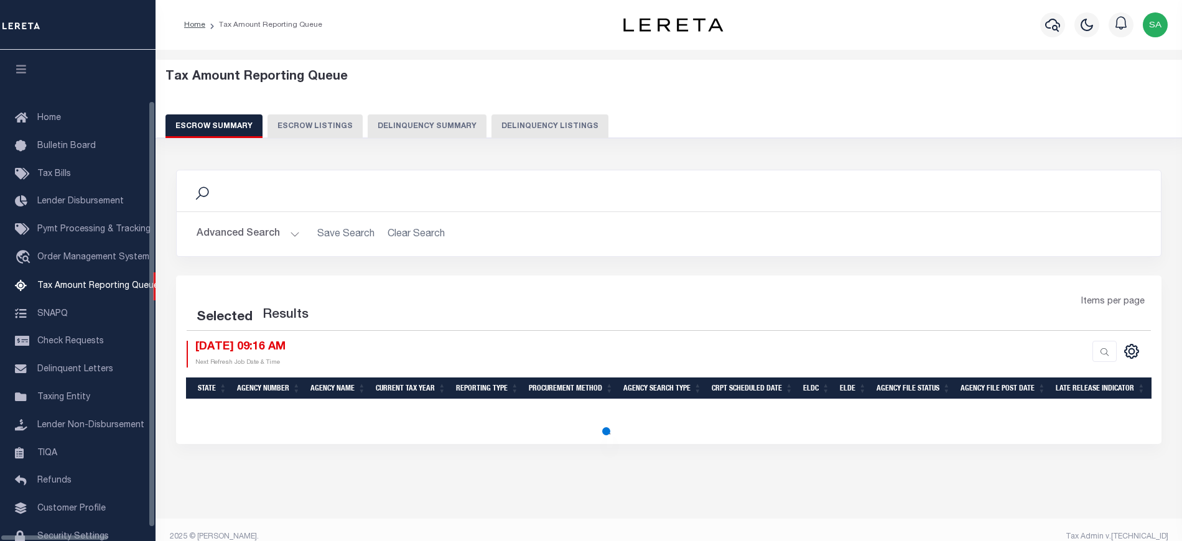
click at [541, 142] on div "Tax Amount Reporting Queue Escrow Summary Escrow Listings Delinquency Summary" at bounding box center [669, 109] width 1051 height 98
click at [546, 124] on button "Delinquency Listings" at bounding box center [550, 126] width 117 height 24
select select "MA"
select select "100"
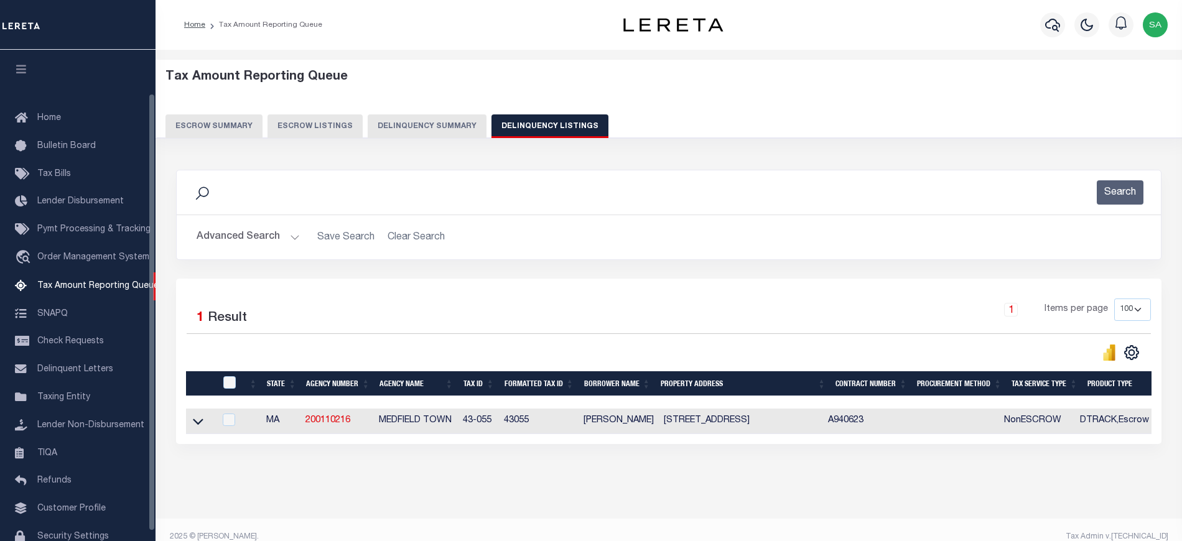
scroll to position [50, 0]
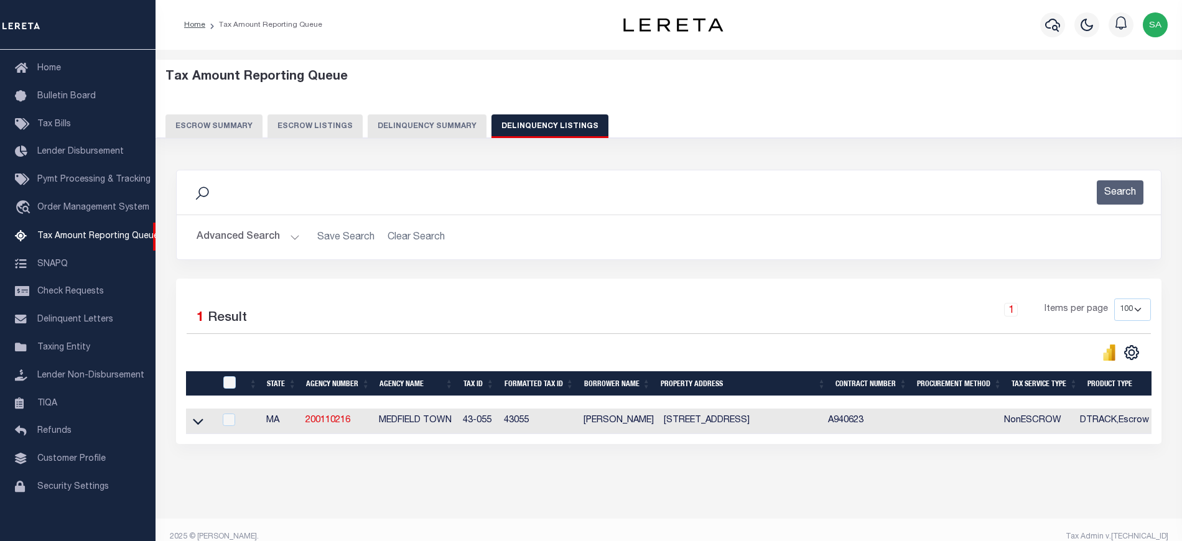
click at [259, 232] on button "Advanced Search" at bounding box center [248, 237] width 103 height 24
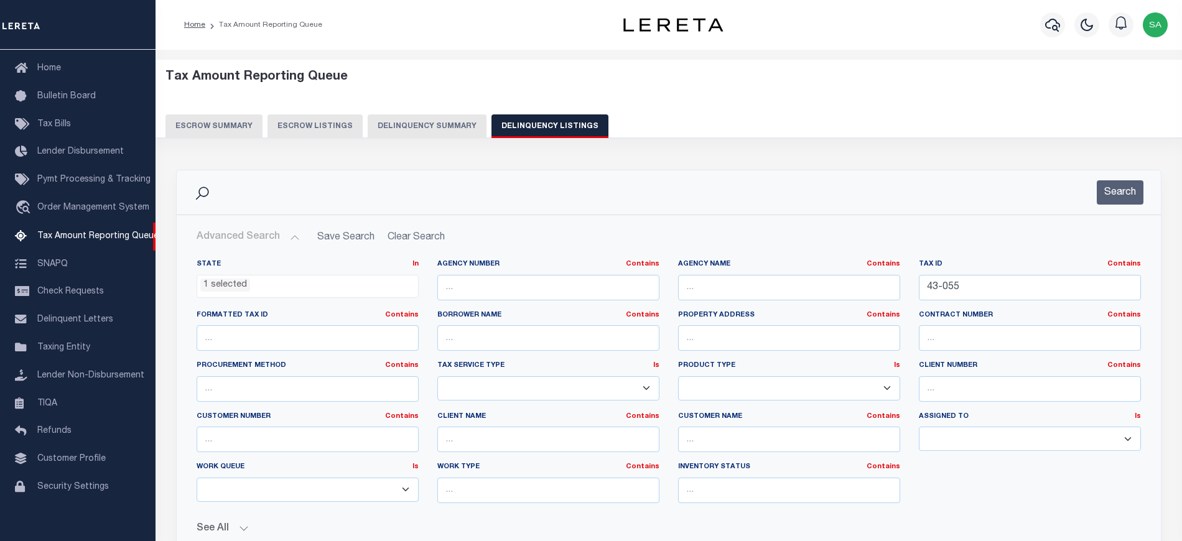
click at [1016, 270] on label "Tax ID Contains Contains Is" at bounding box center [1030, 264] width 222 height 11
drag, startPoint x: 972, startPoint y: 294, endPoint x: 826, endPoint y: 282, distance: 146.1
click at [826, 282] on div "State In In AK AL AR AZ CA CO CT DC DE FL GA GU HI IA ID IL IN KS KY LA MA MD M…" at bounding box center [668, 386] width 963 height 254
paste input "[DATE] - As per tax collector [US_STATE] no unpaid taxes no delinquent taxes. […"
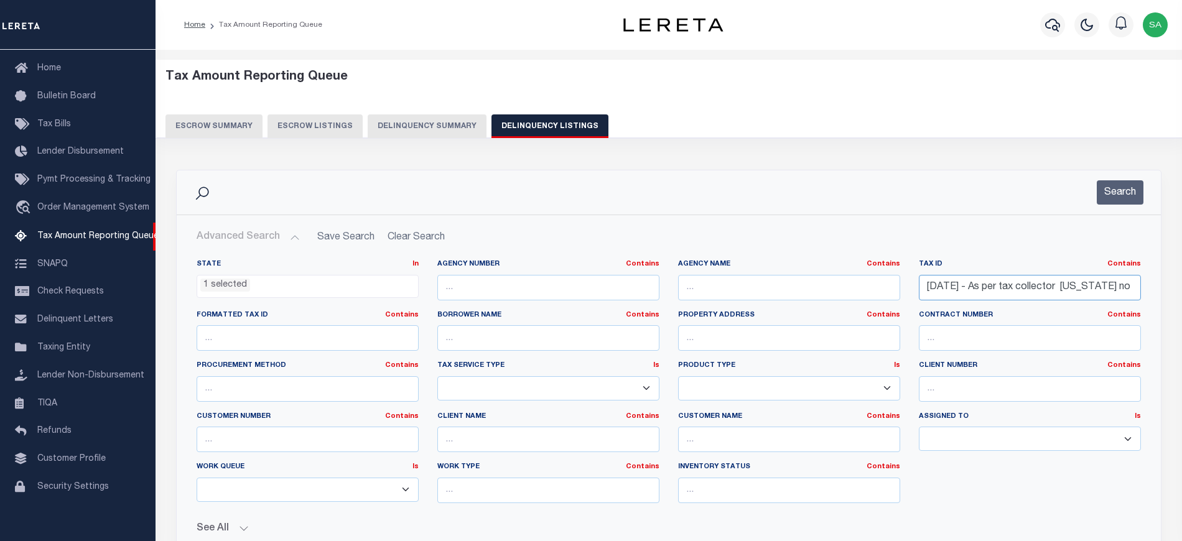
click at [1034, 282] on input "09/15/2025 - As per tax collector GEORGIA no unpaid taxes no delinquent taxes. …" at bounding box center [1030, 288] width 222 height 26
paste input "59-077"
type input "59-077"
click at [1121, 202] on button "Search" at bounding box center [1120, 192] width 47 height 24
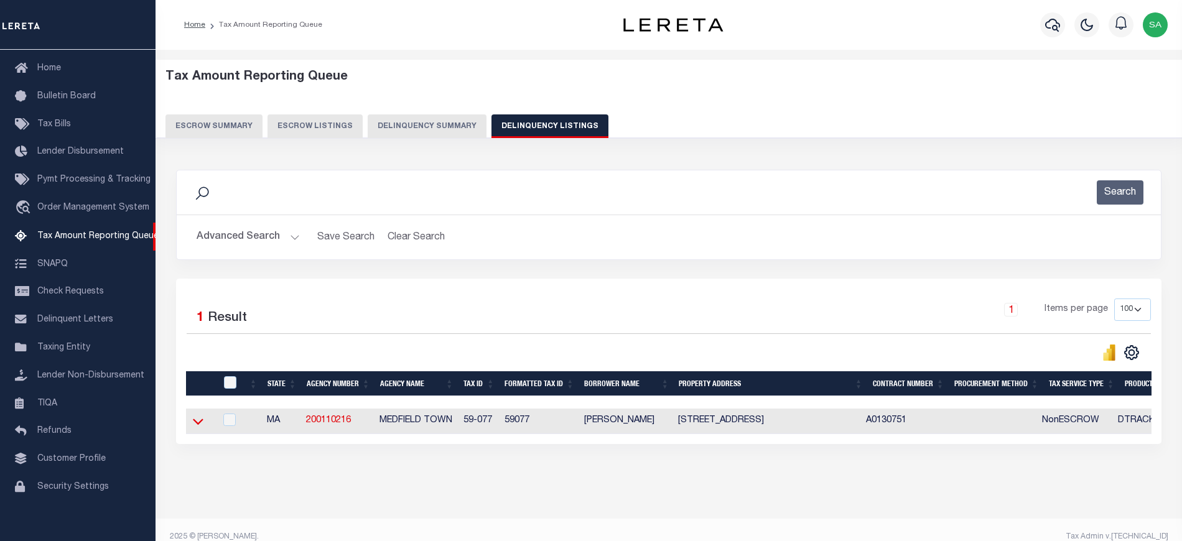
click at [195, 428] on icon at bounding box center [198, 421] width 11 height 13
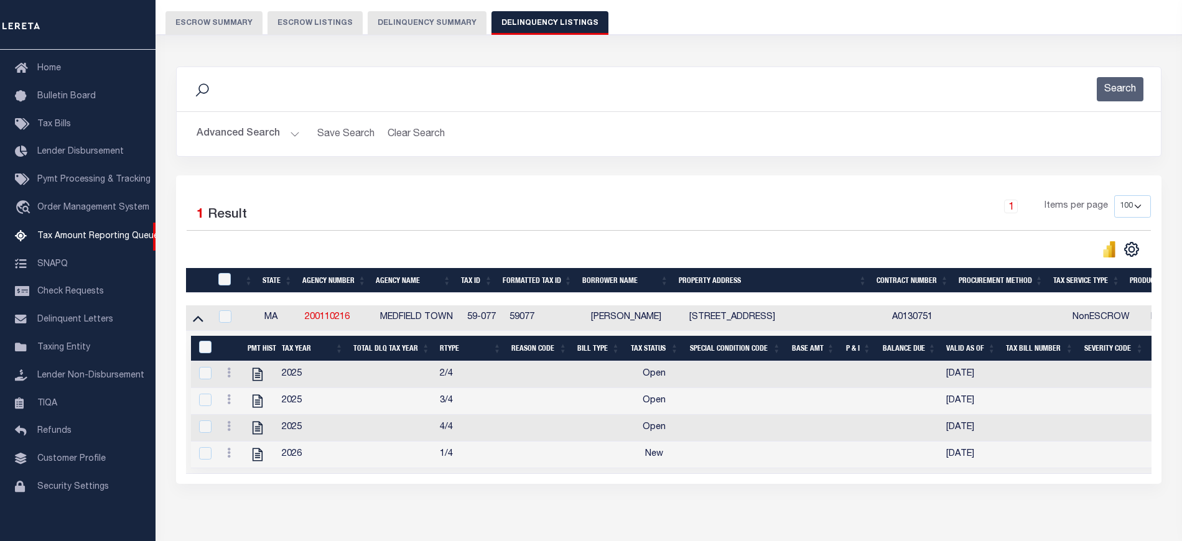
scroll to position [166, 0]
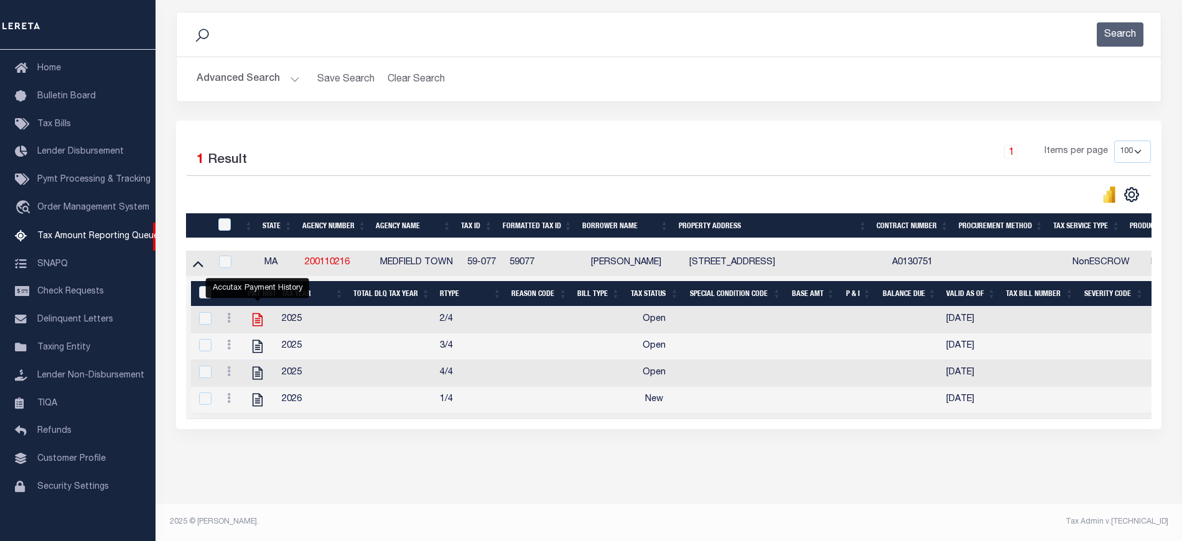
click at [258, 319] on icon "" at bounding box center [257, 320] width 10 height 13
checkbox input "true"
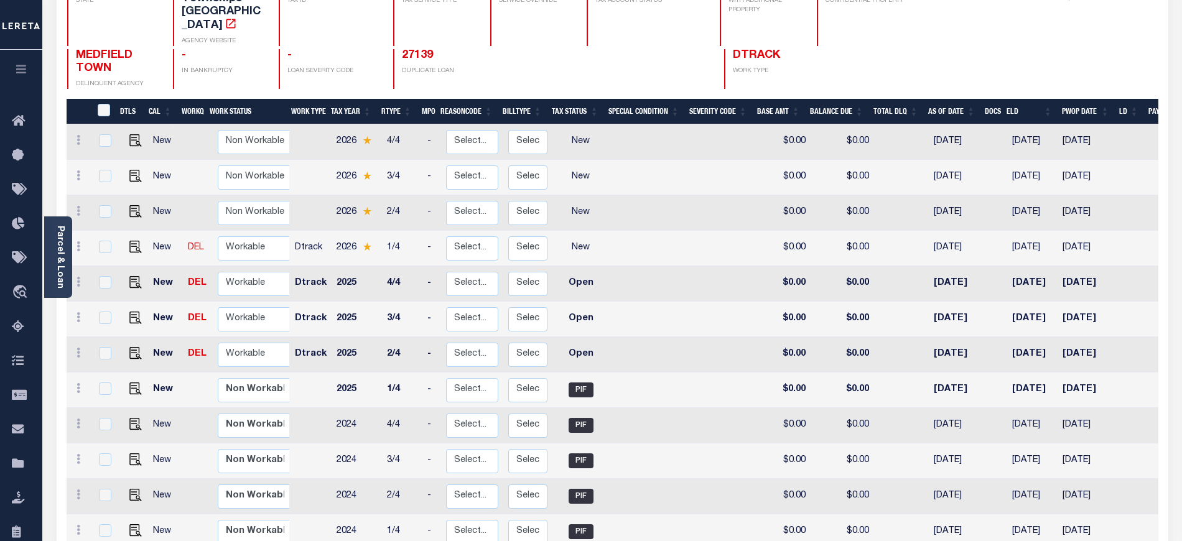
scroll to position [166, 0]
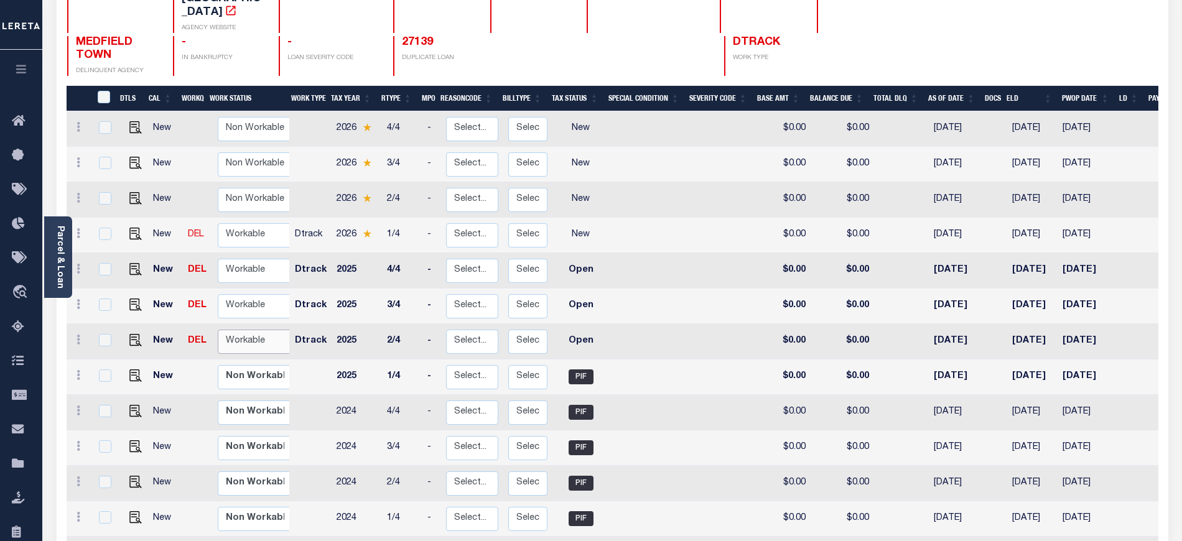
drag, startPoint x: 257, startPoint y: 317, endPoint x: 258, endPoint y: 334, distance: 16.2
click at [257, 330] on select "Non Workable Workable" at bounding box center [255, 342] width 75 height 24
checkbox input "true"
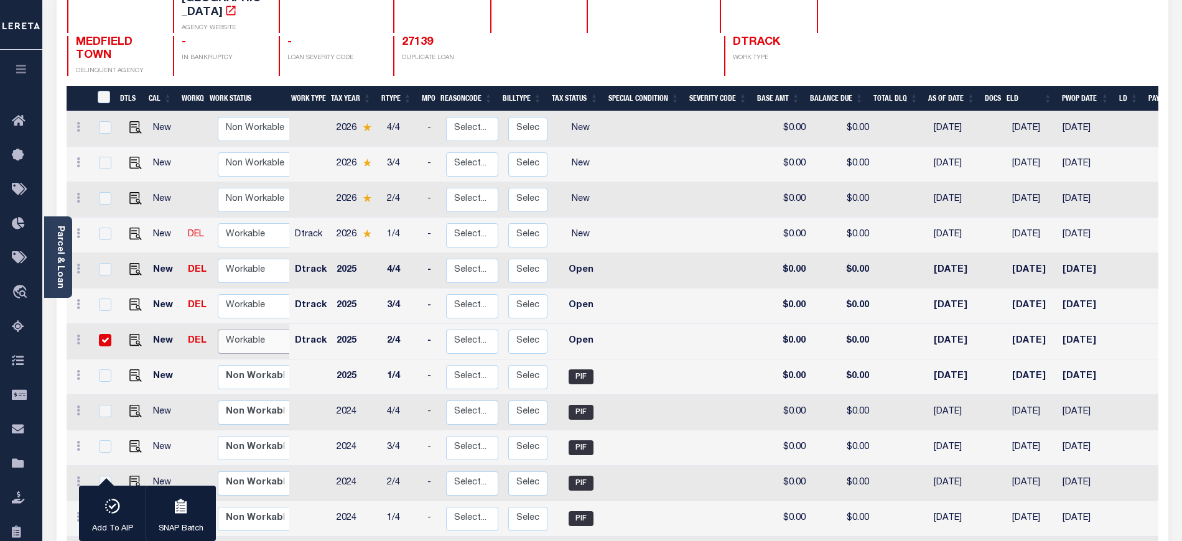
select select "true"
click at [218, 330] on select "Non Workable Workable" at bounding box center [255, 342] width 75 height 24
checkbox input "false"
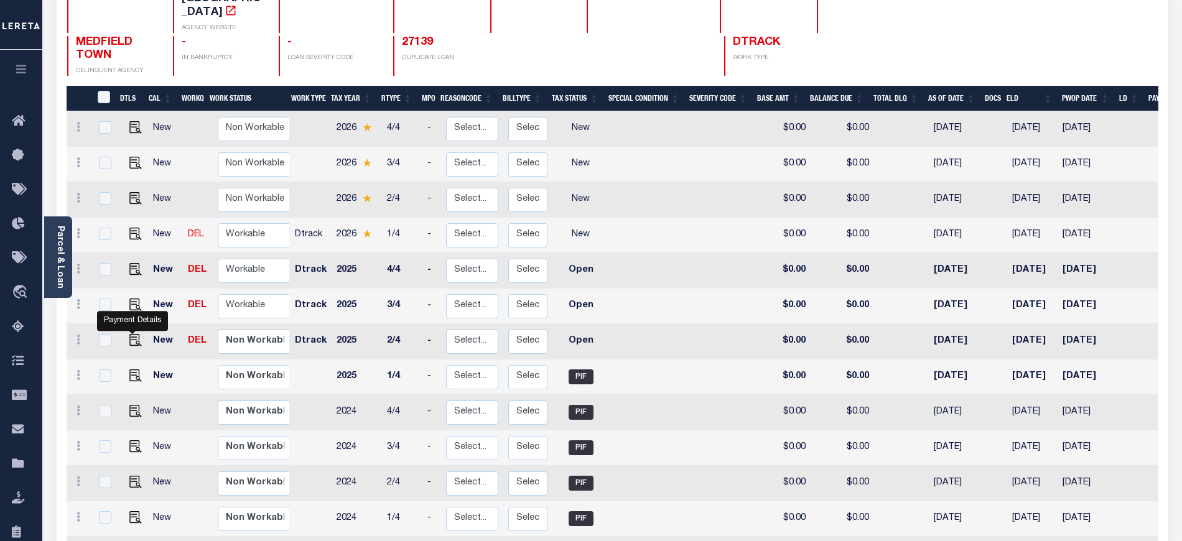
drag, startPoint x: 128, startPoint y: 329, endPoint x: 156, endPoint y: 337, distance: 28.4
click at [129, 334] on img "" at bounding box center [135, 340] width 12 height 12
checkbox input "true"
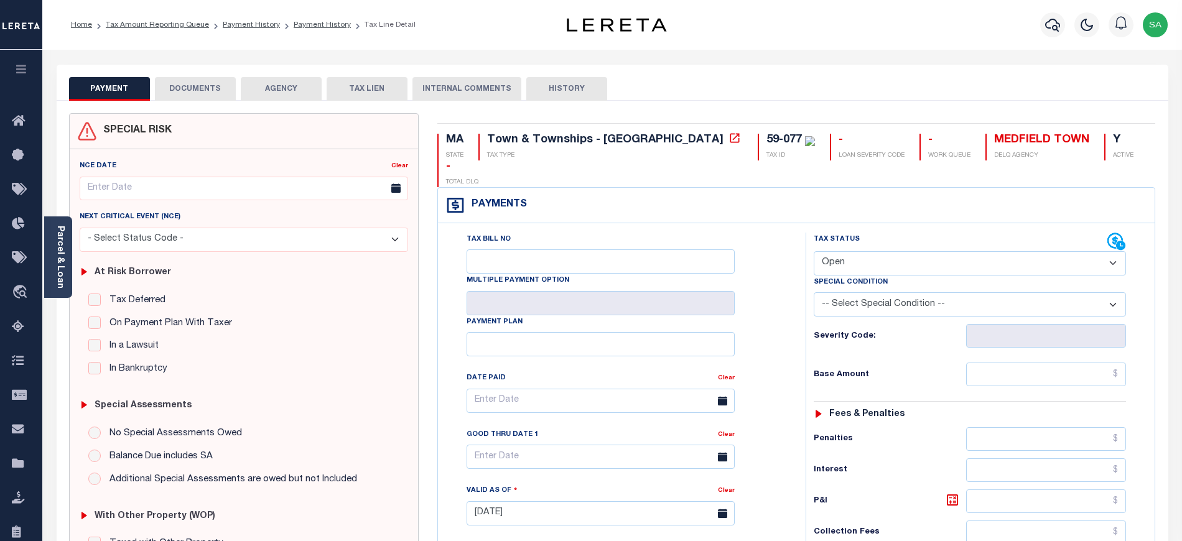
click at [912, 251] on select "- Select Status Code - Open Due/Unpaid Paid Incomplete No Tax Due Internal Refu…" at bounding box center [970, 263] width 312 height 24
select select "PYD"
click at [814, 251] on select "- Select Status Code - Open Due/Unpaid Paid Incomplete No Tax Due Internal Refu…" at bounding box center [970, 263] width 312 height 24
type input "[DATE]"
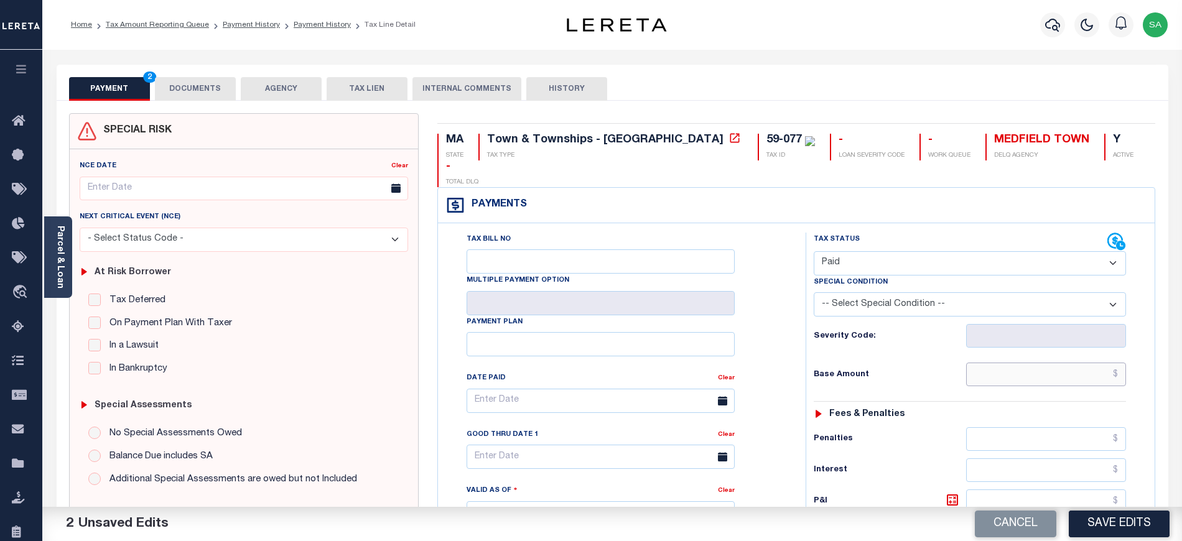
click at [1005, 363] on input "text" at bounding box center [1046, 375] width 161 height 24
type input "$0.00"
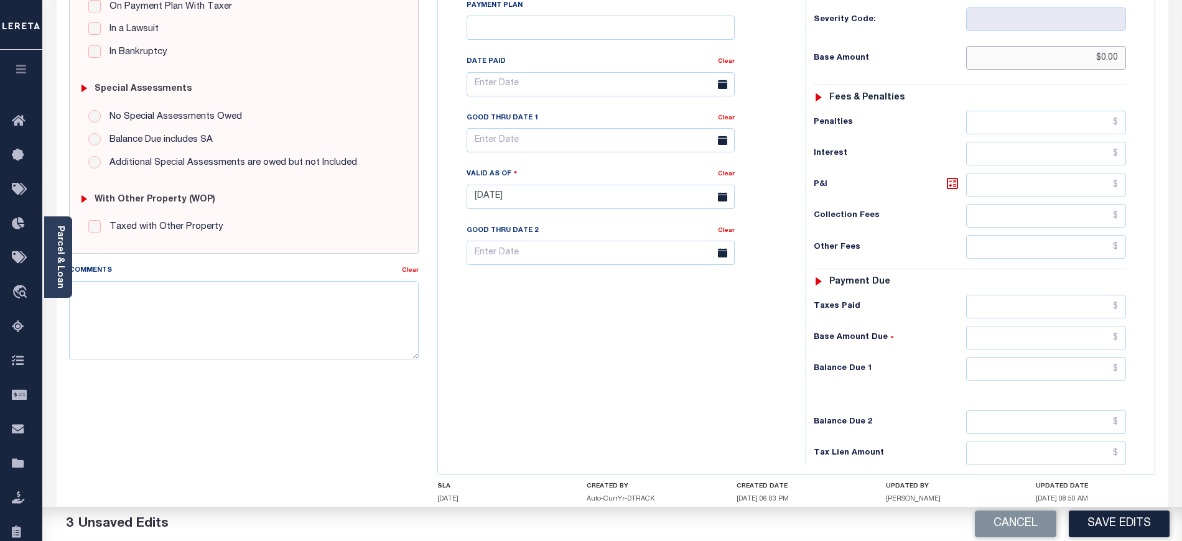
scroll to position [332, 0]
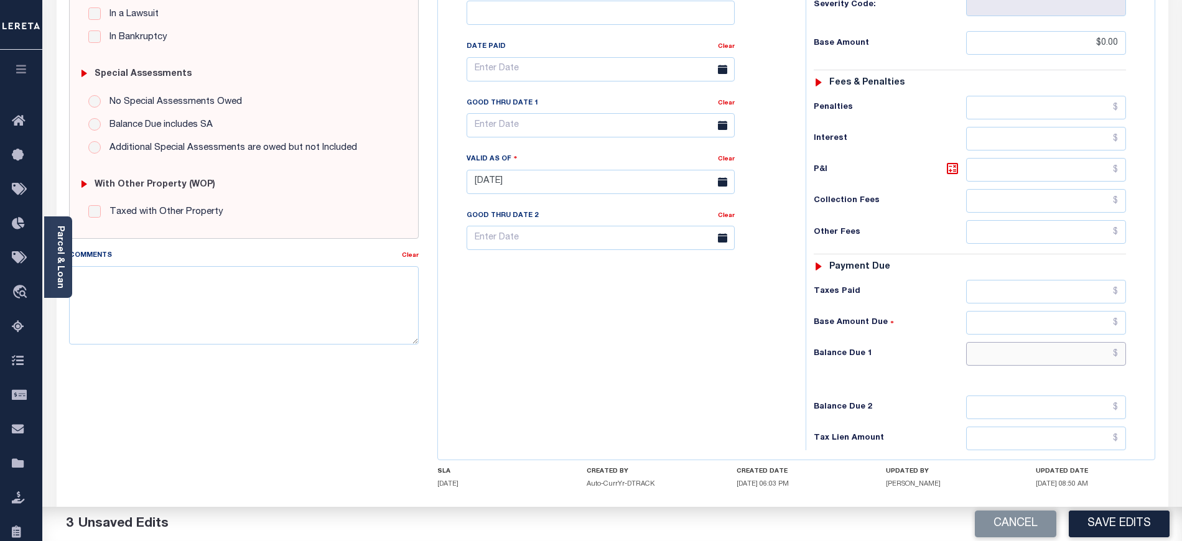
click at [1001, 343] on input "text" at bounding box center [1046, 354] width 161 height 24
type input "$0.00"
click at [560, 337] on div "Tax Bill No Multiple Payment Option Payment Plan Clear" at bounding box center [618, 175] width 355 height 549
click at [314, 306] on textarea "Comments" at bounding box center [244, 305] width 350 height 78
paste textarea "[DATE] - As per tax collector [US_STATE] no unpaid taxes no delinquent taxes. […"
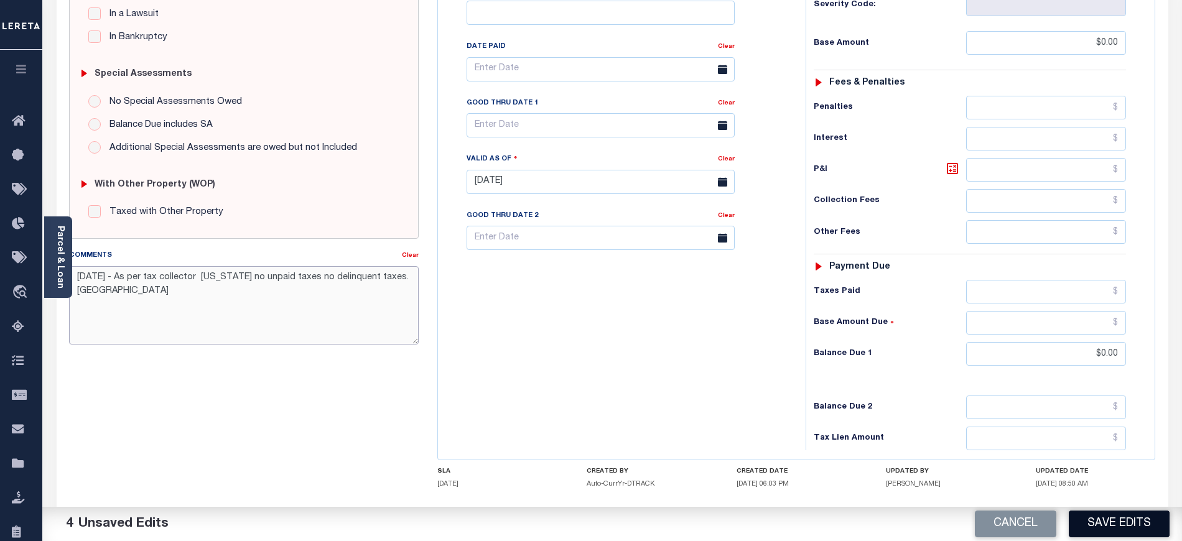
type textarea "[DATE] - As per tax collector [US_STATE] no unpaid taxes no delinquent taxes. […"
click at [1111, 529] on button "Save Edits" at bounding box center [1119, 524] width 101 height 27
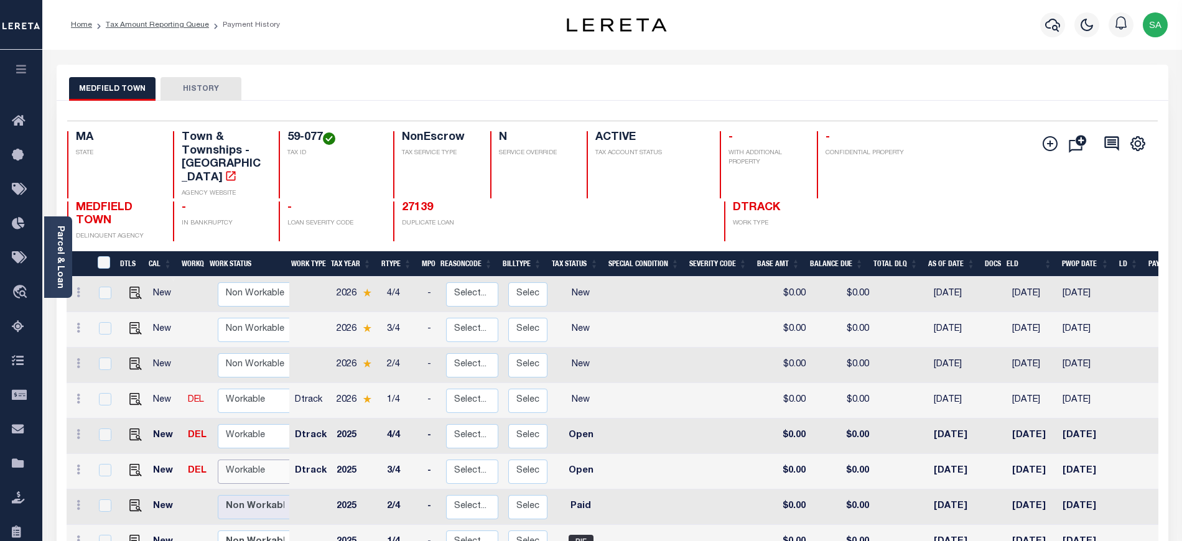
click at [230, 465] on select "Non Workable Workable" at bounding box center [255, 472] width 75 height 24
checkbox input "true"
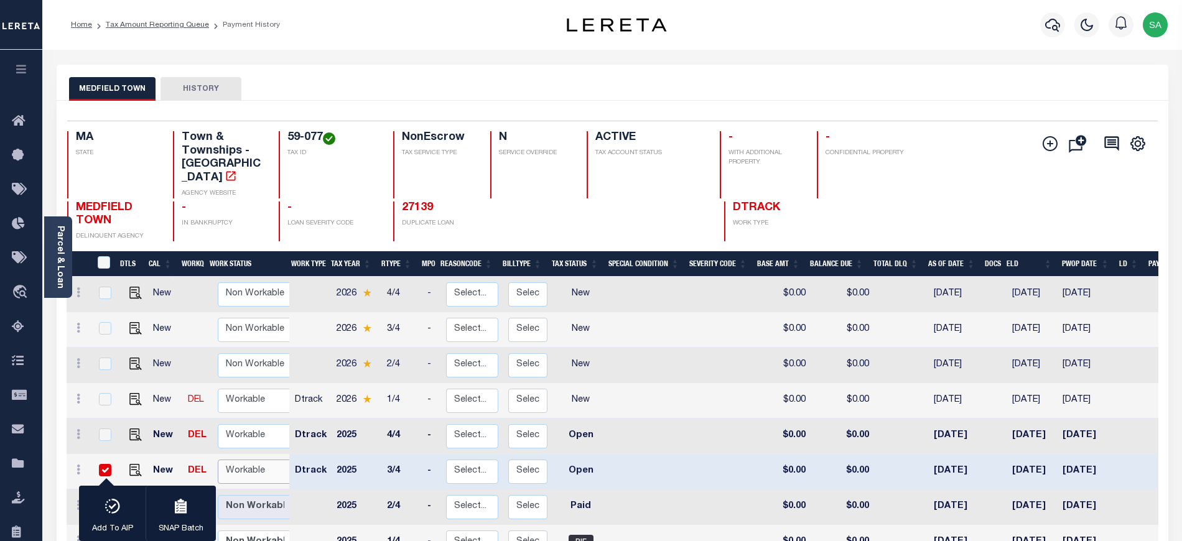
select select "true"
click at [218, 460] on select "Non Workable Workable" at bounding box center [255, 472] width 75 height 24
checkbox input "false"
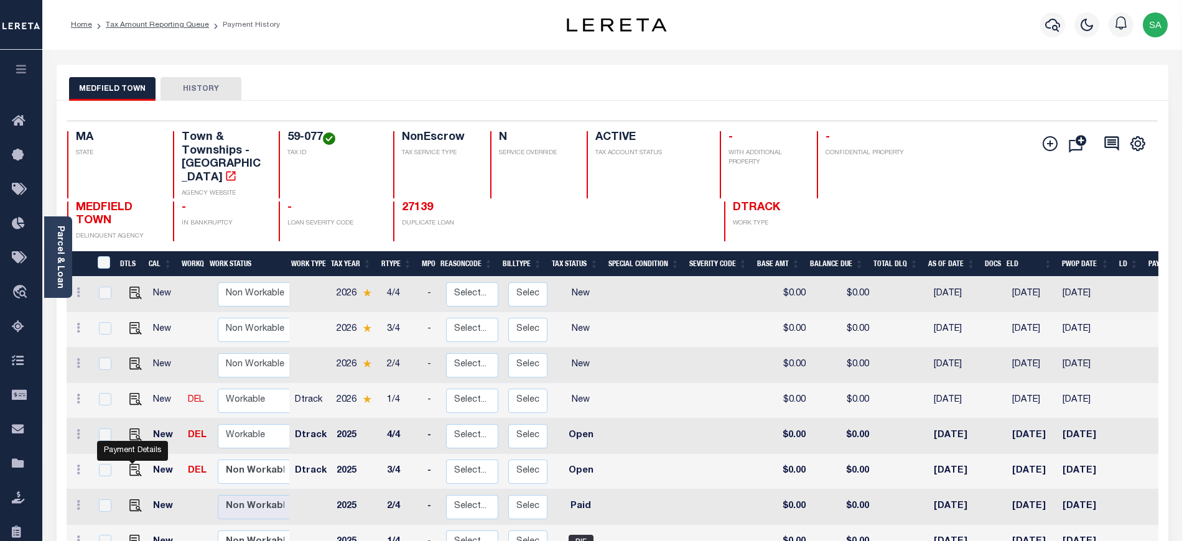
drag, startPoint x: 126, startPoint y: 458, endPoint x: 143, endPoint y: 457, distance: 17.5
click at [129, 464] on img "" at bounding box center [135, 470] width 12 height 12
checkbox input "true"
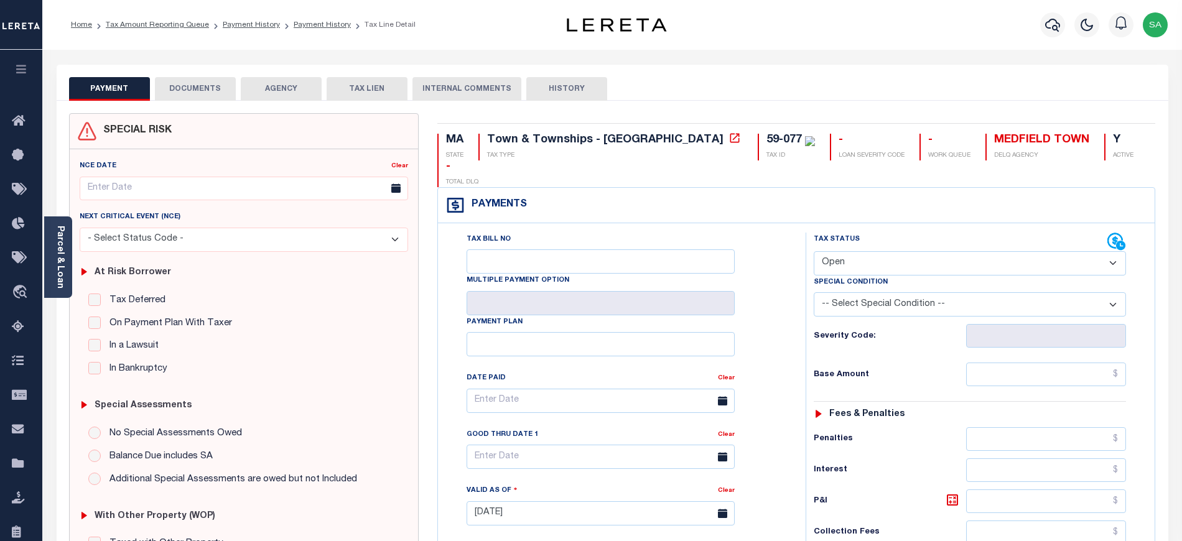
click at [862, 251] on select "- Select Status Code - Open Due/Unpaid Paid Incomplete No Tax Due Internal Refu…" at bounding box center [970, 263] width 312 height 24
select select "PYD"
click at [814, 251] on select "- Select Status Code - Open Due/Unpaid Paid Incomplete No Tax Due Internal Refu…" at bounding box center [970, 263] width 312 height 24
type input "[DATE]"
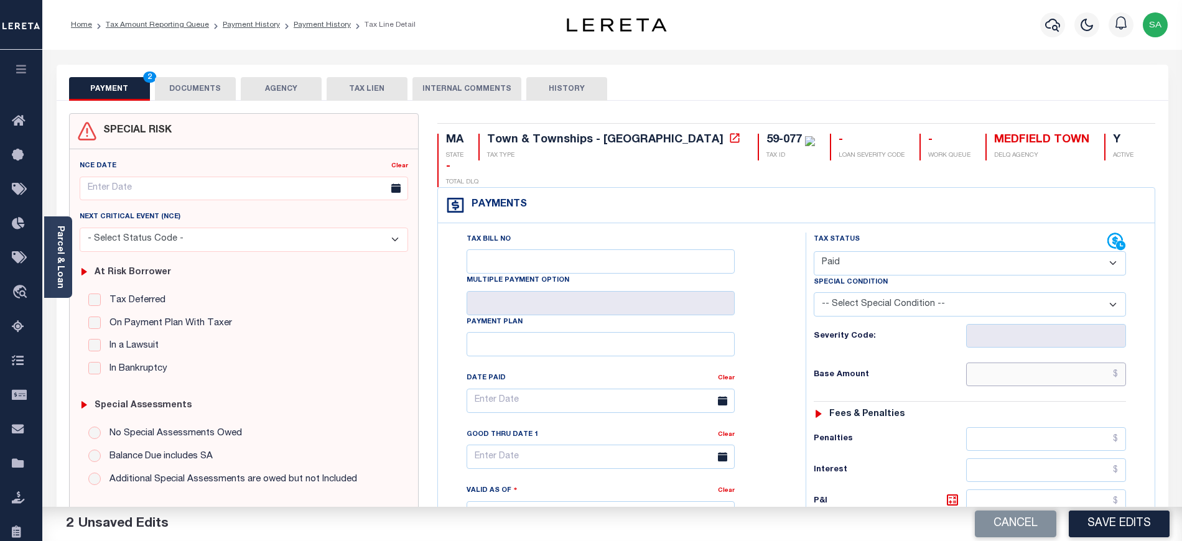
click at [1050, 363] on input "text" at bounding box center [1046, 375] width 161 height 24
type input "$0.00"
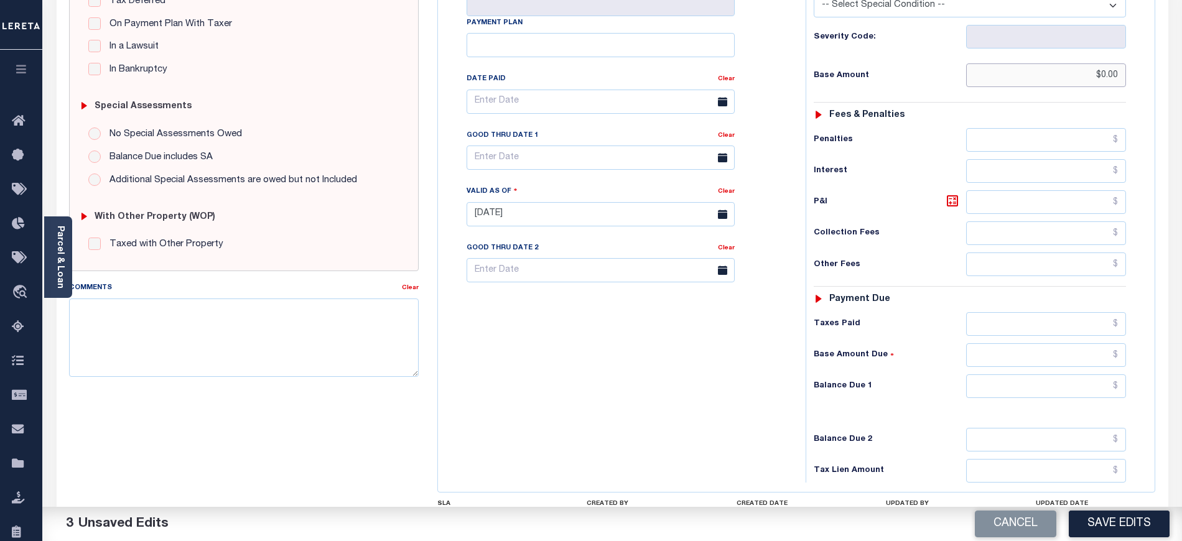
scroll to position [332, 0]
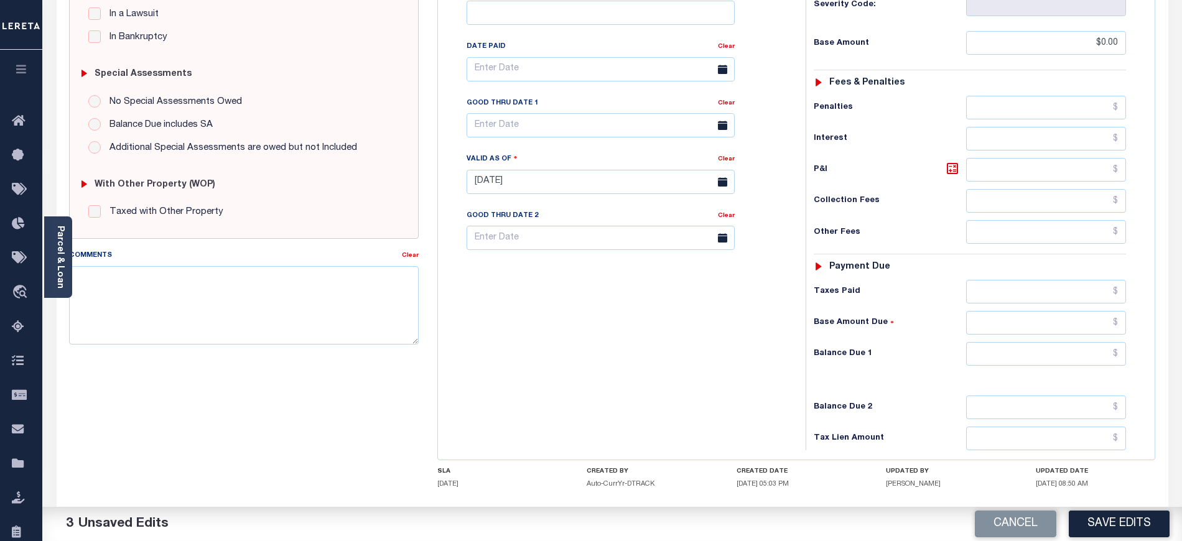
click at [1031, 320] on div "Tax Status Status - Select Status Code -" at bounding box center [974, 175] width 337 height 549
drag, startPoint x: 1022, startPoint y: 336, endPoint x: 1010, endPoint y: 347, distance: 15.4
click at [1022, 342] on input "text" at bounding box center [1046, 354] width 161 height 24
type input "$0.00"
click at [314, 319] on textarea "Comments" at bounding box center [244, 305] width 350 height 78
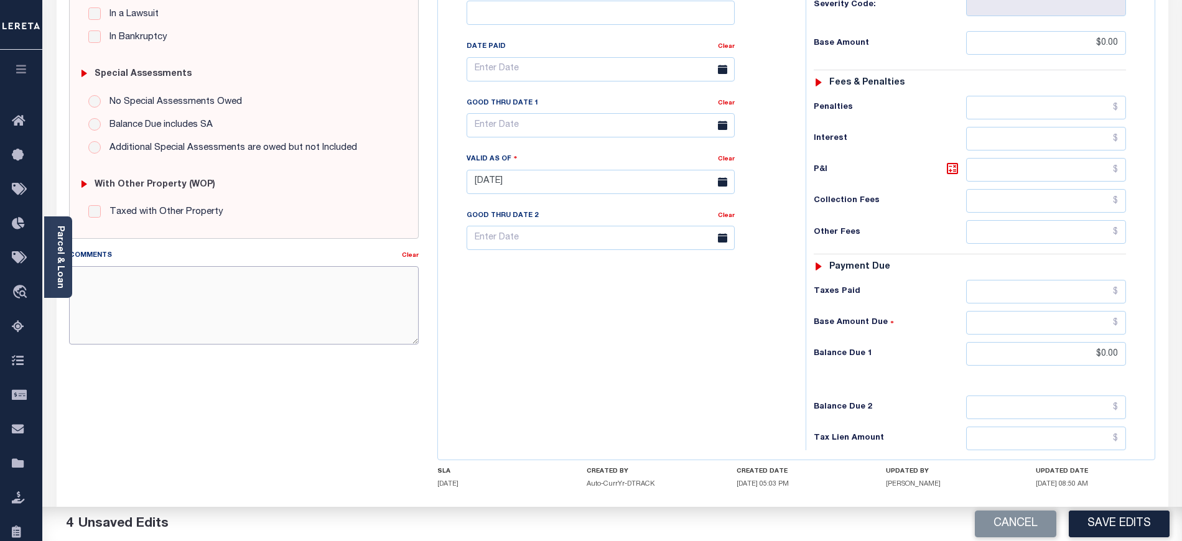
paste textarea "[DATE] - As per tax collector [US_STATE] no unpaid taxes no delinquent taxes. […"
type textarea "[DATE] - As per tax collector [US_STATE] no unpaid taxes no delinquent taxes. […"
click at [1111, 528] on button "Save Edits" at bounding box center [1119, 524] width 101 height 27
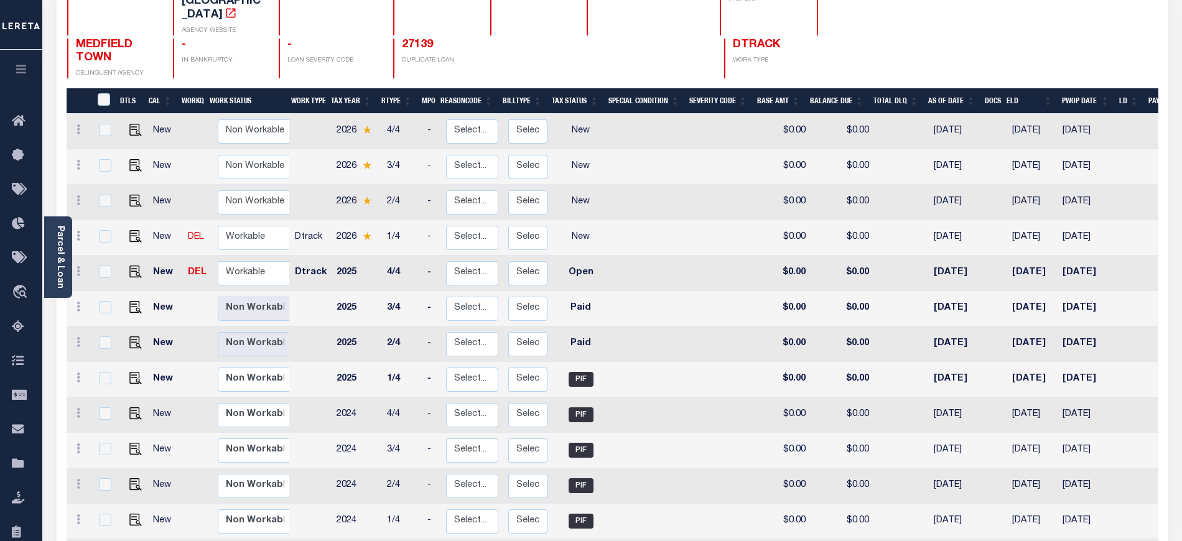
scroll to position [166, 0]
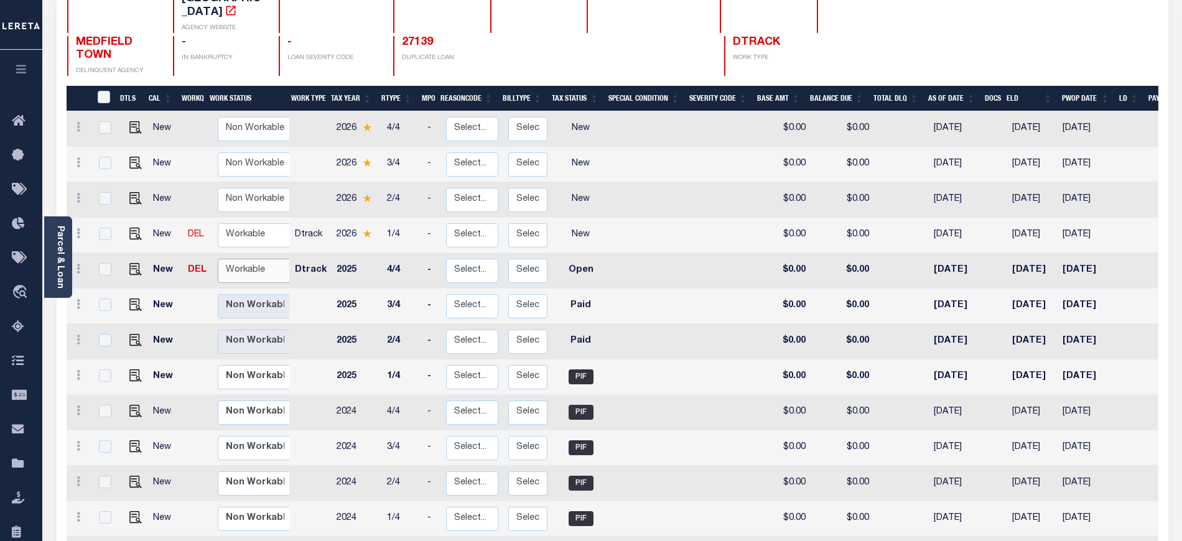
click at [256, 259] on select "Non Workable Workable" at bounding box center [255, 271] width 75 height 24
checkbox input "true"
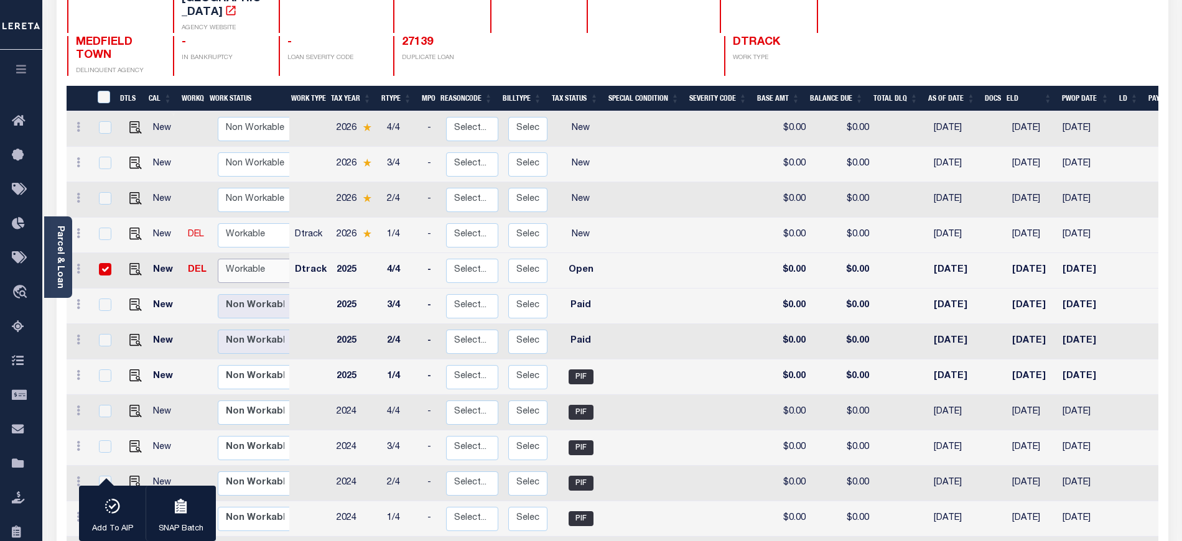
select select "true"
click at [218, 259] on select "Non Workable Workable" at bounding box center [255, 271] width 75 height 24
checkbox input "false"
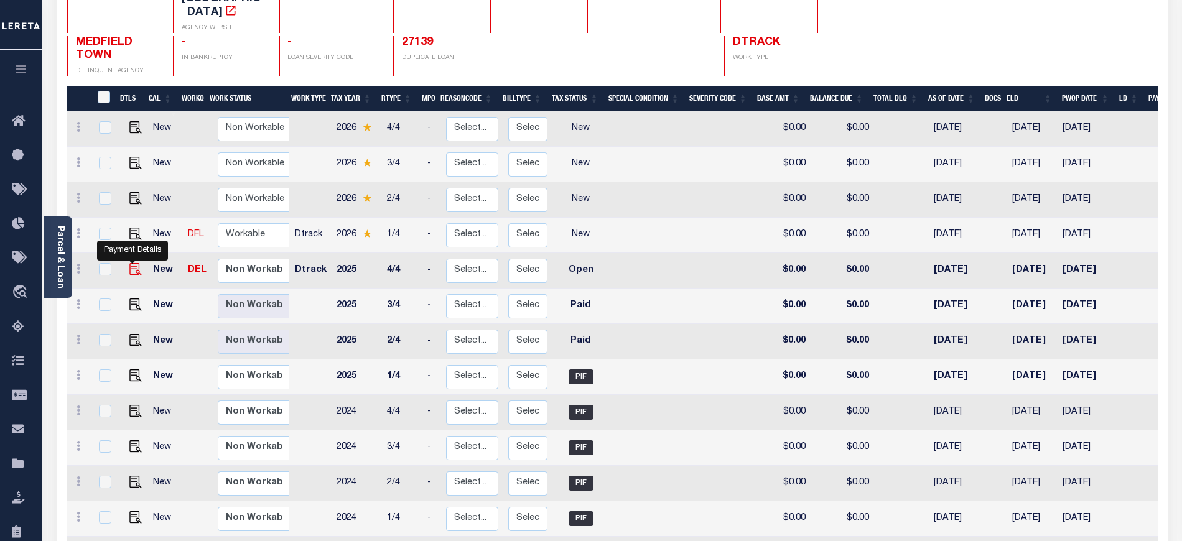
click at [133, 263] on img "" at bounding box center [135, 269] width 12 height 12
checkbox input "true"
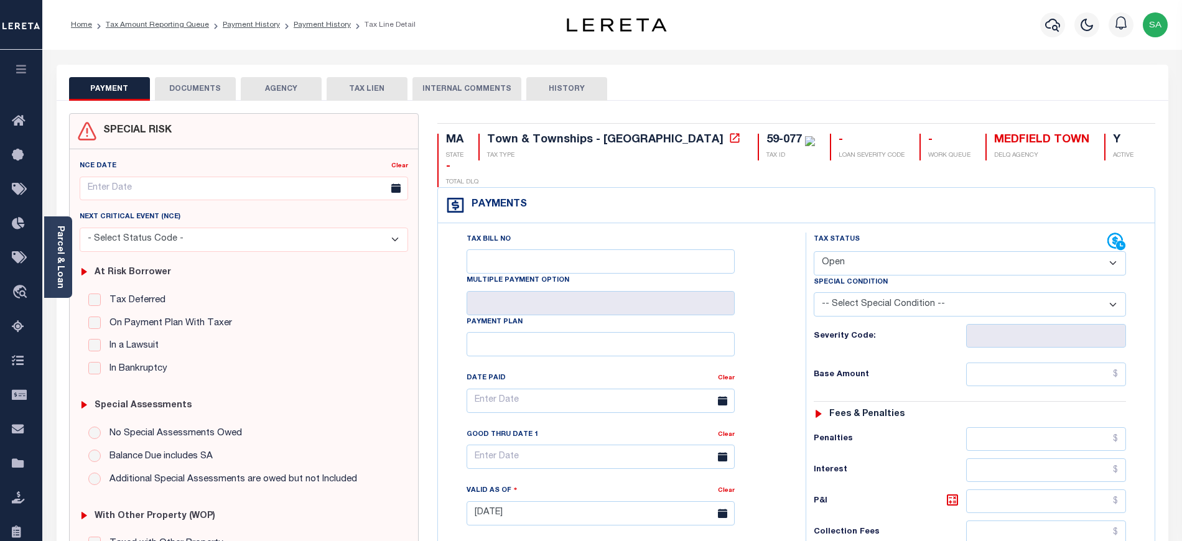
click at [857, 251] on select "- Select Status Code - Open Due/Unpaid Paid Incomplete No Tax Due Internal Refu…" at bounding box center [970, 263] width 312 height 24
select select "PYD"
click at [814, 251] on select "- Select Status Code - Open Due/Unpaid Paid Incomplete No Tax Due Internal Refu…" at bounding box center [970, 263] width 312 height 24
type input "[DATE]"
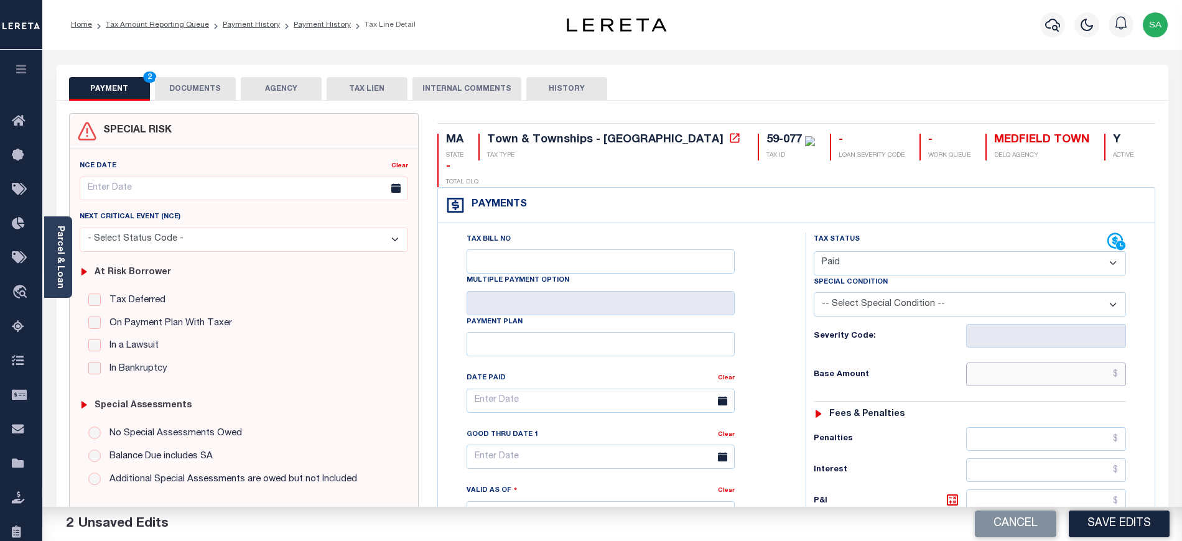
drag, startPoint x: 1011, startPoint y: 354, endPoint x: 1008, endPoint y: 362, distance: 8.1
click at [1011, 363] on input "text" at bounding box center [1046, 375] width 161 height 24
type input "$0.00"
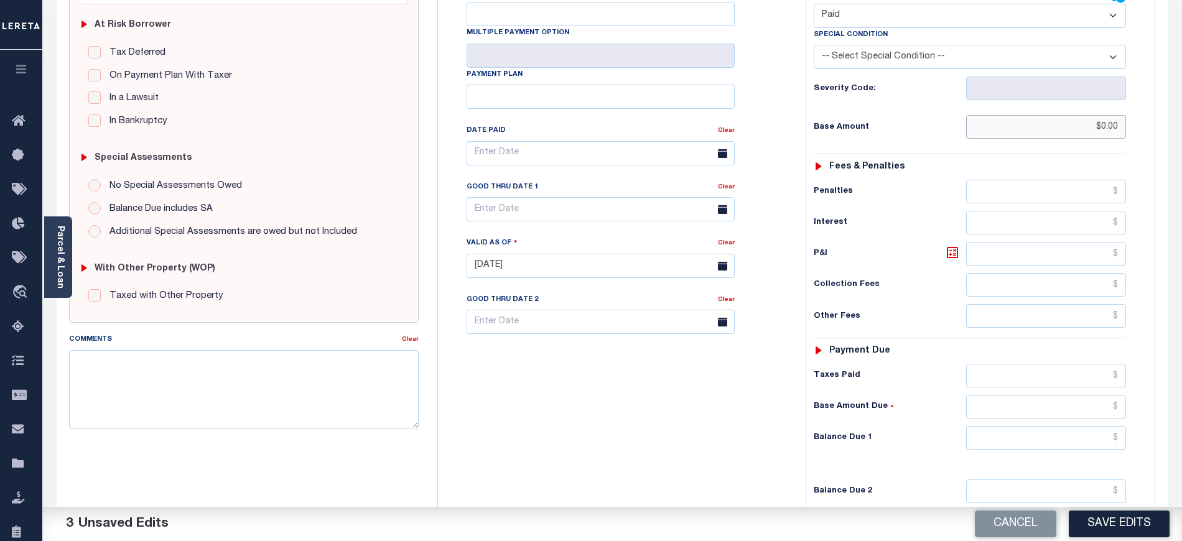
scroll to position [249, 0]
drag, startPoint x: 983, startPoint y: 416, endPoint x: 981, endPoint y: 427, distance: 11.4
click at [983, 425] on input "text" at bounding box center [1046, 437] width 161 height 24
type input "$0.00"
click at [259, 411] on textarea "Comments" at bounding box center [244, 388] width 350 height 78
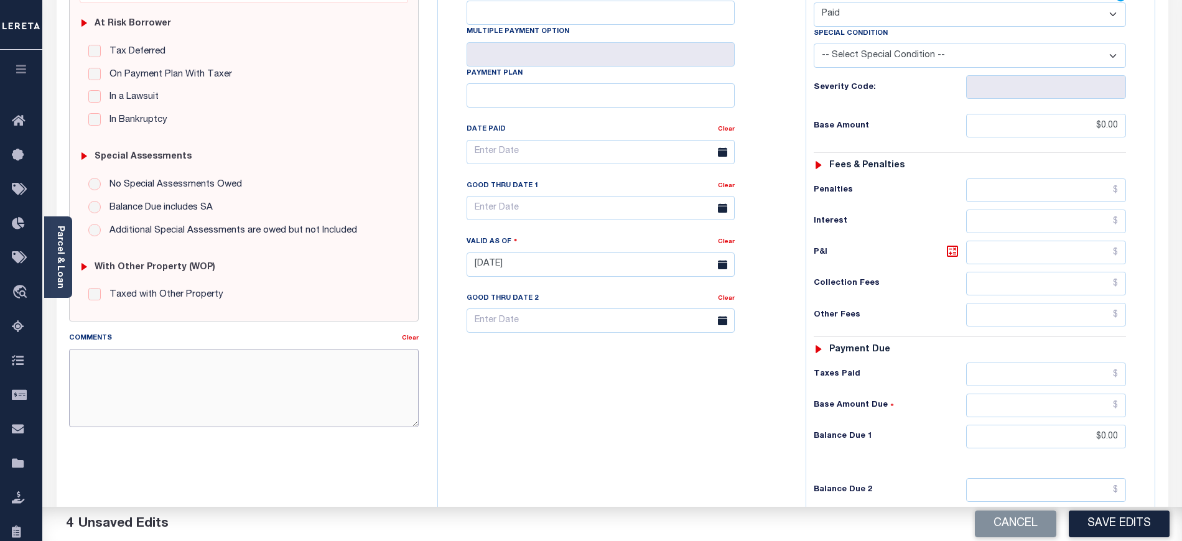
paste textarea "[DATE] - As per tax collector [US_STATE] no unpaid taxes no delinquent taxes. […"
type textarea "[DATE] - As per tax collector [US_STATE] no unpaid taxes no delinquent taxes. […"
click at [711, 391] on div "Tax Bill No Multiple Payment Option Payment Plan Clear" at bounding box center [618, 258] width 355 height 549
click at [1117, 531] on button "Save Edits" at bounding box center [1119, 524] width 101 height 27
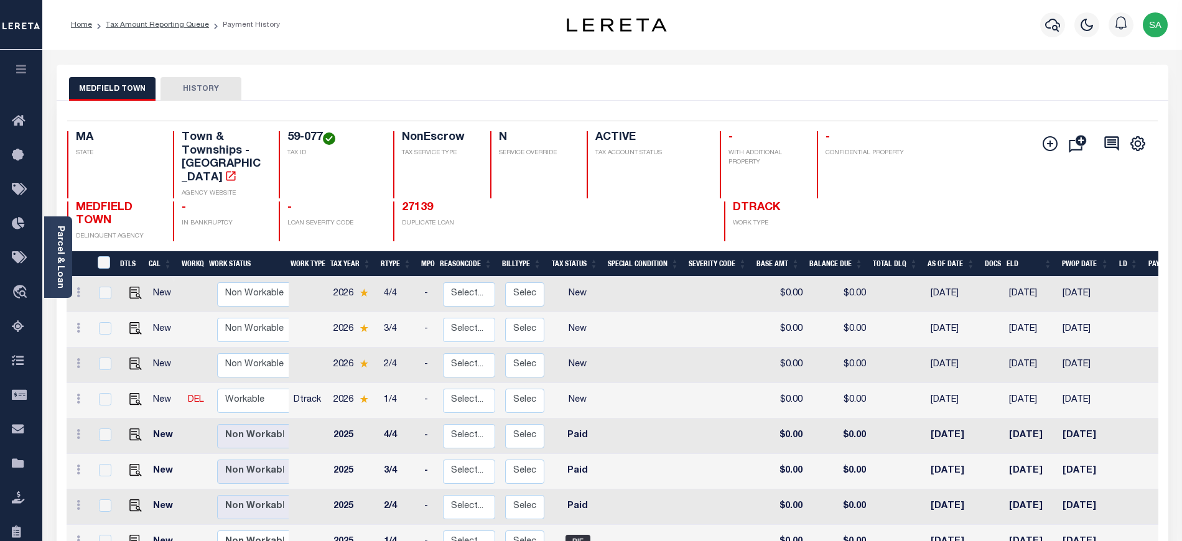
click at [264, 401] on td "Non Workable Workable" at bounding box center [257, 400] width 90 height 35
checkbox input "true"
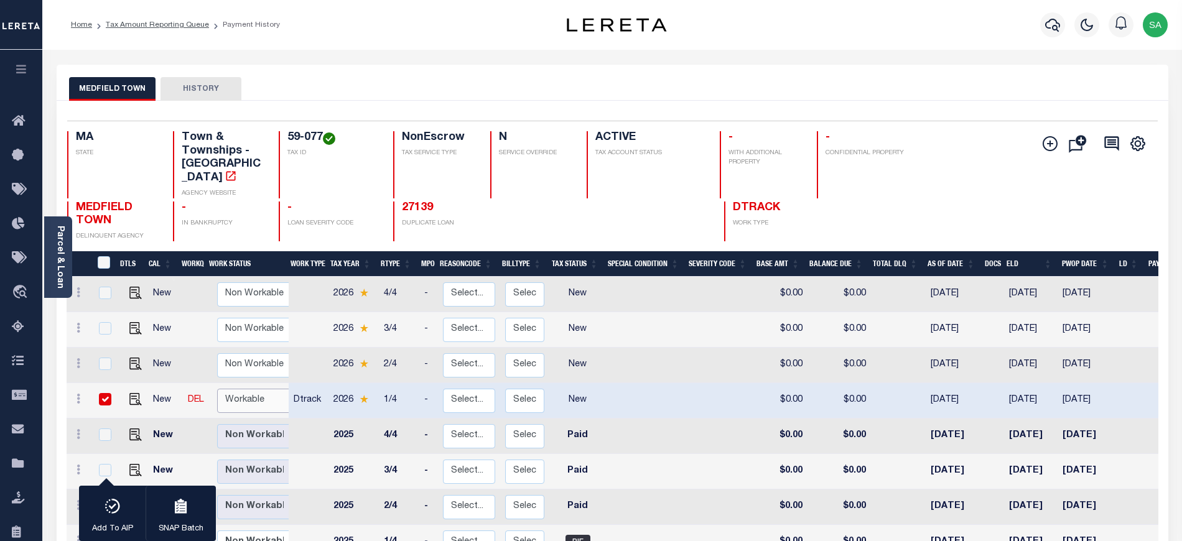
click at [263, 390] on select "Non Workable Workable" at bounding box center [254, 401] width 75 height 24
checkbox input "false"
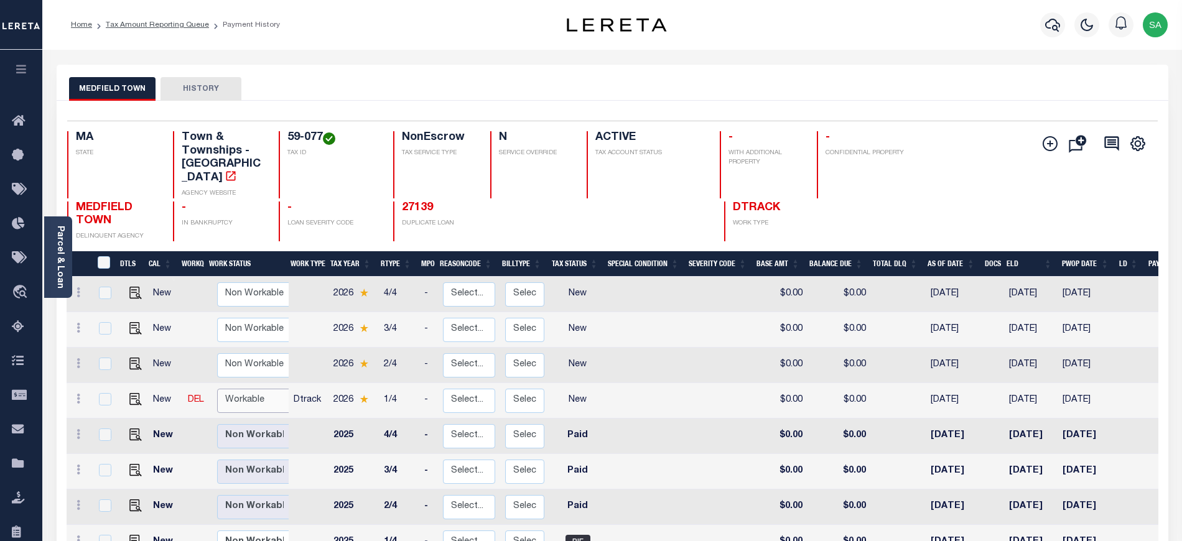
select select "true"
click at [217, 389] on select "Non Workable Workable" at bounding box center [254, 401] width 75 height 24
checkbox input "true"
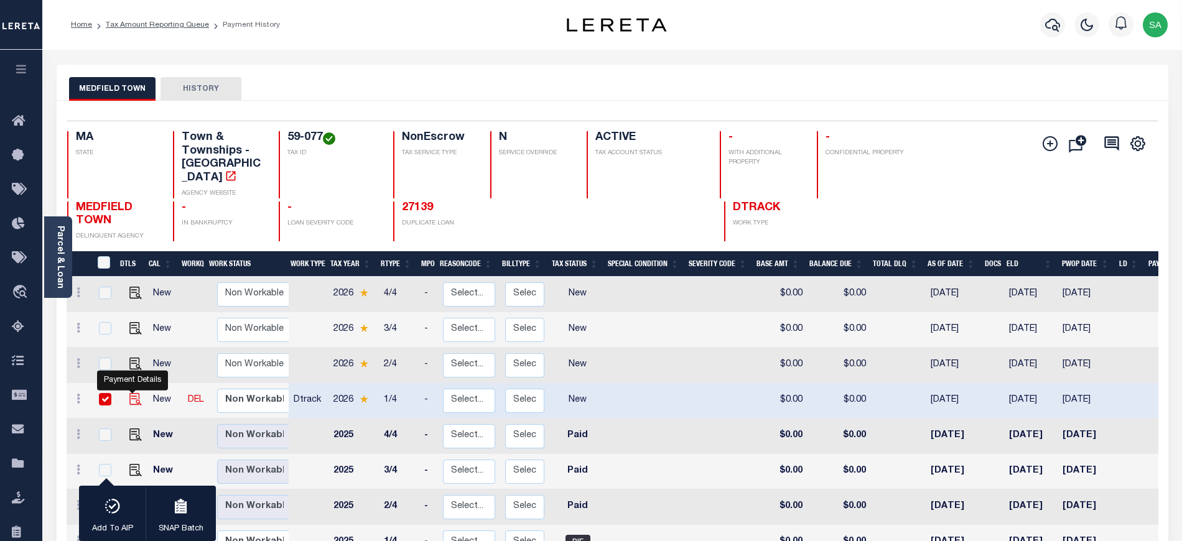
click at [133, 393] on img "" at bounding box center [135, 399] width 12 height 12
checkbox input "false"
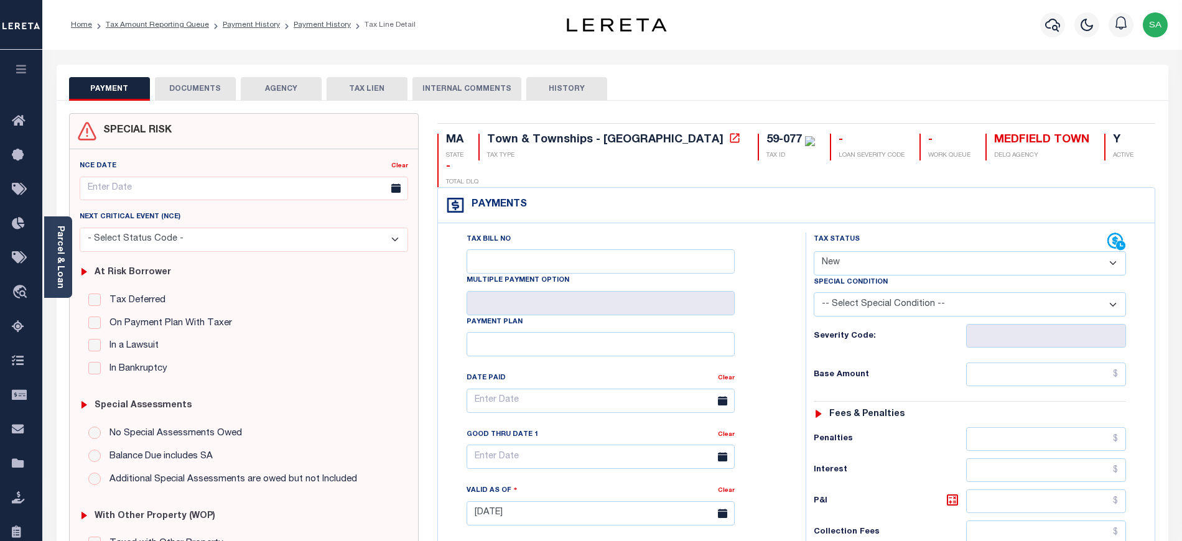
click at [836, 251] on select "- Select Status Code - Open Due/Unpaid Paid Incomplete No Tax Due Internal Refu…" at bounding box center [970, 263] width 312 height 24
select select "PYD"
click at [814, 251] on select "- Select Status Code - Open Due/Unpaid Paid Incomplete No Tax Due Internal Refu…" at bounding box center [970, 263] width 312 height 24
type input "[DATE]"
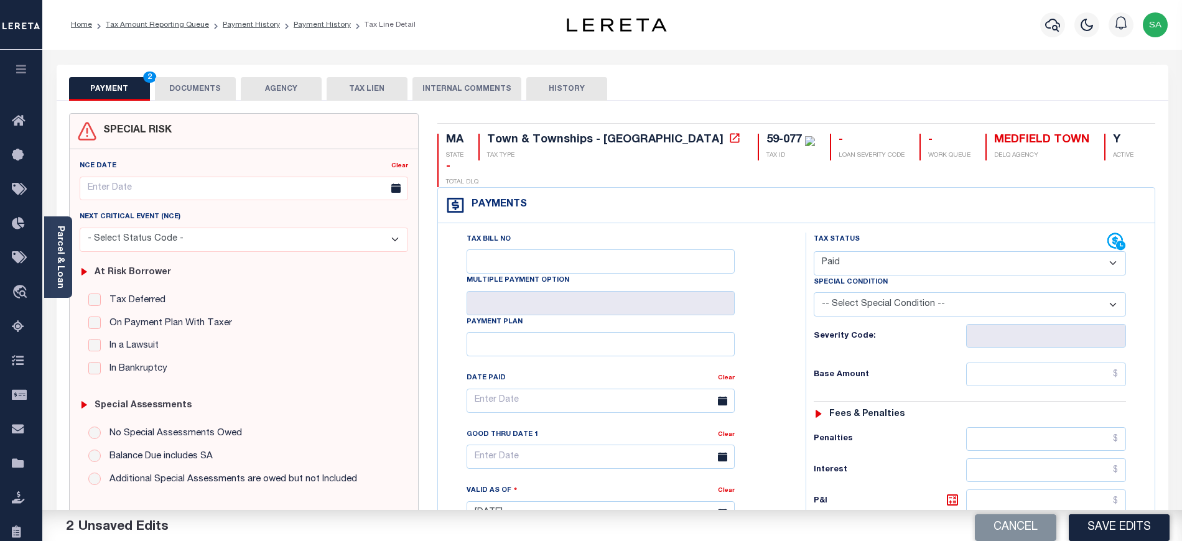
click at [1002, 341] on div "Tax Status Status - Select Status Code -" at bounding box center [974, 507] width 337 height 549
drag, startPoint x: 1002, startPoint y: 351, endPoint x: 1002, endPoint y: 364, distance: 13.1
click at [1002, 363] on input "text" at bounding box center [1046, 375] width 161 height 24
type input "$0.00"
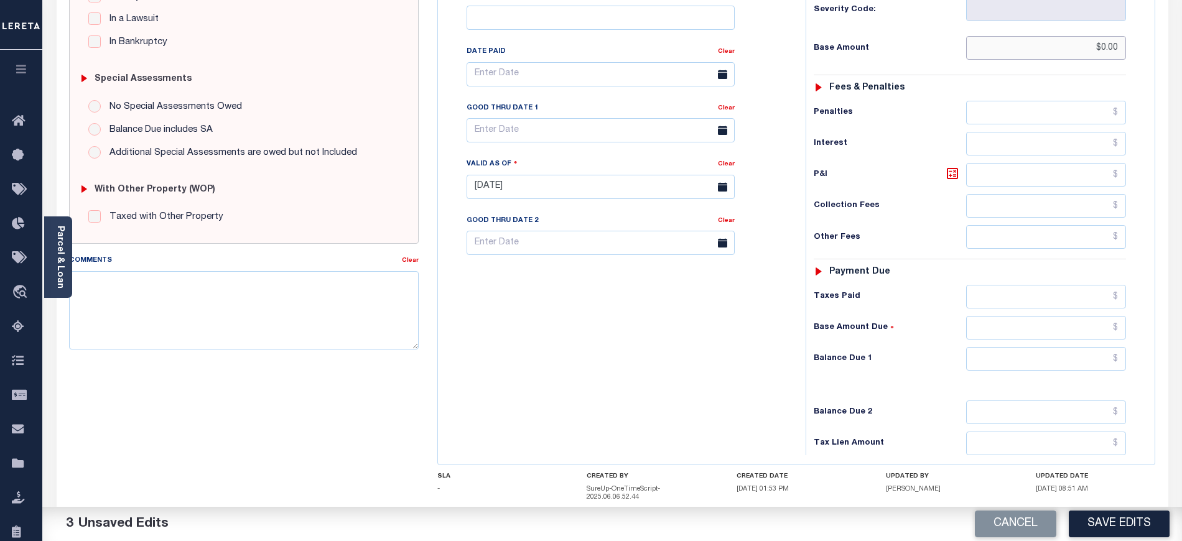
scroll to position [332, 0]
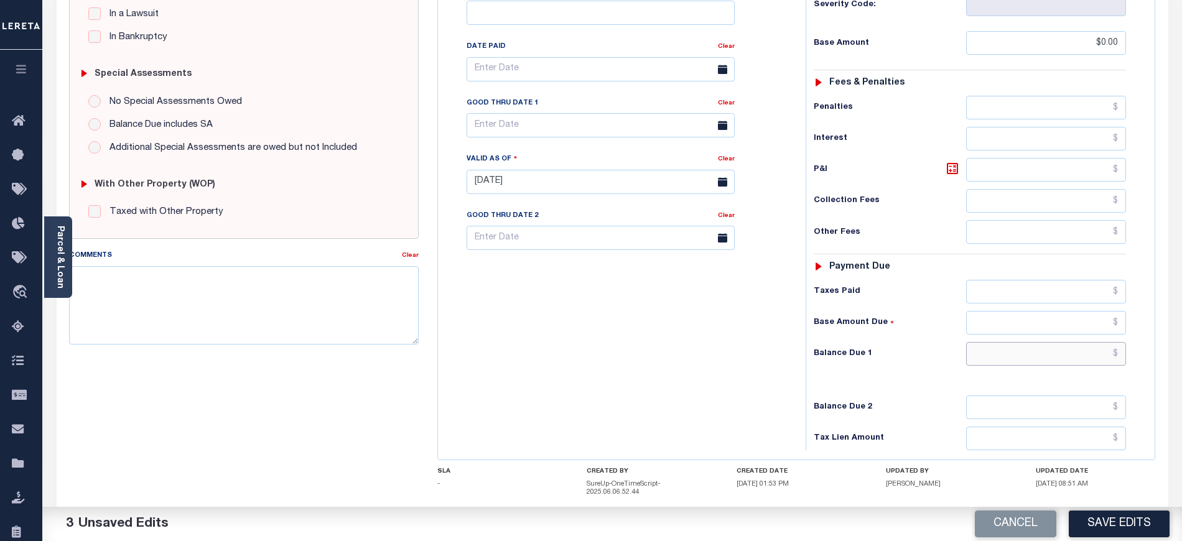
click at [1012, 342] on input "text" at bounding box center [1046, 354] width 161 height 24
type input "$0.00"
click at [399, 332] on textarea "Comments" at bounding box center [244, 305] width 350 height 78
paste textarea "[DATE] - As per tax collector [US_STATE] no unpaid taxes no delinquent taxes. […"
type textarea "[DATE] - As per tax collector [US_STATE] no unpaid taxes no delinquent taxes. […"
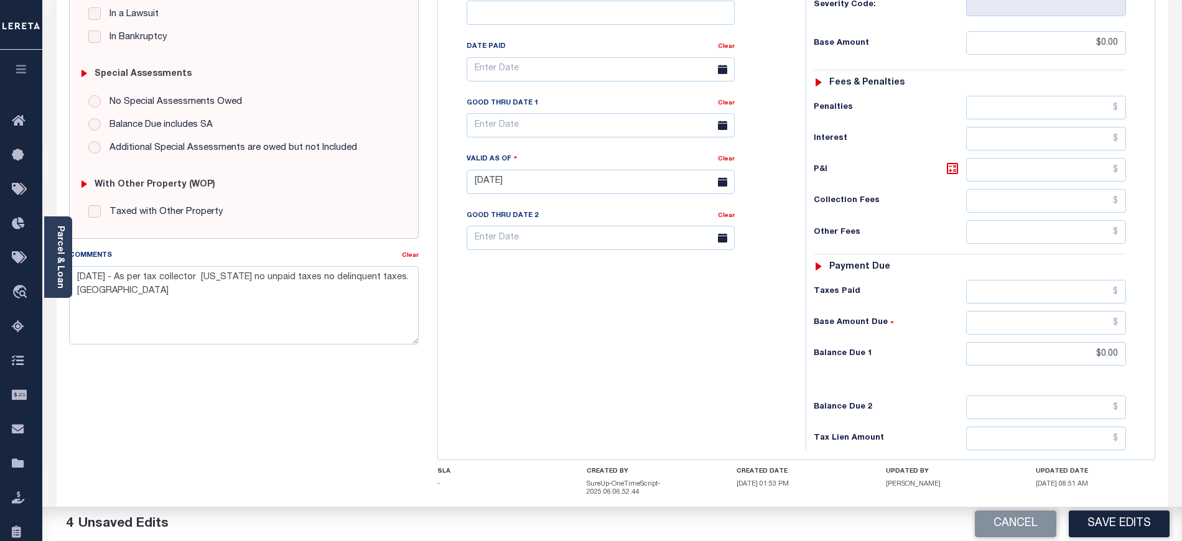
click at [566, 327] on div "Tax Bill No Multiple Payment Option Payment Plan Clear" at bounding box center [618, 175] width 355 height 549
click at [1094, 516] on button "Save Edits" at bounding box center [1119, 524] width 101 height 27
